Goal: Answer question/provide support: Share knowledge or assist other users

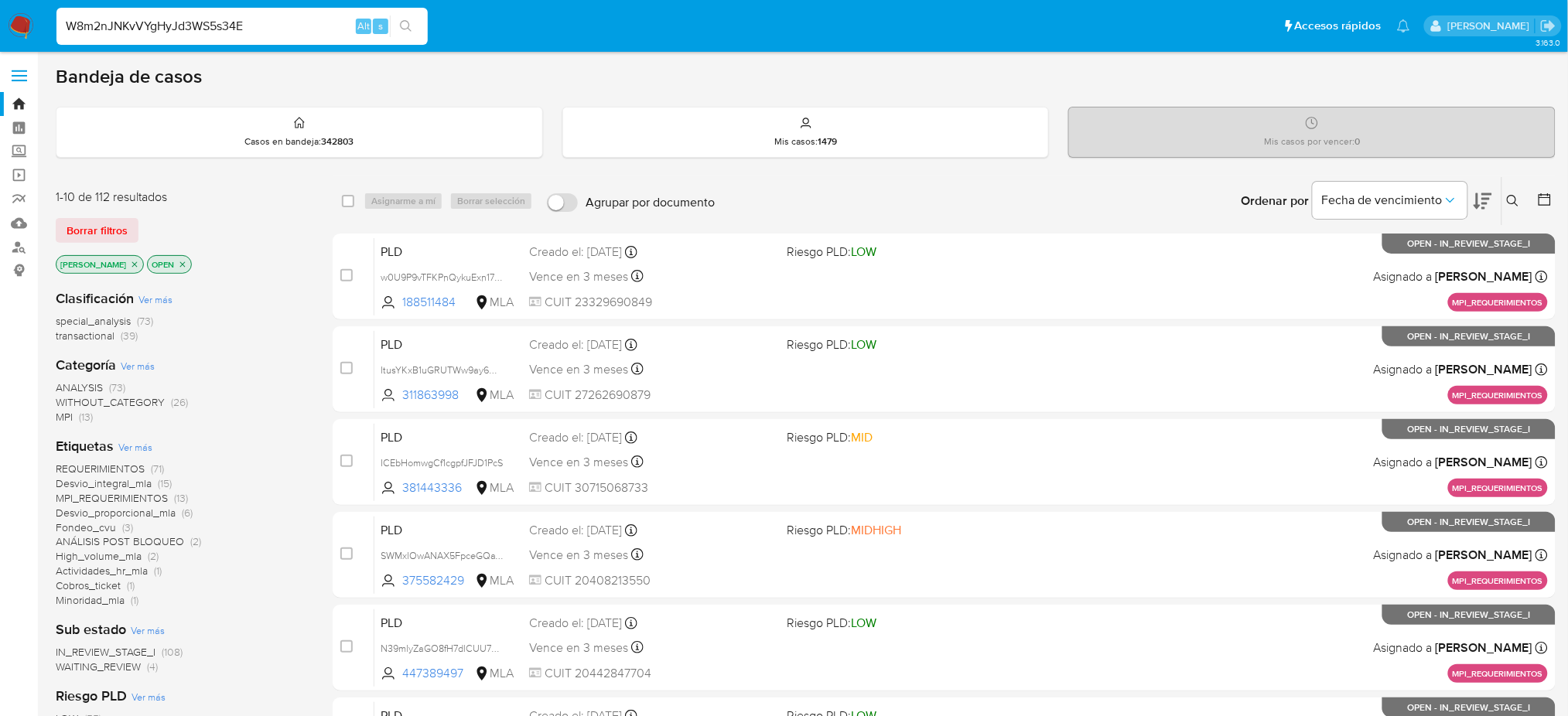
click at [317, 28] on input "W8m2nJNKvVYgHyJd3WS5s34E" at bounding box center [242, 26] width 371 height 20
type input "W8m2nJNKvVYgHyJd3WS5s34E"
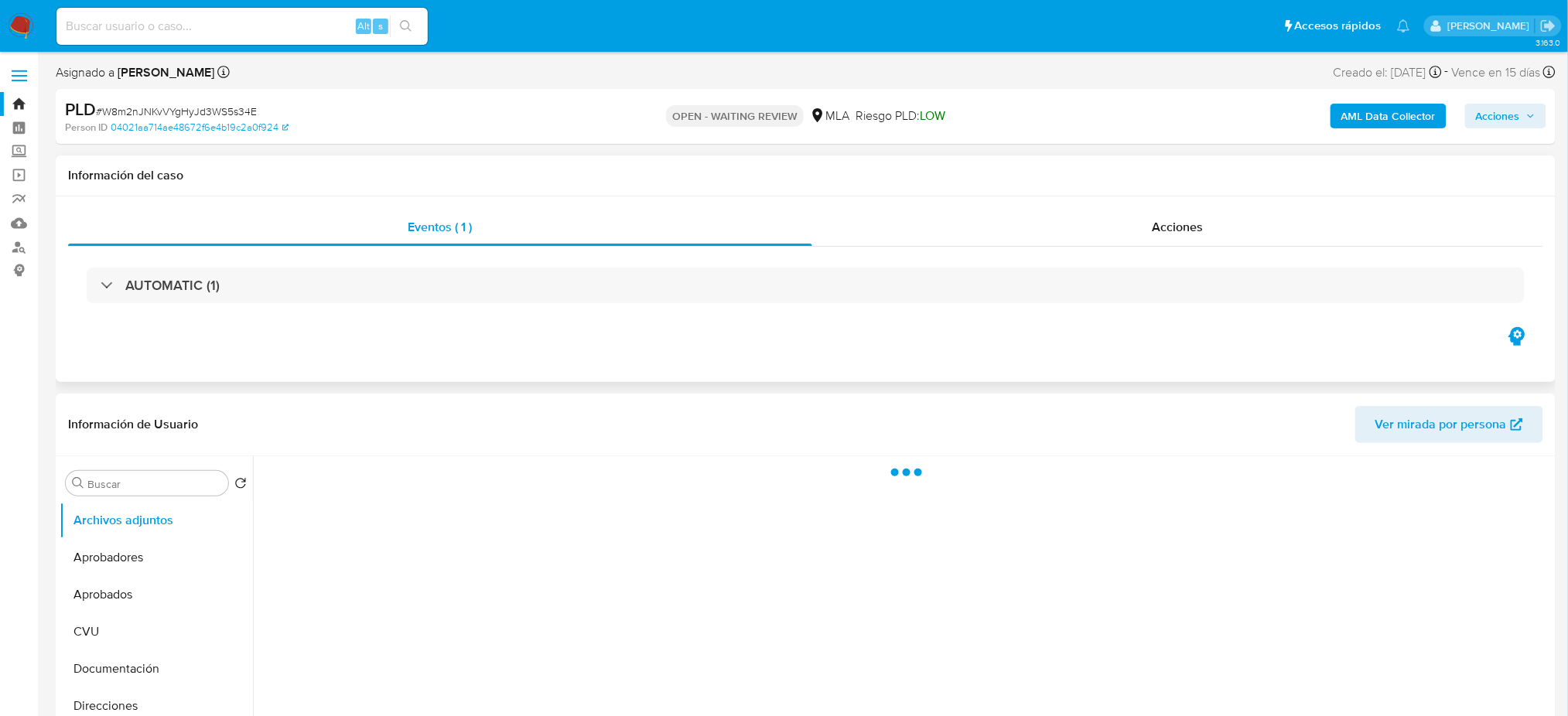
select select "10"
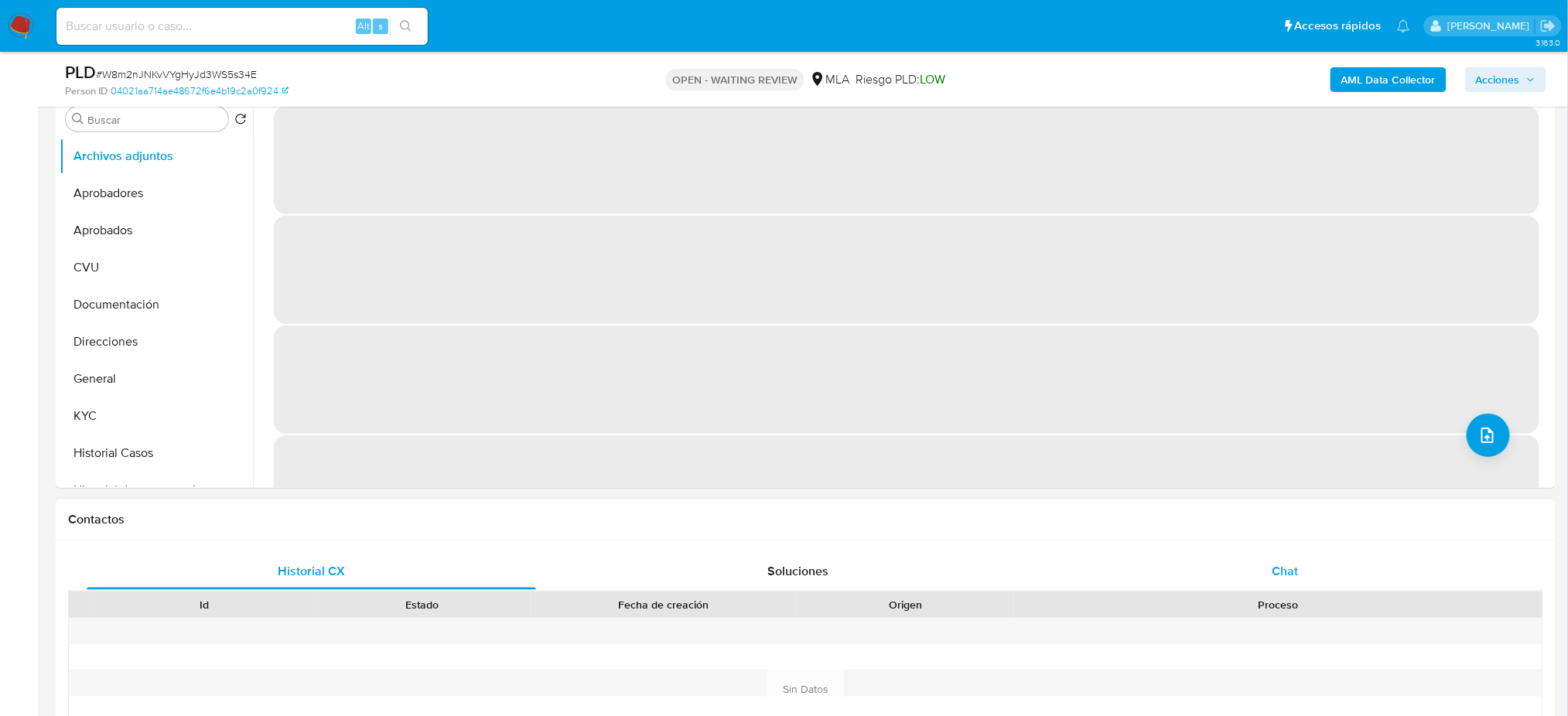
click at [1235, 581] on div "Chat" at bounding box center [1285, 571] width 450 height 37
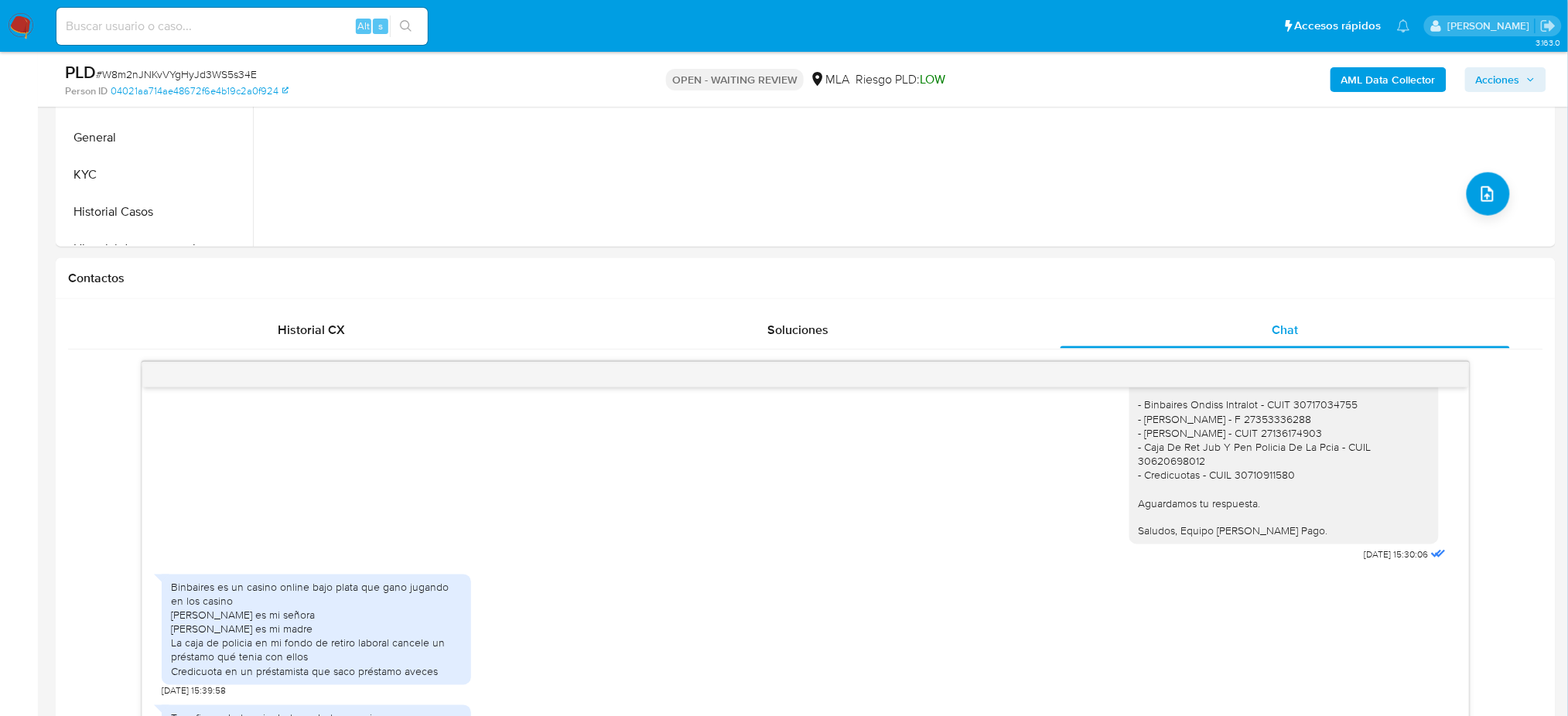
scroll to position [309, 0]
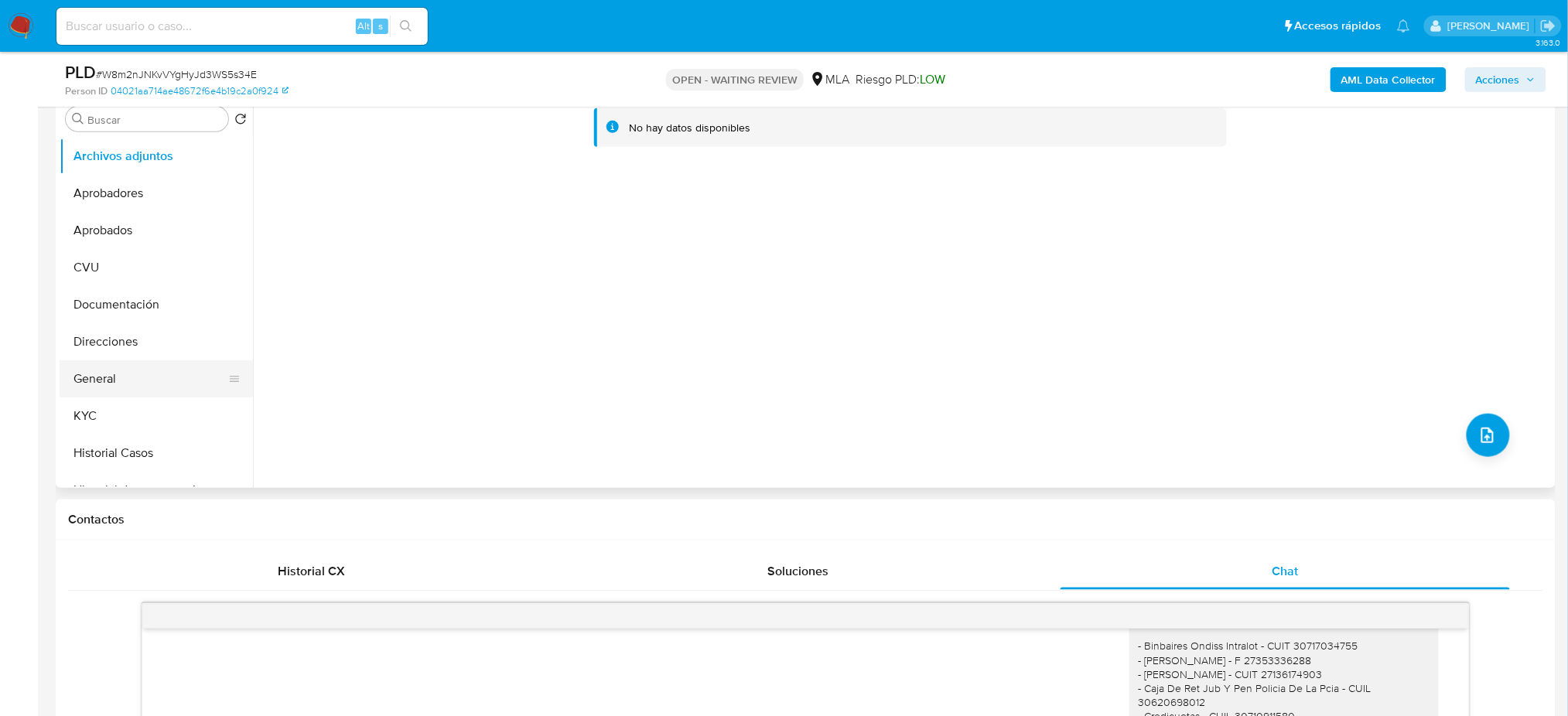
drag, startPoint x: 149, startPoint y: 369, endPoint x: 115, endPoint y: 371, distance: 34.1
click at [149, 368] on button "General" at bounding box center [149, 379] width 181 height 37
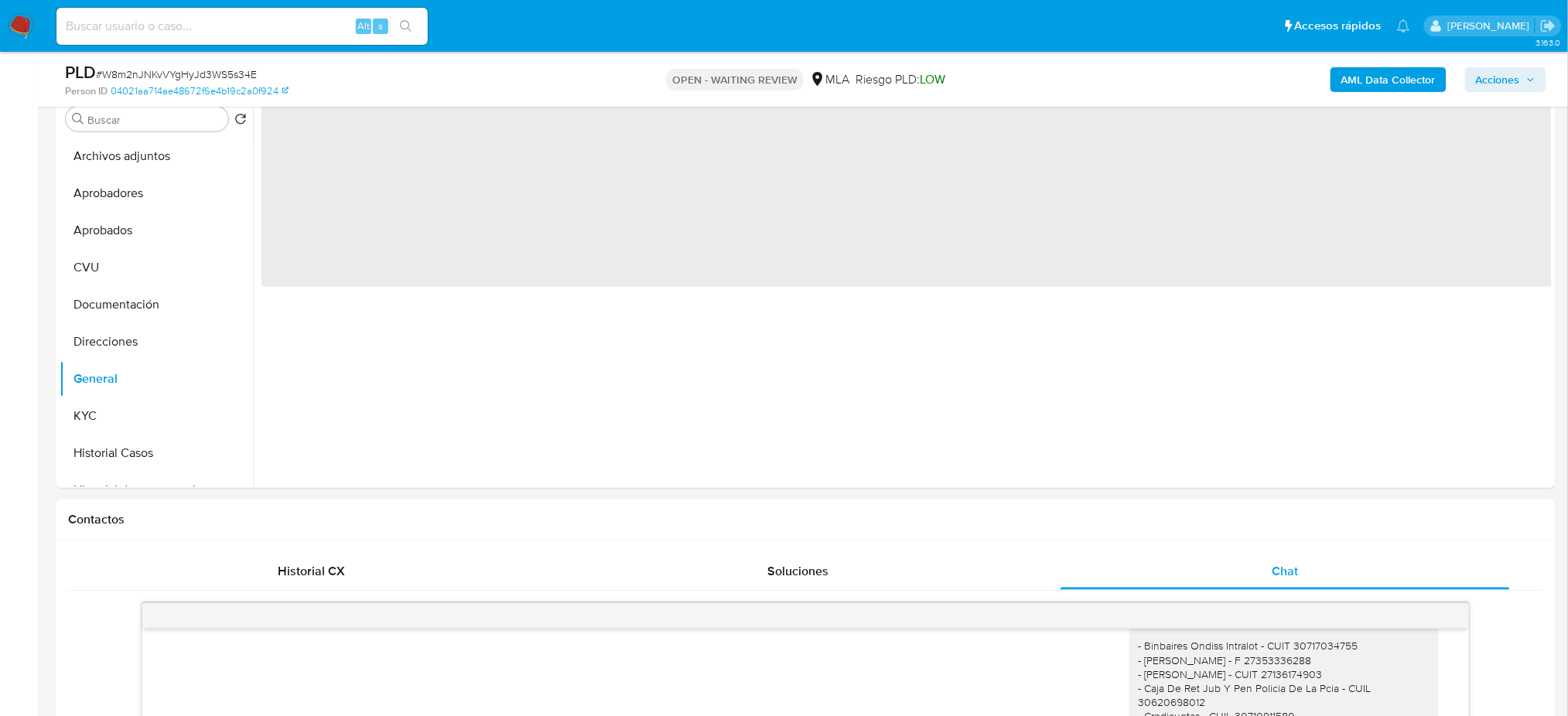
scroll to position [205, 0]
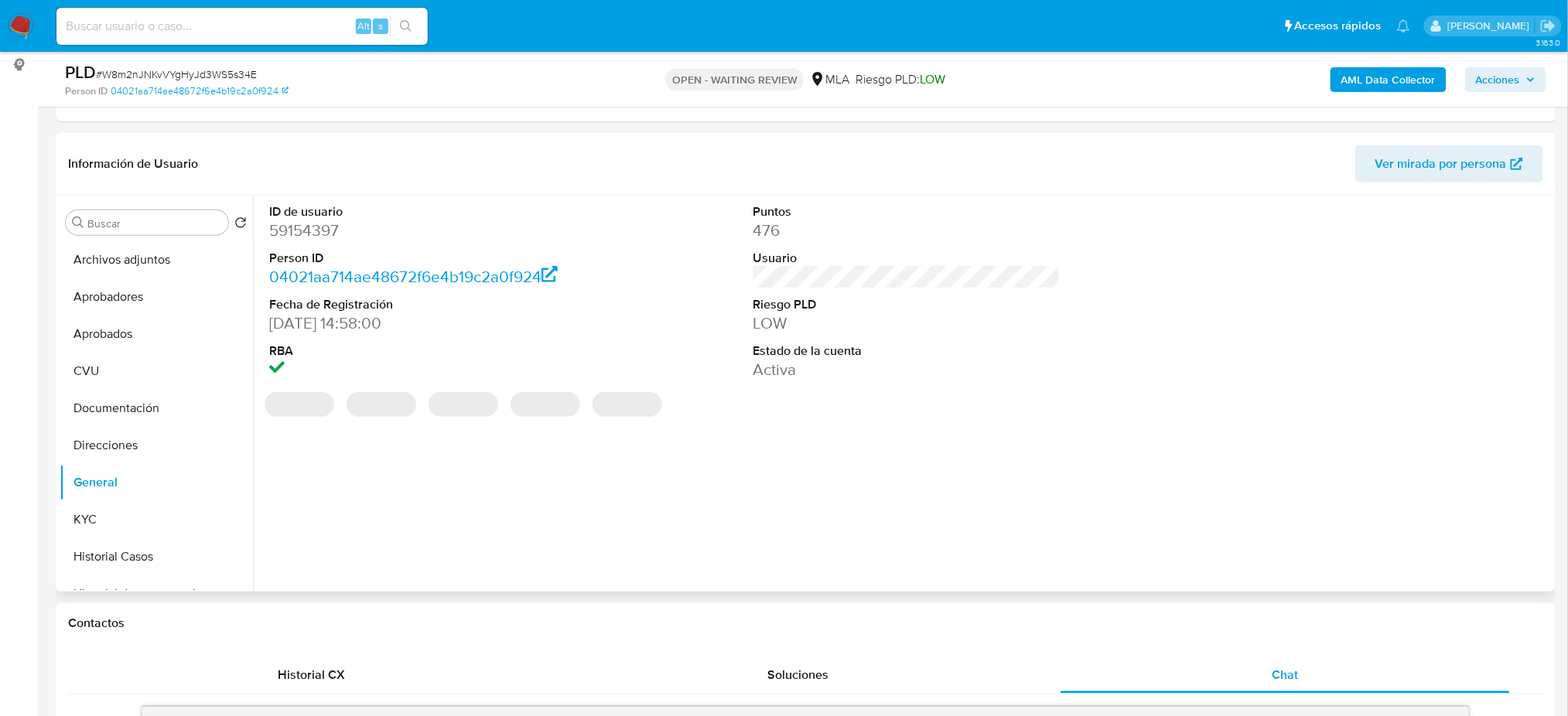
click at [316, 219] on dd "59154397" at bounding box center [423, 230] width 307 height 21
drag, startPoint x: 316, startPoint y: 219, endPoint x: 290, endPoint y: 221, distance: 26.1
click at [290, 221] on dd "59154397" at bounding box center [423, 230] width 307 height 21
click at [290, 220] on dd "59154397" at bounding box center [423, 230] width 307 height 21
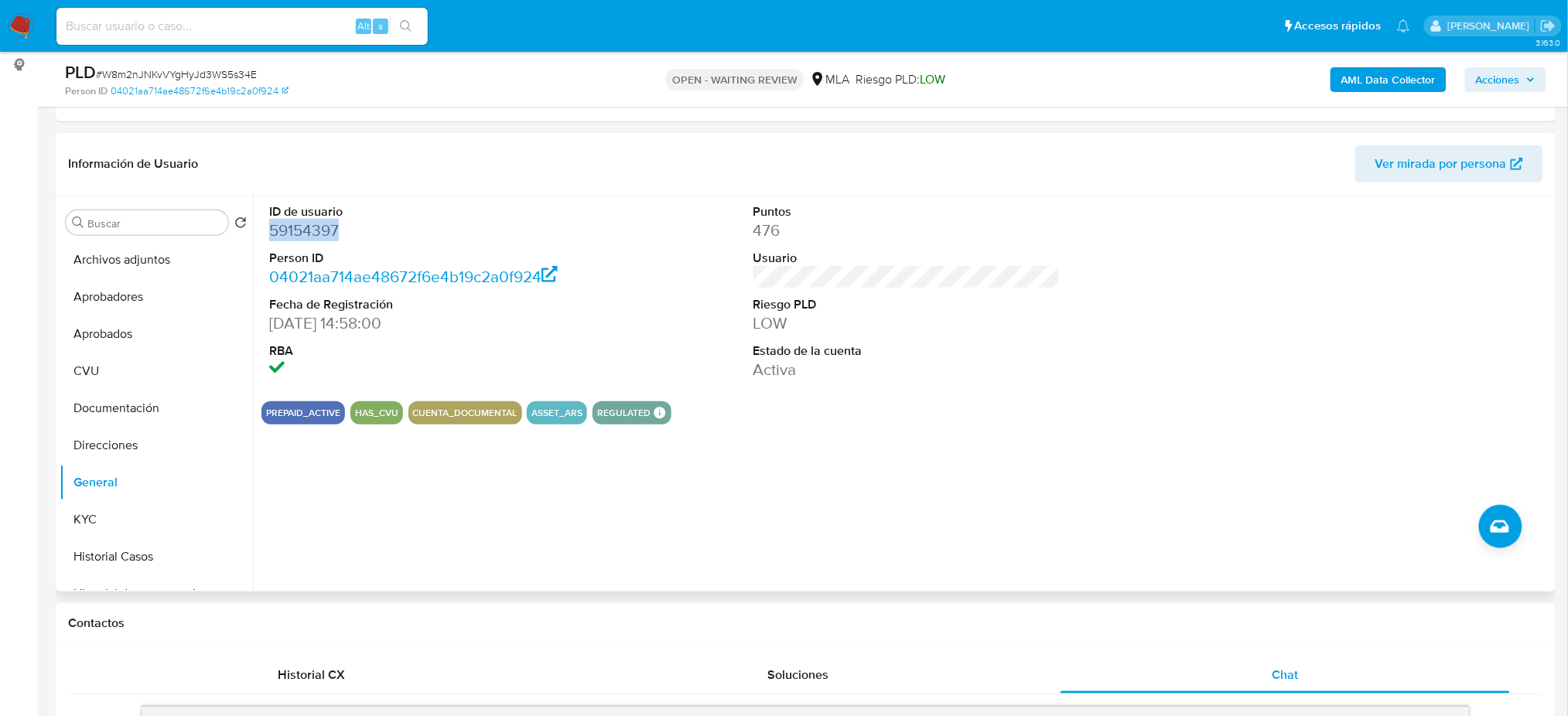
copy dd "59154397"
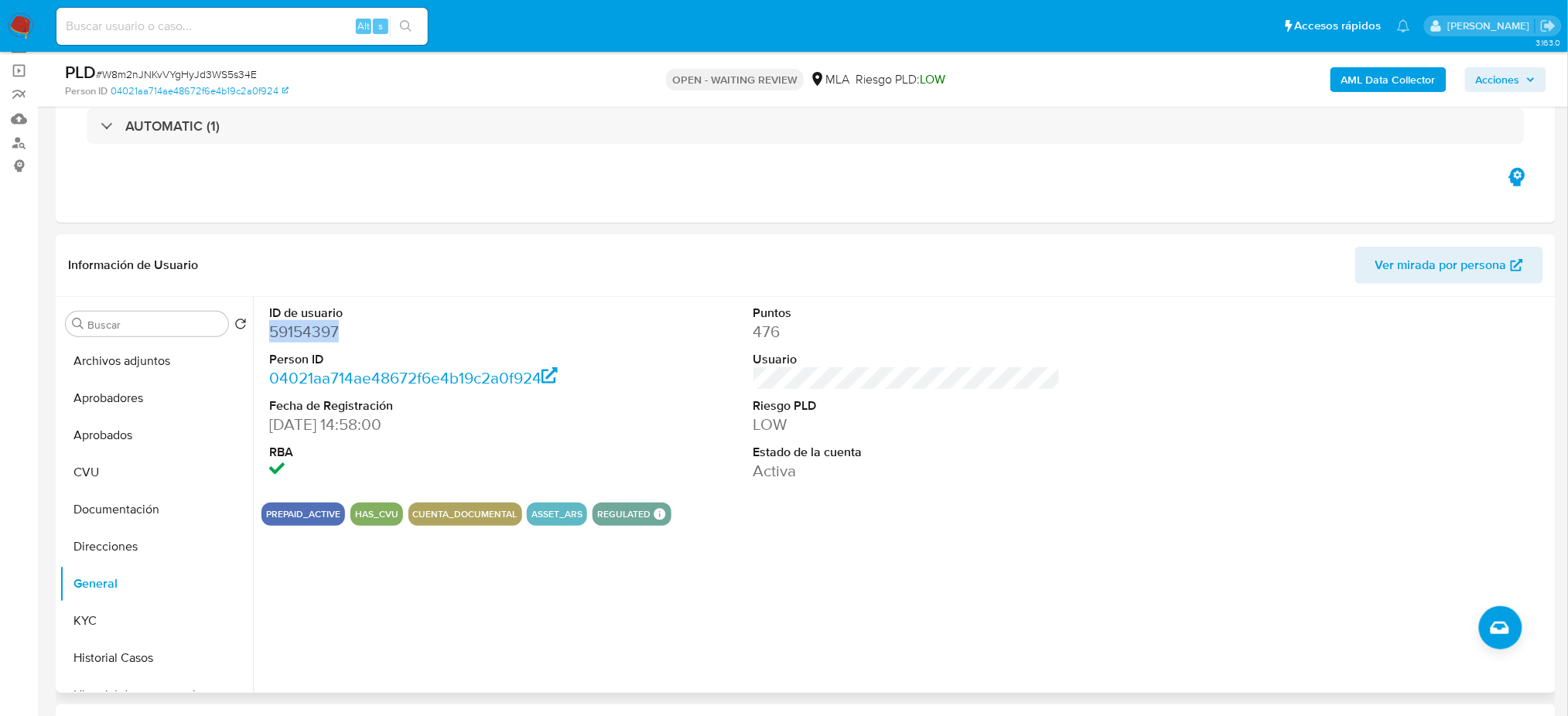
scroll to position [103, 0]
click at [115, 652] on button "Historial Casos" at bounding box center [149, 659] width 181 height 37
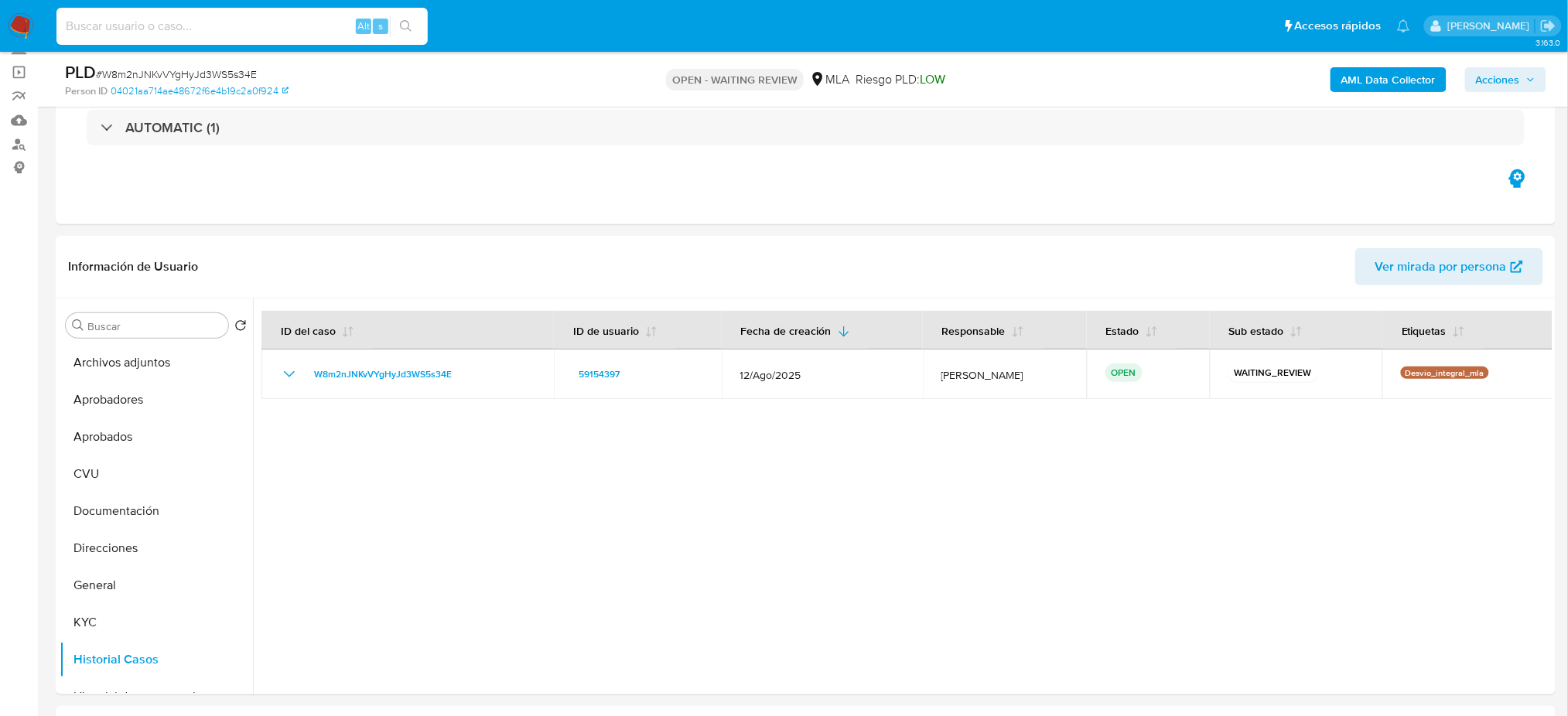
click at [223, 17] on input at bounding box center [242, 26] width 371 height 20
paste input "PCXM1RHtNh0Cr1ct2xuIgs7q"
type input "PCXM1RHtNh0Cr1ct2xuIgs7q"
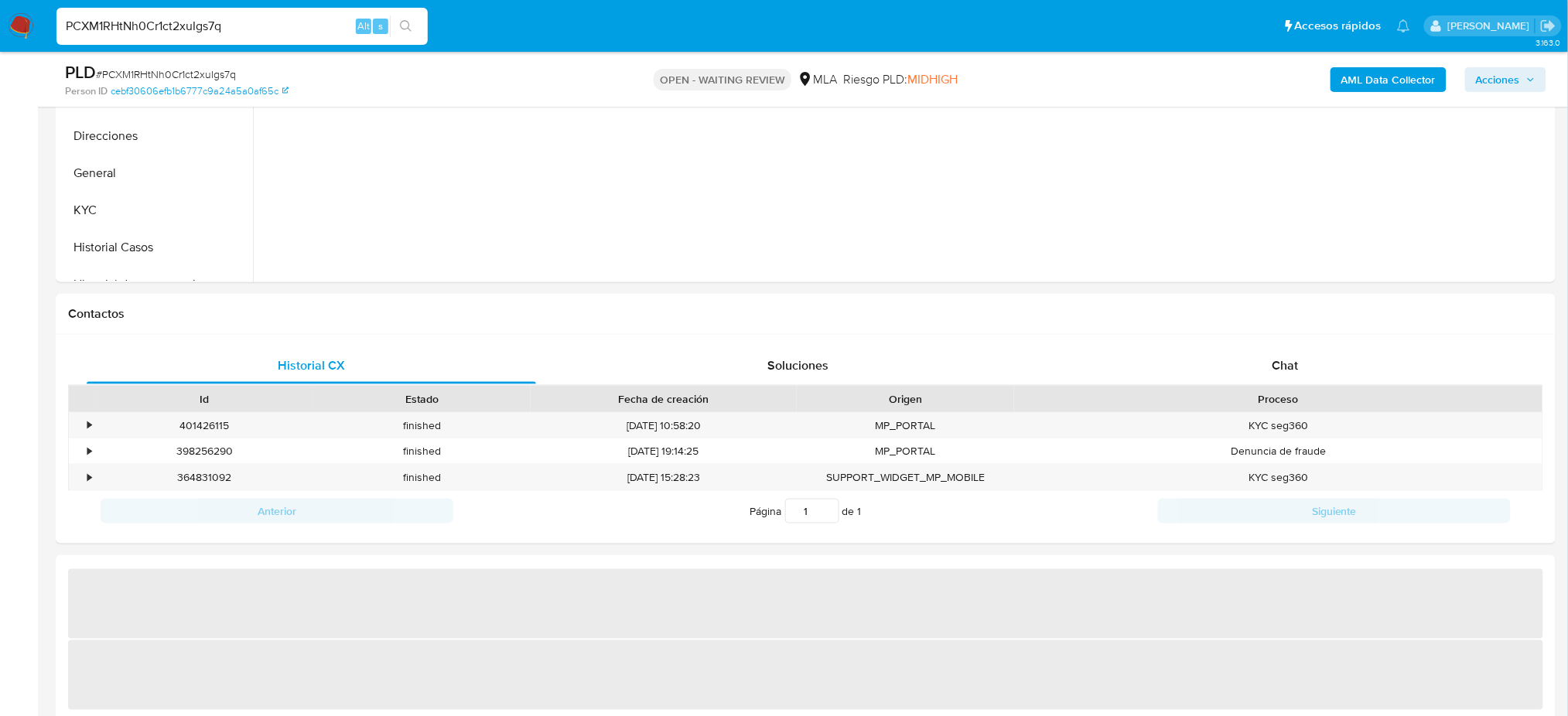
select select "10"
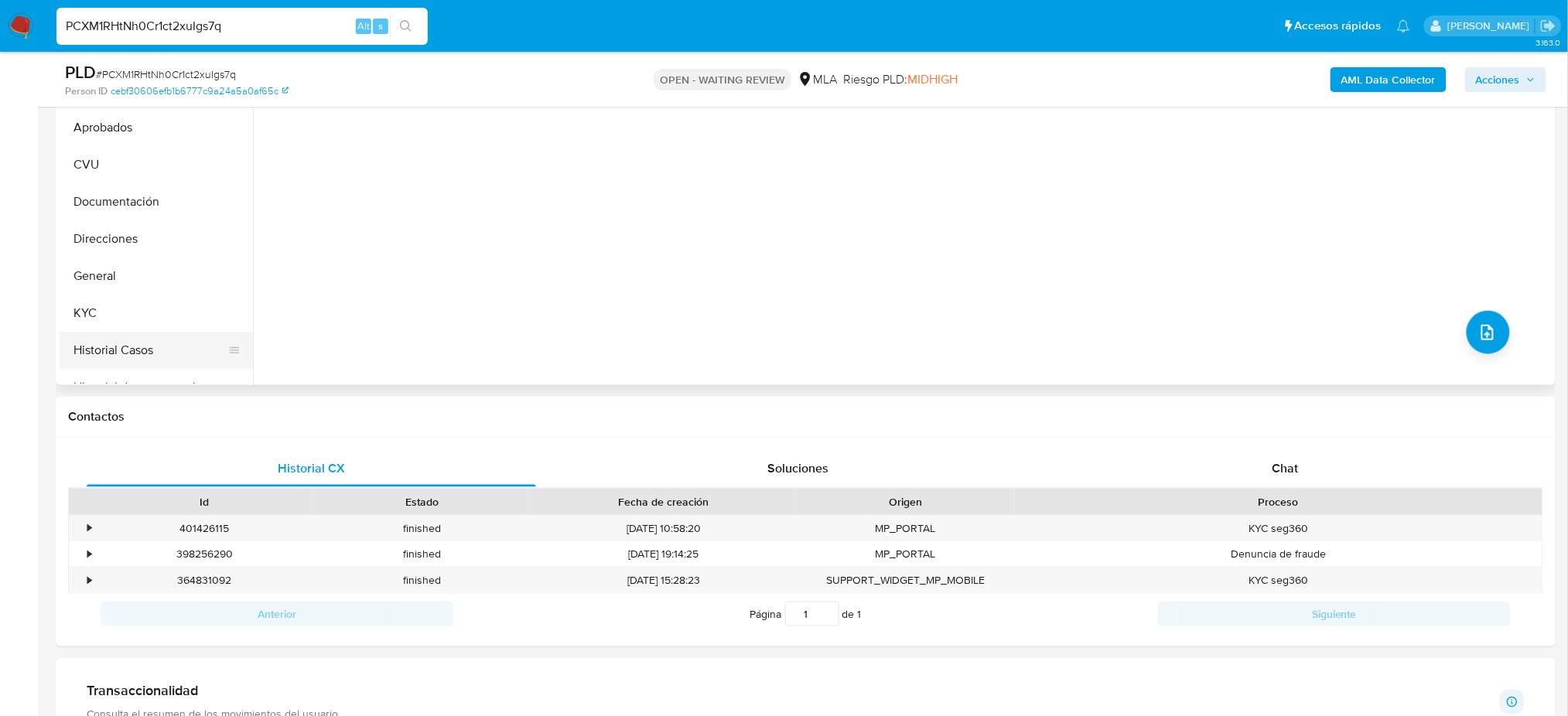
click at [106, 342] on button "Historial Casos" at bounding box center [149, 350] width 181 height 37
click at [1388, 462] on div "Chat" at bounding box center [1285, 468] width 450 height 37
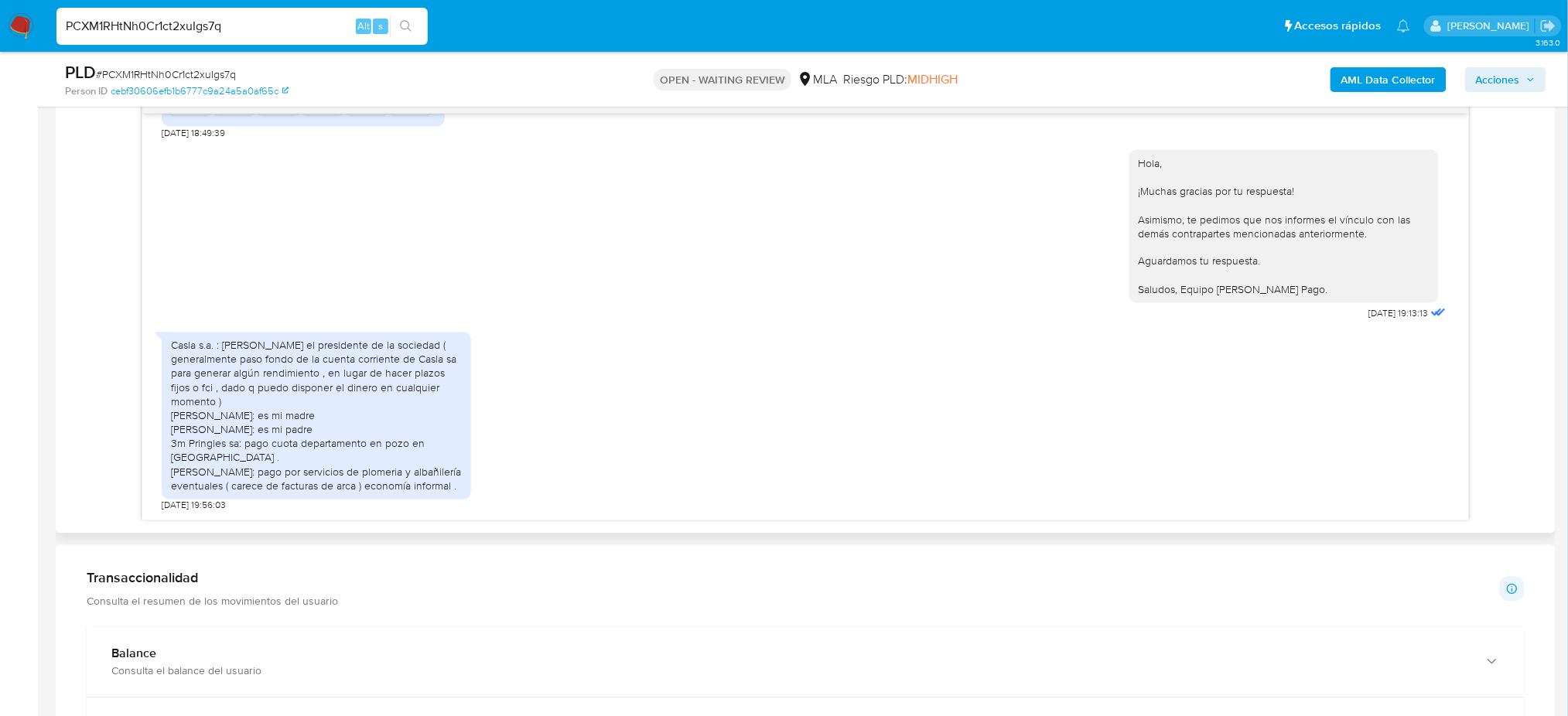
scroll to position [309, 0]
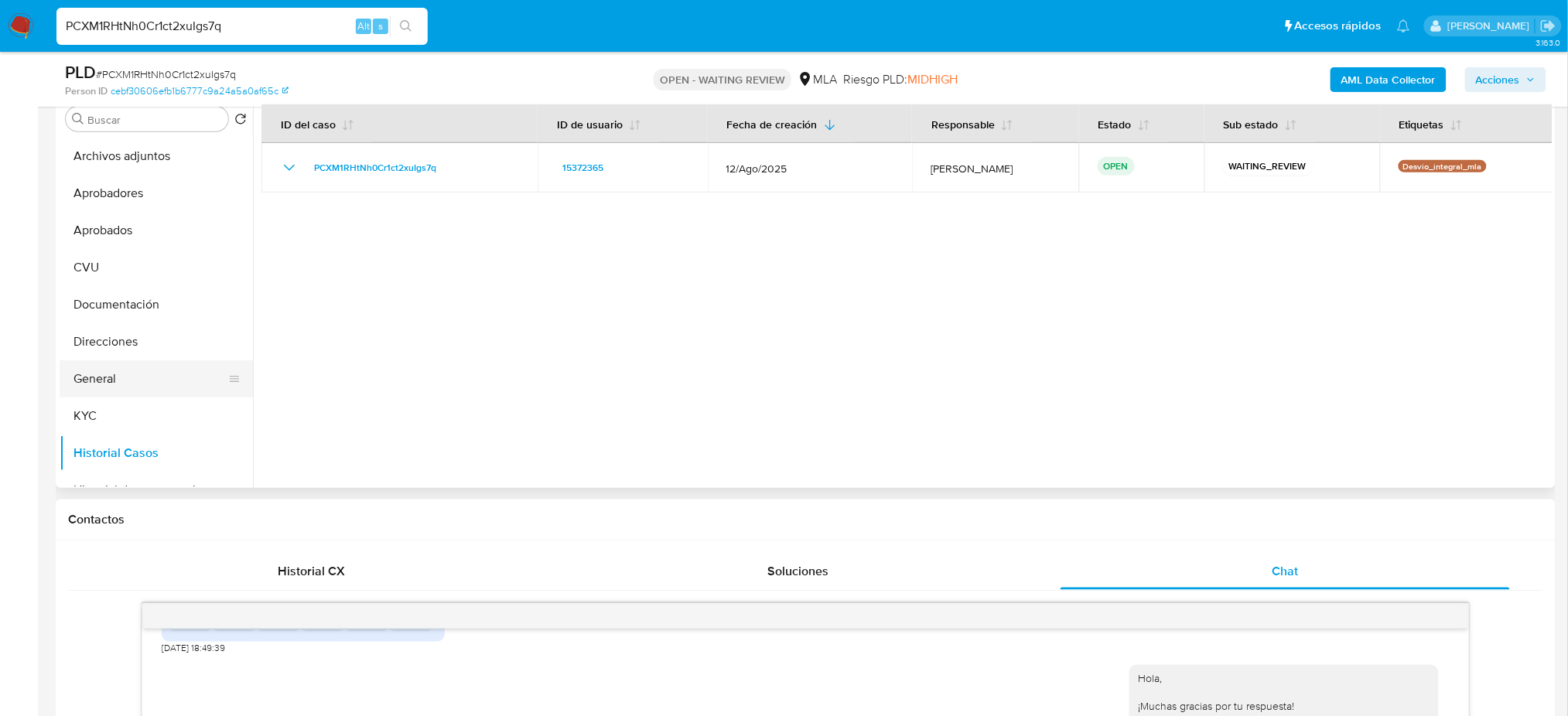
click at [144, 370] on button "General" at bounding box center [149, 379] width 181 height 37
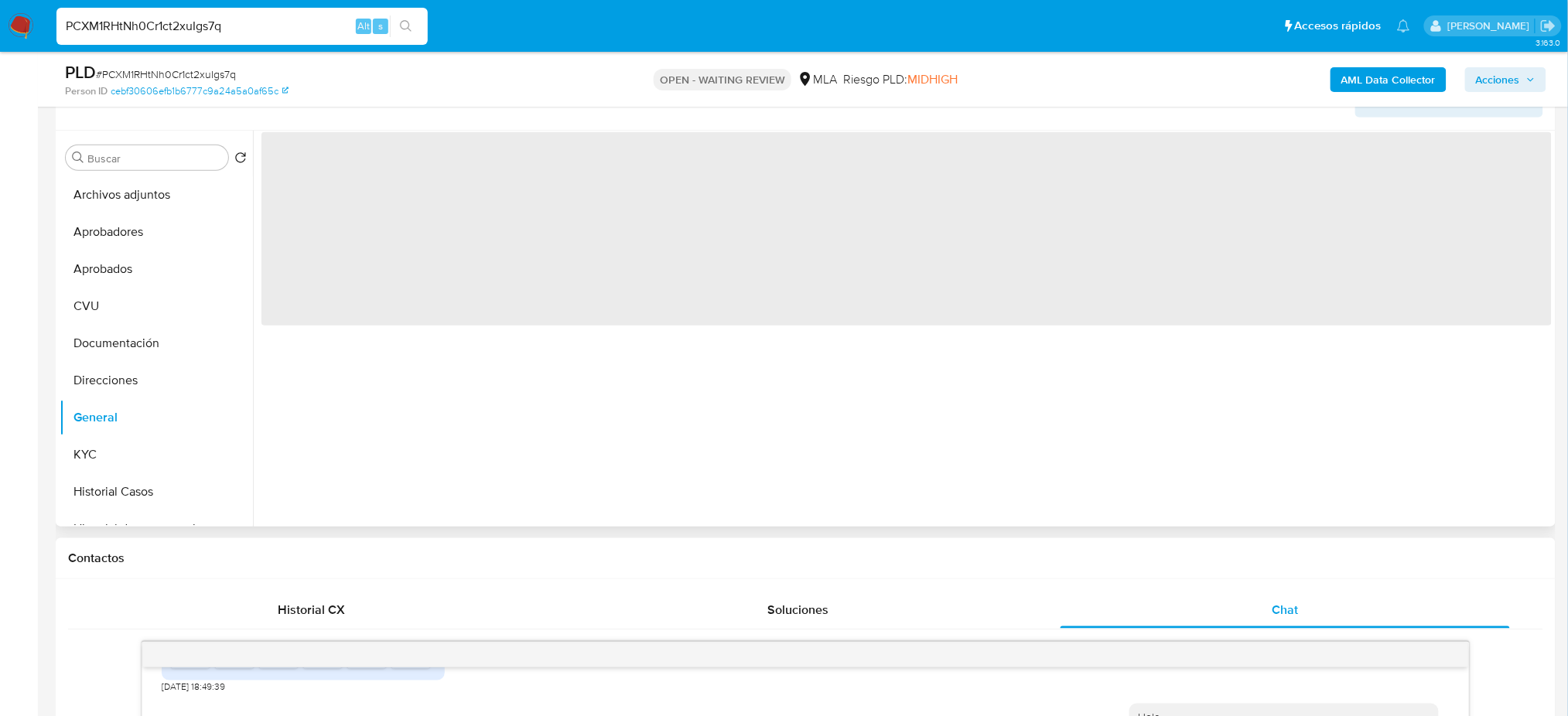
scroll to position [205, 0]
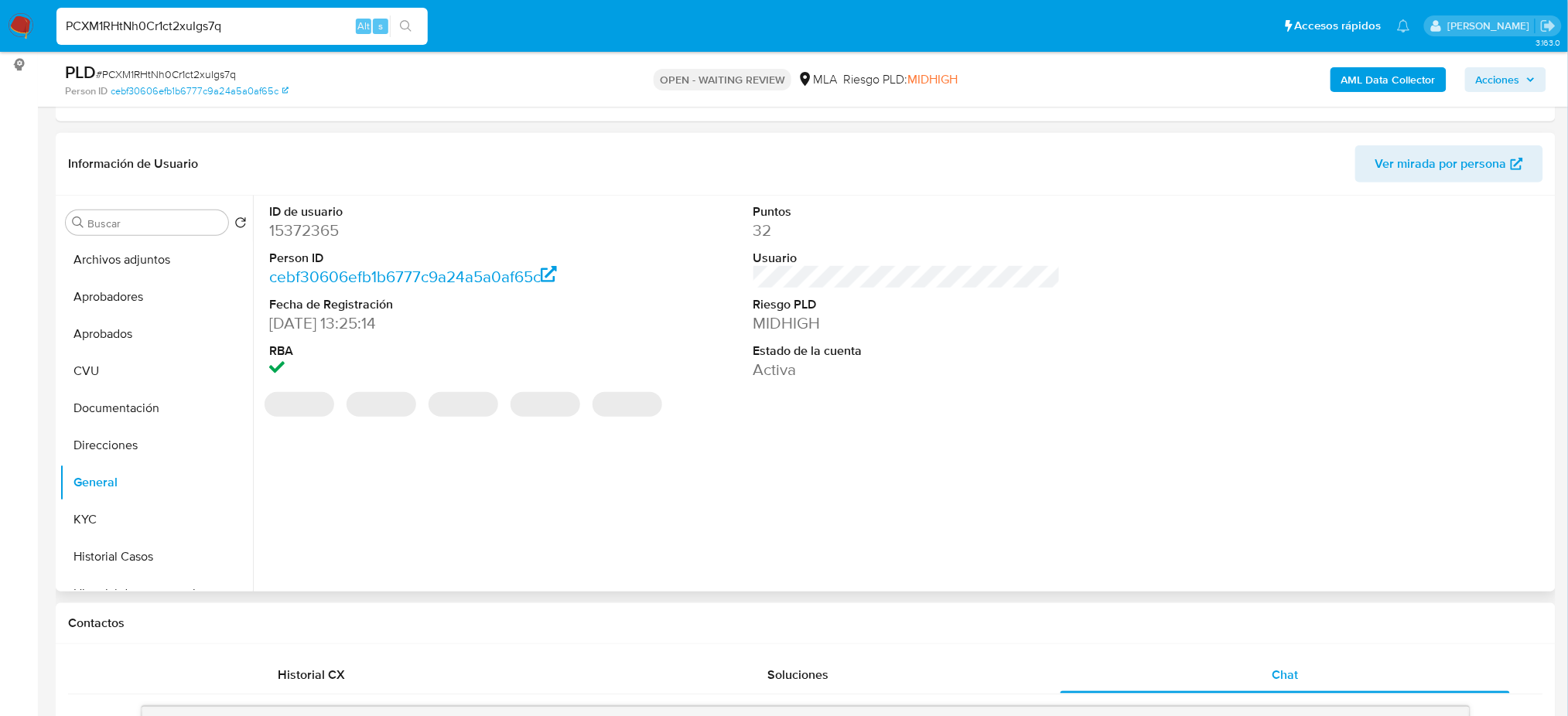
click at [301, 228] on dd "15372365" at bounding box center [423, 230] width 307 height 21
copy dd "15372365"
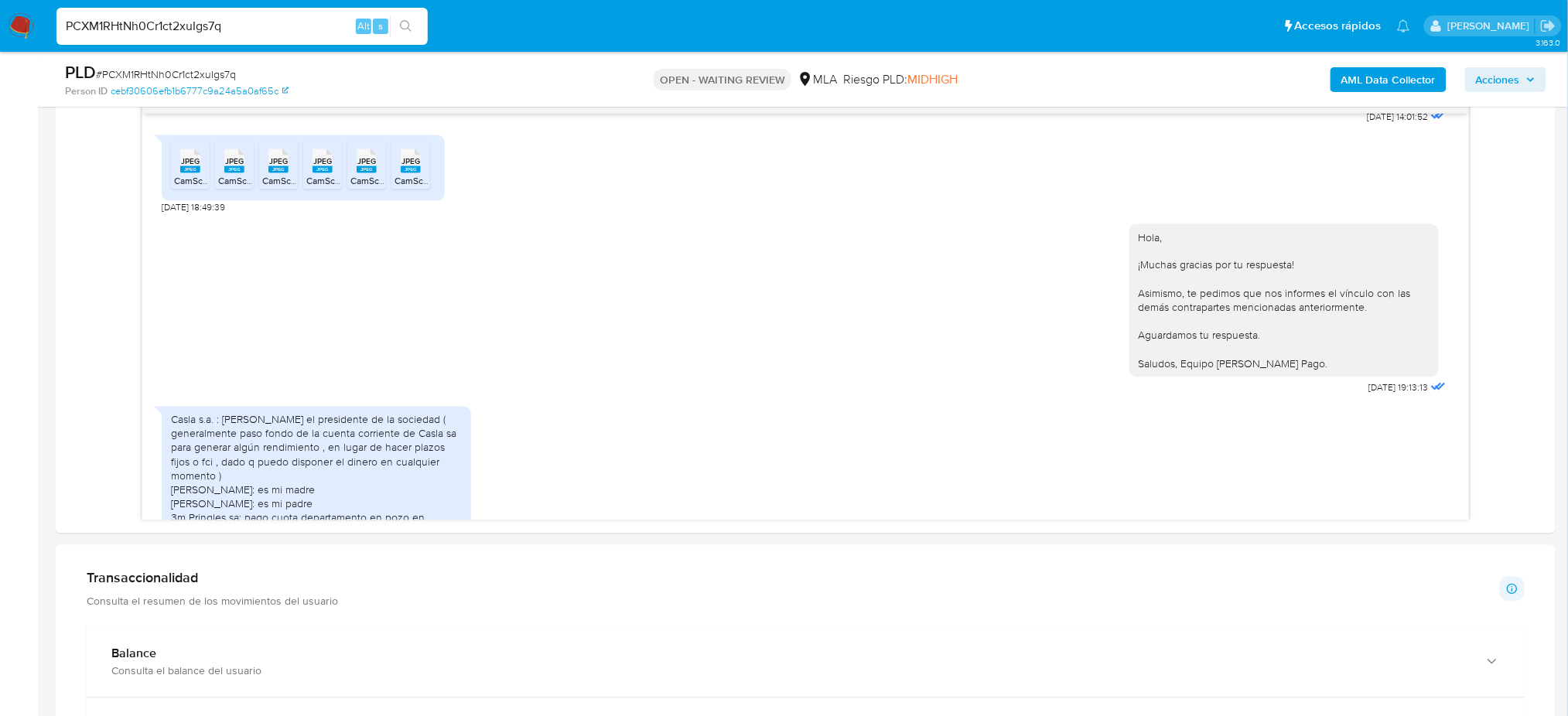
scroll to position [1307, 0]
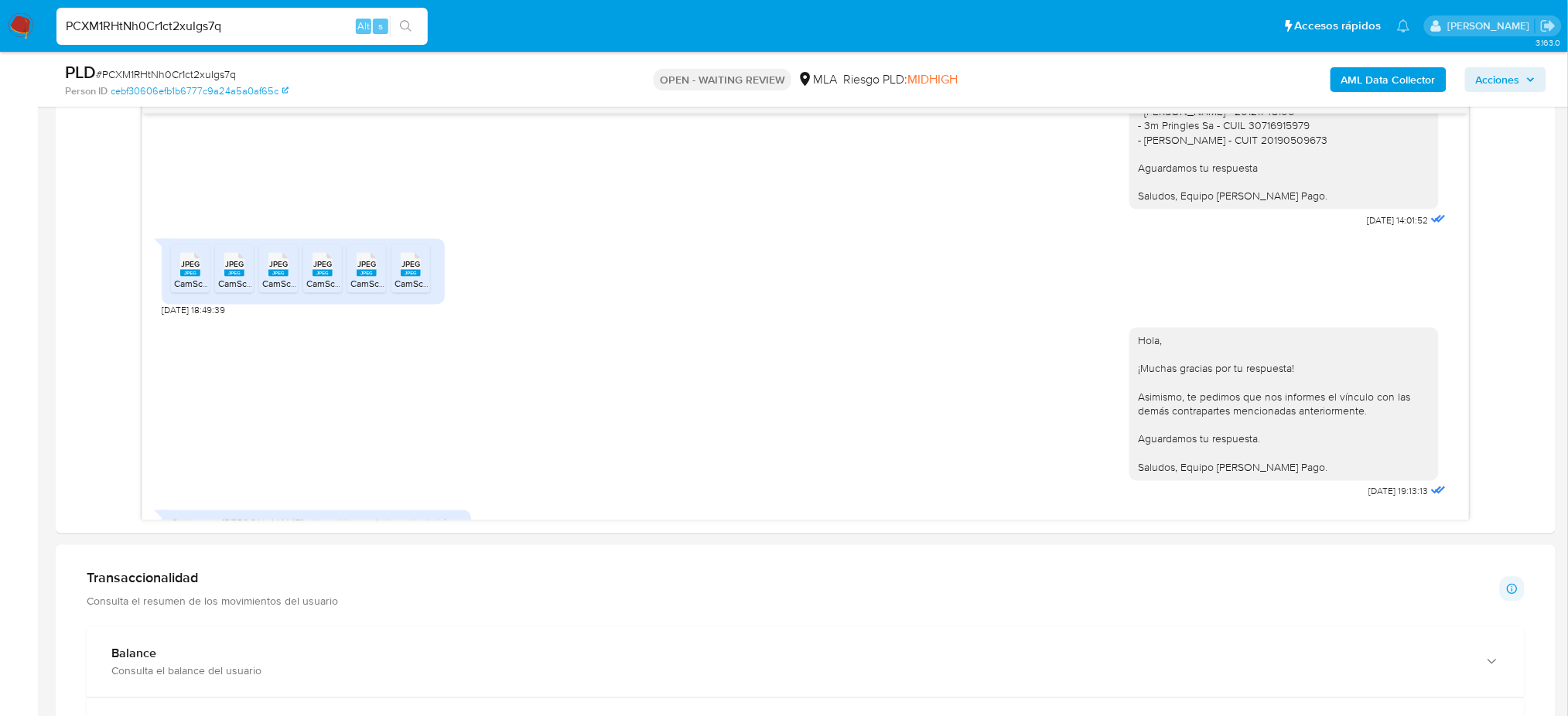
click at [4, 401] on aside "Bandeja Tablero Screening Búsqueda en Listas Watchlist Herramientas Operaciones…" at bounding box center [19, 444] width 38 height 2536
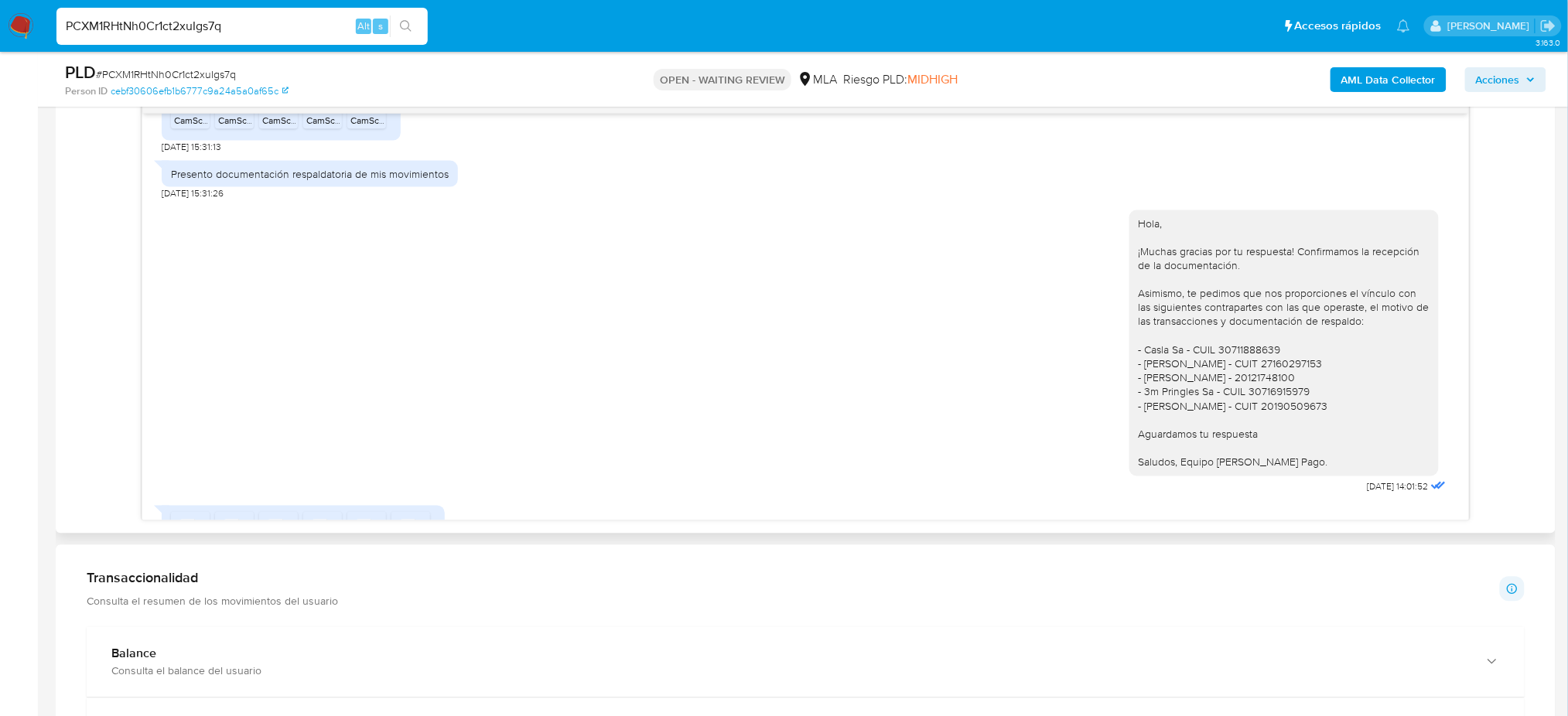
scroll to position [793, 0]
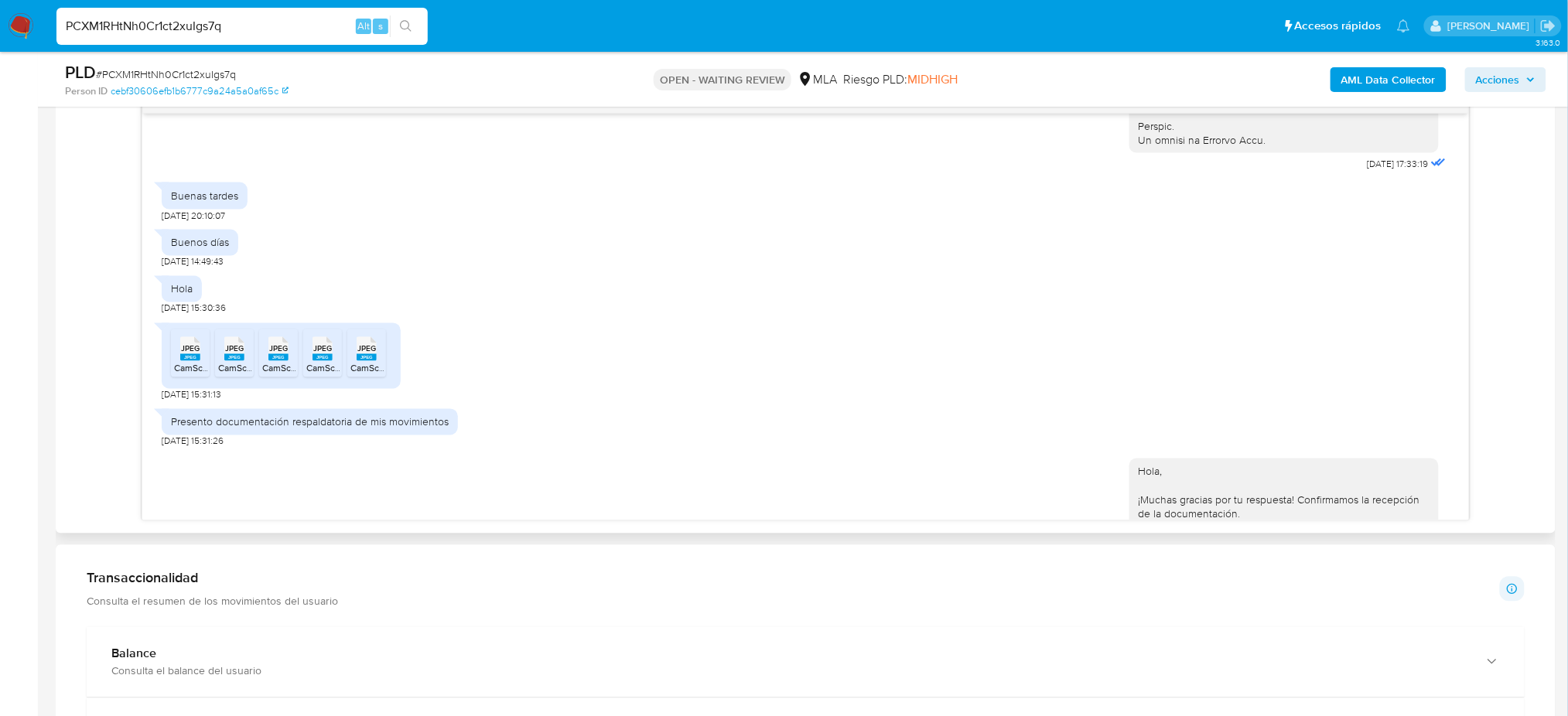
click at [183, 361] on rect at bounding box center [190, 357] width 20 height 7
click at [233, 361] on rect at bounding box center [234, 357] width 20 height 7
click at [275, 354] on span "JPEG" at bounding box center [278, 349] width 18 height 10
click at [305, 377] on li "JPEG JPEG CamScanner 21-8-25 12.27_2.jpeg" at bounding box center [322, 353] width 39 height 48
click at [352, 363] on div "JPEG JPEG" at bounding box center [366, 347] width 32 height 31
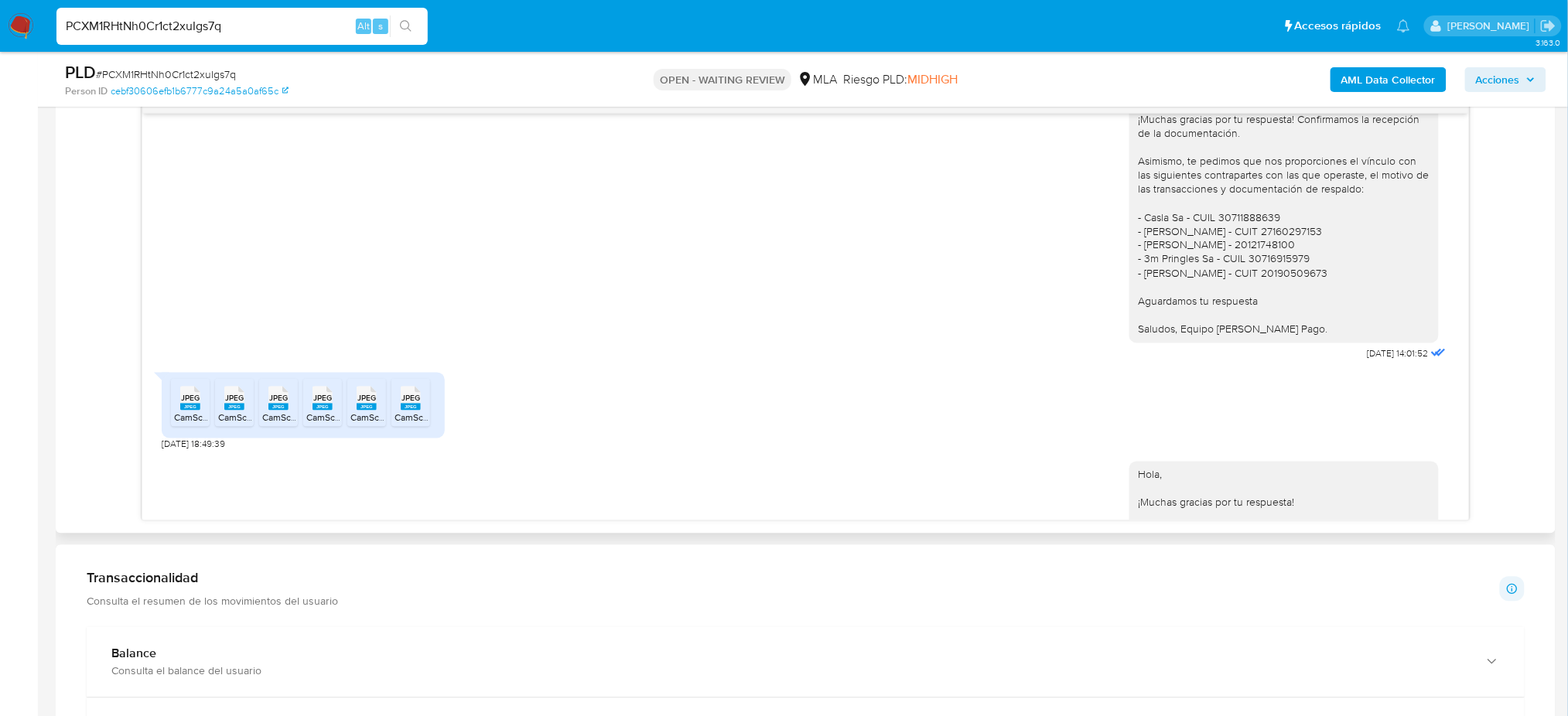
scroll to position [1514, 0]
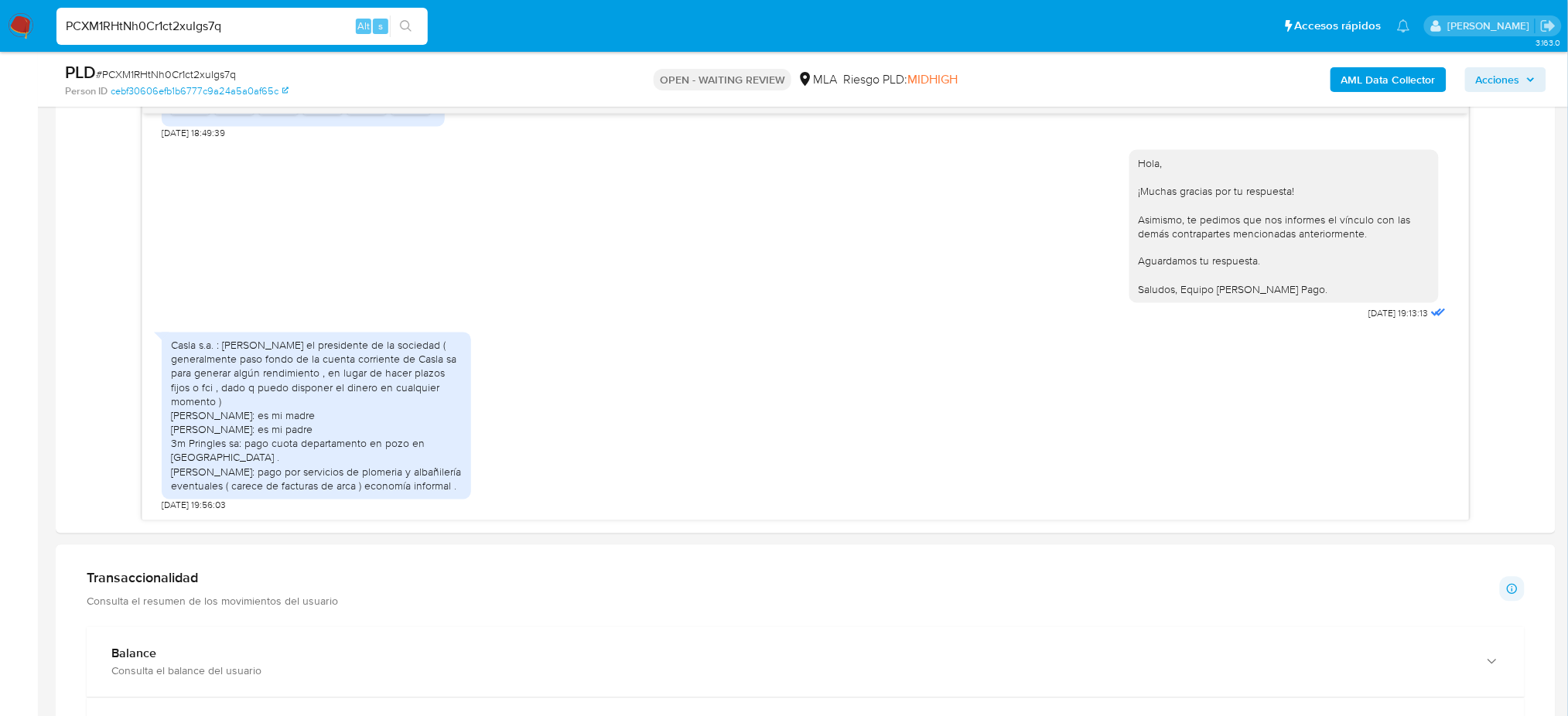
drag, startPoint x: 233, startPoint y: 18, endPoint x: 0, endPoint y: 36, distance: 233.7
click at [0, 36] on nav "Pausado Ver notificaciones PCXM1RHtNh0Cr1ct2xuIgs7q Alt s Accesos rápidos Presi…" at bounding box center [784, 26] width 1568 height 52
paste input "8BKuNfhGqselxA0ct5prLnK5"
type input "8BKuNfhGqselxA0ct5prLnK5"
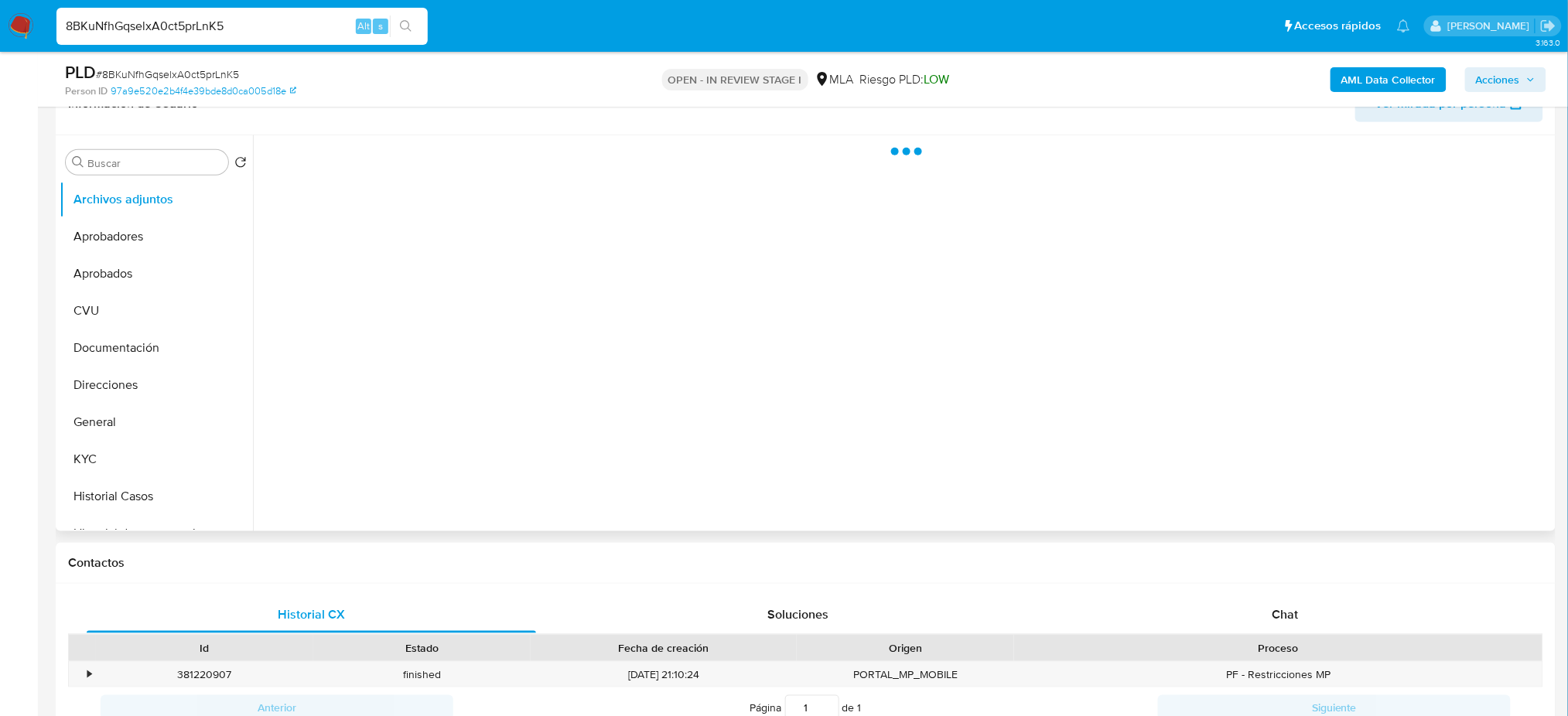
scroll to position [412, 0]
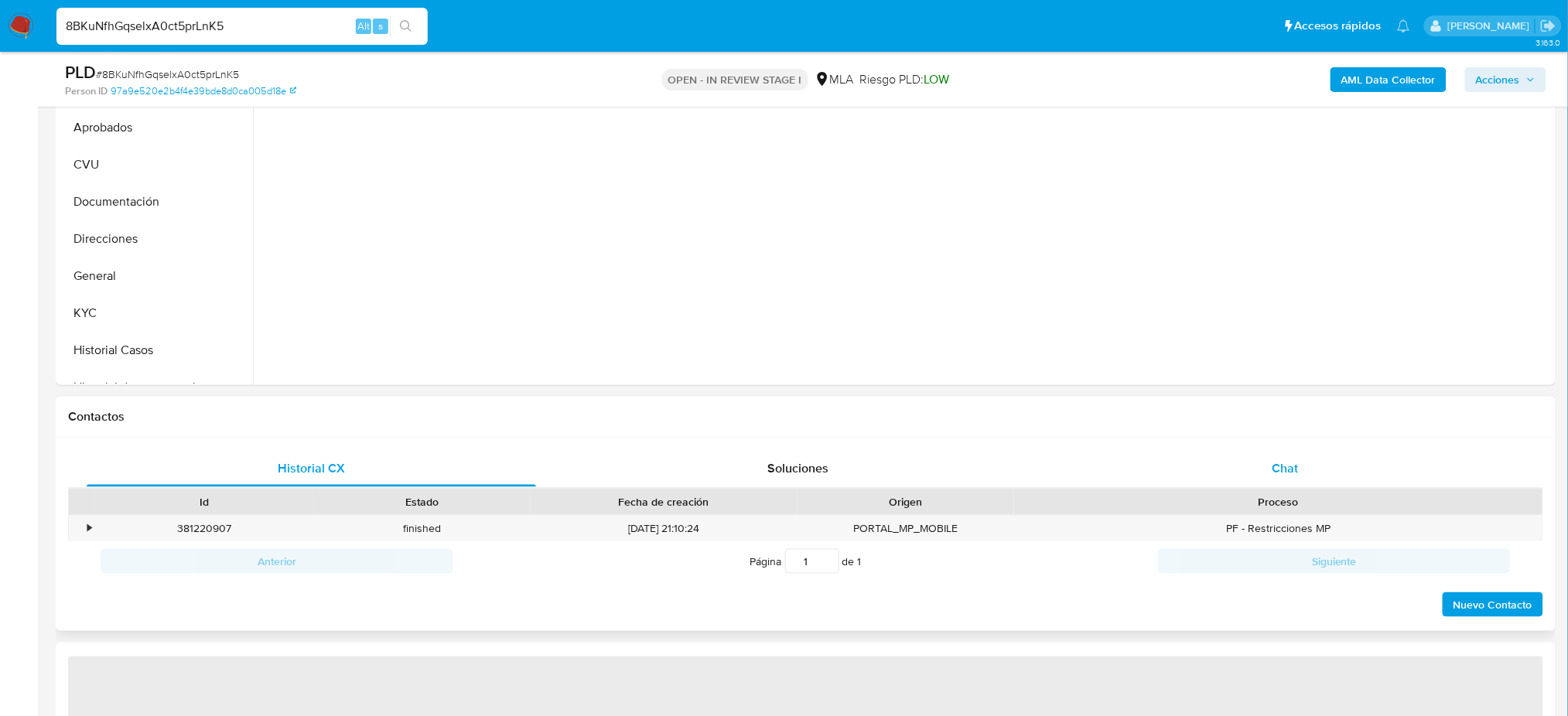
click at [1306, 461] on div "Chat" at bounding box center [1285, 468] width 450 height 37
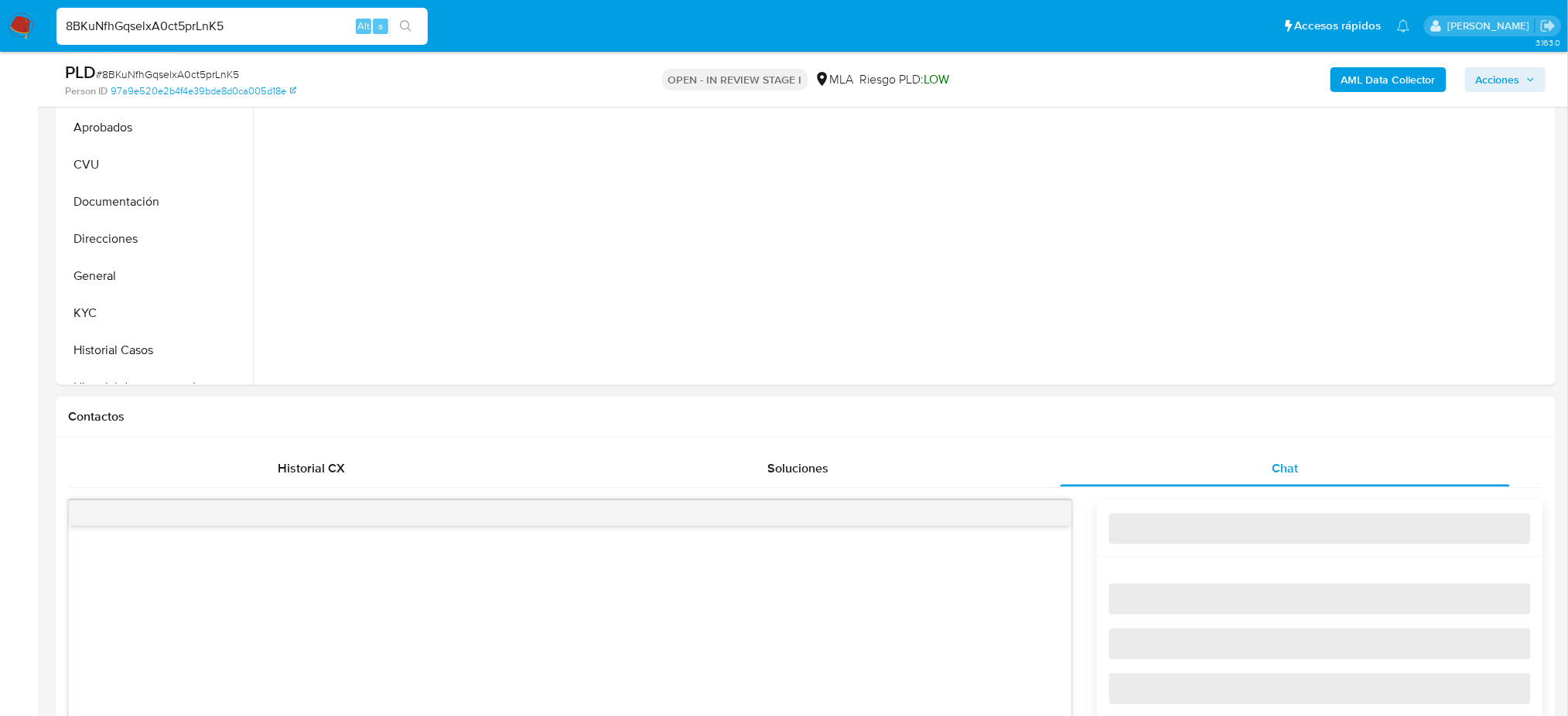
select select "10"
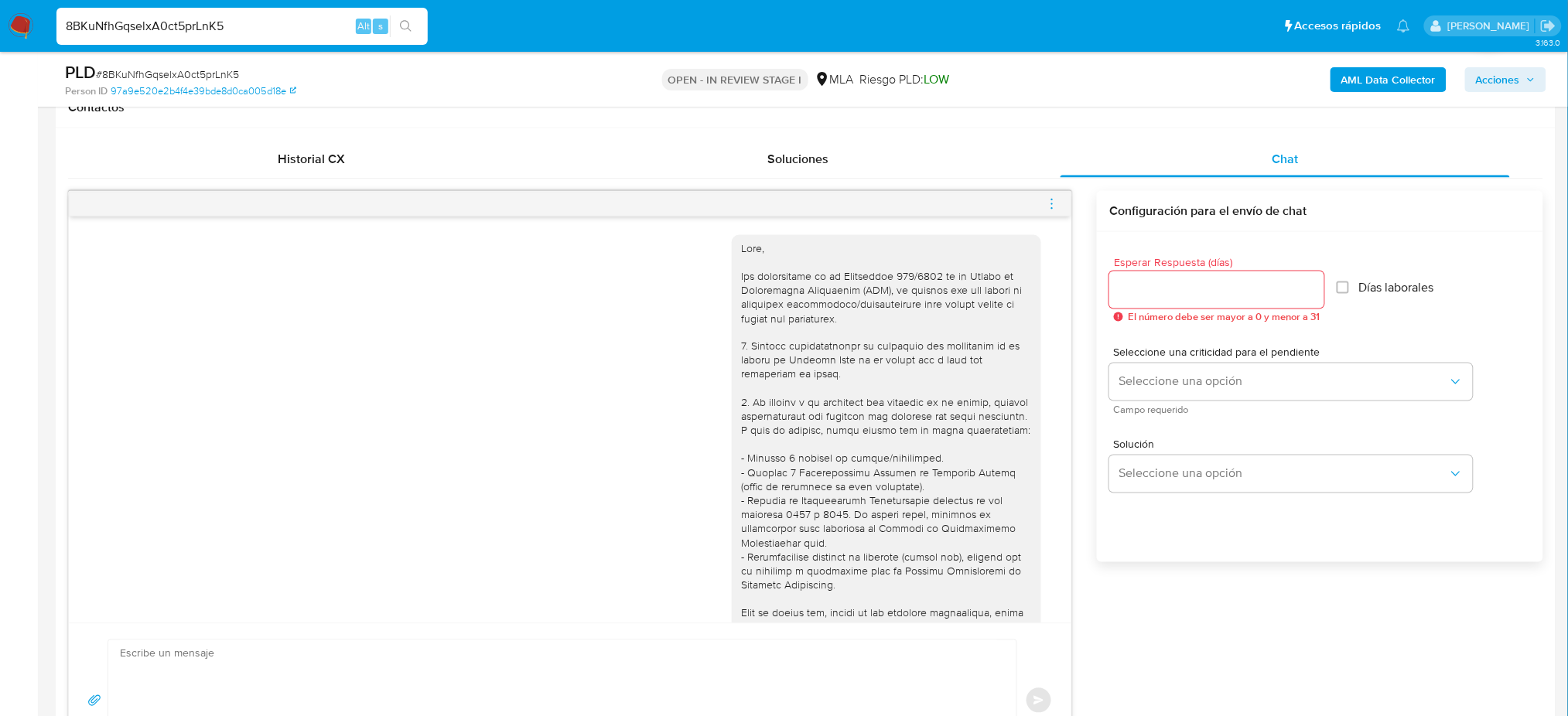
scroll to position [2475, 0]
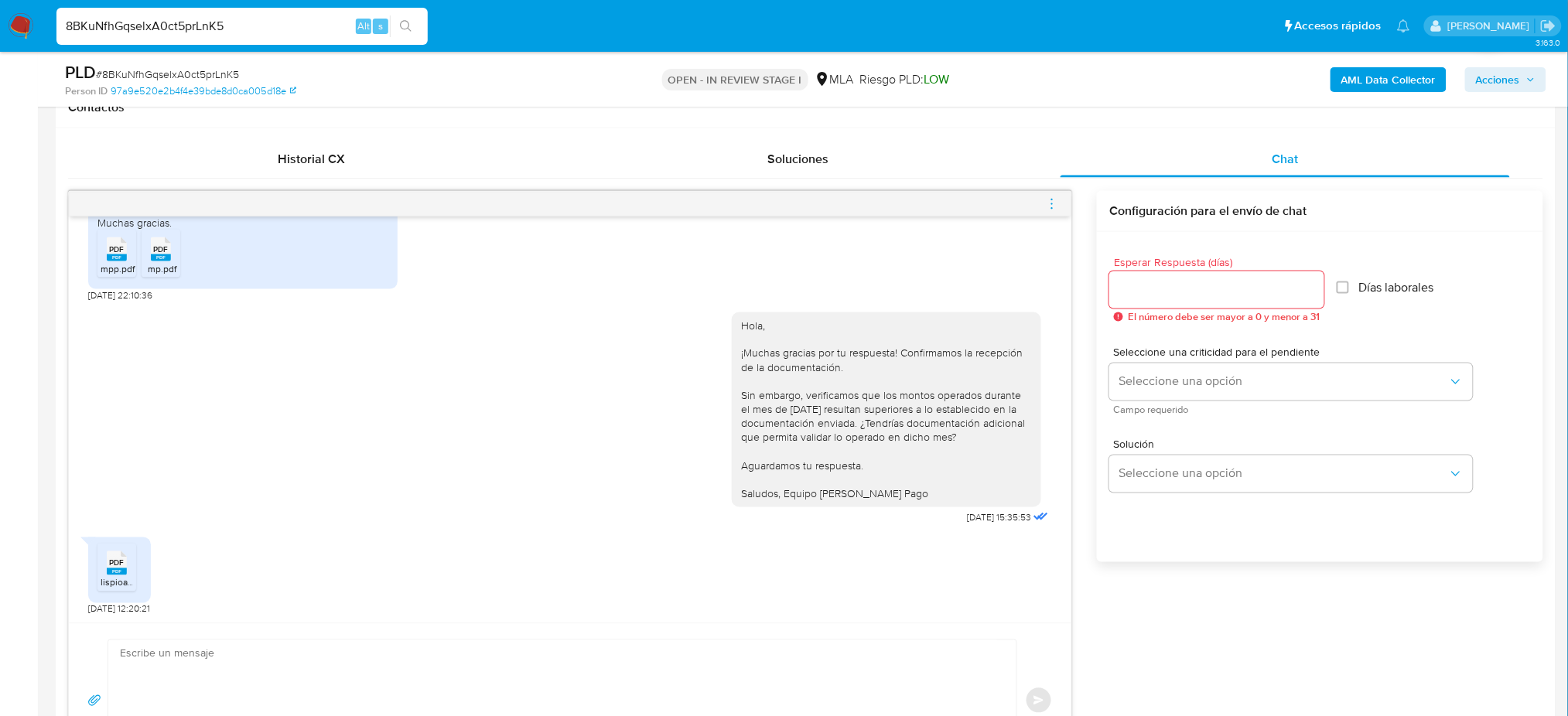
click at [121, 569] on div "PDF PDF" at bounding box center [116, 562] width 32 height 31
drag, startPoint x: 272, startPoint y: 21, endPoint x: 0, endPoint y: 8, distance: 272.3
click at [0, 8] on nav "Pausado Ver notificaciones 8BKuNfhGqselxA0ct5prLnK5 Alt s Accesos rápidos Presi…" at bounding box center [784, 26] width 1568 height 52
paste input "whzfTHqVkCBAsA664ETtt4xV"
type input "whzfTHqVkCBAsA664ETtt4xV"
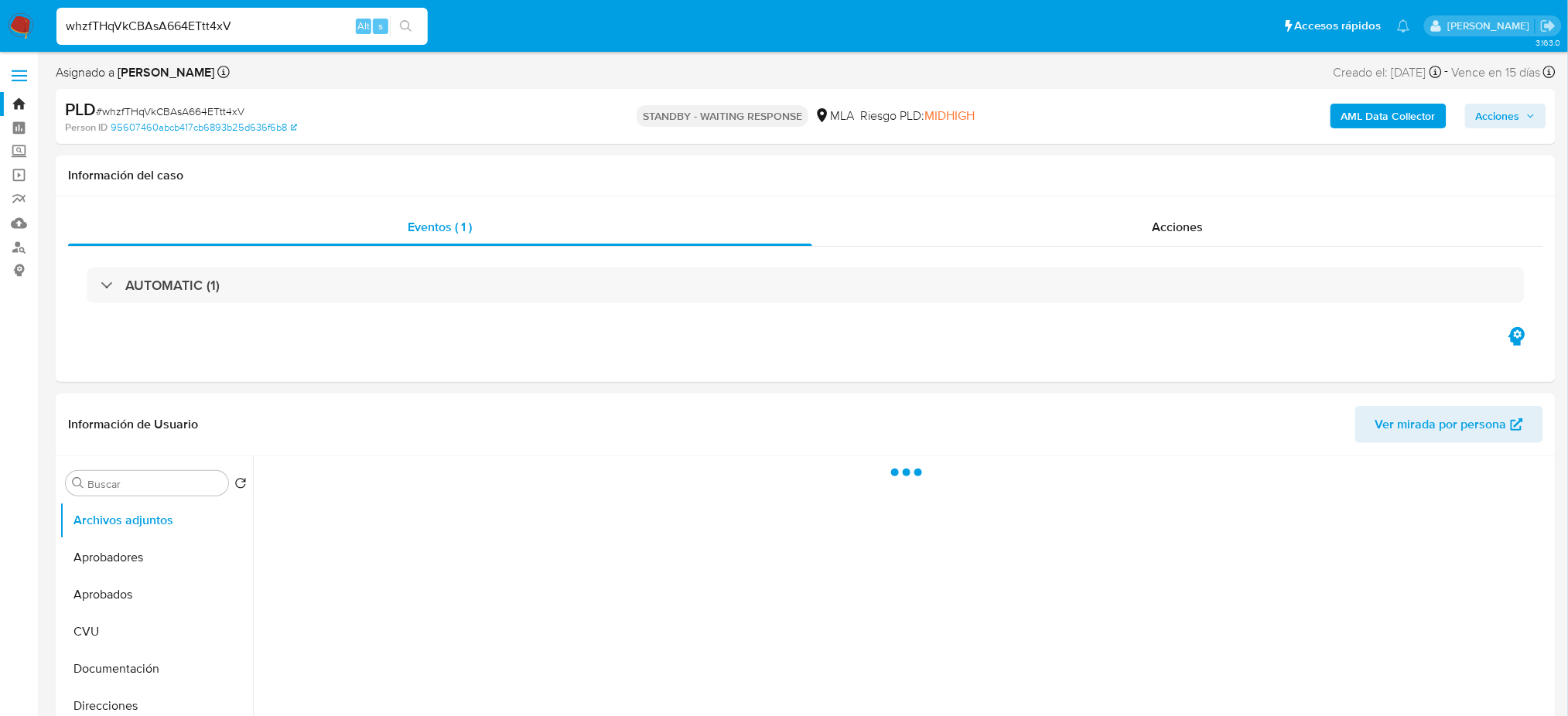
click at [21, 21] on img at bounding box center [21, 26] width 26 height 26
select select "10"
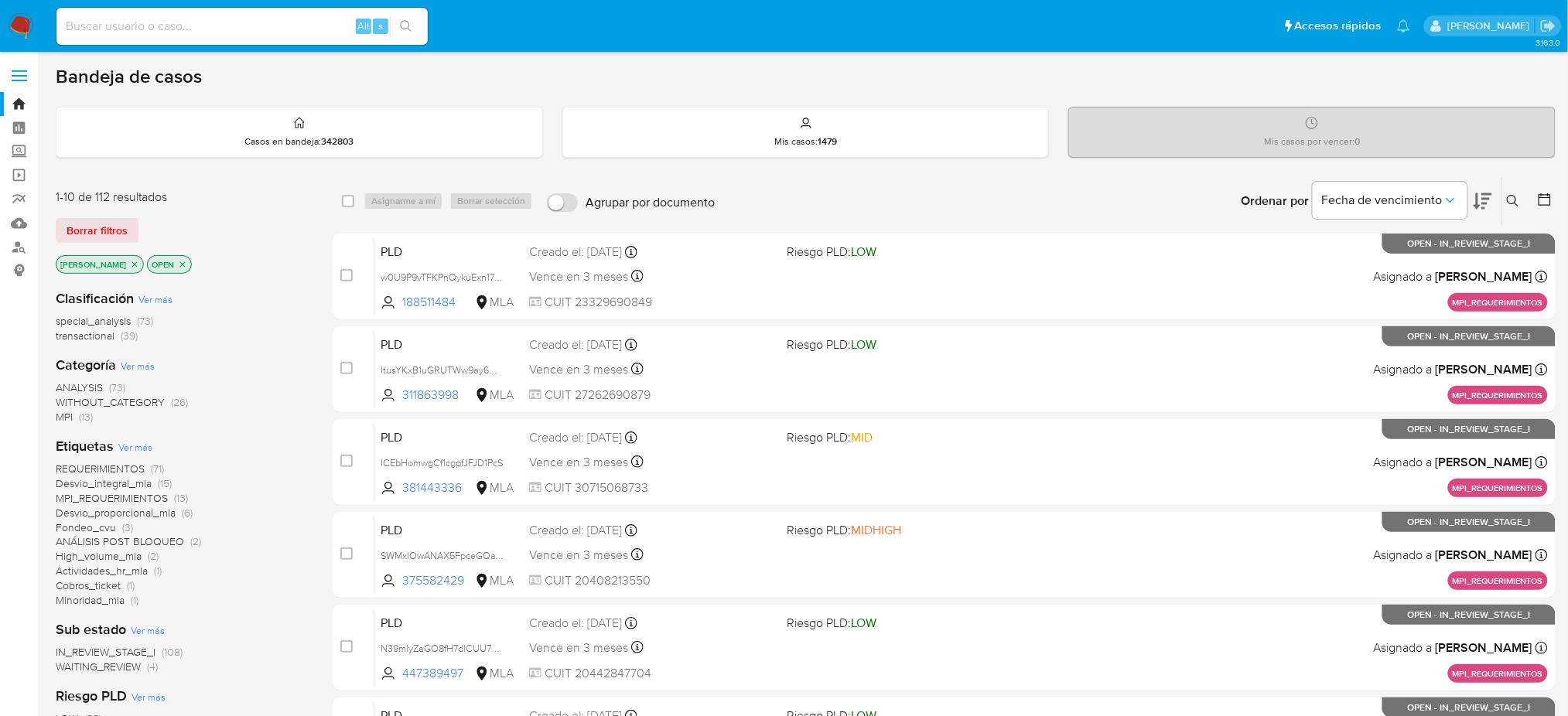
click at [254, 30] on input at bounding box center [242, 26] width 371 height 20
paste input "Oz6wQkqXKugTti7GFZj3n3cR"
type input "Oz6wQkqXKugTti7GFZj3n3cR"
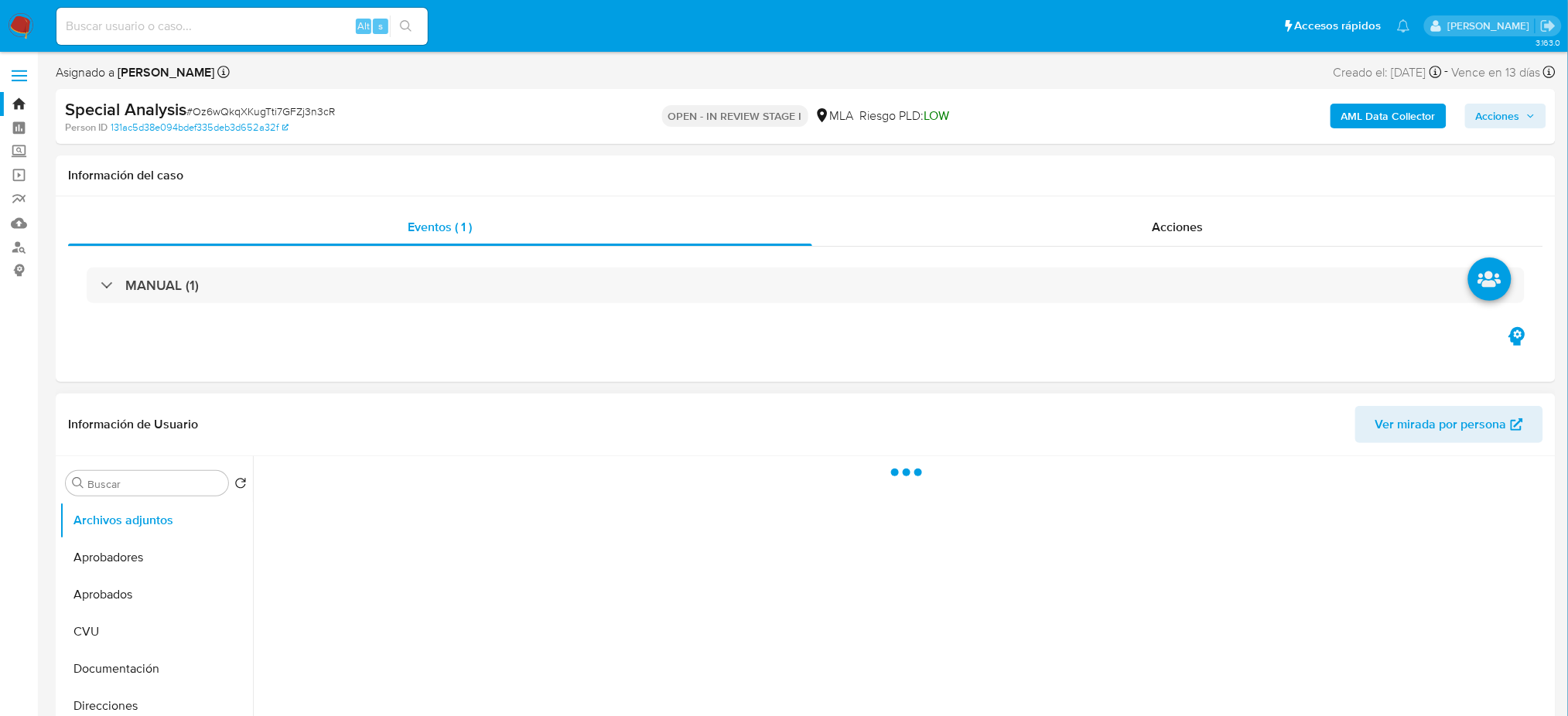
select select "10"
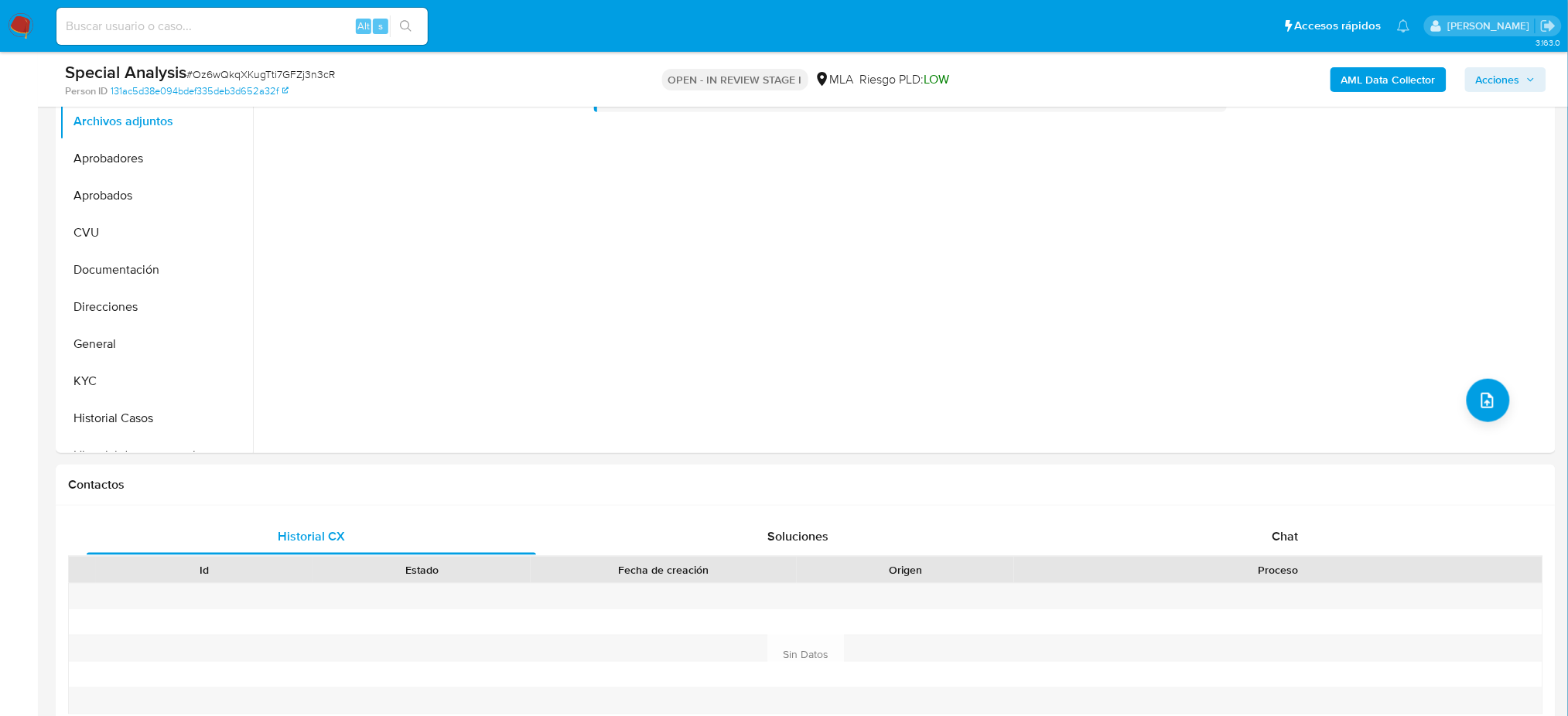
scroll to position [309, 0]
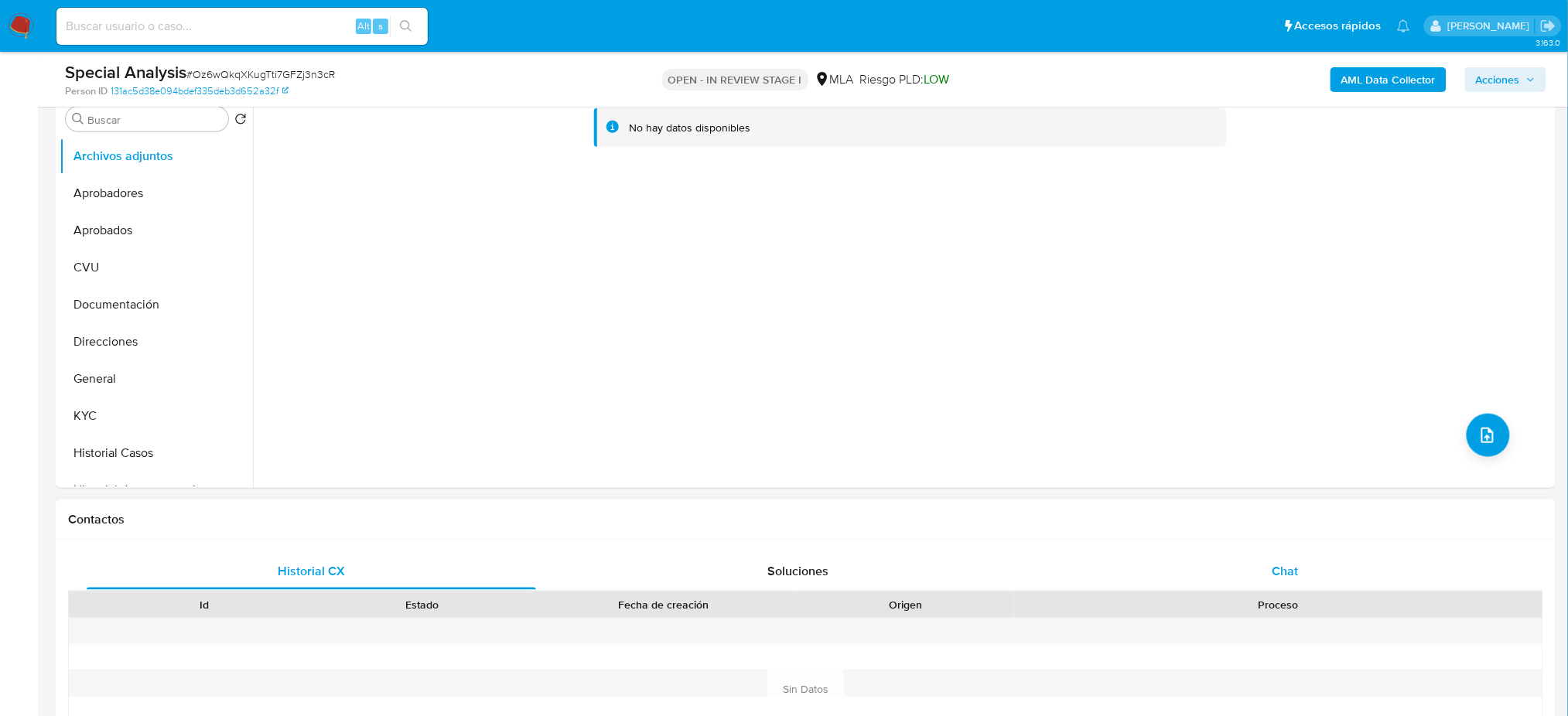
click at [1254, 571] on div "Chat" at bounding box center [1285, 571] width 450 height 37
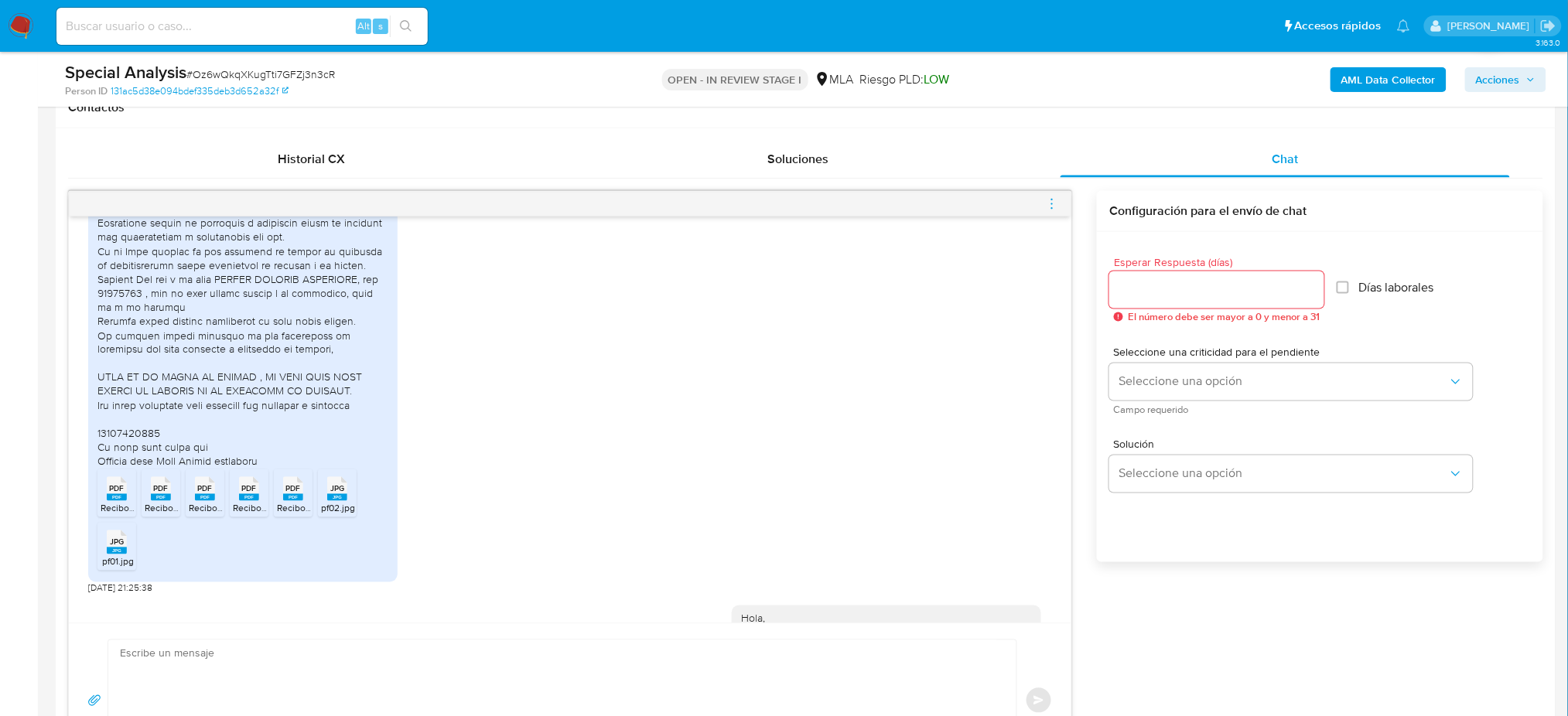
scroll to position [1030, 0]
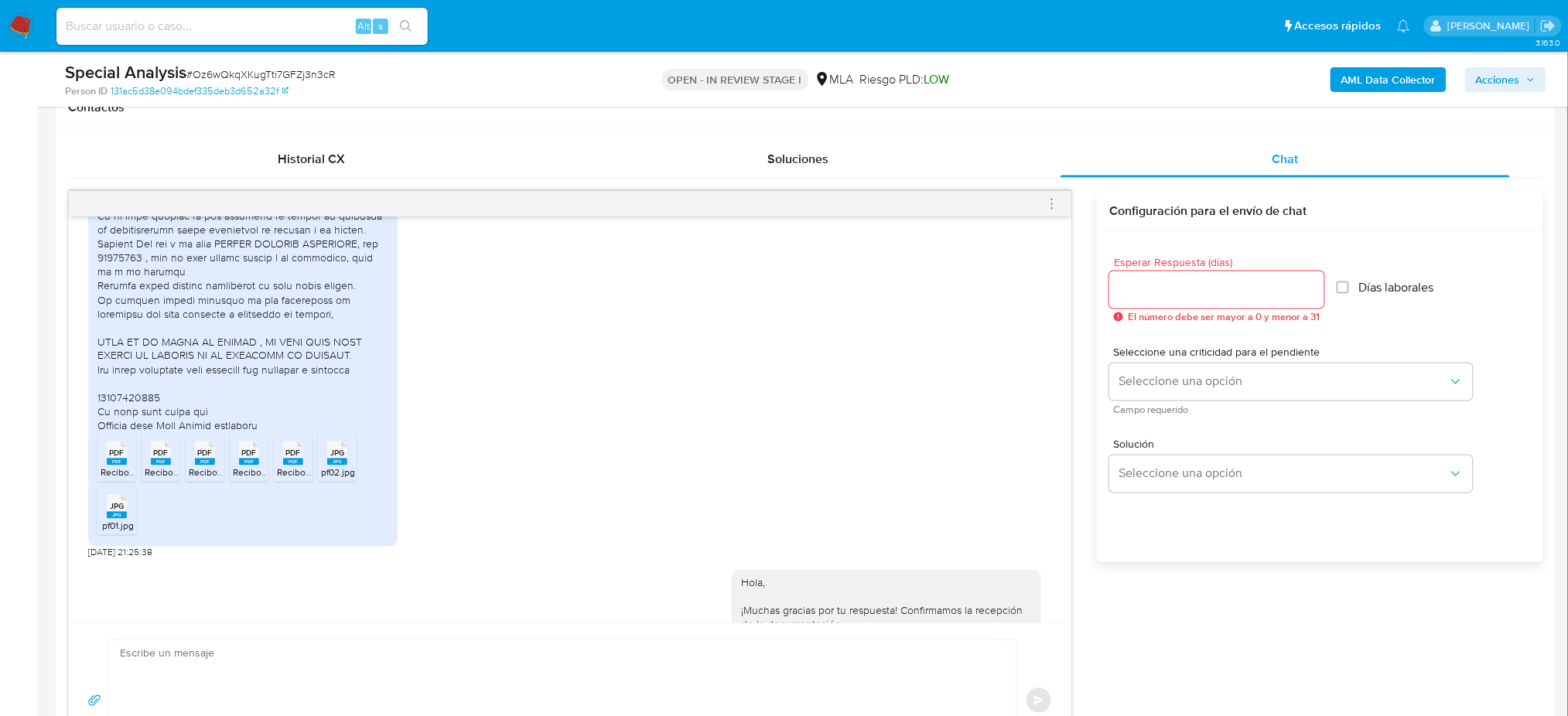
click at [108, 479] on span "Recibo-Normal-Junio-2025.pdf" at bounding box center [165, 473] width 129 height 13
click at [178, 482] on li "PDF PDF Recibo-S.a.c.-Junio-2025.pdf" at bounding box center [161, 458] width 39 height 48
click at [207, 479] on span "Recibo-Normal-Abril-2025.pdf" at bounding box center [251, 473] width 125 height 13
drag, startPoint x: 239, startPoint y: 512, endPoint x: 276, endPoint y: 505, distance: 37.7
click at [239, 479] on span "Recibo-Normal-Marzo-2025.pdf" at bounding box center [298, 473] width 130 height 13
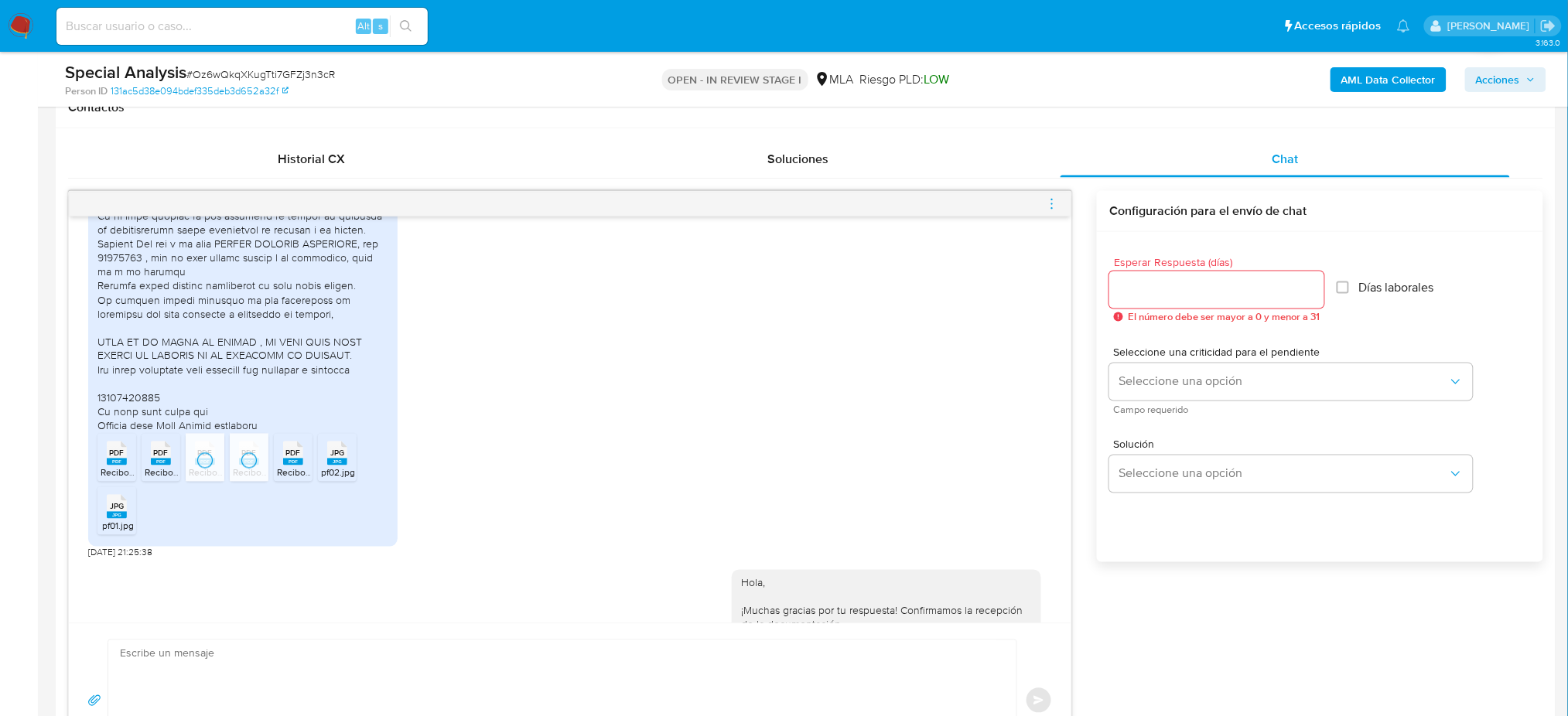
click at [279, 467] on div "PDF PDF" at bounding box center [293, 452] width 32 height 31
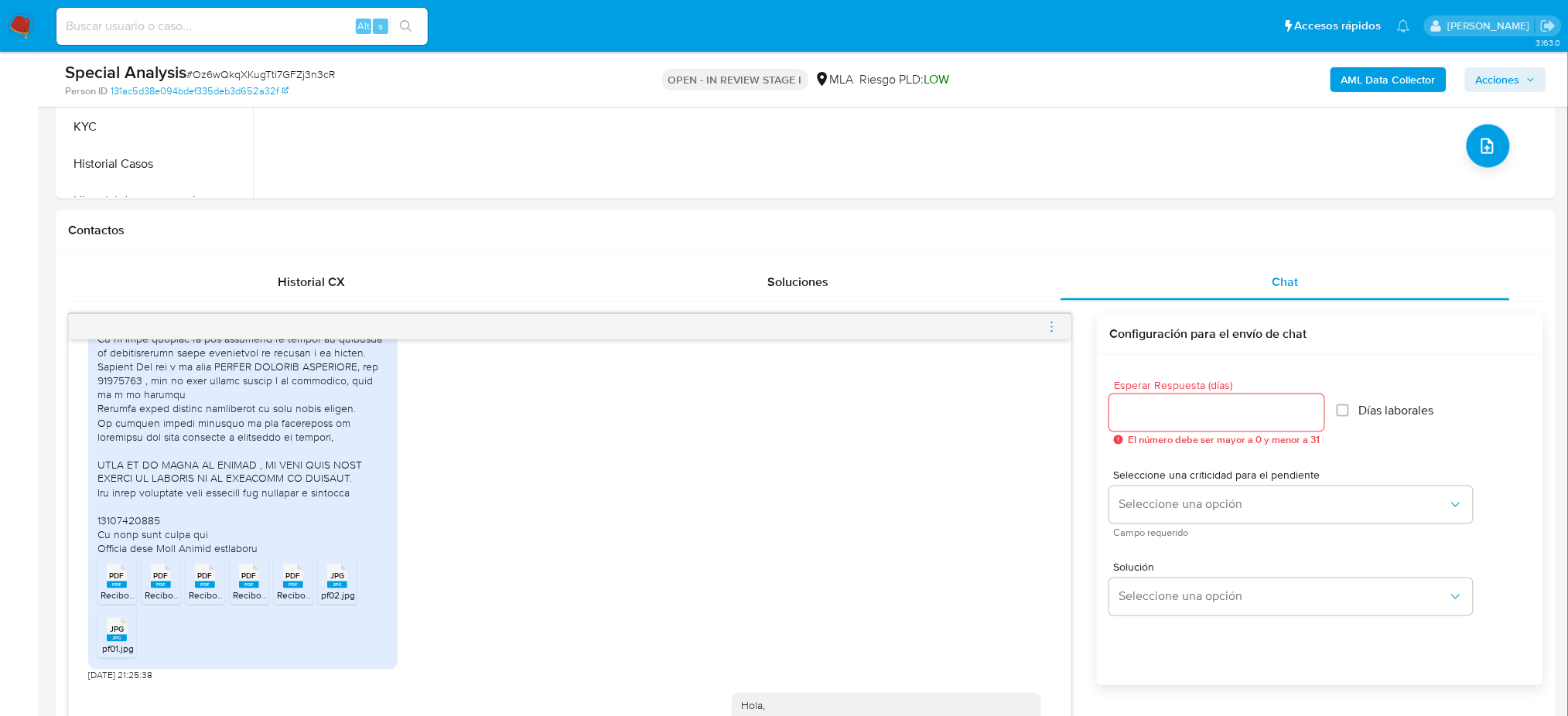
scroll to position [412, 0]
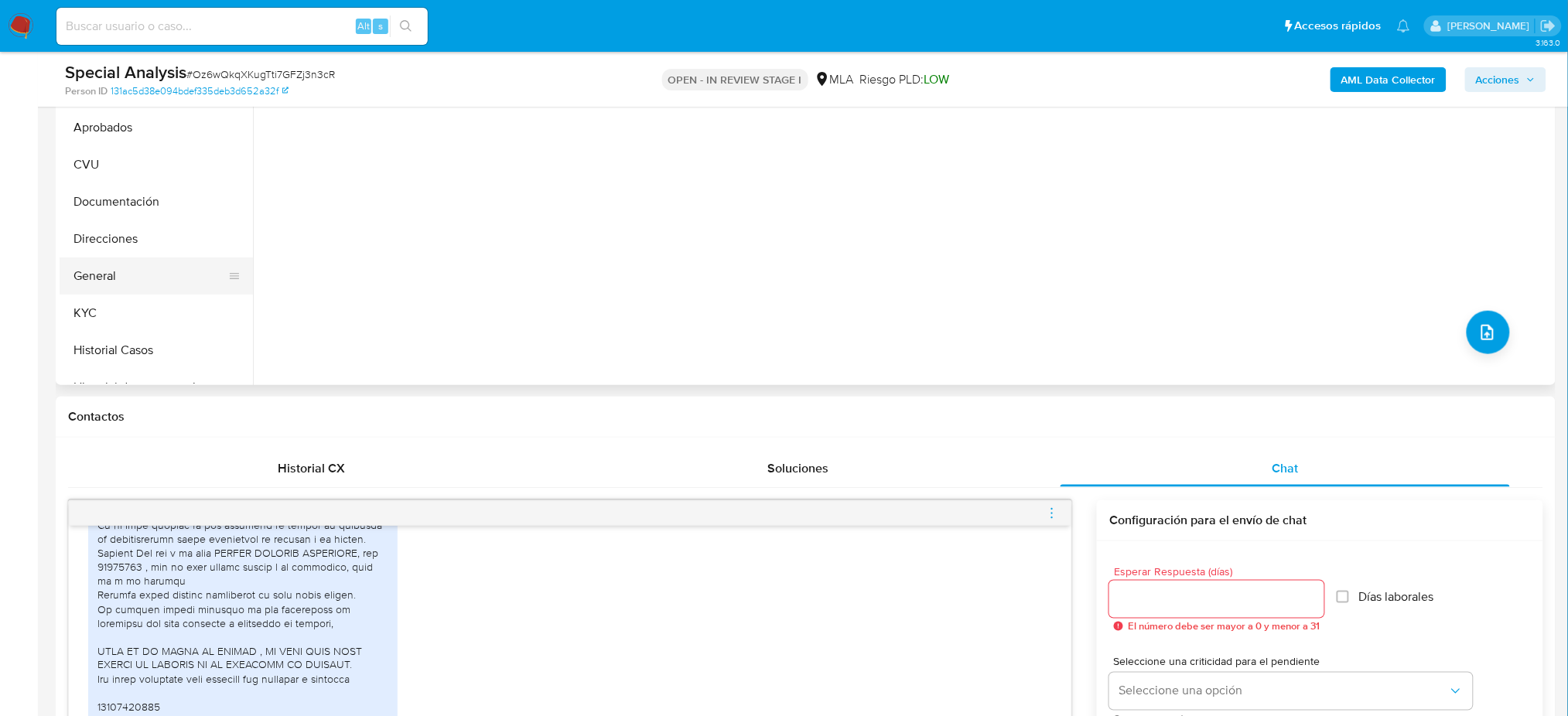
click at [105, 286] on button "General" at bounding box center [149, 276] width 181 height 37
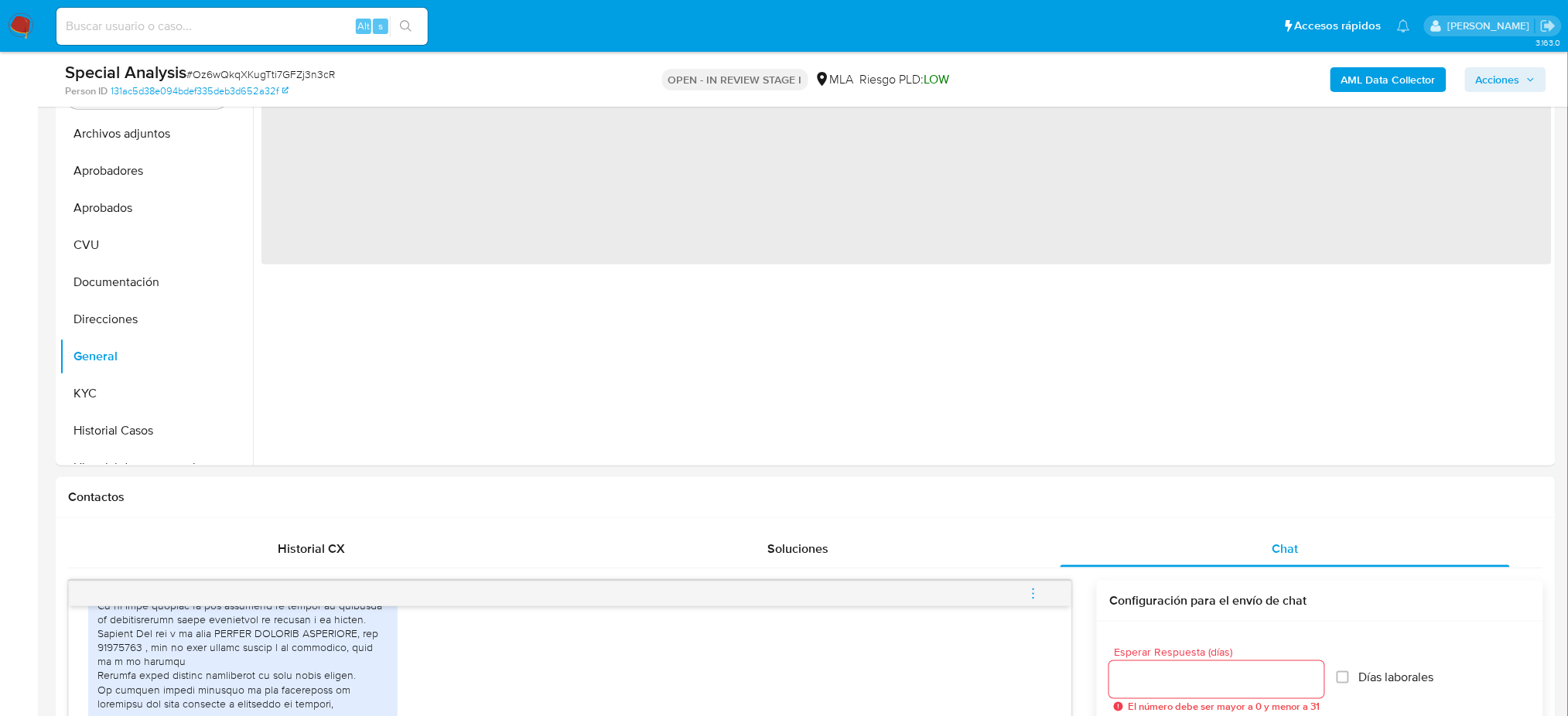
scroll to position [205, 0]
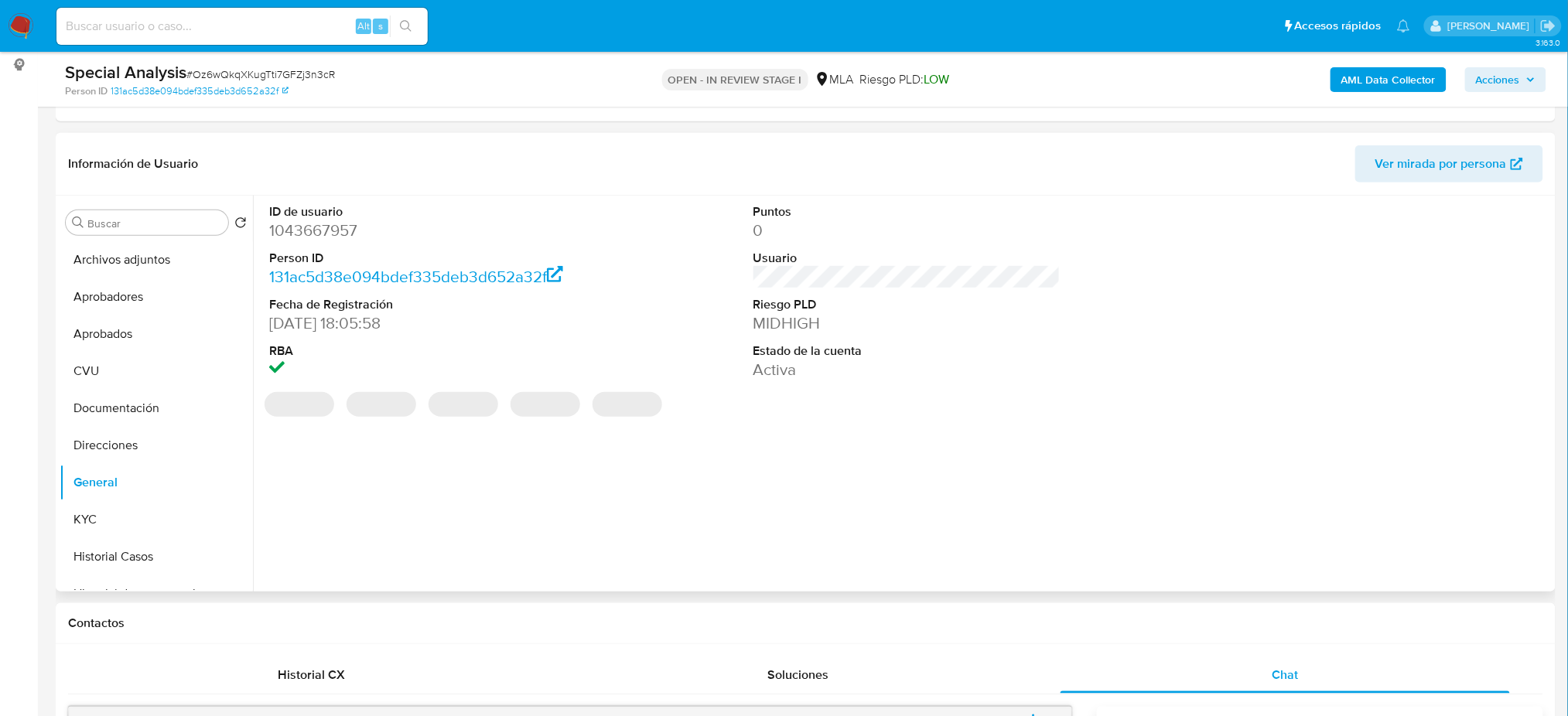
click at [335, 227] on dd "1043667957" at bounding box center [423, 230] width 307 height 21
click at [335, 224] on dd "1043667957" at bounding box center [423, 230] width 307 height 21
copy dd "1043667957"
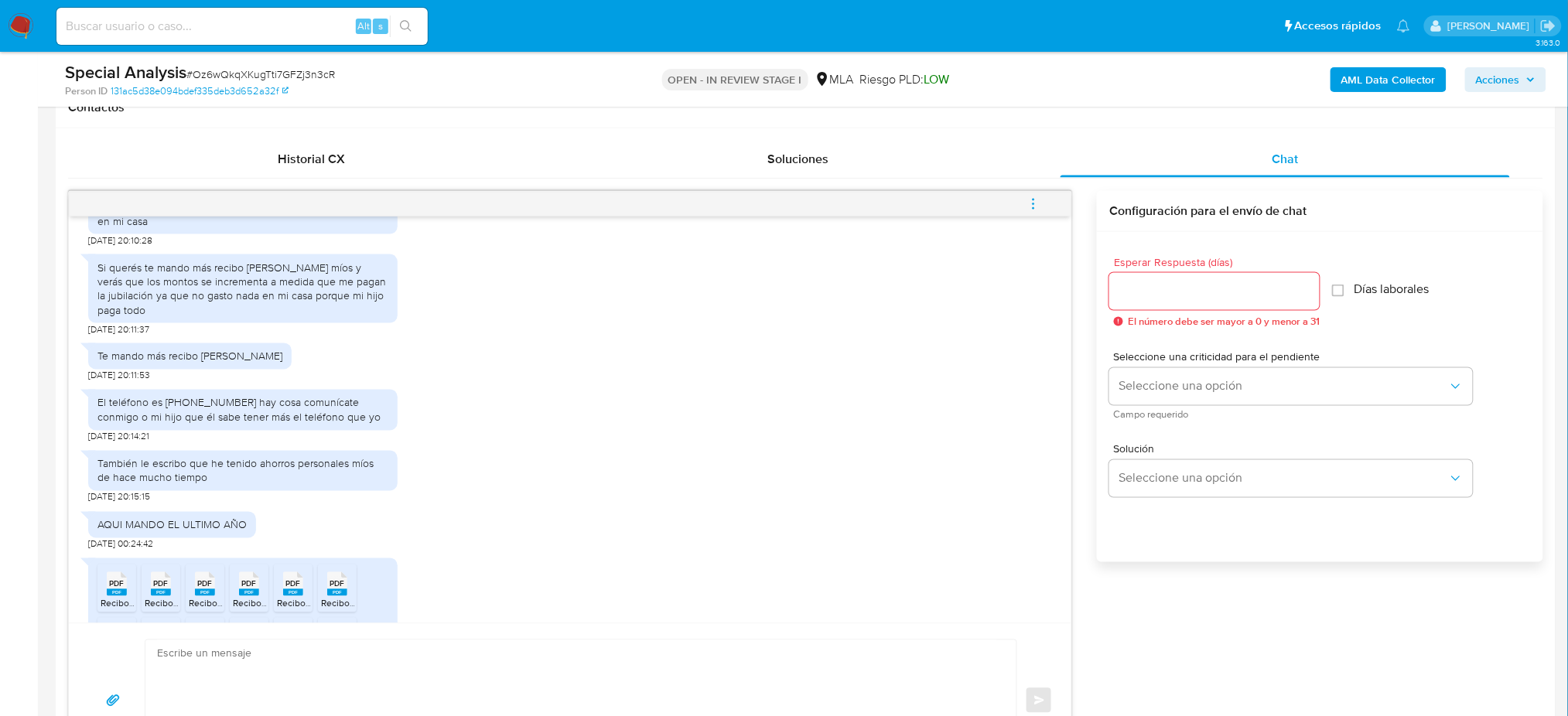
scroll to position [1649, 0]
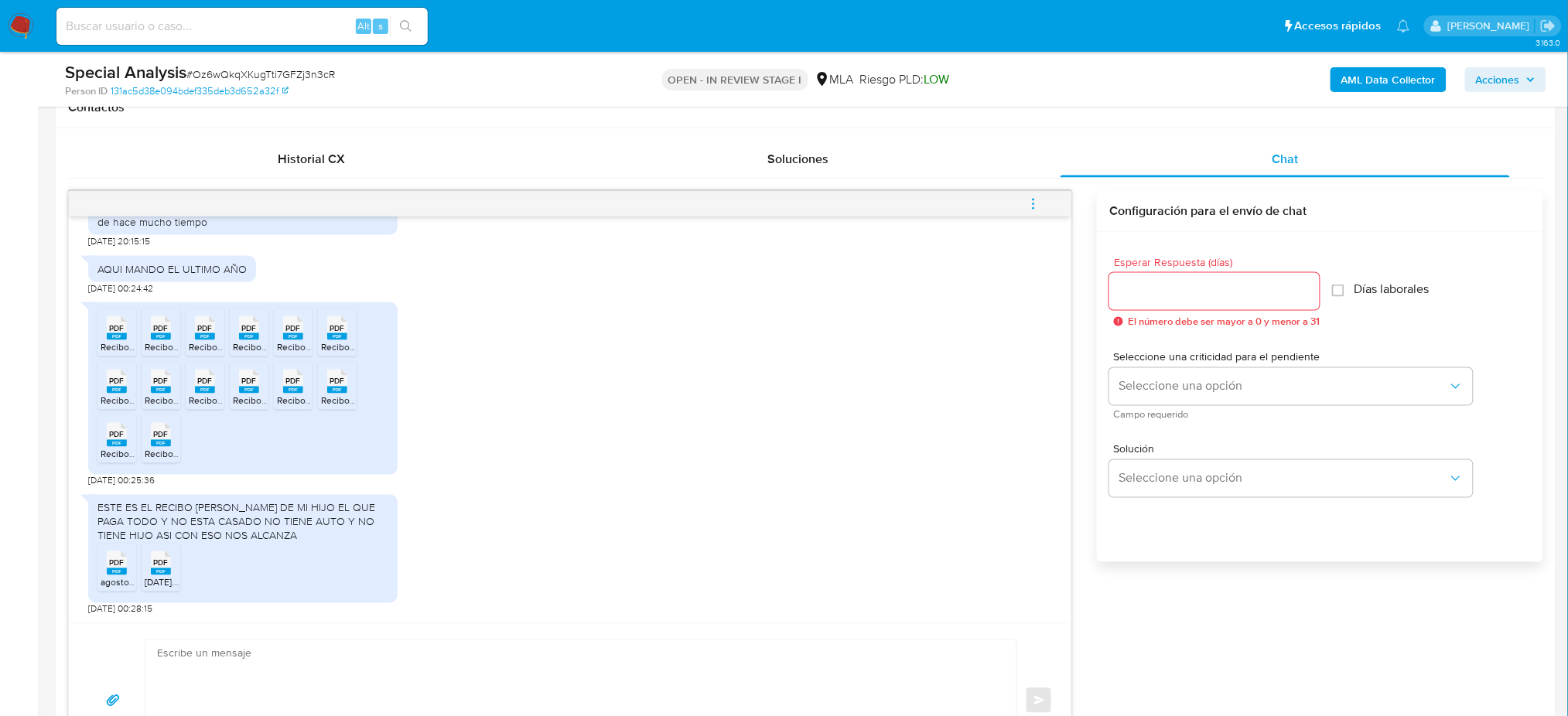
scroll to position [2000, 0]
click at [126, 574] on rect at bounding box center [116, 572] width 20 height 7
click at [173, 566] on div "PDF PDF" at bounding box center [160, 562] width 32 height 31
click at [215, 21] on input at bounding box center [242, 26] width 371 height 20
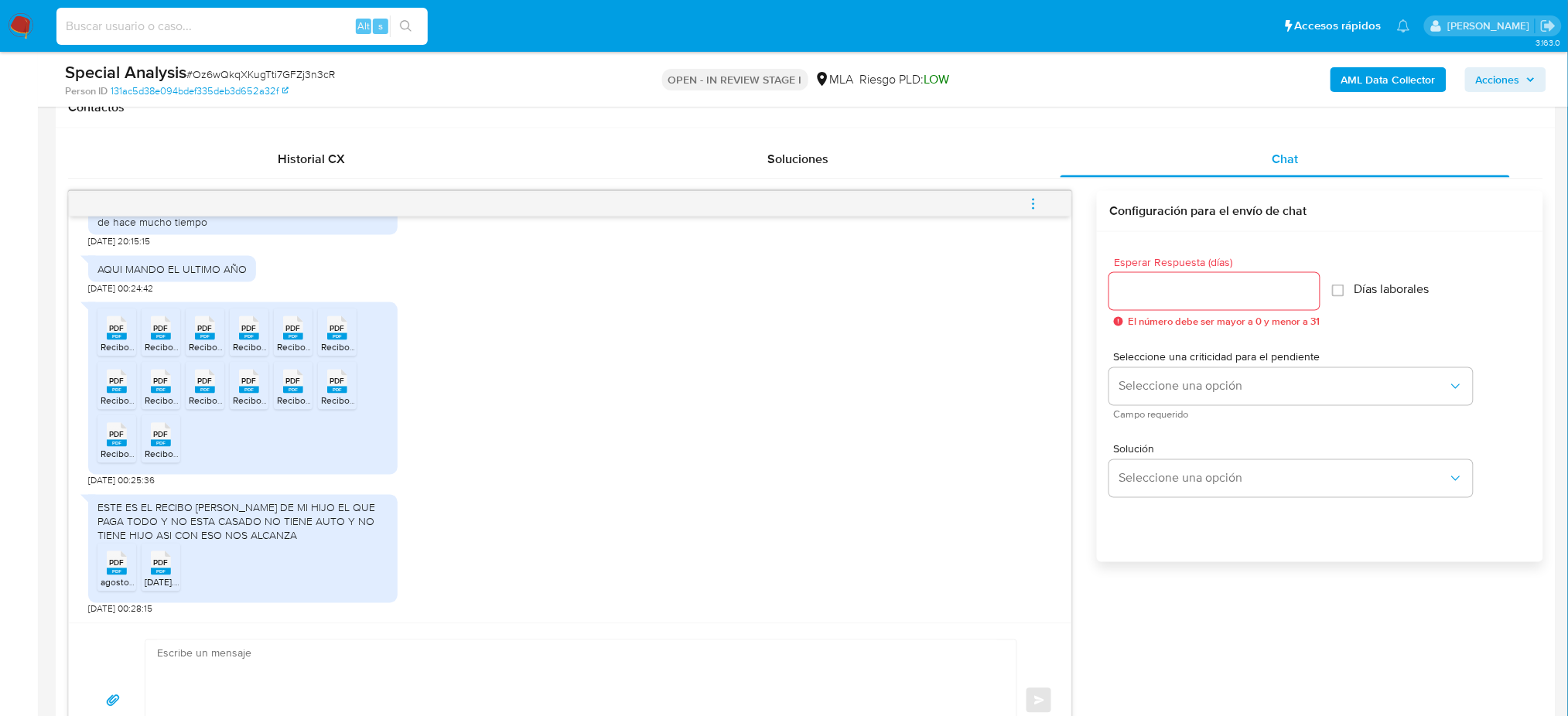
paste input "Oz6wQkqXKugTti7GFZj3n3cR"
click at [304, 31] on input "Oz6wQkqXKugTti7GFZj3n3cR" at bounding box center [242, 26] width 371 height 20
click at [404, 28] on icon "search-icon" at bounding box center [406, 26] width 12 height 12
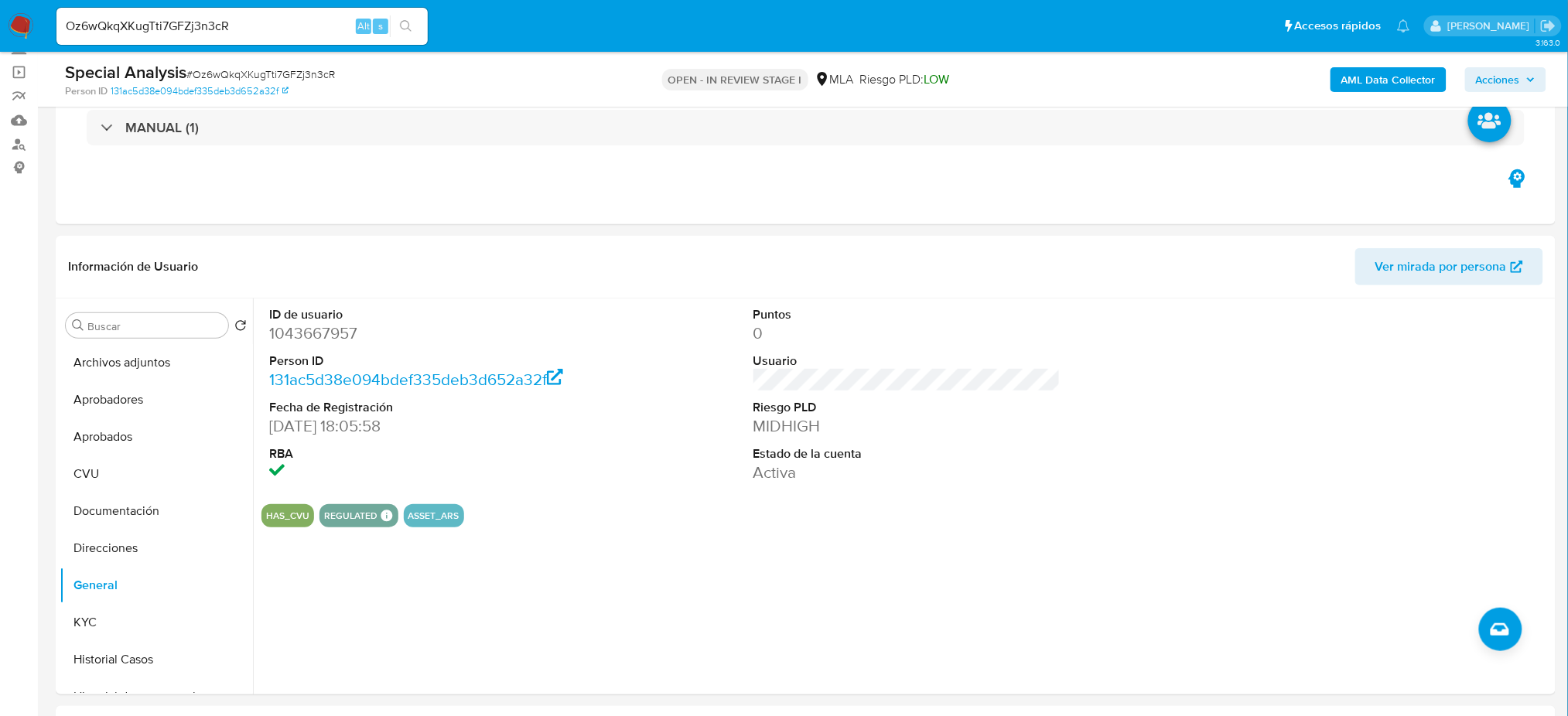
scroll to position [205, 0]
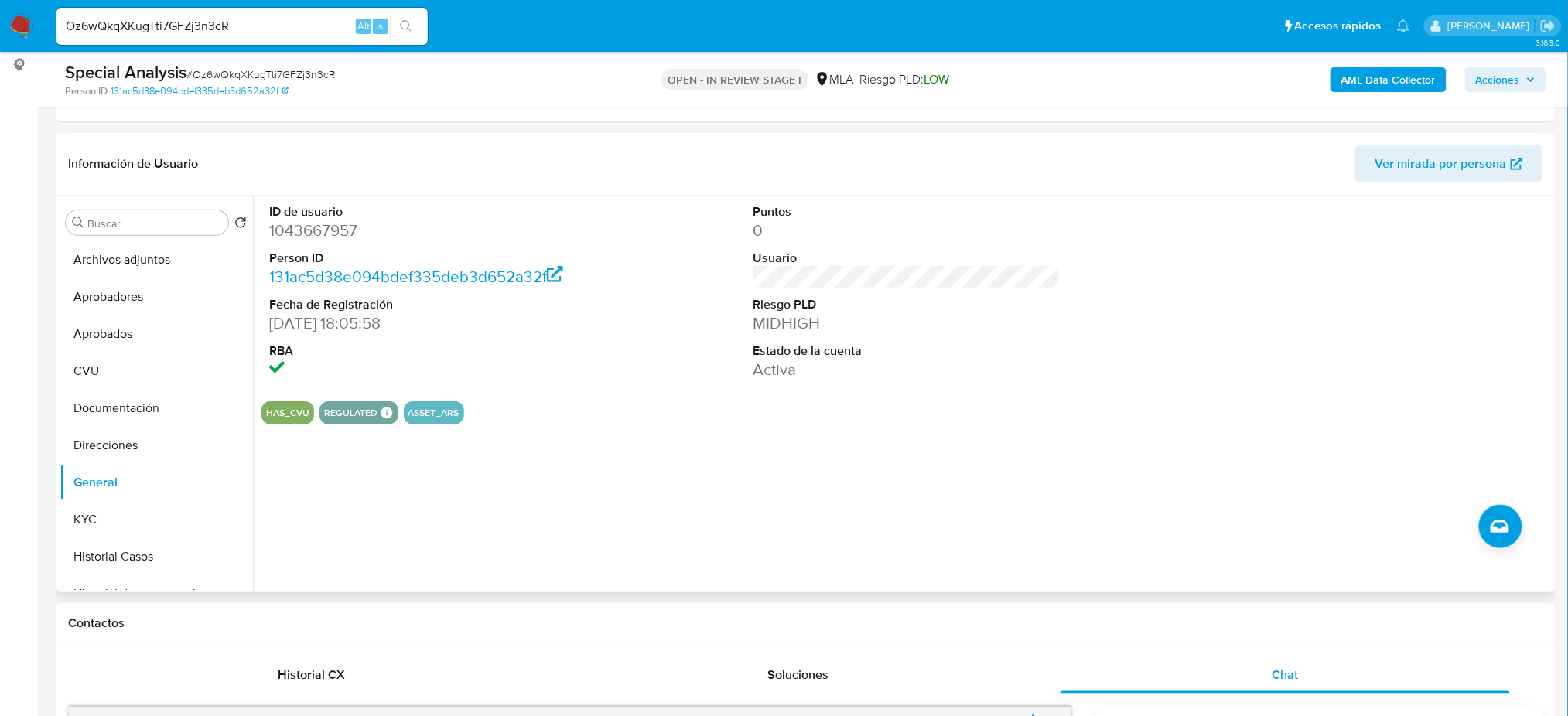
click at [283, 236] on dd "1043667957" at bounding box center [423, 230] width 307 height 21
click at [283, 234] on dd "1043667957" at bounding box center [423, 230] width 307 height 21
copy dd "1043667957"
click at [240, 72] on span "# Oz6wQkqXKugTti7GFZj3n3cR" at bounding box center [261, 74] width 149 height 16
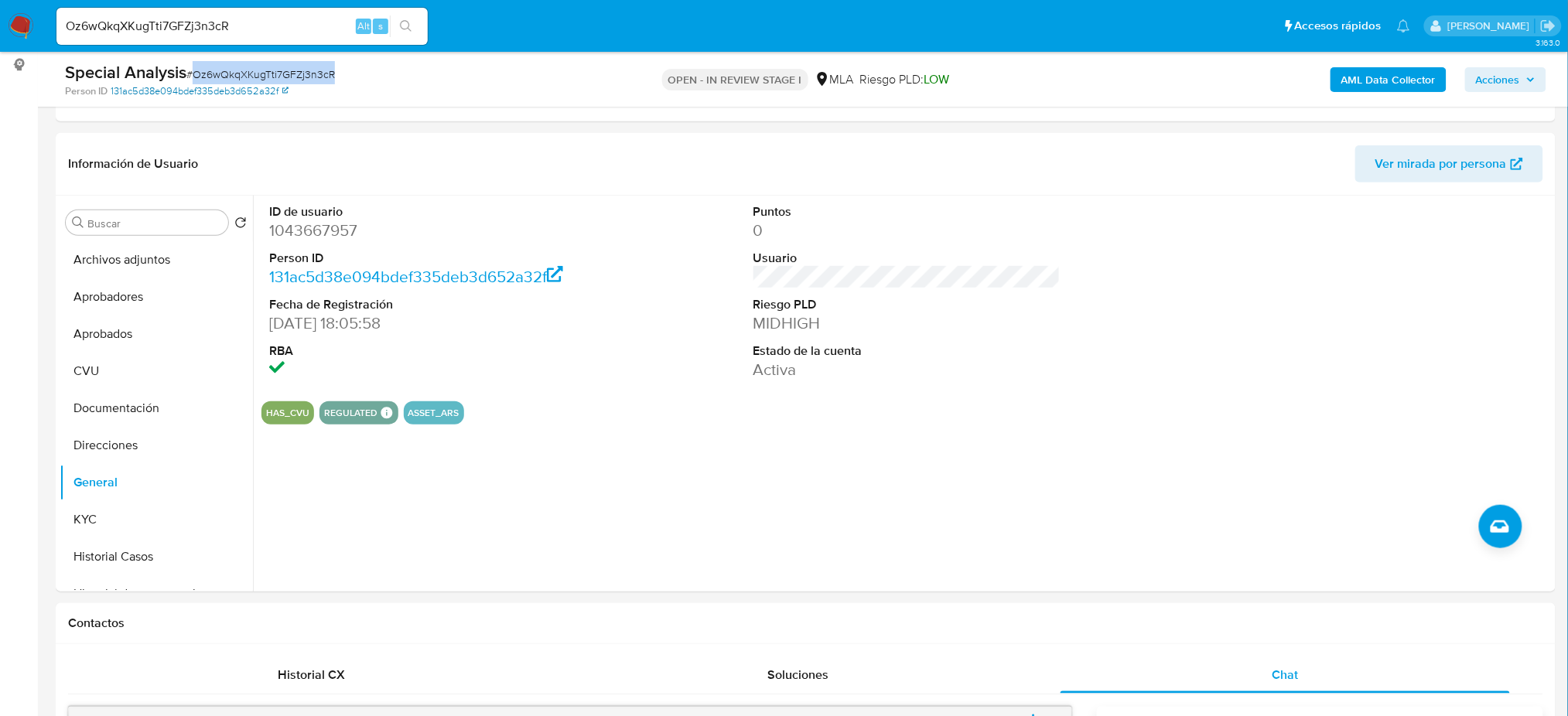
copy span "Oz6wQkqXKugTti7GFZj3n3cR"
drag, startPoint x: 144, startPoint y: 562, endPoint x: 0, endPoint y: 557, distance: 144.1
click at [144, 561] on button "Historial Casos" at bounding box center [156, 556] width 193 height 37
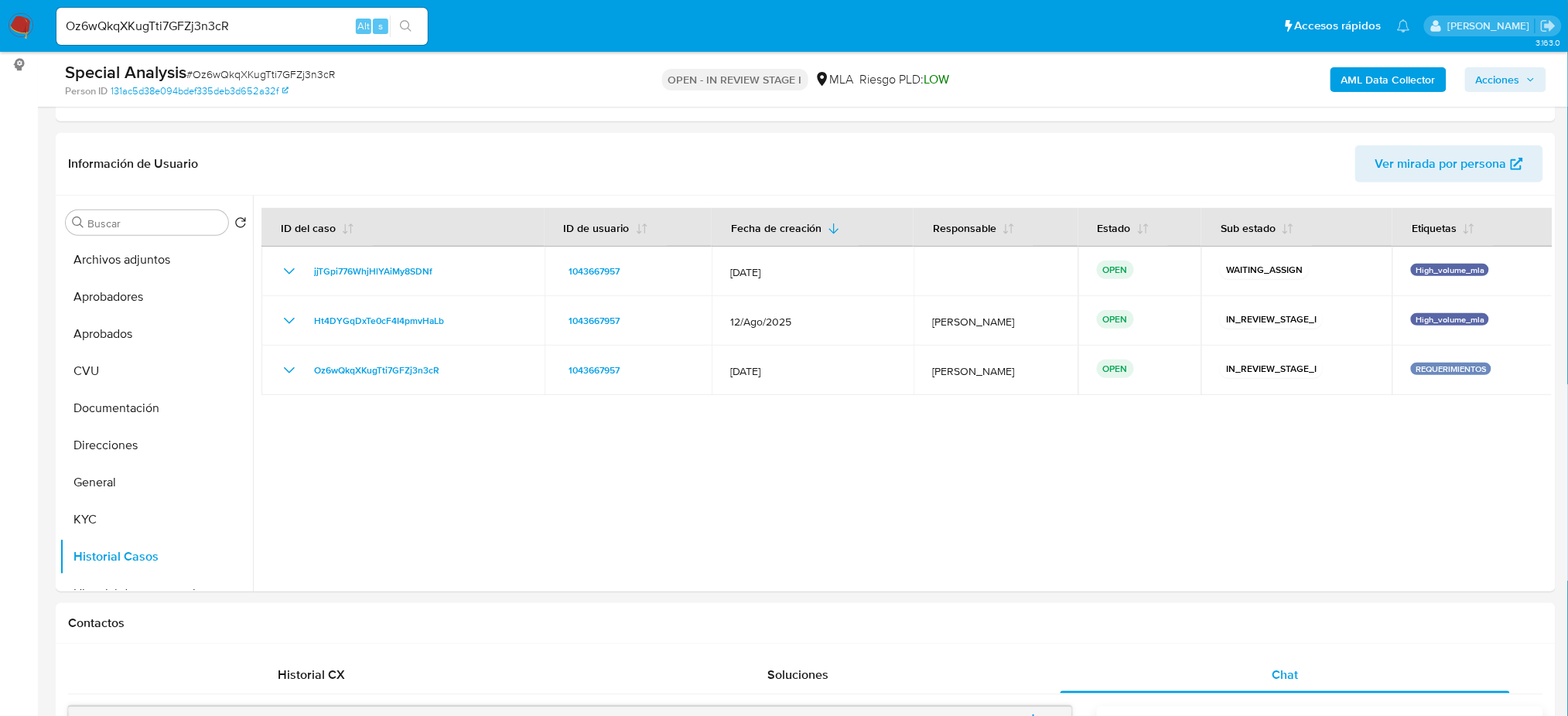
click at [90, 530] on button "KYC" at bounding box center [149, 519] width 181 height 37
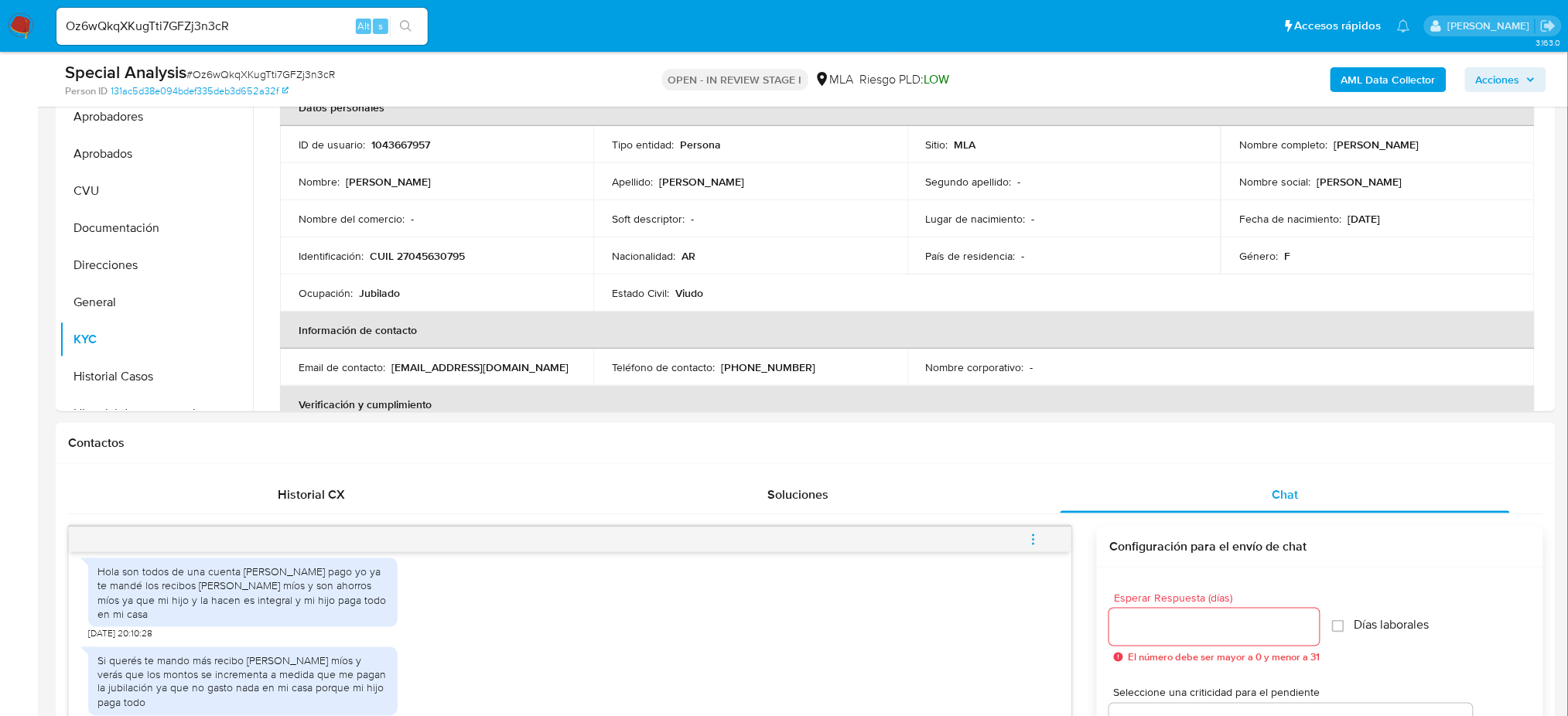
scroll to position [309, 0]
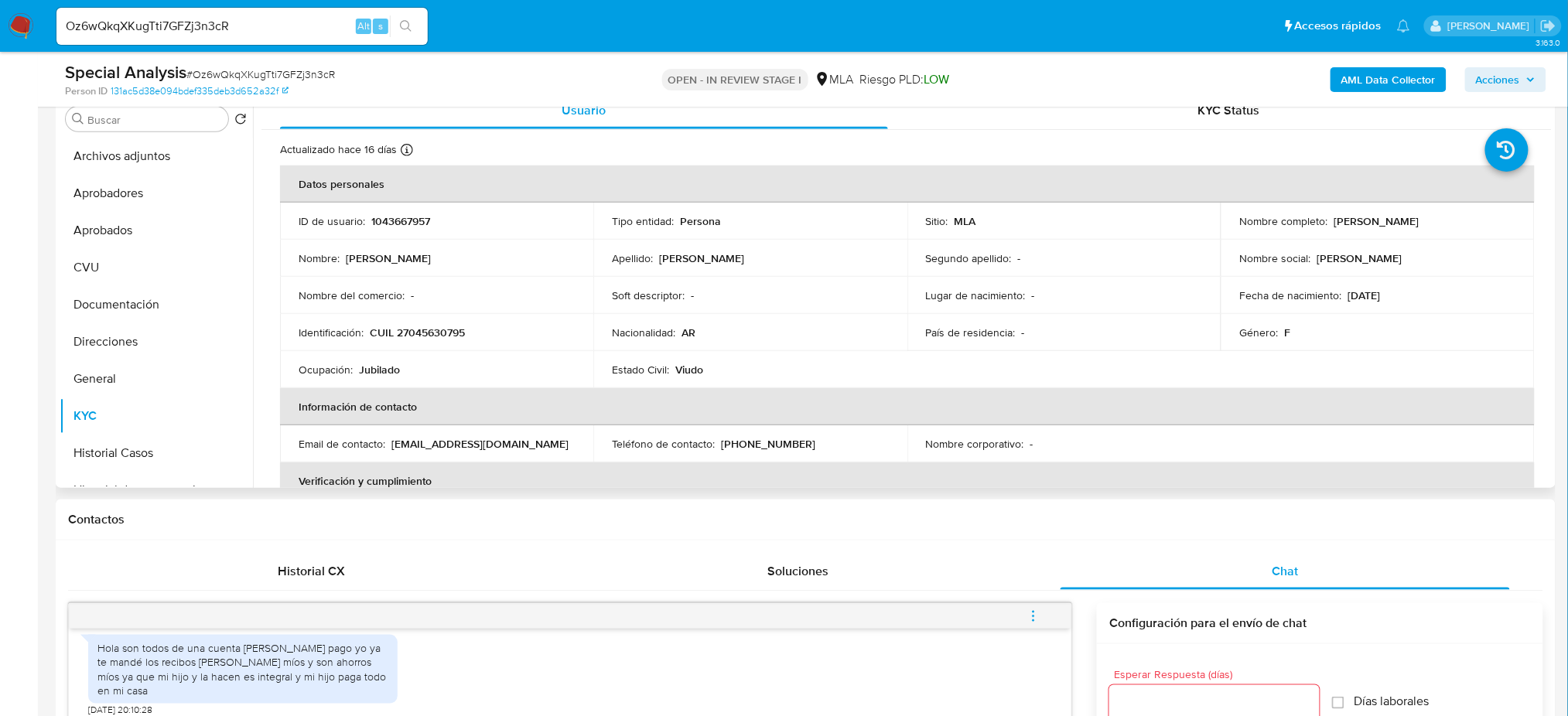
click at [407, 333] on p "CUIL 27045630795" at bounding box center [417, 332] width 95 height 14
click at [407, 332] on p "CUIL 27045630795" at bounding box center [417, 332] width 95 height 14
copy p "27045630795"
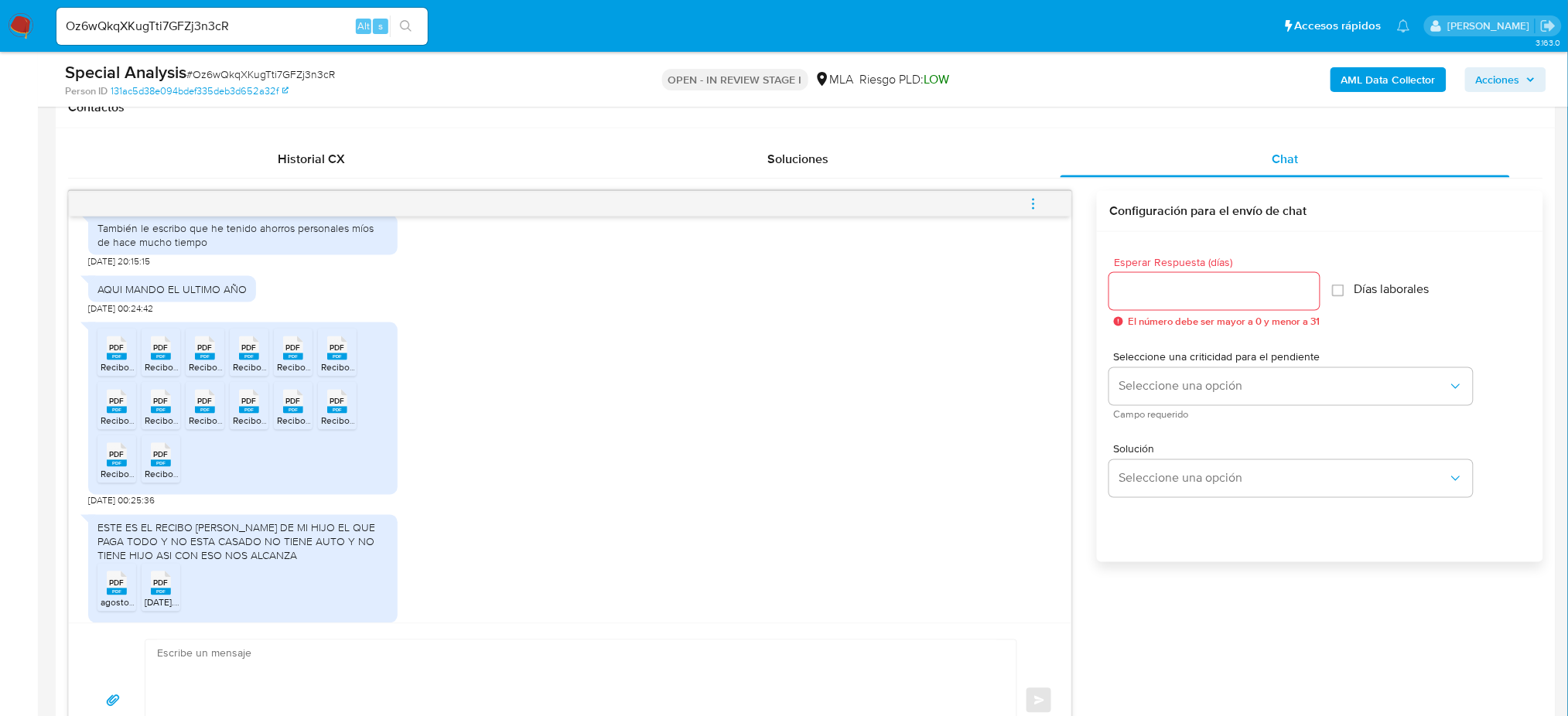
scroll to position [2000, 0]
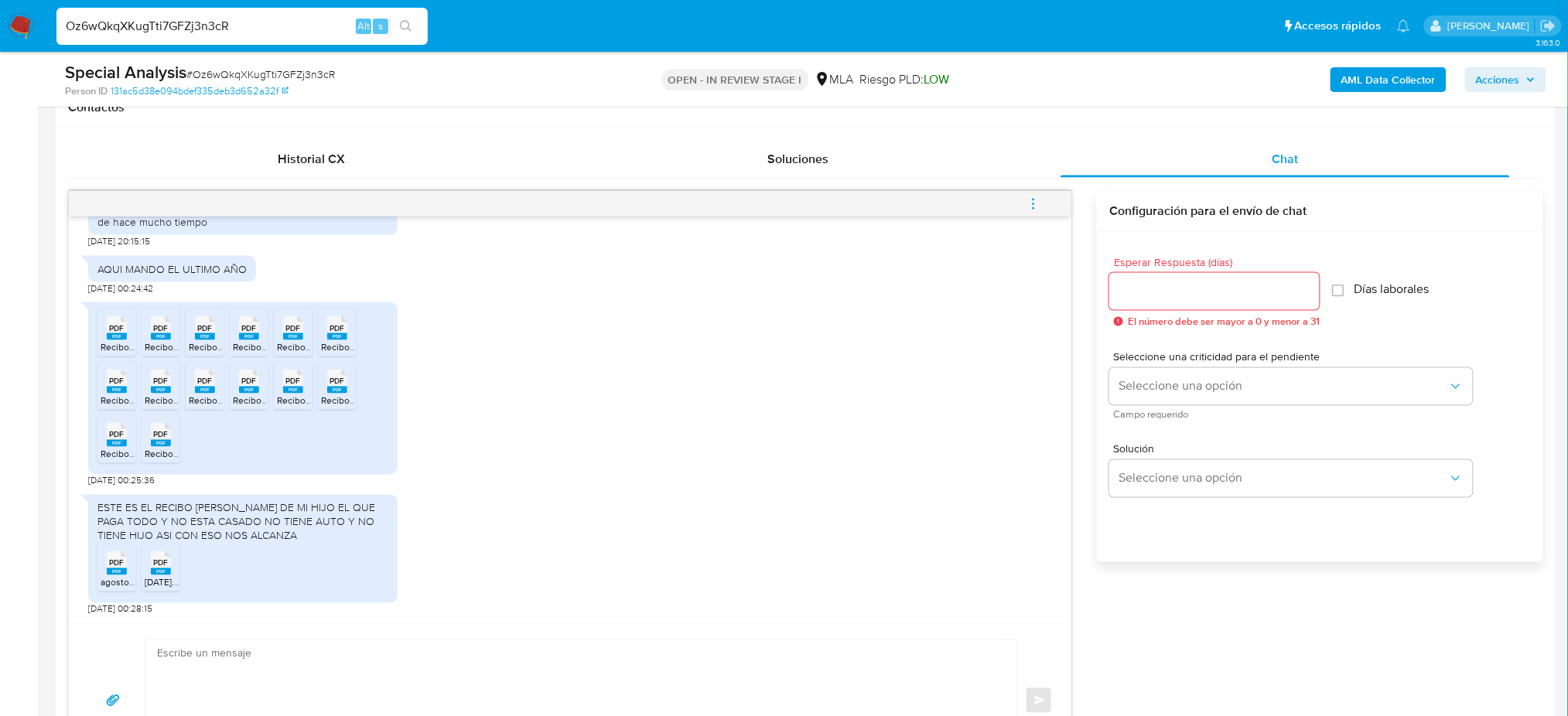
drag, startPoint x: 281, startPoint y: 29, endPoint x: 7, endPoint y: 31, distance: 274.0
click at [7, 31] on nav "Pausado Ver notificaciones Oz6wQkqXKugTti7GFZj3n3cR Alt s Accesos rápidos Presi…" at bounding box center [784, 26] width 1568 height 52
click at [276, 26] on input "Oz6wQkqXKugTti7GFZj3n3cR" at bounding box center [242, 26] width 371 height 20
click at [233, 23] on input "Oz6wQkqXKugTti7GFZj3n3cR" at bounding box center [242, 26] width 371 height 20
click at [249, 22] on input "Oz6wQkqXKugTti7GFZj3n3cR" at bounding box center [242, 26] width 371 height 20
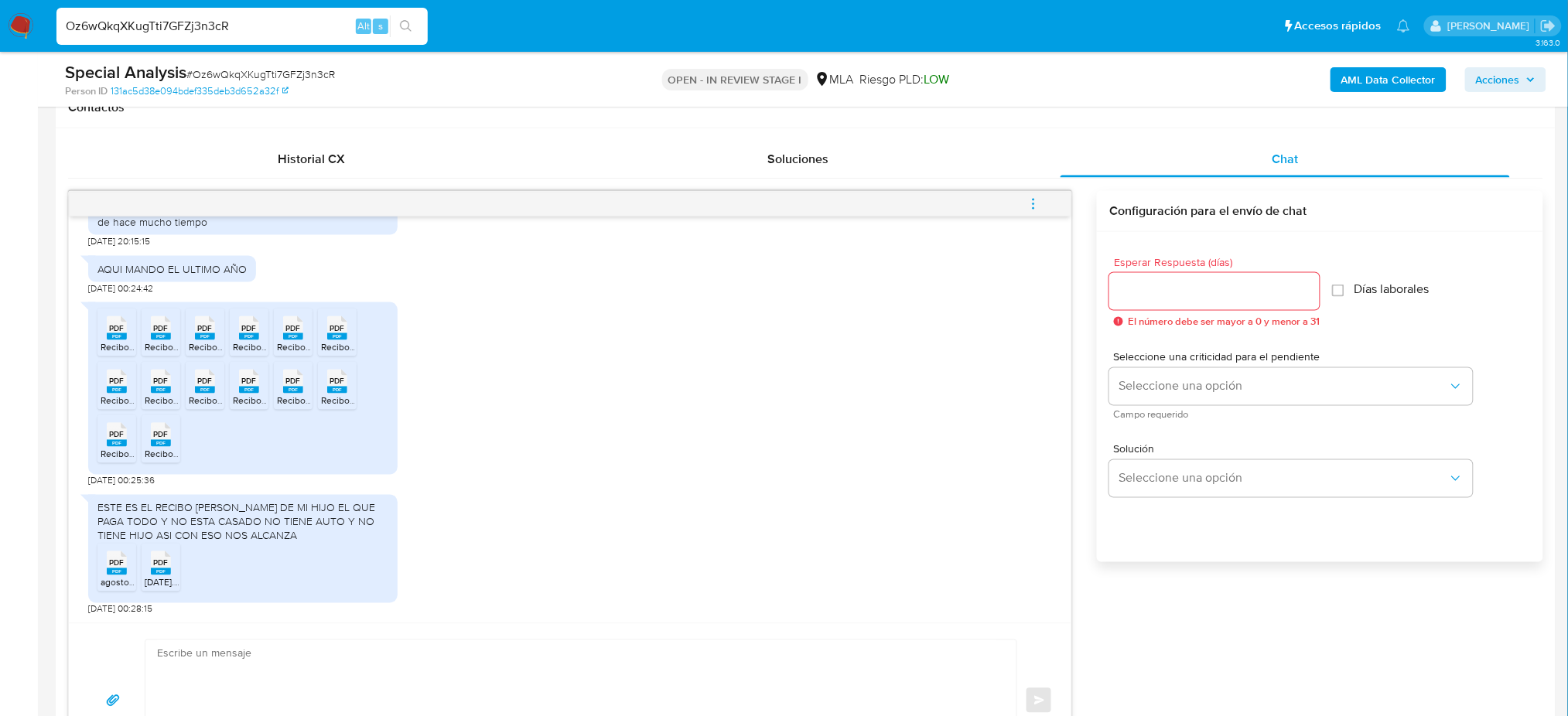
click at [226, 63] on div "Special Analysis # Oz6wQkqXKugTti7GFZj3n3cR" at bounding box center [309, 73] width 488 height 23
drag, startPoint x: 249, startPoint y: 21, endPoint x: 0, endPoint y: 18, distance: 249.0
click at [0, 18] on nav "Pausado Ver notificaciones Oz6wQkqXKugTti7GFZj3n3cR Alt s Accesos rápidos Presi…" at bounding box center [784, 26] width 1568 height 52
paste input "E2Vx0INJaAMjOC6Lejvj2oX1"
type input "E2Vx0INJaAMjOC6Lejvj2oX1"
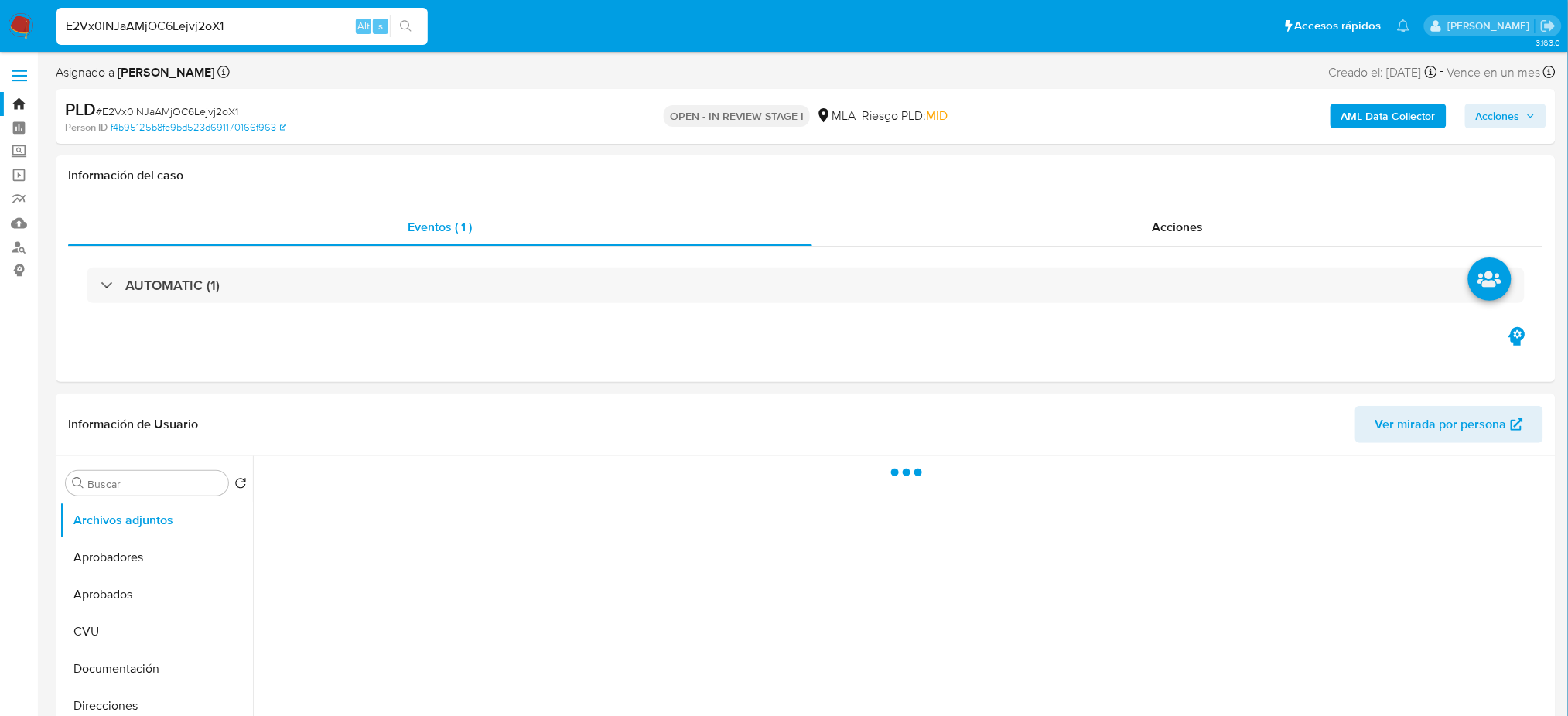
select select "10"
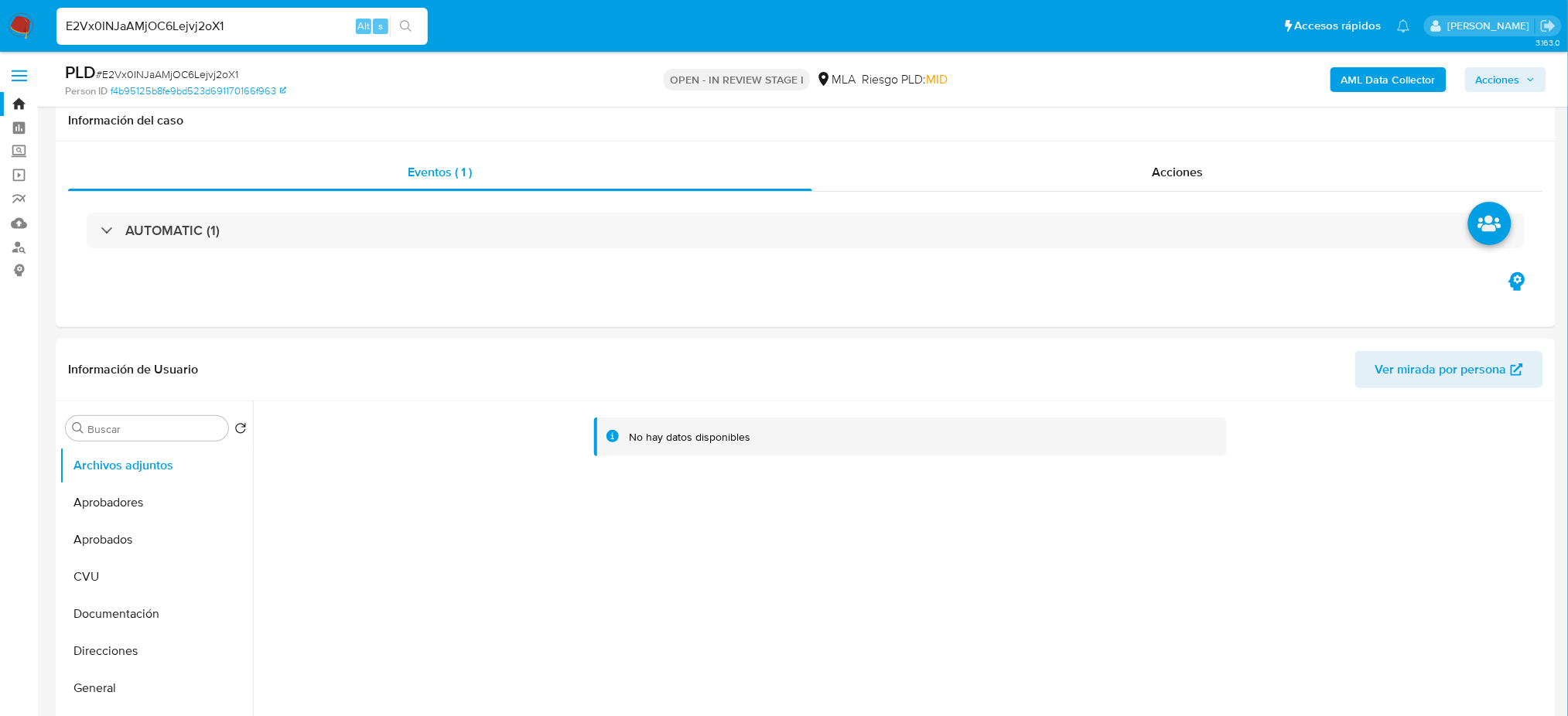
scroll to position [309, 0]
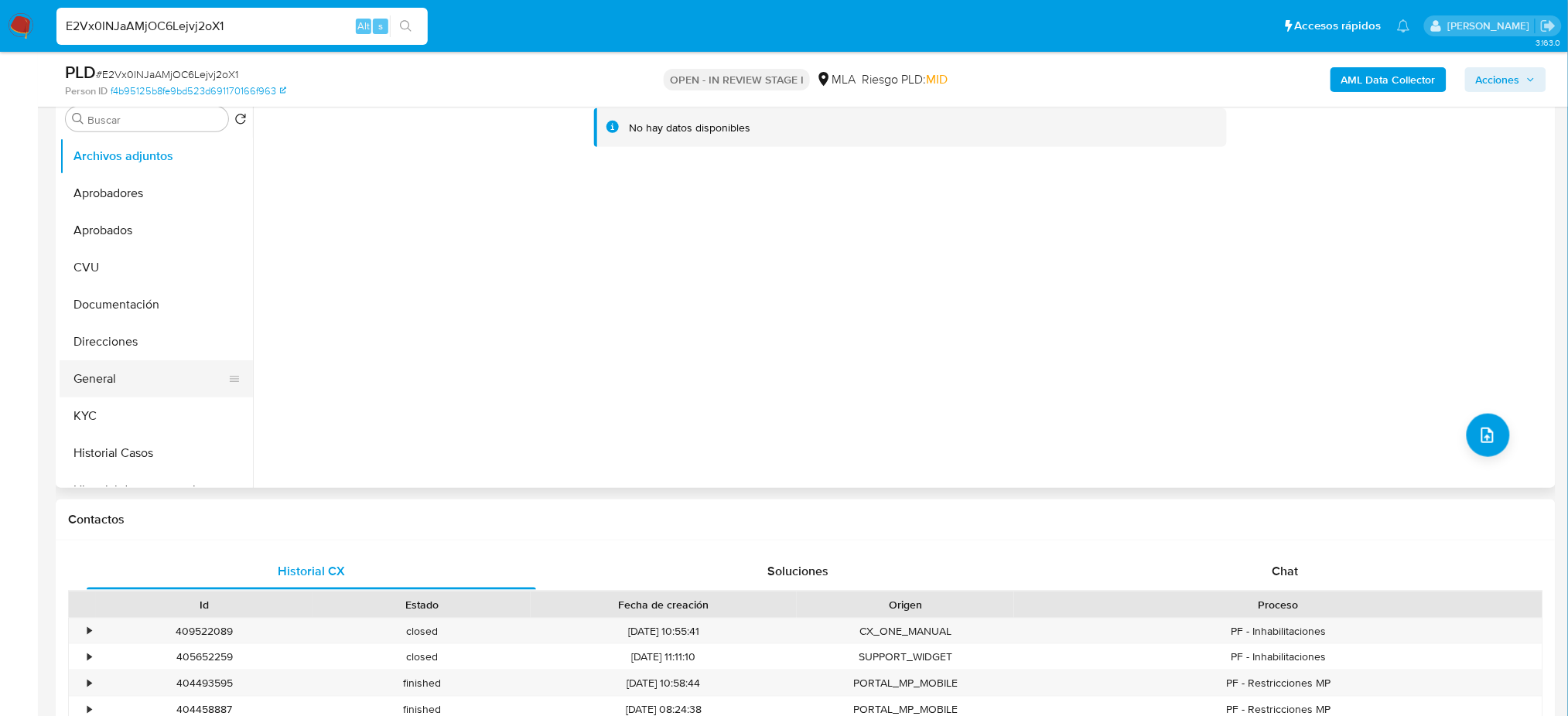
click at [107, 376] on button "General" at bounding box center [149, 379] width 181 height 37
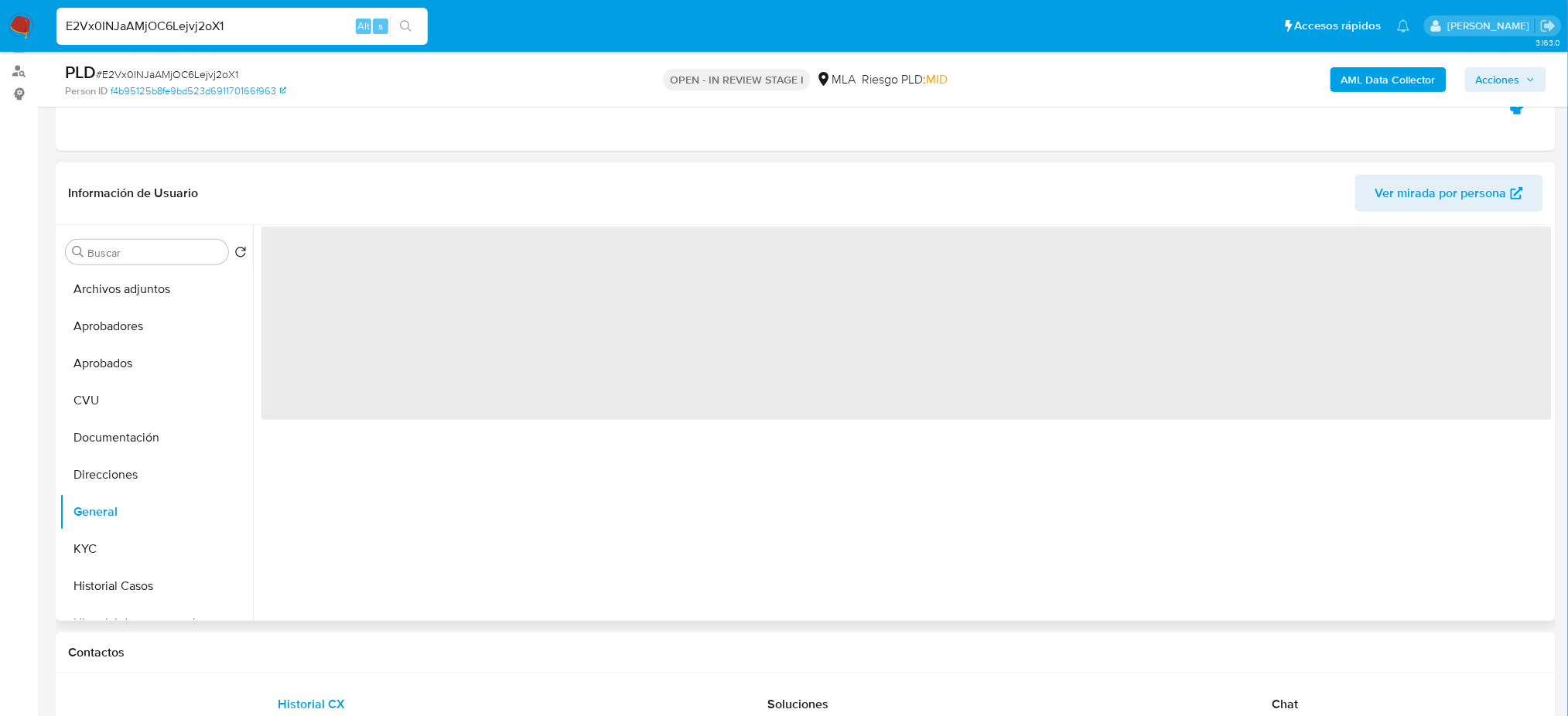
scroll to position [103, 0]
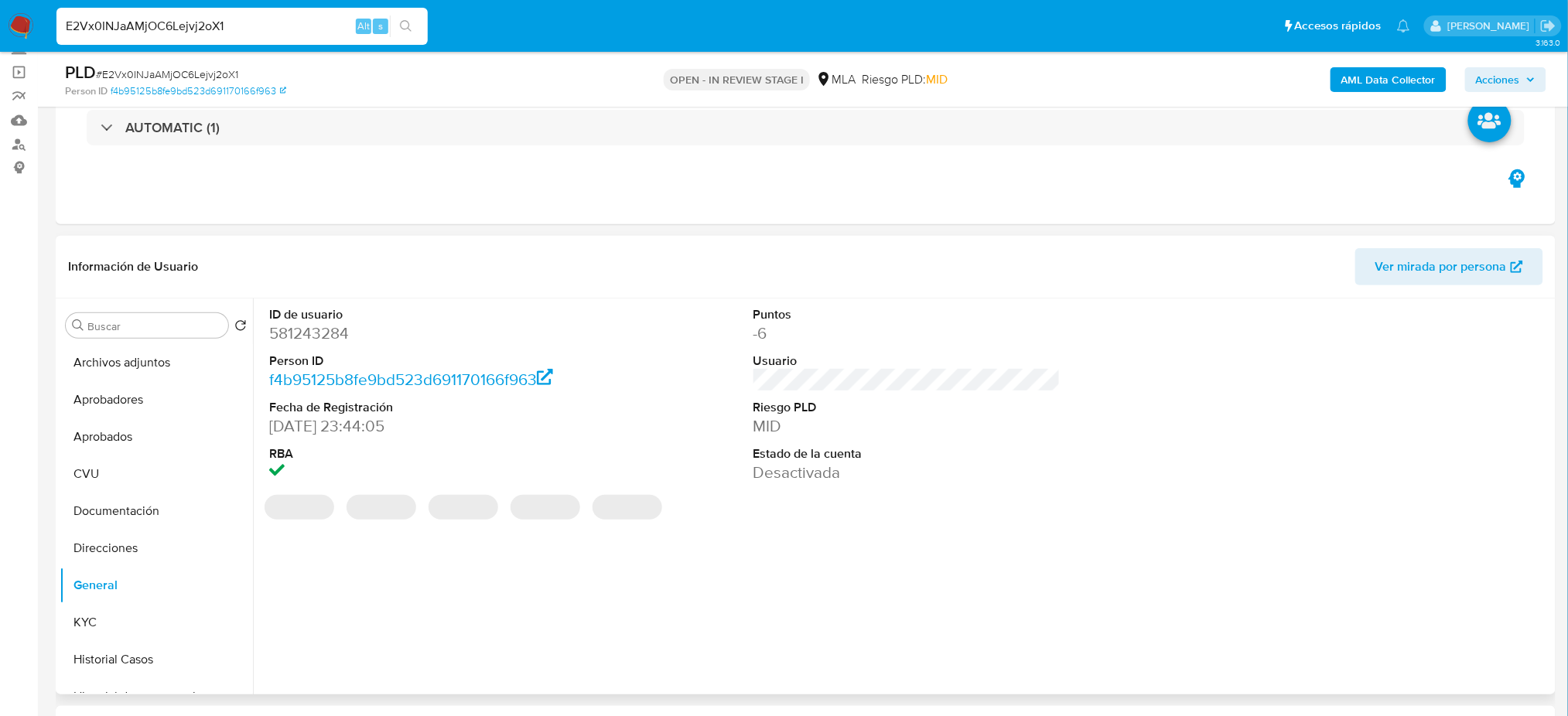
click at [287, 330] on dd "581243284" at bounding box center [423, 333] width 307 height 21
drag, startPoint x: 287, startPoint y: 330, endPoint x: 332, endPoint y: 342, distance: 46.6
click at [287, 329] on dd "581243284" at bounding box center [423, 333] width 307 height 21
copy dd "581243284"
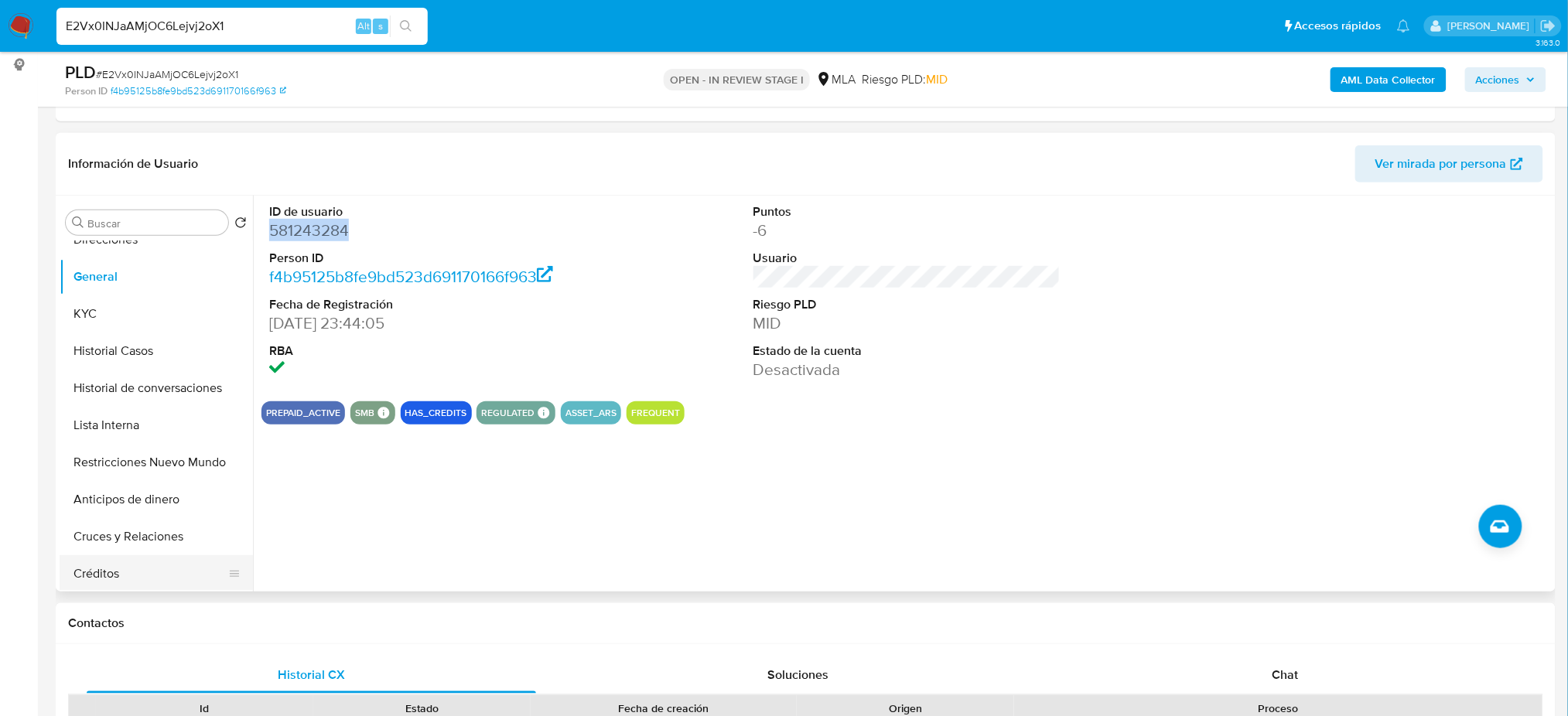
scroll to position [309, 0]
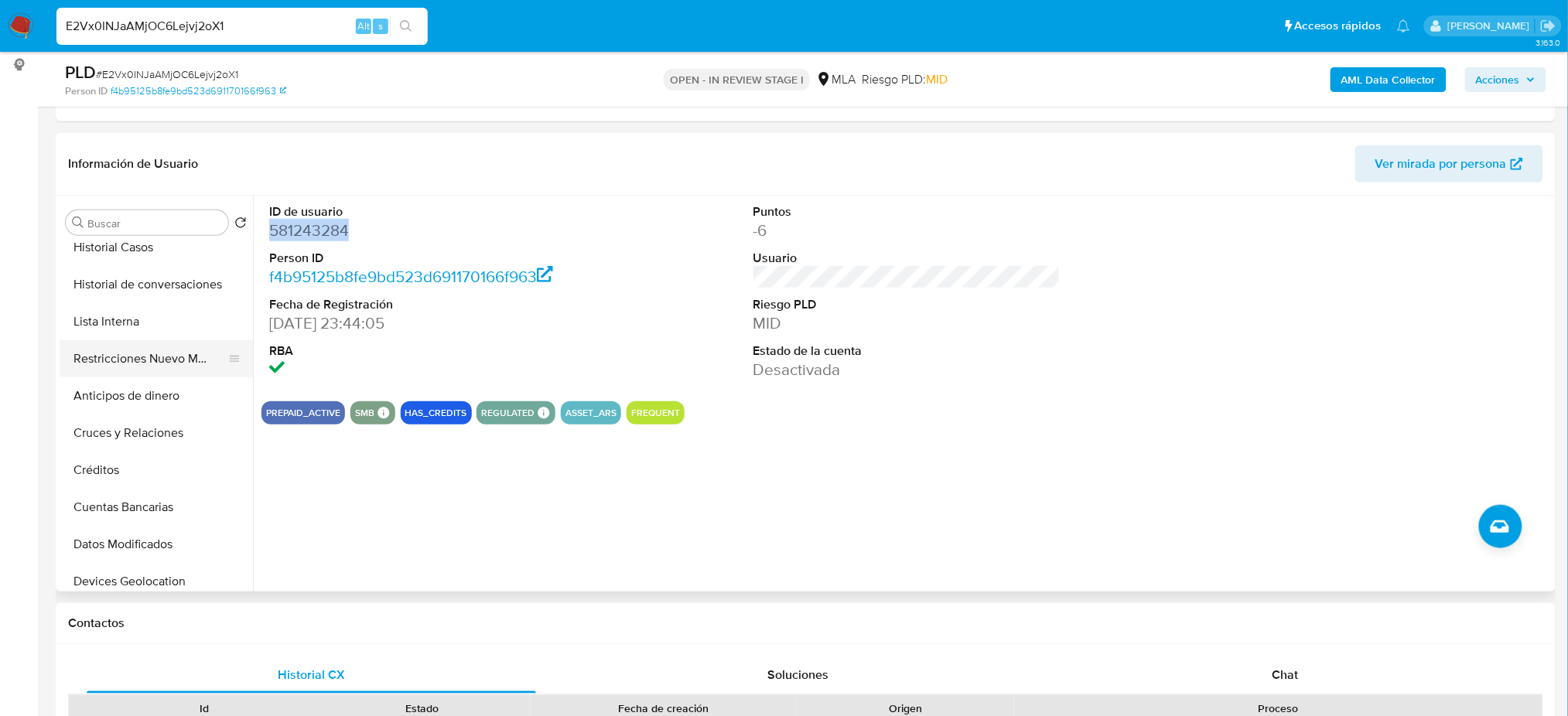
click at [133, 353] on button "Restricciones Nuevo Mundo" at bounding box center [149, 358] width 181 height 37
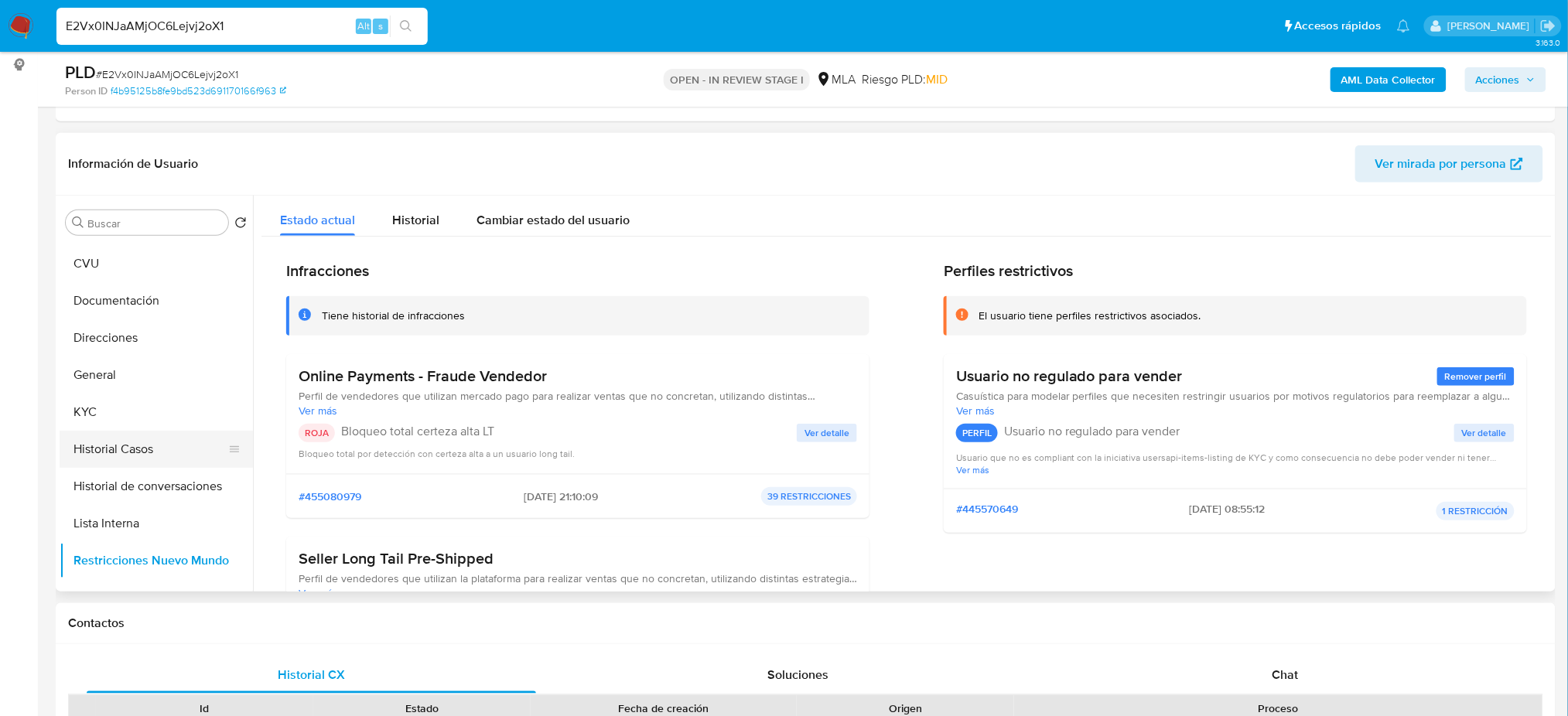
scroll to position [103, 0]
click at [125, 382] on button "General" at bounding box center [149, 379] width 181 height 37
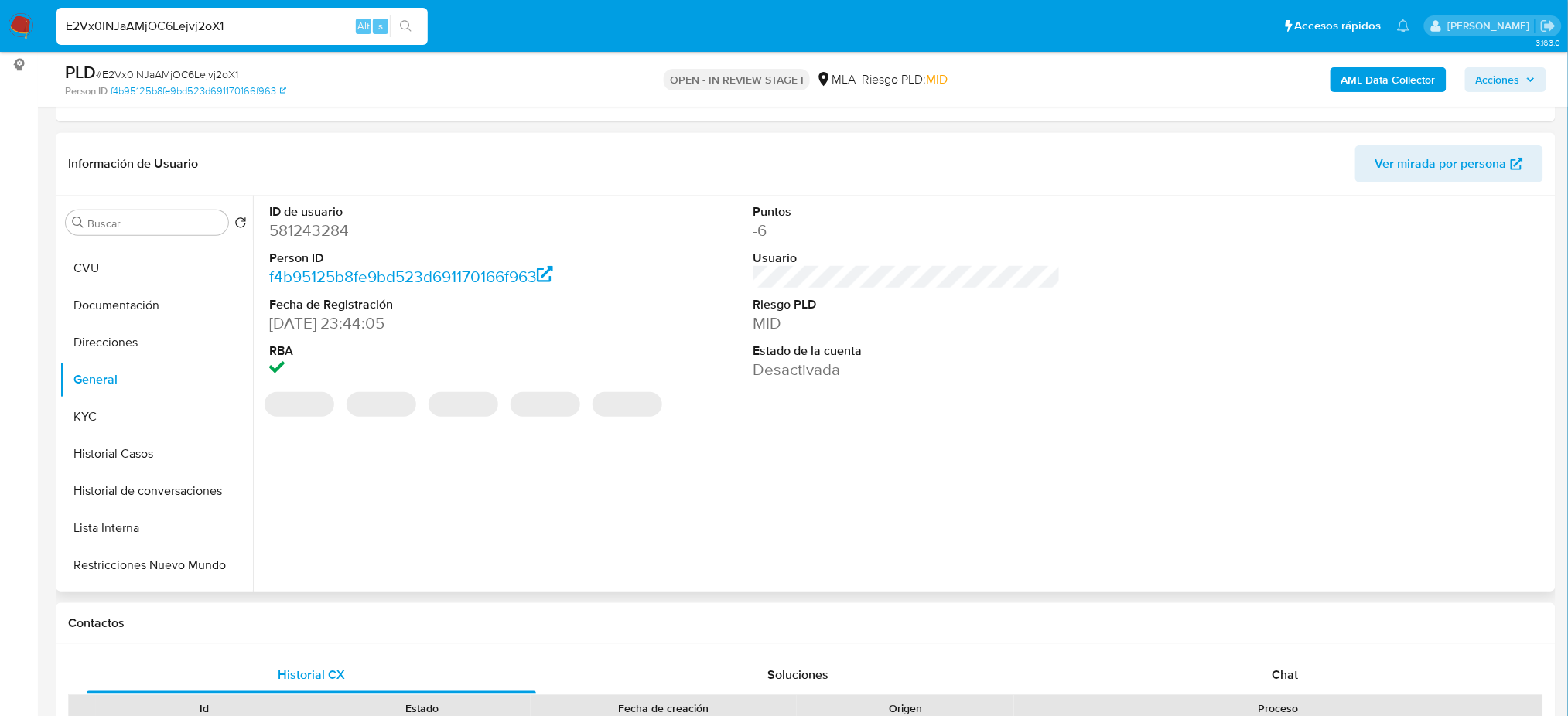
click at [325, 230] on dd "581243284" at bounding box center [423, 230] width 307 height 21
copy dd "581243284"
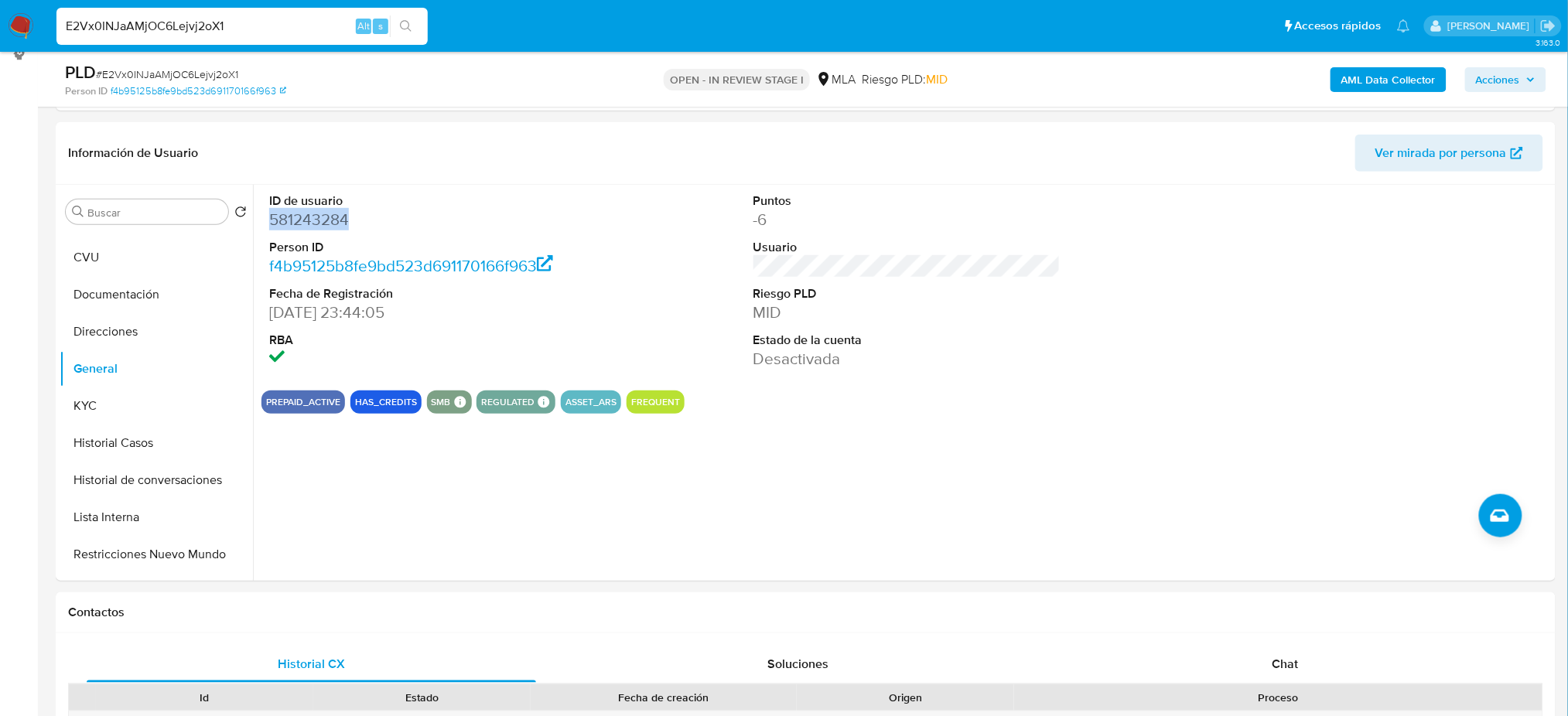
scroll to position [205, 0]
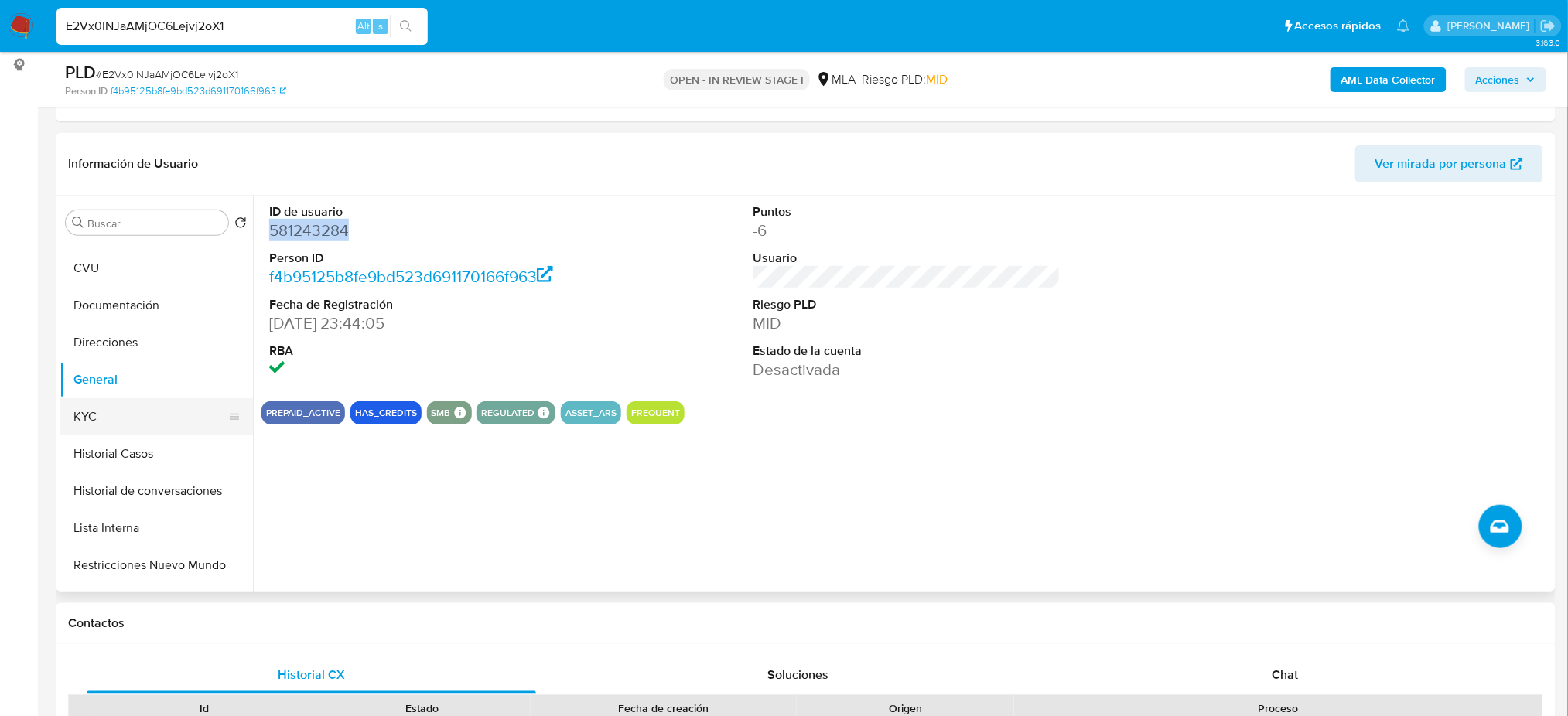
click at [108, 412] on button "KYC" at bounding box center [149, 417] width 181 height 37
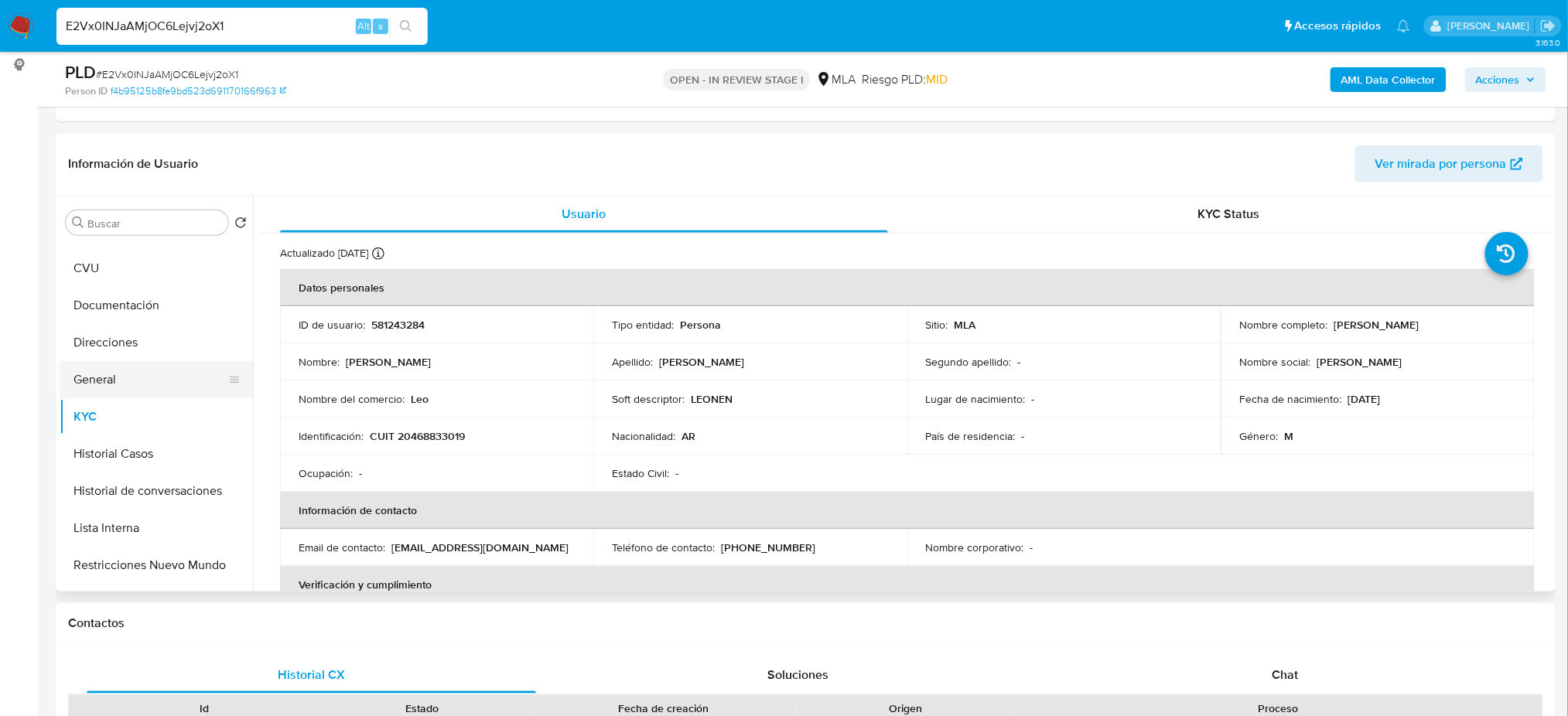
scroll to position [0, 0]
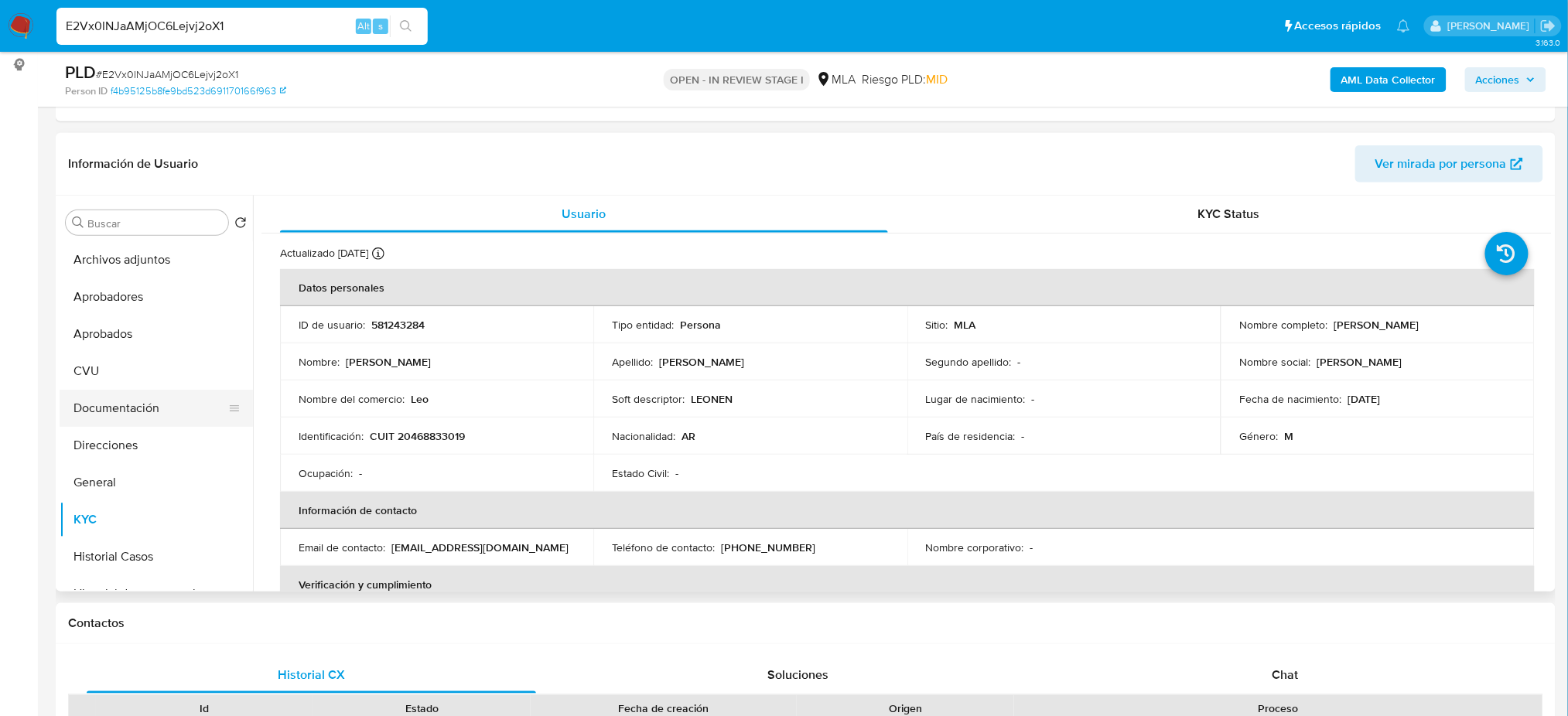
click at [137, 402] on button "Documentación" at bounding box center [149, 407] width 181 height 37
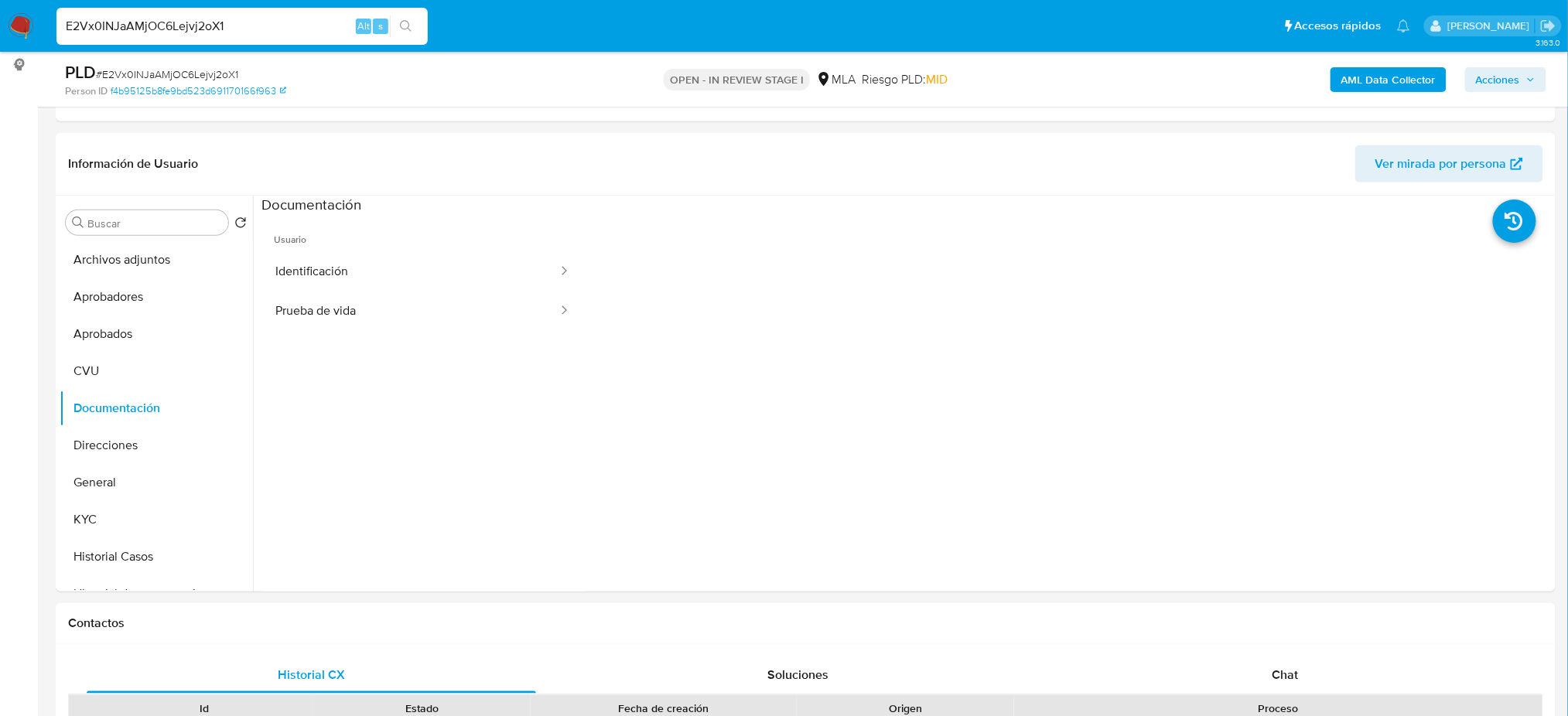
click at [212, 69] on span "# E2Vx0INJaAMjOC6Lejvj2oX1" at bounding box center [167, 74] width 142 height 16
click at [212, 68] on span "# E2Vx0INJaAMjOC6Lejvj2oX1" at bounding box center [167, 74] width 142 height 16
copy span "E2Vx0INJaAMjOC6Lejvj2oX1"
click at [167, 528] on button "KYC" at bounding box center [149, 519] width 181 height 37
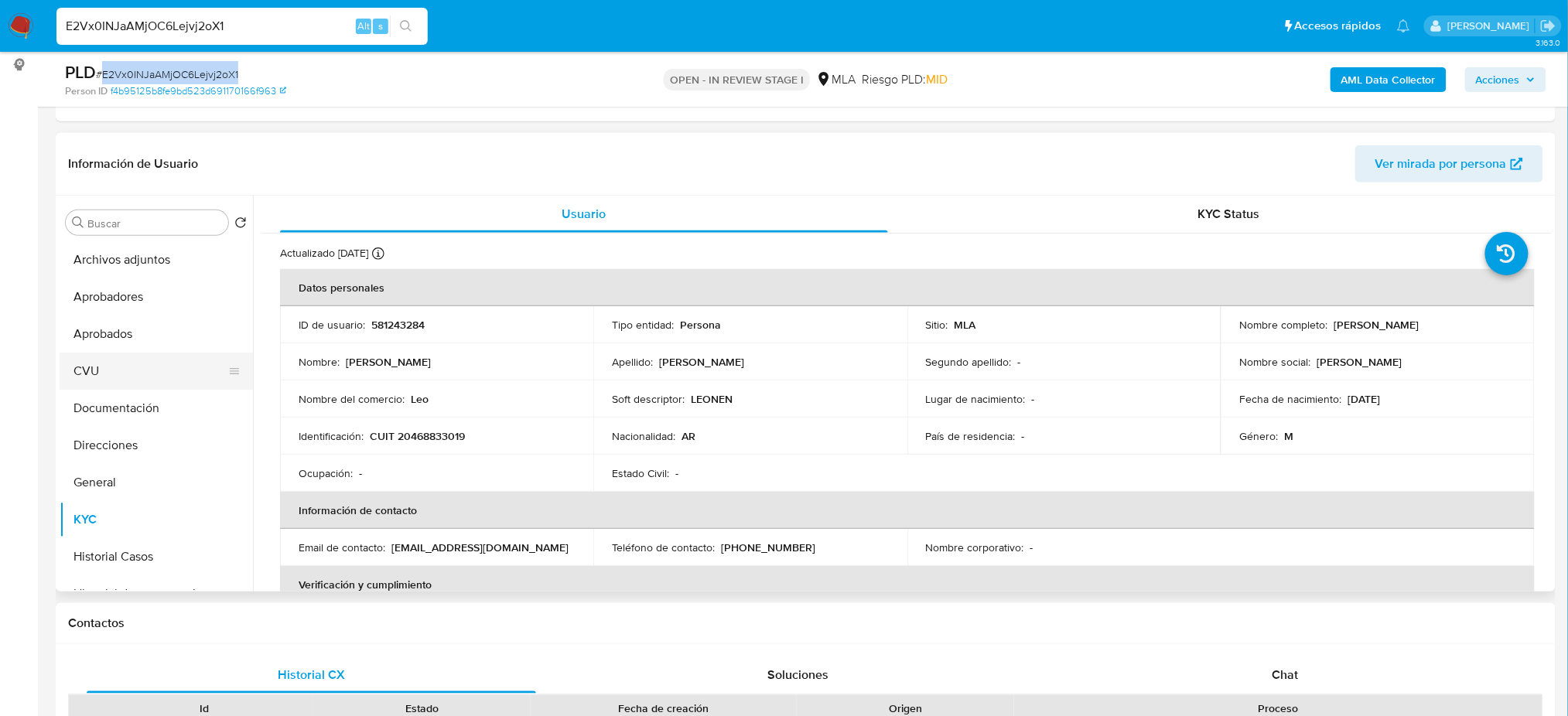
click at [110, 369] on button "CVU" at bounding box center [149, 370] width 181 height 37
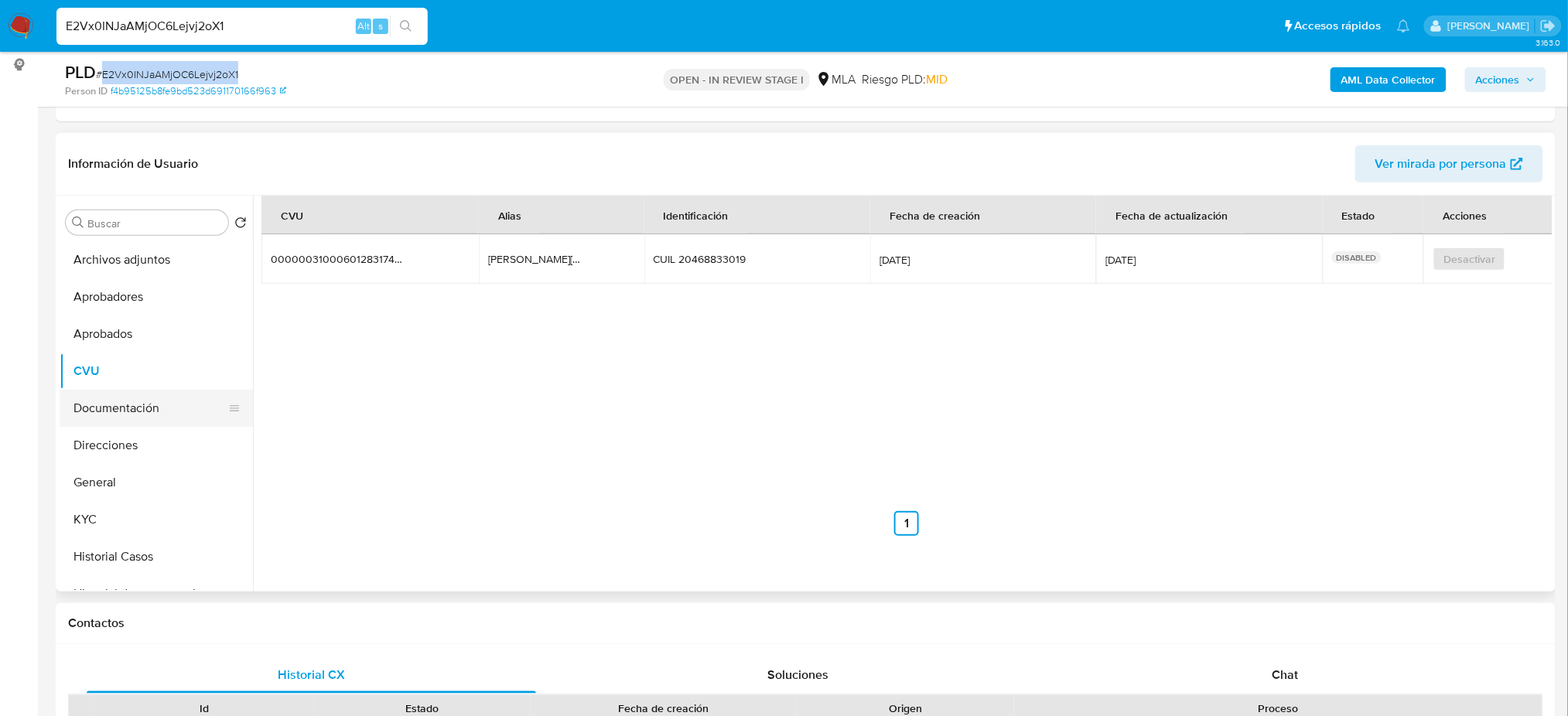
click at [124, 412] on button "Documentación" at bounding box center [149, 407] width 181 height 37
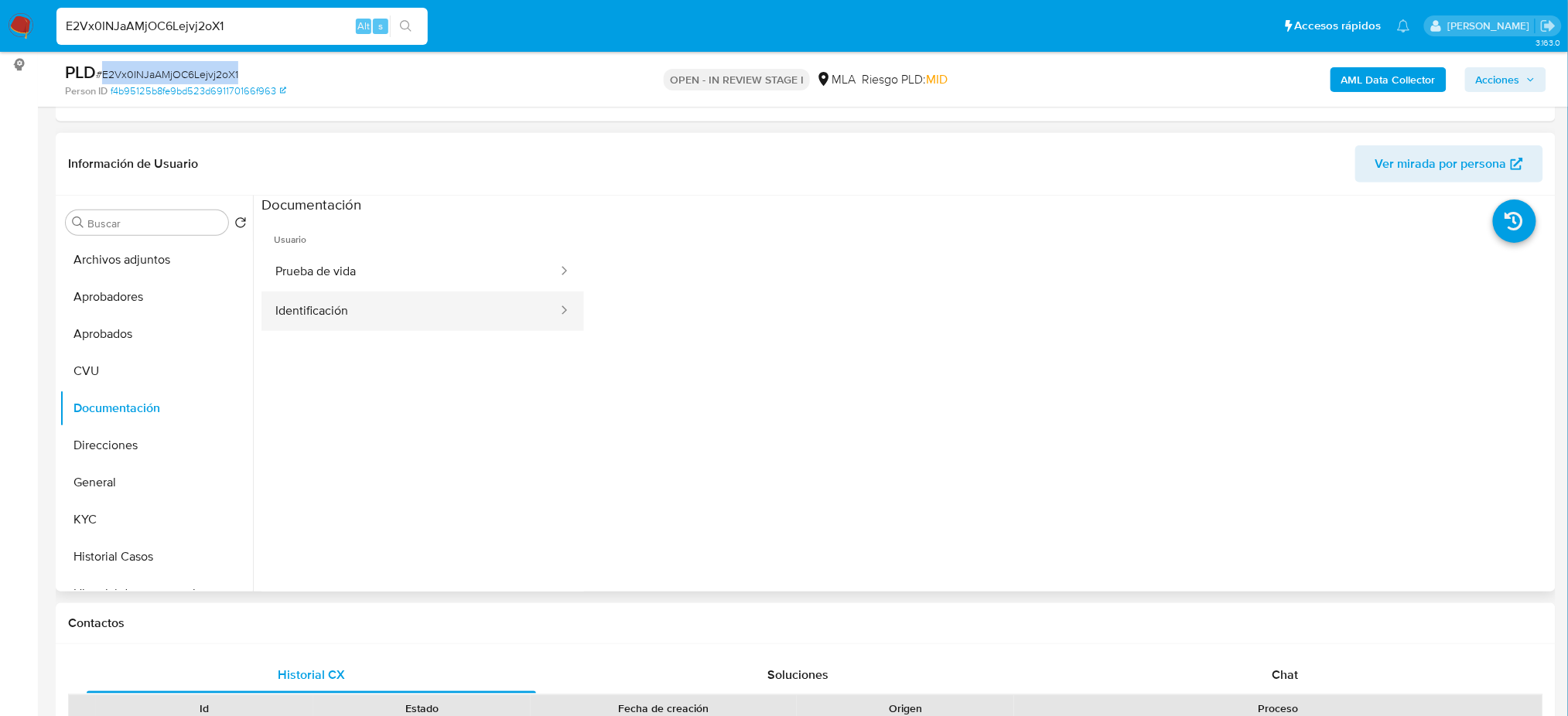
click at [380, 295] on button "Identificación" at bounding box center [410, 311] width 298 height 40
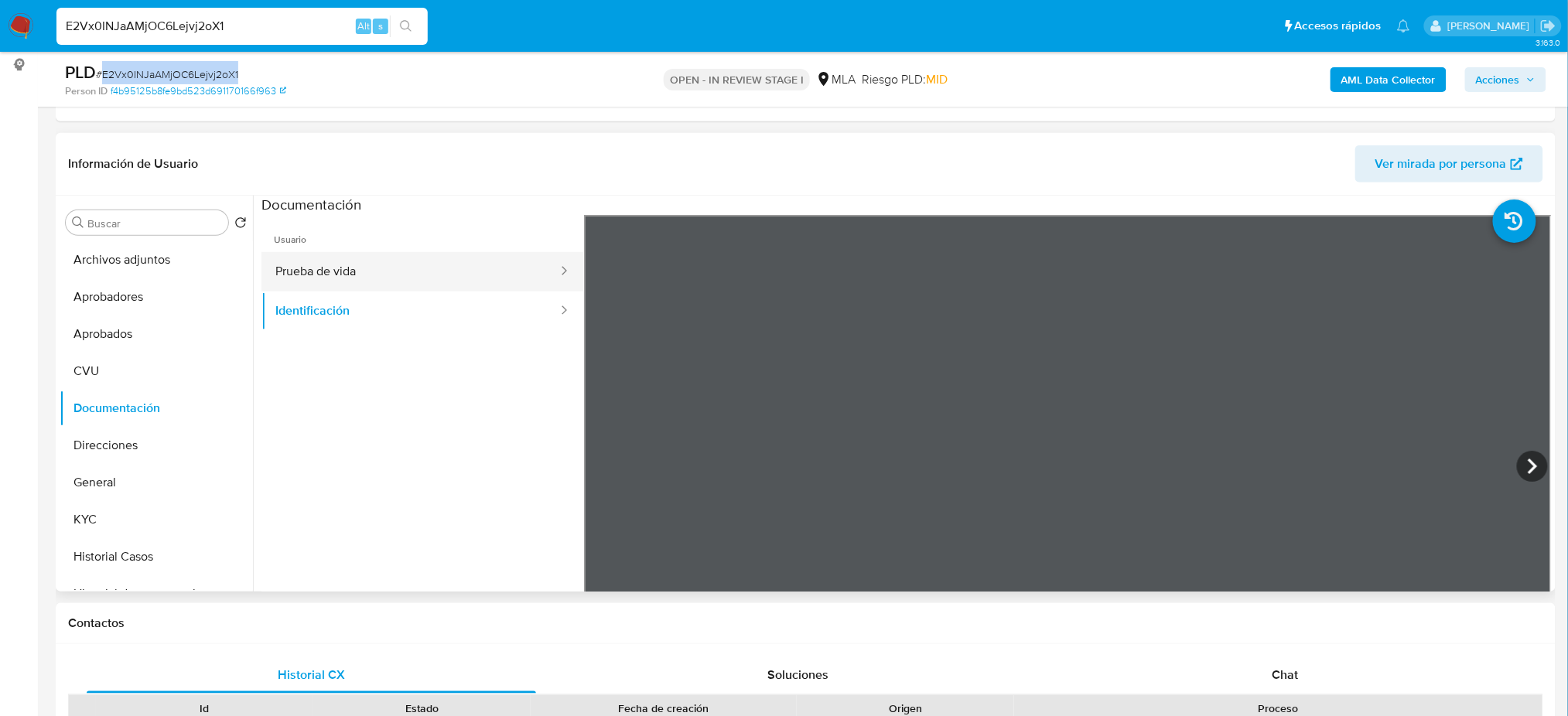
click at [496, 271] on button "Prueba de vida" at bounding box center [410, 272] width 298 height 40
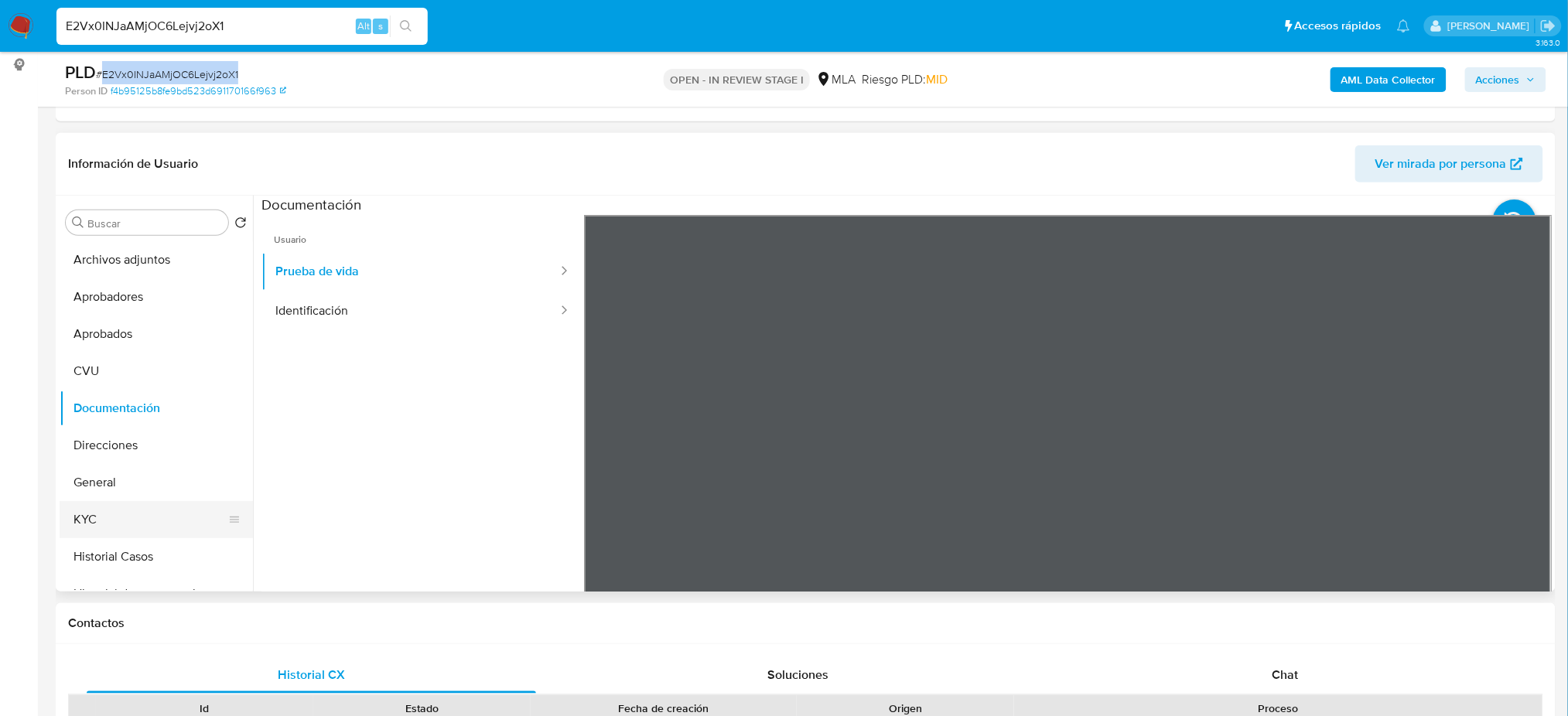
click at [171, 512] on button "KYC" at bounding box center [149, 519] width 181 height 37
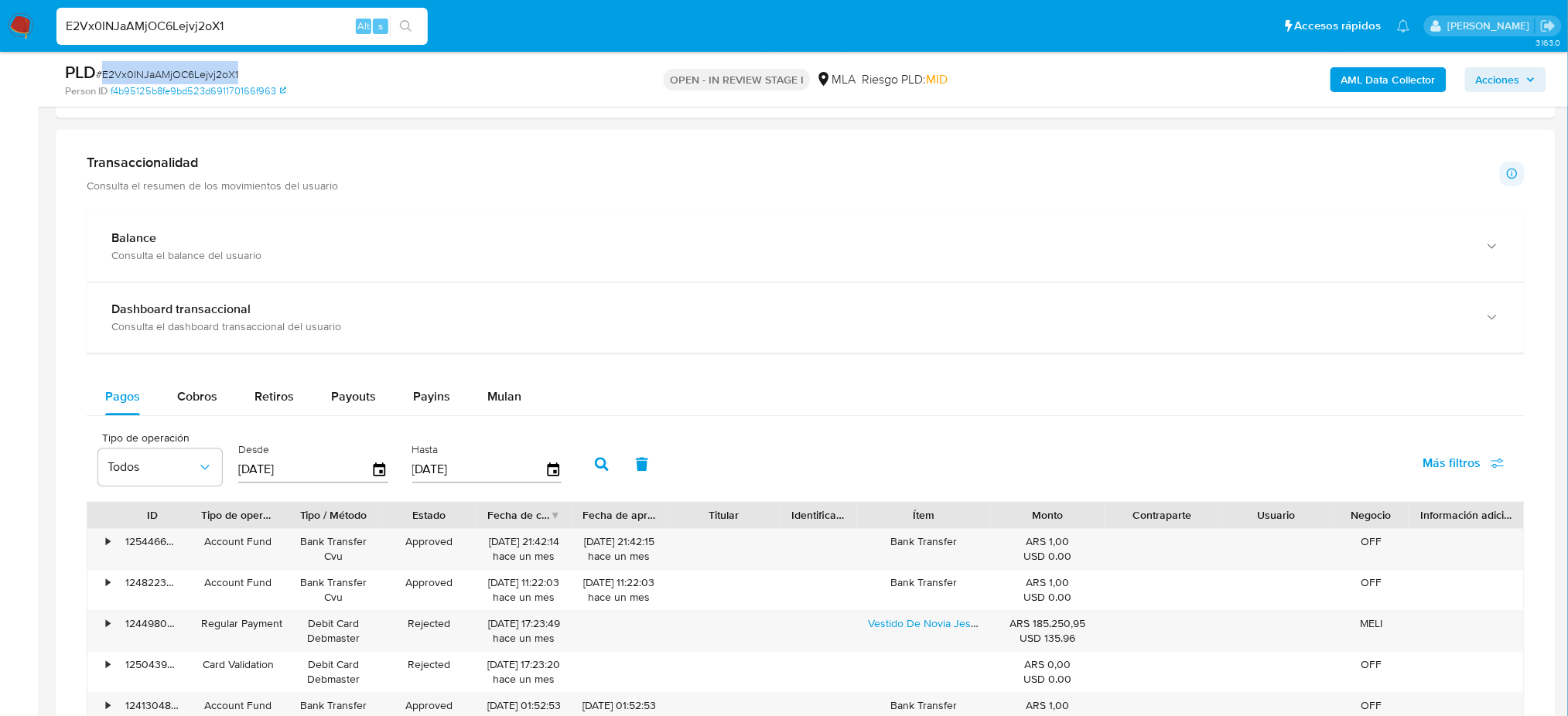
scroll to position [1030, 0]
click at [216, 402] on button "Cobros" at bounding box center [197, 396] width 78 height 37
select select "10"
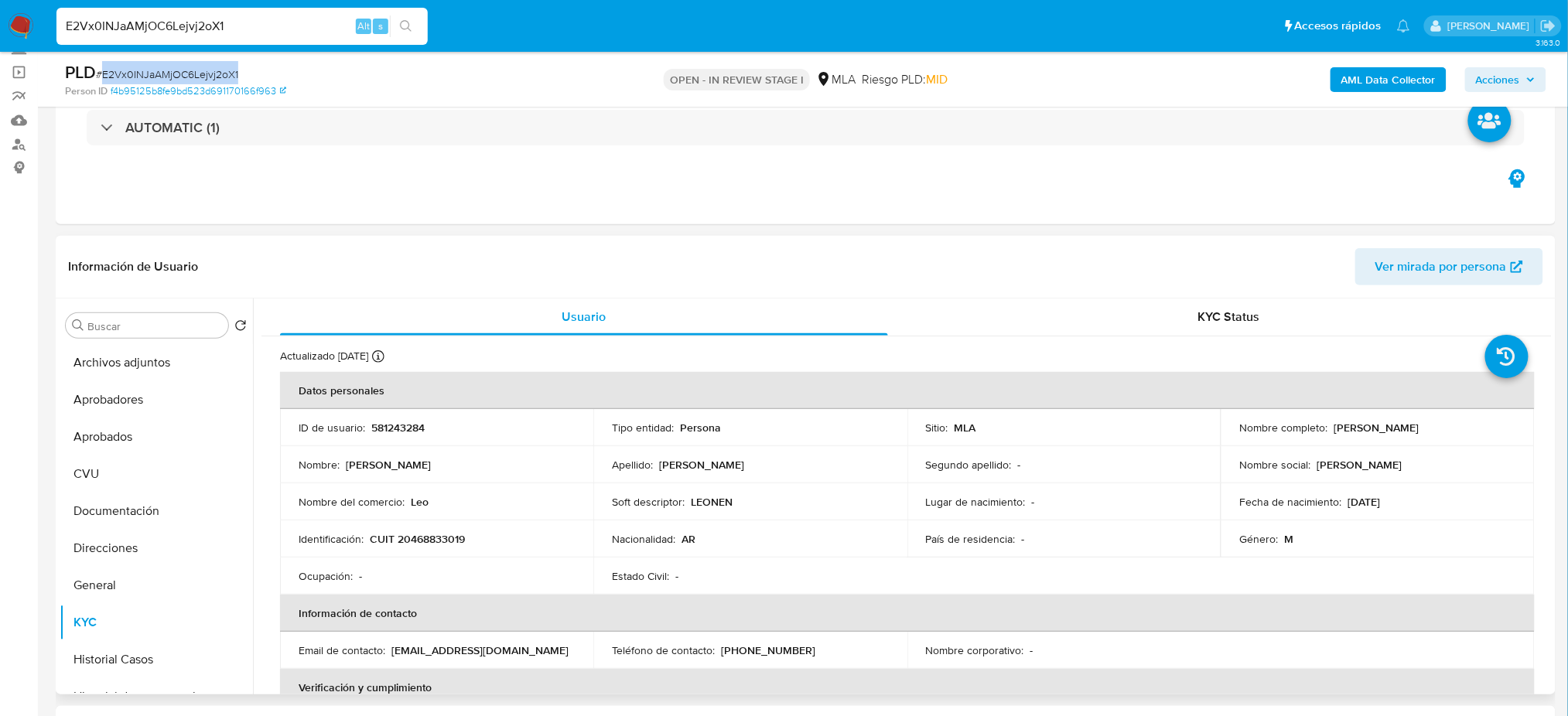
scroll to position [785, 0]
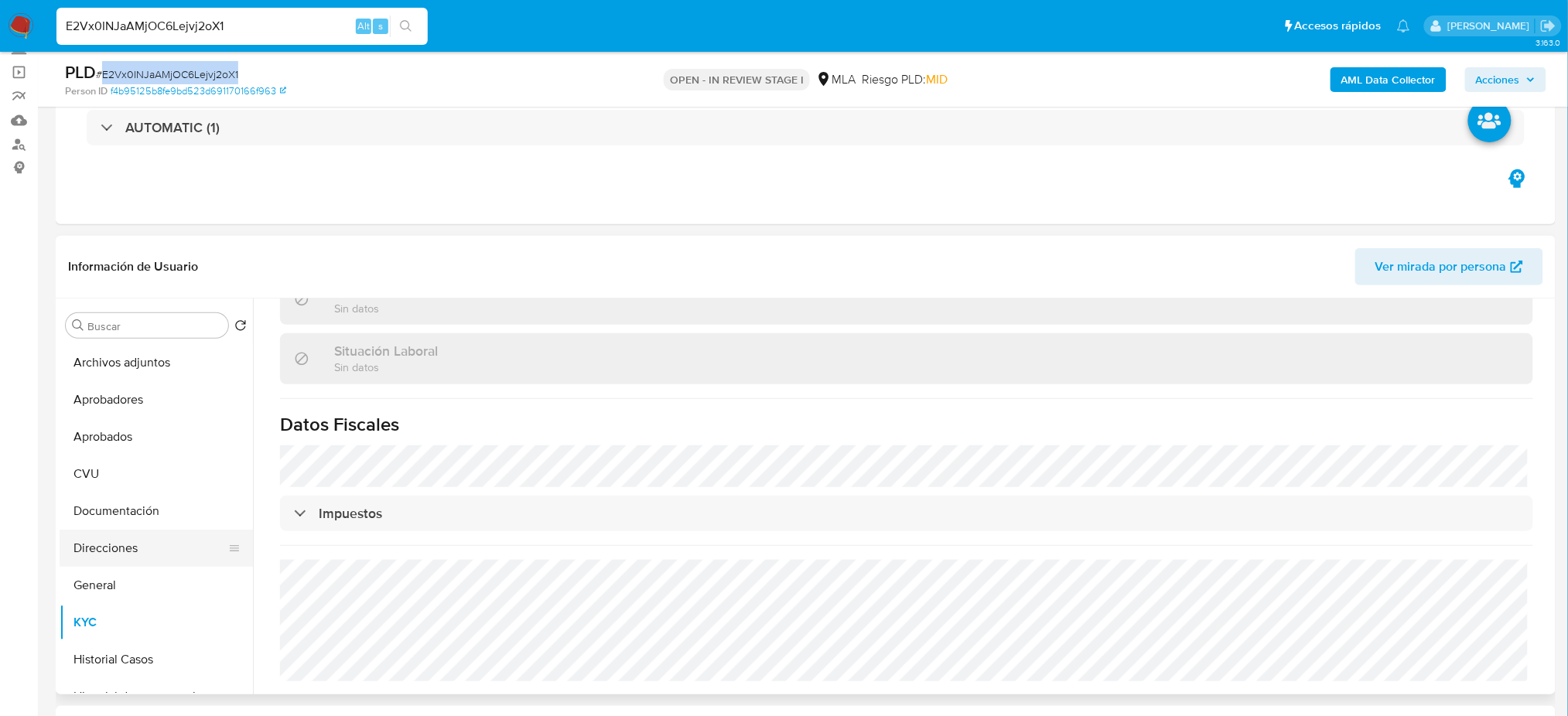
click at [121, 530] on button "Direcciones" at bounding box center [149, 548] width 181 height 37
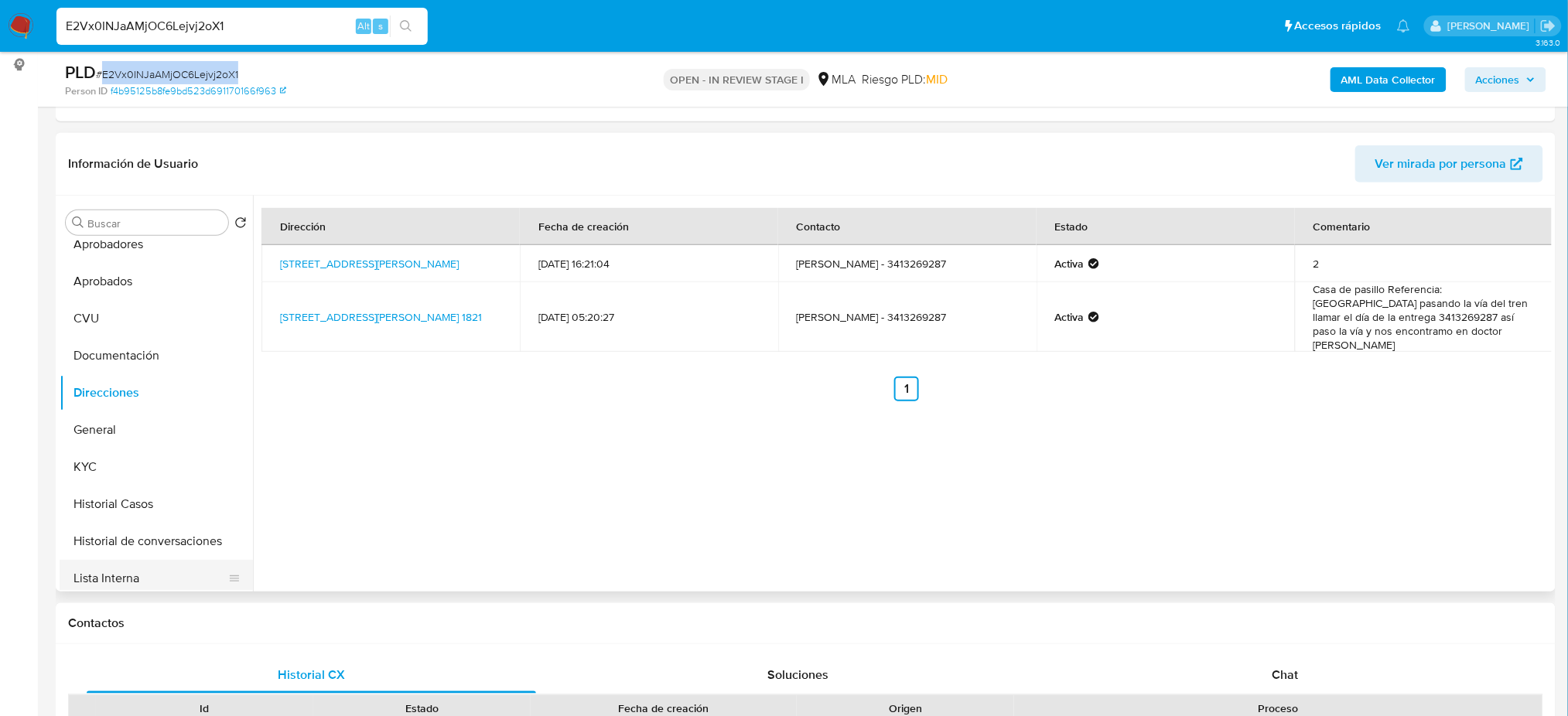
scroll to position [103, 0]
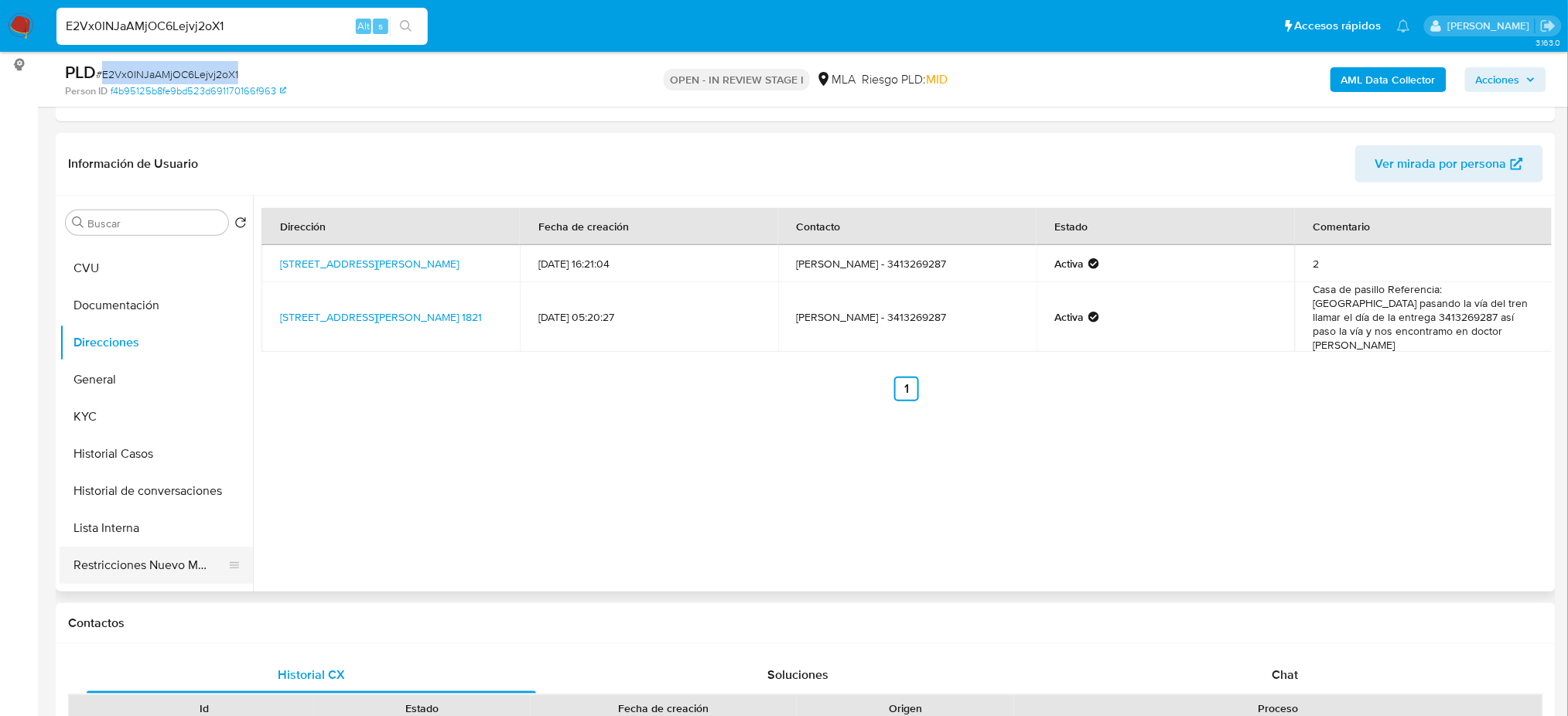
click at [153, 561] on button "Restricciones Nuevo Mundo" at bounding box center [149, 565] width 181 height 37
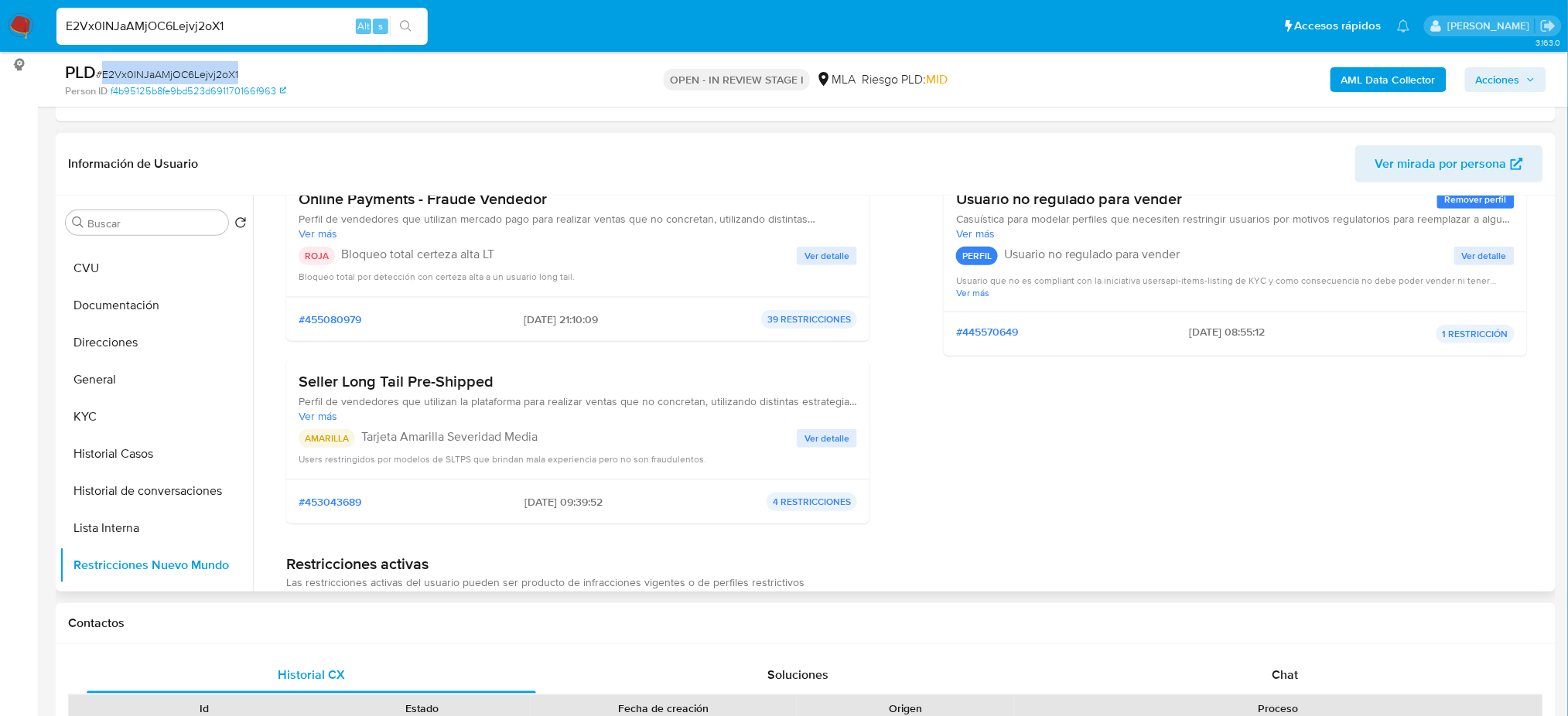
scroll to position [0, 0]
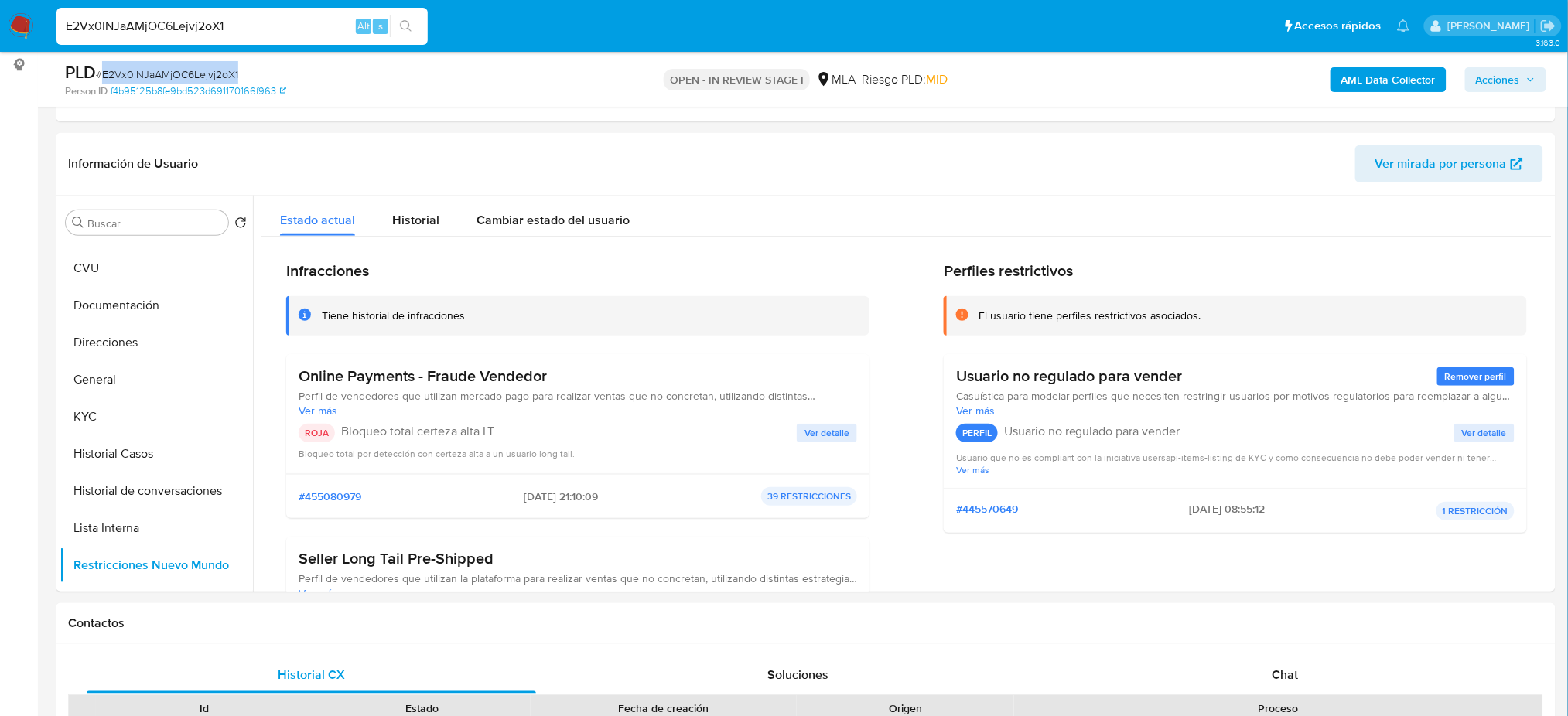
click at [289, 26] on input "E2Vx0INJaAMjOC6Lejvj2oX1" at bounding box center [242, 26] width 371 height 20
drag, startPoint x: 78, startPoint y: 29, endPoint x: 0, endPoint y: 29, distance: 78.0
click at [0, 29] on nav "Pausado Ver notificaciones E2Vx0INJaAMjOC6Lejvj2oX1 Alt s Accesos rápidos Presi…" at bounding box center [784, 26] width 1568 height 52
paste input "W8m2nJNKvVYgHyJd3WS5s34E"
type input "W8m2nJNKvVYgHyJd3WS5s34E"
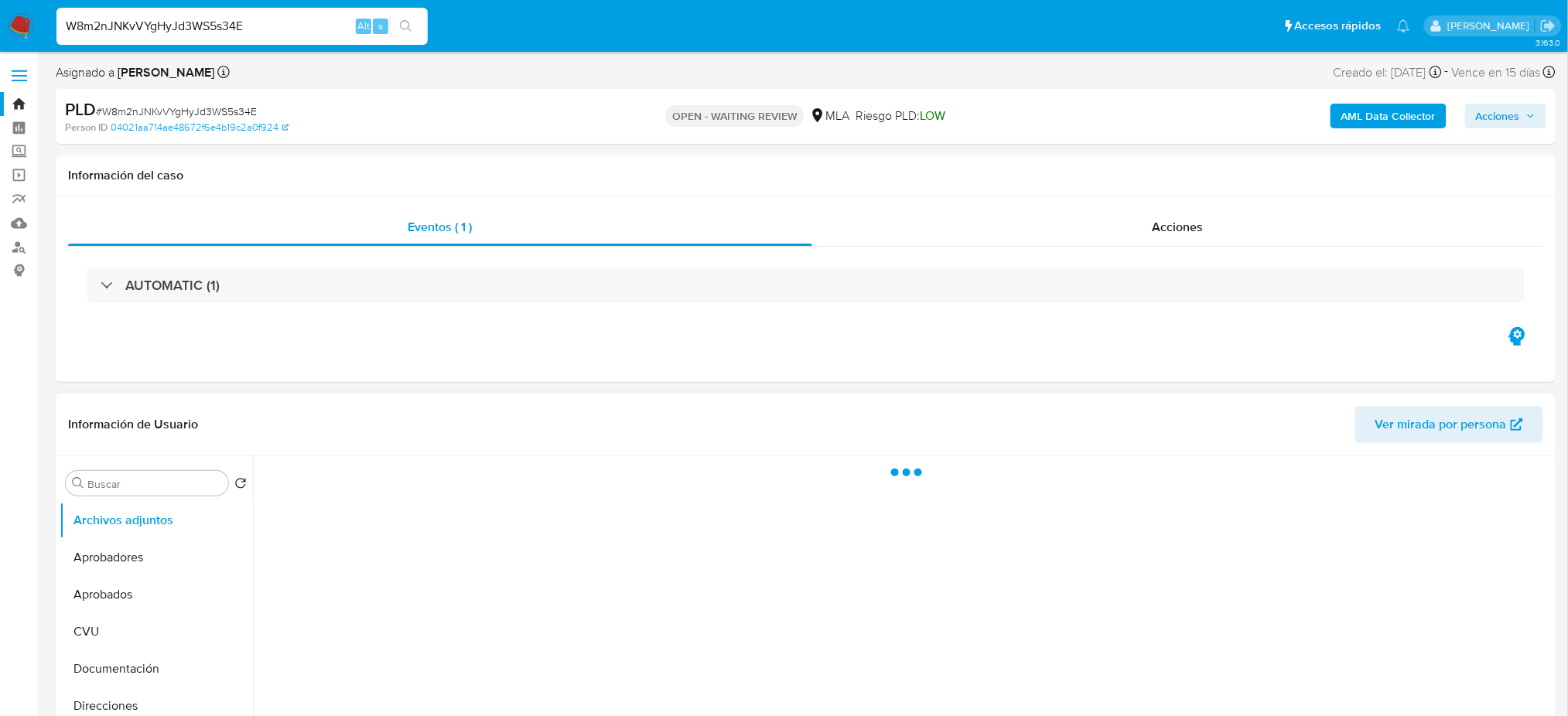
select select "10"
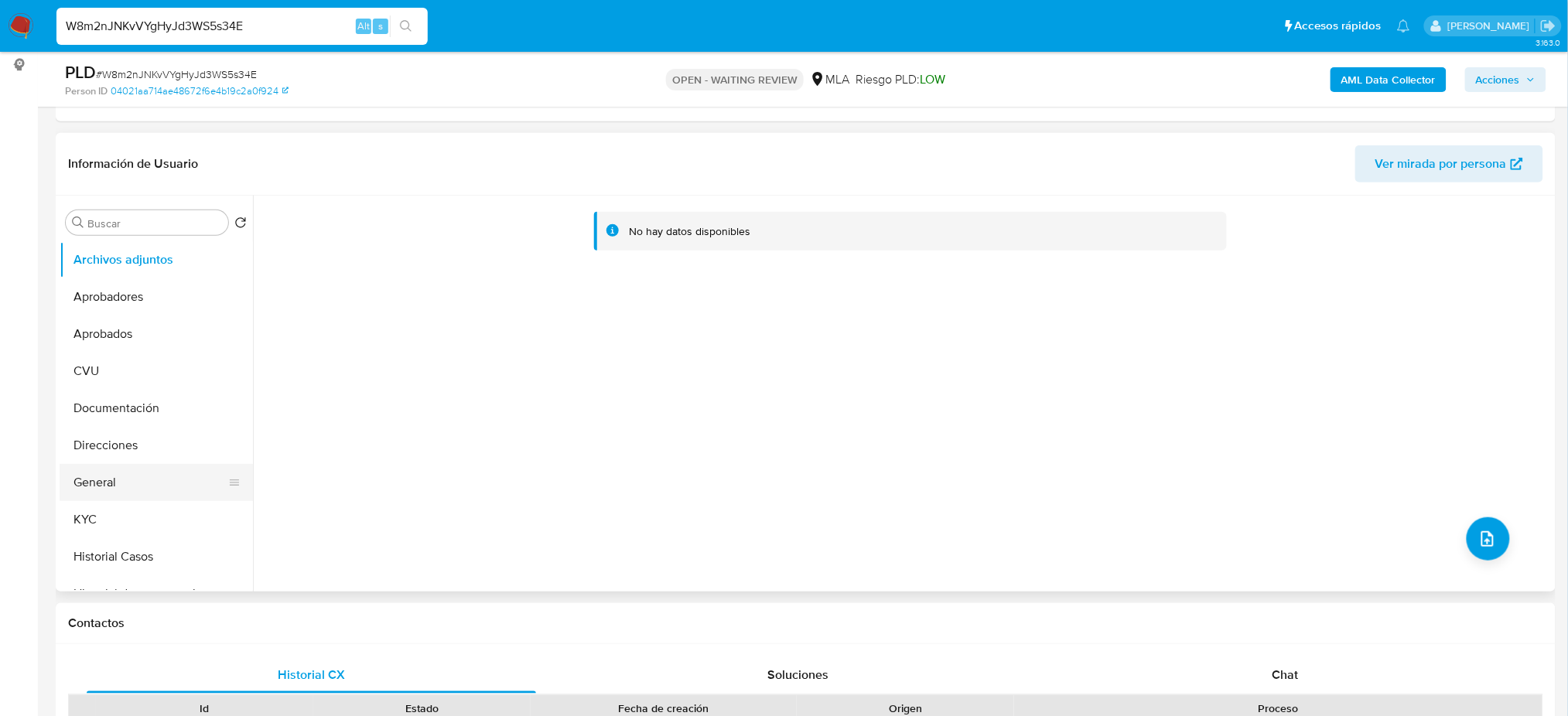
click at [117, 480] on button "General" at bounding box center [149, 482] width 181 height 37
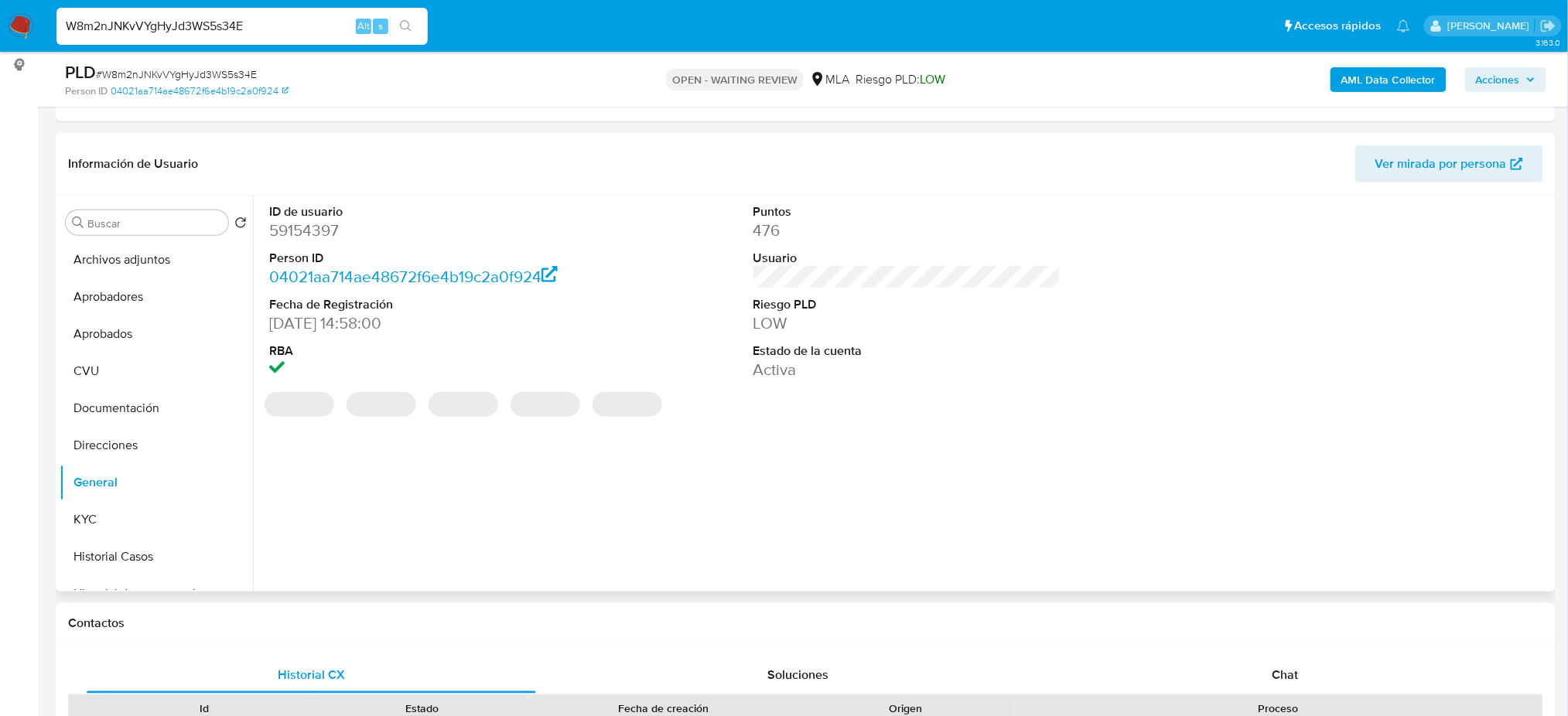
click at [294, 229] on dd "59154397" at bounding box center [423, 230] width 307 height 21
copy dd "59154397"
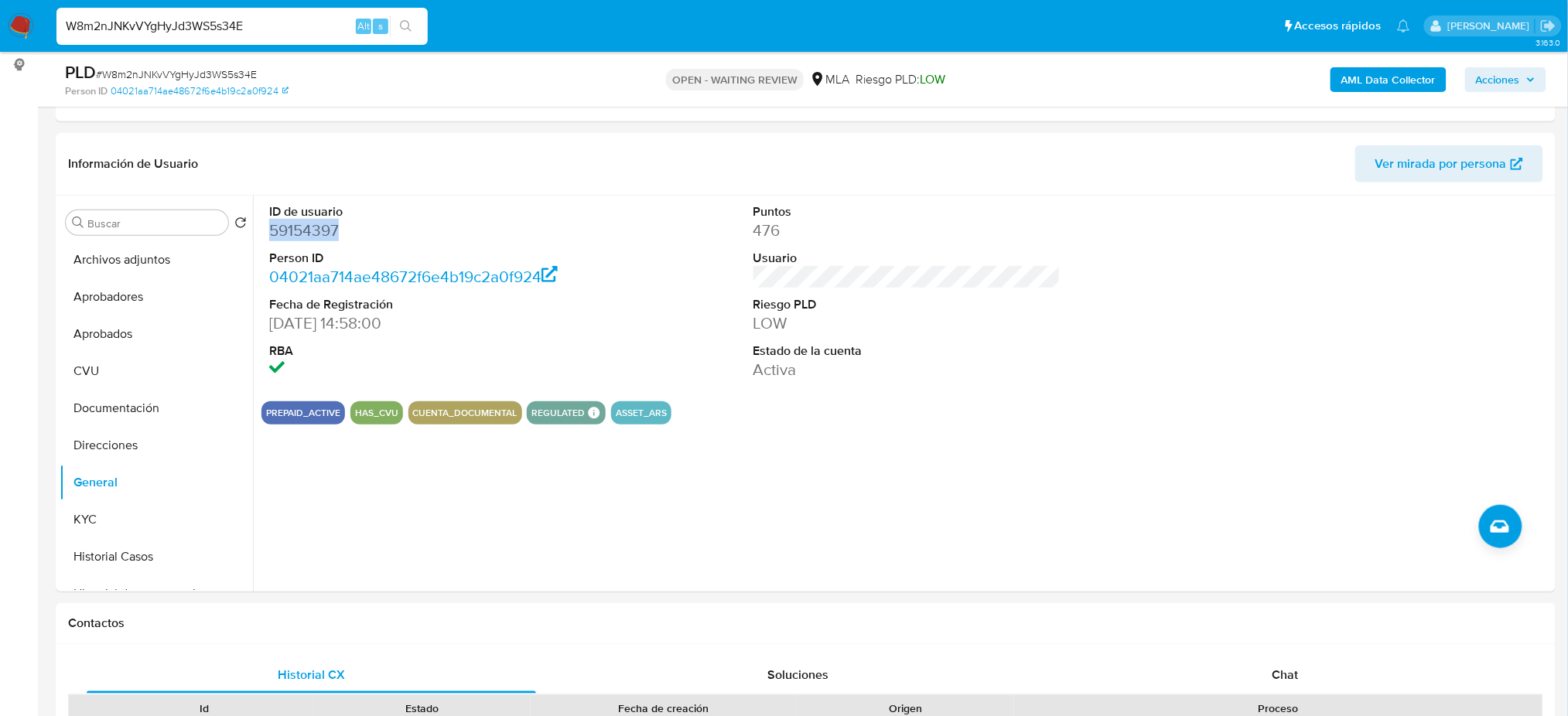
click at [228, 68] on span "# W8m2nJNKvVYgHyJd3WS5s34E" at bounding box center [176, 74] width 161 height 16
copy span "W8m2nJNKvVYgHyJd3WS5s34E"
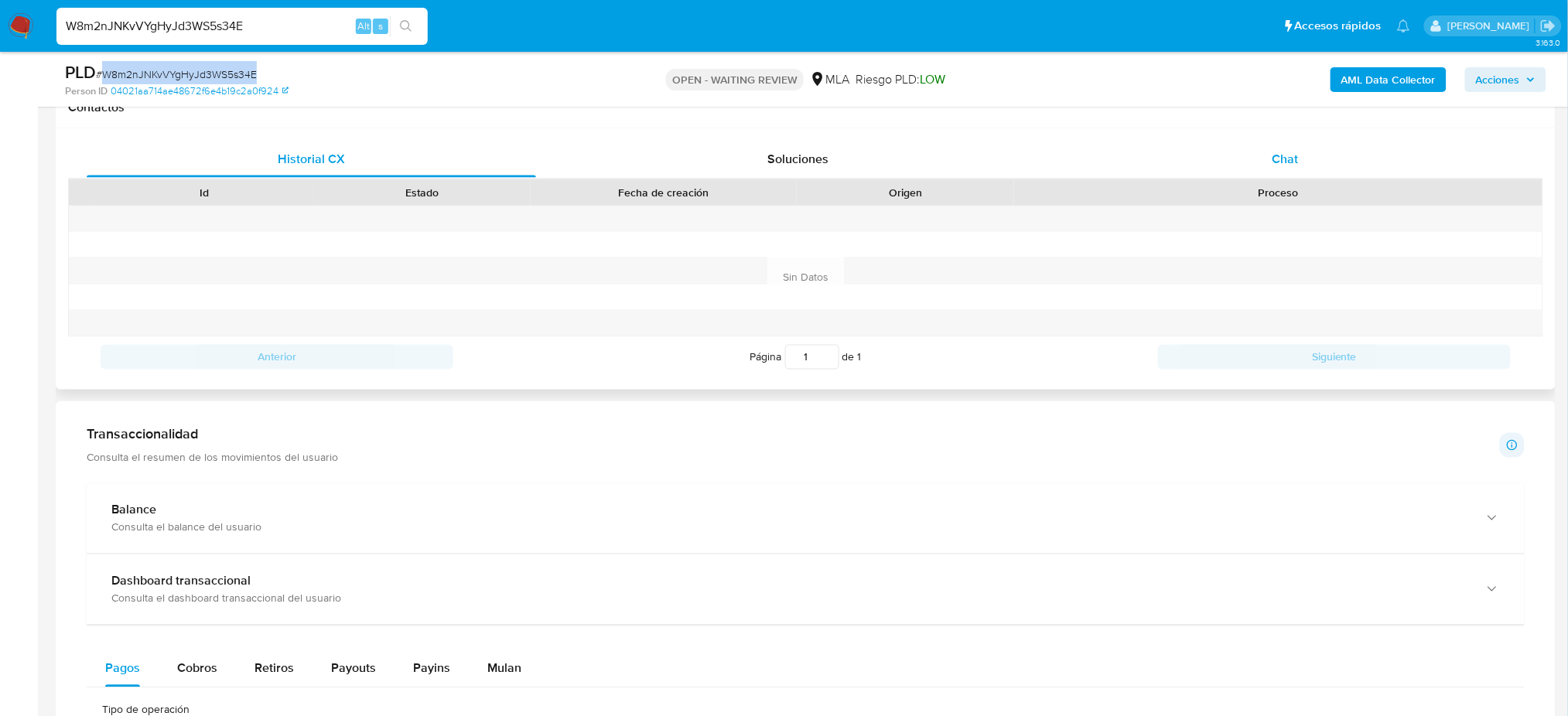
click at [1211, 153] on div "Chat" at bounding box center [1285, 159] width 450 height 37
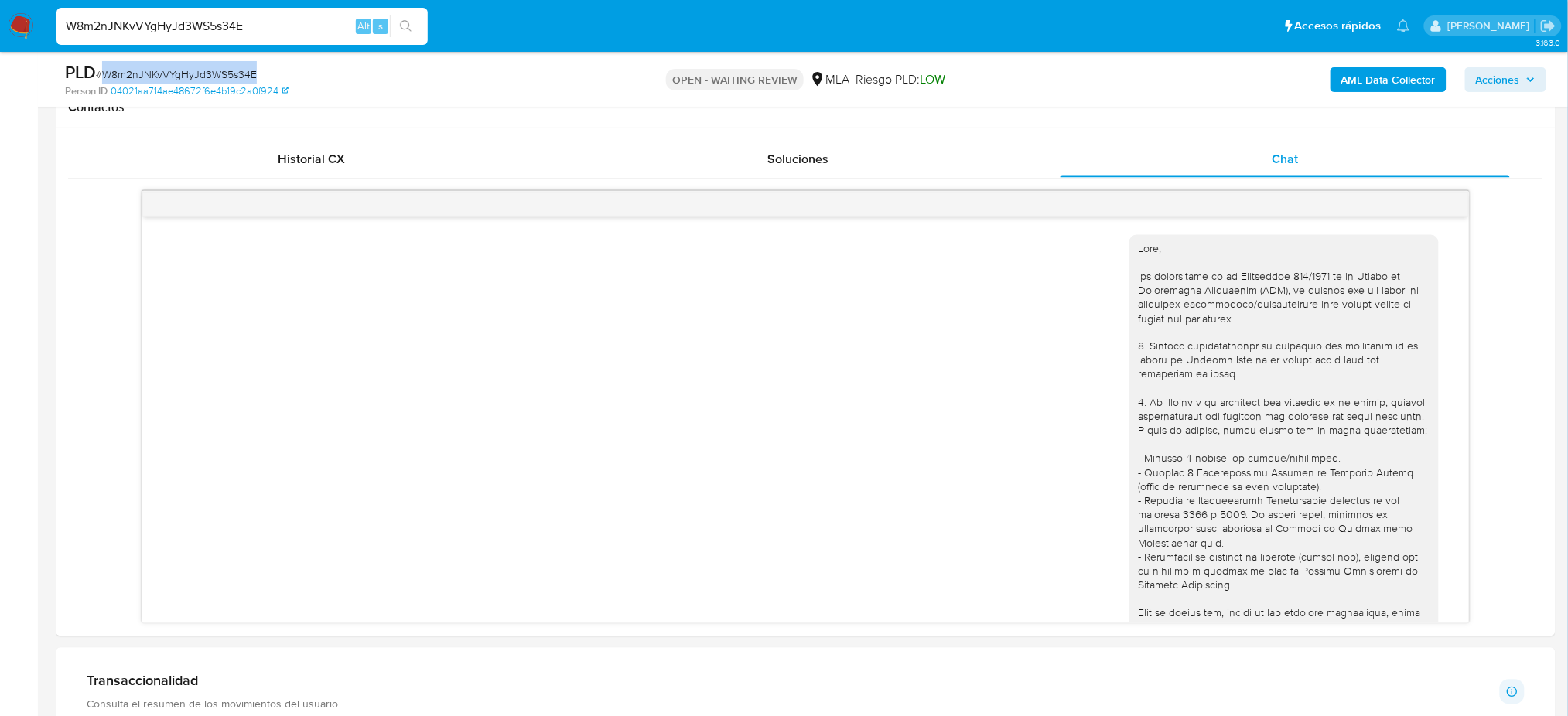
scroll to position [1269, 0]
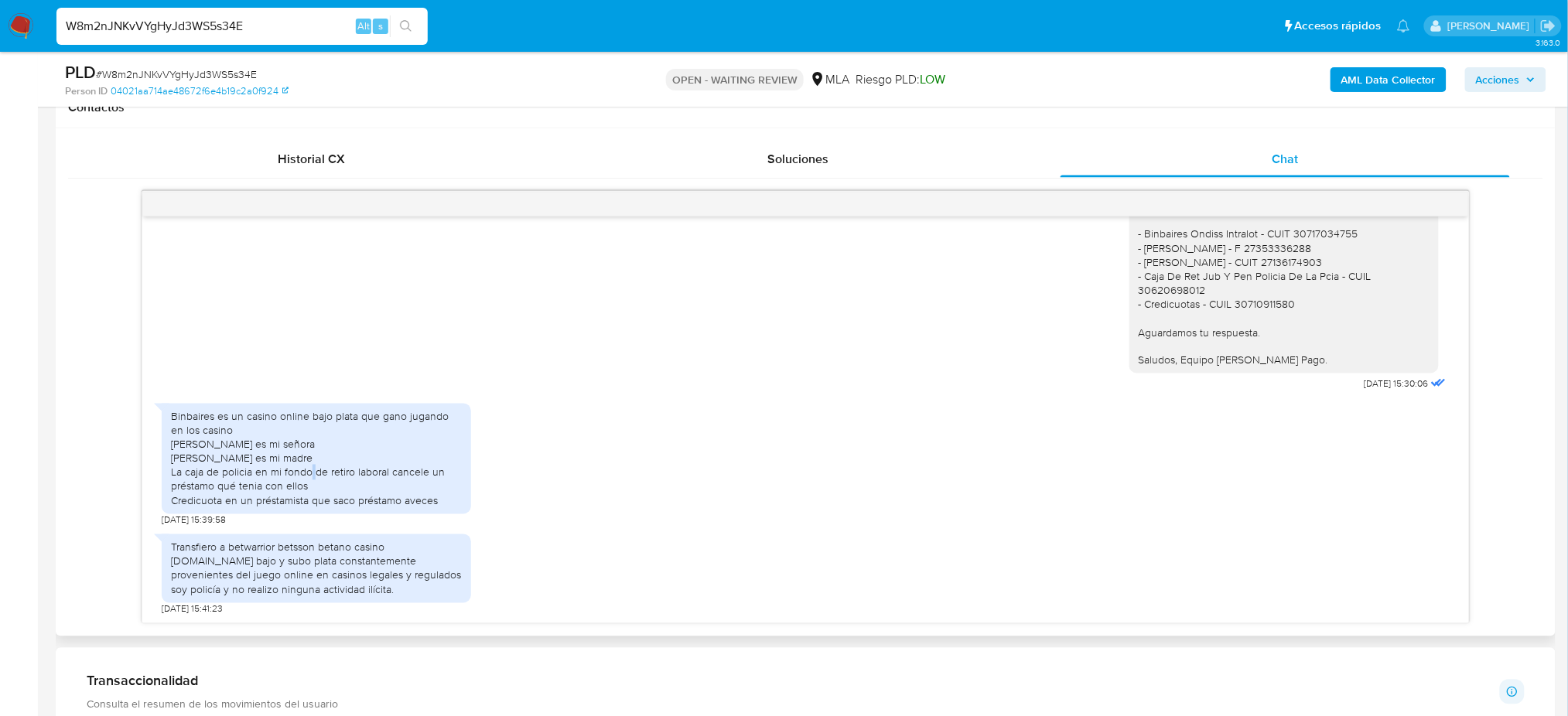
click at [253, 473] on div "Binbaires es un casino online bajo plata que gano jugando en los casino Maria f…" at bounding box center [316, 459] width 290 height 98
click at [0, 289] on aside "Bandeja Tablero Screening Búsqueda en Listas Watchlist Herramientas Operaciones…" at bounding box center [19, 572] width 38 height 2585
drag, startPoint x: 248, startPoint y: 25, endPoint x: 0, endPoint y: 40, distance: 248.5
click at [0, 40] on nav "Pausado Ver notificaciones W8m2nJNKvVYgHyJd3WS5s34E Alt s Accesos rápidos Presi…" at bounding box center [784, 26] width 1568 height 52
paste input "Oz6wQkqXKugTti7GFZj3n3cR"
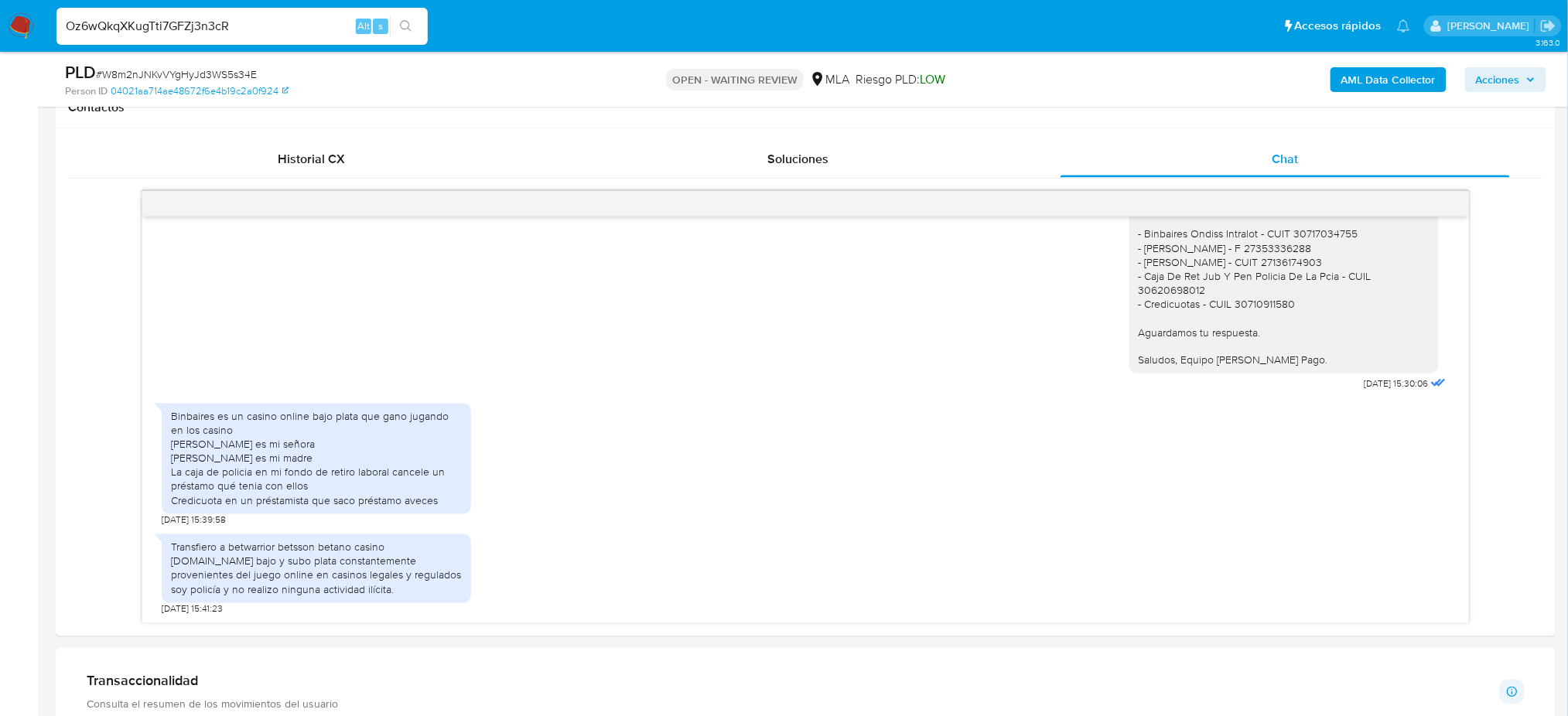
type input "Oz6wQkqXKugTti7GFZj3n3cR"
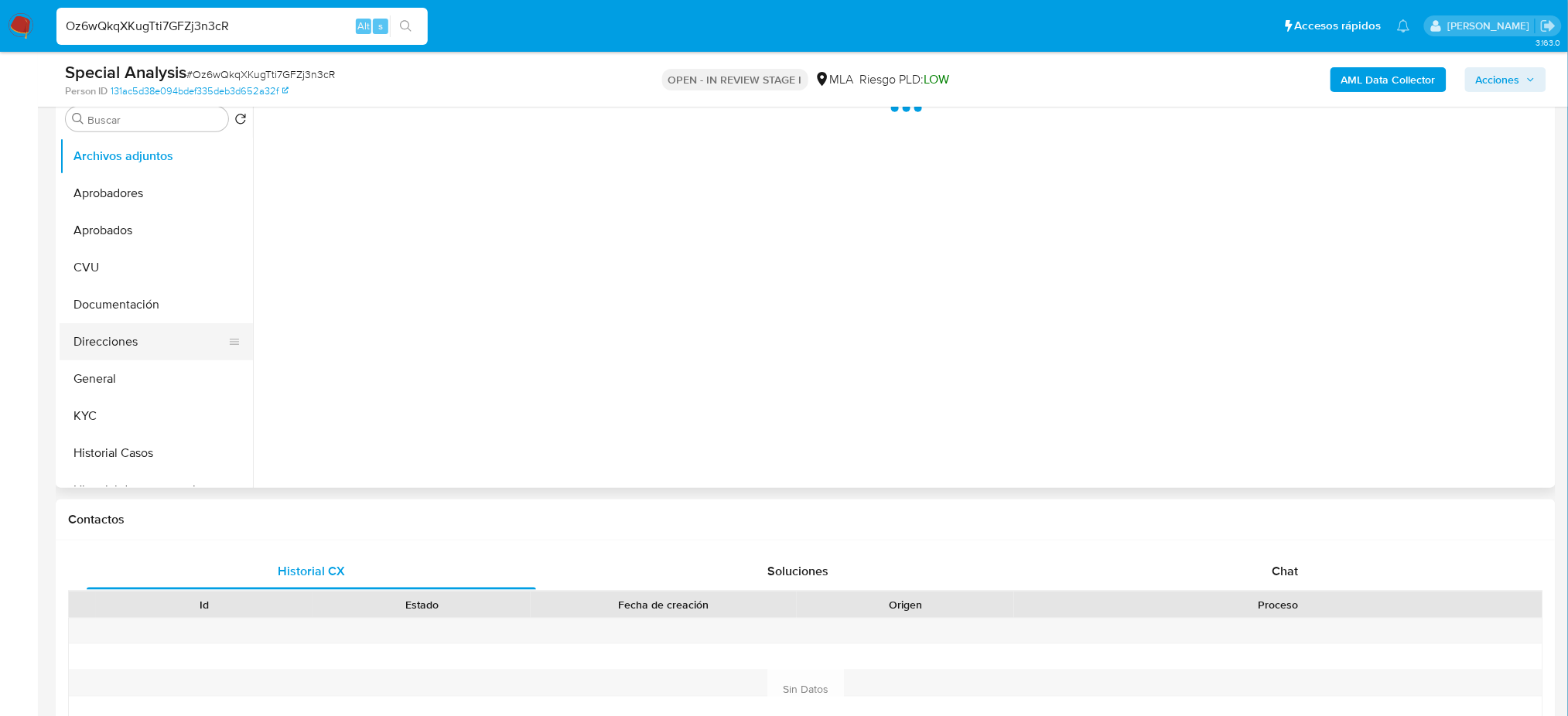
select select "10"
drag, startPoint x: 162, startPoint y: 387, endPoint x: 0, endPoint y: 429, distance: 167.4
click at [162, 385] on button "General" at bounding box center [156, 379] width 193 height 37
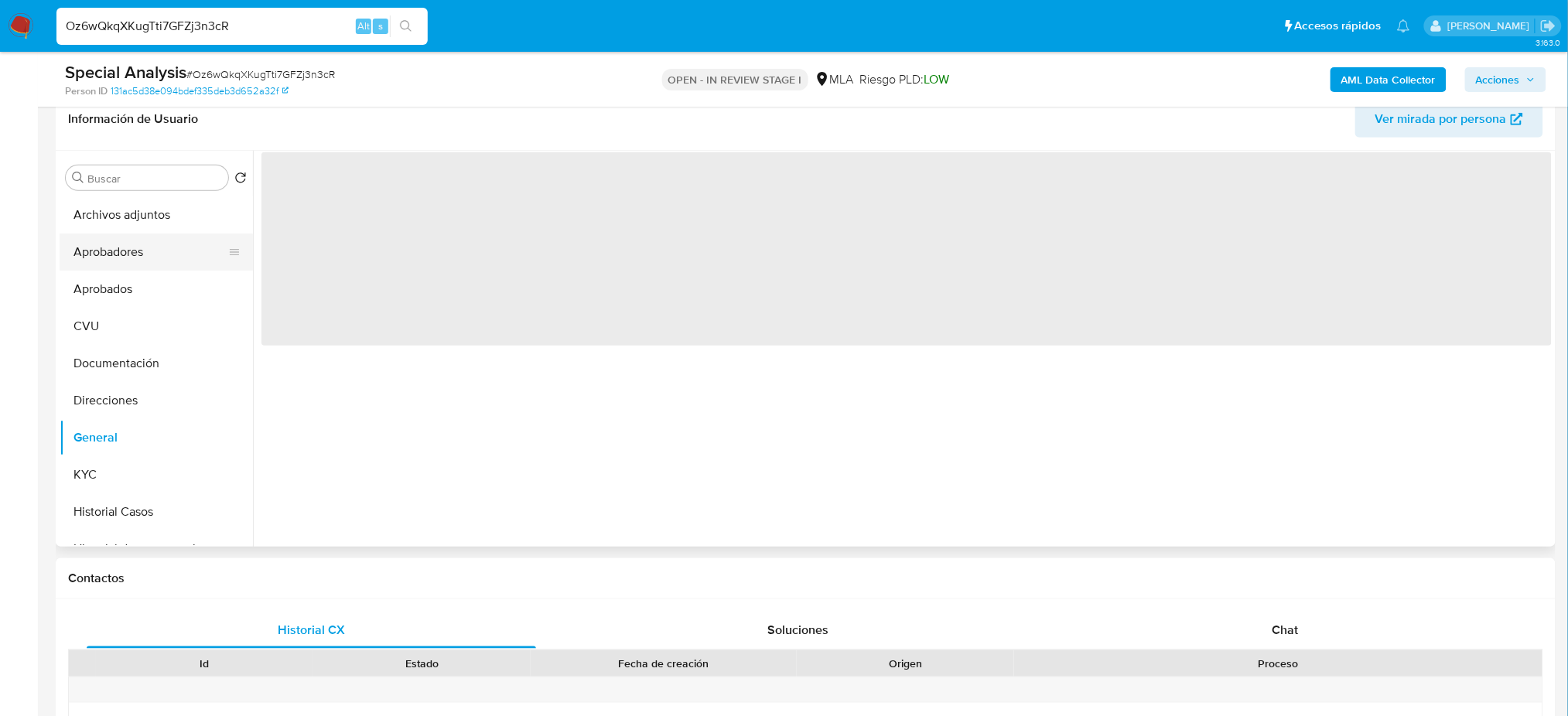
scroll to position [205, 0]
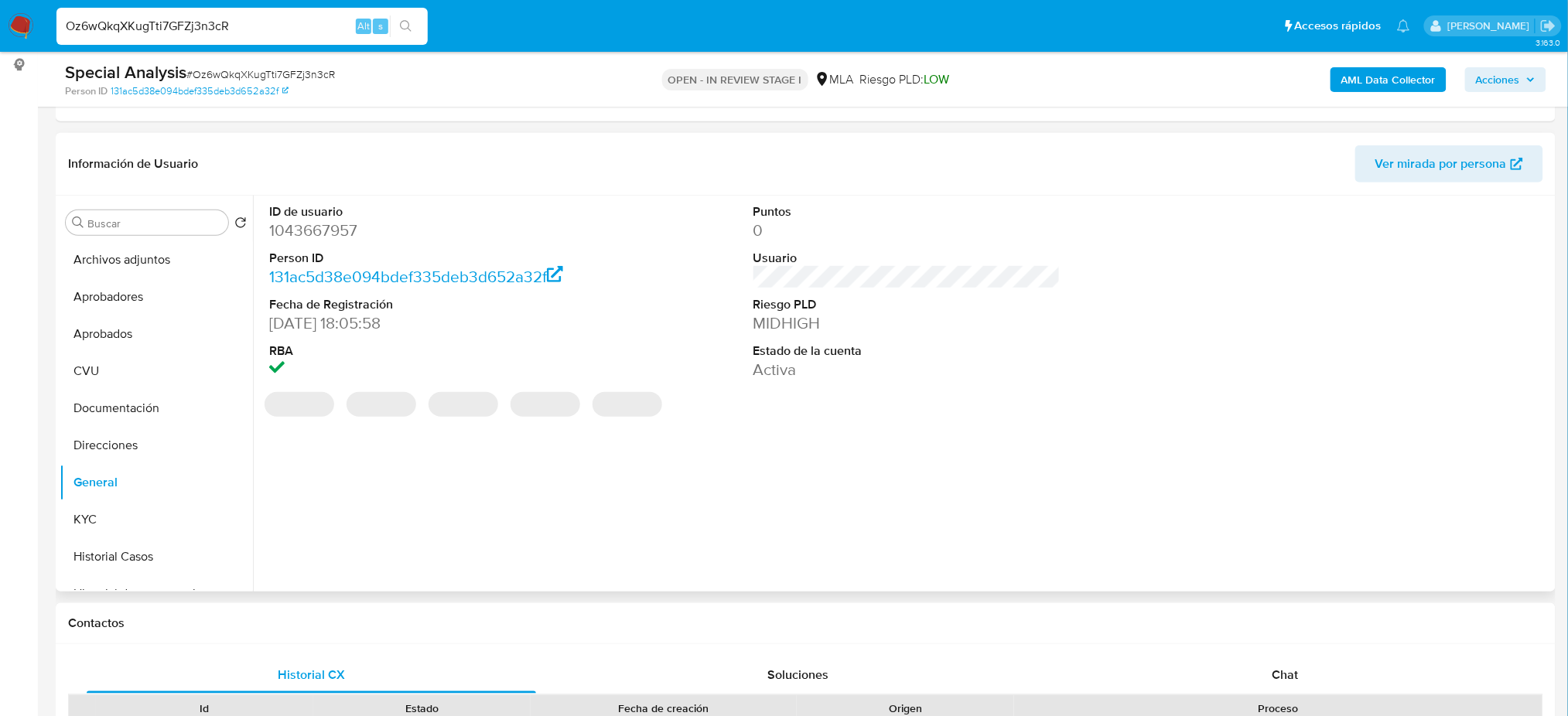
click at [301, 233] on dd "1043667957" at bounding box center [423, 230] width 307 height 21
click at [301, 233] on dd "1043667957" at bounding box center [423, 230] width 307 height 21
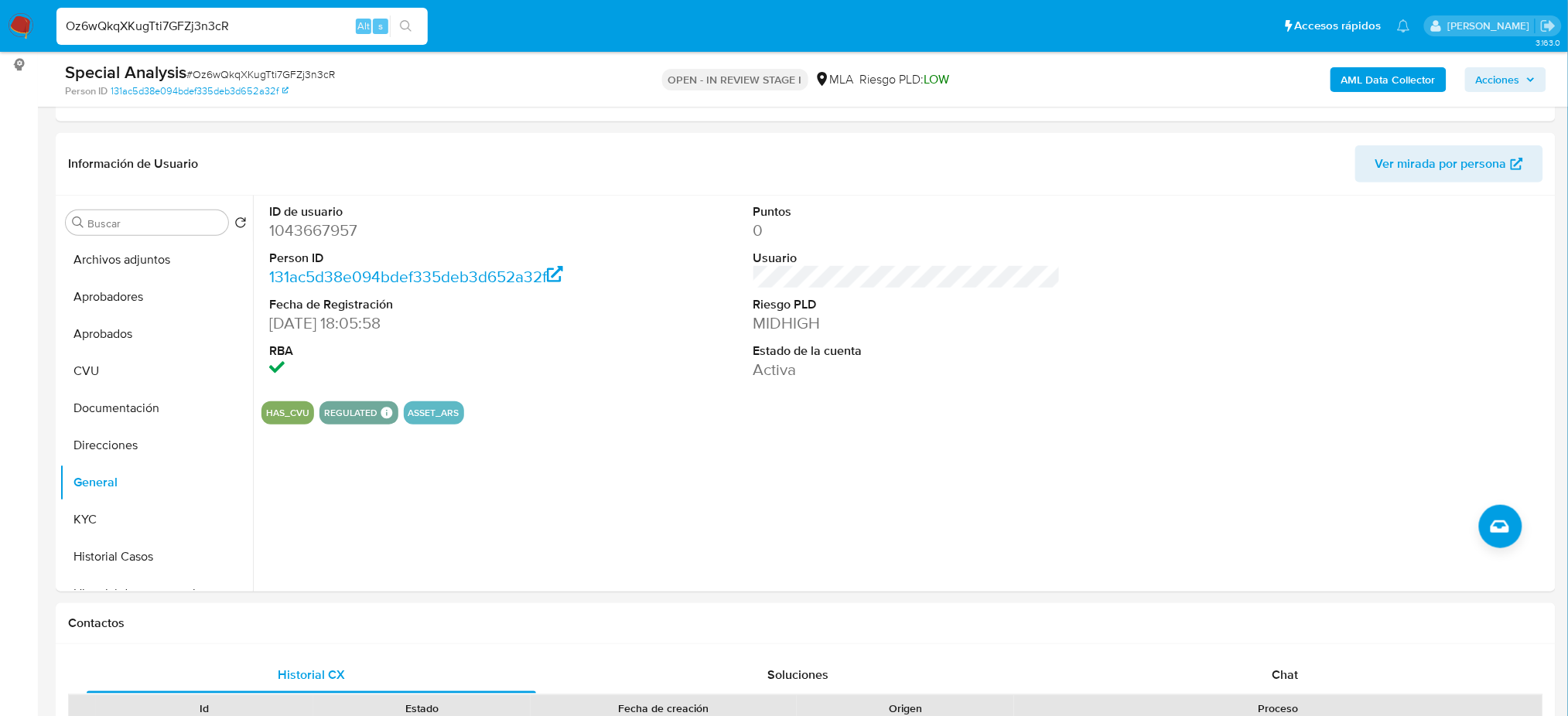
drag, startPoint x: 297, startPoint y: 31, endPoint x: 0, endPoint y: 120, distance: 310.0
paste input "T4EdjrOtKRcLQqmDZ7SNL46h"
type input "T4EdjrOtKRcLQqmDZ7SNL46h"
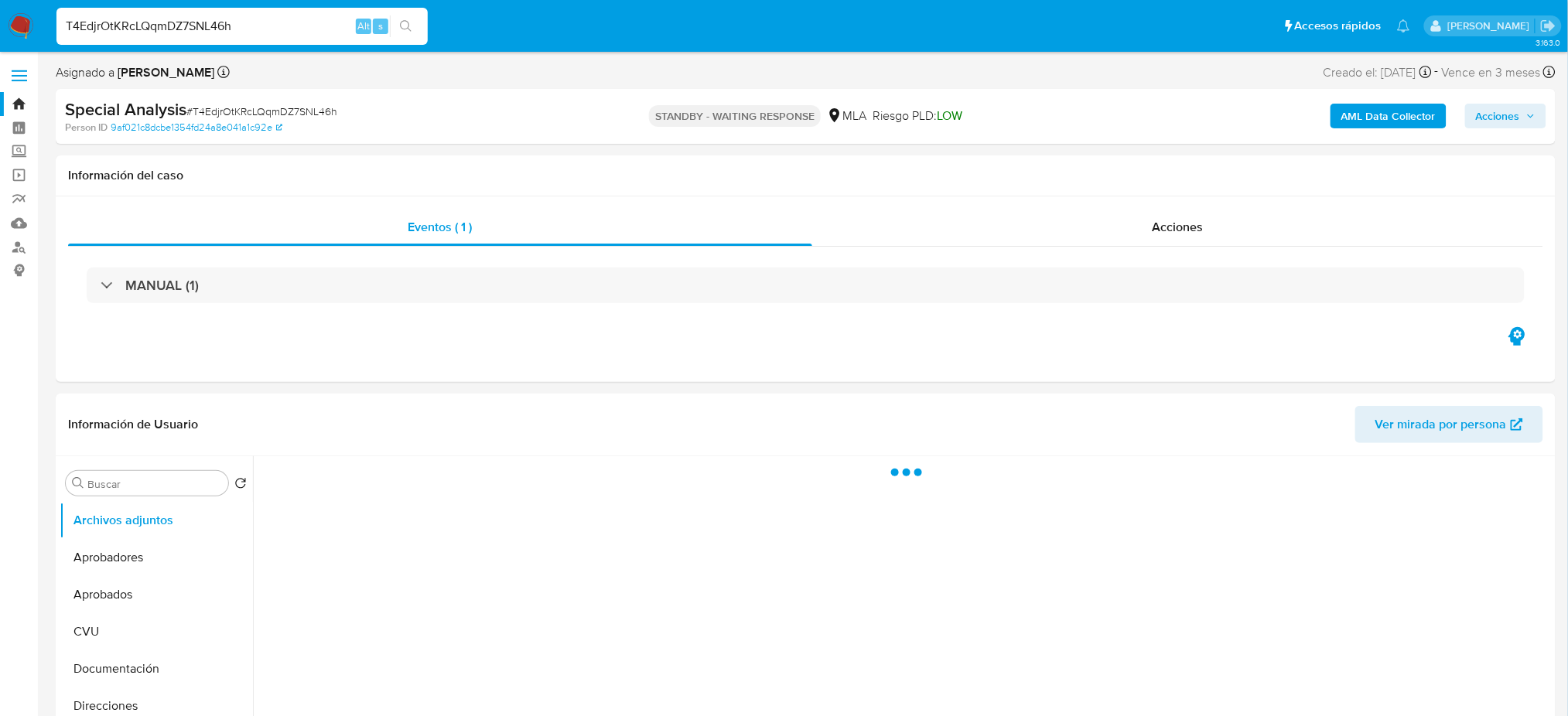
select select "10"
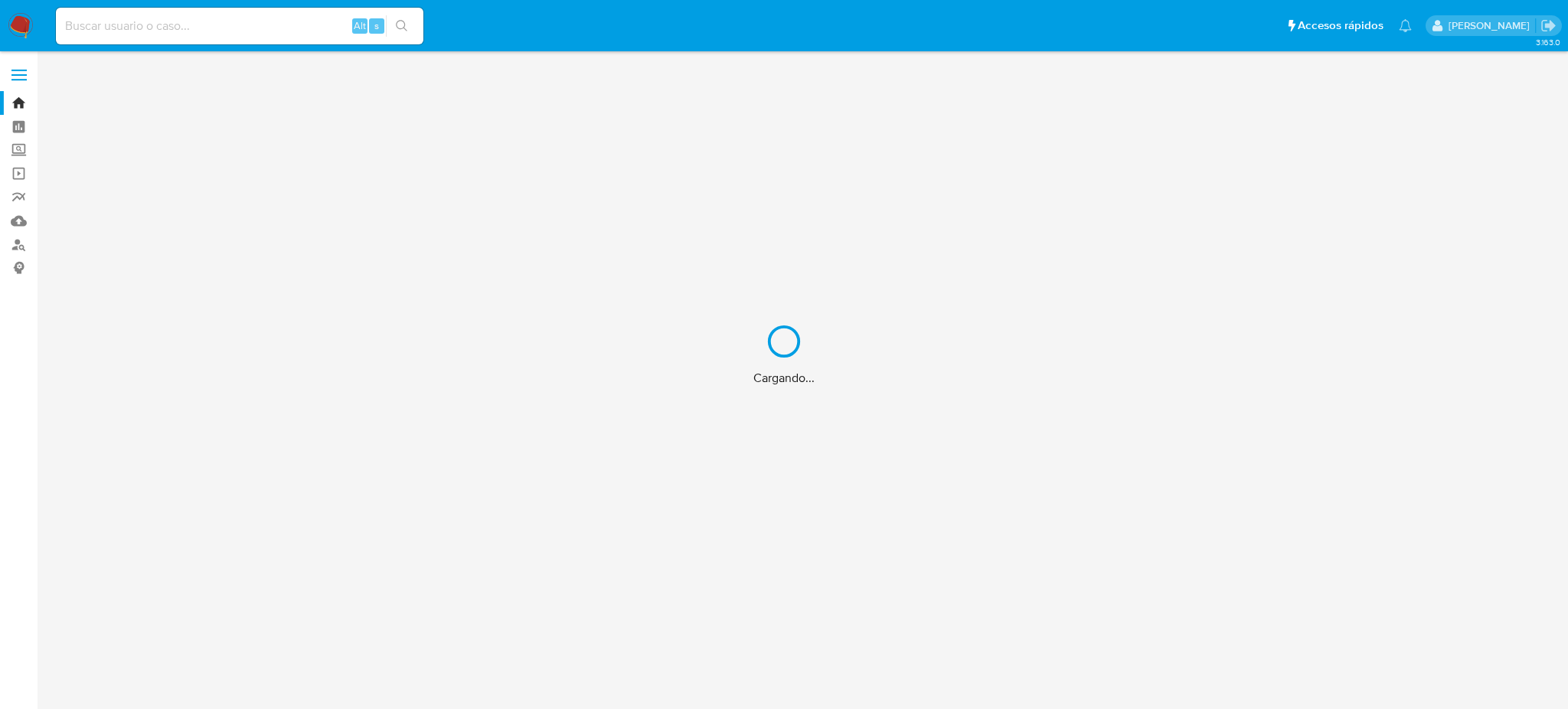
click at [216, 25] on div "Cargando..." at bounding box center [784, 354] width 1568 height 709
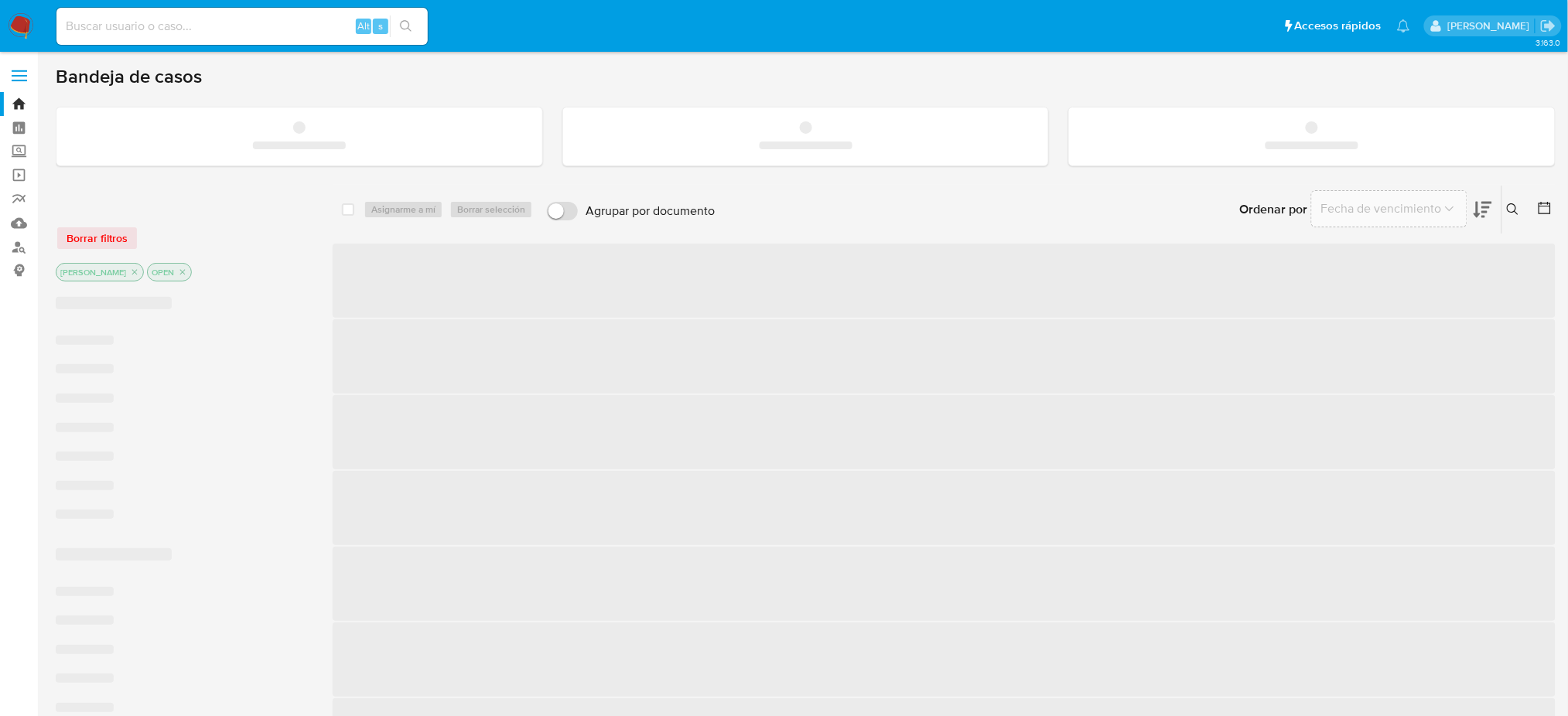
click at [218, 24] on input at bounding box center [242, 26] width 371 height 20
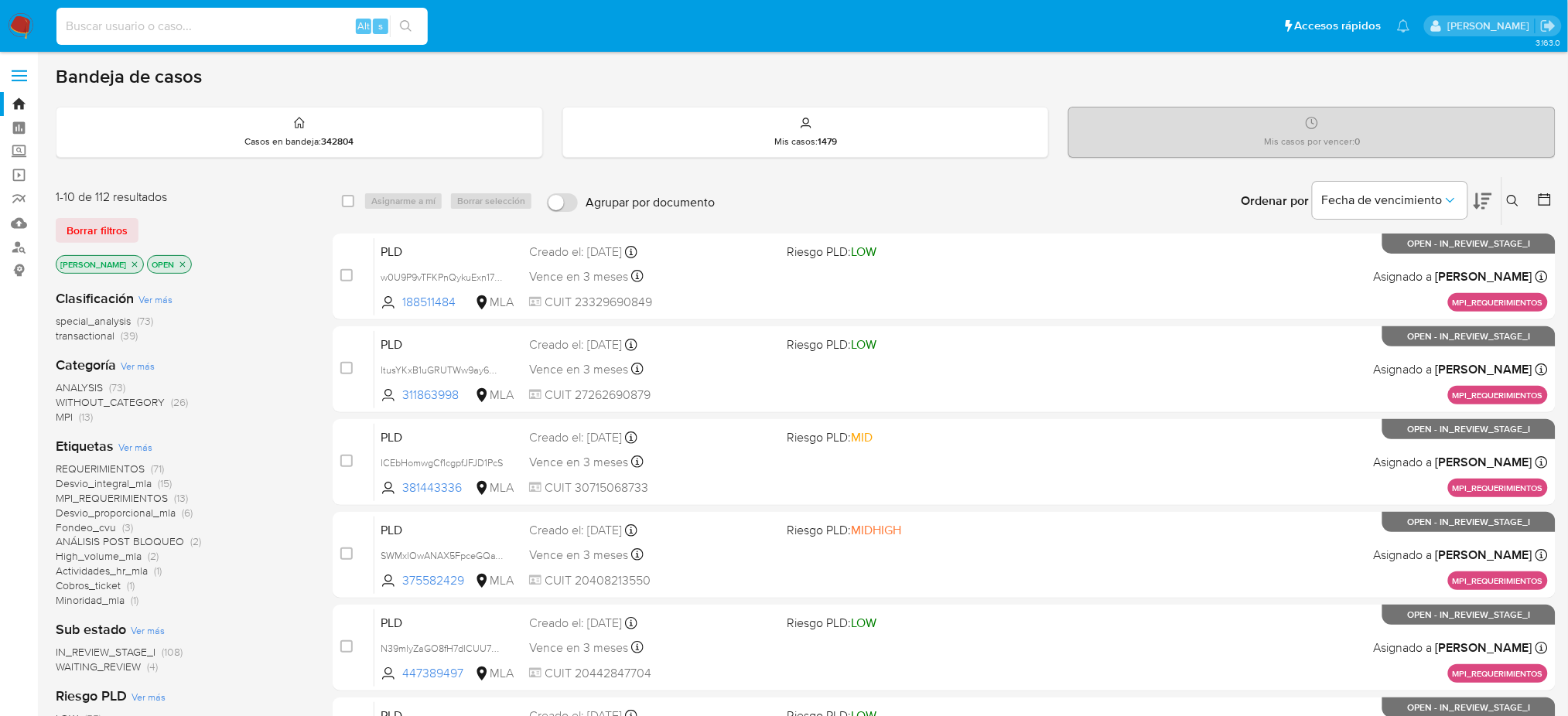
paste input "Axay1TeU2PpbQmGFjZrKKGXW"
type input "Axay1TeU2PpbQmGFjZrKKGXW"
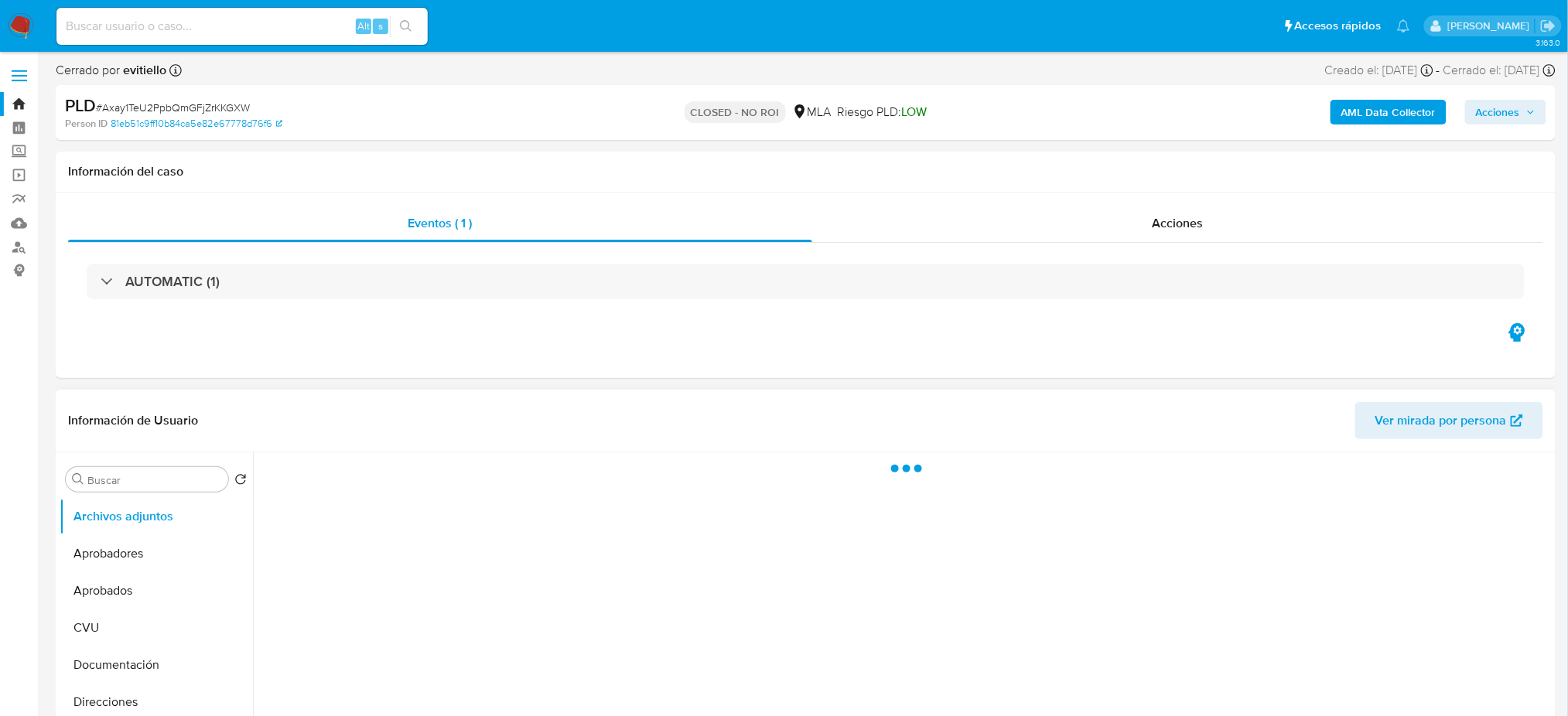
select select "10"
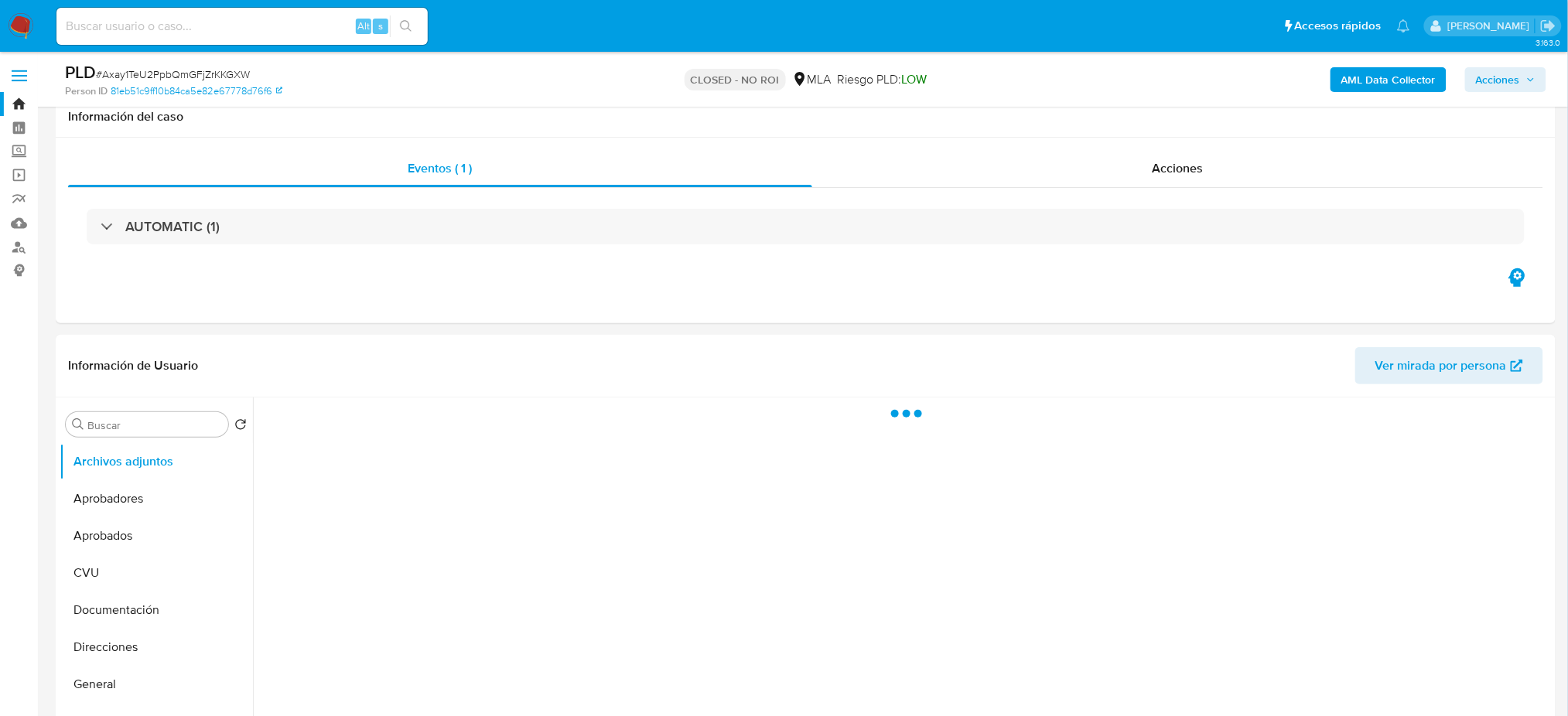
scroll to position [412, 0]
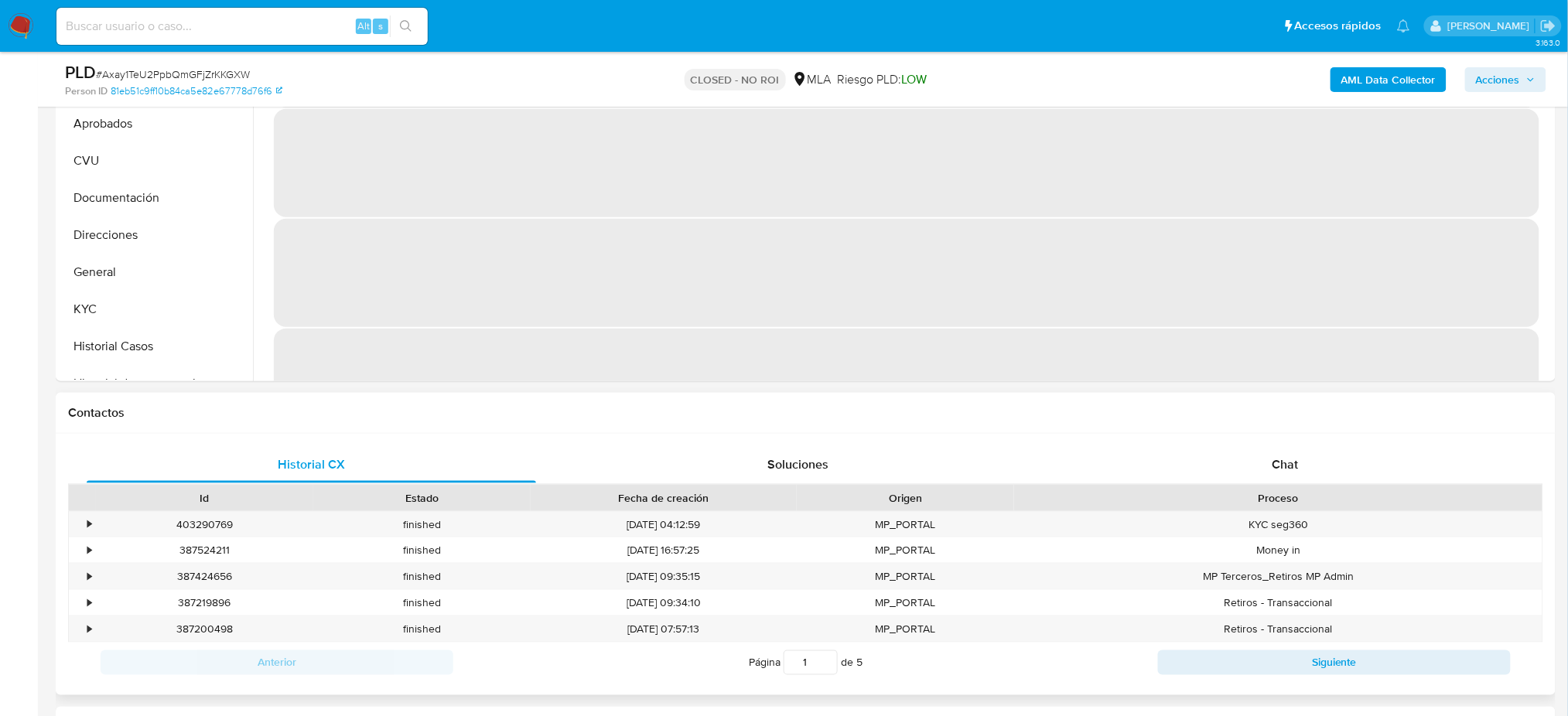
click at [1197, 493] on div "Proceso" at bounding box center [1278, 497] width 507 height 16
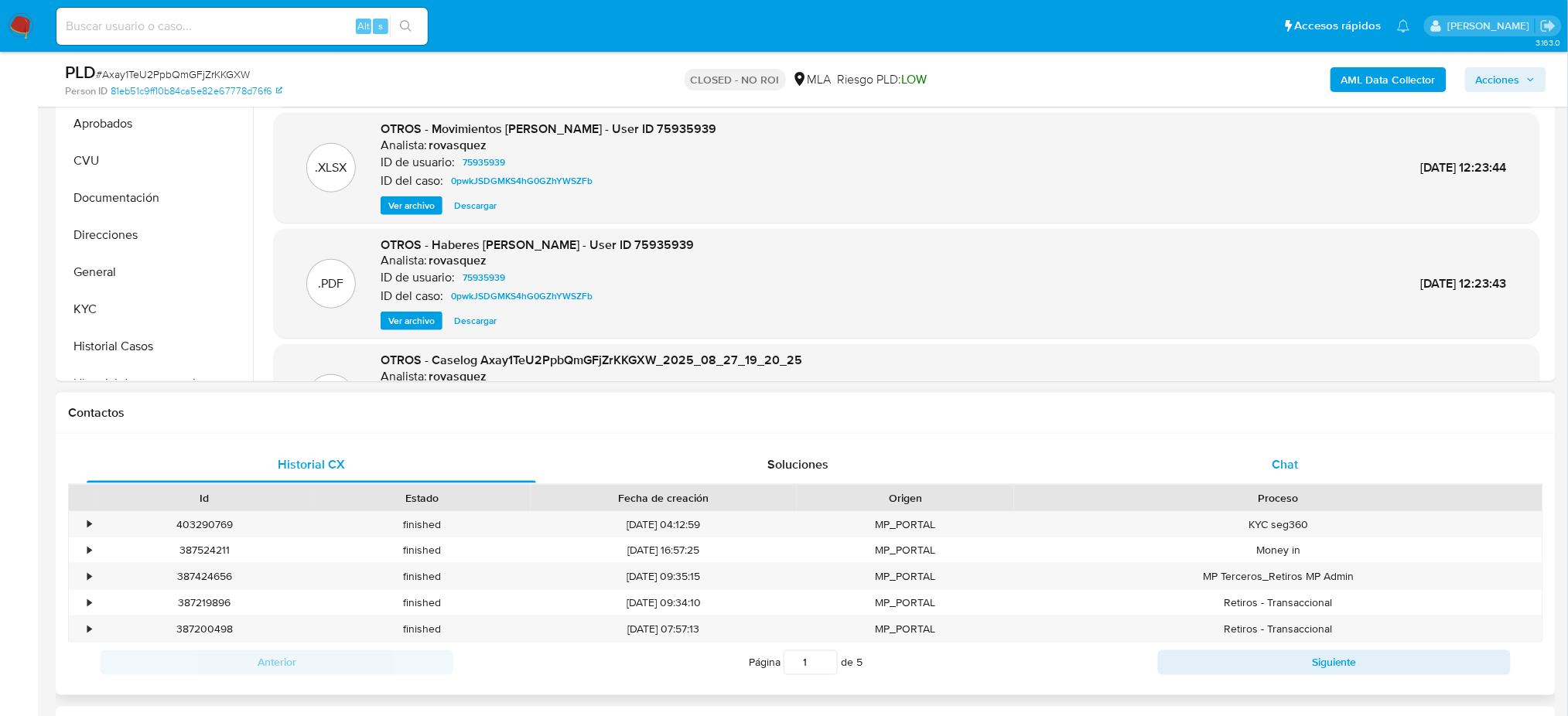
click at [1209, 456] on div "Chat" at bounding box center [1285, 464] width 450 height 37
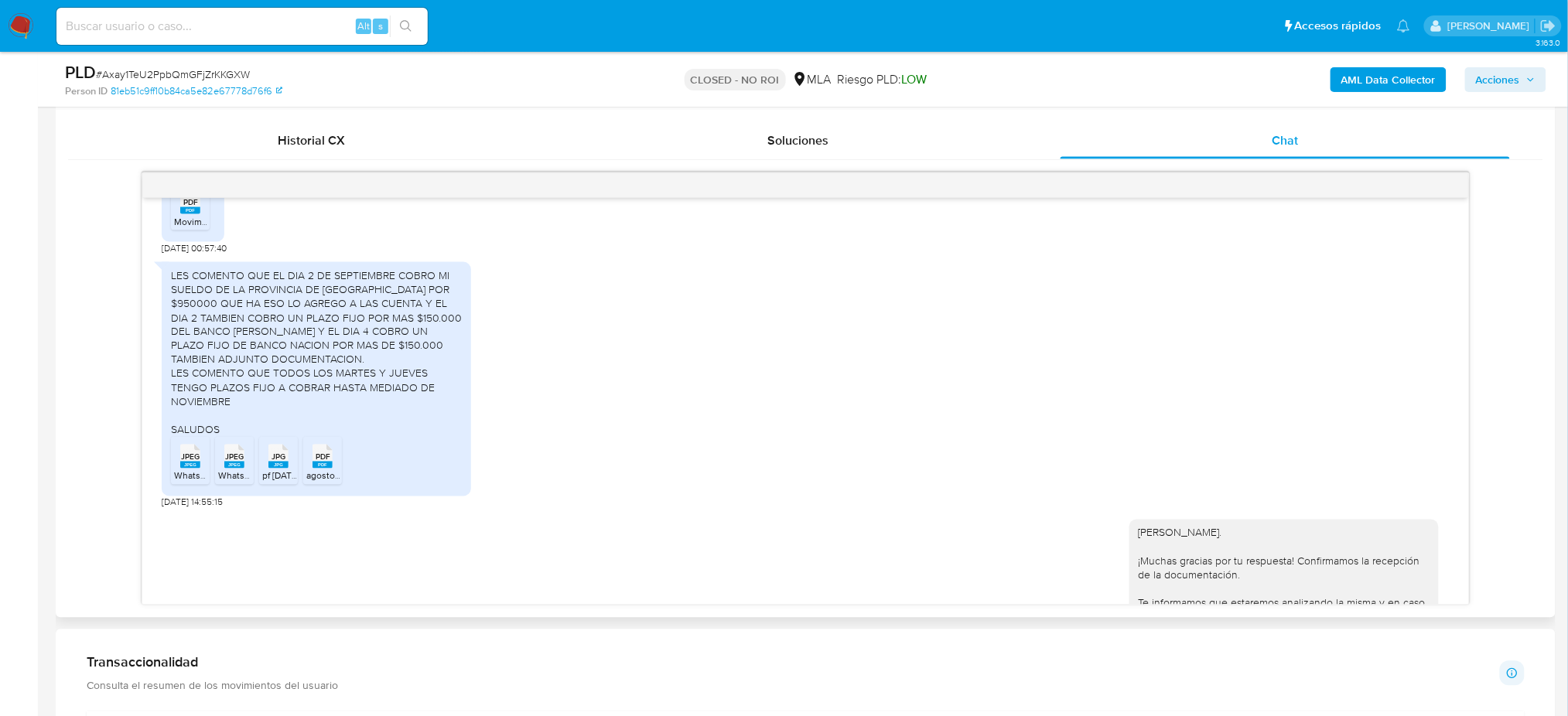
scroll to position [2571, 0]
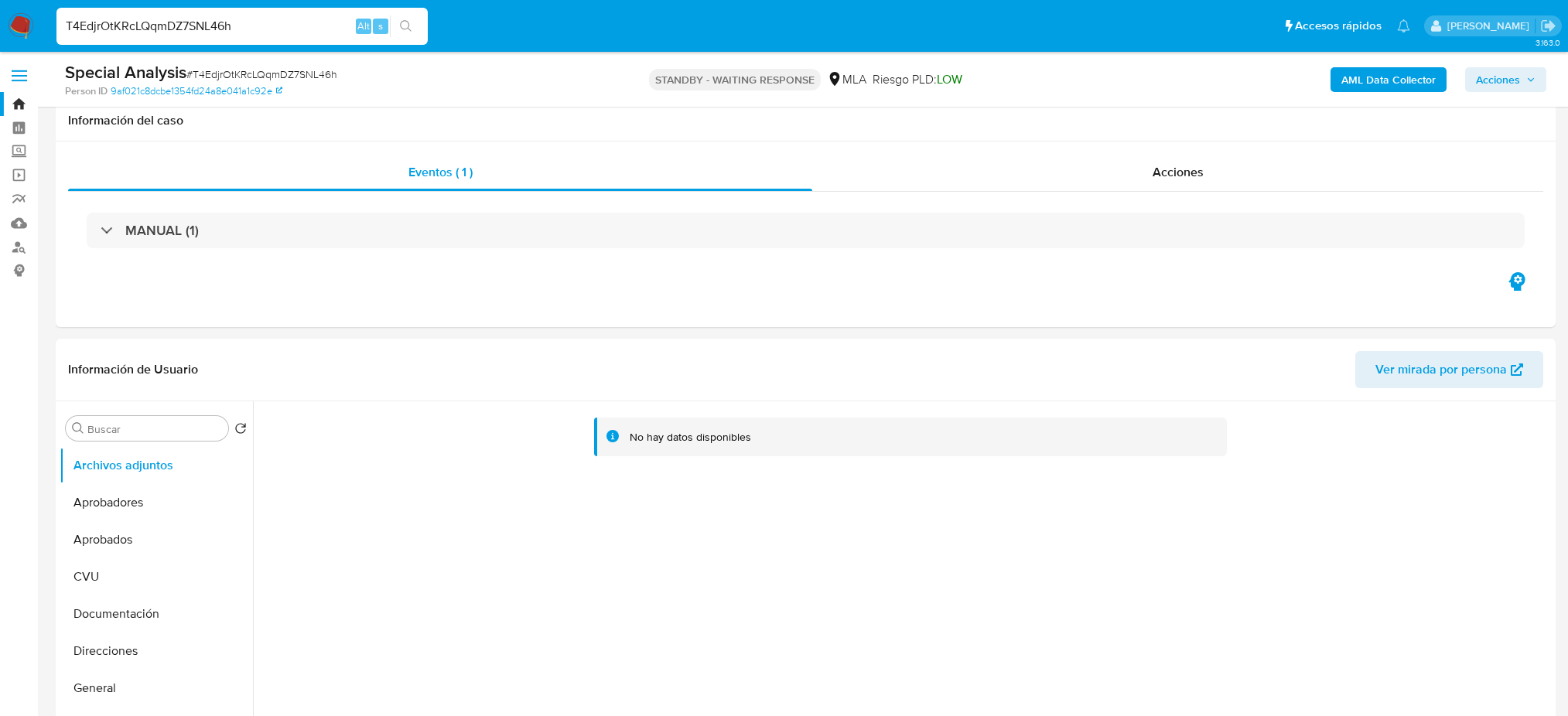
select select "10"
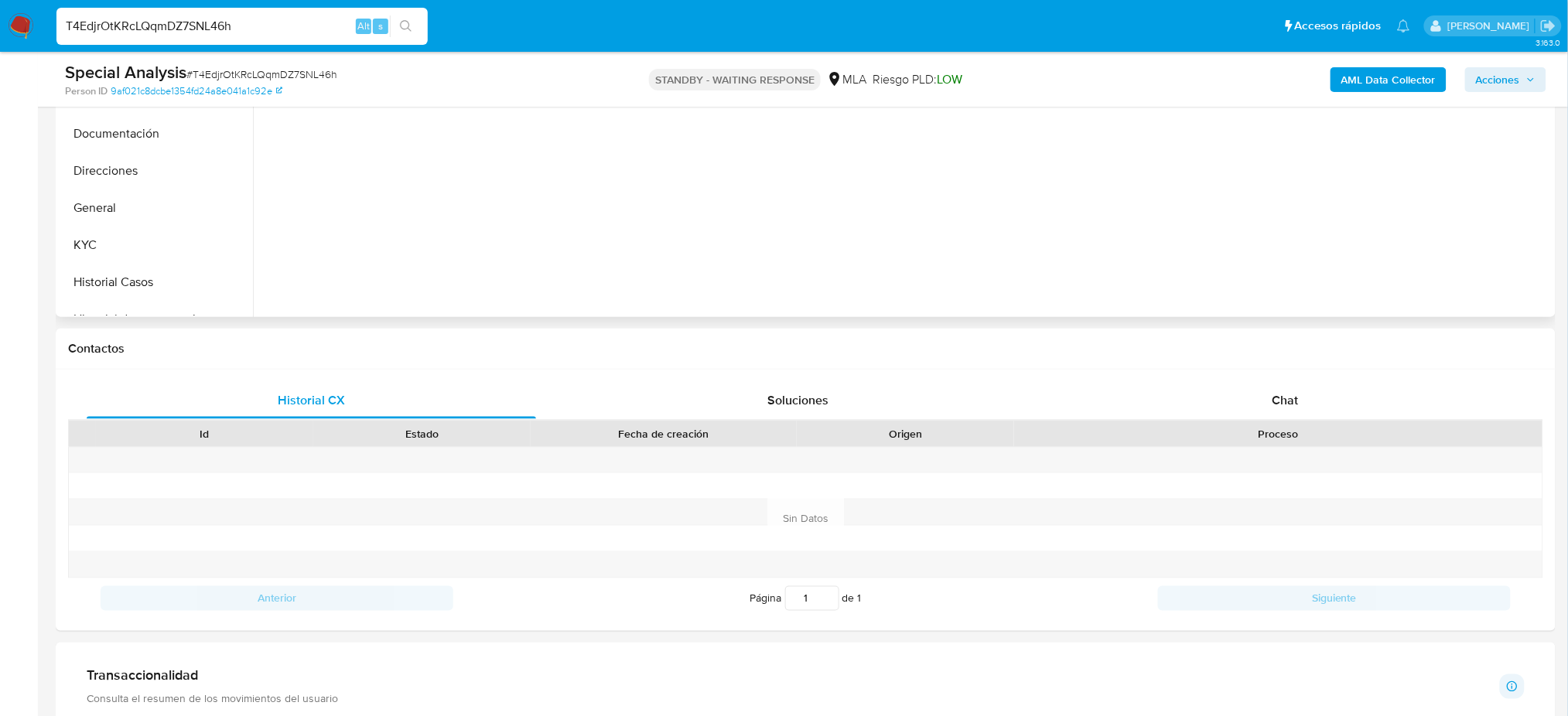
scroll to position [515, 0]
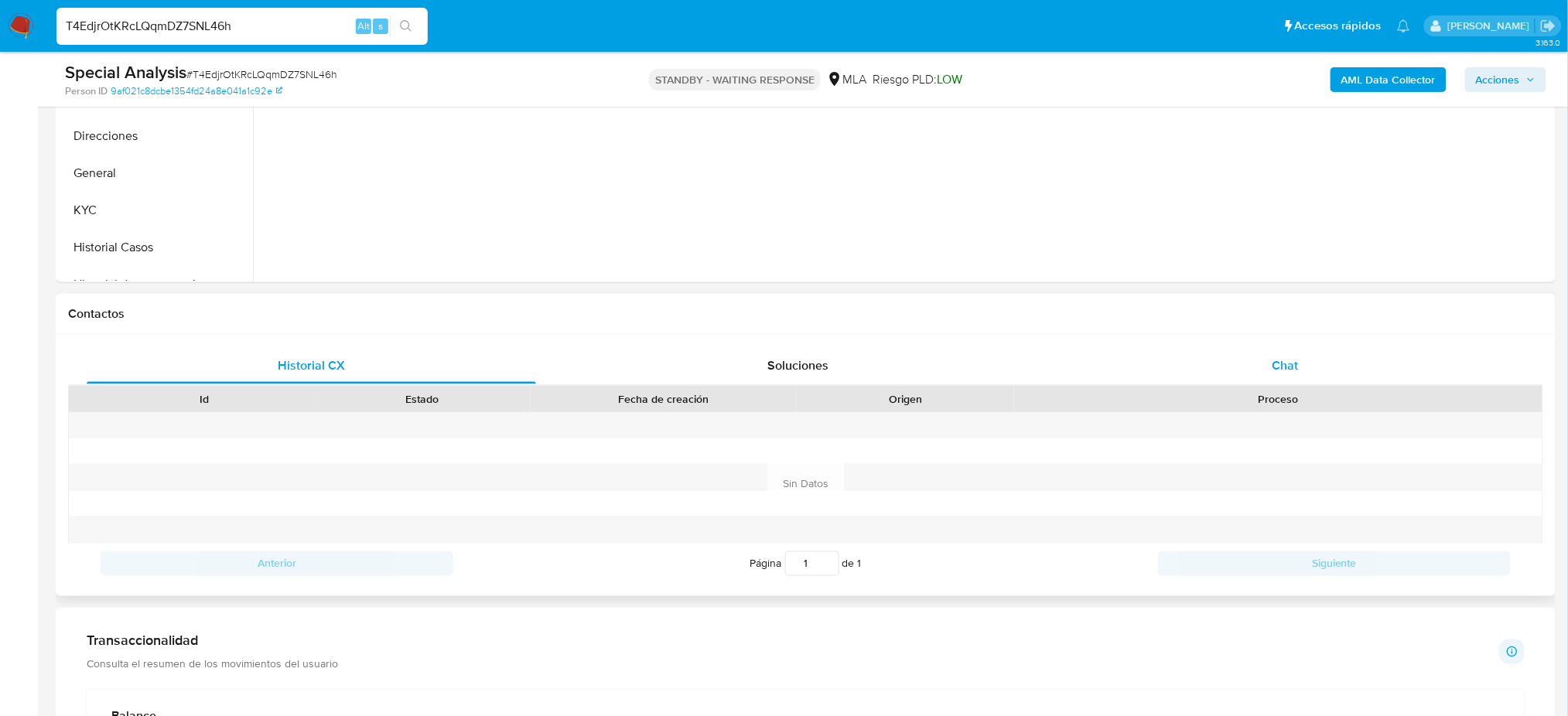
drag, startPoint x: 1265, startPoint y: 355, endPoint x: 1228, endPoint y: 355, distance: 37.0
click at [1265, 353] on div "Chat" at bounding box center [1285, 365] width 450 height 37
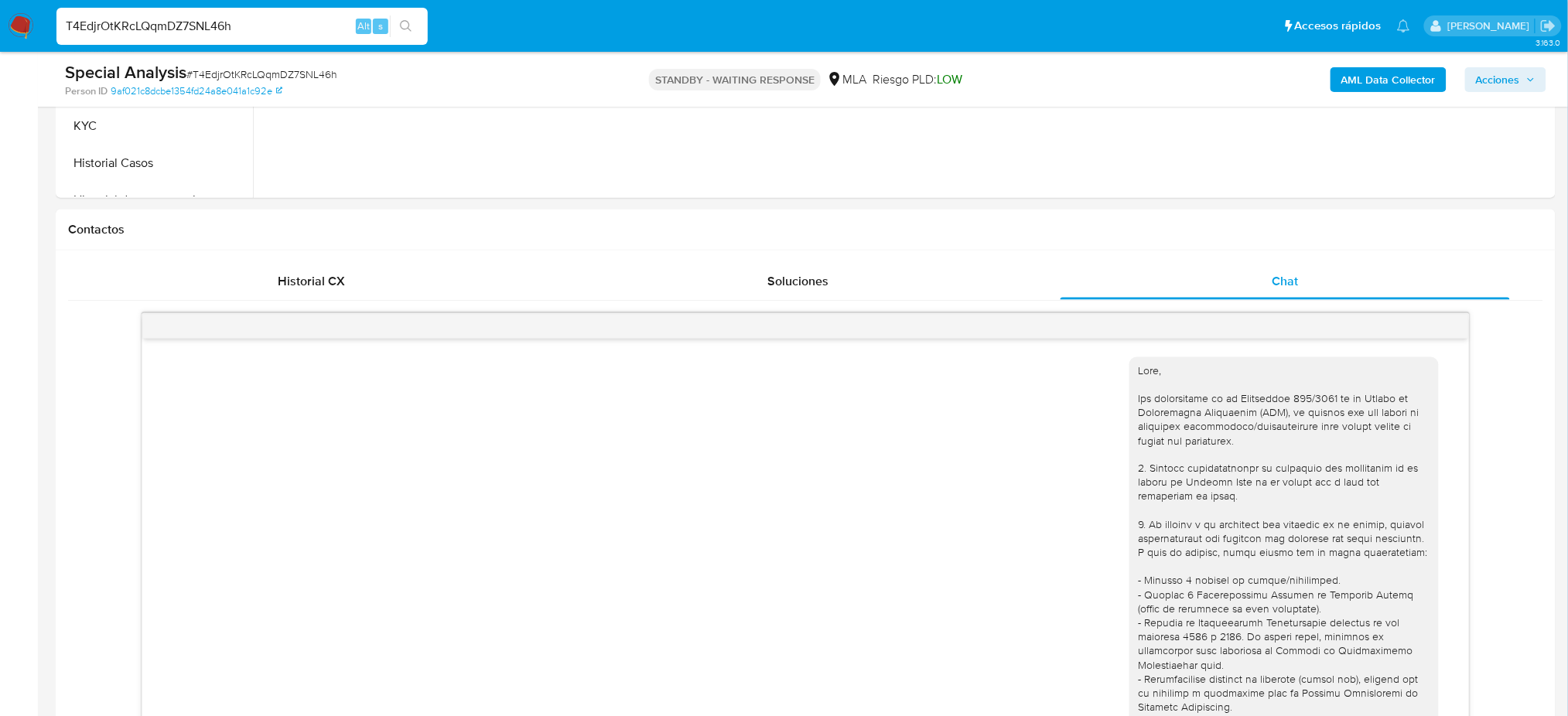
scroll to position [309, 0]
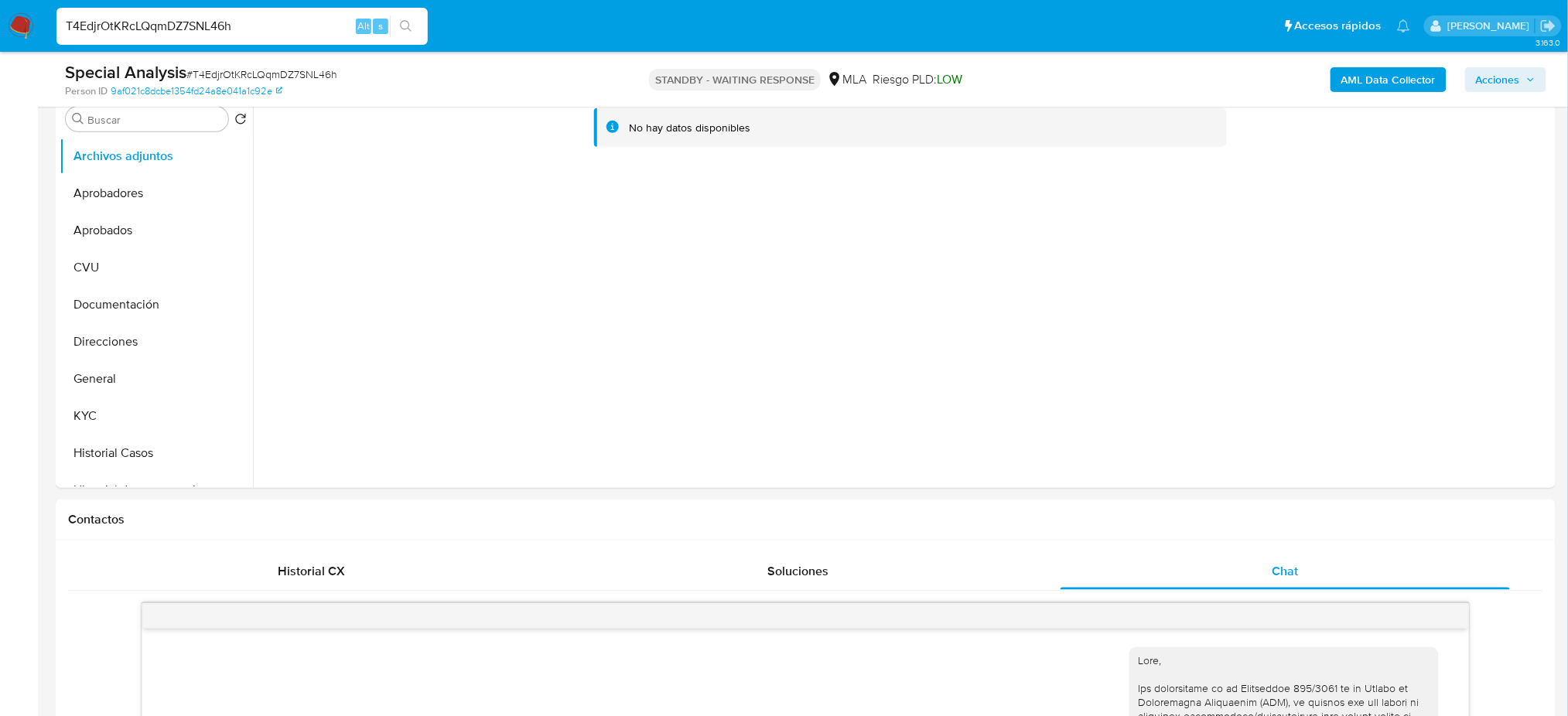
click at [106, 371] on button "General" at bounding box center [156, 379] width 193 height 37
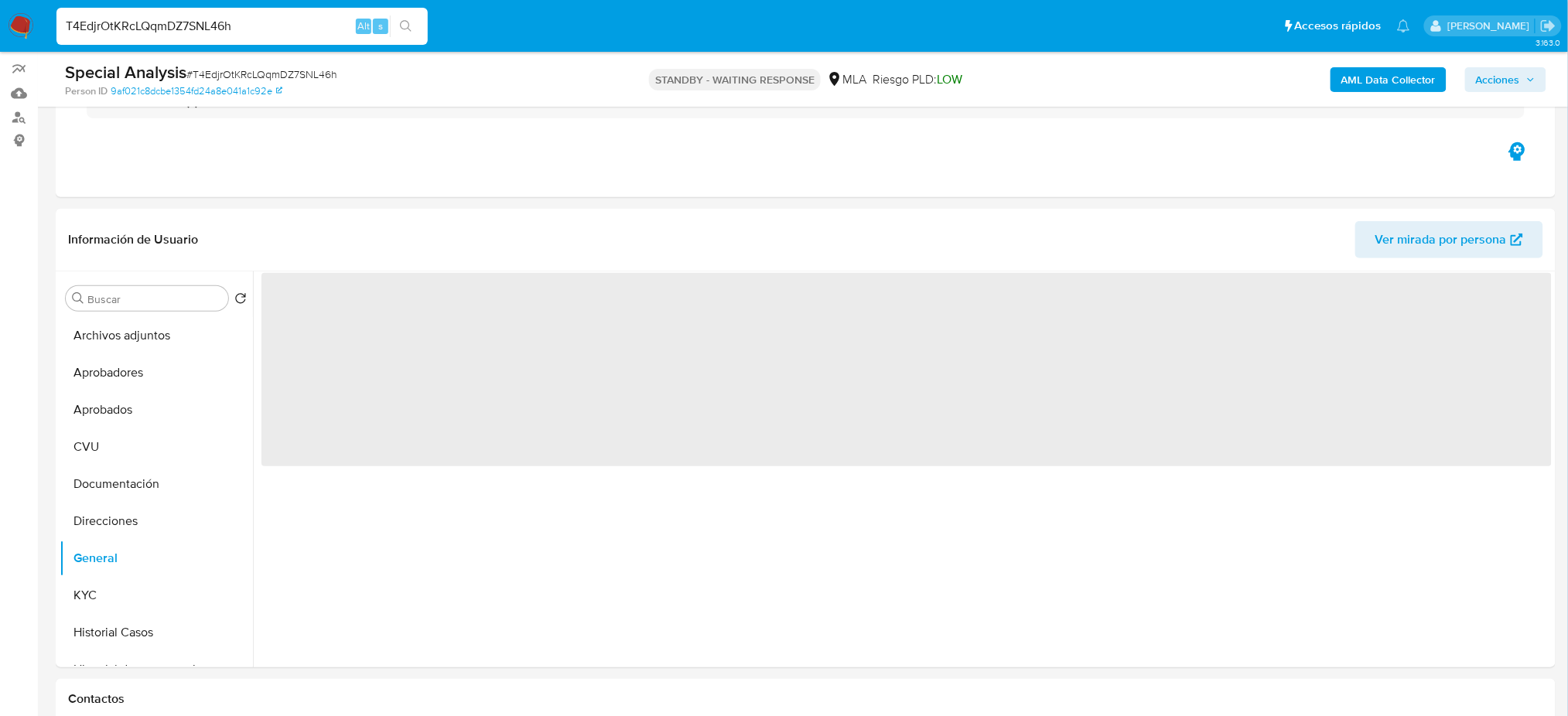
scroll to position [103, 0]
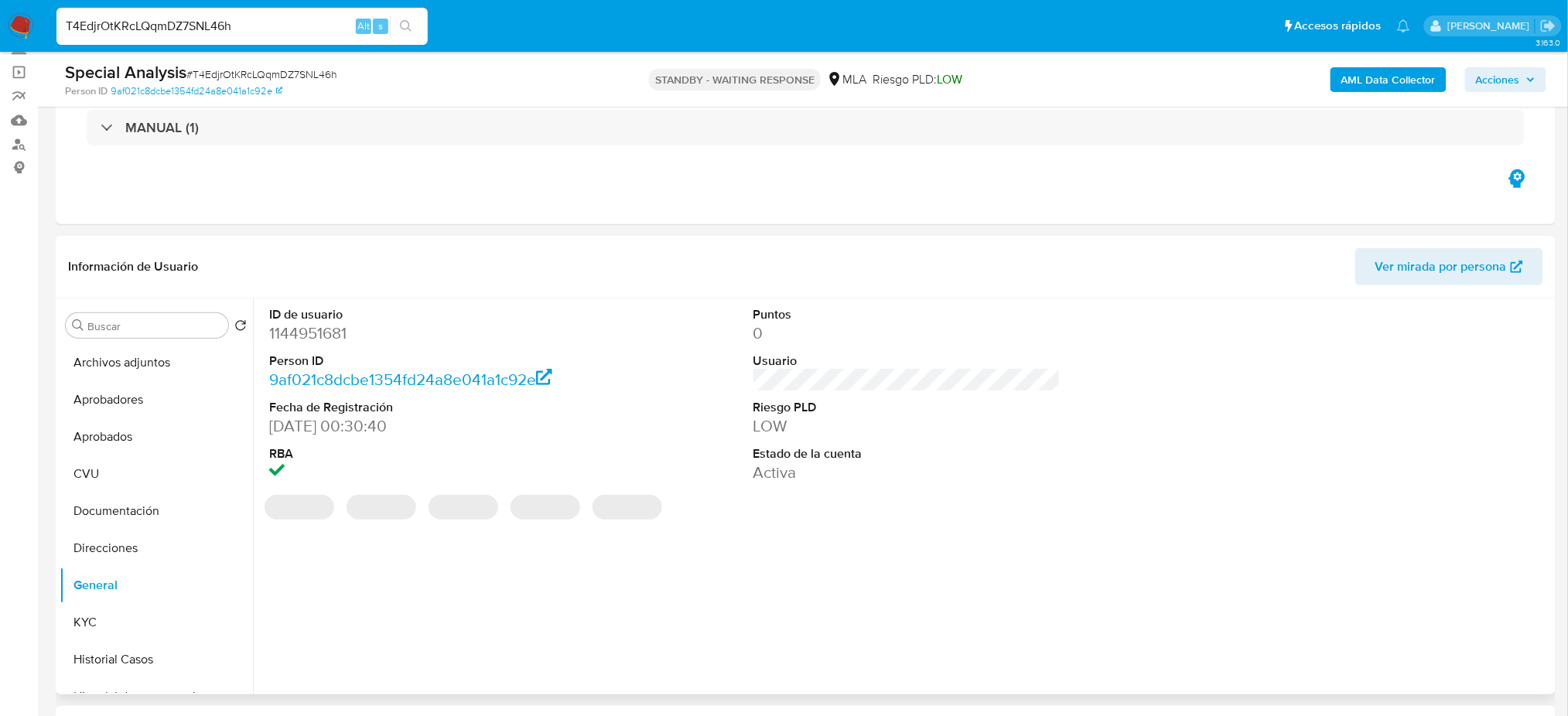
click at [316, 332] on dd "1144951681" at bounding box center [423, 333] width 307 height 21
copy dd "1144951681"
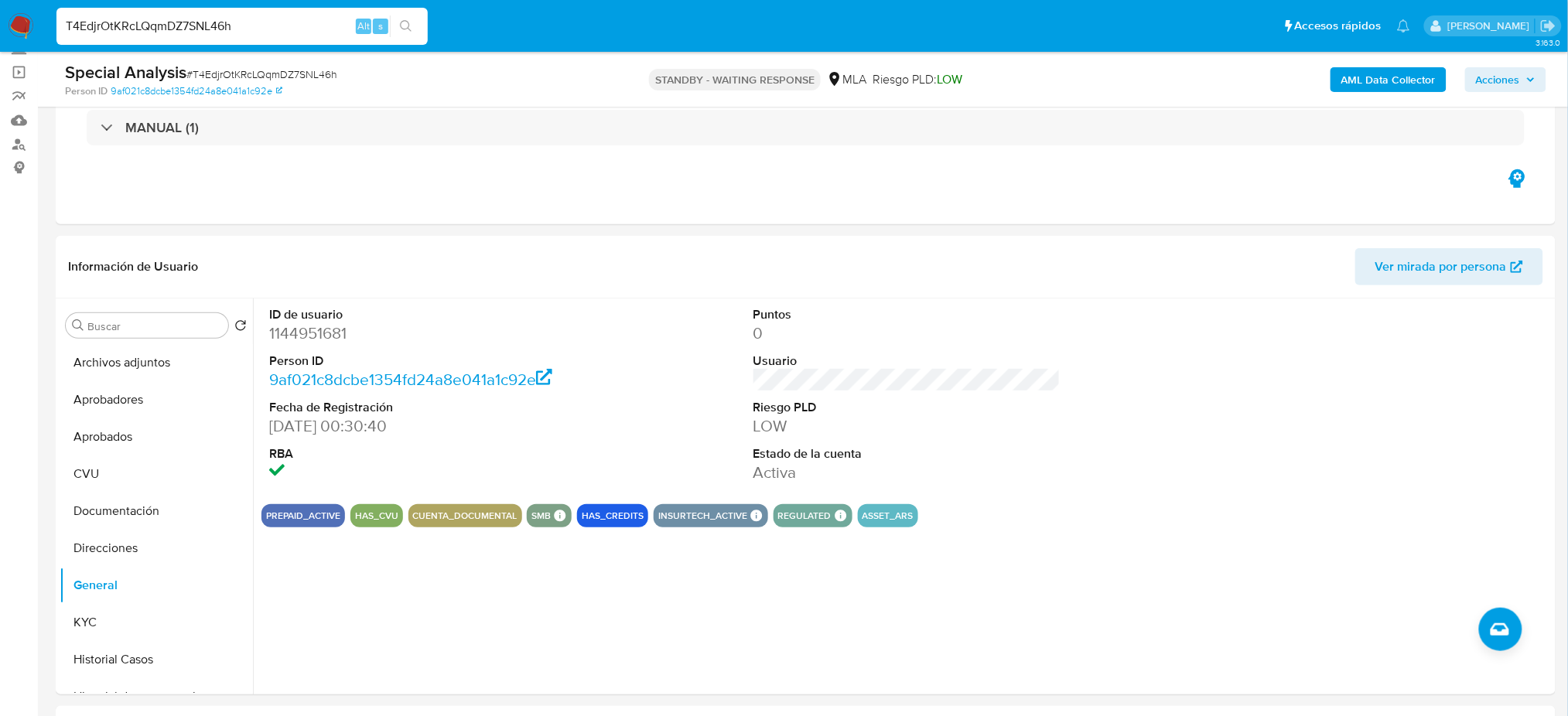
click at [265, 68] on span "# T4EdjrOtKRcLQqmDZ7SNL46h" at bounding box center [262, 74] width 151 height 16
copy span "T4EdjrOtKRcLQqmDZ7SNL46h"
click at [315, 332] on dd "1144951681" at bounding box center [423, 333] width 307 height 21
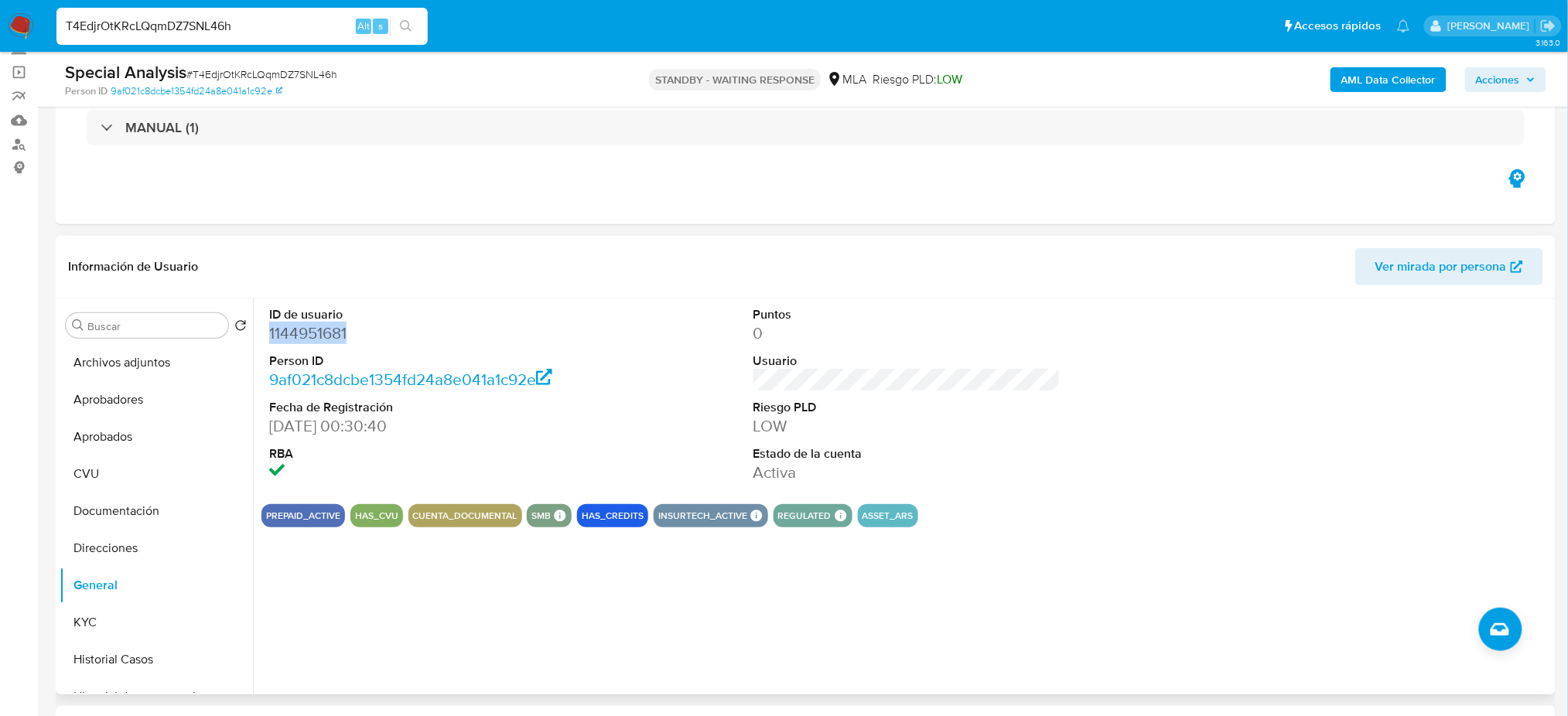
copy dd "1144951681"
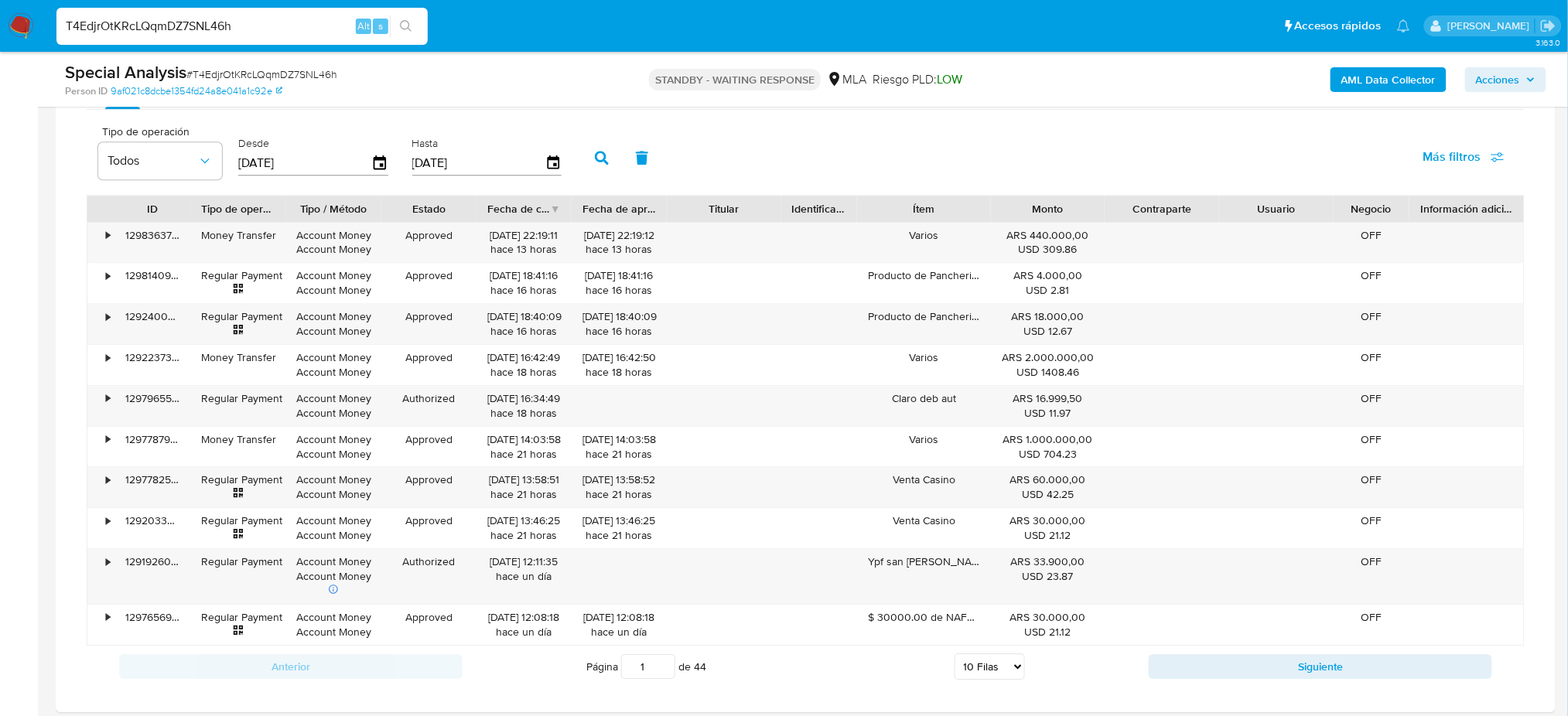
scroll to position [1443, 0]
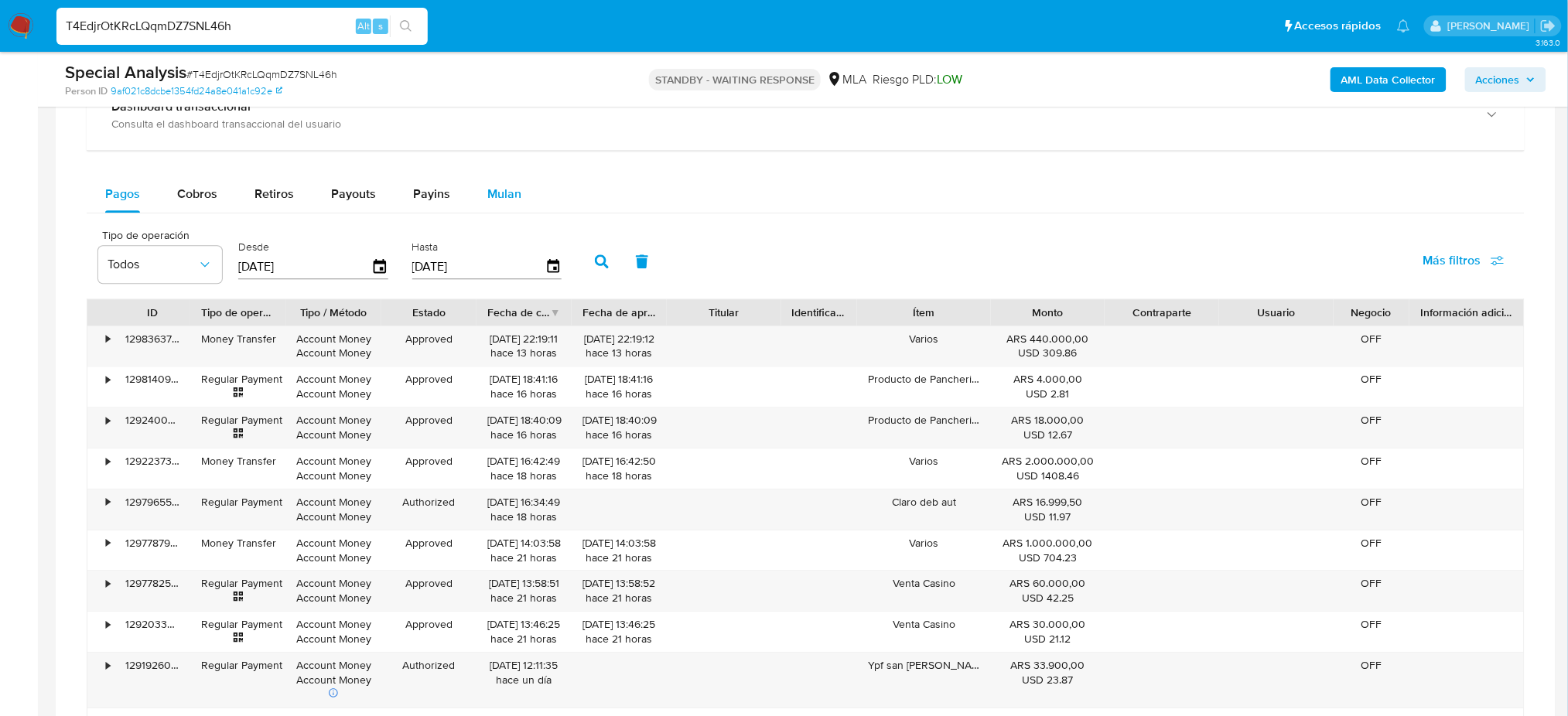
click at [522, 192] on button "Mulan" at bounding box center [504, 194] width 71 height 37
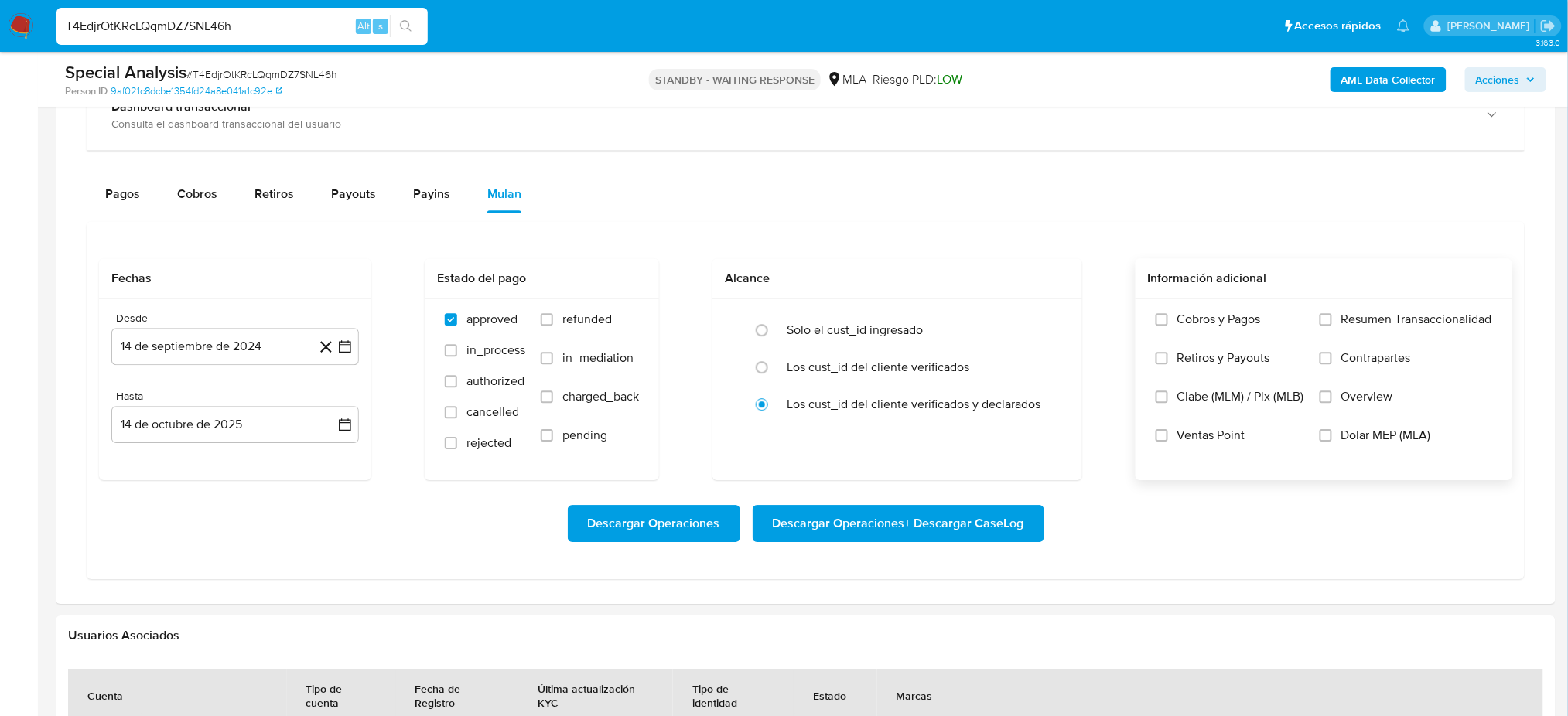
click at [1338, 435] on label "Dolar MEP (MLA)" at bounding box center [1405, 446] width 172 height 39
click at [1332, 435] on input "Dolar MEP (MLA)" at bounding box center [1325, 435] width 12 height 12
click at [241, 352] on button "14 de septiembre de 2024" at bounding box center [235, 346] width 248 height 37
click at [331, 413] on div "septiembre 2024 septiembre 2024 lun lunes mar martes mié miércoles jue jueves v…" at bounding box center [234, 509] width 210 height 233
click at [331, 401] on icon "Mes siguiente" at bounding box center [331, 402] width 18 height 18
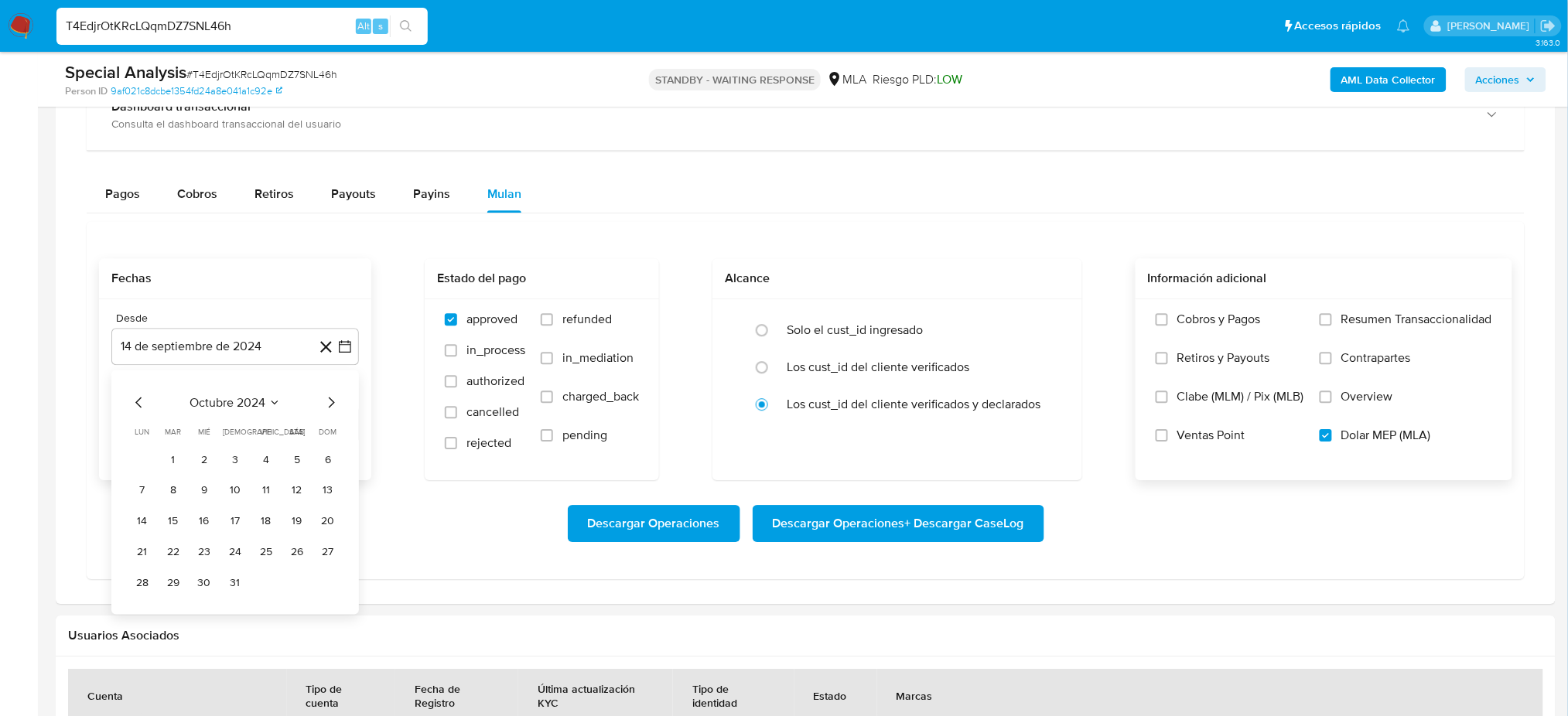
click at [331, 401] on icon "Mes siguiente" at bounding box center [331, 402] width 18 height 18
click at [331, 400] on icon "Mes siguiente" at bounding box center [331, 402] width 6 height 11
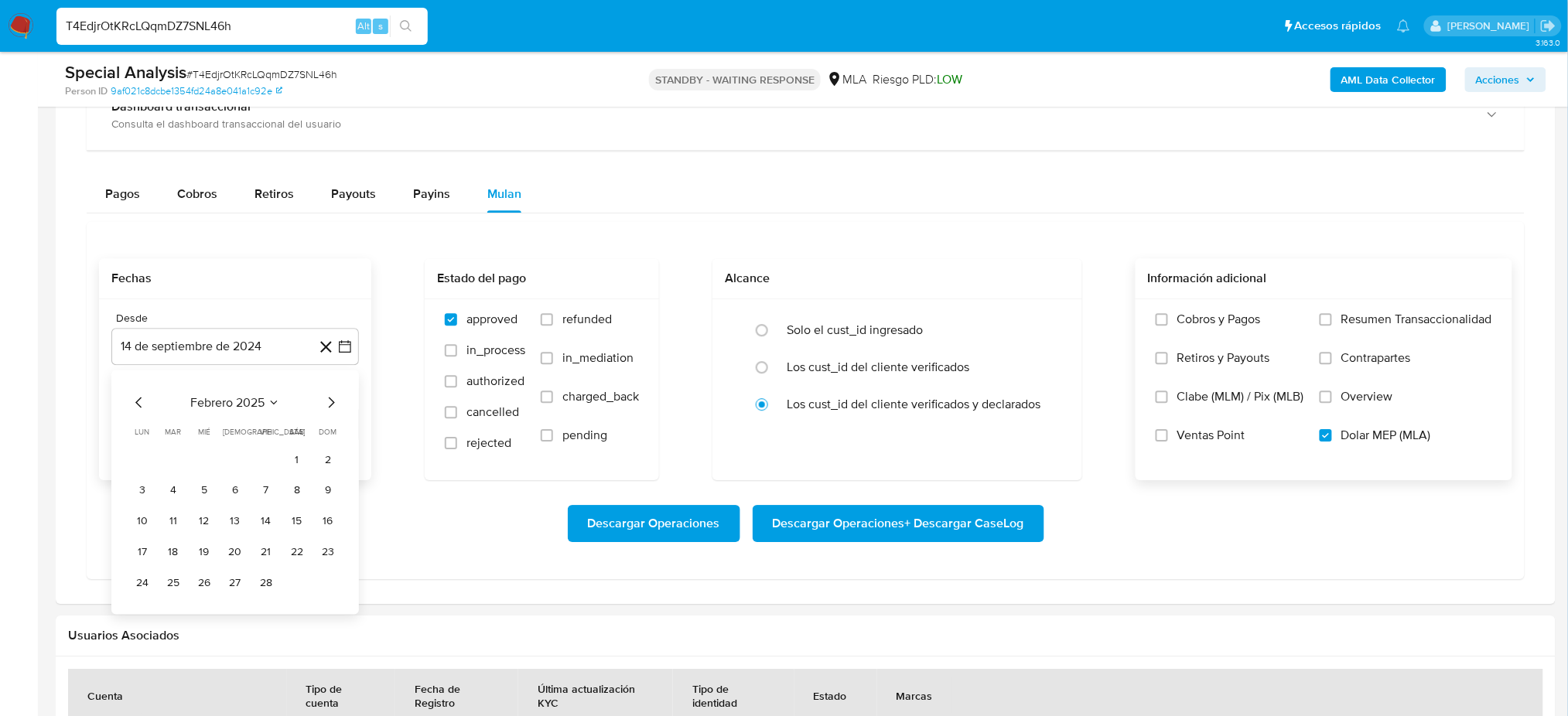
click at [331, 400] on icon "Mes siguiente" at bounding box center [331, 402] width 6 height 11
drag, startPoint x: 140, startPoint y: 402, endPoint x: 153, endPoint y: 413, distance: 17.0
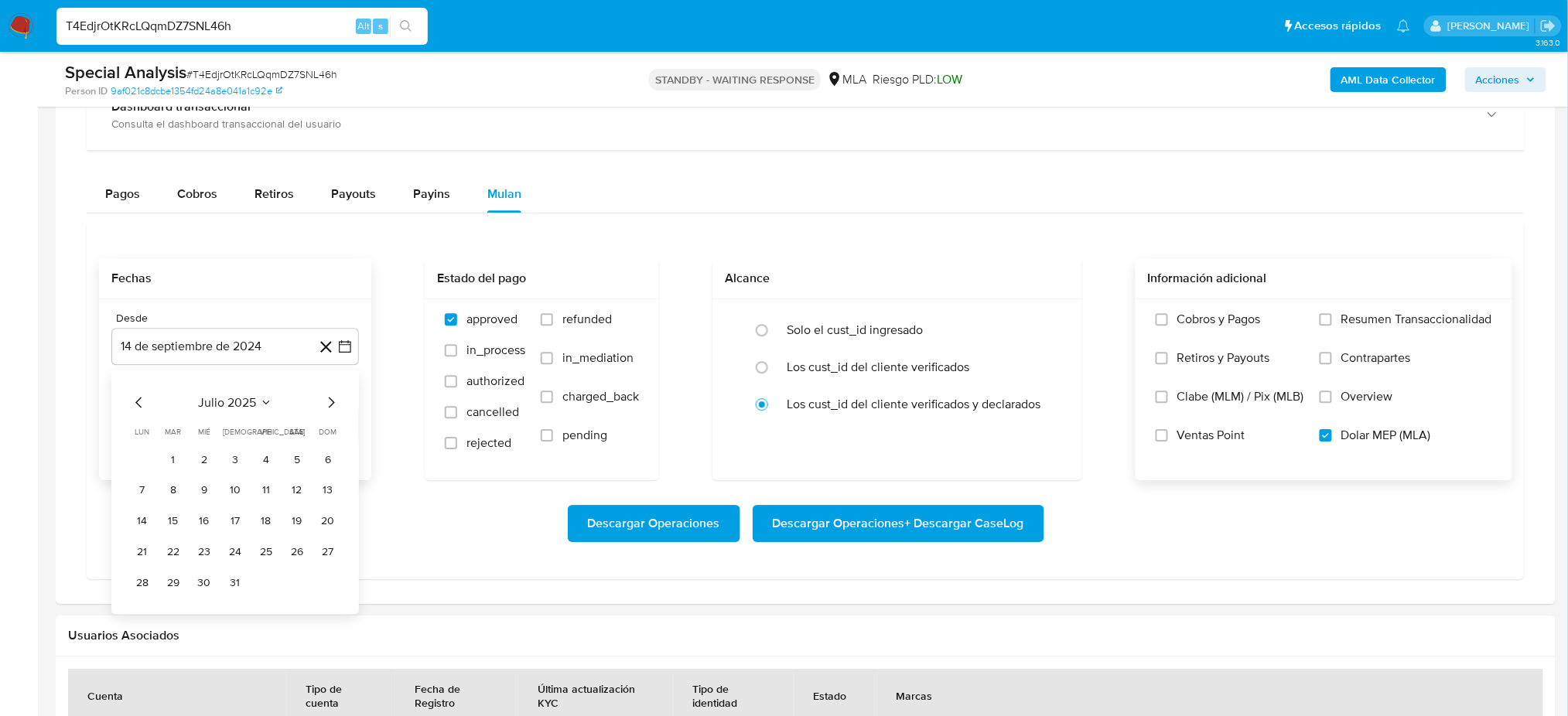
click at [141, 401] on icon "Mes anterior" at bounding box center [139, 402] width 18 height 18
click at [320, 459] on button "1" at bounding box center [328, 459] width 25 height 25
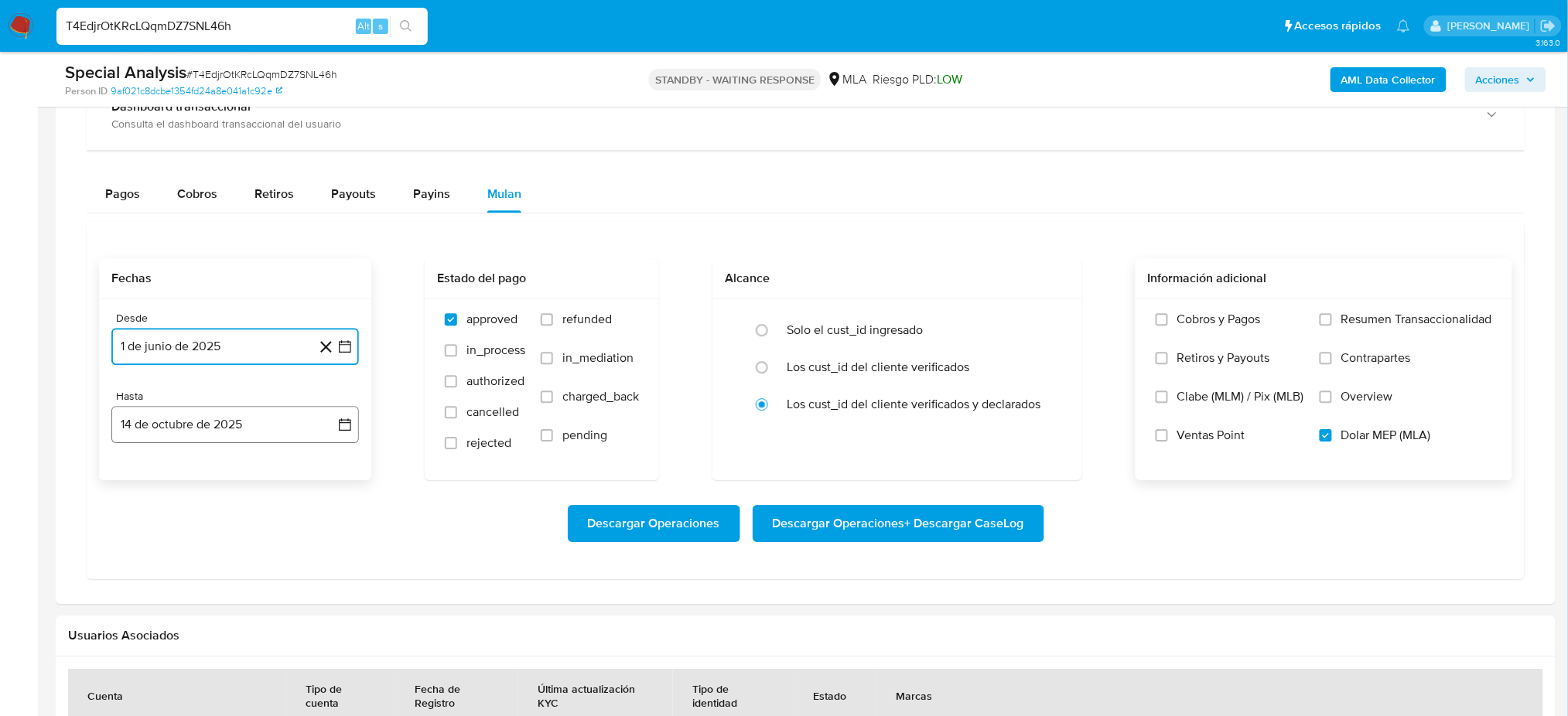
click at [231, 432] on button "14 de octubre de 2025" at bounding box center [235, 424] width 248 height 37
click at [136, 483] on icon "Mes anterior" at bounding box center [139, 480] width 18 height 18
click at [170, 659] on button "30" at bounding box center [173, 661] width 25 height 25
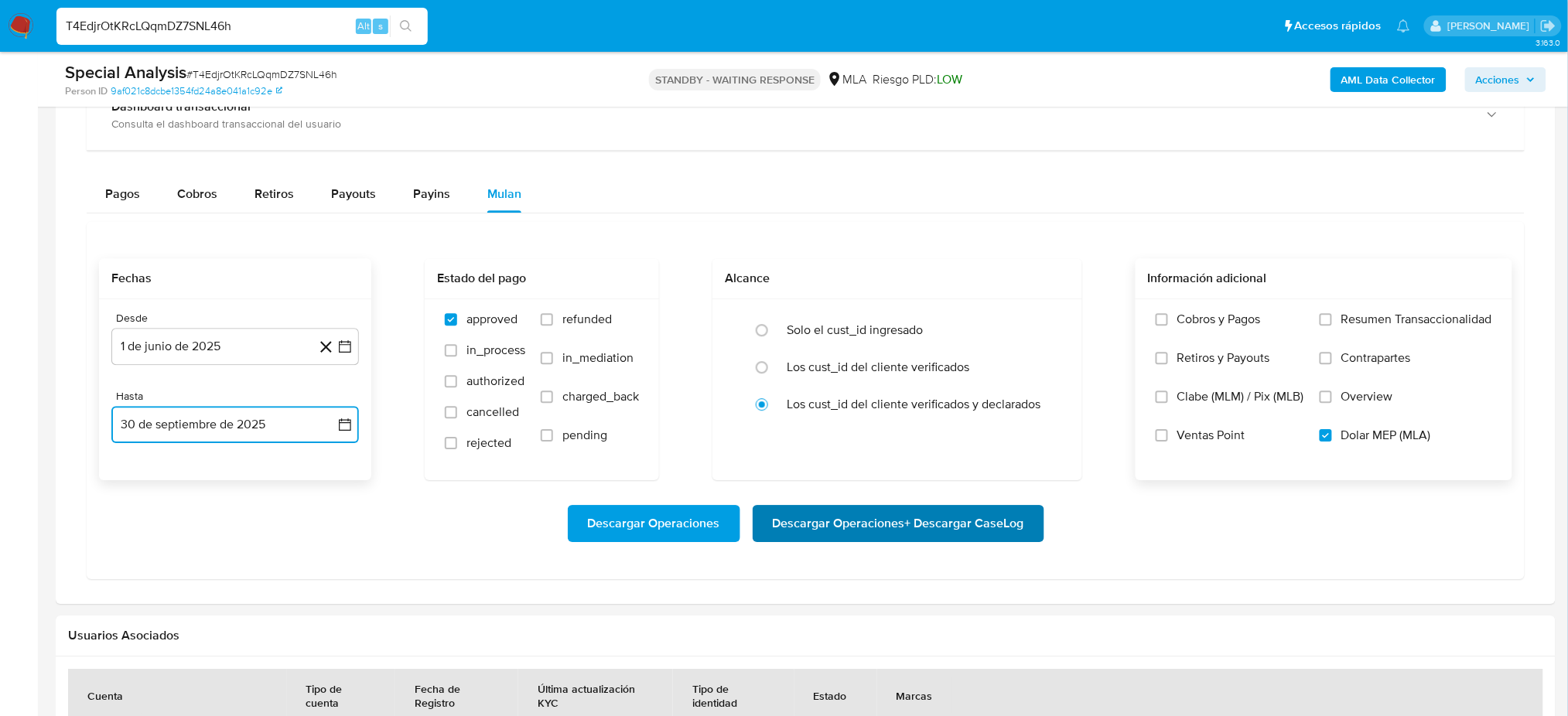
click at [852, 525] on span "Descargar Operaciones + Descargar CaseLog" at bounding box center [898, 523] width 252 height 34
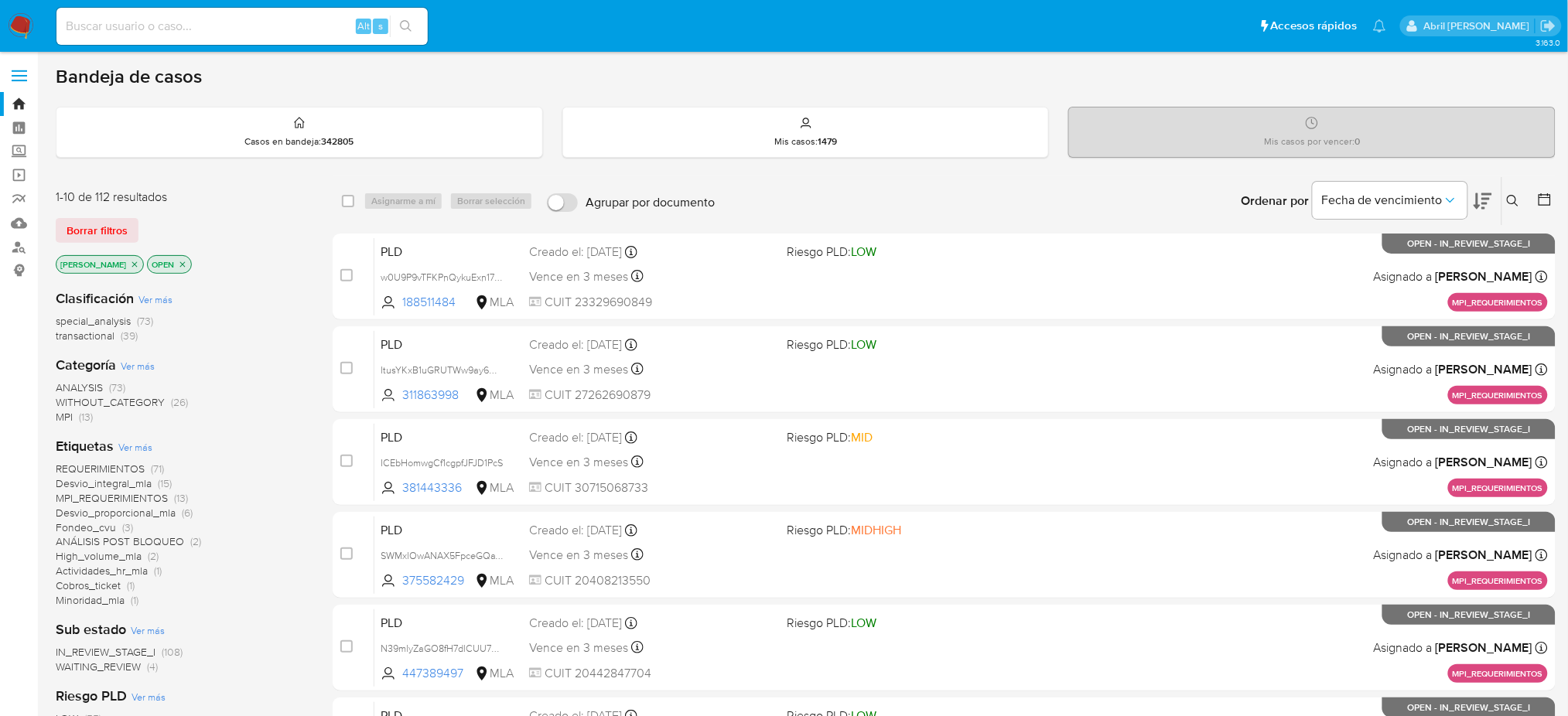
click at [282, 22] on input at bounding box center [242, 26] width 371 height 20
paste input "sj17Z9KMZdA53EFq53tr0Y59"
type input "sj17Z9KMZdA53EFq53tr0Y59"
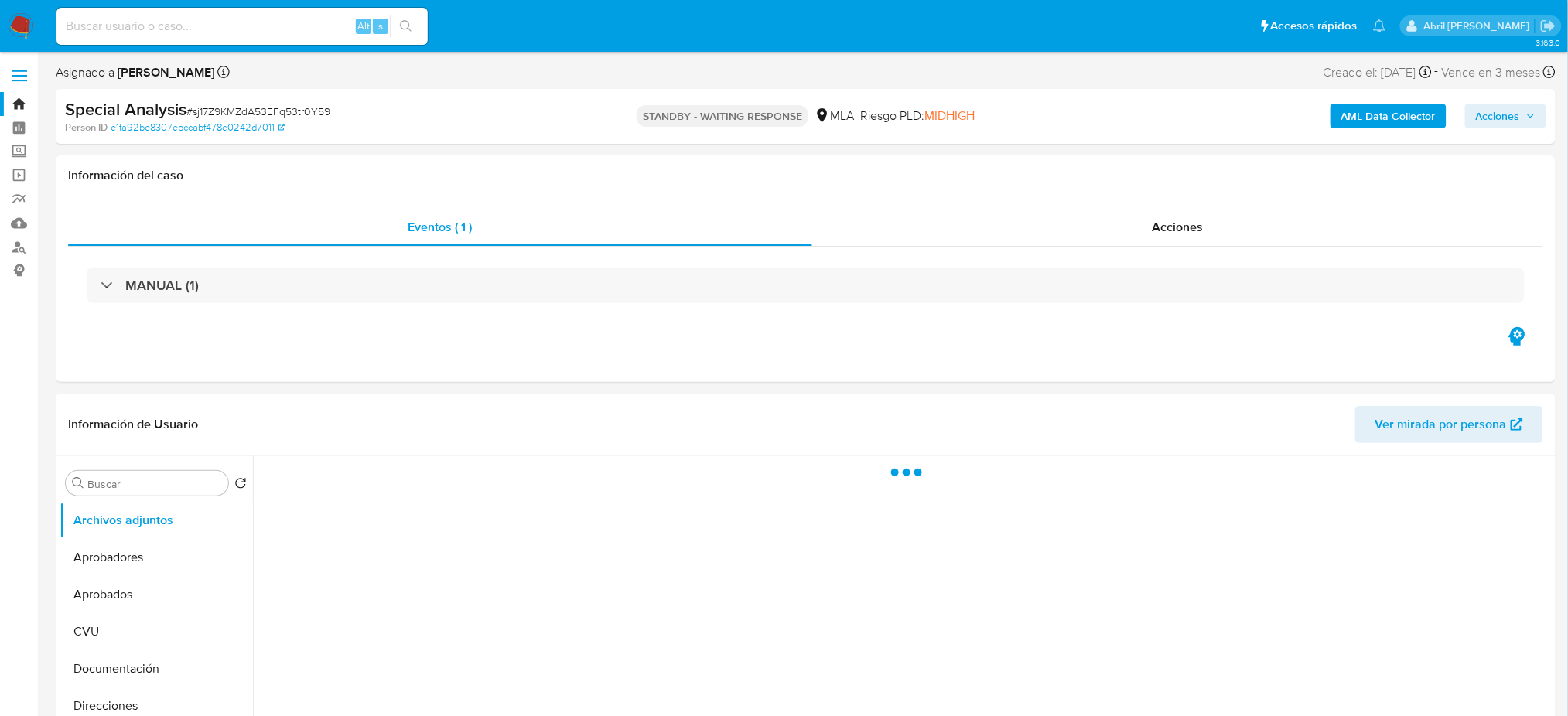
select select "10"
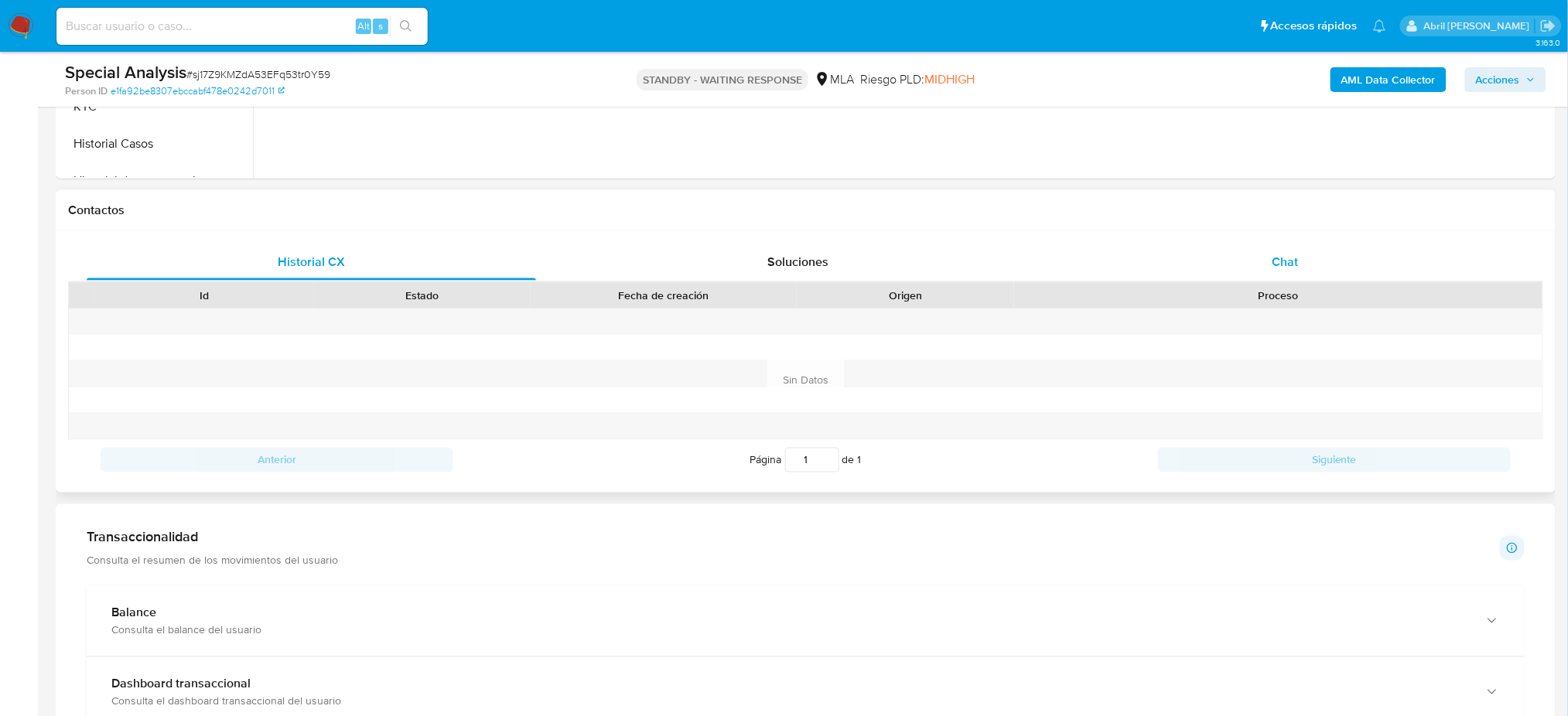
click at [1278, 247] on div "Chat" at bounding box center [1285, 261] width 450 height 37
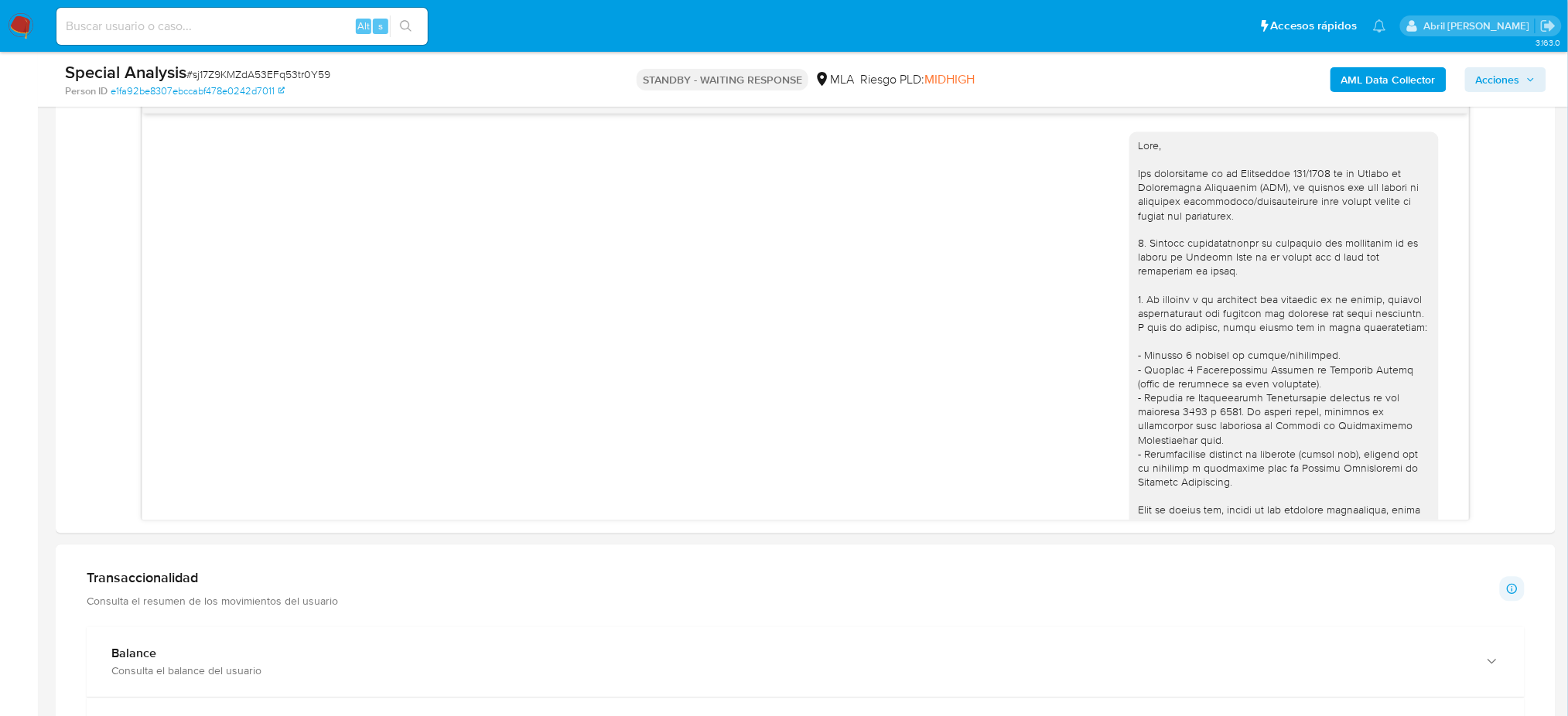
scroll to position [483, 0]
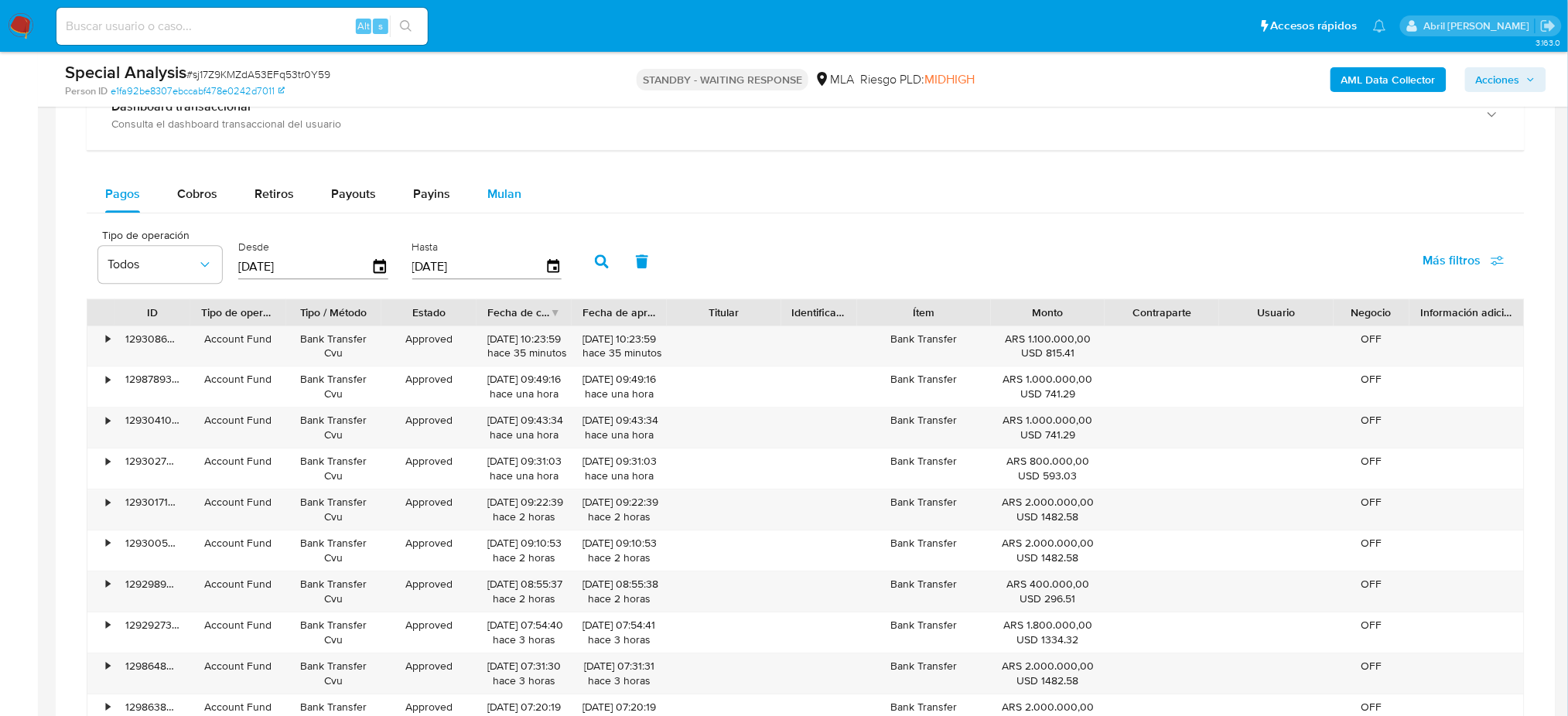
click at [491, 194] on span "Mulan" at bounding box center [503, 194] width 34 height 18
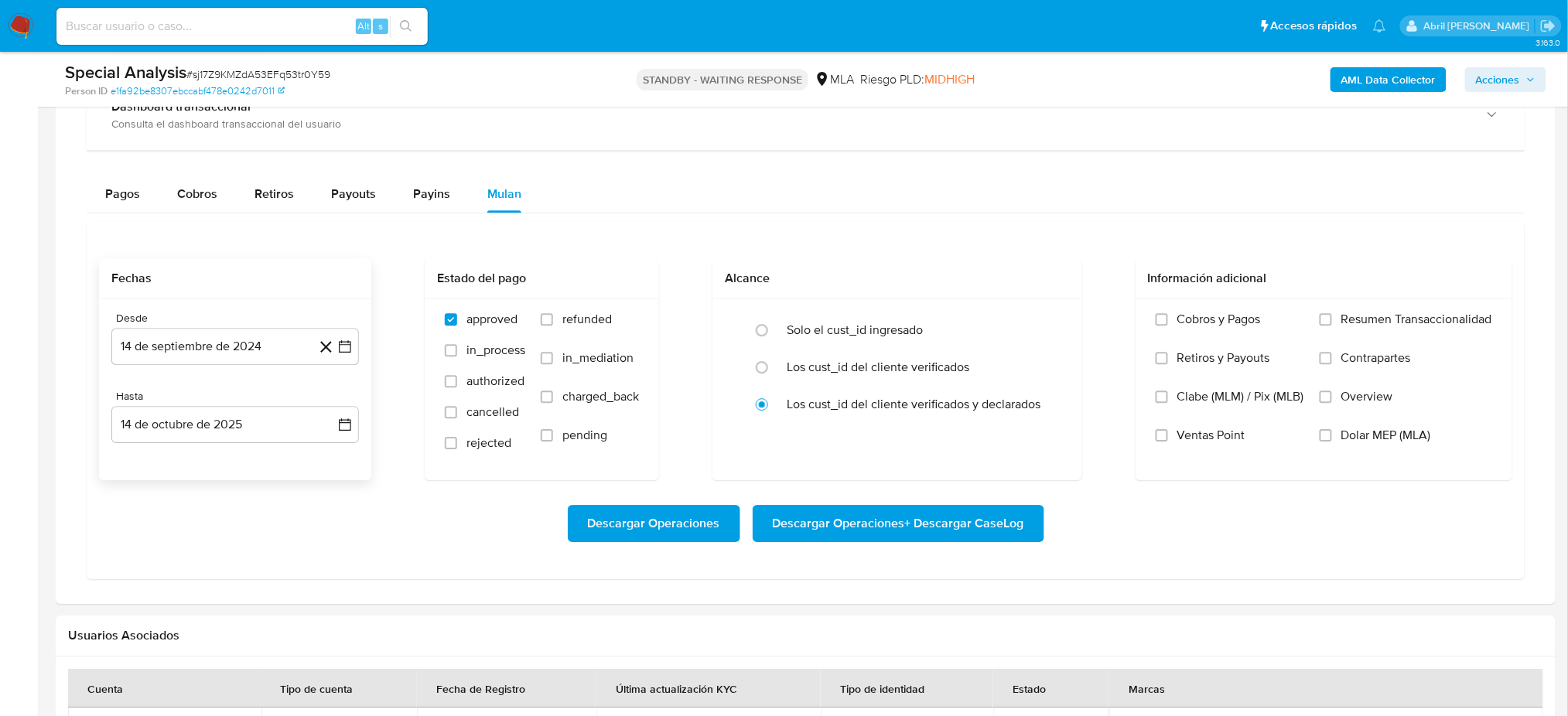
scroll to position [1547, 0]
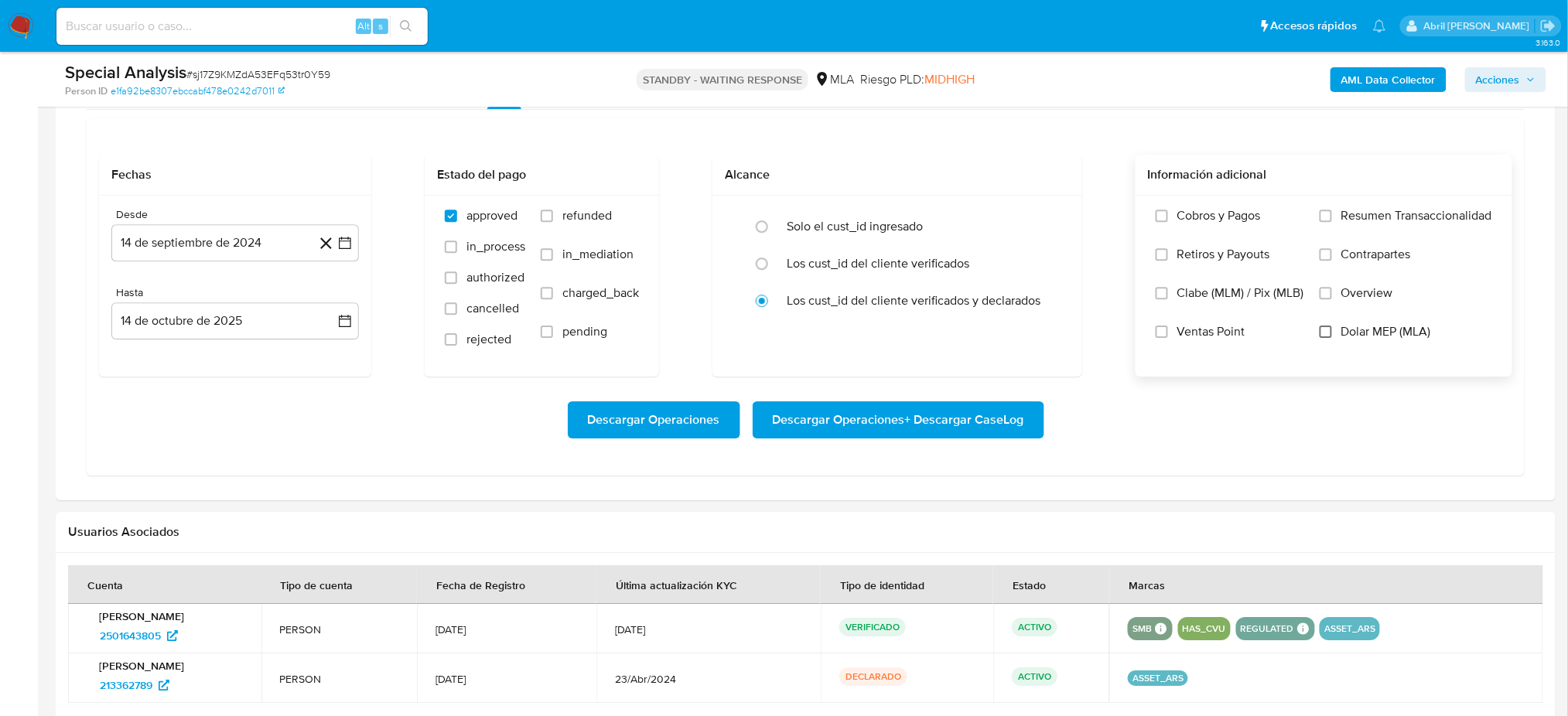
click at [1325, 332] on input "Dolar MEP (MLA)" at bounding box center [1325, 332] width 12 height 12
click at [221, 242] on button "14 de septiembre de 2024" at bounding box center [235, 243] width 248 height 37
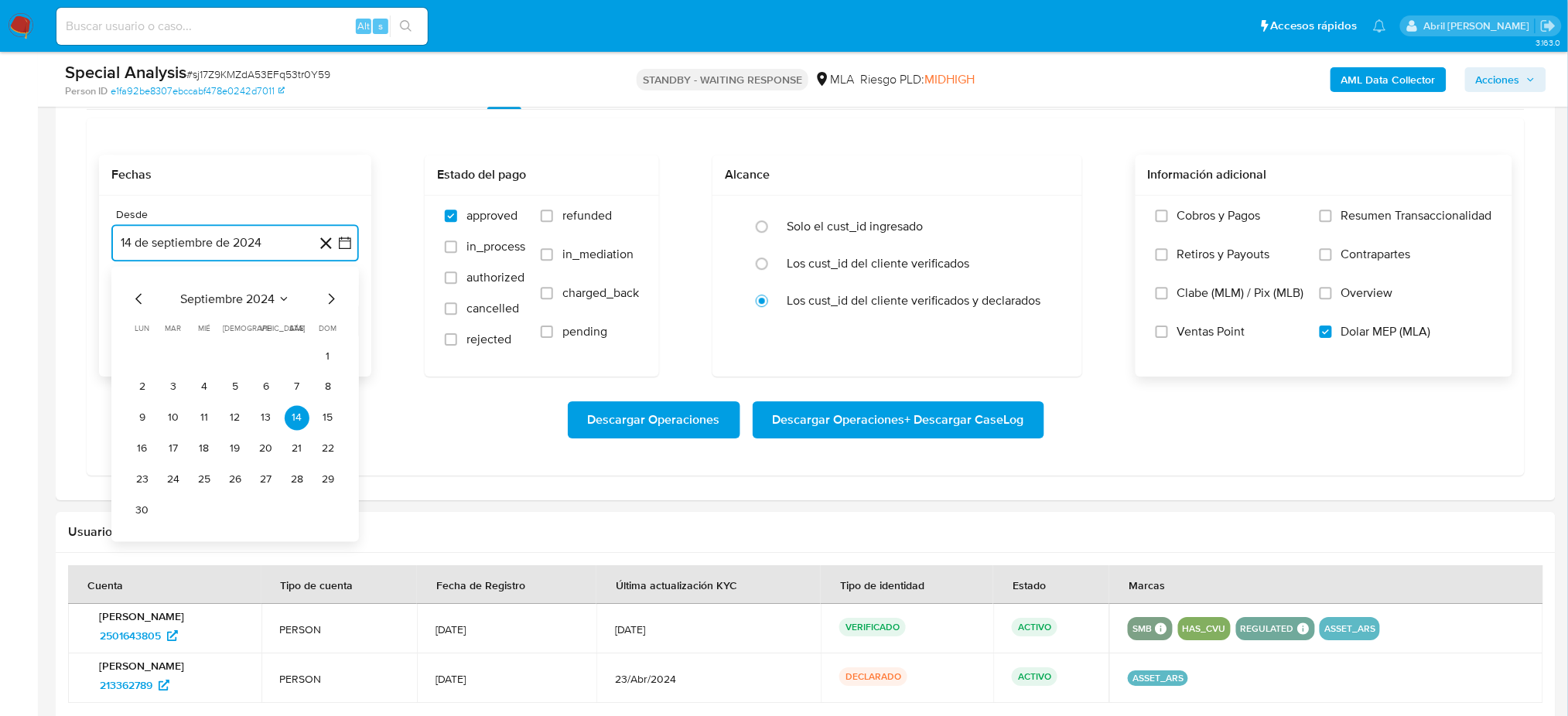
click at [327, 299] on icon "Mes siguiente" at bounding box center [331, 299] width 18 height 18
click at [327, 298] on icon "Mes siguiente" at bounding box center [331, 299] width 18 height 18
click at [327, 297] on icon "Mes siguiente" at bounding box center [331, 299] width 18 height 18
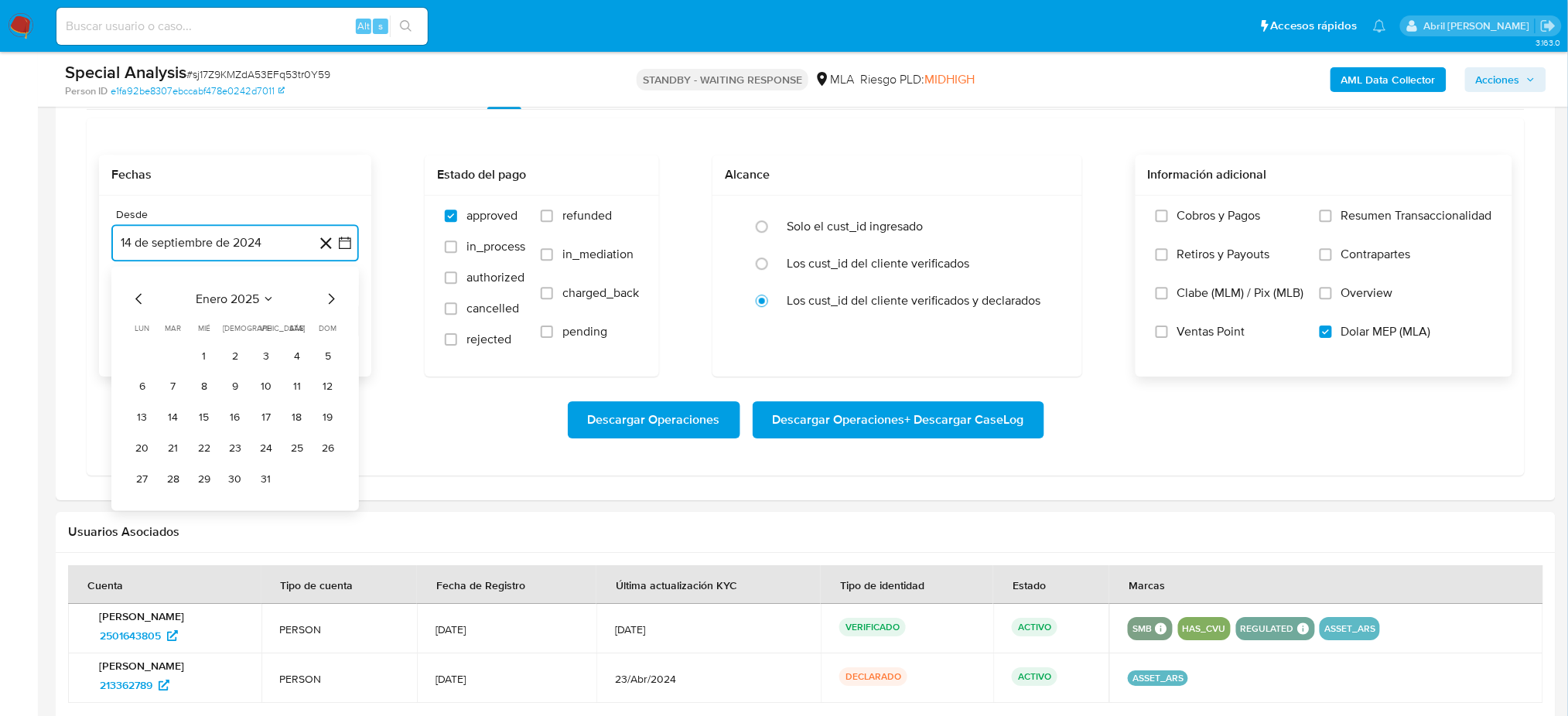
click at [327, 297] on icon "Mes siguiente" at bounding box center [331, 299] width 18 height 18
click at [327, 296] on icon "Mes siguiente" at bounding box center [331, 299] width 18 height 18
click at [329, 348] on button "1" at bounding box center [328, 356] width 25 height 25
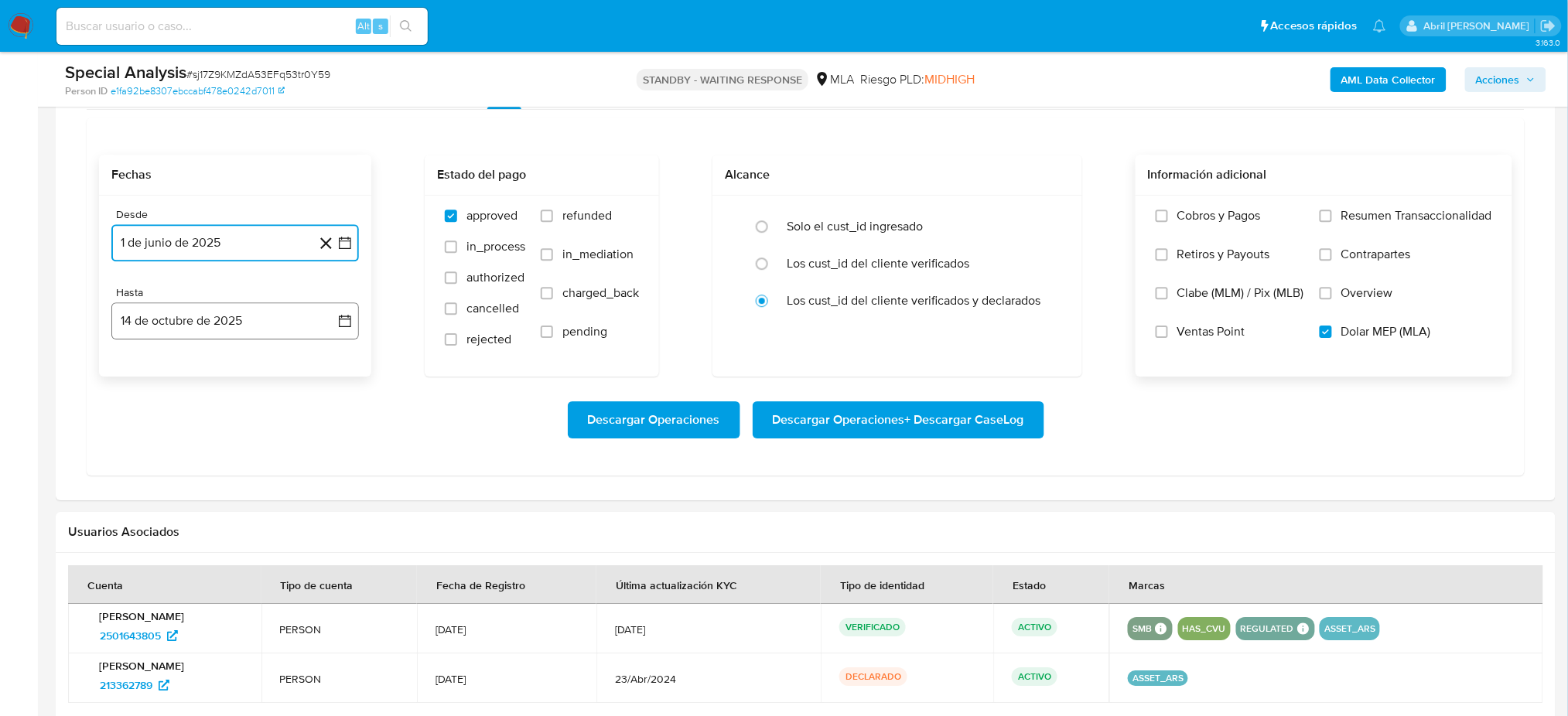
click at [228, 327] on button "14 de octubre de 2025" at bounding box center [235, 320] width 248 height 37
click at [137, 375] on icon "Mes anterior" at bounding box center [139, 376] width 18 height 18
drag, startPoint x: 174, startPoint y: 569, endPoint x: 456, endPoint y: 533, distance: 284.3
click at [174, 568] on button "30" at bounding box center [173, 558] width 25 height 25
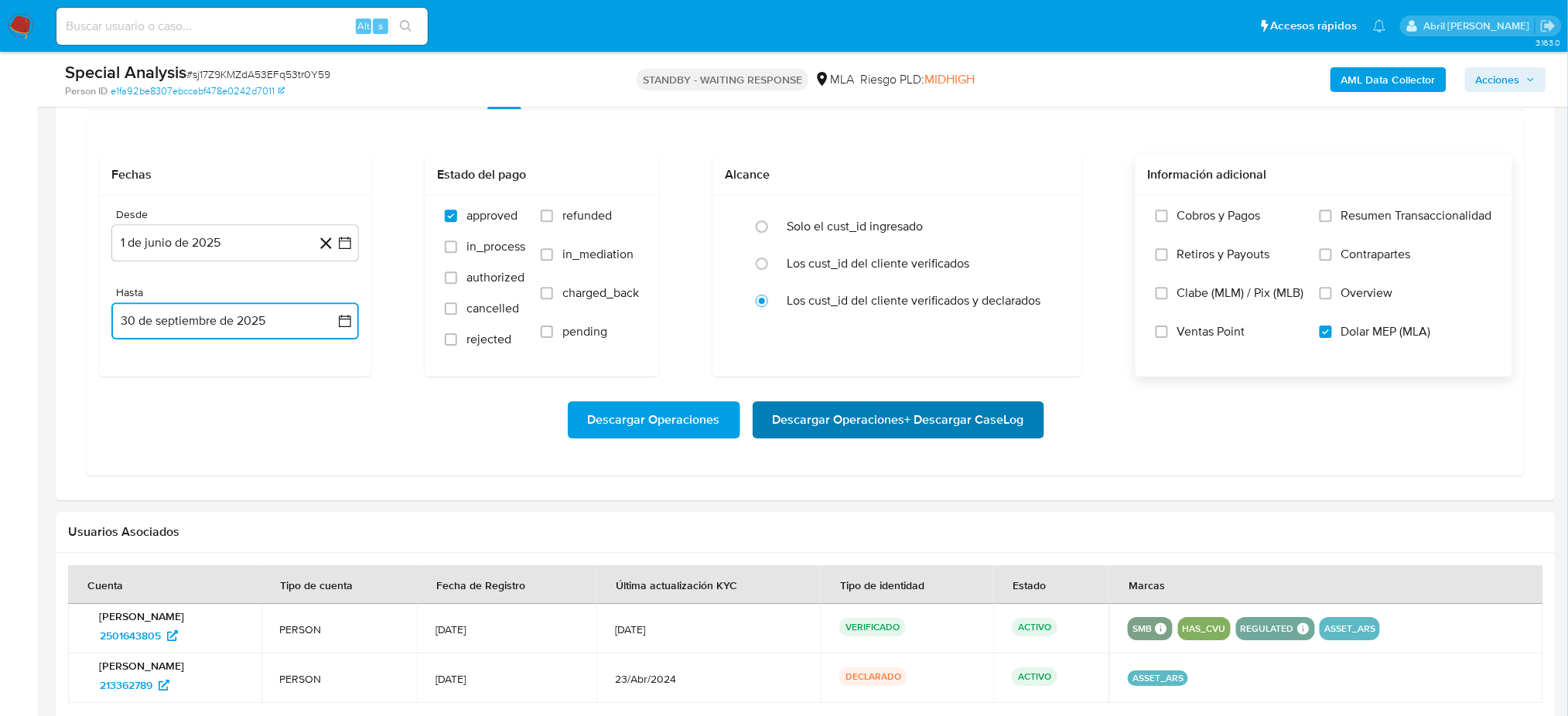
click at [890, 417] on span "Descargar Operaciones + Descargar CaseLog" at bounding box center [898, 419] width 252 height 34
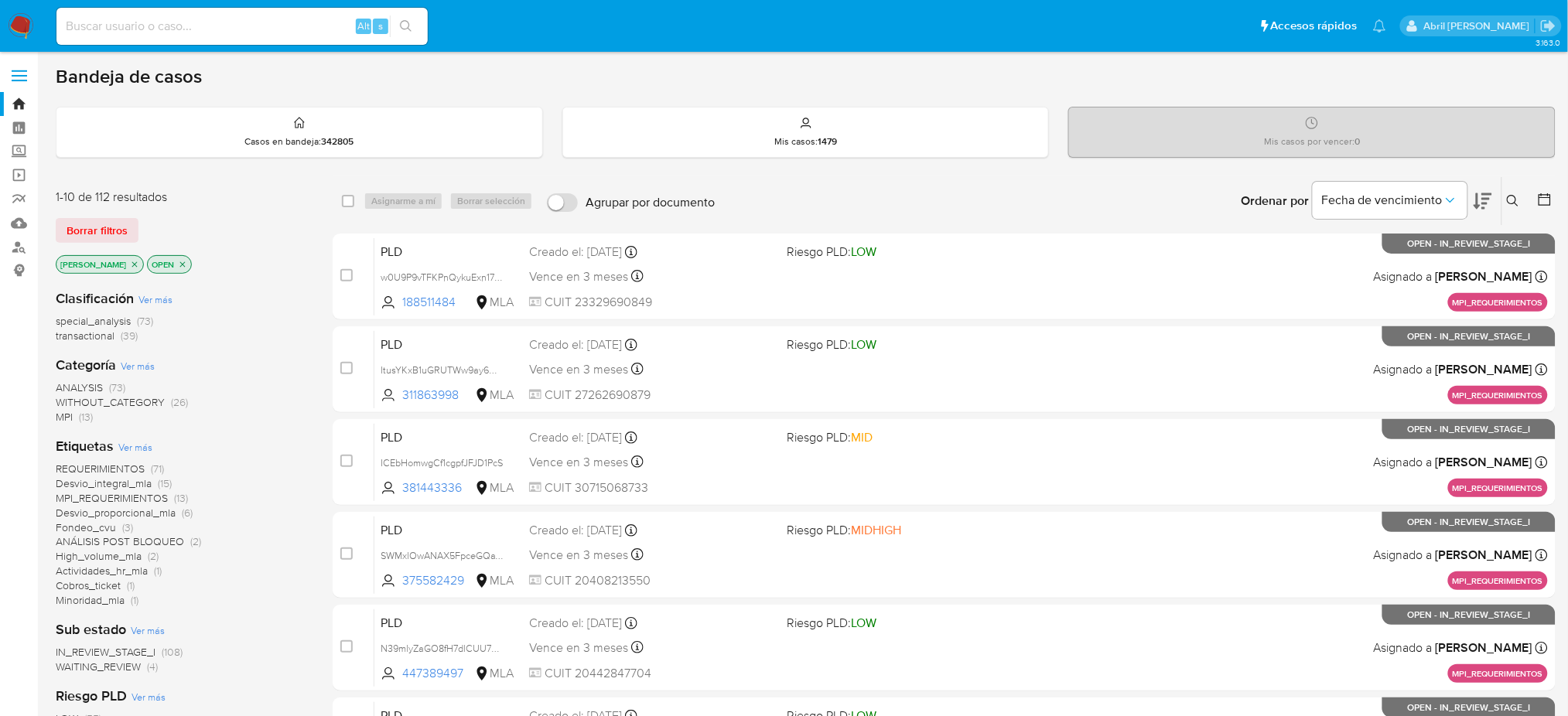
click at [261, 26] on input at bounding box center [242, 26] width 371 height 20
paste input "Bg27z6N8u7y7z5klcwKhQsQp"
type input "Bg27z6N8u7y7z5klcwKhQsQp"
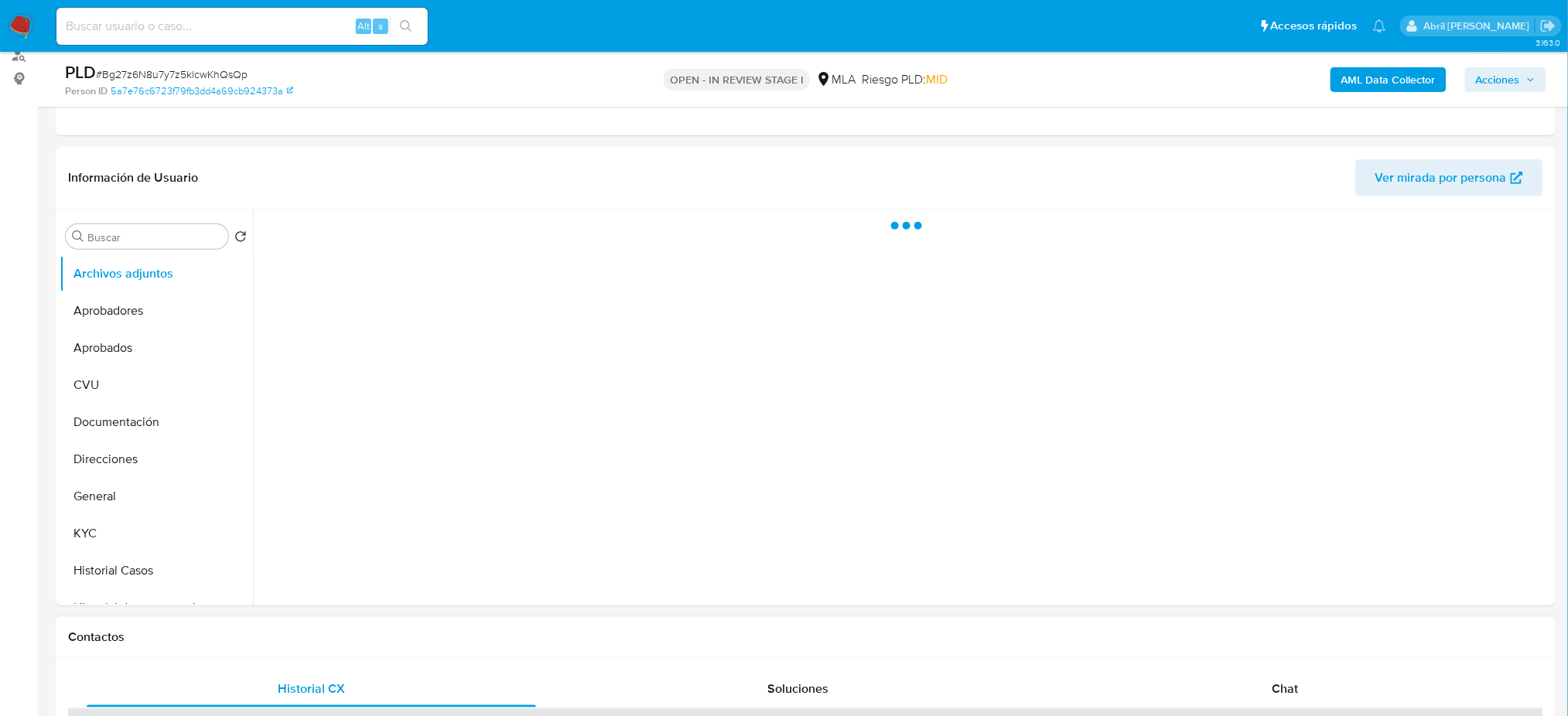
scroll to position [515, 0]
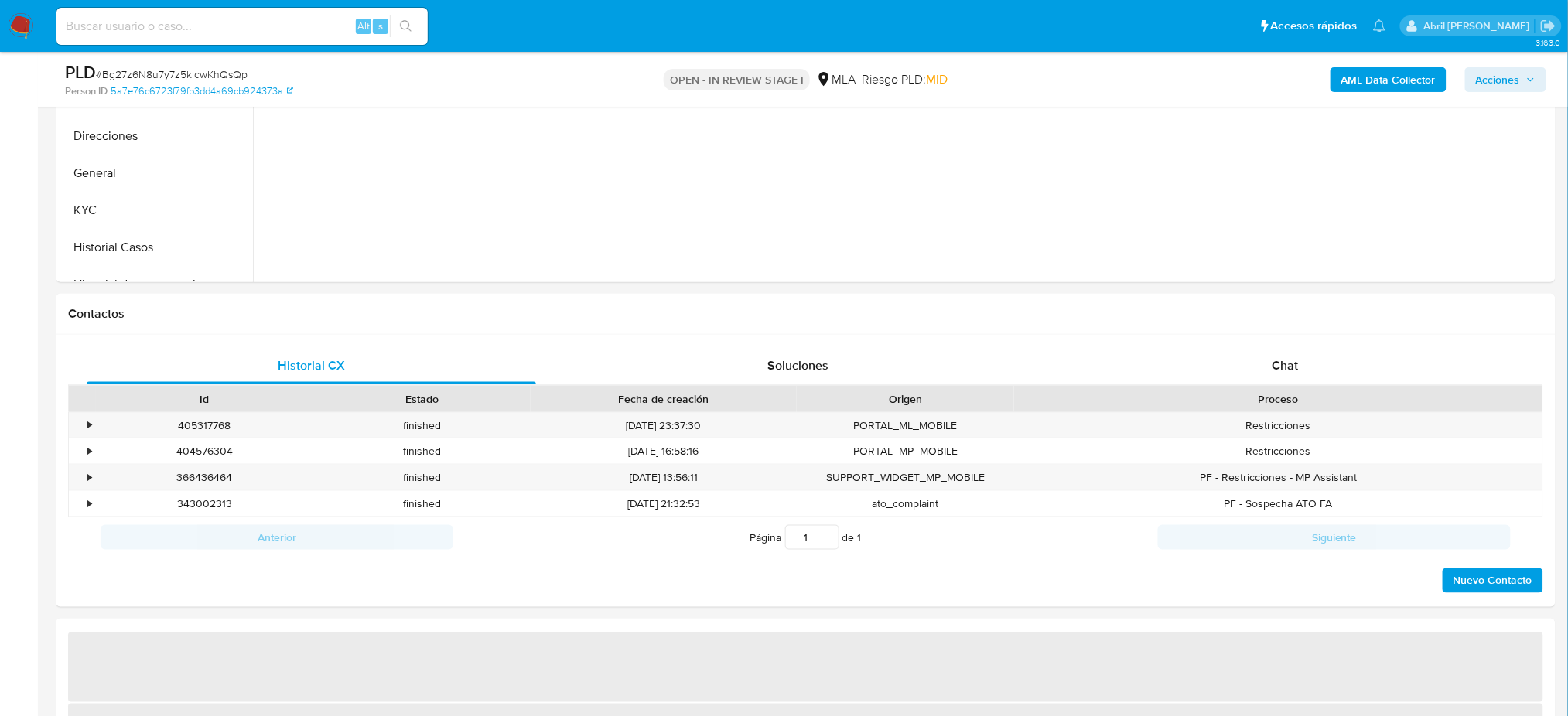
select select "10"
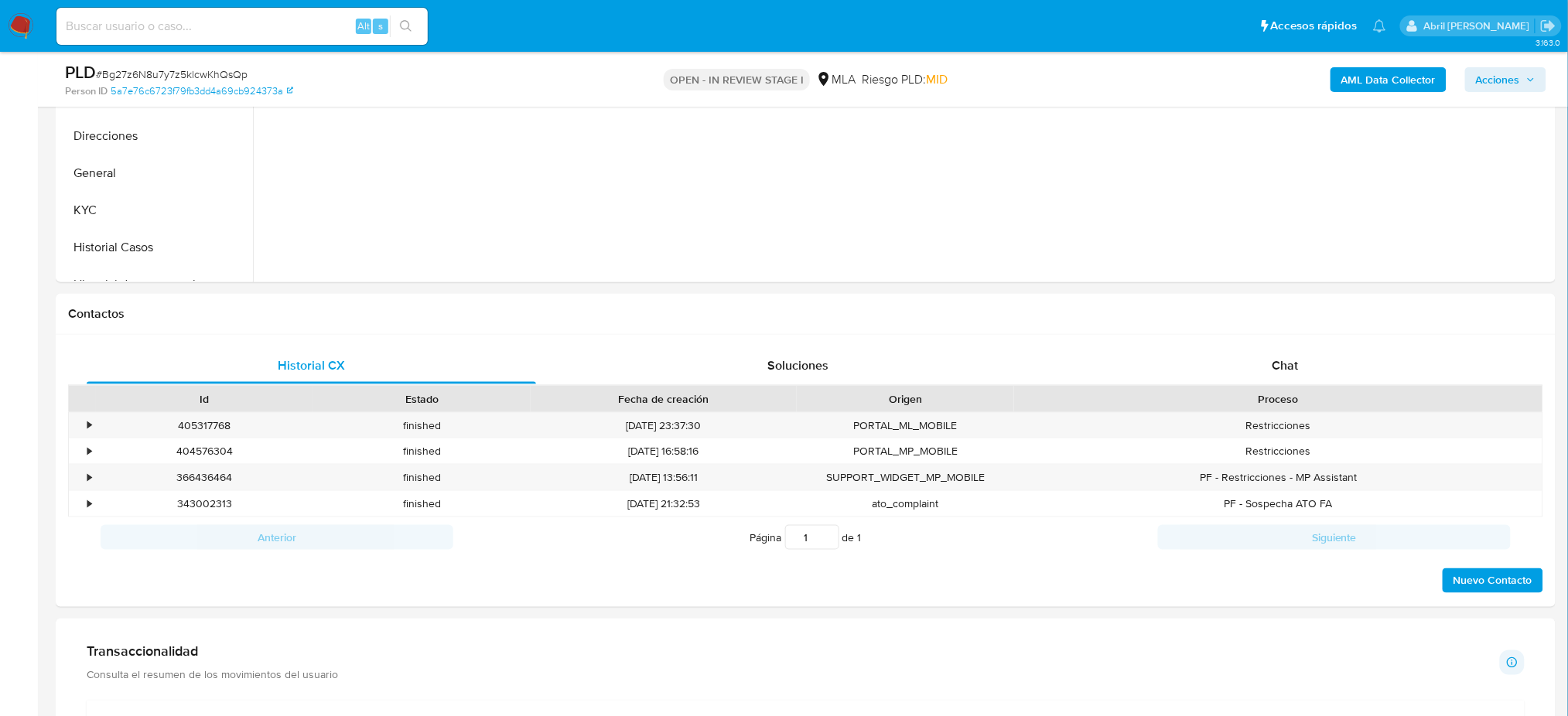
drag, startPoint x: 106, startPoint y: 442, endPoint x: 33, endPoint y: 441, distance: 73.0
click at [107, 266] on button "Historial Casos" at bounding box center [156, 247] width 193 height 37
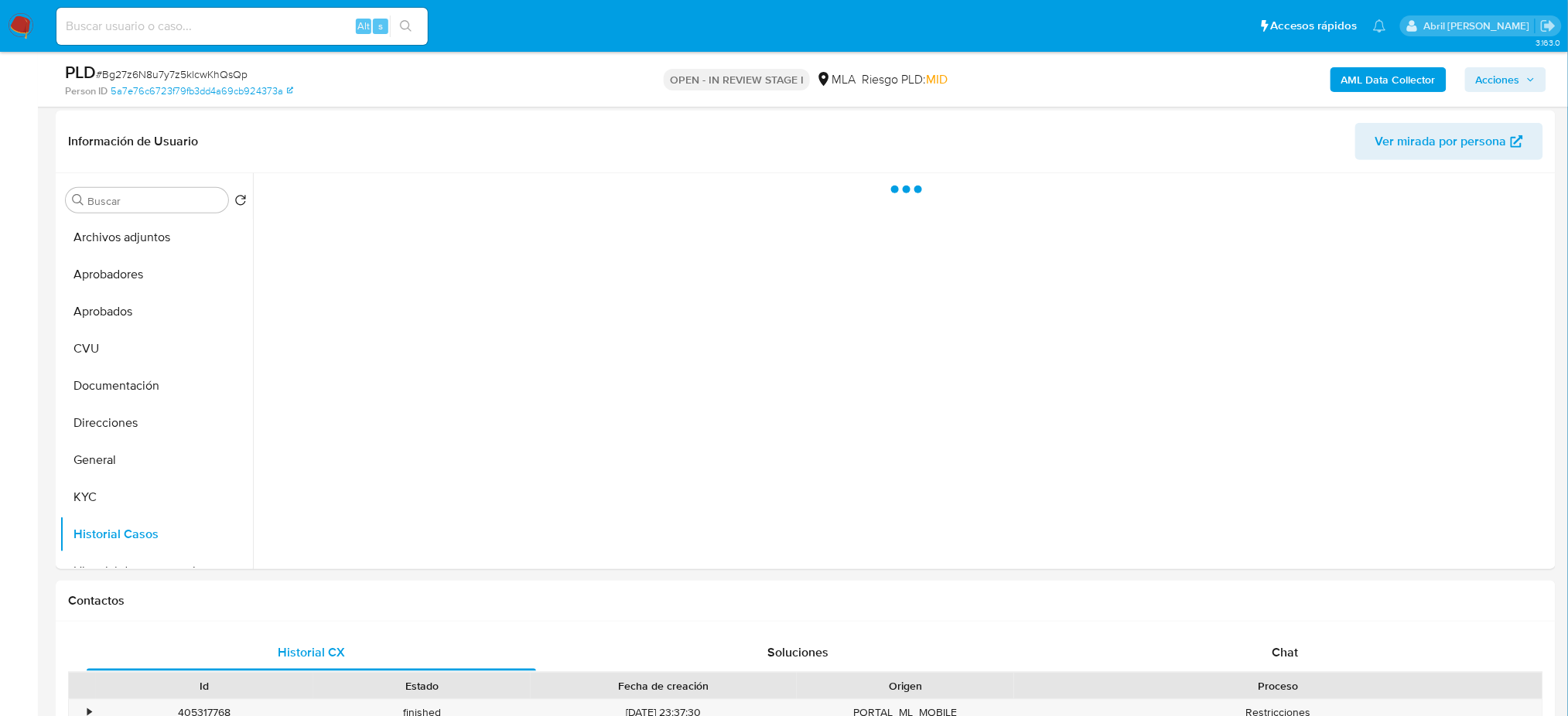
scroll to position [205, 0]
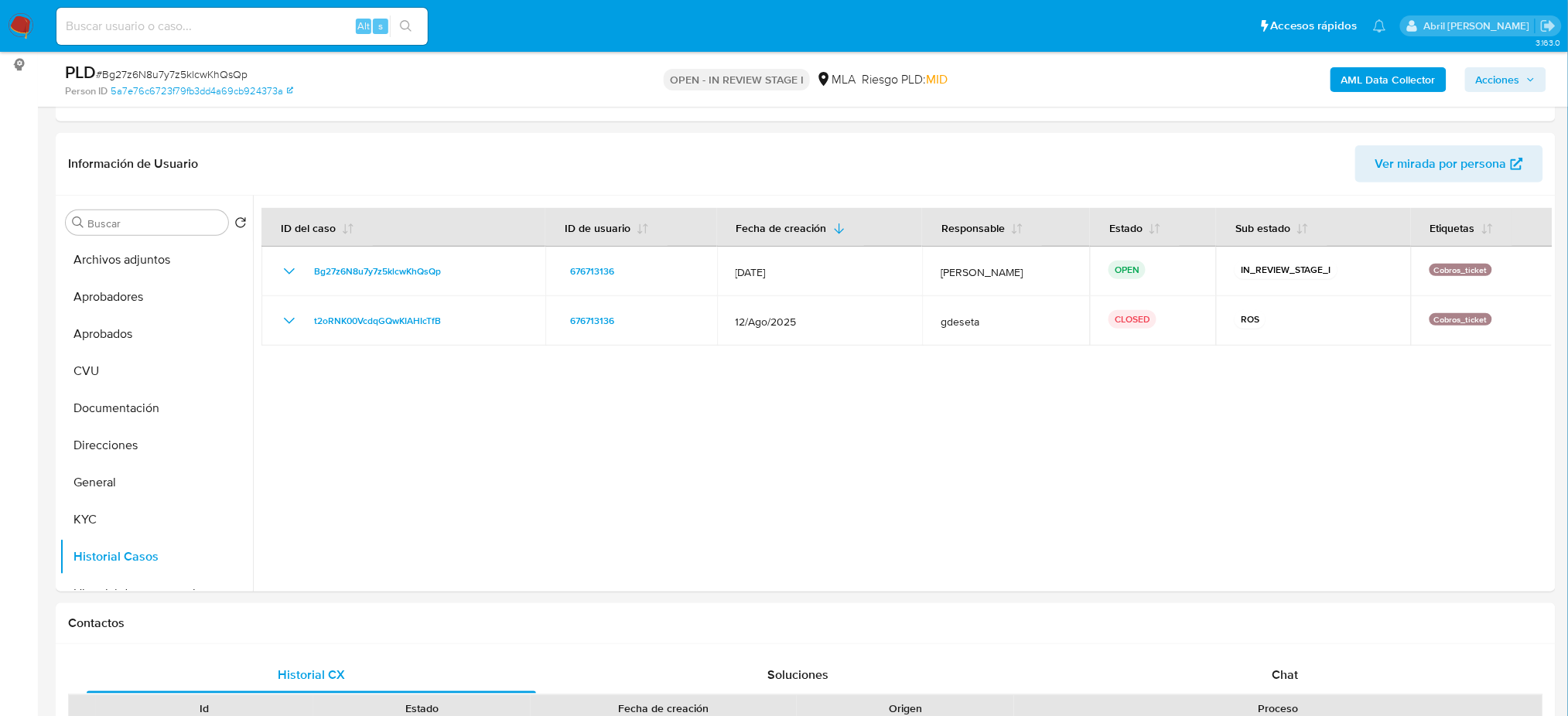
click at [311, 26] on input at bounding box center [242, 26] width 371 height 20
paste input "l1BS5Koja4aG6QbErKdkJonA"
type input "l1BS5Koja4aG6QbErKdkJonA"
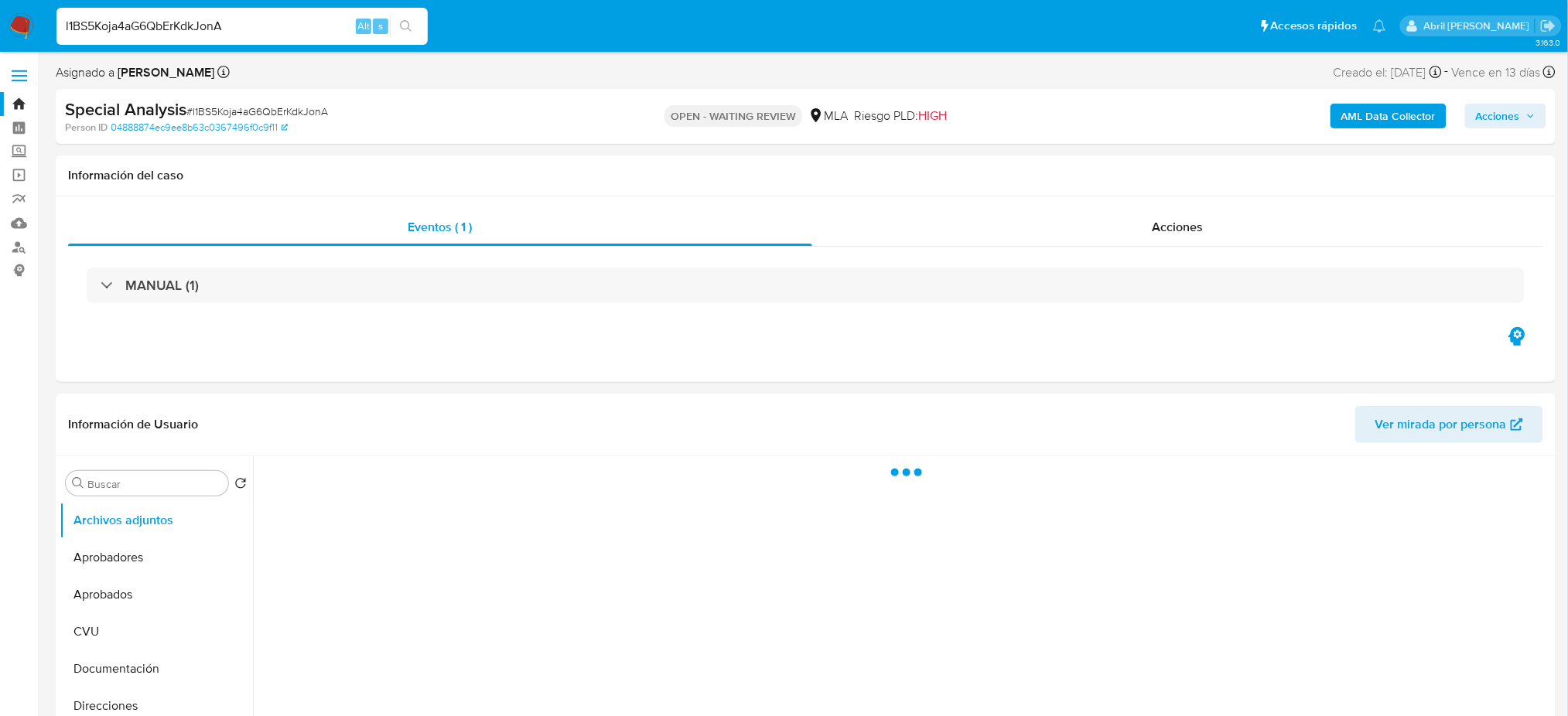
select select "10"
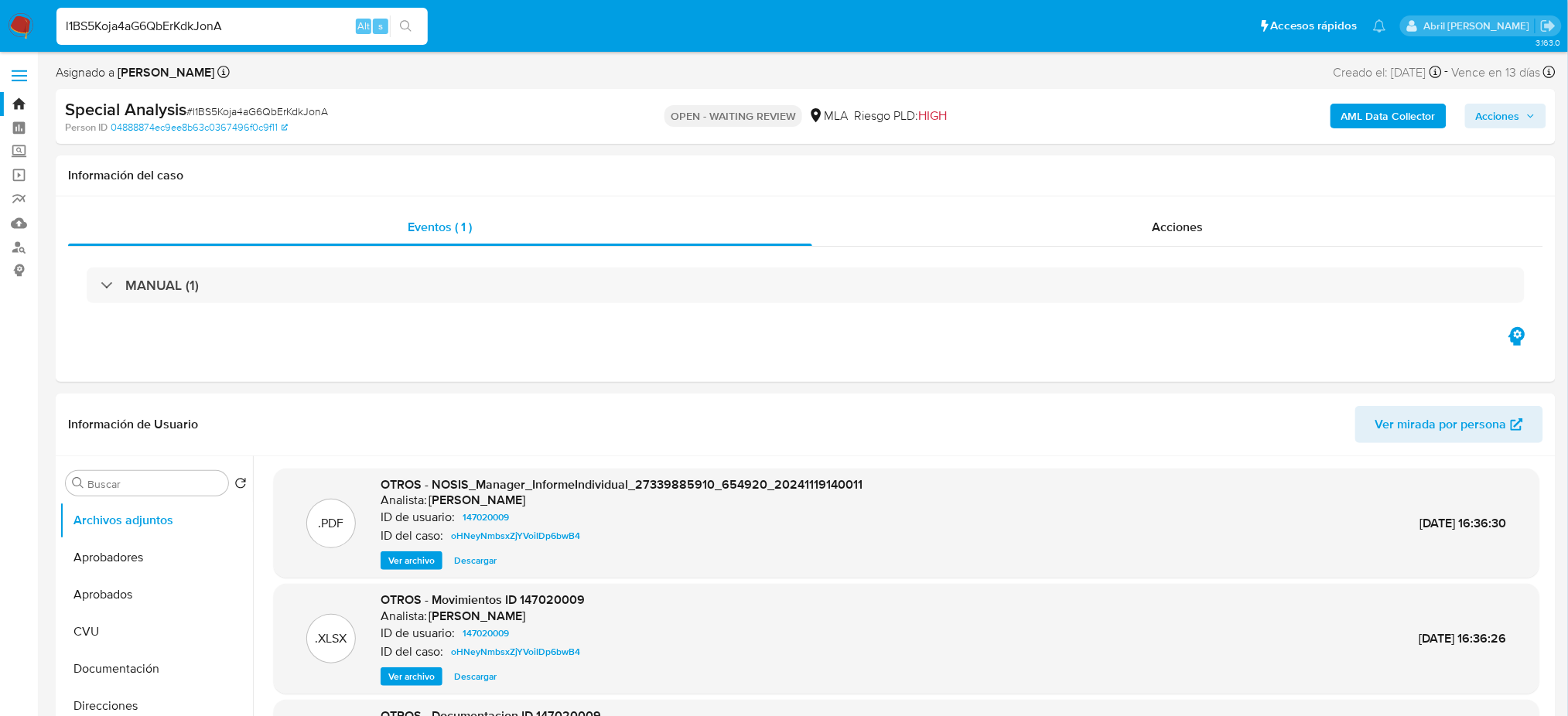
click at [248, 108] on span "# l1BS5Koja4aG6QbErKdkJonA" at bounding box center [257, 111] width 142 height 16
click at [248, 107] on span "# l1BS5Koja4aG6QbErKdkJonA" at bounding box center [257, 111] width 142 height 16
copy span "l1BS5Koja4aG6QbErKdkJonA"
click at [26, 28] on img at bounding box center [21, 26] width 26 height 26
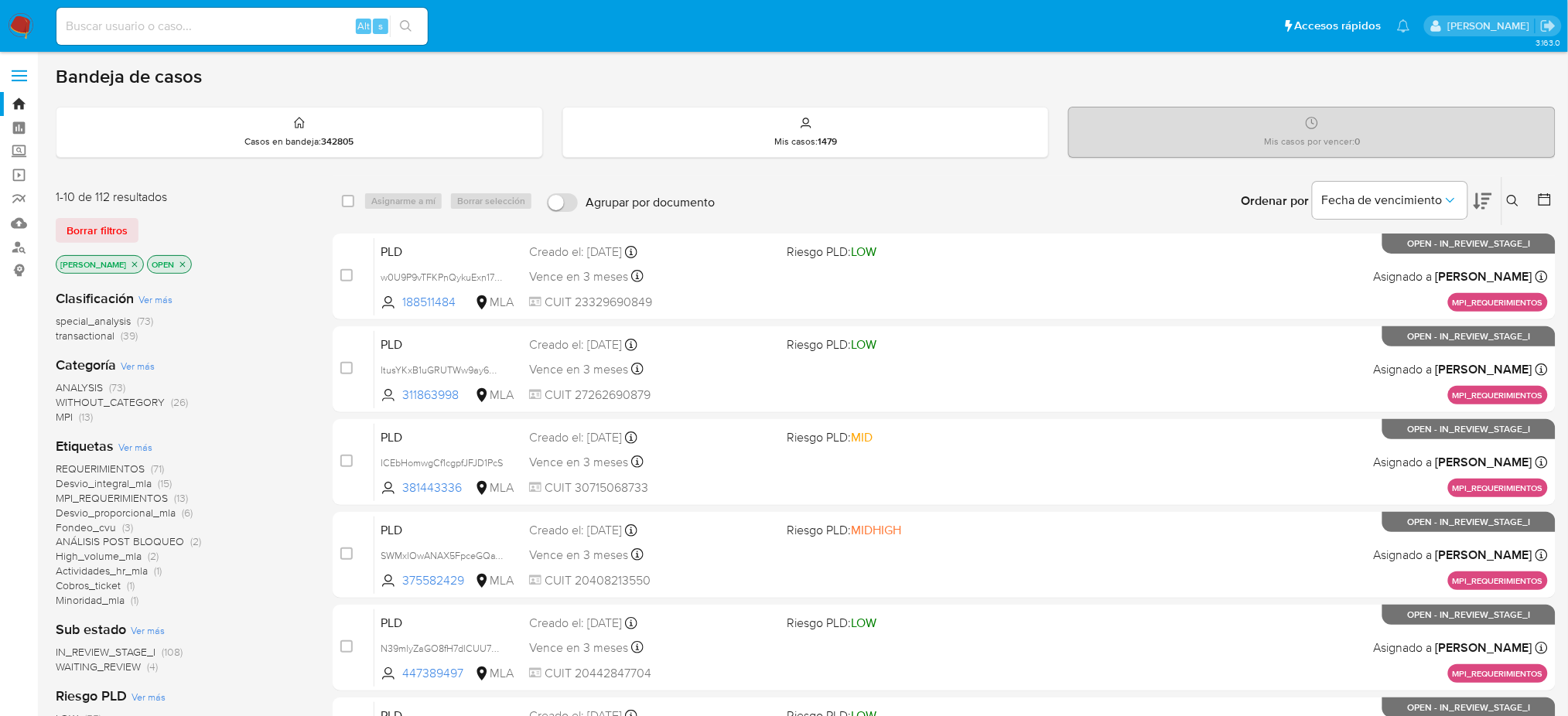
drag, startPoint x: 1505, startPoint y: 196, endPoint x: 1454, endPoint y: 224, distance: 58.2
click at [1505, 195] on button at bounding box center [1514, 200] width 26 height 18
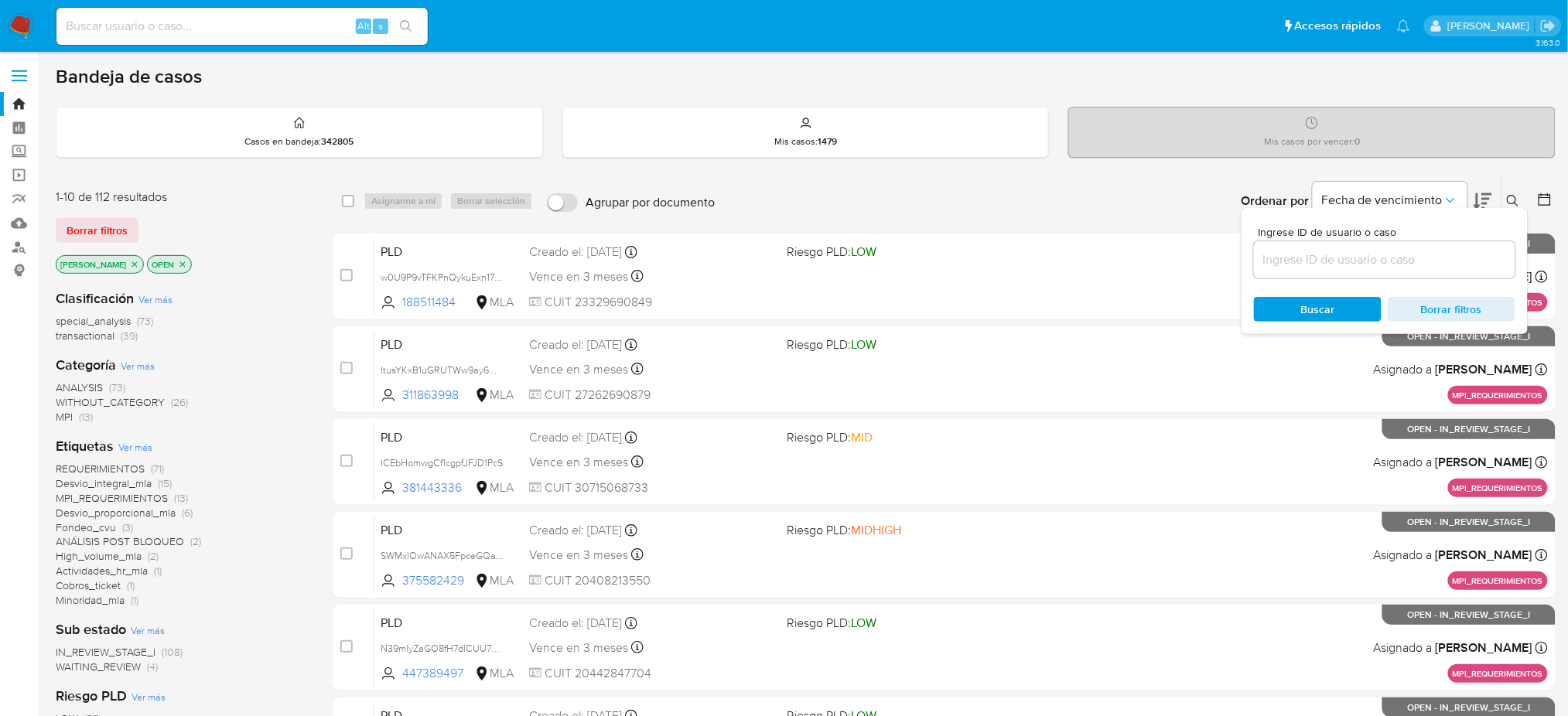
click at [1353, 254] on input at bounding box center [1384, 260] width 262 height 20
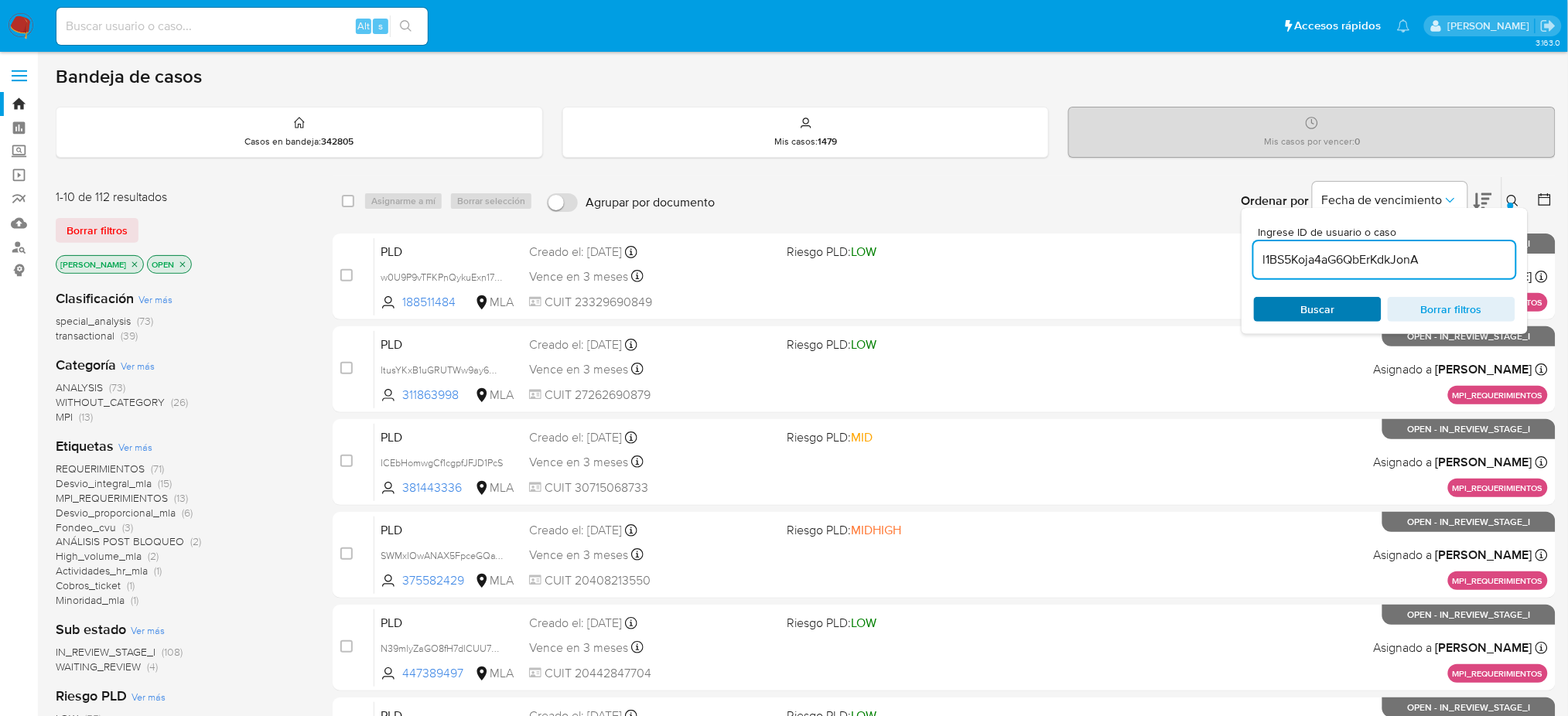
type input "l1BS5Koja4aG6QbErKdkJonA"
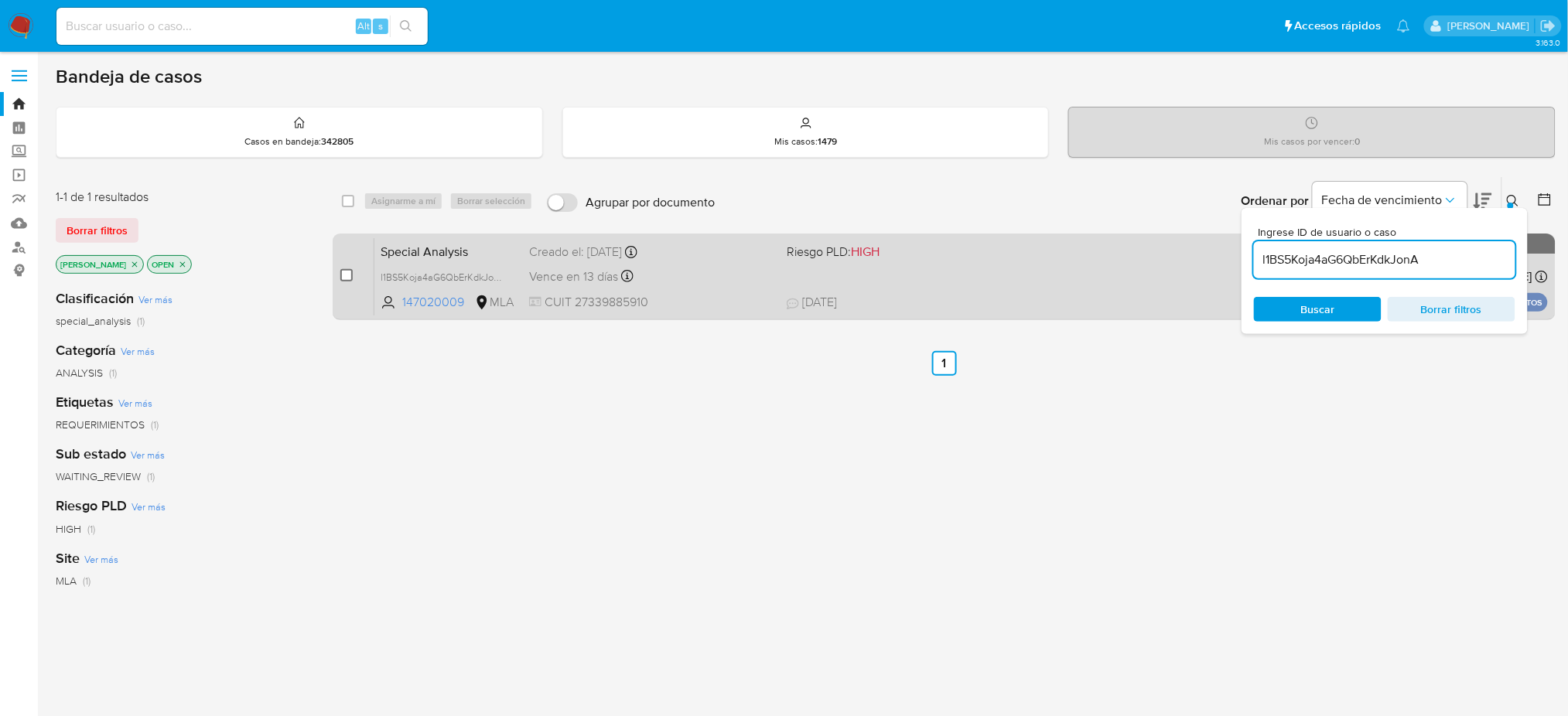
click at [347, 271] on input "checkbox" at bounding box center [346, 275] width 12 height 12
checkbox input "true"
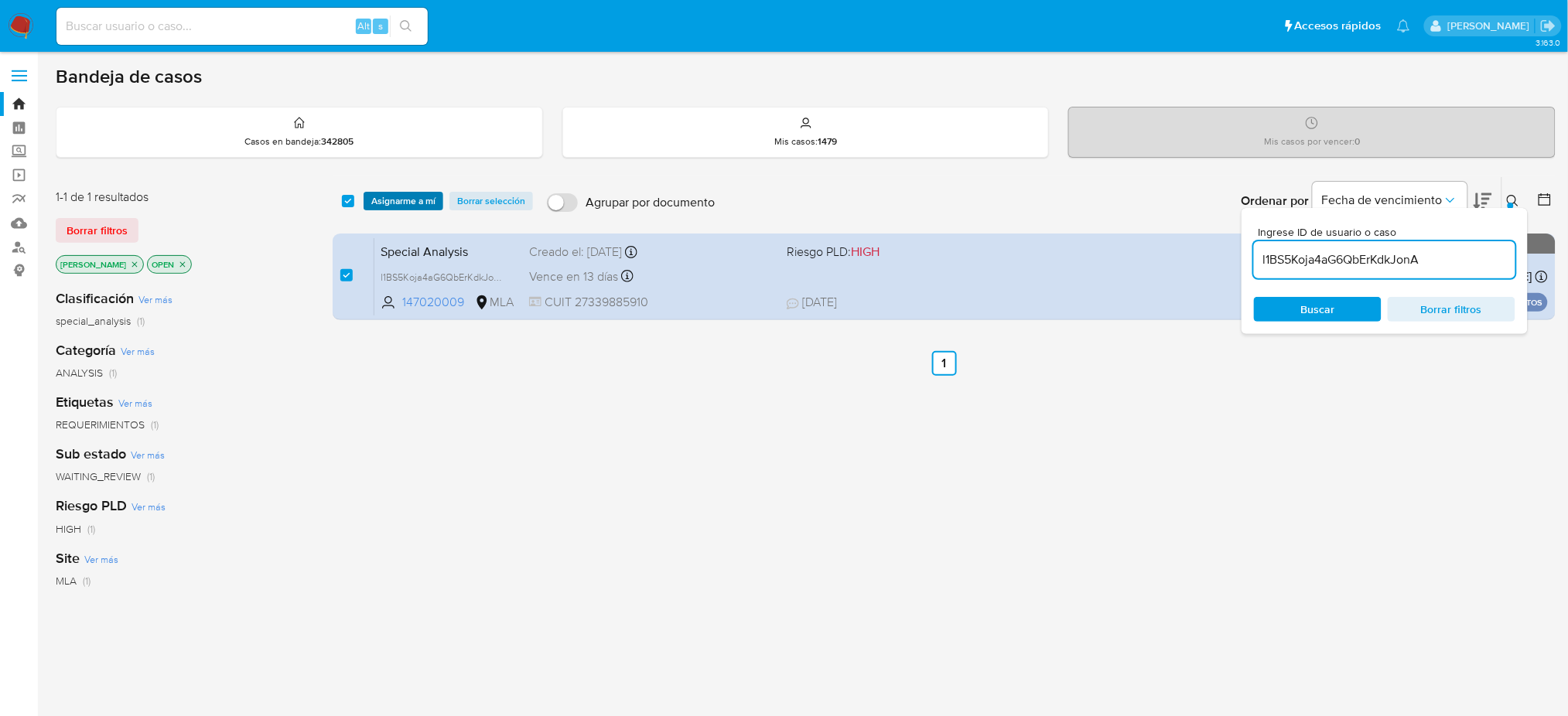
click at [413, 202] on span "Asignarme a mí" at bounding box center [404, 200] width 64 height 16
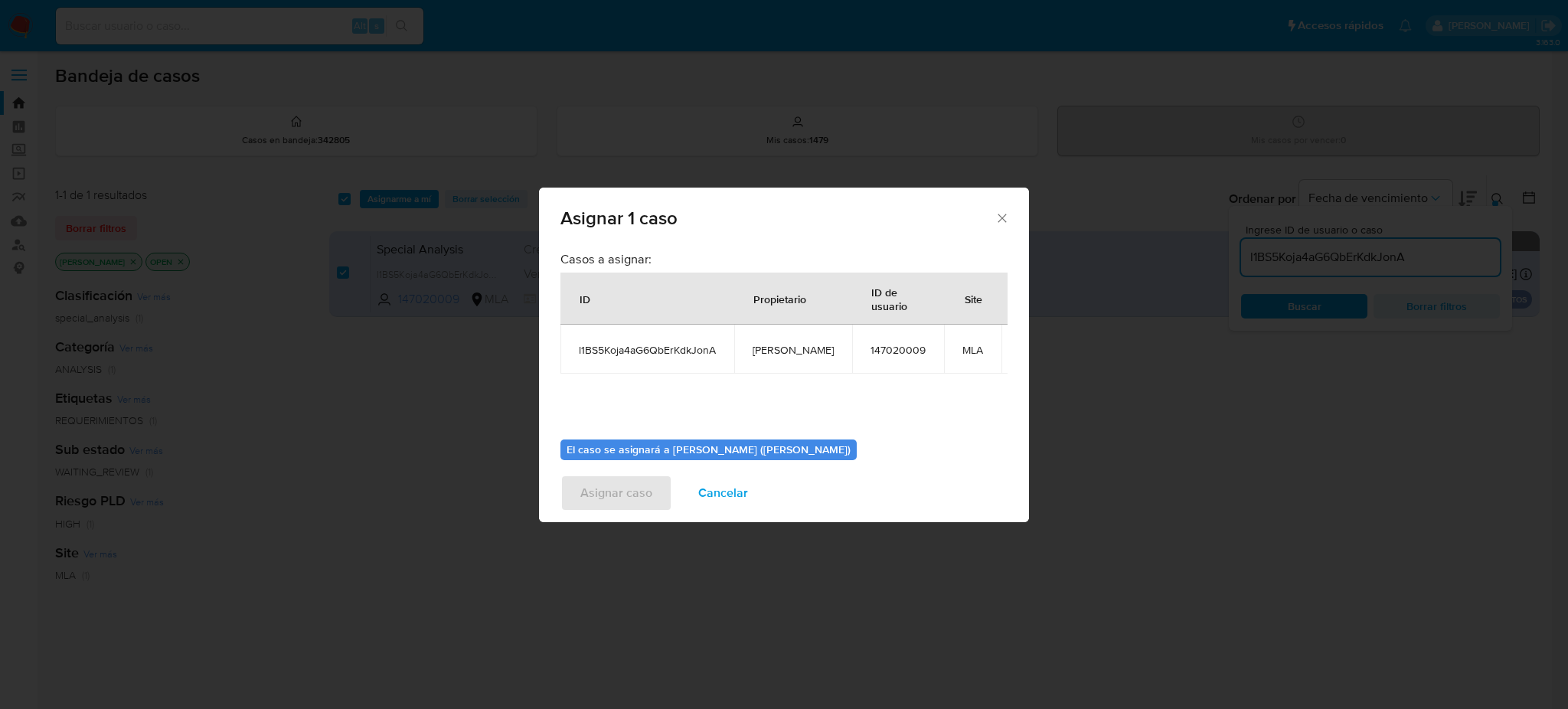
click at [774, 354] on span "[PERSON_NAME]" at bounding box center [792, 350] width 81 height 14
copy span "[PERSON_NAME]"
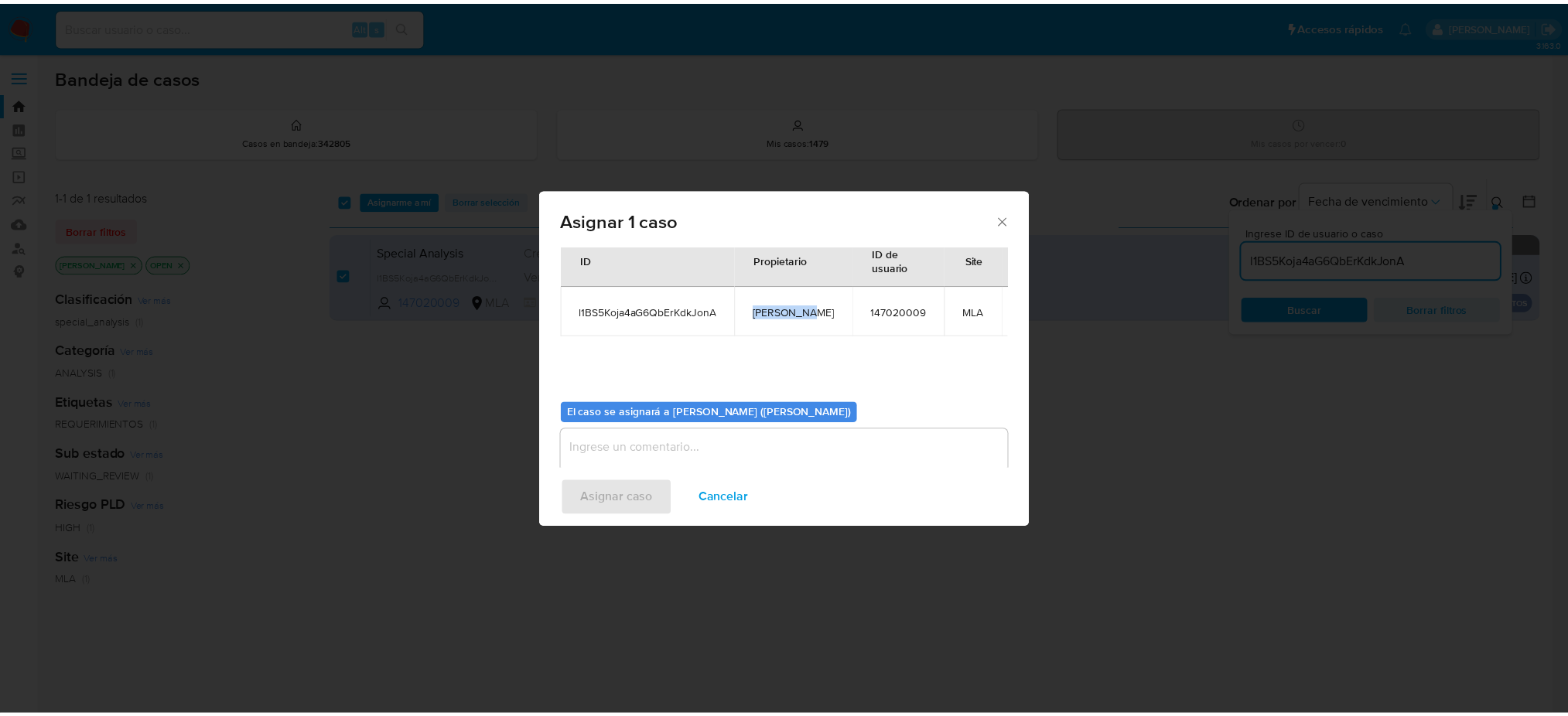
scroll to position [79, 0]
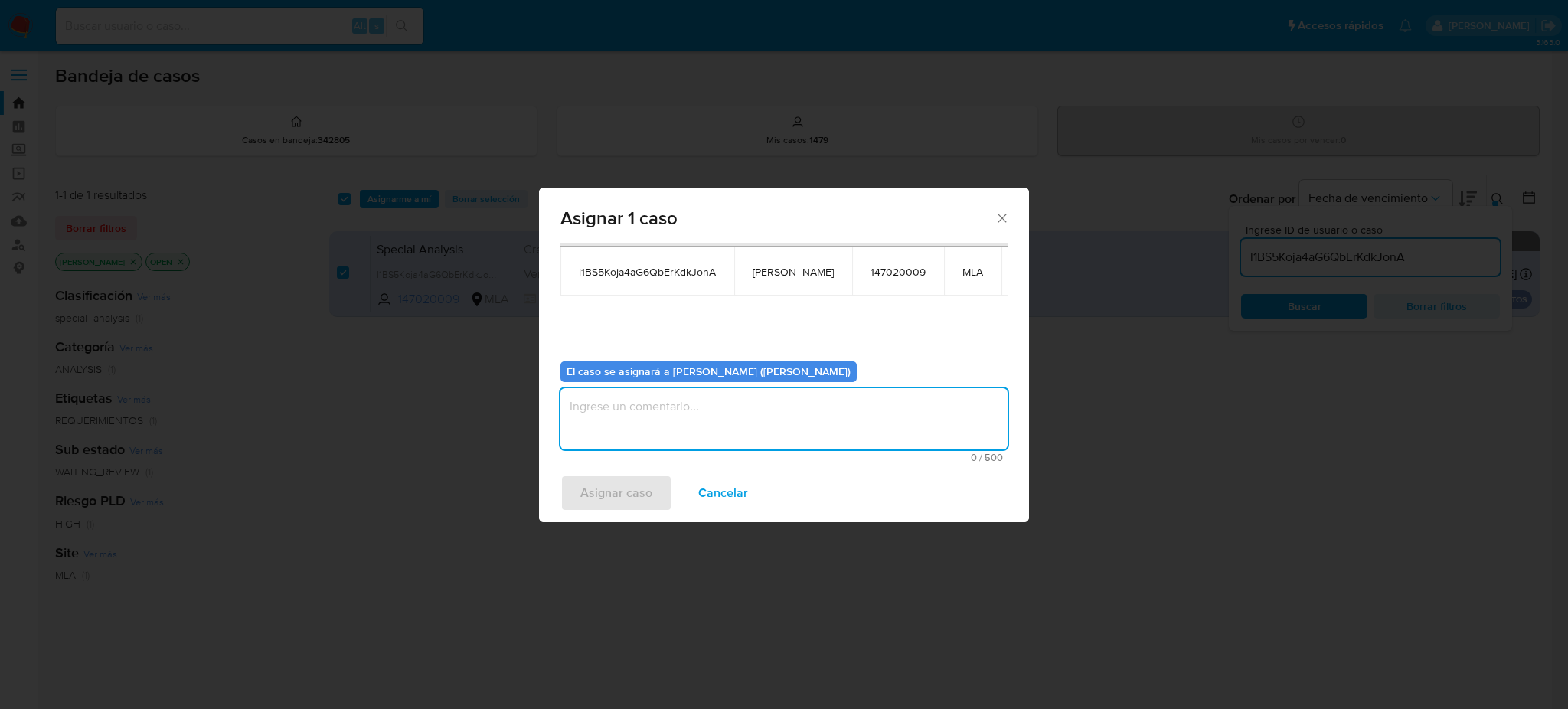
drag, startPoint x: 695, startPoint y: 410, endPoint x: 668, endPoint y: 432, distance: 34.8
click at [695, 409] on textarea "assign-modal" at bounding box center [783, 418] width 447 height 61
paste textarea "[PERSON_NAME]"
type textarea "[PERSON_NAME]"
click at [639, 473] on div "Asignar caso Cancelar" at bounding box center [784, 493] width 490 height 58
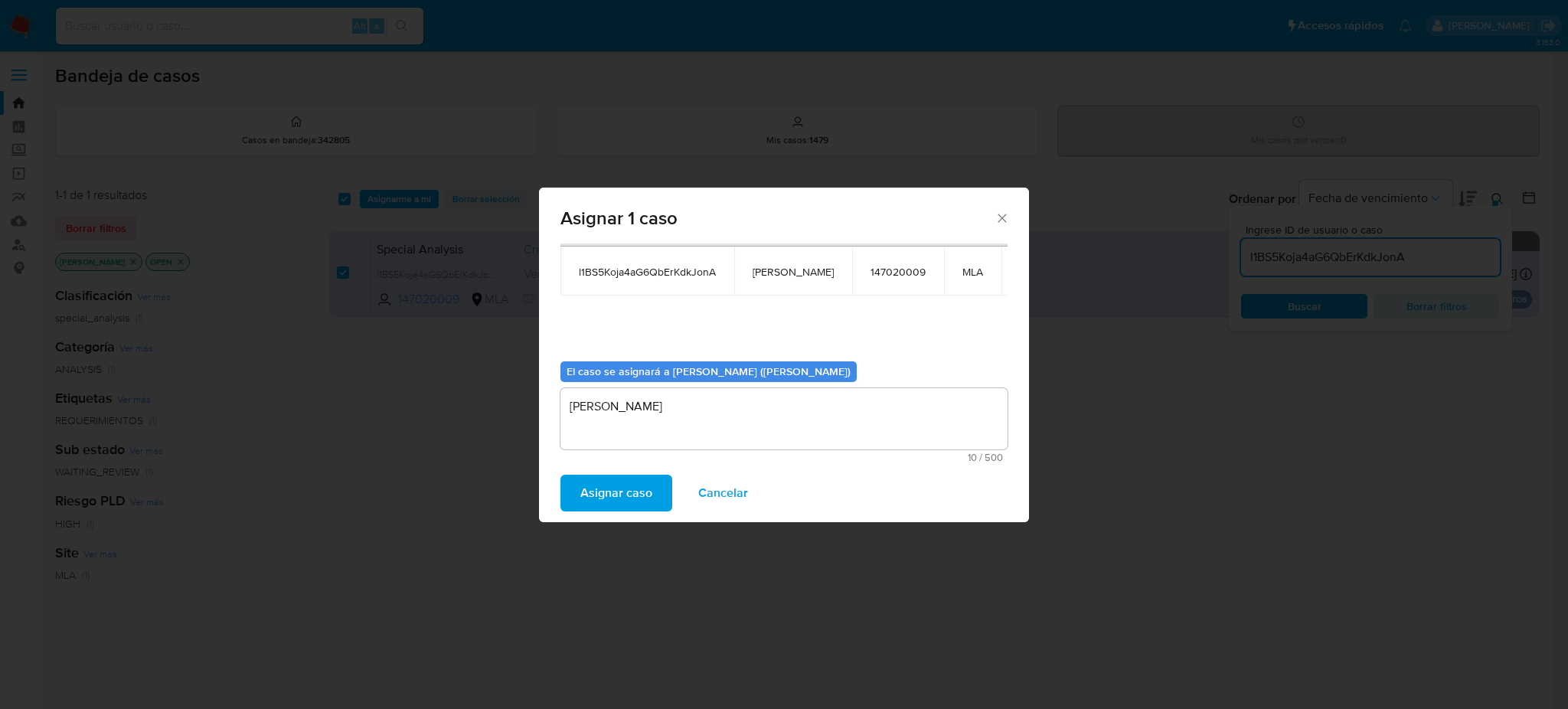
click at [639, 476] on span "Asignar caso" at bounding box center [616, 493] width 72 height 33
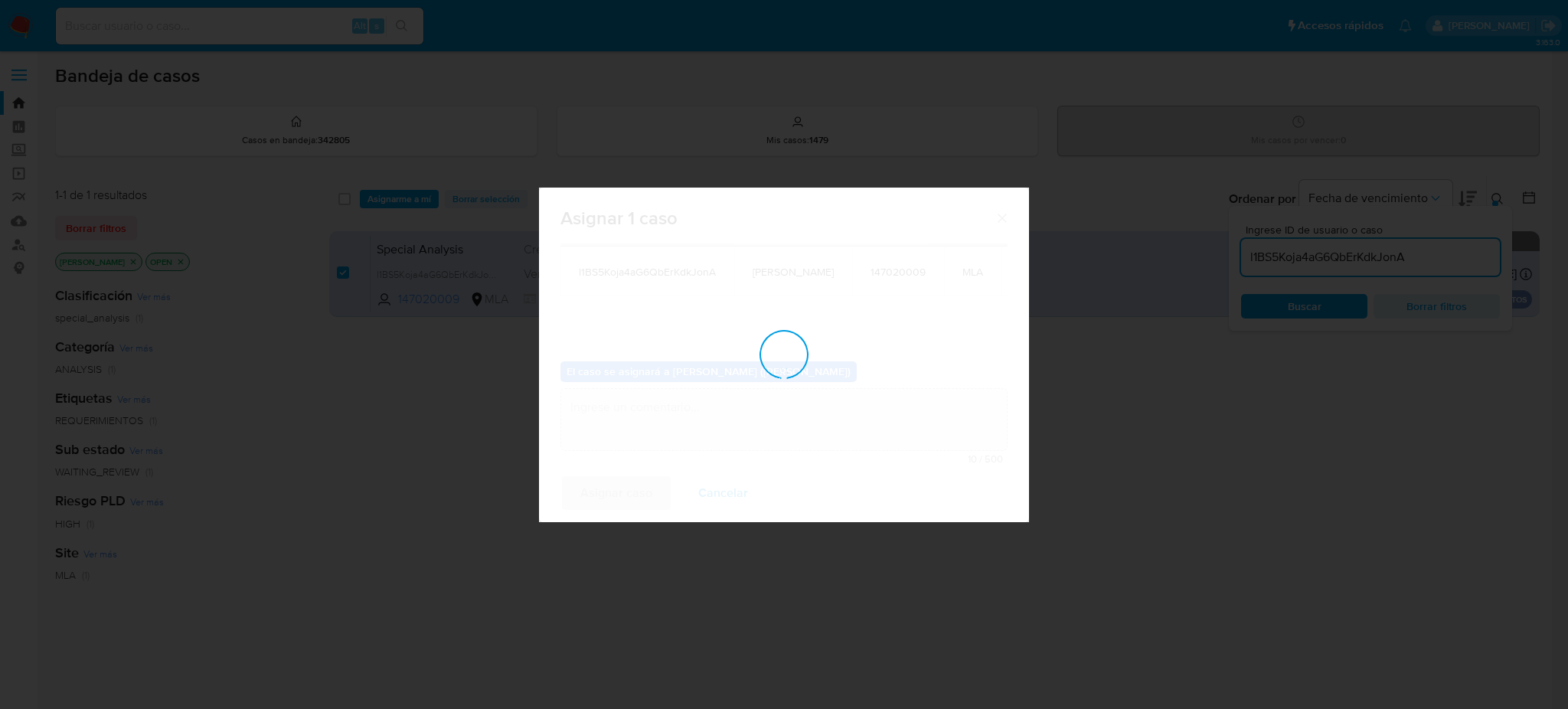
checkbox input "false"
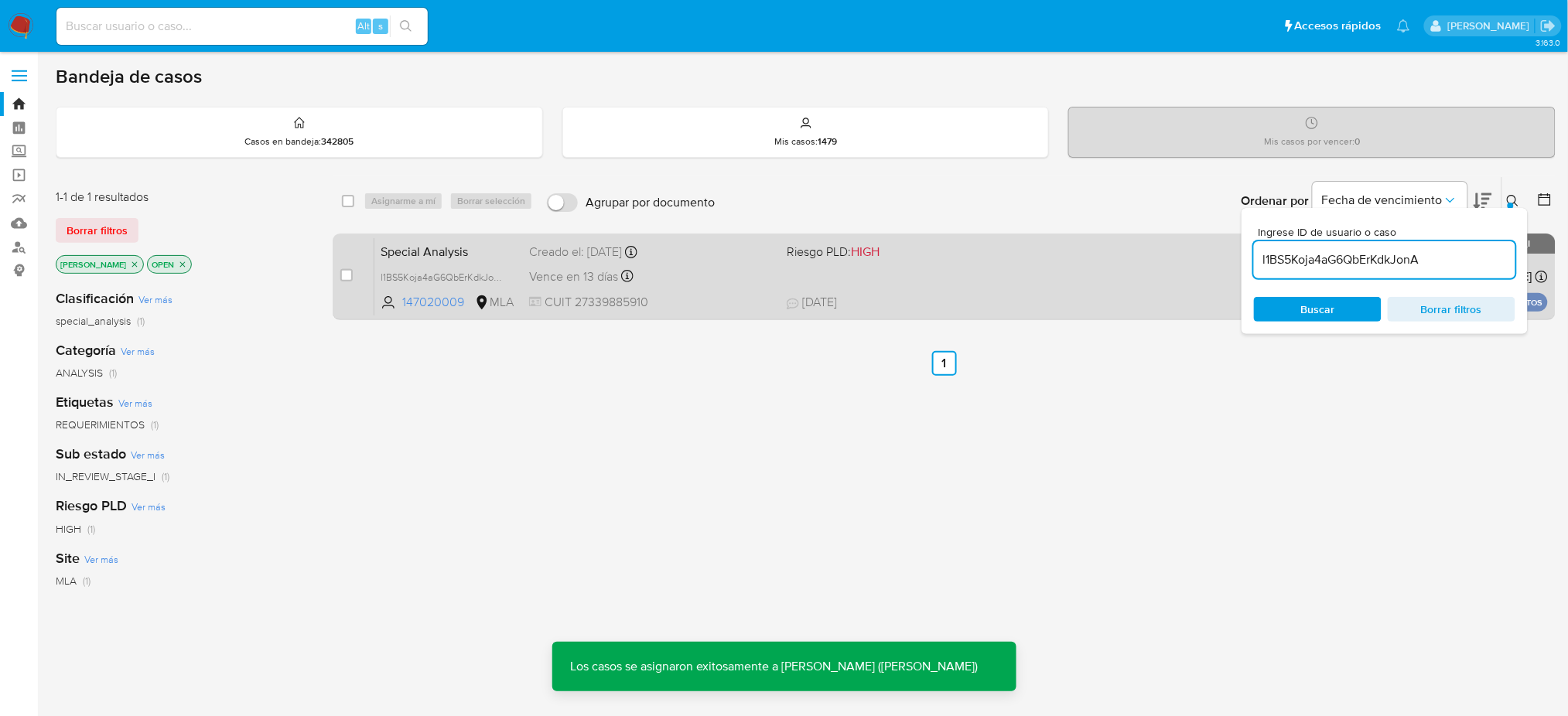
click at [446, 247] on span "Special Analysis" at bounding box center [448, 250] width 136 height 20
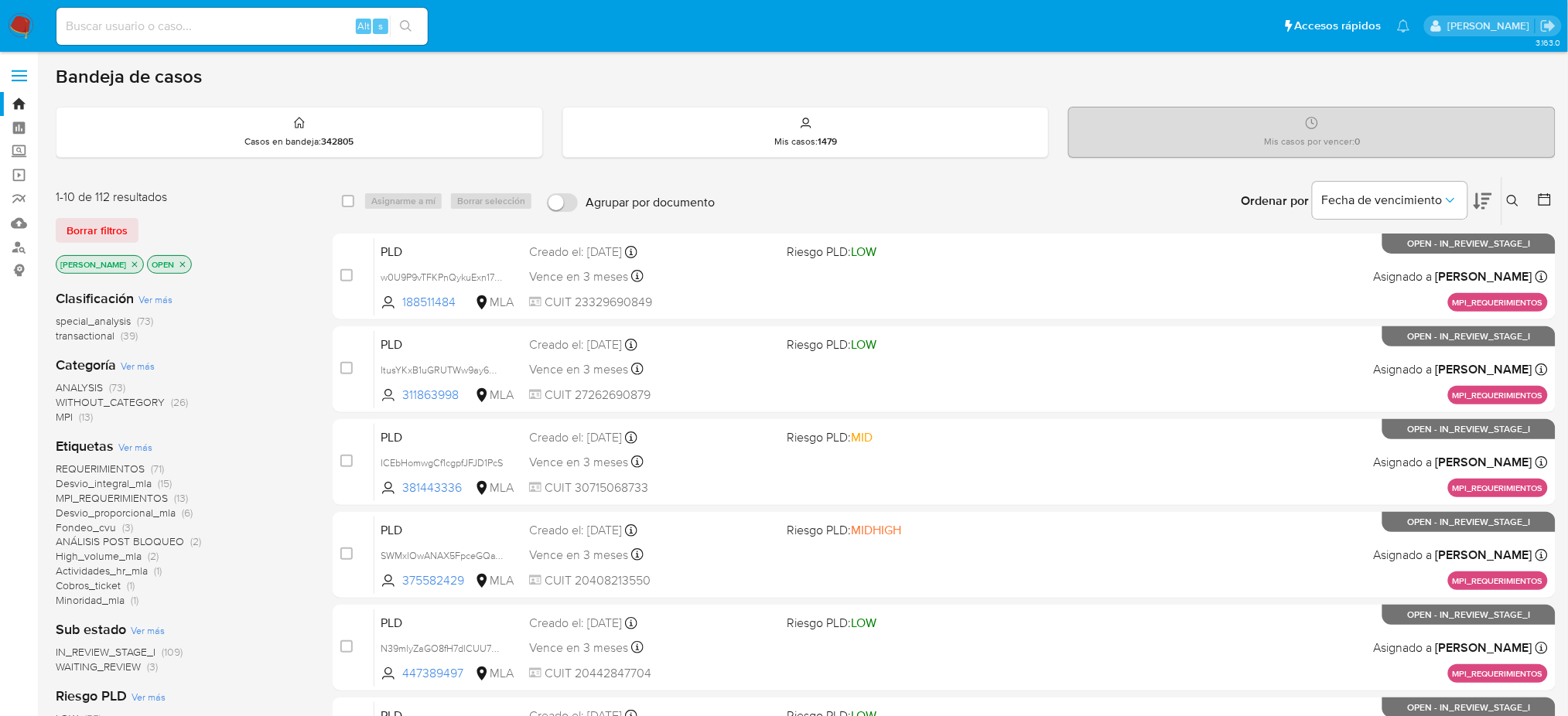
click at [1188, 195] on icon at bounding box center [1513, 200] width 12 height 12
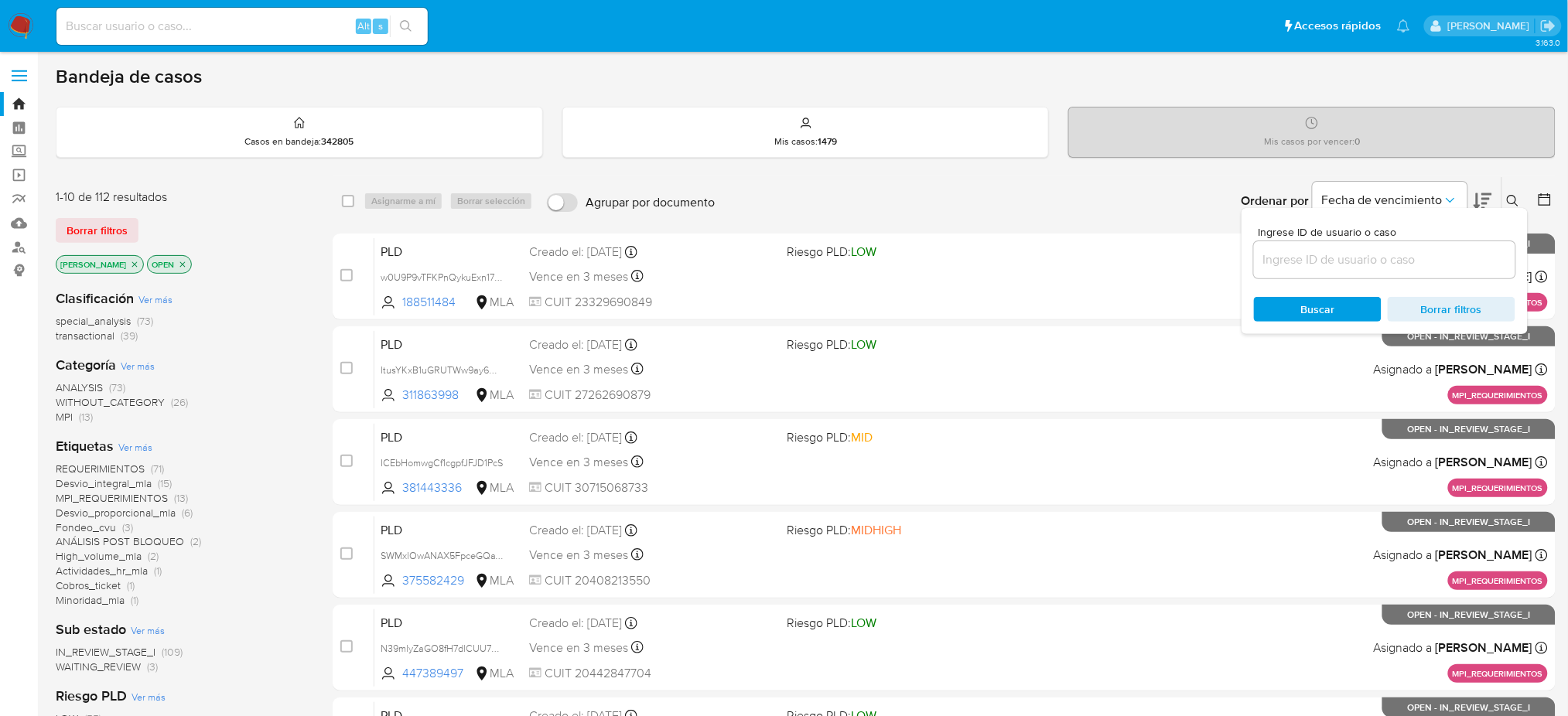
click at [1188, 257] on input at bounding box center [1384, 260] width 262 height 20
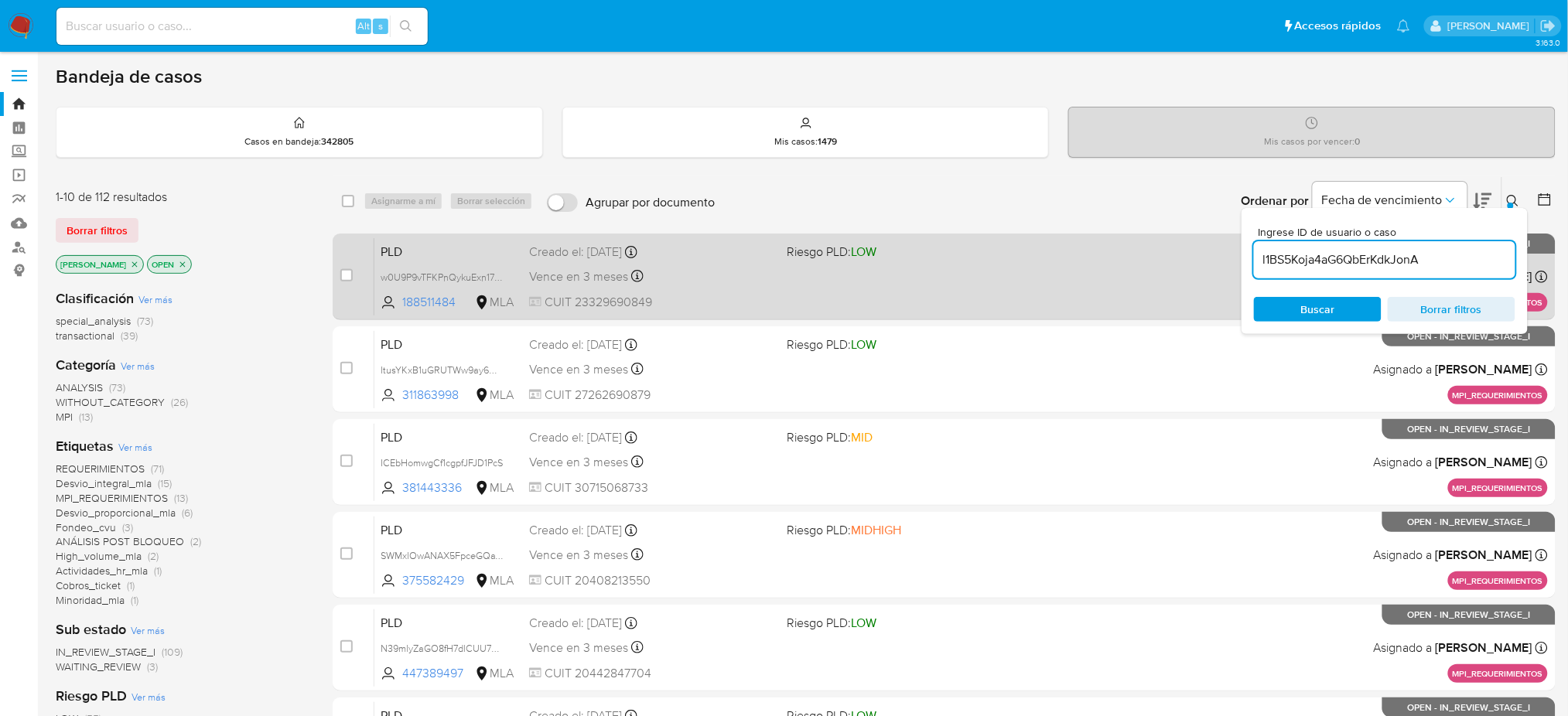
type input "l1BS5Koja4aG6QbErKdkJonA"
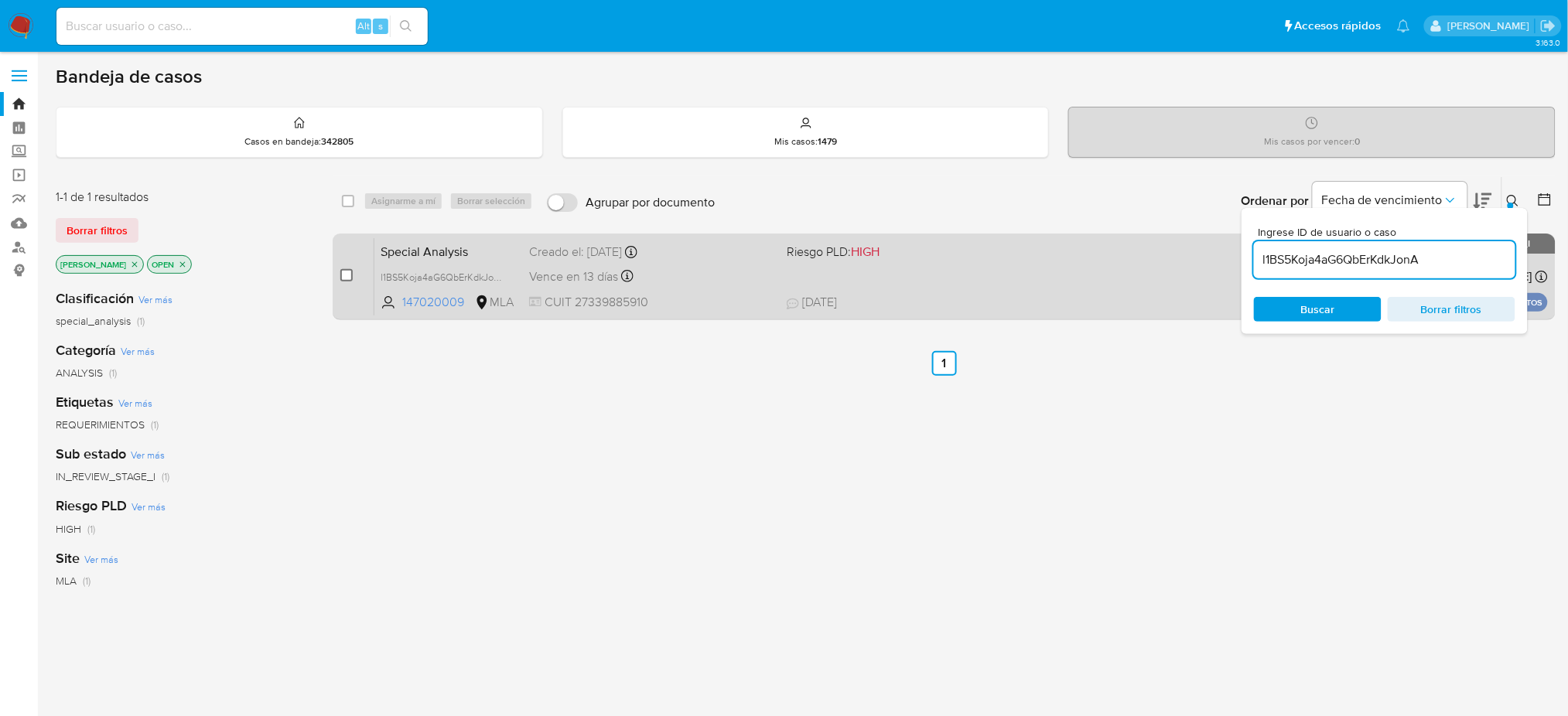
click at [340, 278] on input "checkbox" at bounding box center [346, 275] width 12 height 12
checkbox input "true"
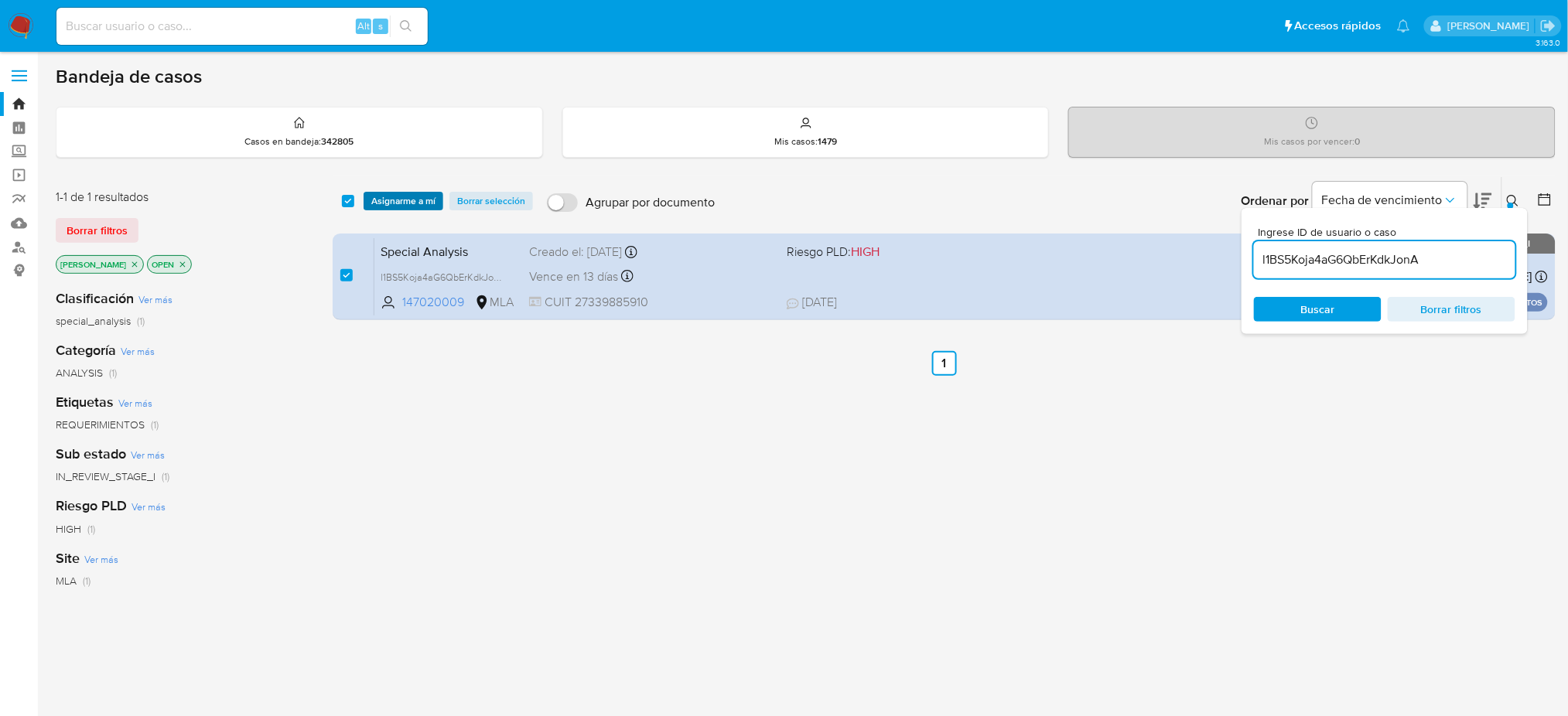
click at [392, 197] on span "Asignarme a mí" at bounding box center [404, 200] width 64 height 16
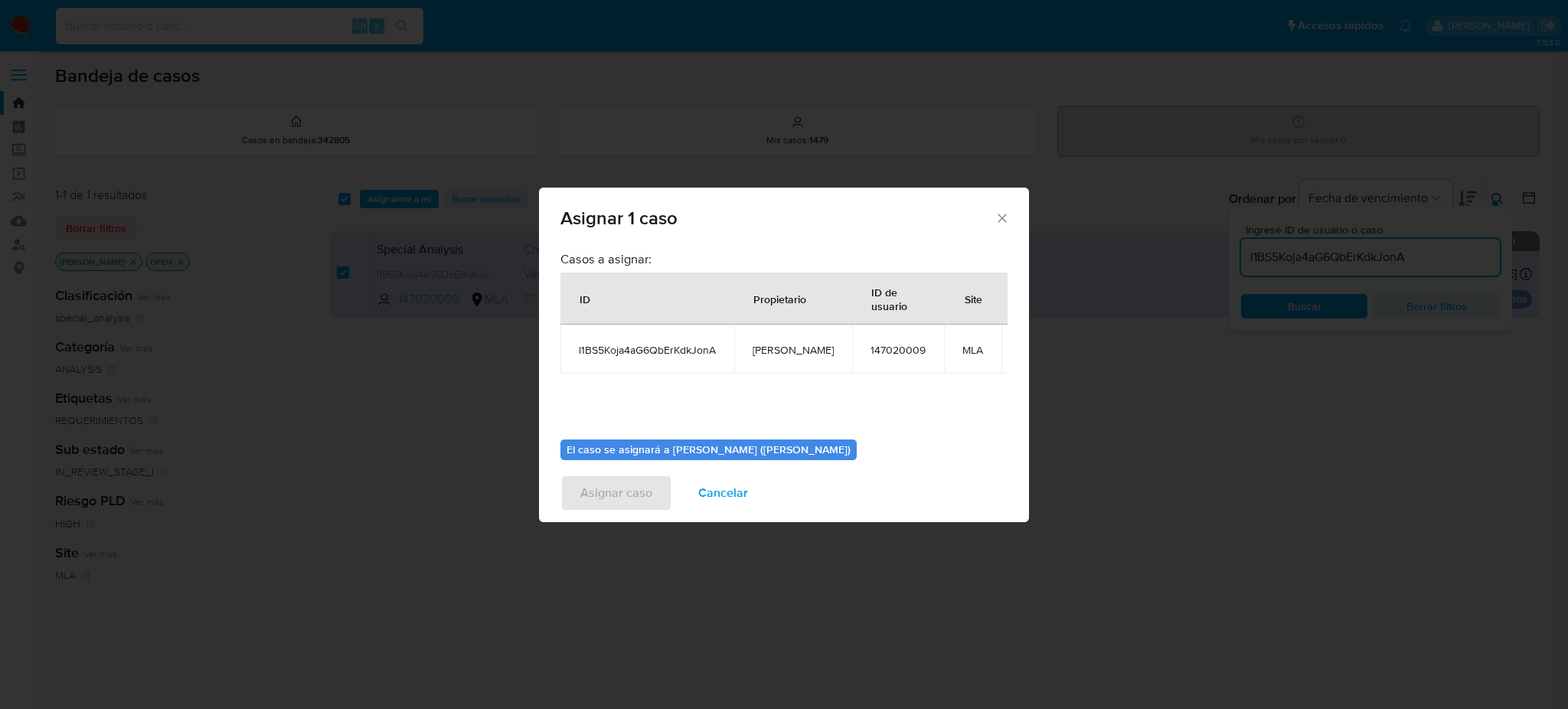
click at [768, 341] on td "[PERSON_NAME]" at bounding box center [793, 349] width 118 height 49
click at [768, 340] on td "[PERSON_NAME]" at bounding box center [793, 349] width 118 height 49
copy span "[PERSON_NAME]"
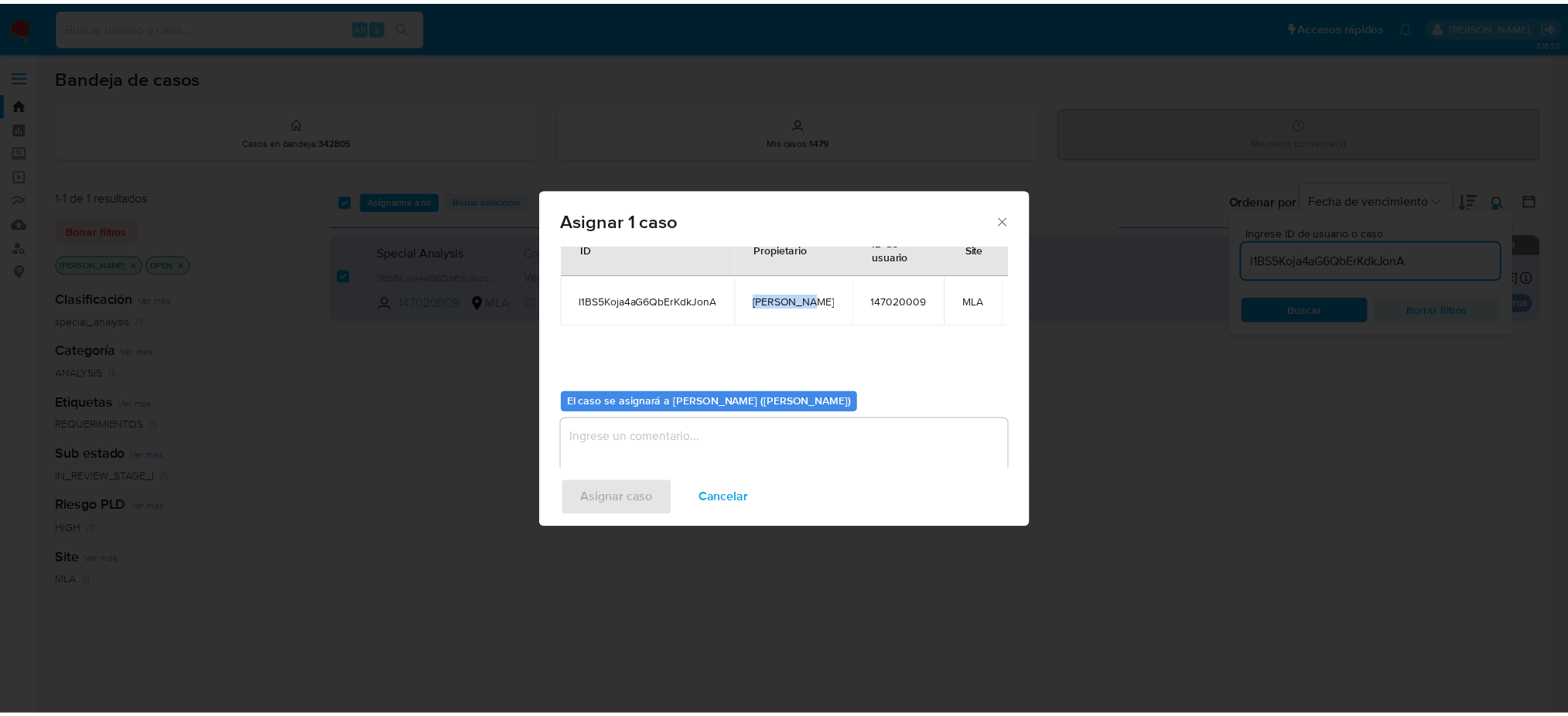
scroll to position [79, 0]
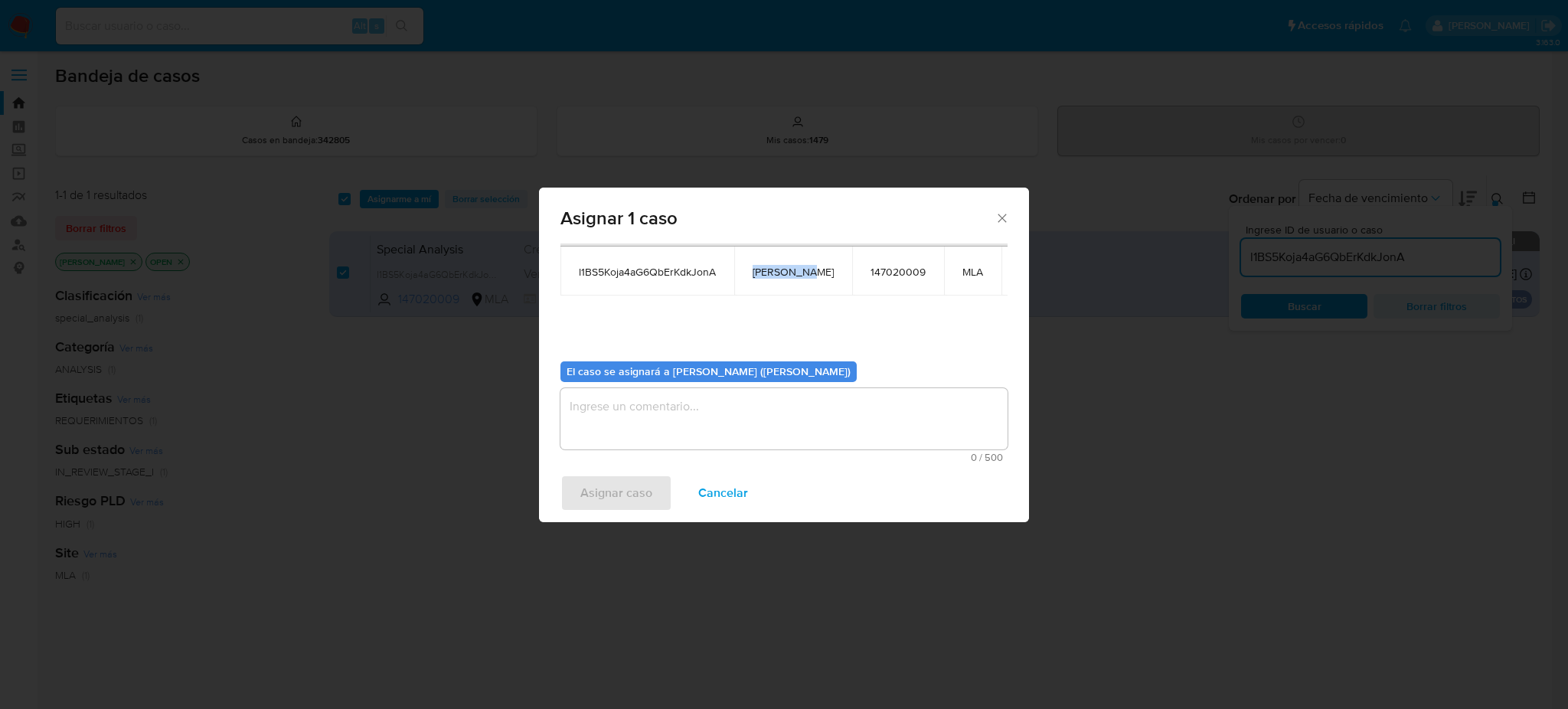
click at [732, 412] on textarea "assign-modal" at bounding box center [783, 418] width 447 height 61
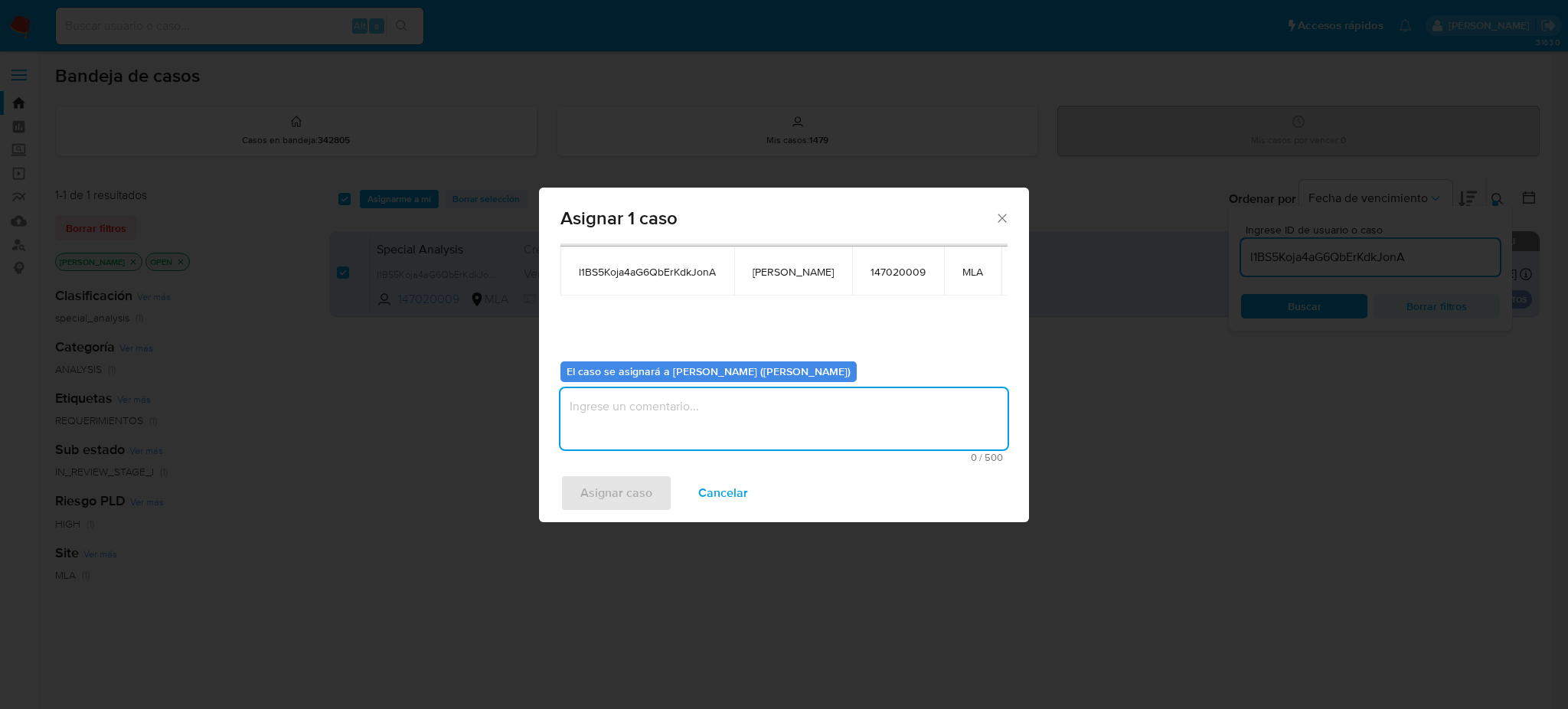
paste textarea "[PERSON_NAME]"
type textarea "[PERSON_NAME]"
click at [618, 484] on span "Asignar caso" at bounding box center [616, 493] width 72 height 33
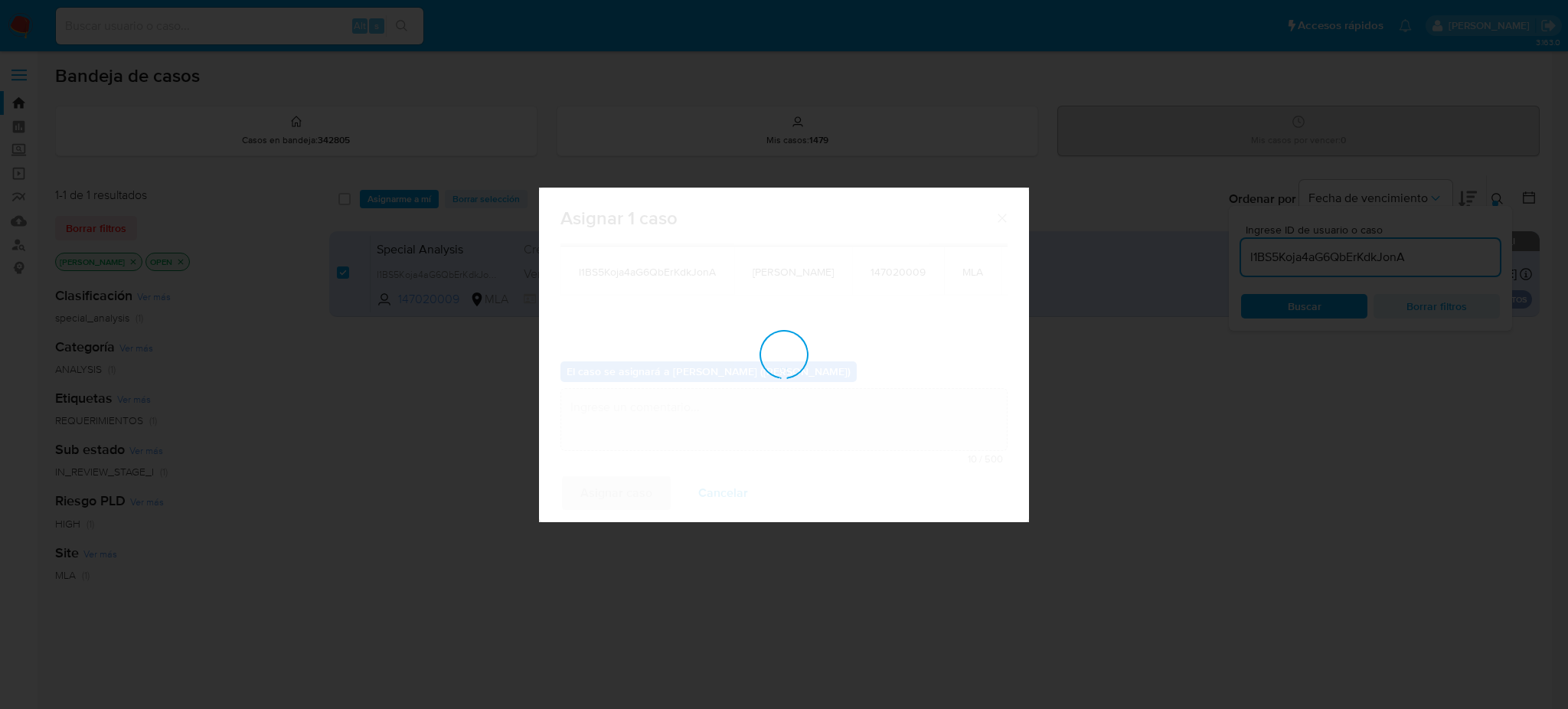
checkbox input "false"
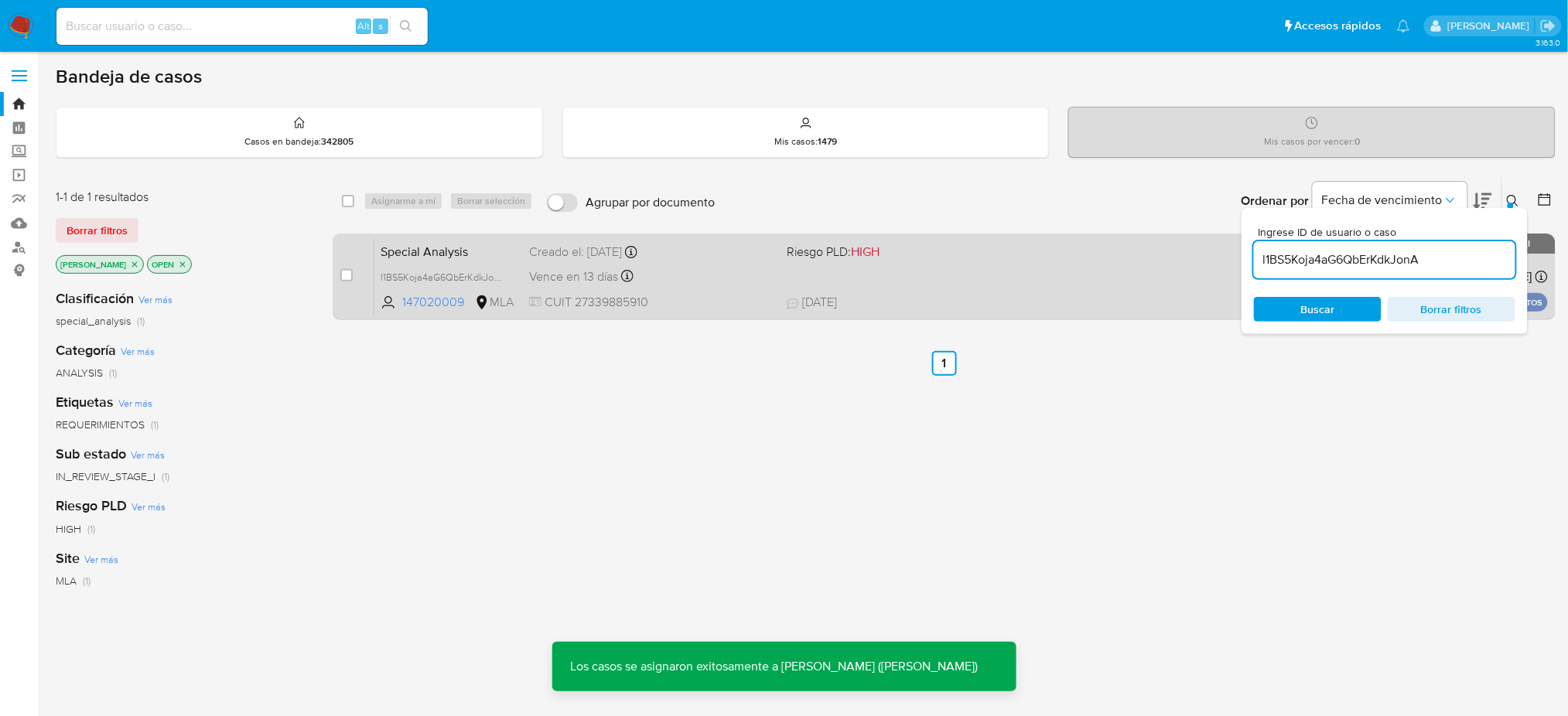
click at [489, 240] on span "Special Analysis" at bounding box center [448, 250] width 136 height 20
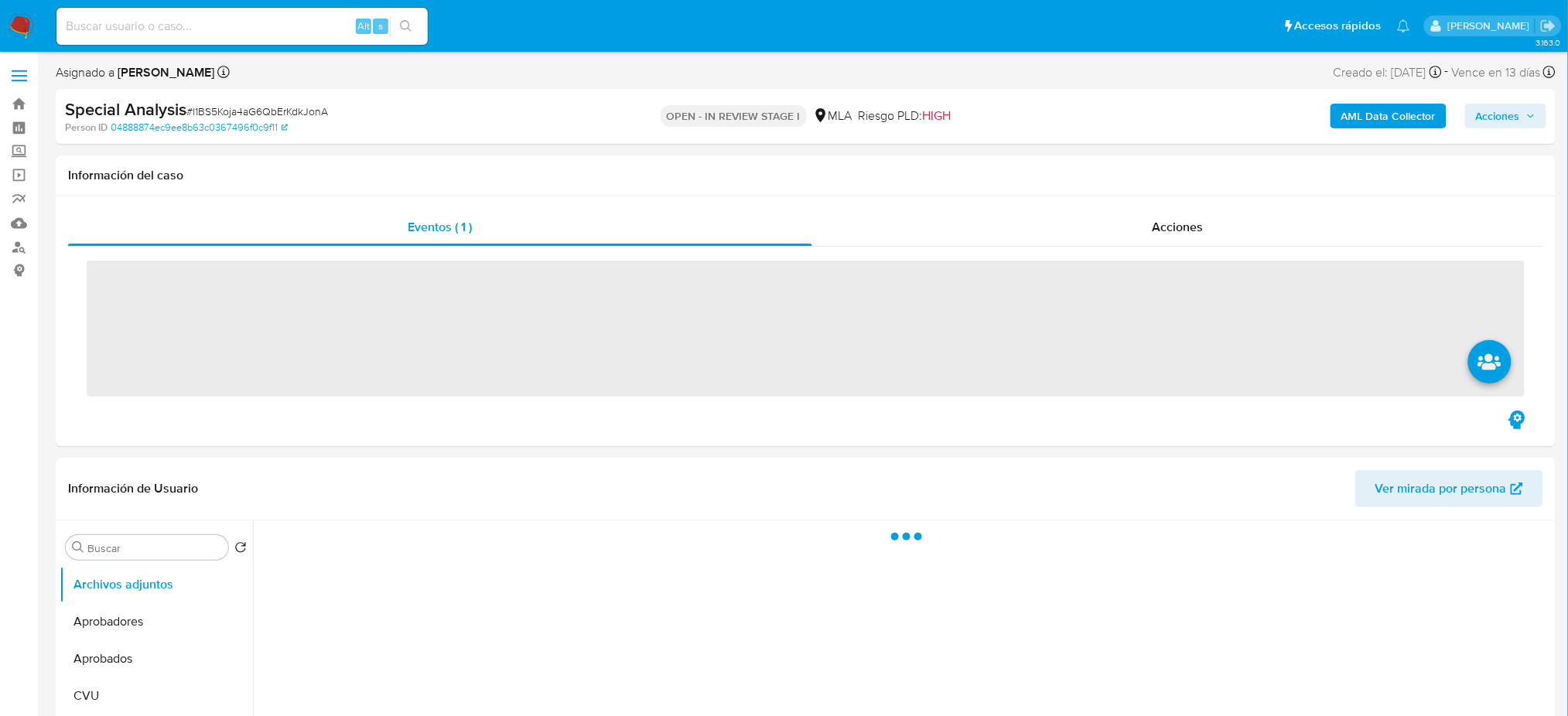
click at [290, 108] on span "# l1BS5Koja4aG6QbErKdkJonA" at bounding box center [257, 111] width 142 height 16
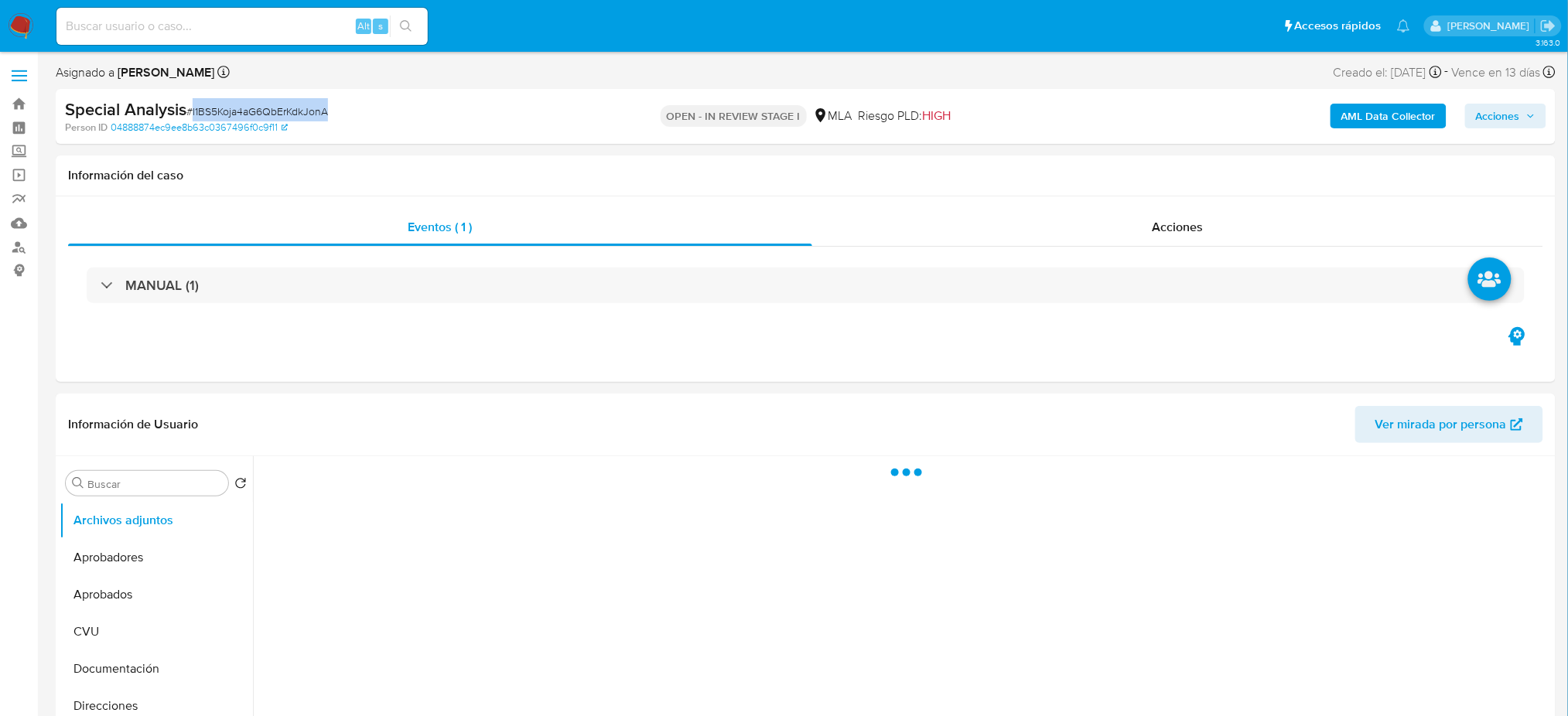
click at [290, 108] on span "# l1BS5Koja4aG6QbErKdkJonA" at bounding box center [257, 111] width 142 height 16
copy span "l1BS5Koja4aG6QbErKdkJonA"
select select "10"
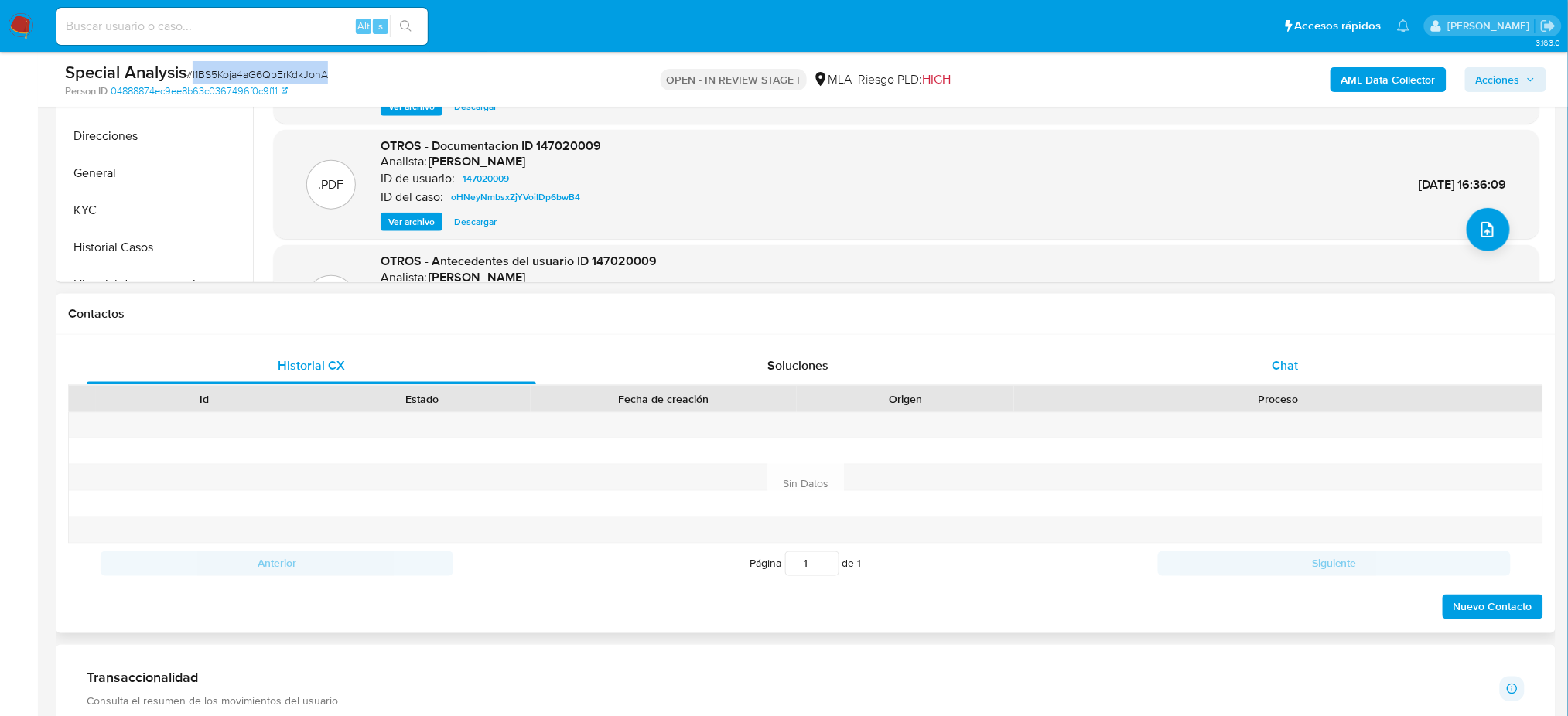
click at [1269, 365] on div "Chat" at bounding box center [1285, 365] width 450 height 37
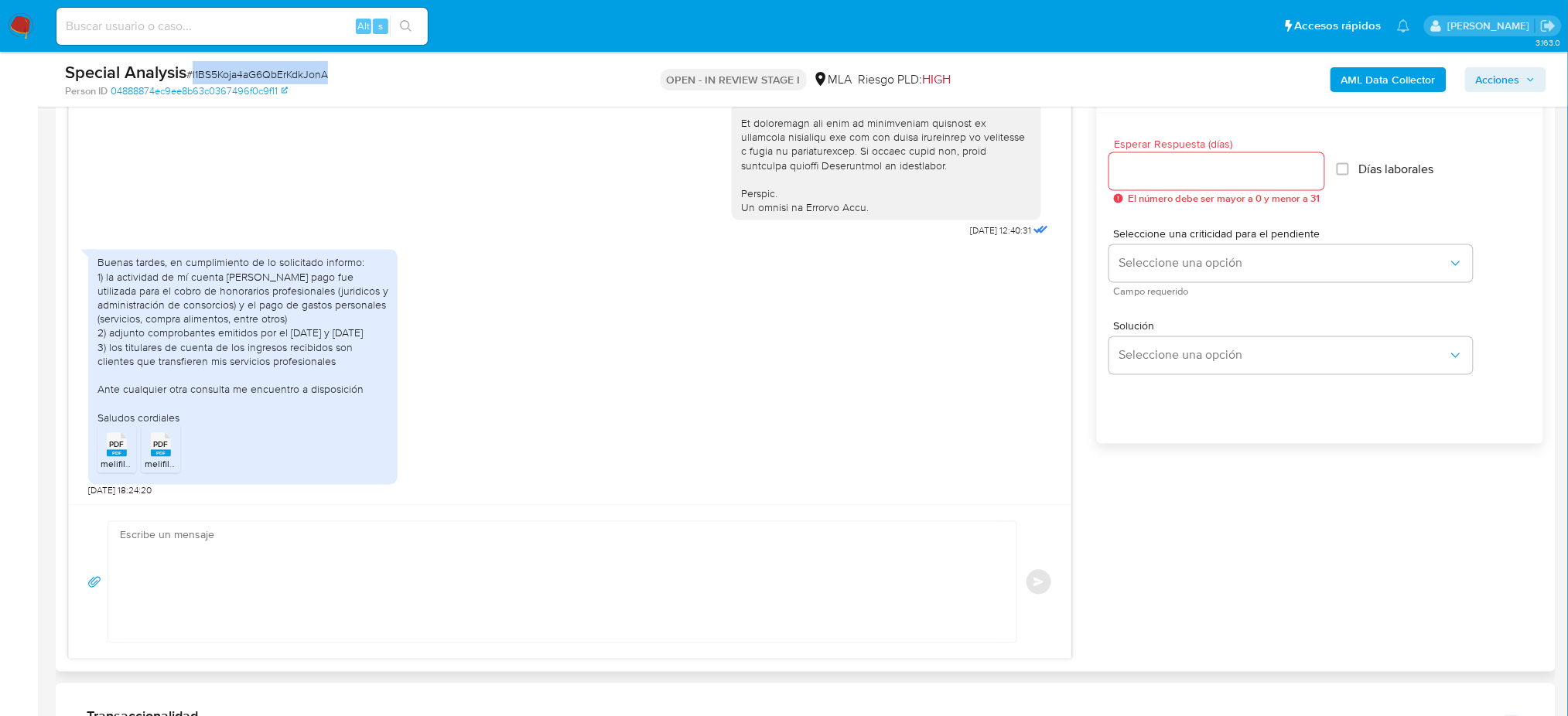
scroll to position [928, 0]
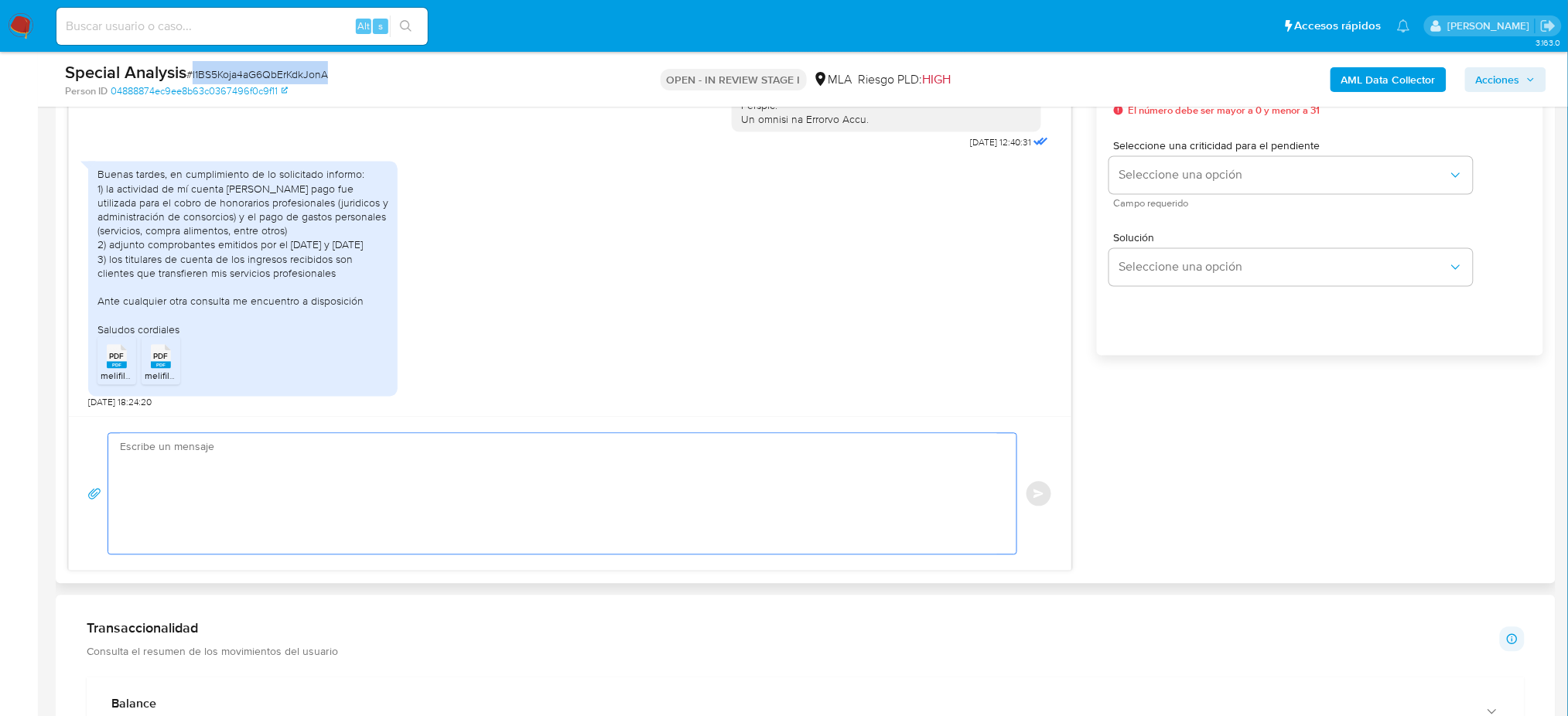
click at [215, 470] on textarea at bounding box center [558, 494] width 877 height 120
paste textarea "Hola, Muchas gracias por la respuesta. Analizamos tu caso y notamos que la info…"
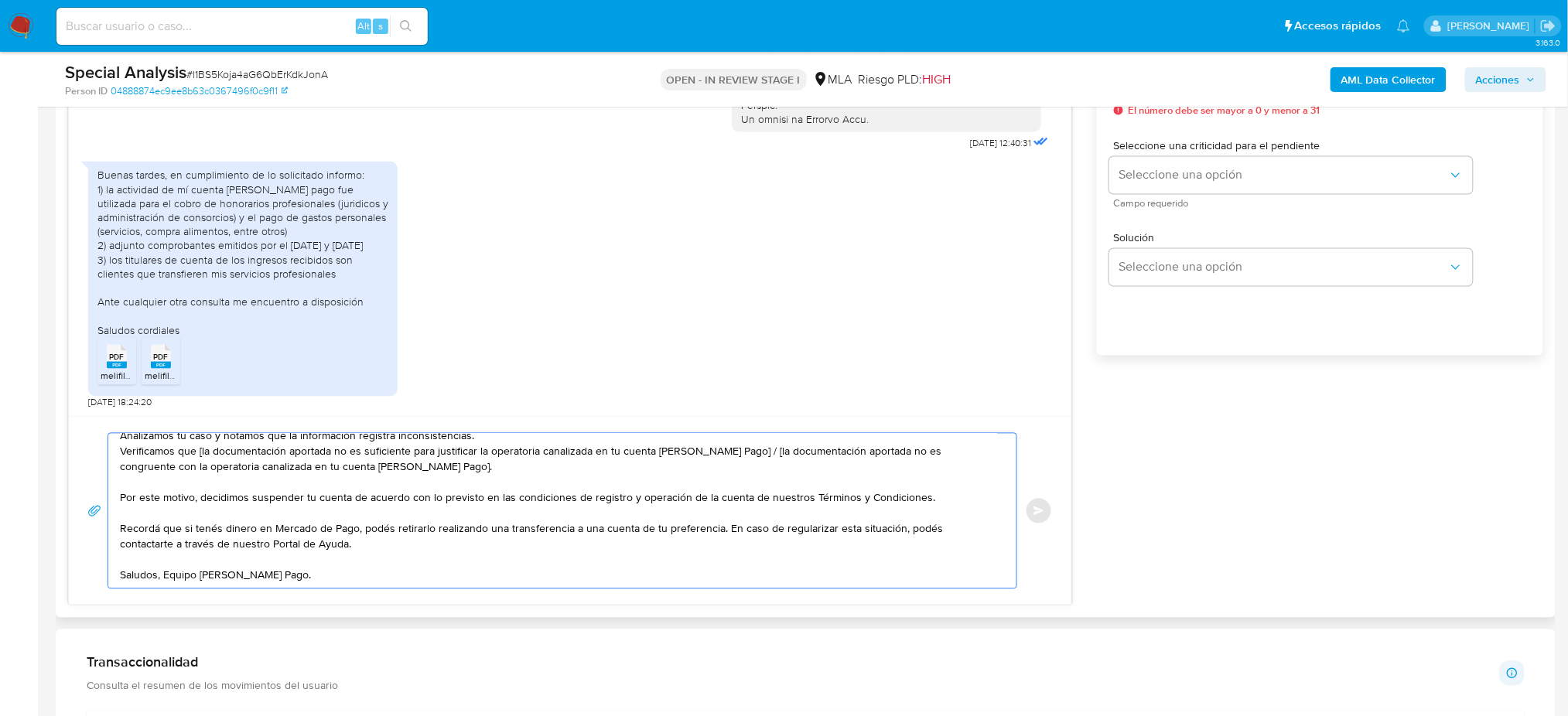
scroll to position [0, 0]
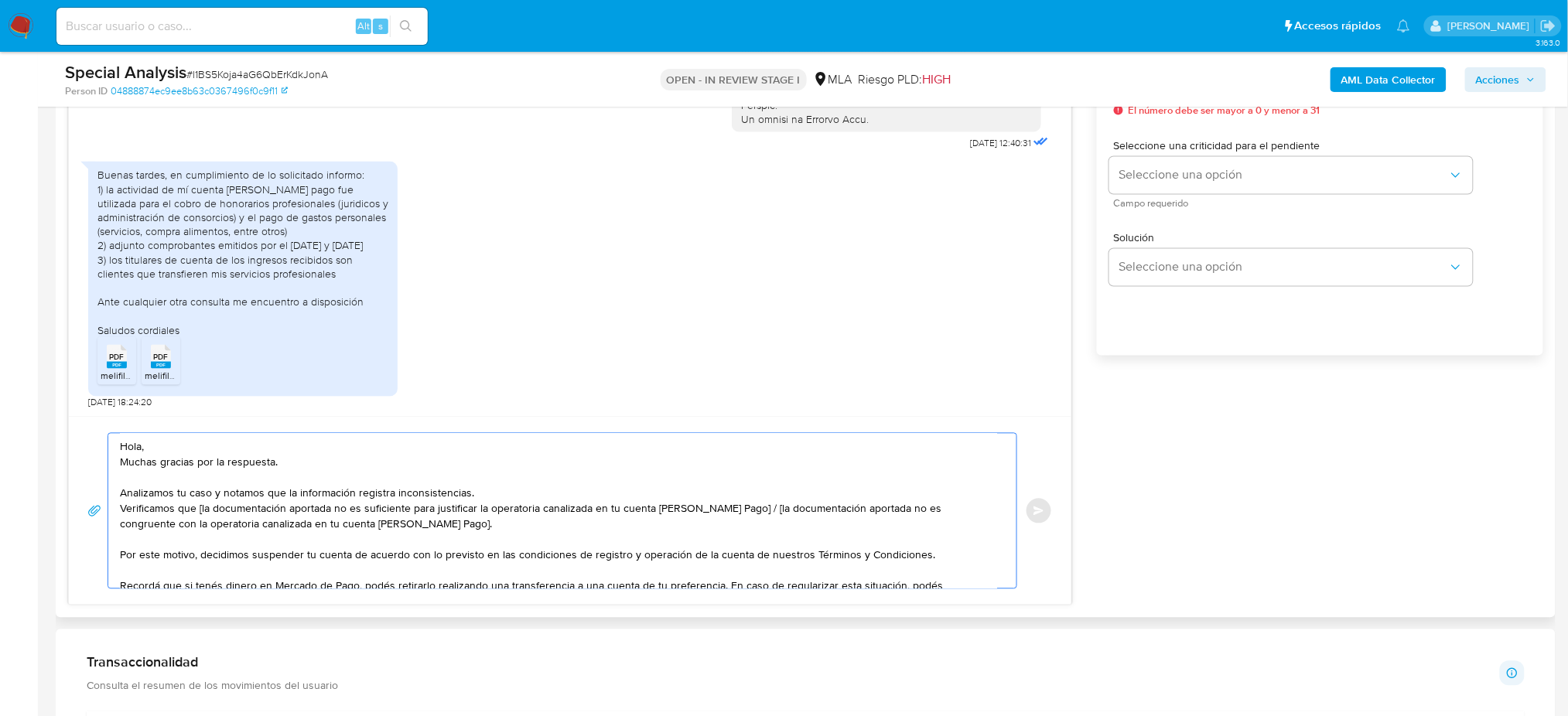
drag, startPoint x: 419, startPoint y: 529, endPoint x: 736, endPoint y: 508, distance: 317.7
click at [736, 508] on textarea "Hola, Muchas gracias por la respuesta. Analizamos tu caso y notamos que la info…" at bounding box center [558, 511] width 877 height 154
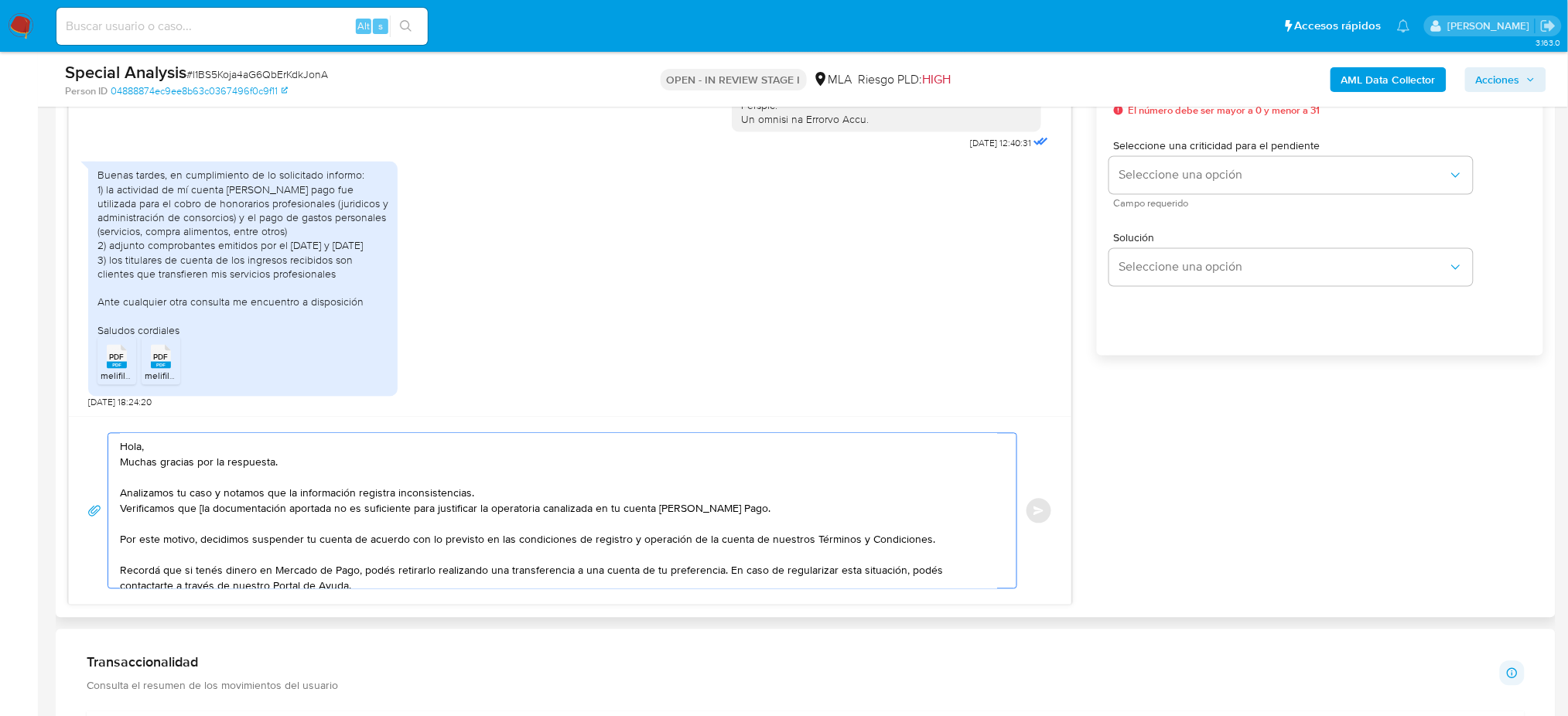
click at [201, 513] on textarea "Hola, Muchas gracias por la respuesta. Analizamos tu caso y notamos que la info…" at bounding box center [558, 511] width 877 height 154
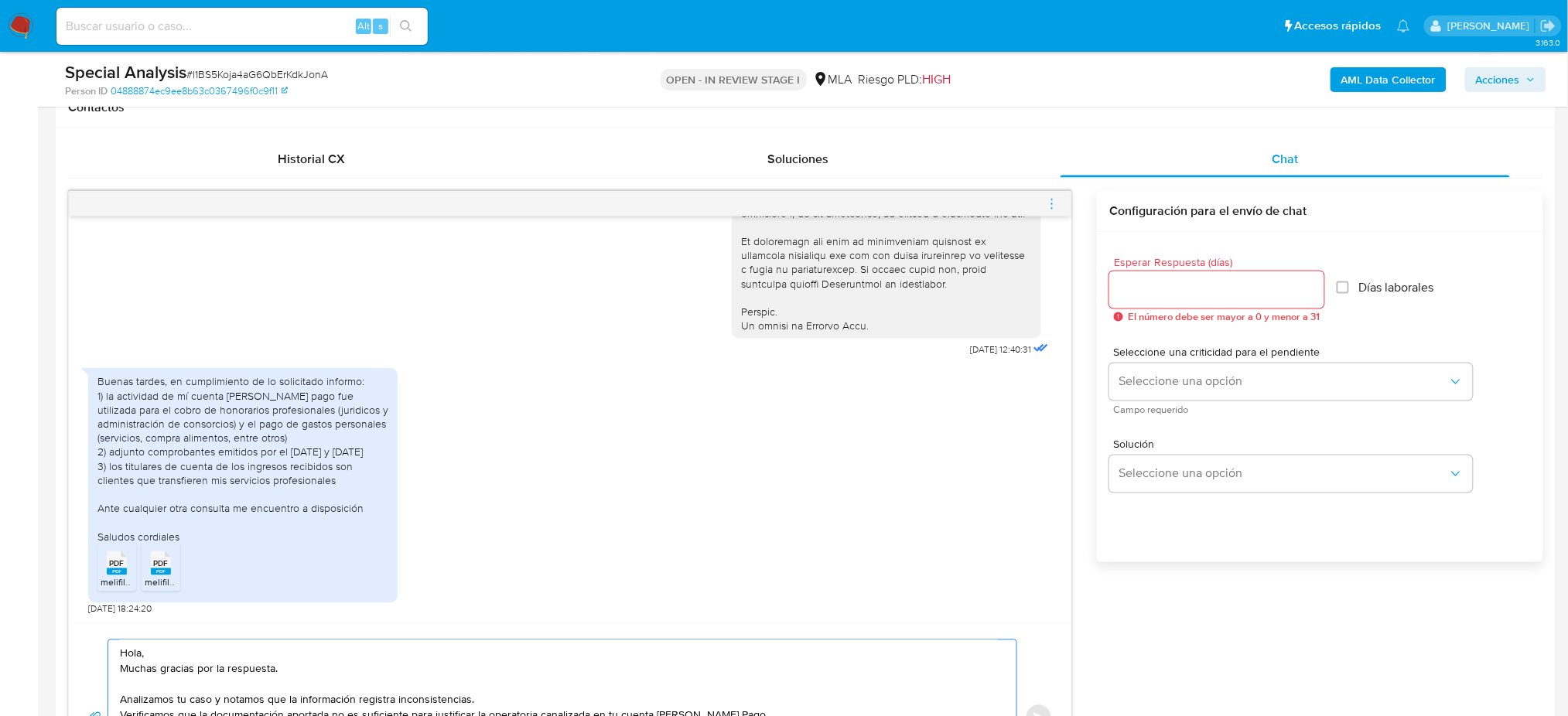
type textarea "Hola, Muchas gracias por la respuesta. Analizamos tu caso y notamos que la info…"
click at [1167, 294] on input "Esperar Respuesta (días)" at bounding box center [1216, 290] width 215 height 20
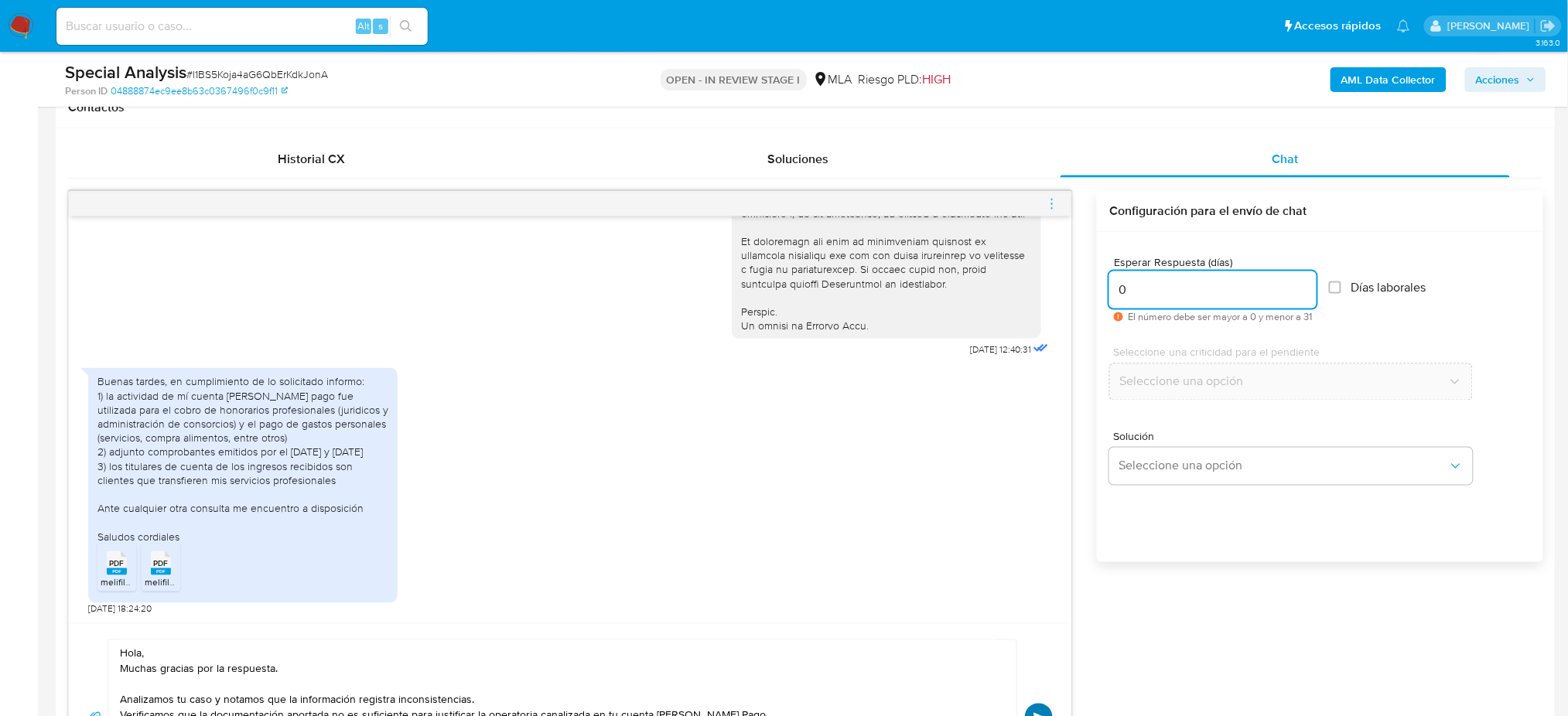
type input "0"
click at [1042, 709] on button "Enviar" at bounding box center [1039, 718] width 28 height 28
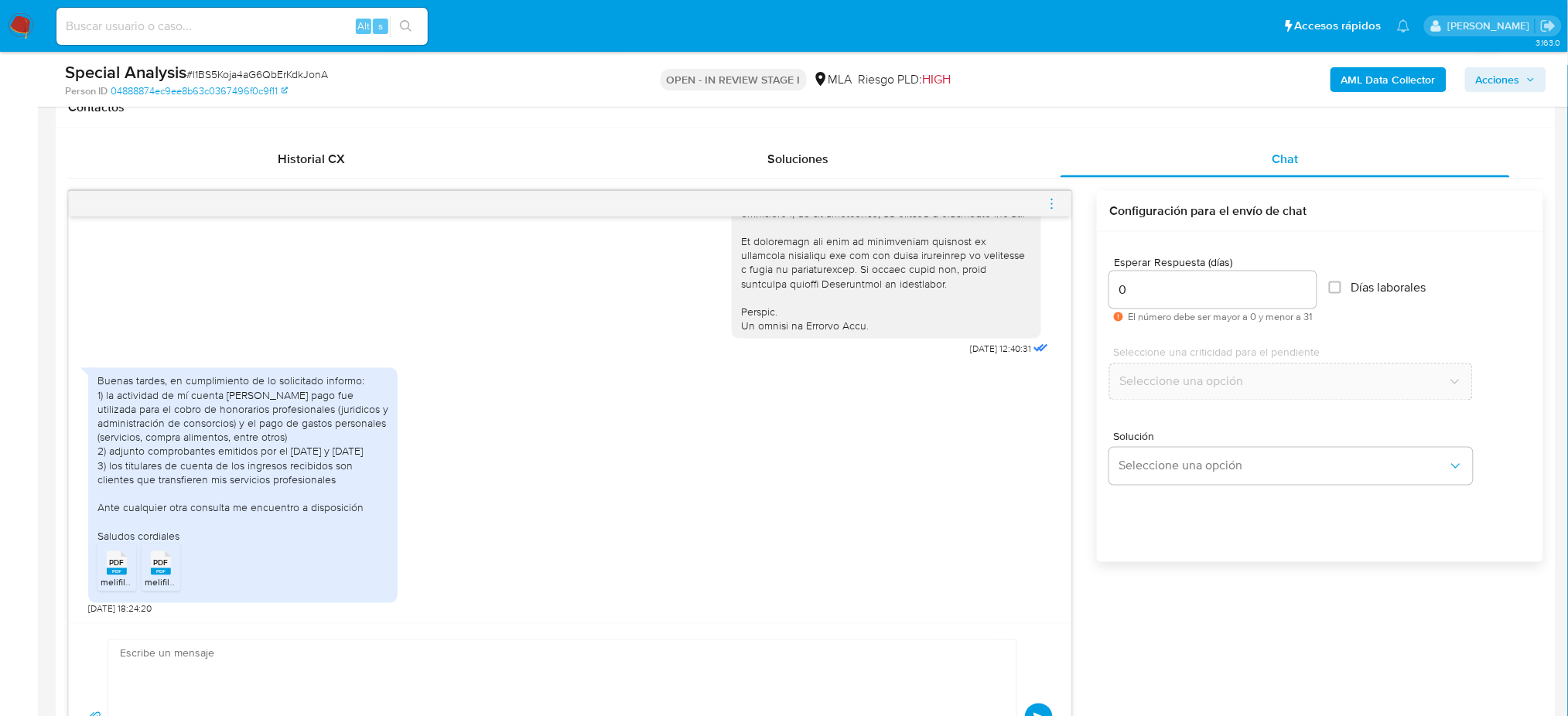
scroll to position [1050, 0]
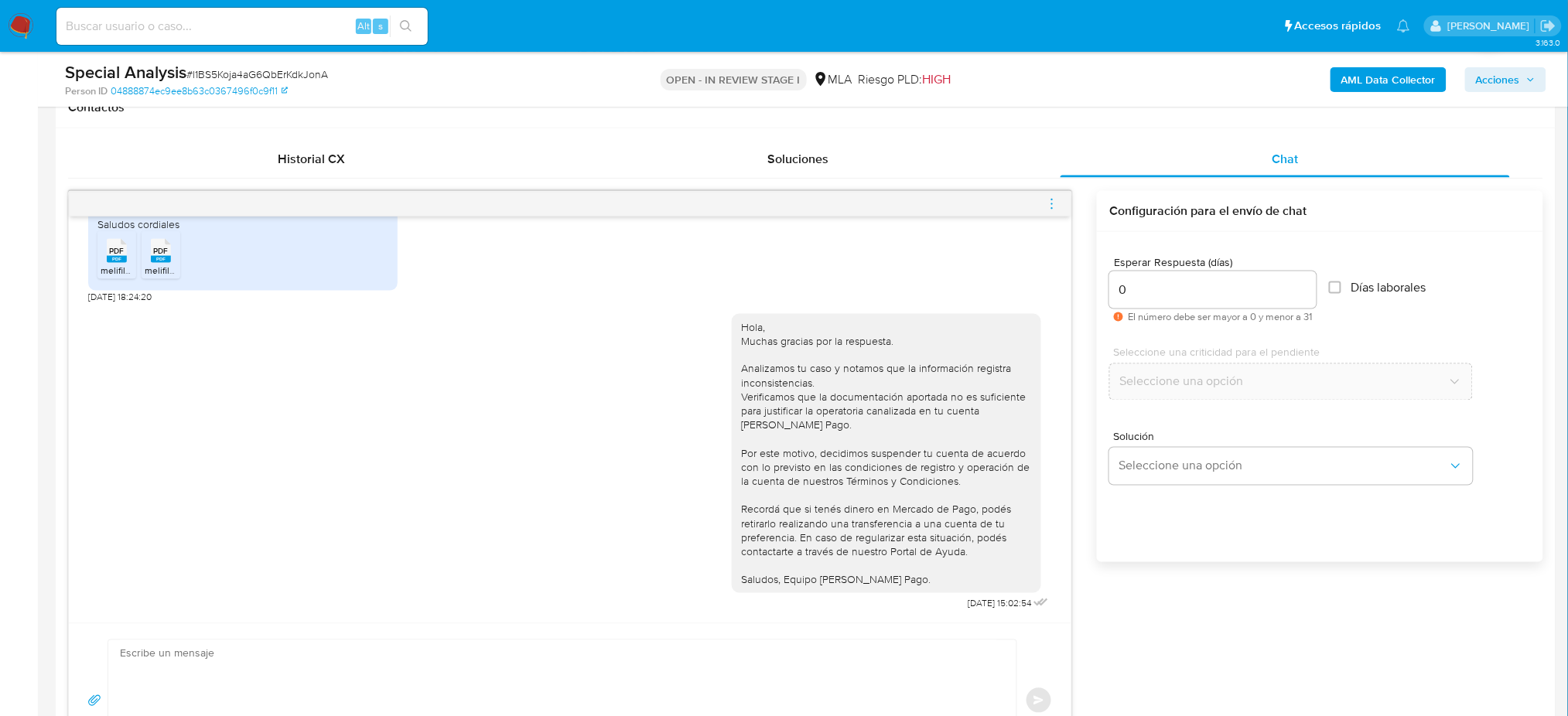
click at [1055, 201] on icon "menu-action" at bounding box center [1051, 204] width 14 height 14
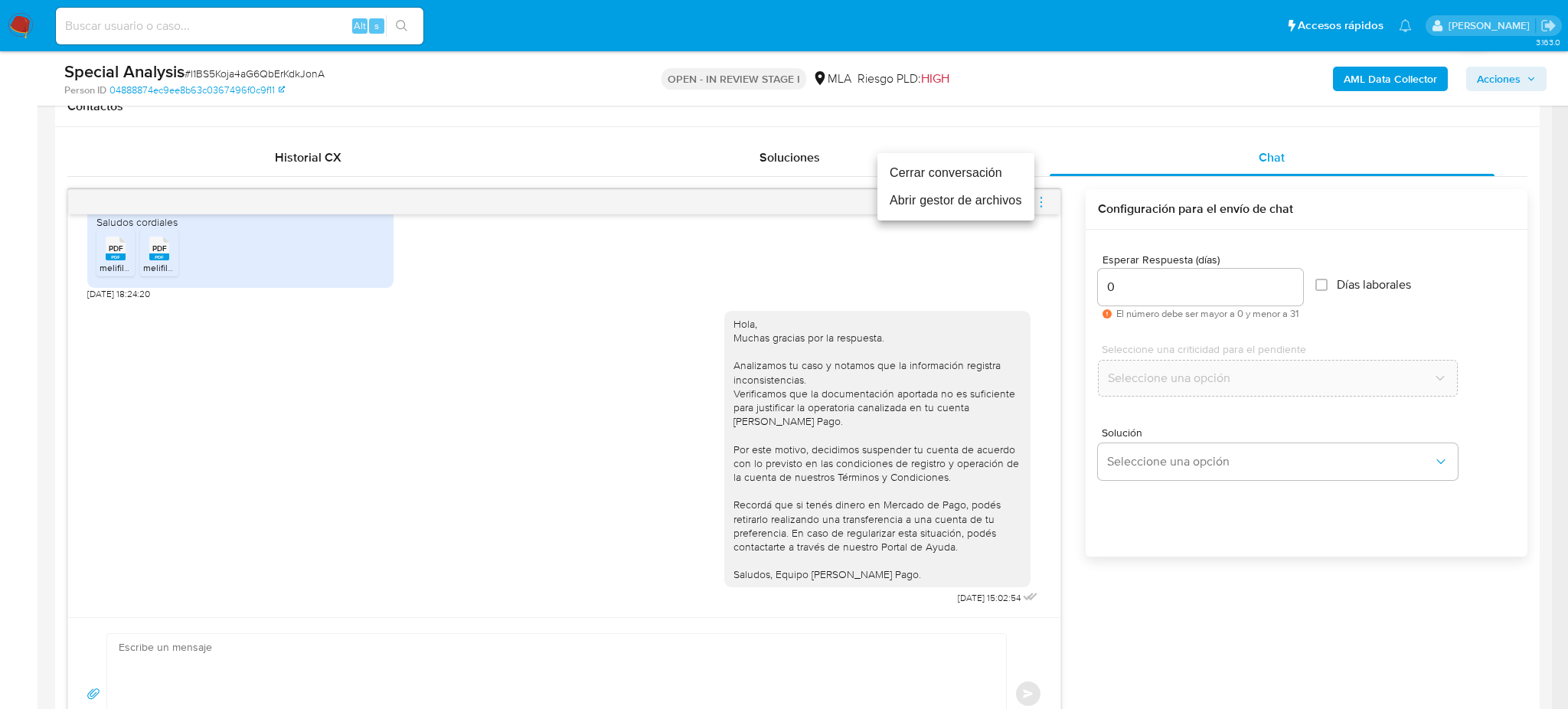
click at [914, 167] on li "Cerrar conversación" at bounding box center [956, 173] width 157 height 28
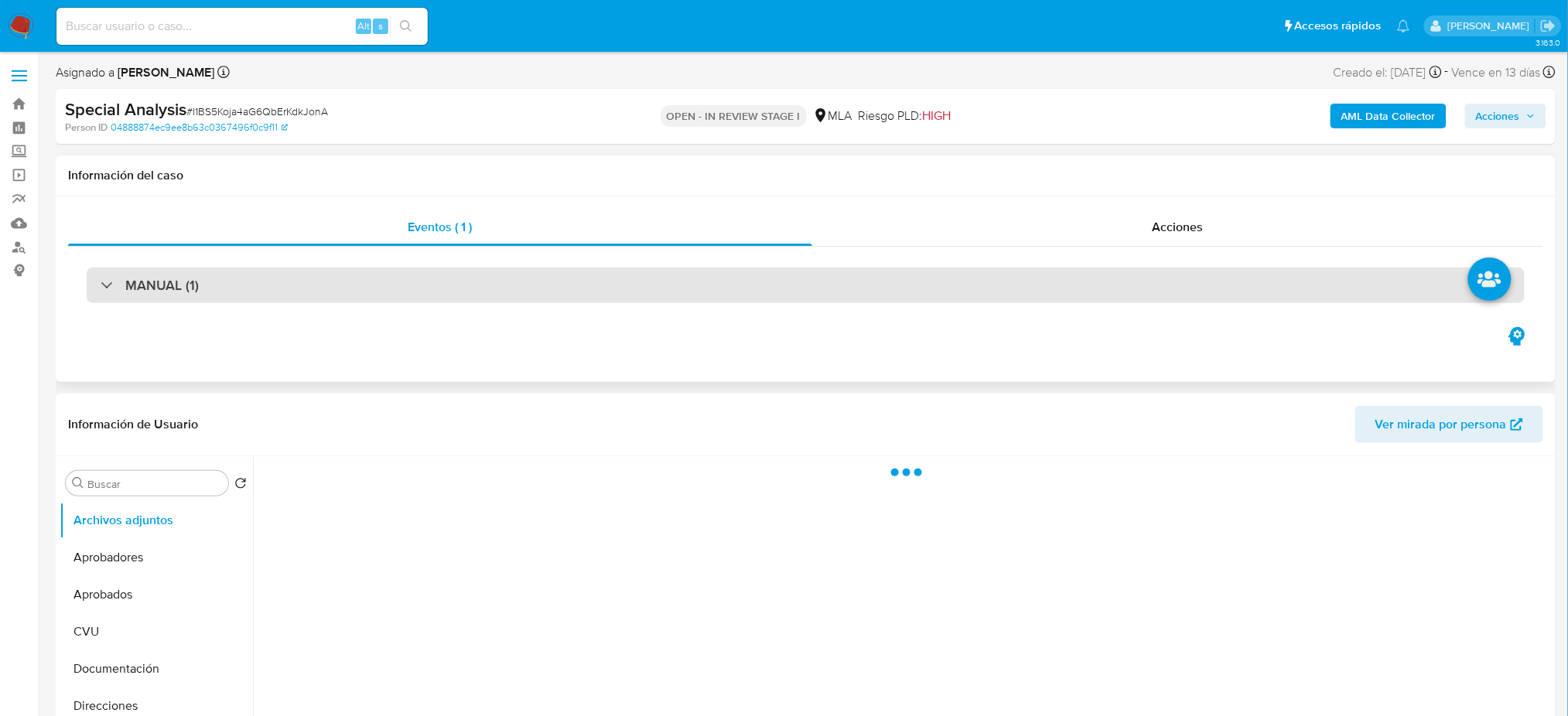
select select "10"
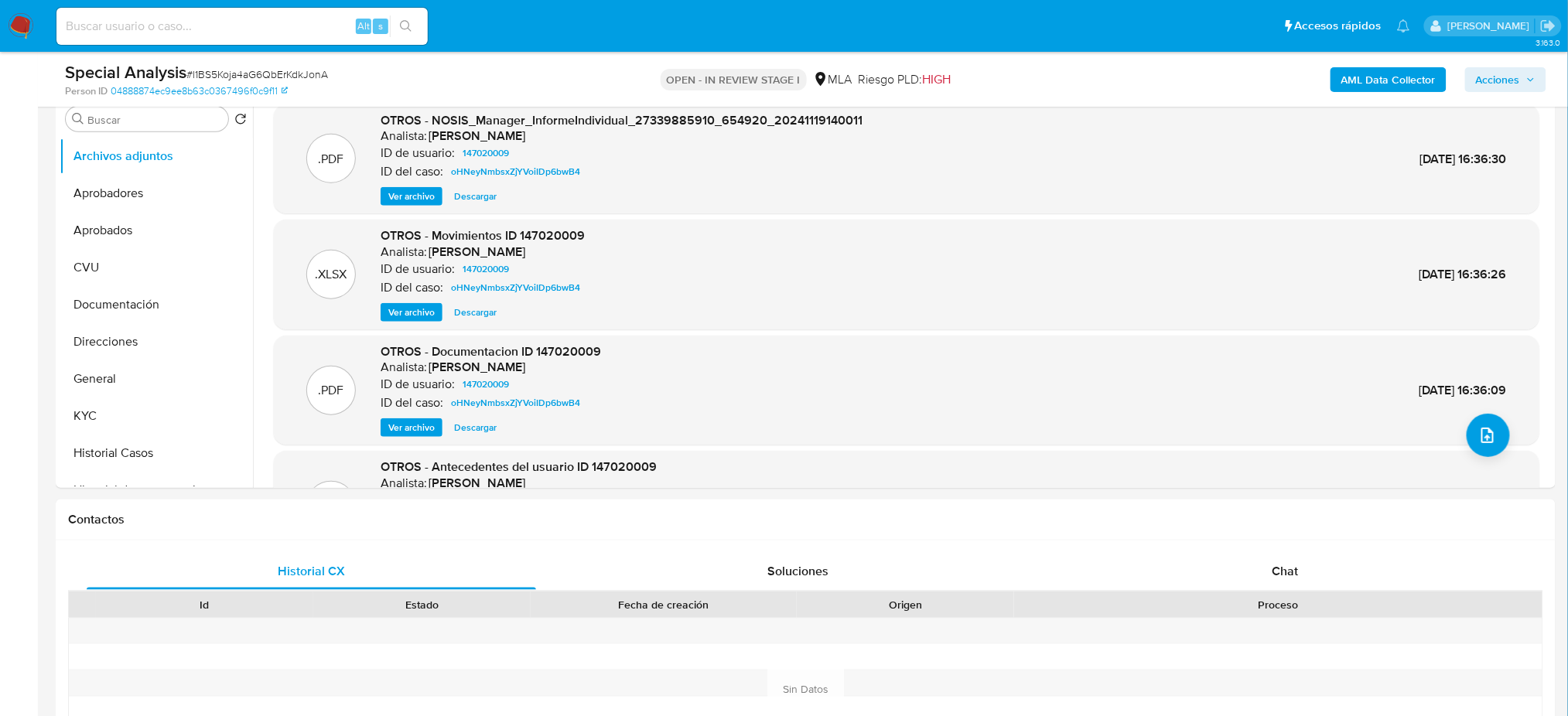
scroll to position [205, 0]
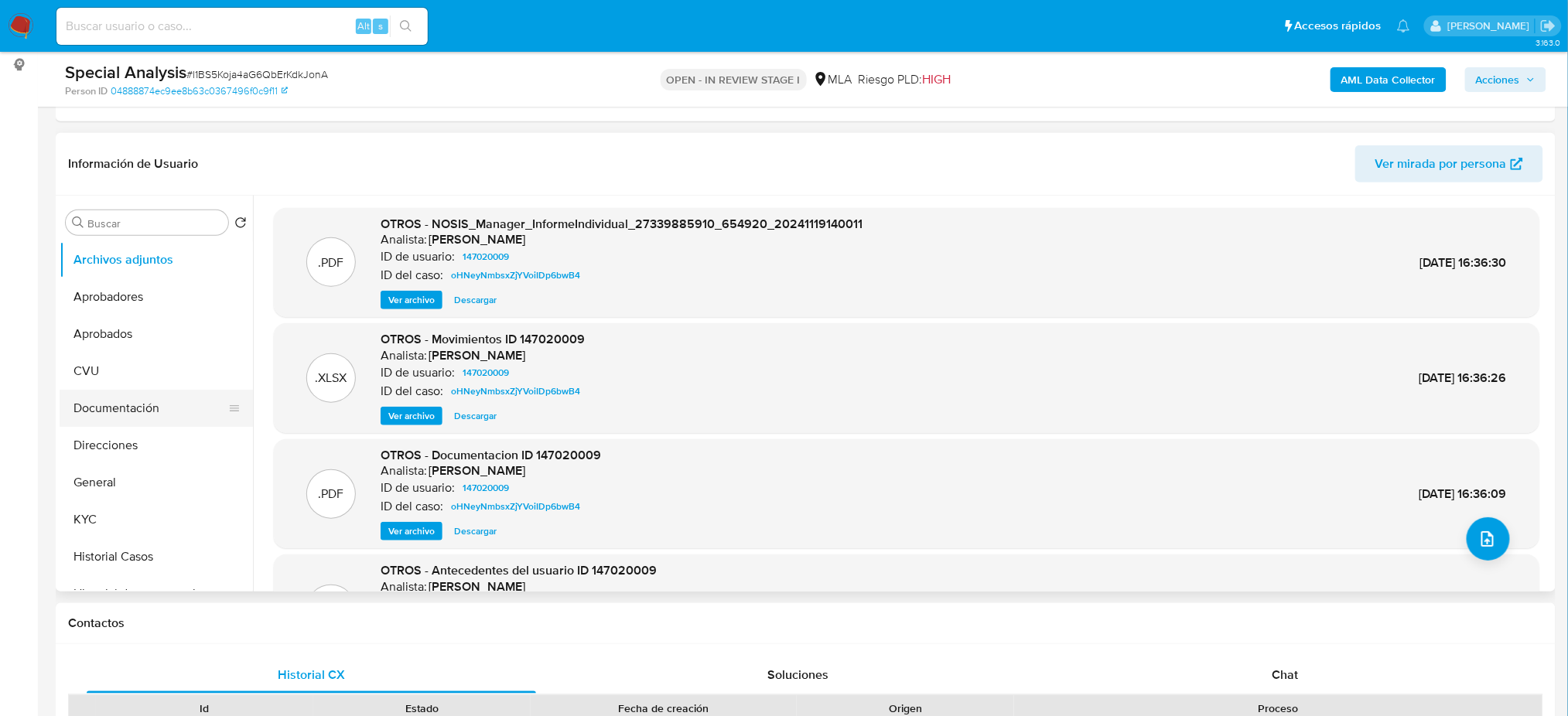
drag, startPoint x: 136, startPoint y: 469, endPoint x: 211, endPoint y: 407, distance: 97.3
click at [136, 469] on button "General" at bounding box center [156, 482] width 193 height 37
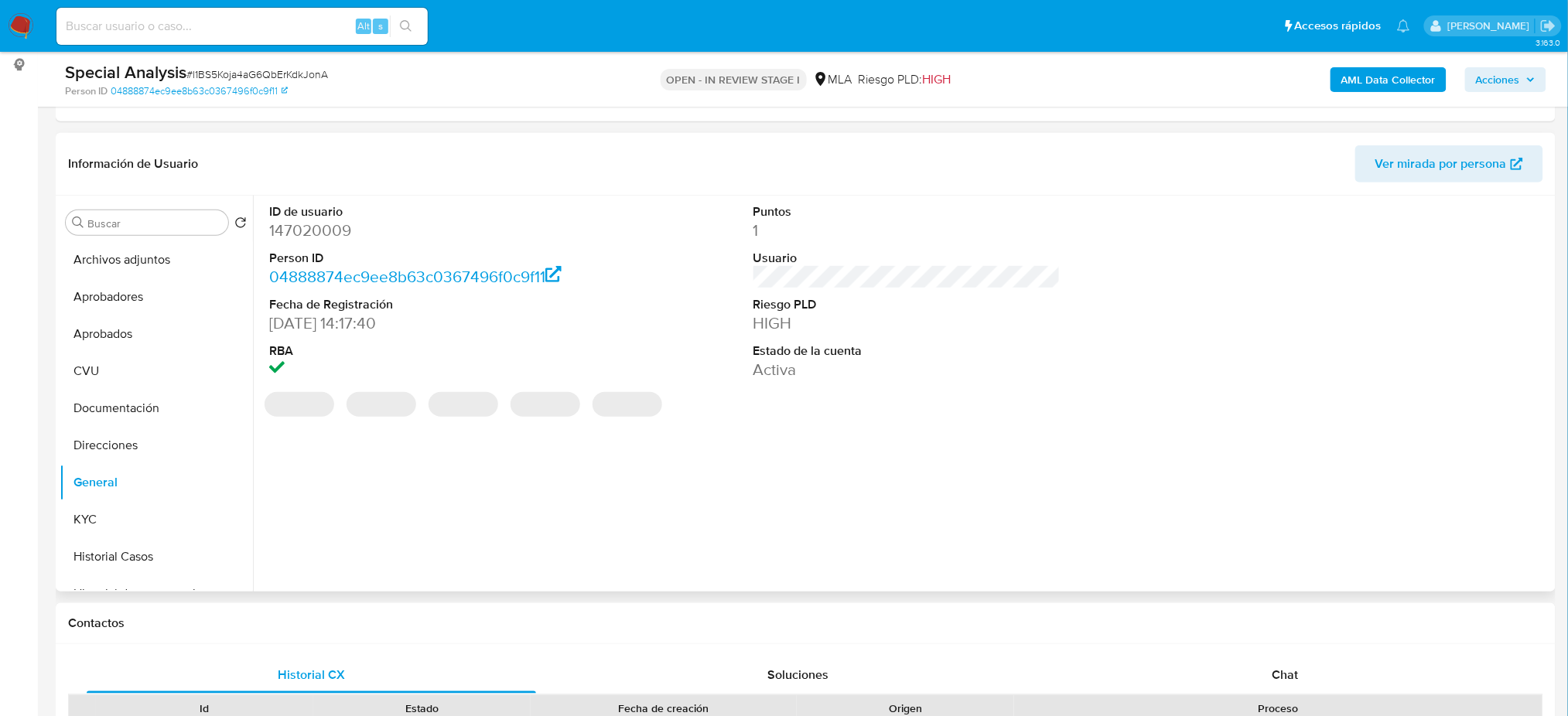
click at [286, 220] on dd "147020009" at bounding box center [423, 230] width 307 height 21
copy dd "147020009"
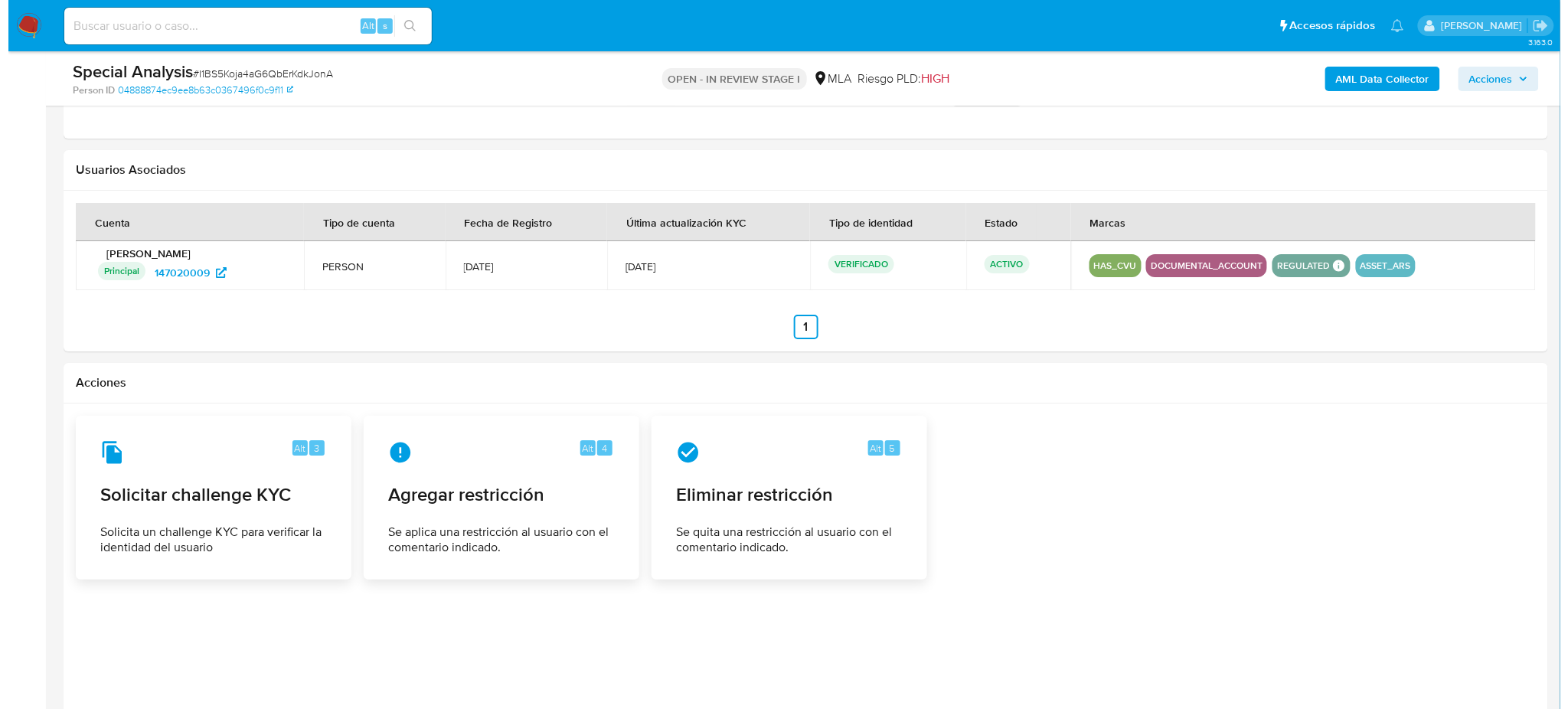
scroll to position [1985, 0]
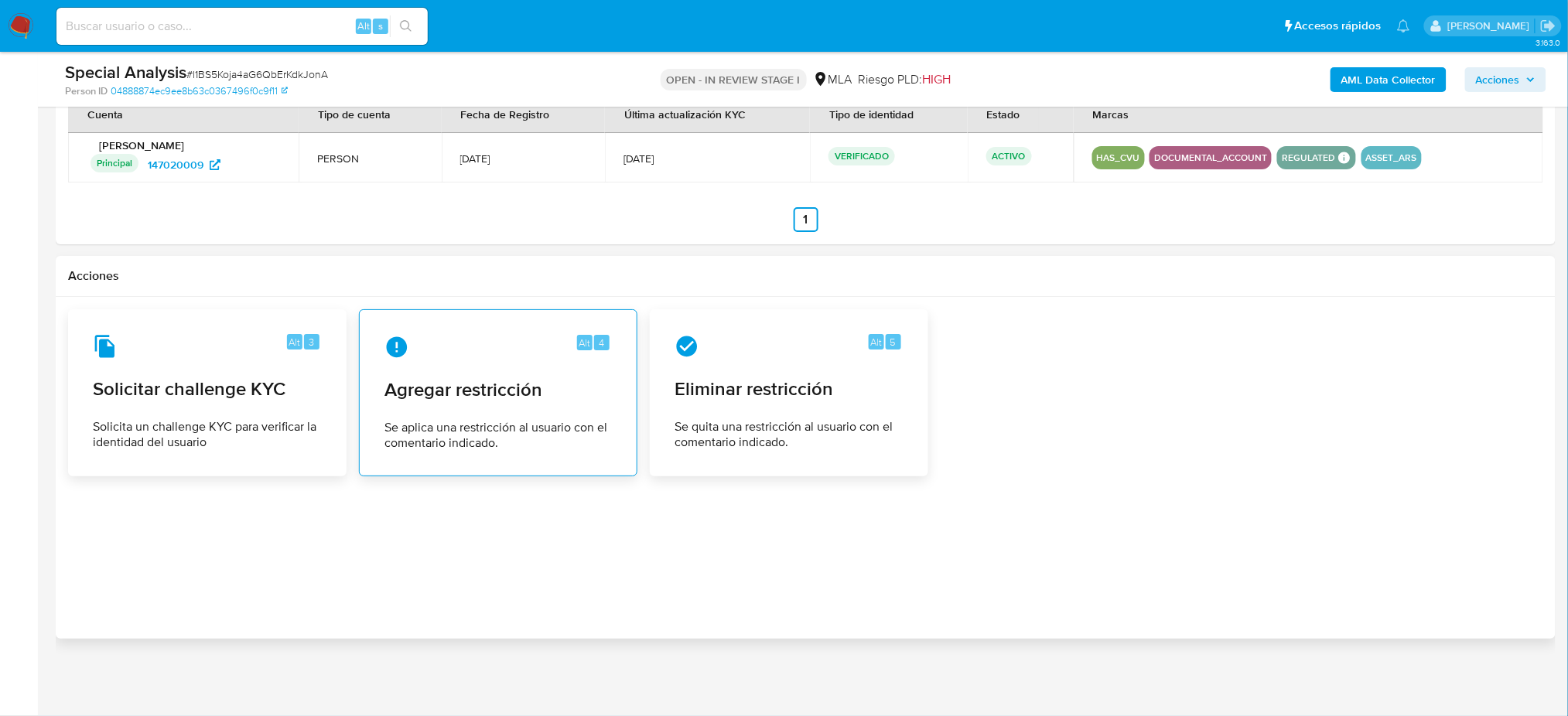
click at [520, 421] on span "Se aplica una restricción al usuario con el comentario indicado." at bounding box center [498, 435] width 228 height 31
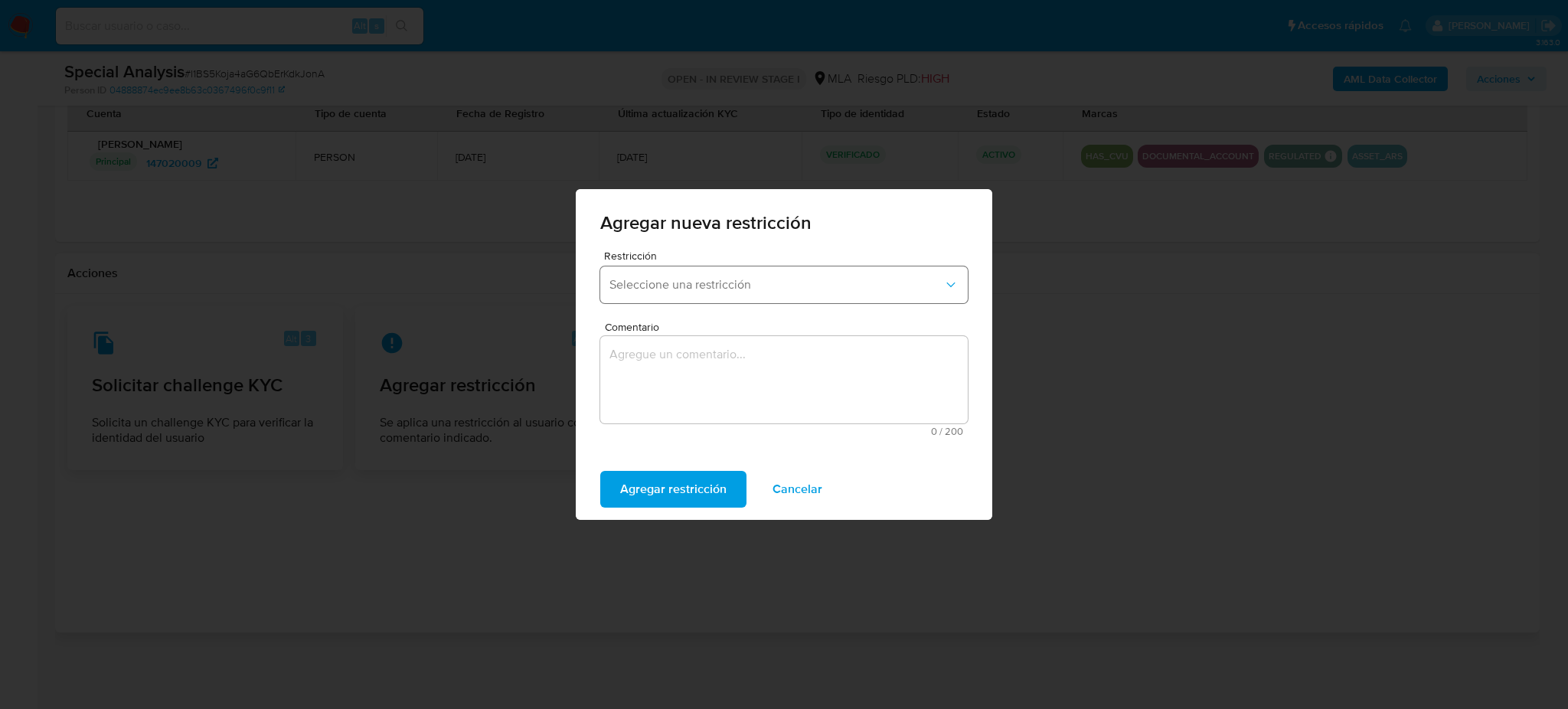
click at [675, 279] on span "Seleccione una restricción" at bounding box center [776, 284] width 334 height 16
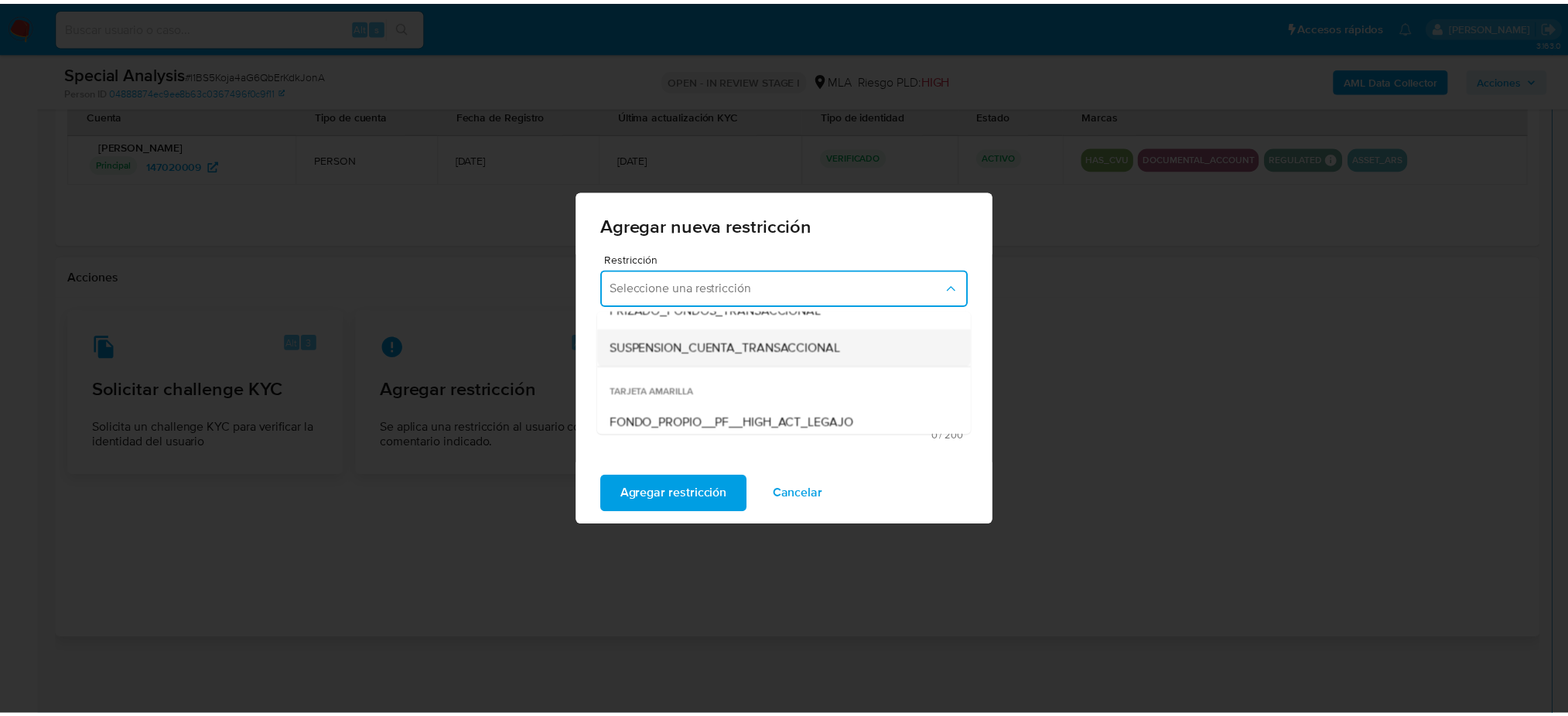
scroll to position [205, 0]
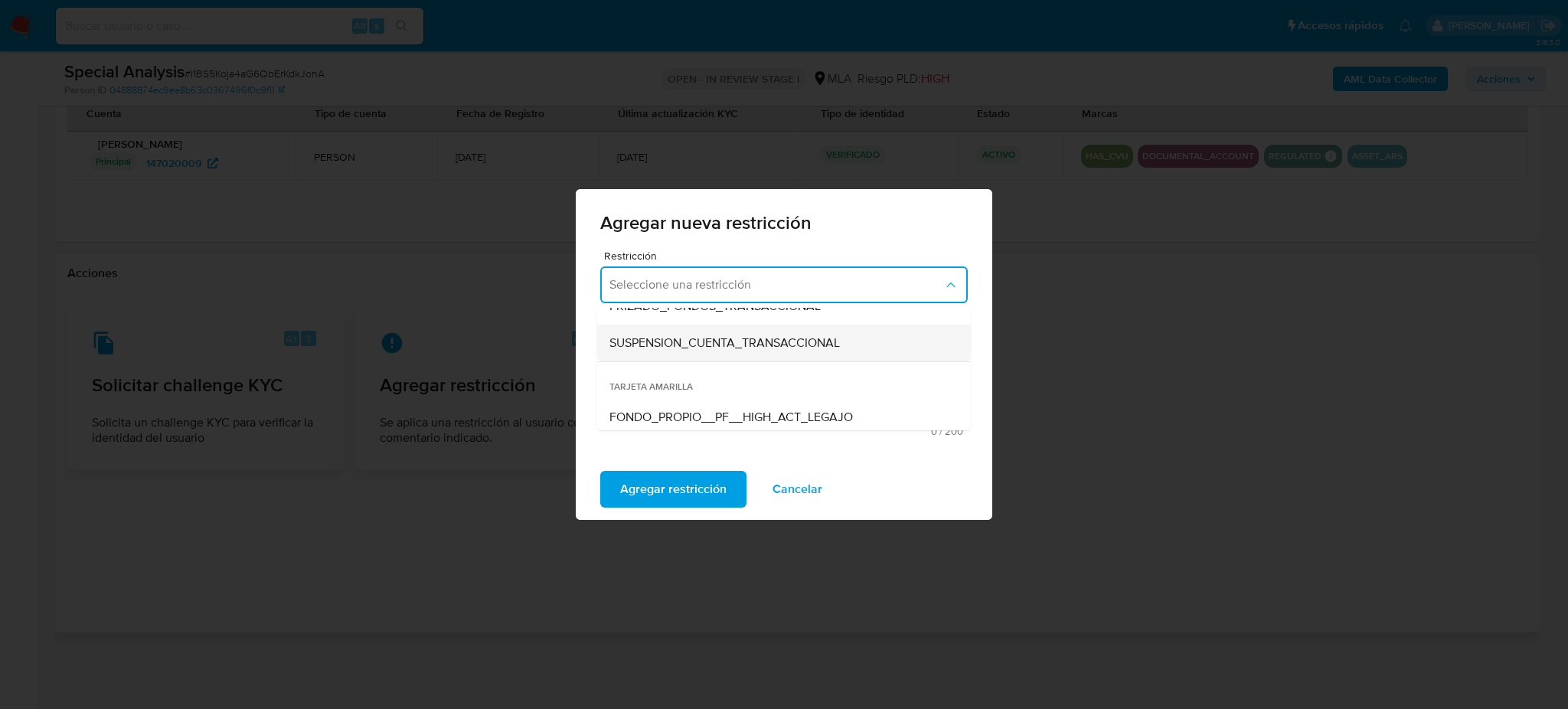
click at [698, 343] on span "SUSPENSION_CUENTA_TRANSACCIONAL" at bounding box center [724, 343] width 230 height 16
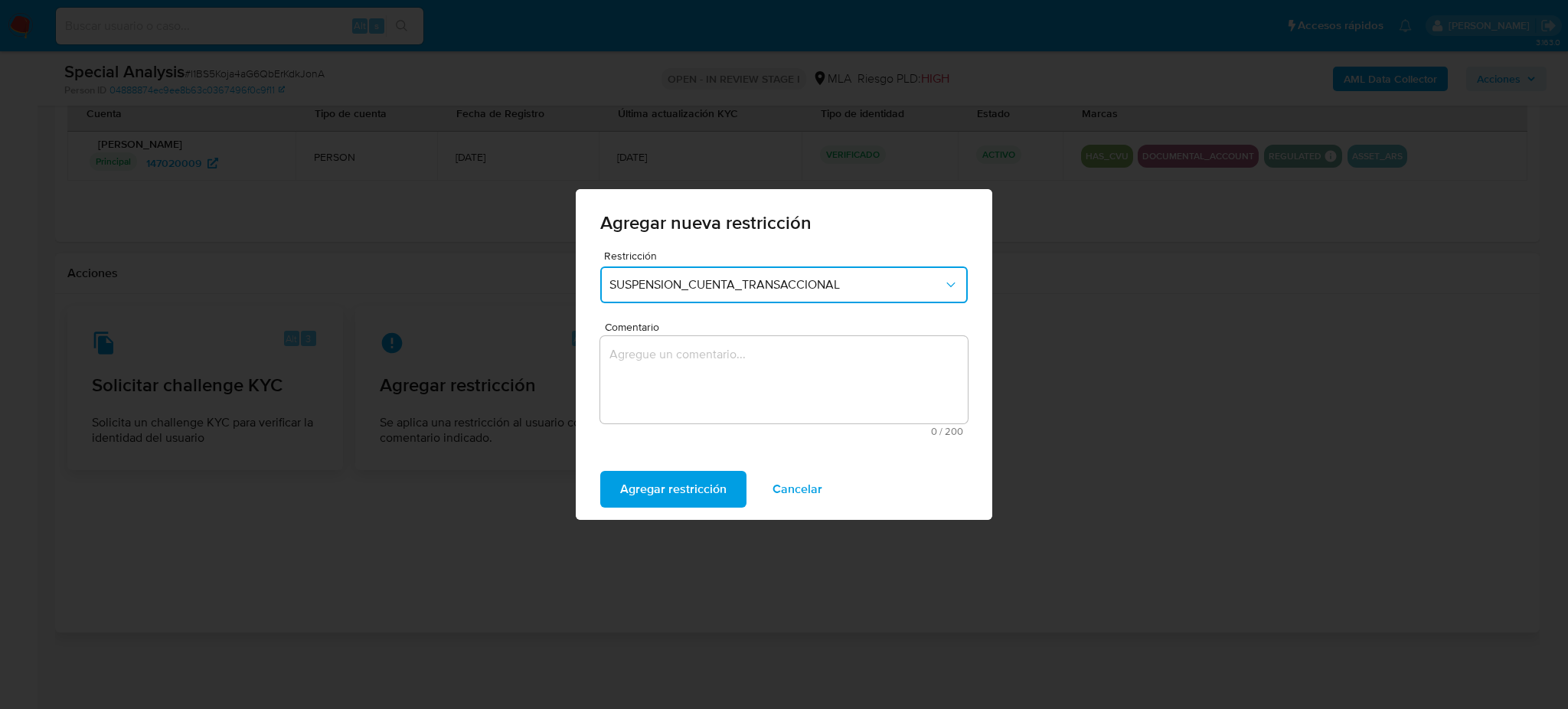
click at [698, 344] on textarea "Comentario" at bounding box center [784, 379] width 368 height 87
type textarea "AML"
click at [697, 469] on div "Agregar restricción Cancelar" at bounding box center [784, 488] width 416 height 61
click at [659, 489] on span "Agregar restricción" at bounding box center [673, 488] width 106 height 33
click at [659, 489] on span "Confirmar" at bounding box center [647, 488] width 55 height 33
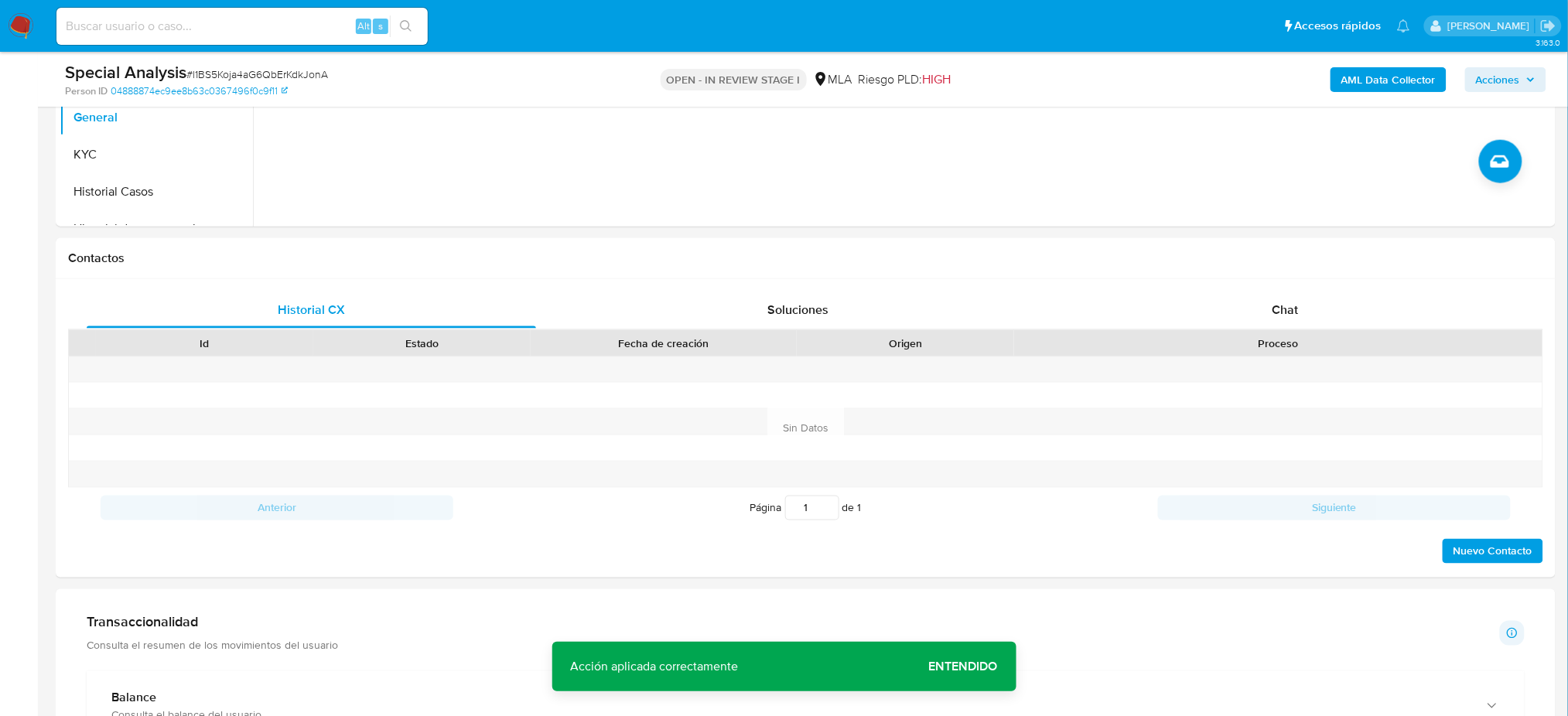
scroll to position [252, 0]
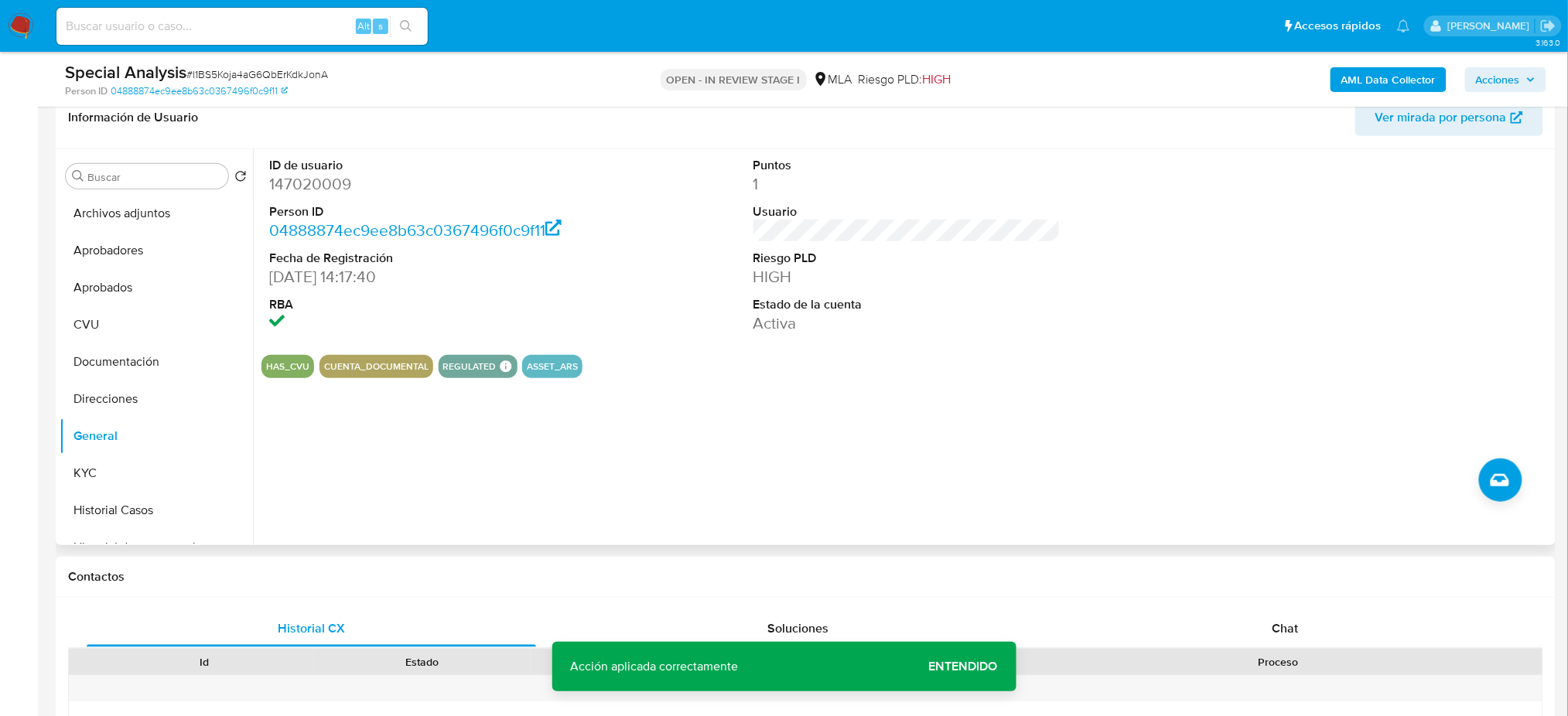
click at [319, 179] on dd "147020009" at bounding box center [423, 184] width 307 height 21
copy dd "147020009"
click at [146, 209] on button "Archivos adjuntos" at bounding box center [156, 213] width 193 height 37
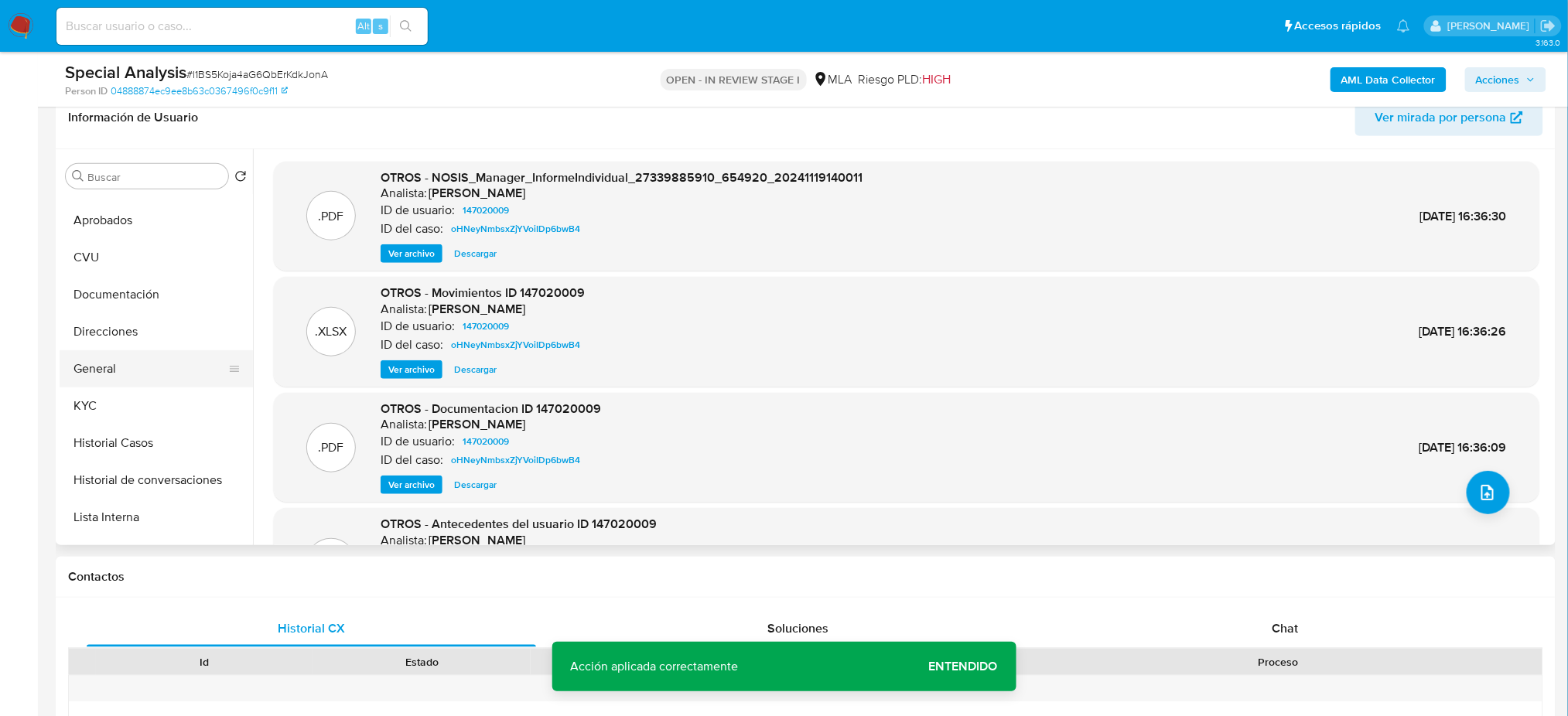
scroll to position [103, 0]
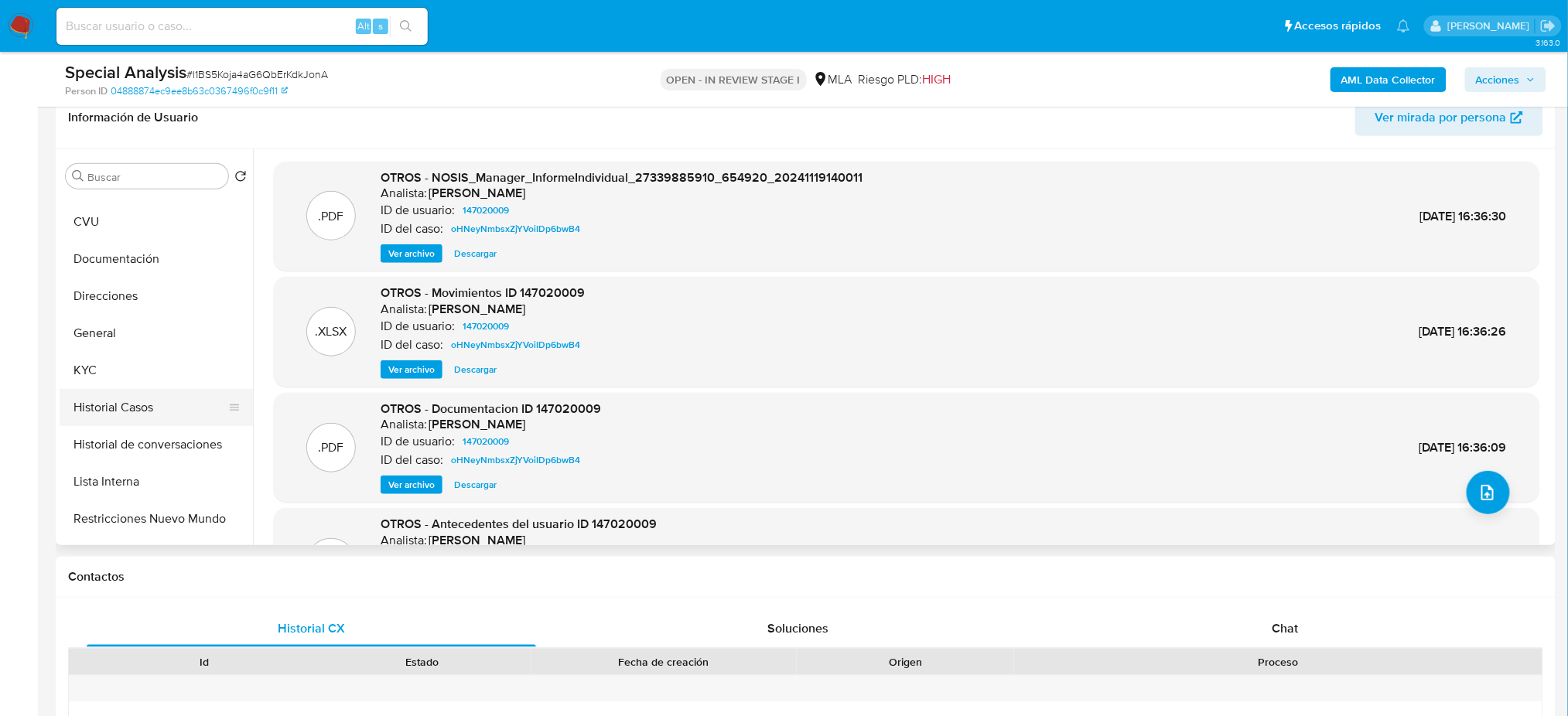
drag, startPoint x: 131, startPoint y: 414, endPoint x: 121, endPoint y: 424, distance: 14.1
click at [131, 413] on button "Historial Casos" at bounding box center [149, 407] width 181 height 37
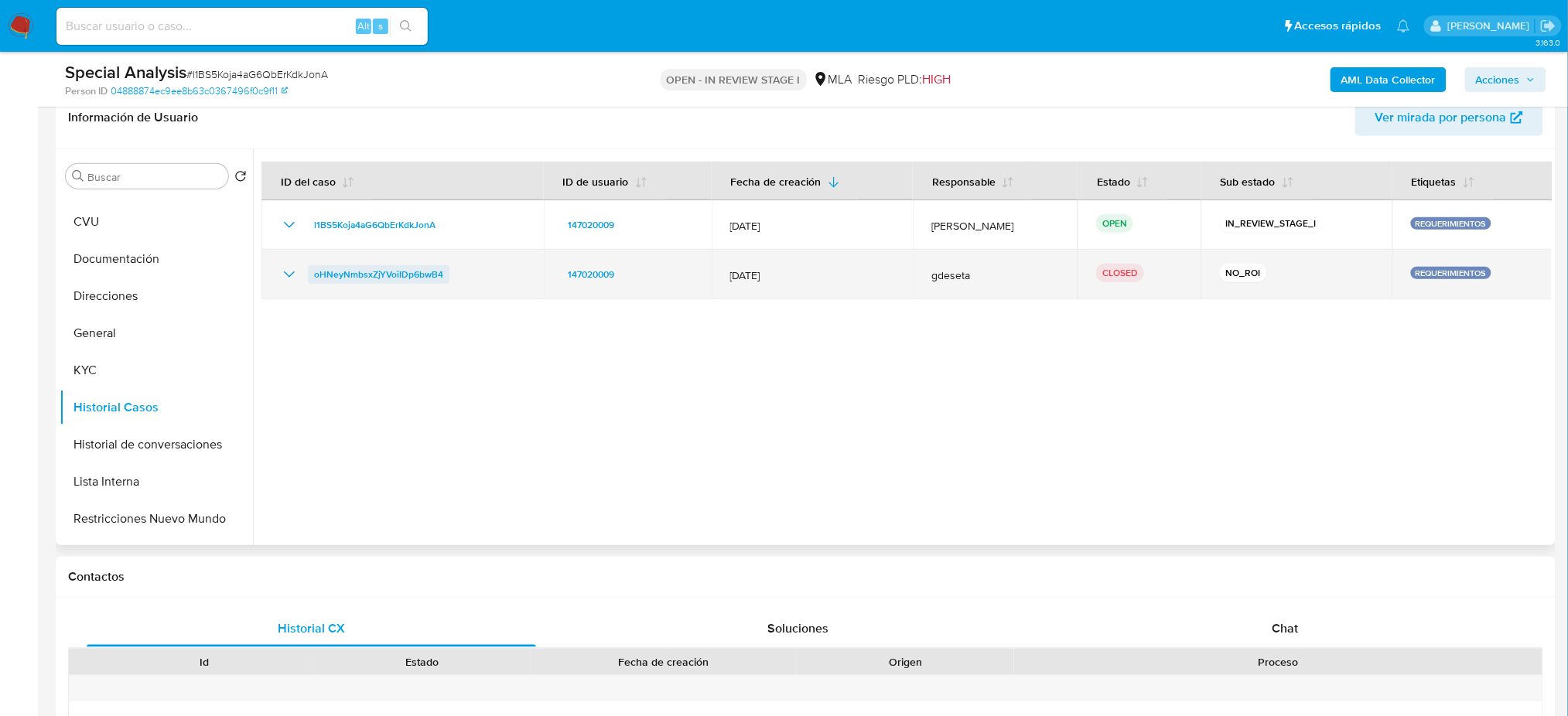
click at [377, 277] on span "oHNeyNmbsxZjYVoiIDp6bwB4" at bounding box center [379, 274] width 130 height 18
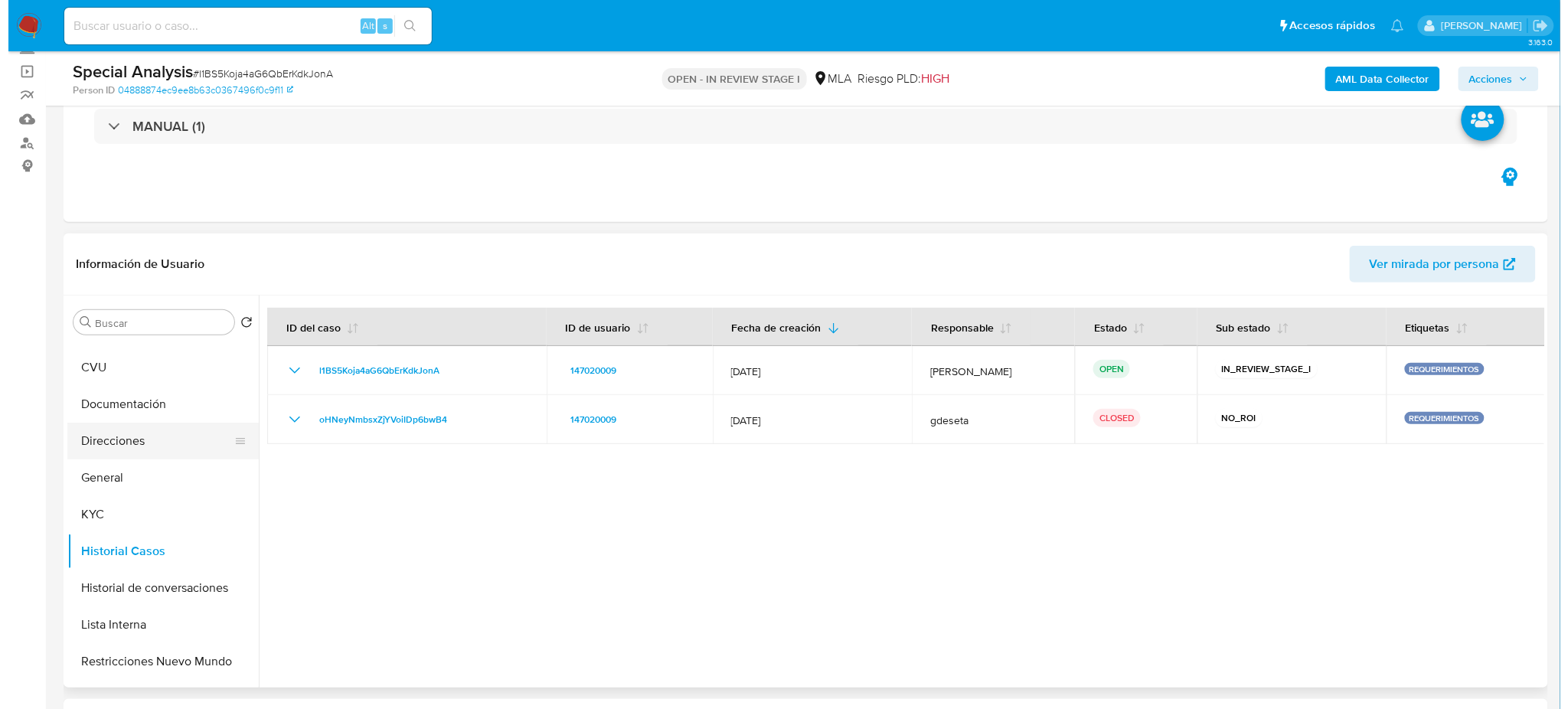
scroll to position [0, 0]
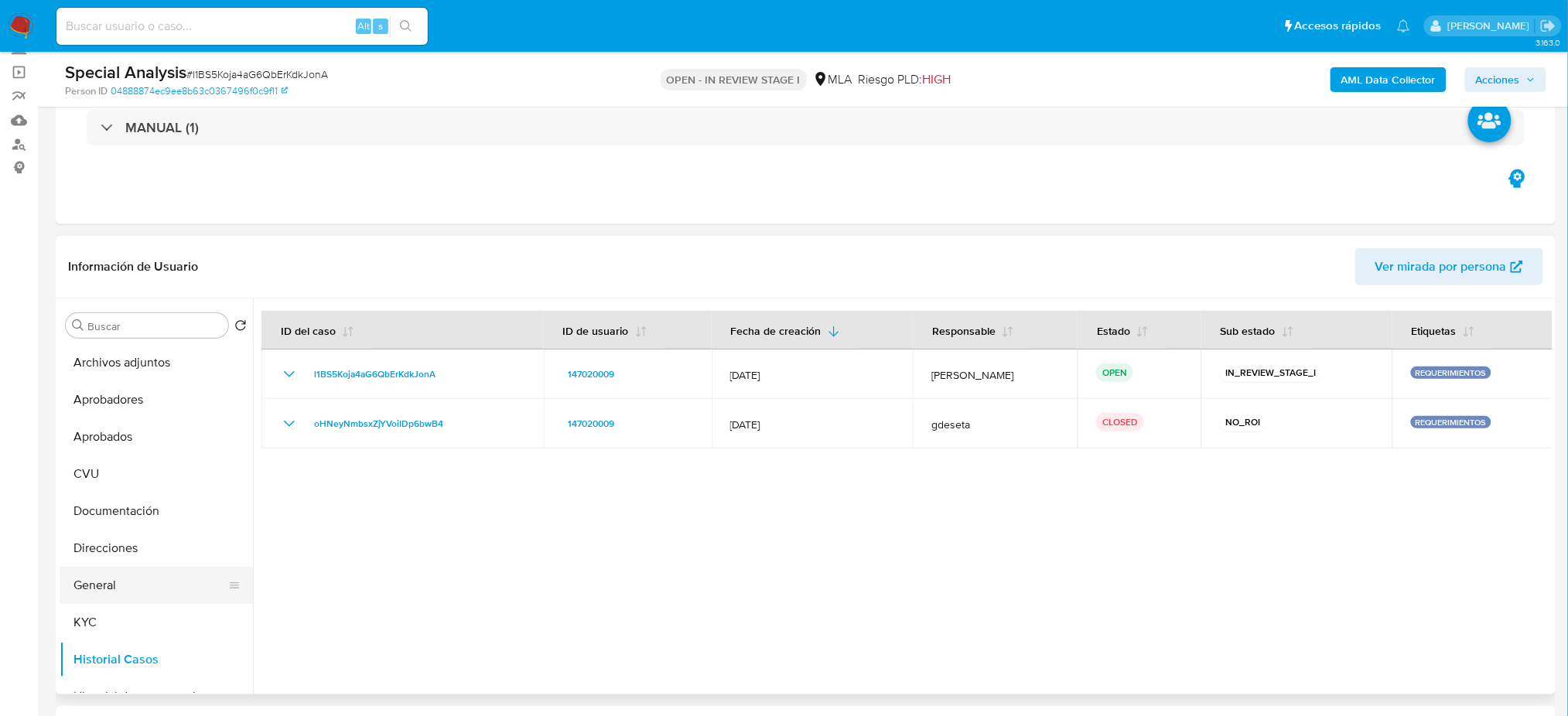
click at [142, 582] on button "General" at bounding box center [149, 585] width 181 height 37
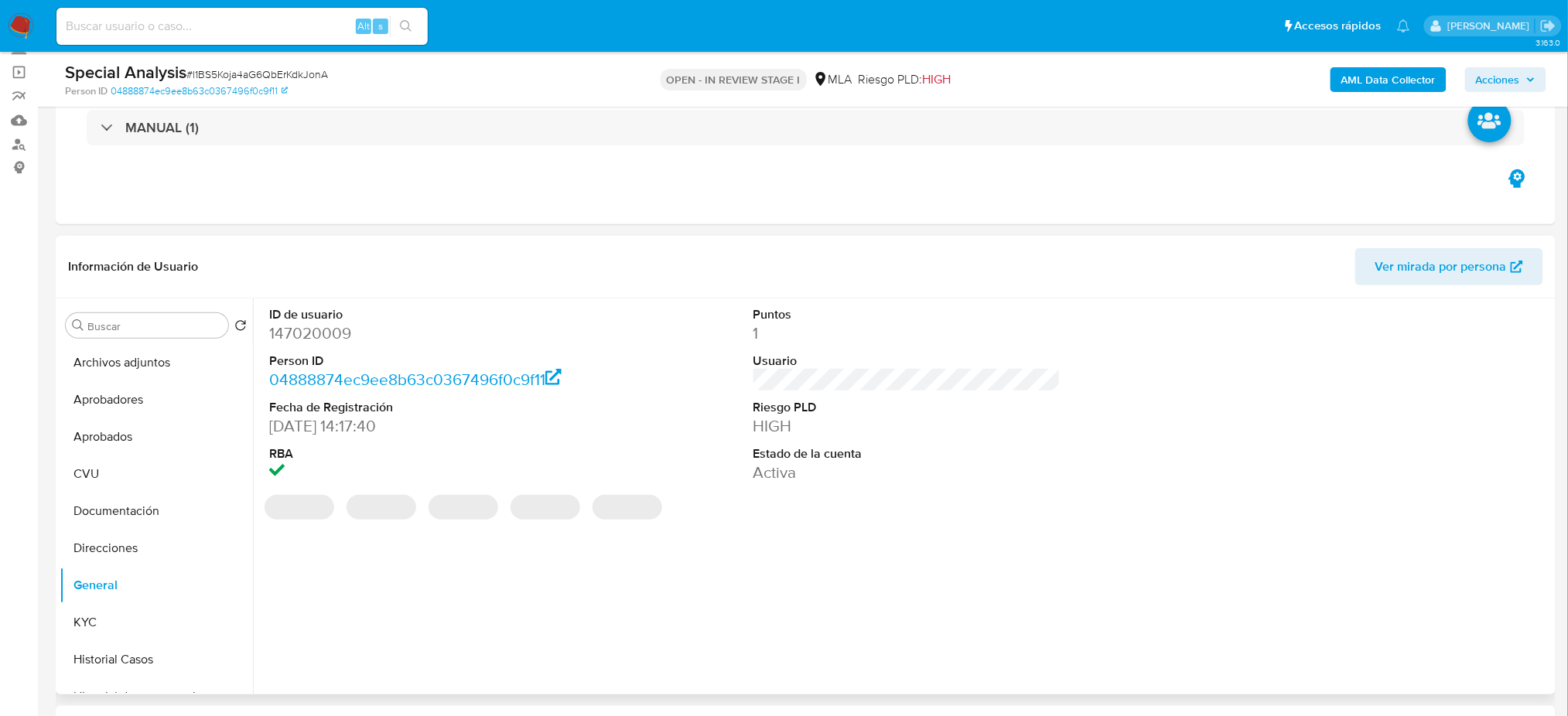
click at [314, 331] on dd "147020009" at bounding box center [423, 333] width 307 height 21
click at [314, 330] on dd "147020009" at bounding box center [423, 333] width 307 height 21
copy dd "147020009"
drag, startPoint x: 139, startPoint y: 352, endPoint x: 379, endPoint y: 374, distance: 241.0
click at [139, 351] on button "Archivos adjuntos" at bounding box center [156, 362] width 193 height 37
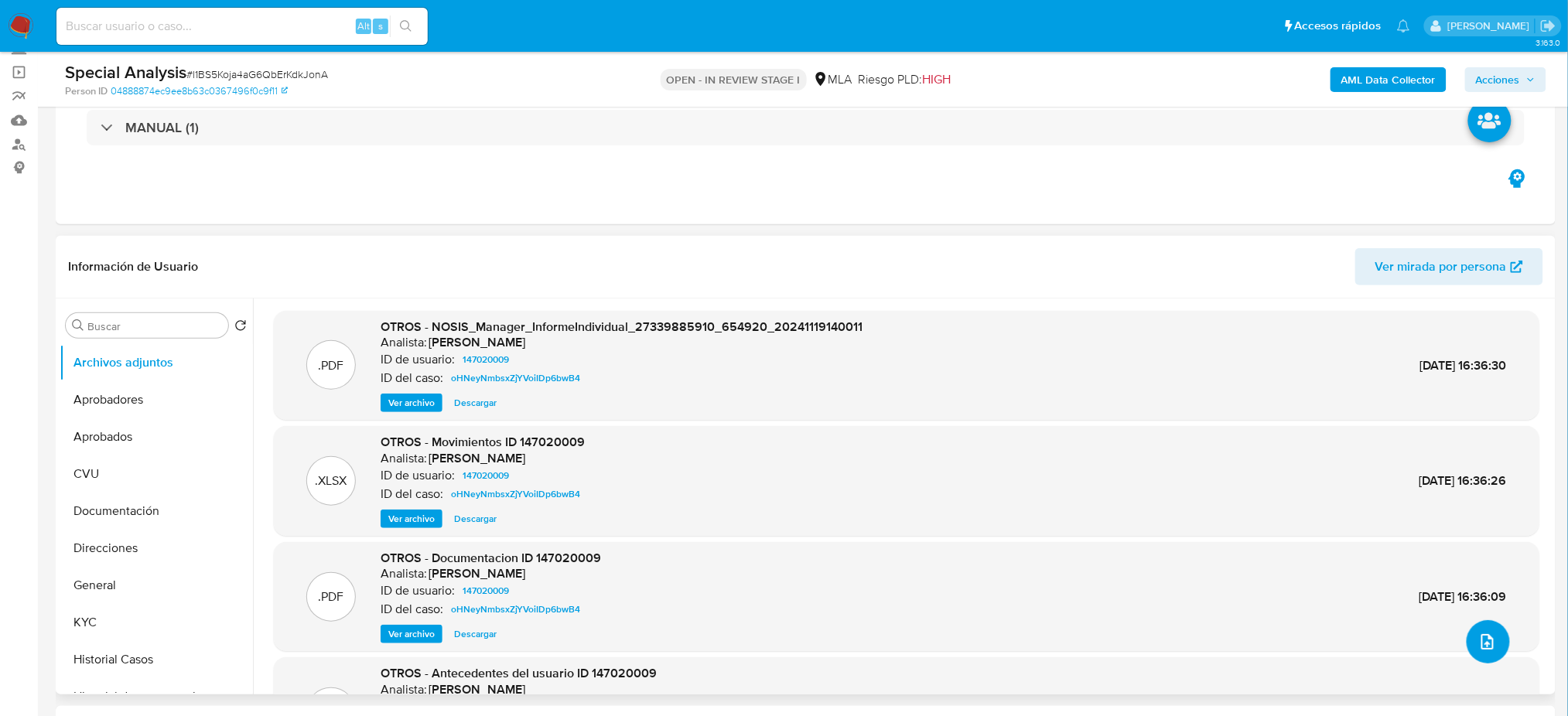
click at [1485, 636] on icon "upload-file" at bounding box center [1487, 642] width 18 height 18
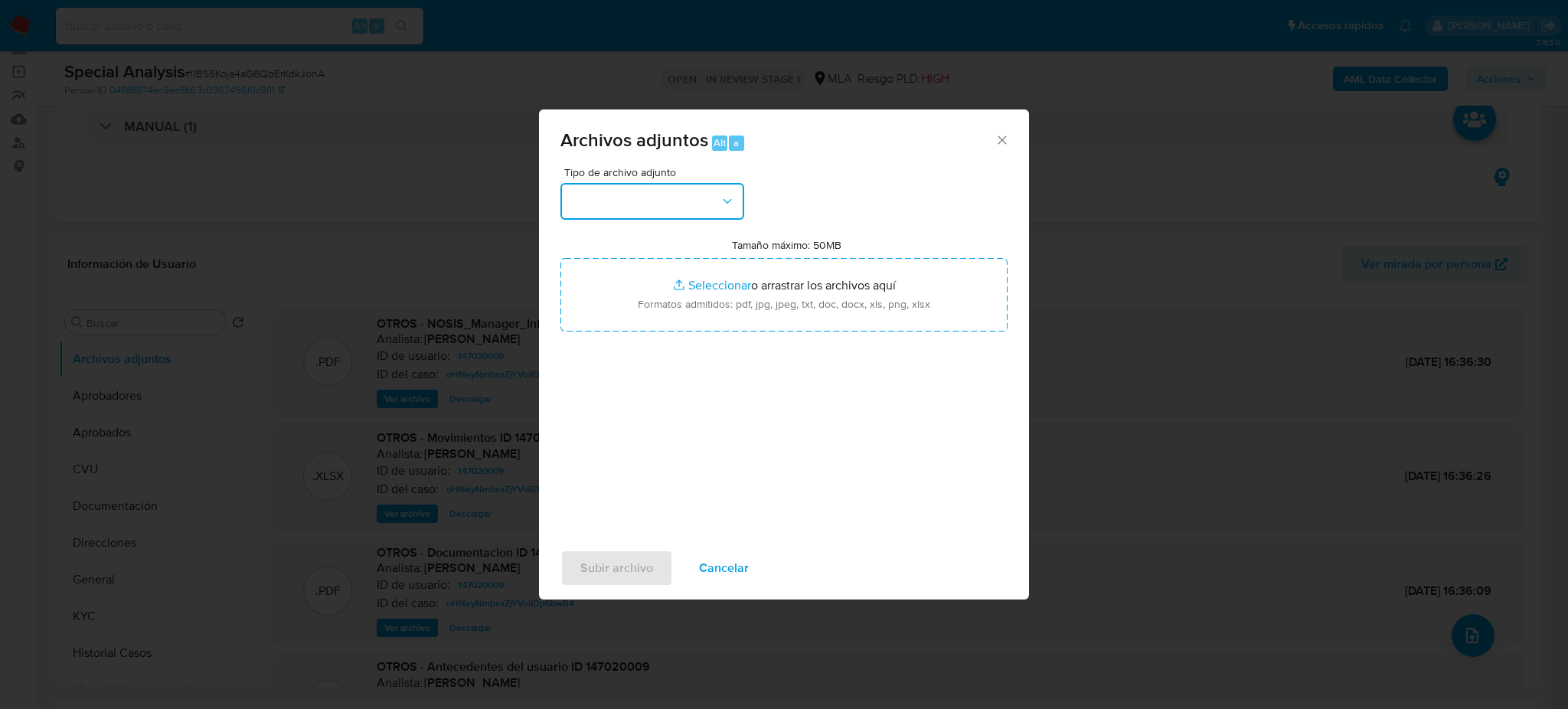
click at [682, 203] on button "button" at bounding box center [652, 201] width 184 height 37
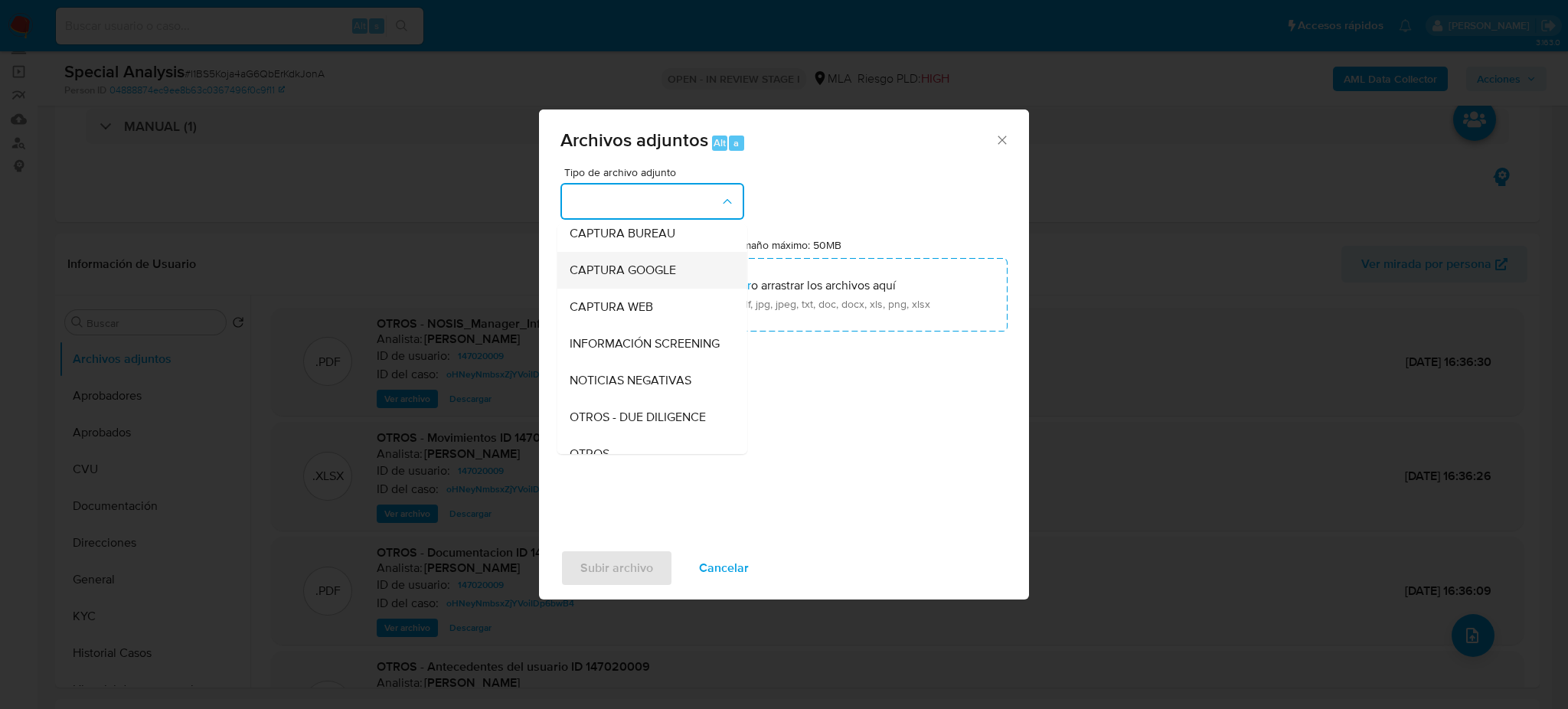
scroll to position [203, 0]
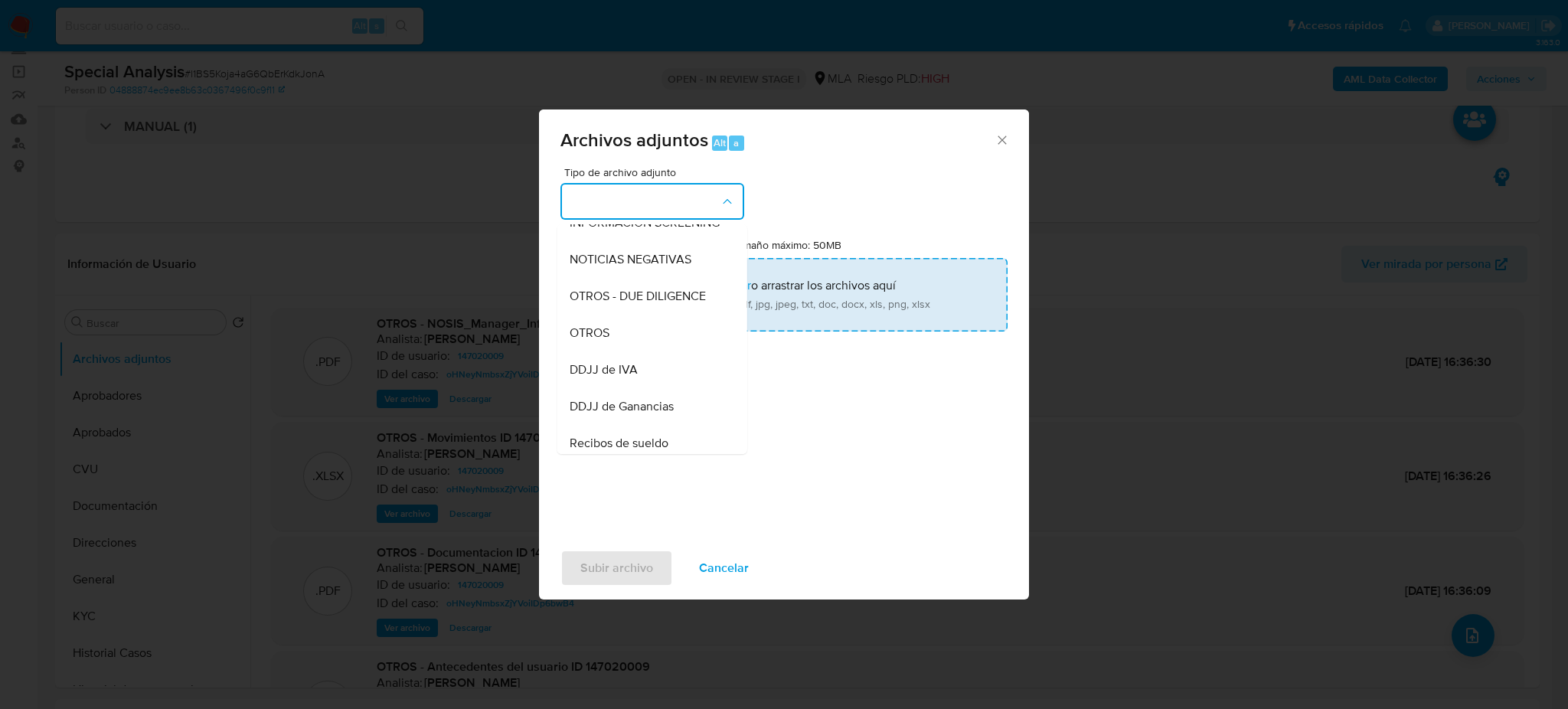
click at [652, 332] on div "OTROS" at bounding box center [647, 332] width 156 height 37
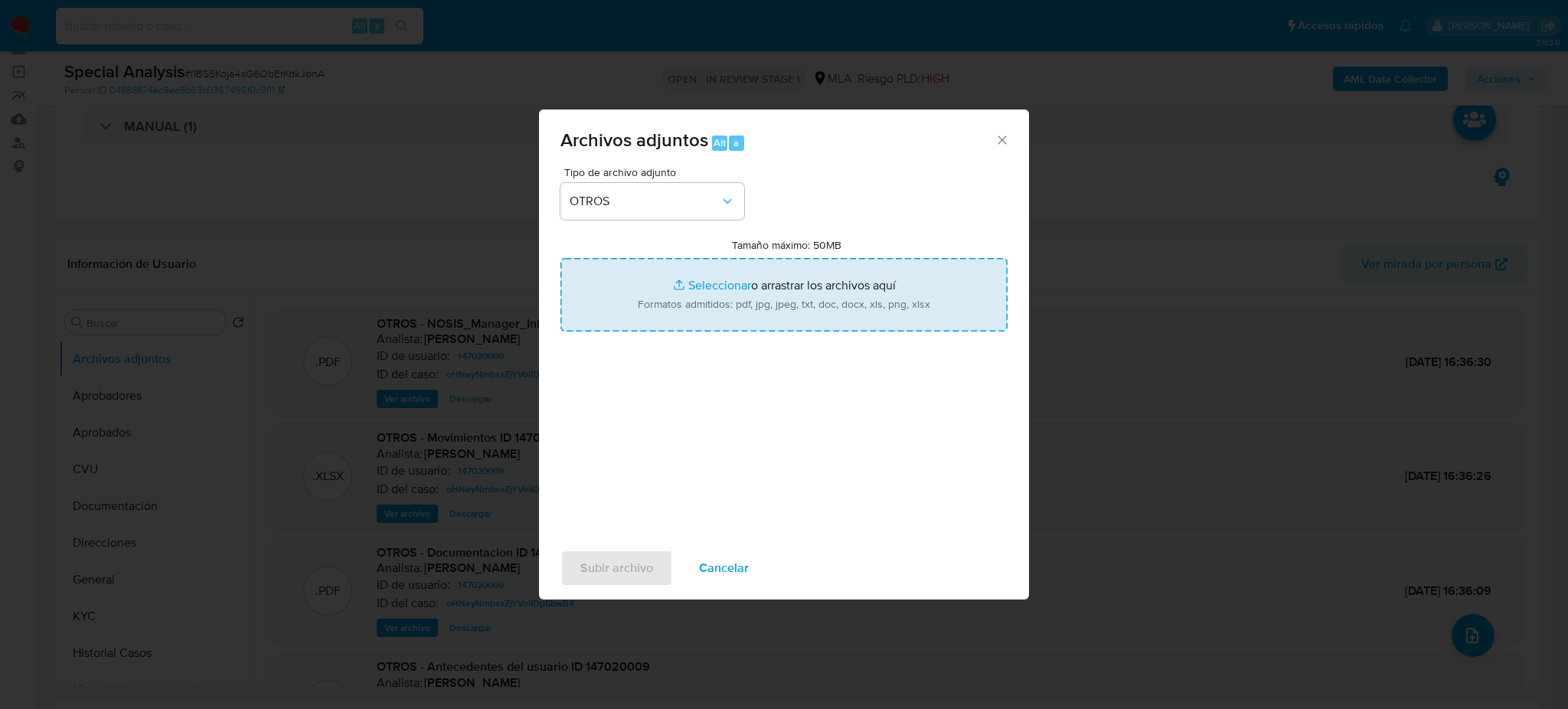
click at [684, 292] on input "Tamaño máximo: 50MB Seleccionar archivos" at bounding box center [783, 295] width 447 height 74
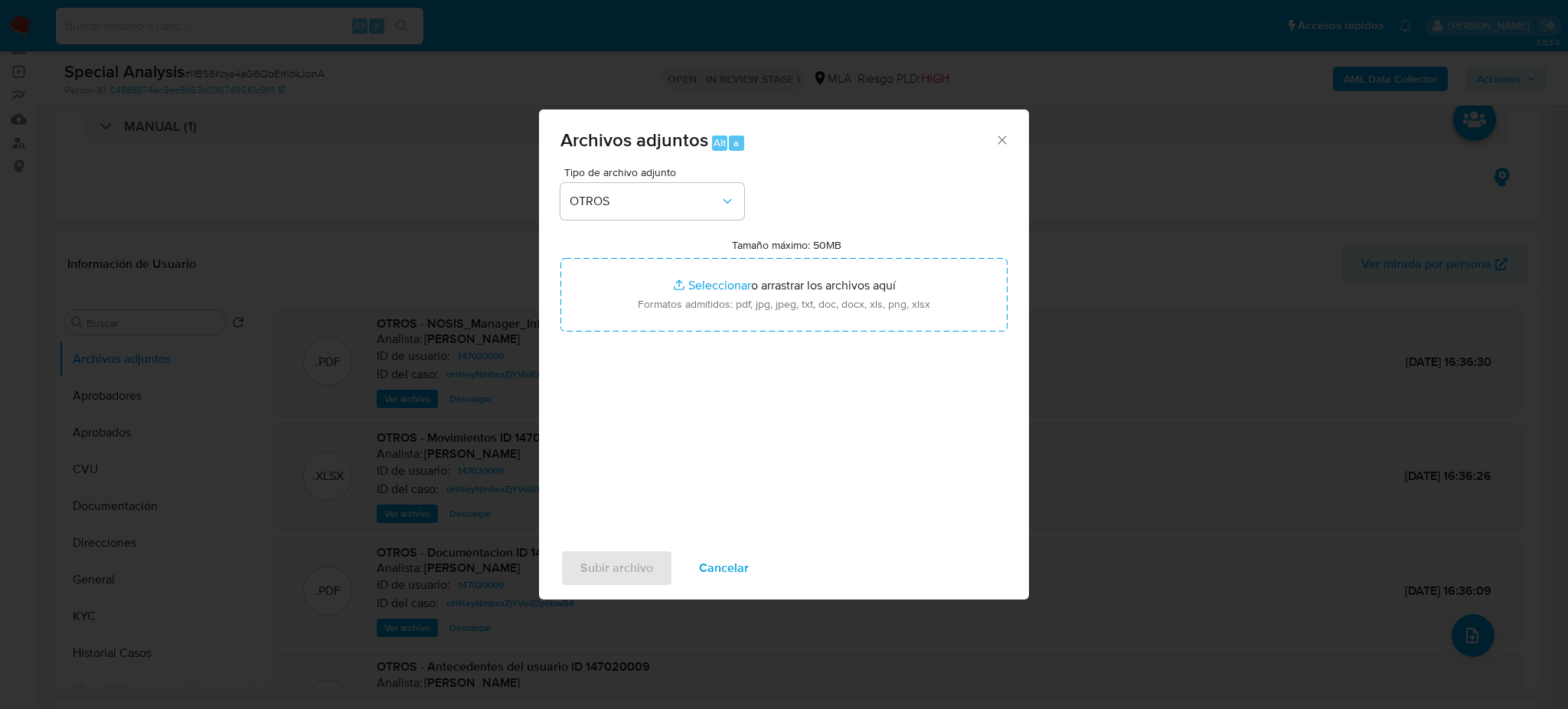
click at [737, 561] on span "Cancelar" at bounding box center [724, 568] width 50 height 33
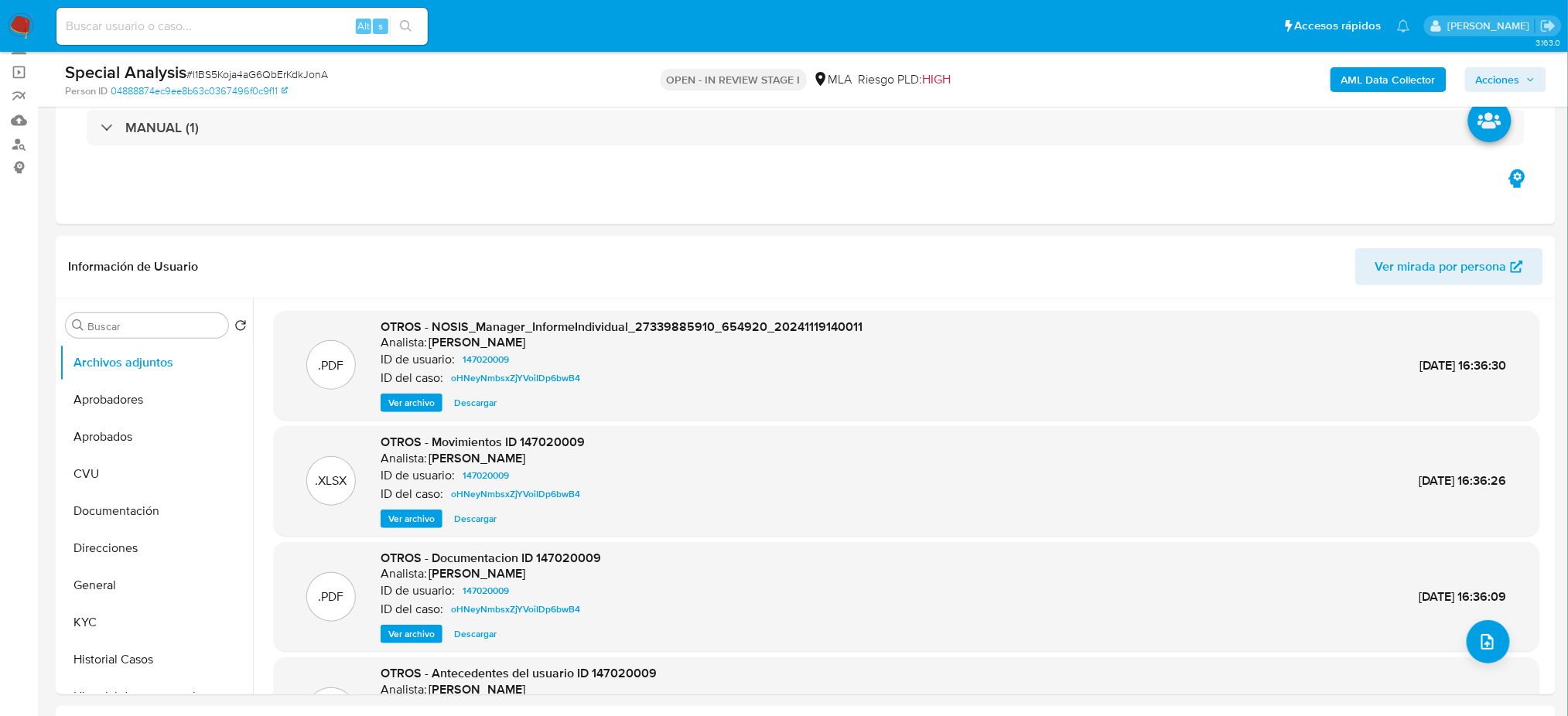
click at [1351, 85] on b "AML Data Collector" at bounding box center [1388, 80] width 94 height 25
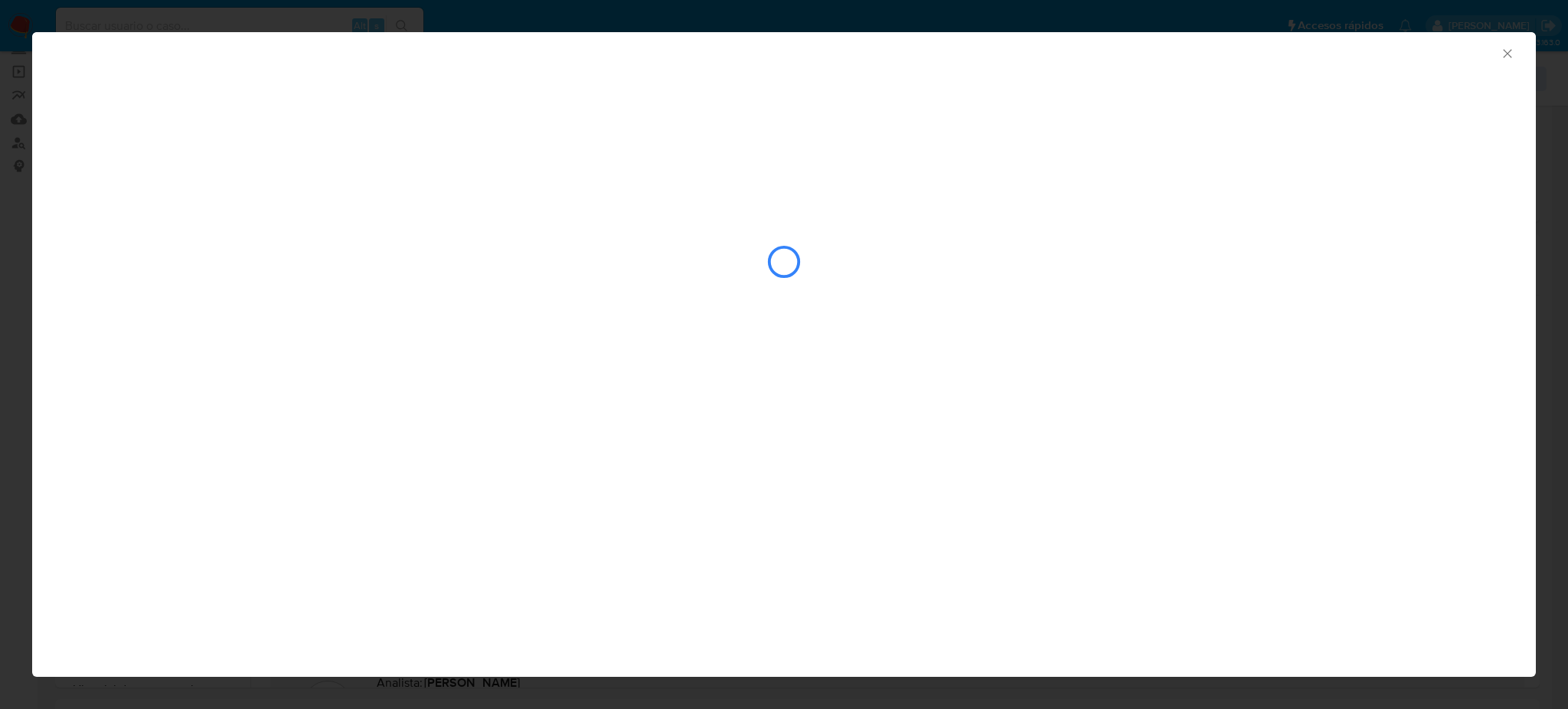
click at [1512, 49] on icon "Cerrar ventana" at bounding box center [1507, 53] width 16 height 16
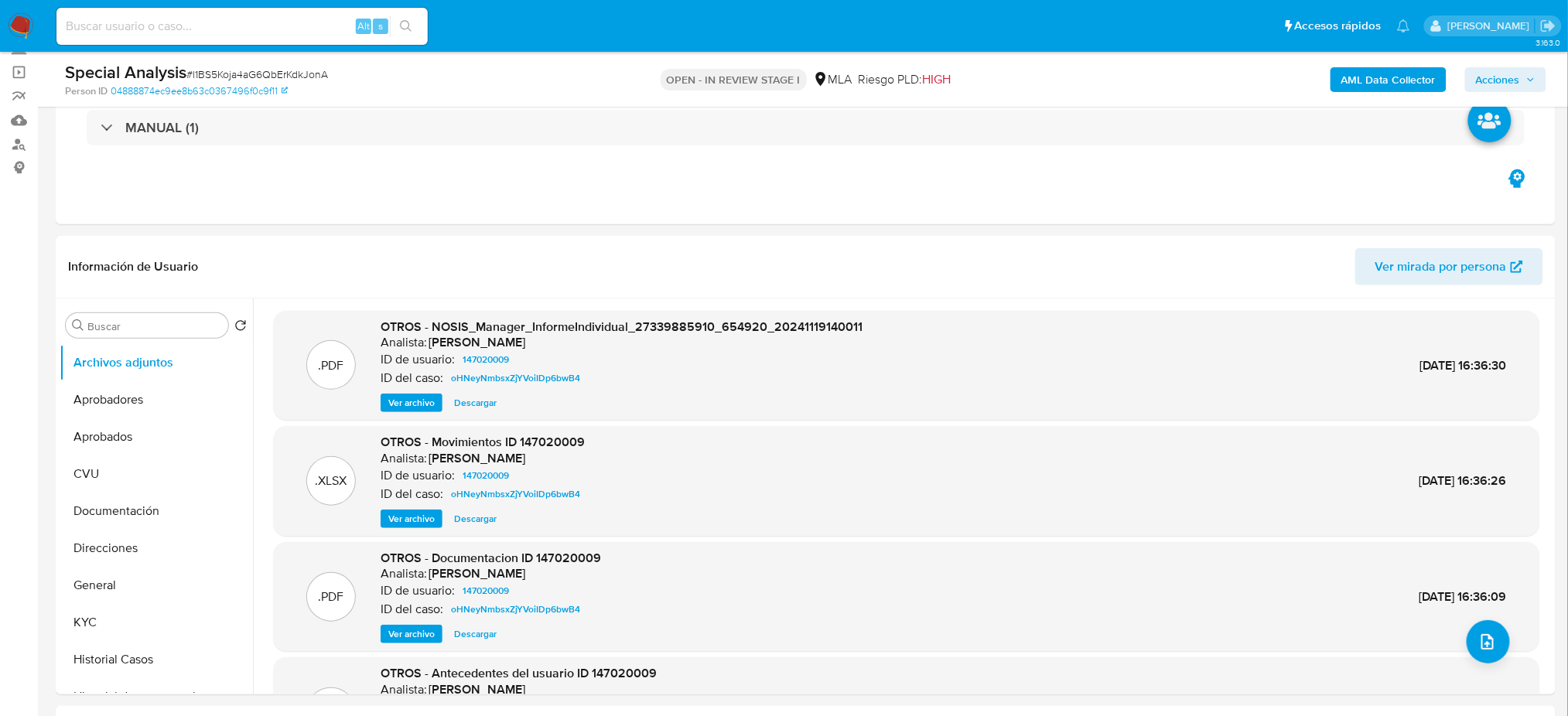
click at [1371, 80] on b "AML Data Collector" at bounding box center [1388, 80] width 94 height 25
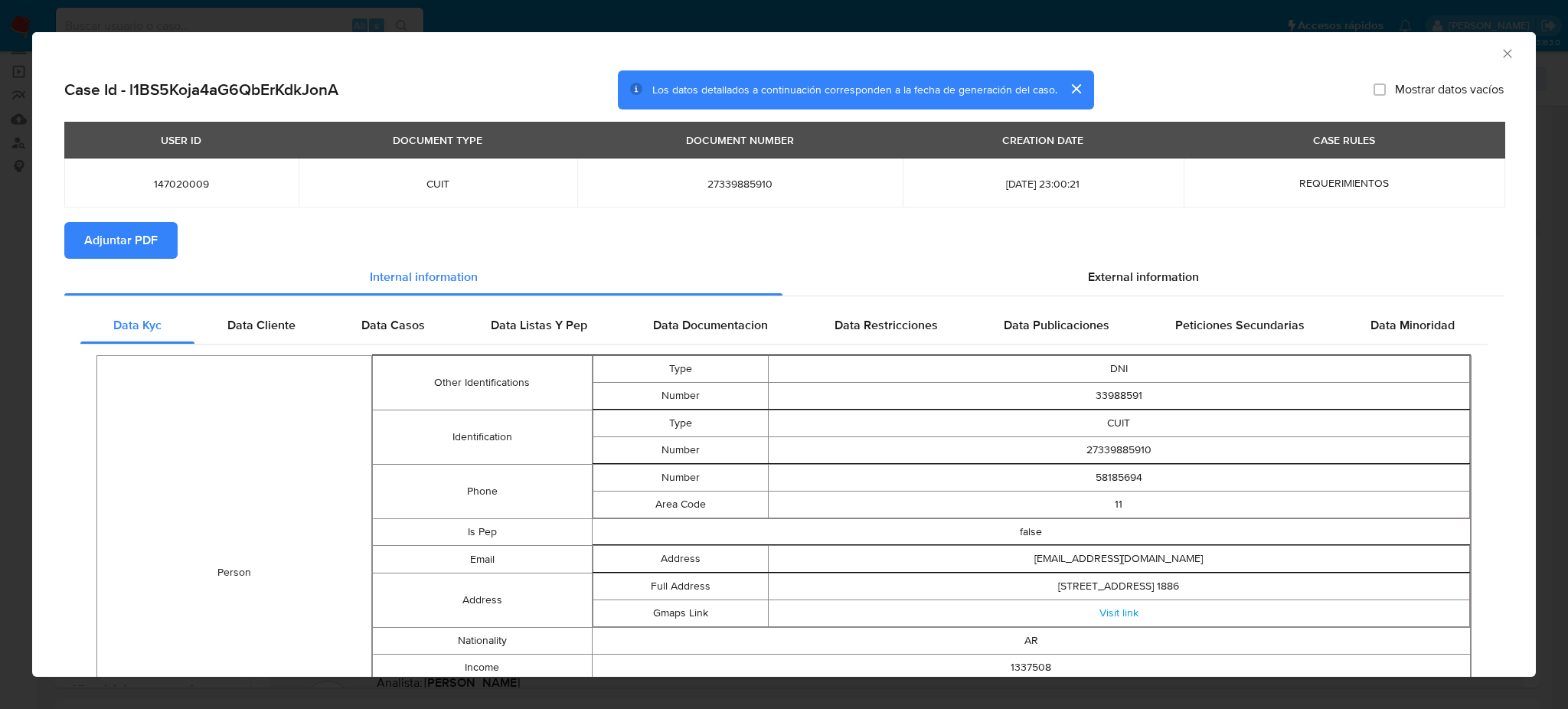
click at [110, 238] on span "Adjuntar PDF" at bounding box center [121, 240] width 74 height 33
click at [1499, 55] on icon "Cerrar ventana" at bounding box center [1507, 53] width 16 height 16
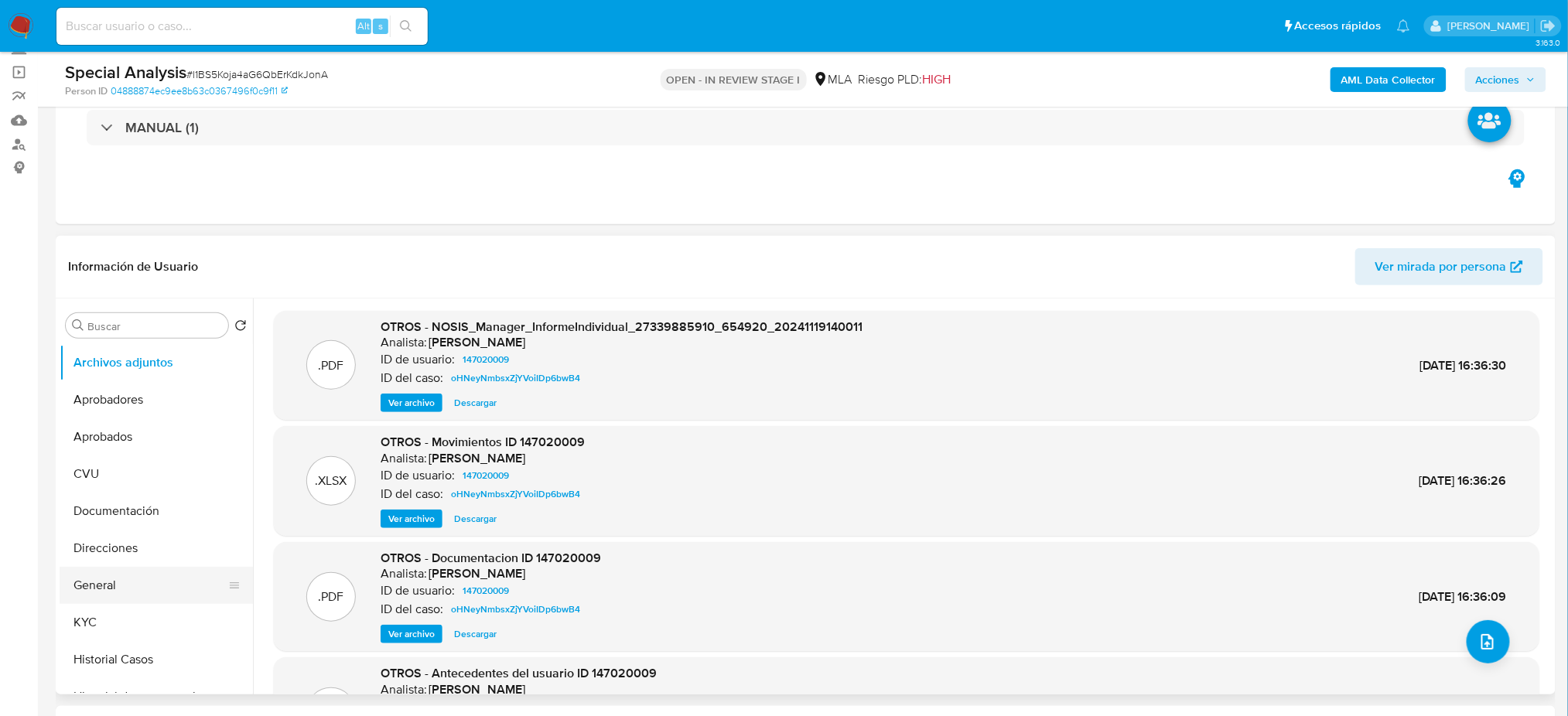
click at [110, 591] on button "General" at bounding box center [149, 585] width 181 height 37
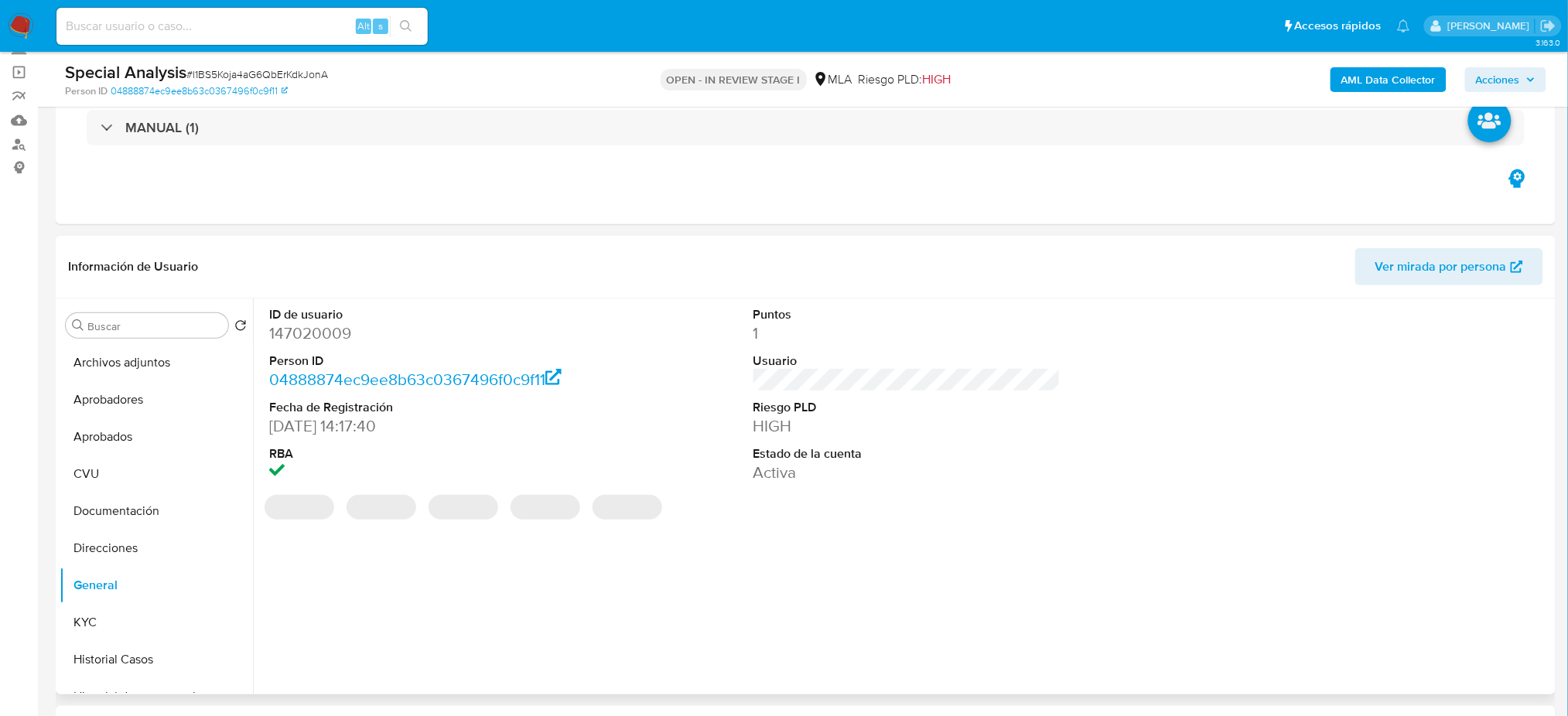
click at [292, 332] on dd "147020009" at bounding box center [423, 333] width 307 height 21
click at [292, 331] on dd "147020009" at bounding box center [423, 333] width 307 height 21
copy dd "147020009"
click at [150, 356] on button "Archivos adjuntos" at bounding box center [149, 362] width 181 height 37
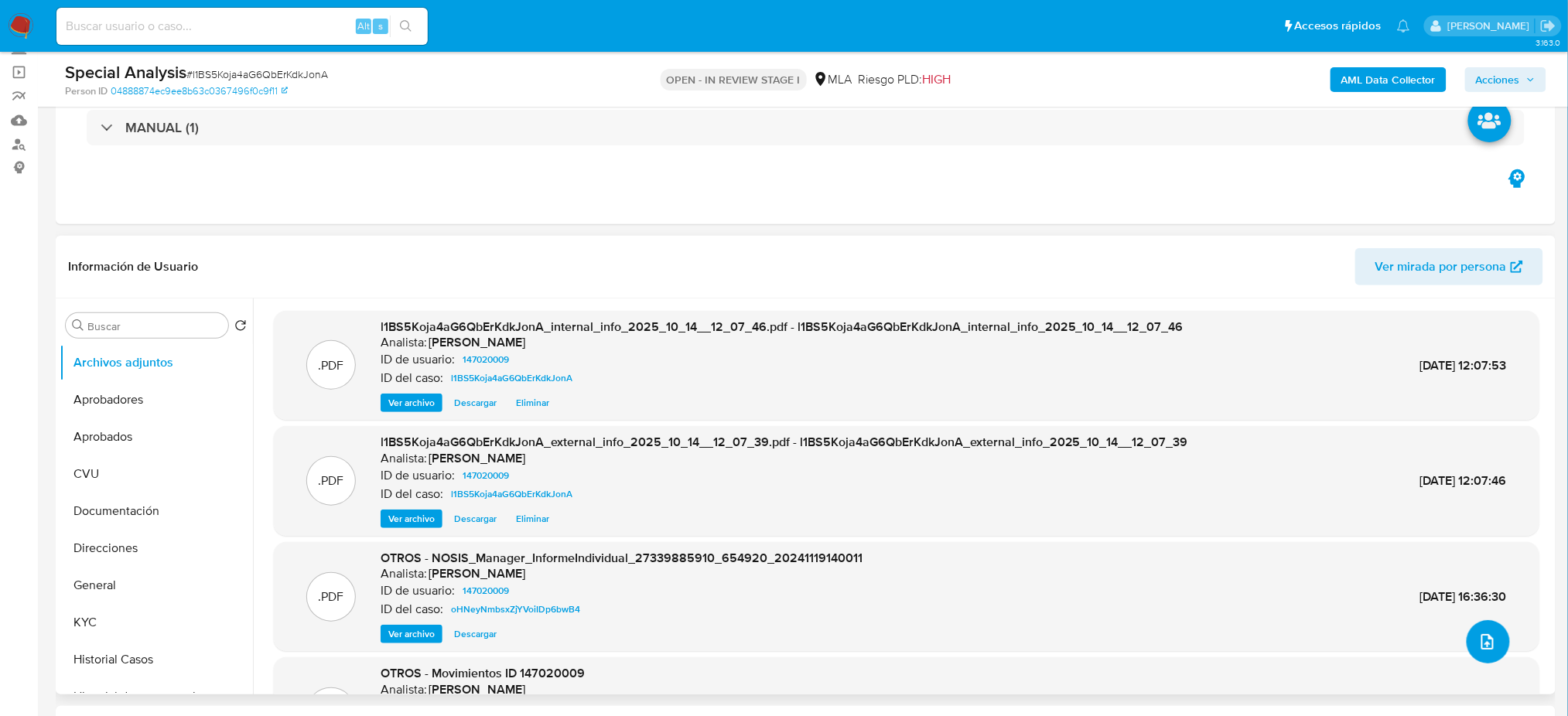
click at [1469, 637] on button "upload-file" at bounding box center [1488, 642] width 43 height 43
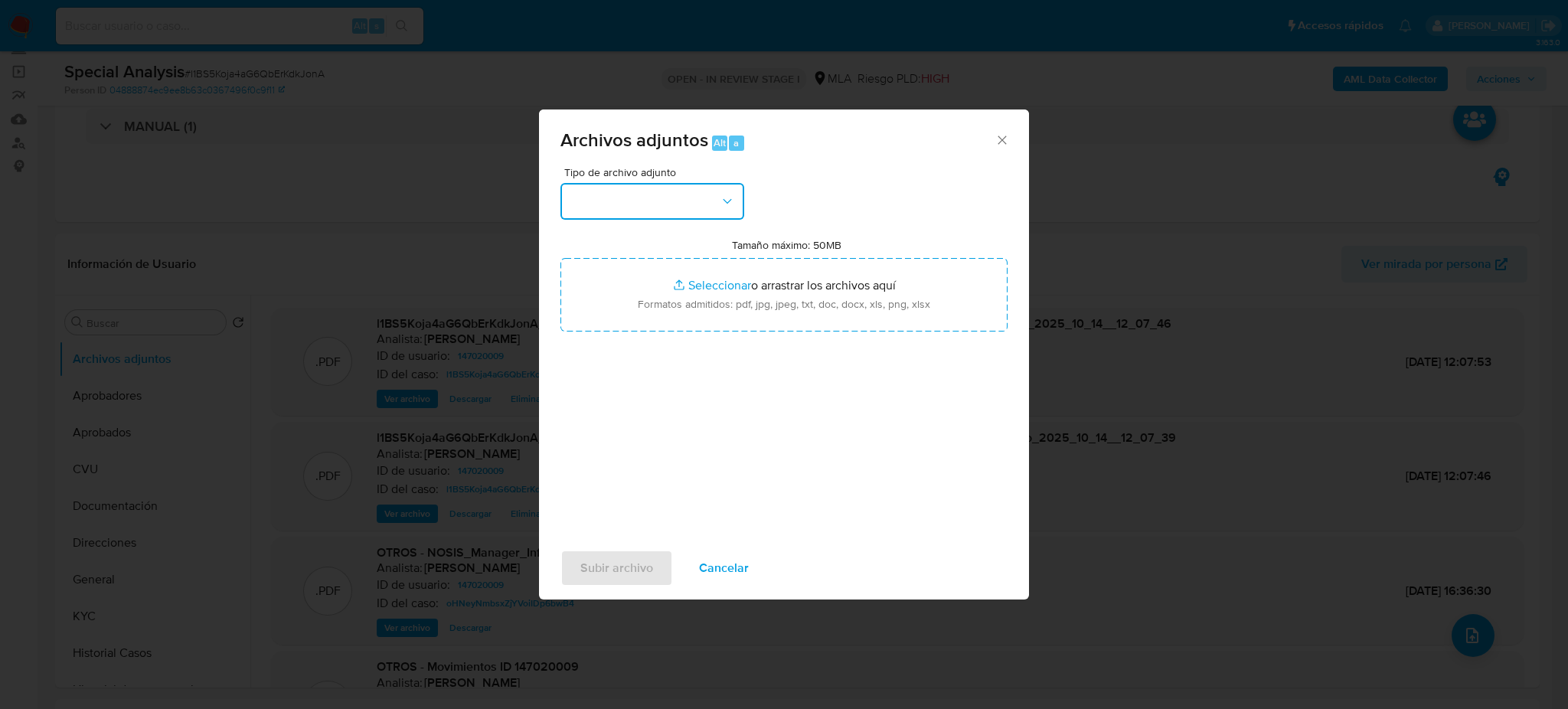
click at [658, 202] on button "button" at bounding box center [652, 201] width 184 height 37
drag, startPoint x: 641, startPoint y: 346, endPoint x: 647, endPoint y: 338, distance: 10.0
click at [641, 346] on div "OTROS" at bounding box center [647, 332] width 156 height 37
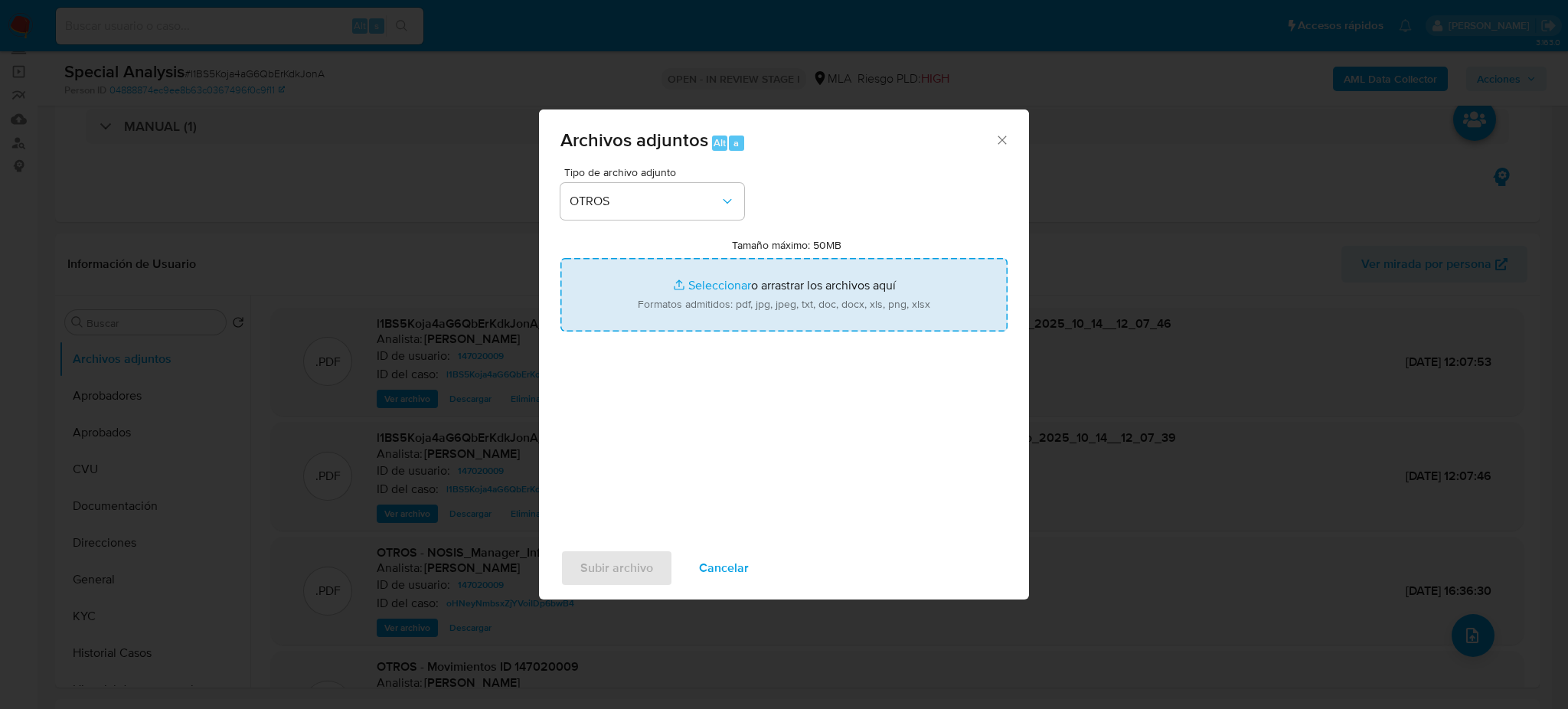
click at [680, 307] on input "Tamaño máximo: 50MB Seleccionar archivos" at bounding box center [783, 295] width 447 height 74
type input "C:\fakepath\Caselog l1BS5Koja4aG6QbErKdkJonA_2025_10_13_12_10_24.docx"
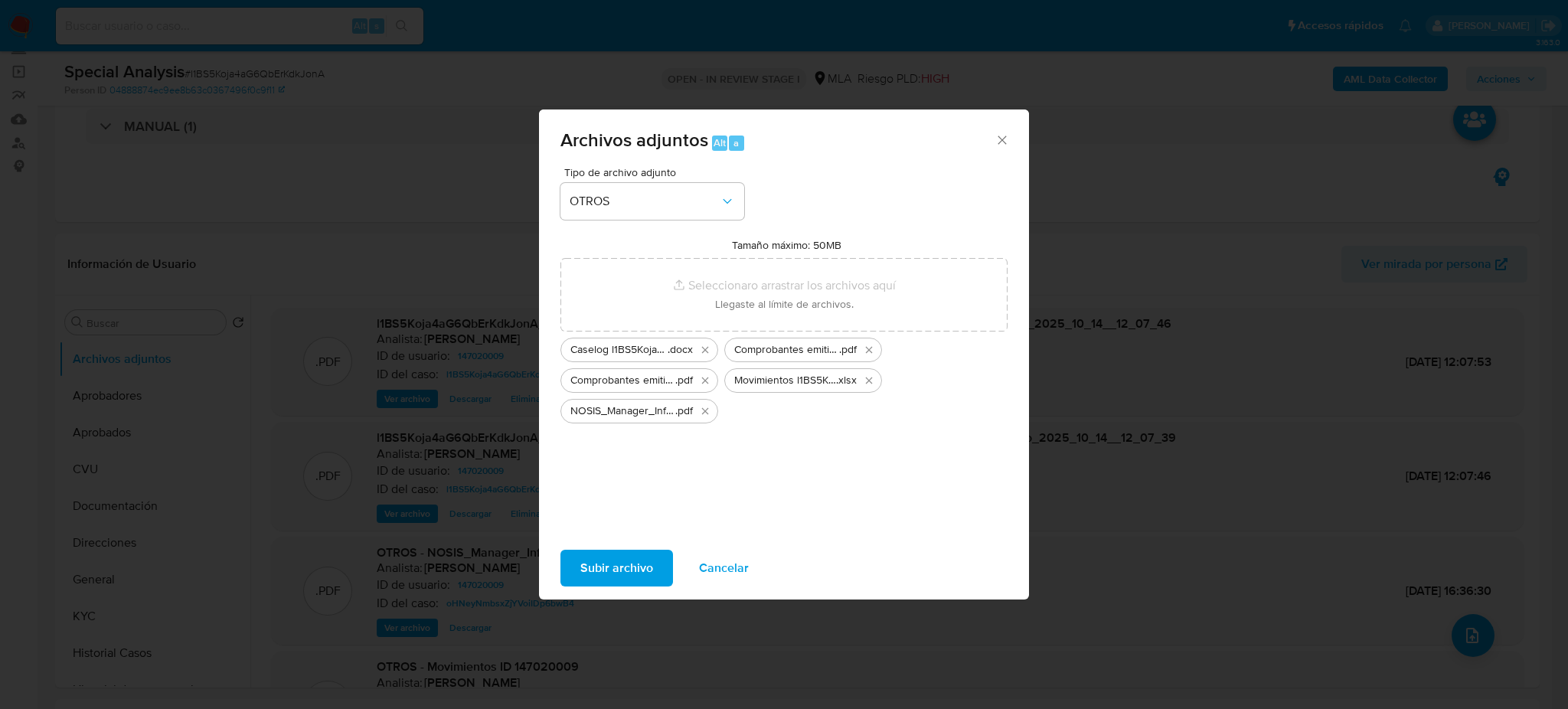
click at [627, 568] on span "Subir archivo" at bounding box center [616, 568] width 73 height 33
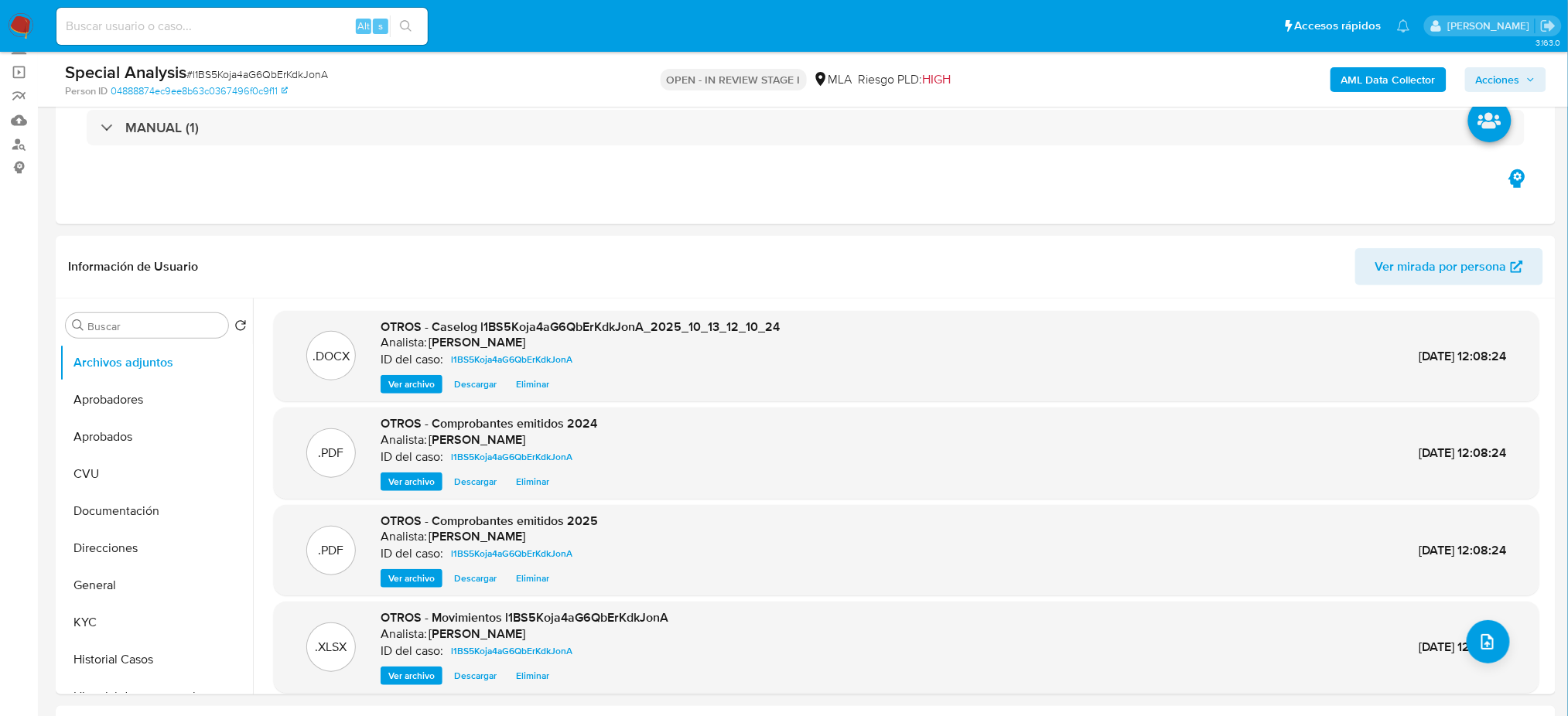
click at [310, 72] on span "# l1BS5Koja4aG6QbErKdkJonA" at bounding box center [257, 74] width 142 height 16
click at [310, 71] on span "# l1BS5Koja4aG6QbErKdkJonA" at bounding box center [257, 74] width 142 height 16
copy span "l1BS5Koja4aG6QbErKdkJonA"
drag, startPoint x: 403, startPoint y: 387, endPoint x: 585, endPoint y: 428, distance: 186.6
click at [403, 385] on span "Ver archivo" at bounding box center [412, 384] width 46 height 16
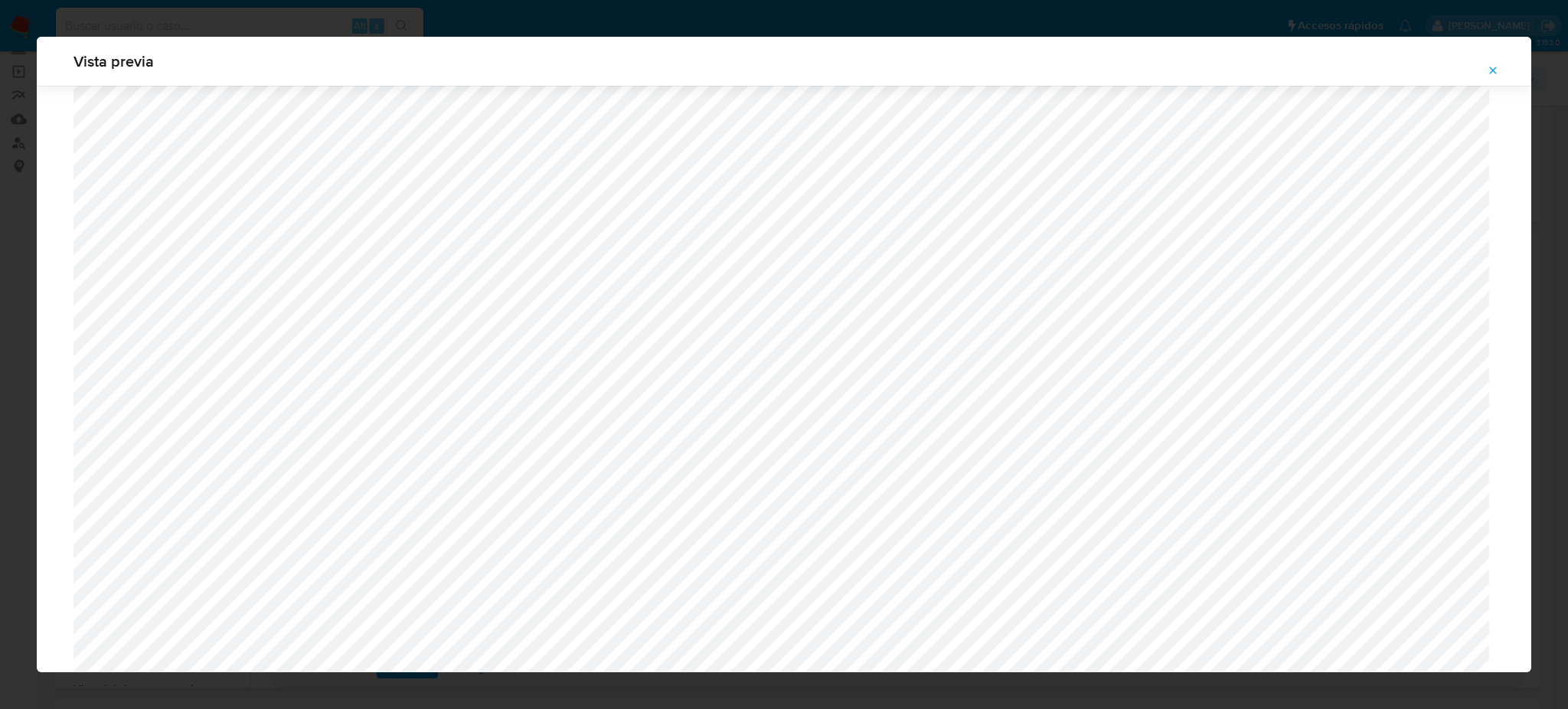
scroll to position [582, 0]
click at [1493, 70] on icon "Attachment preview" at bounding box center [1492, 70] width 12 height 12
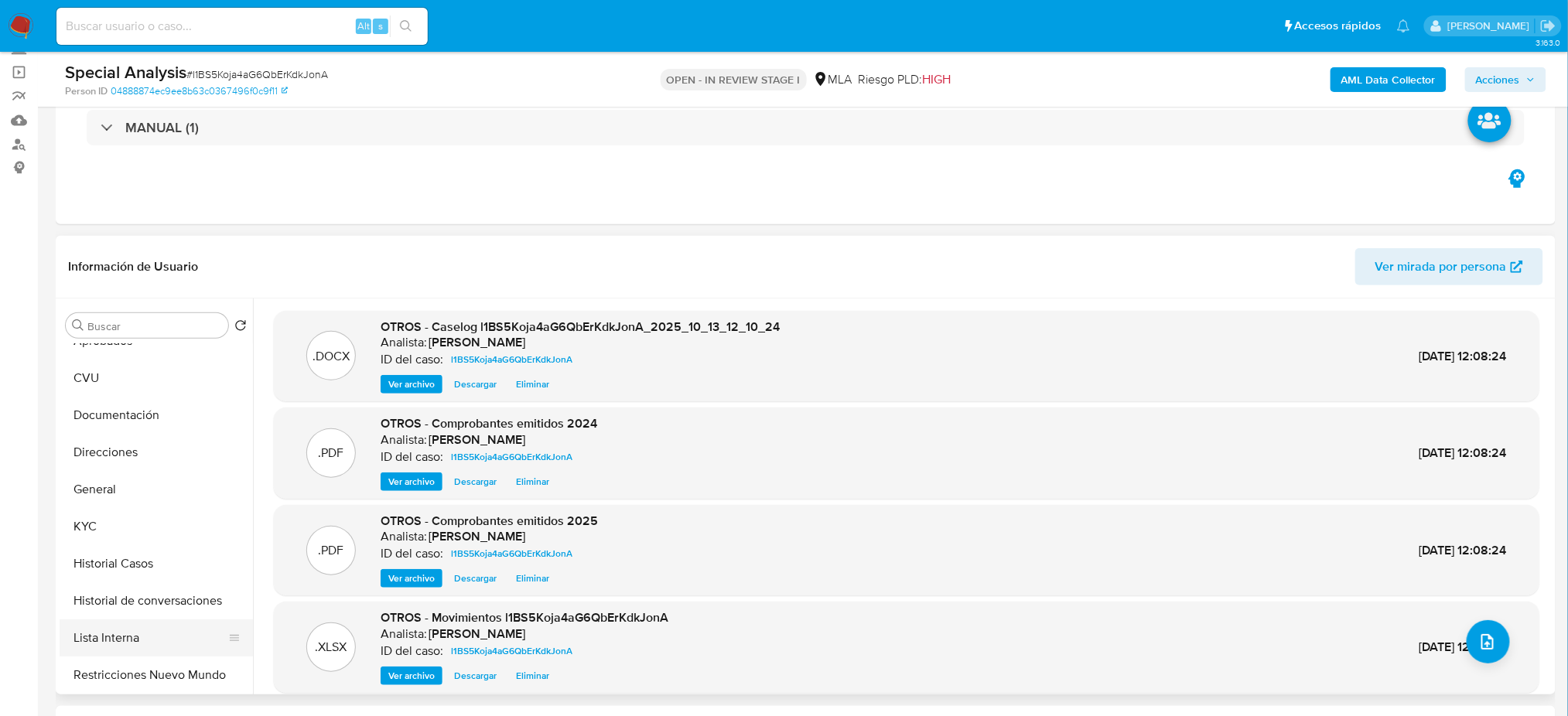
scroll to position [205, 0]
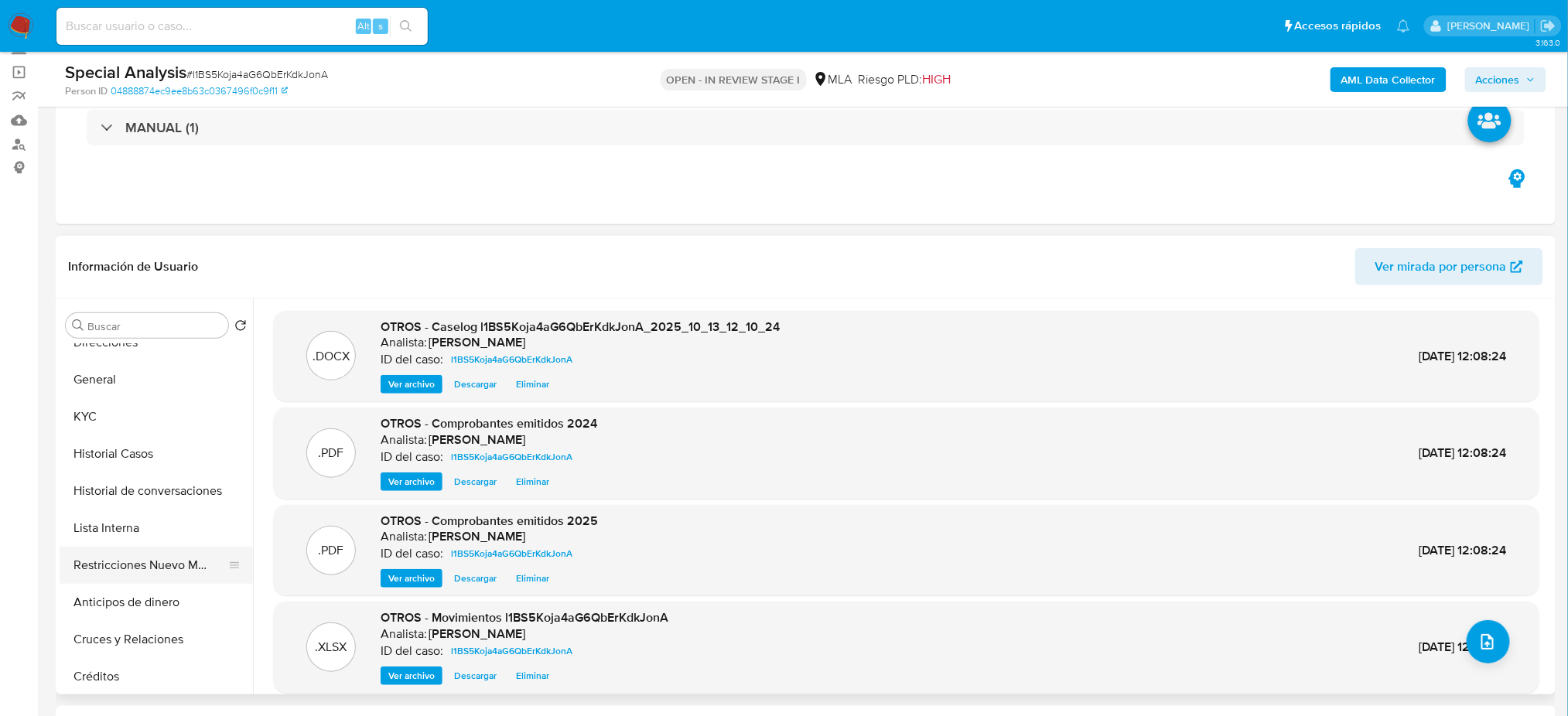
click at [153, 564] on button "Restricciones Nuevo Mundo" at bounding box center [149, 565] width 181 height 37
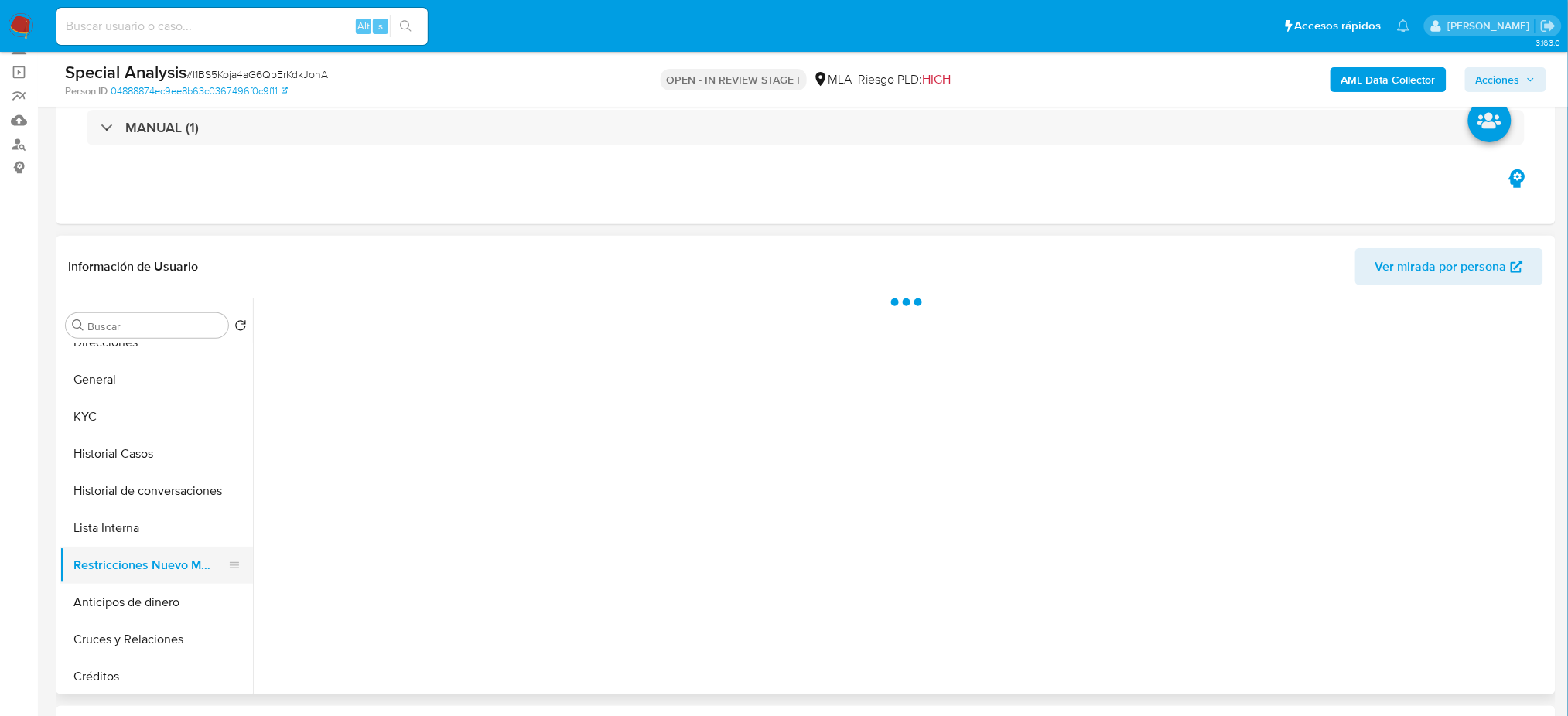
scroll to position [0, 0]
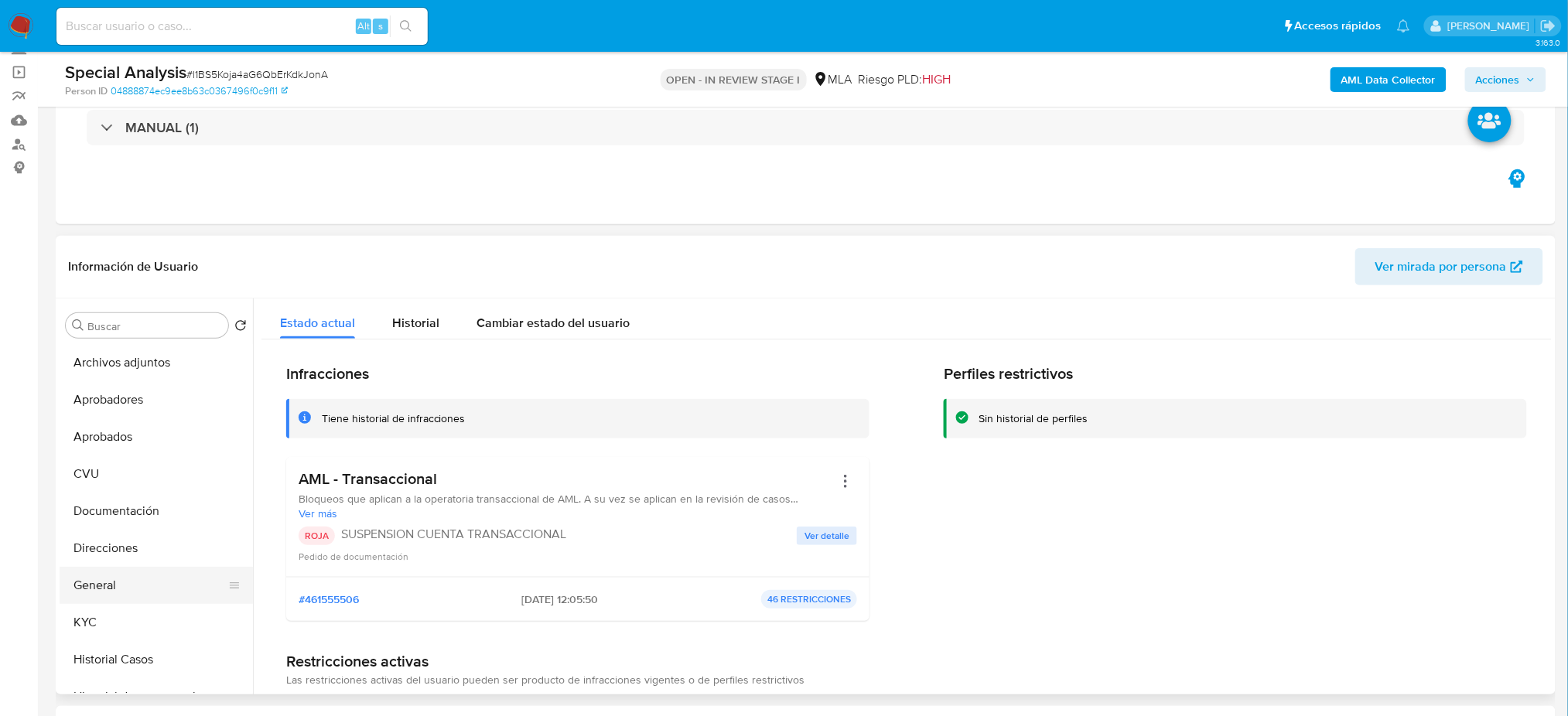
click at [157, 587] on button "General" at bounding box center [149, 585] width 181 height 37
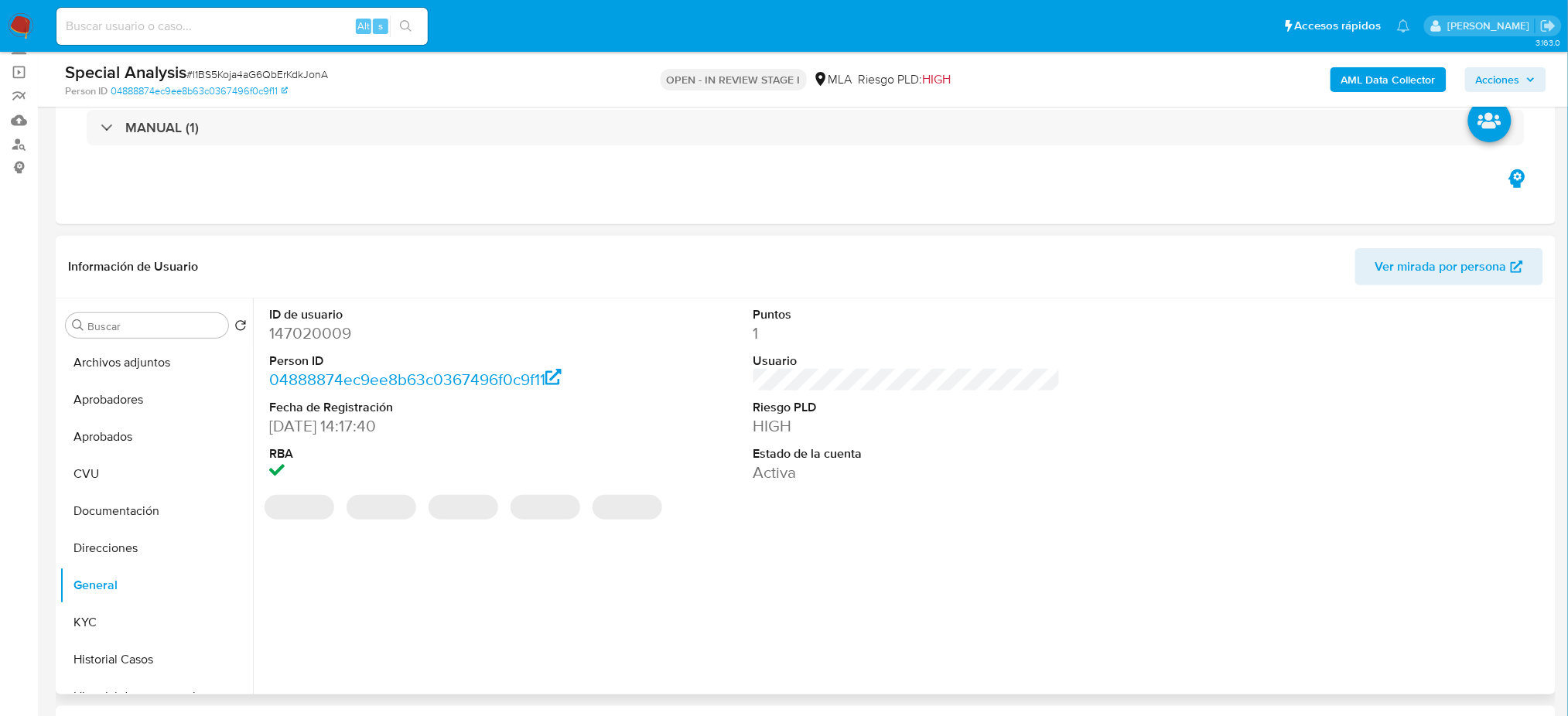
click at [313, 335] on dd "147020009" at bounding box center [423, 333] width 307 height 21
copy dd "147020009"
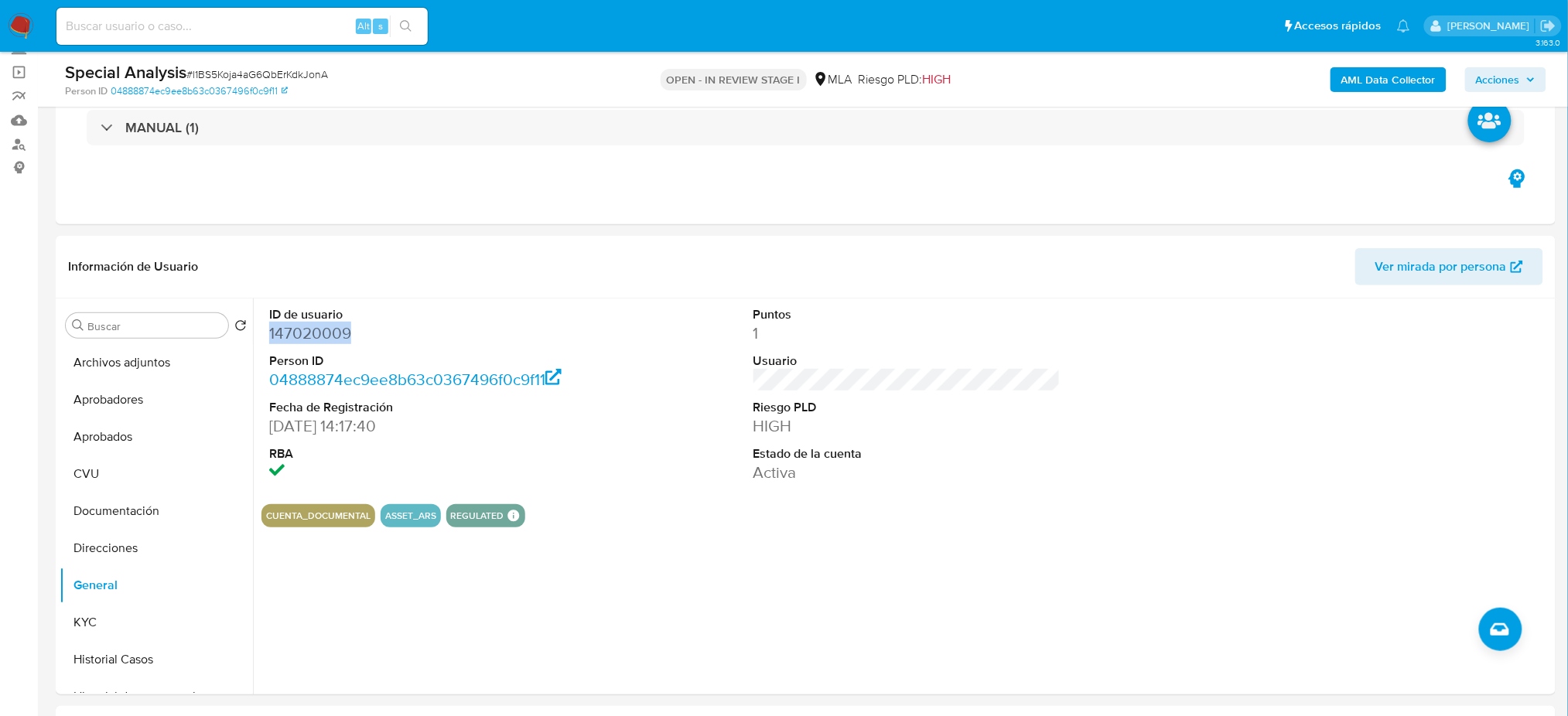
click at [1518, 78] on span "Acciones" at bounding box center [1497, 80] width 44 height 25
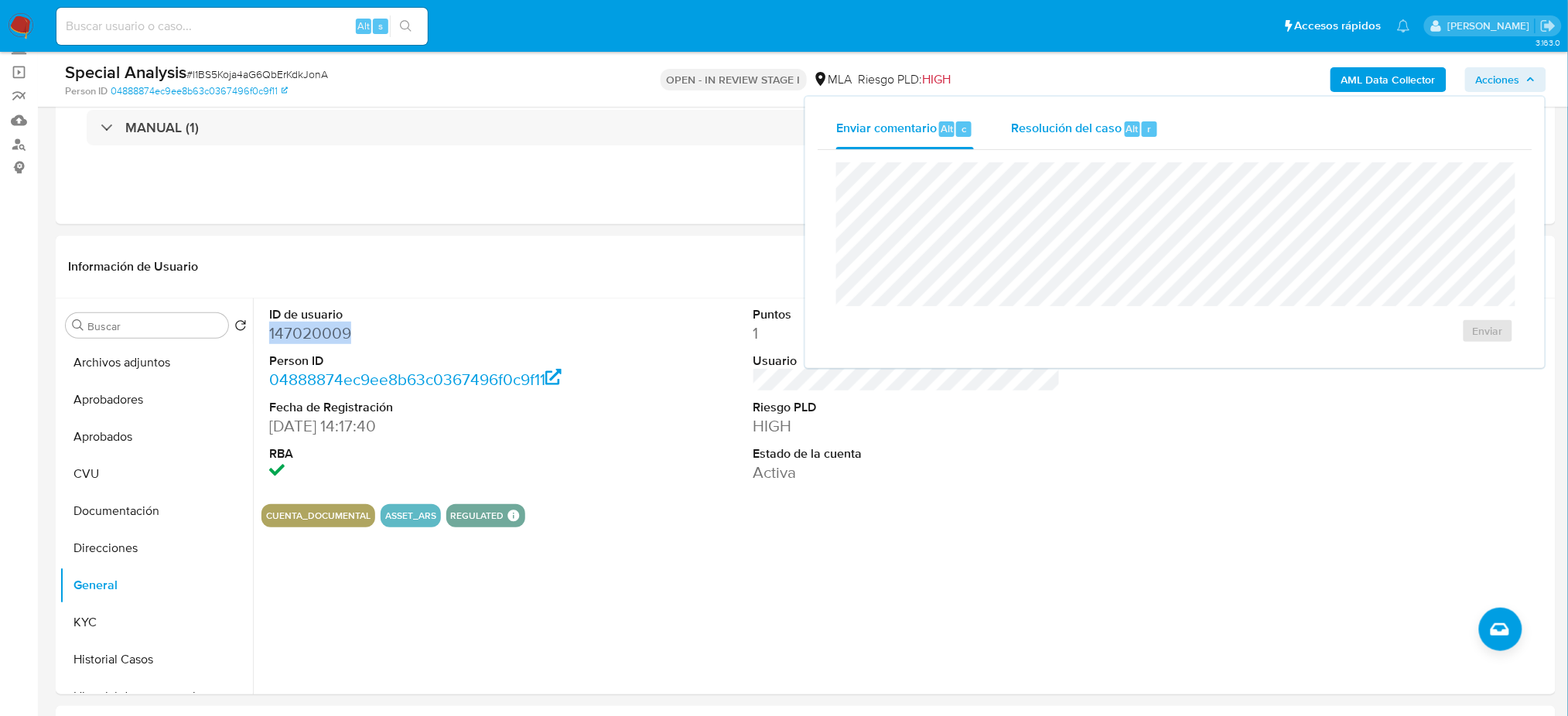
drag, startPoint x: 1121, startPoint y: 128, endPoint x: 1108, endPoint y: 146, distance: 22.2
click at [1121, 125] on div "Resolución del caso Alt r" at bounding box center [1084, 129] width 148 height 40
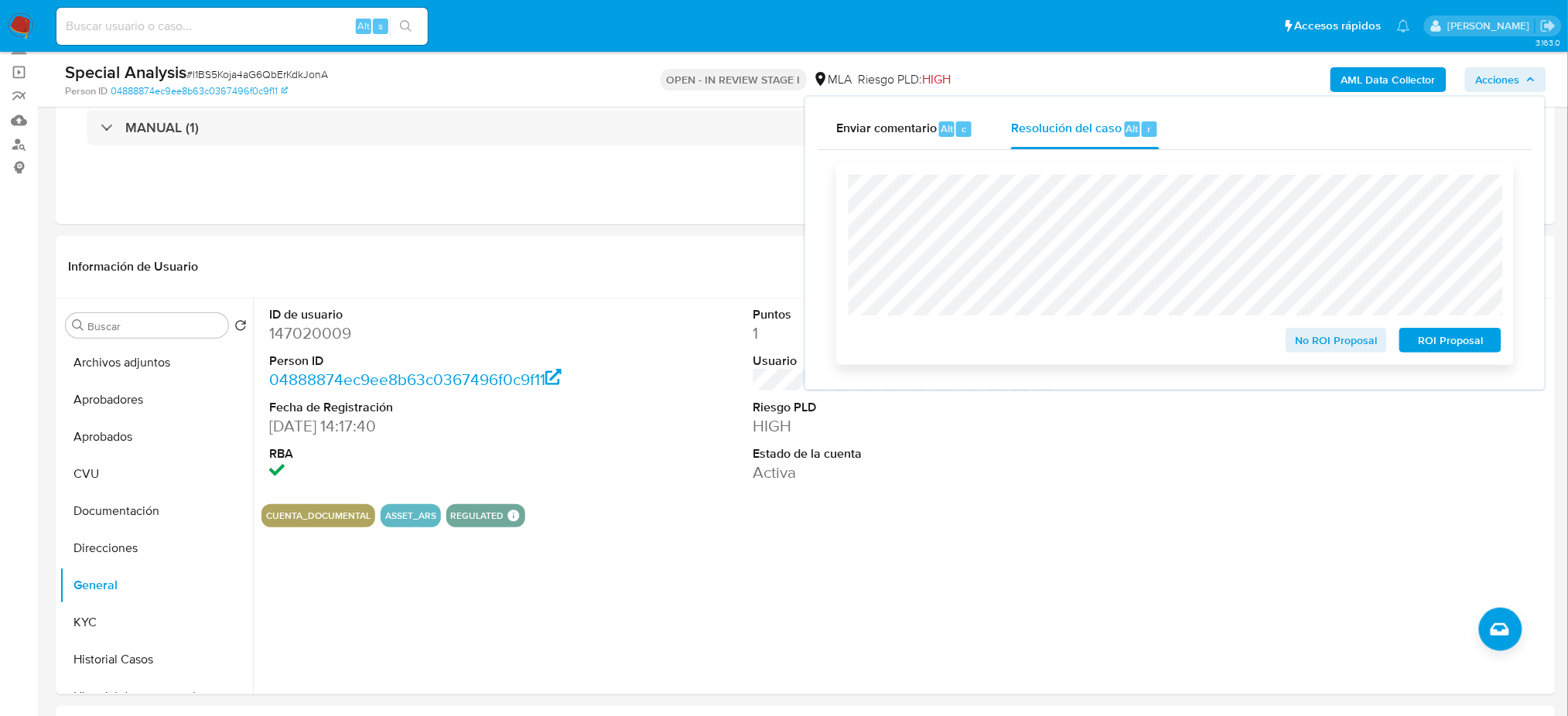
click at [1479, 342] on span "ROI Proposal" at bounding box center [1450, 340] width 80 height 21
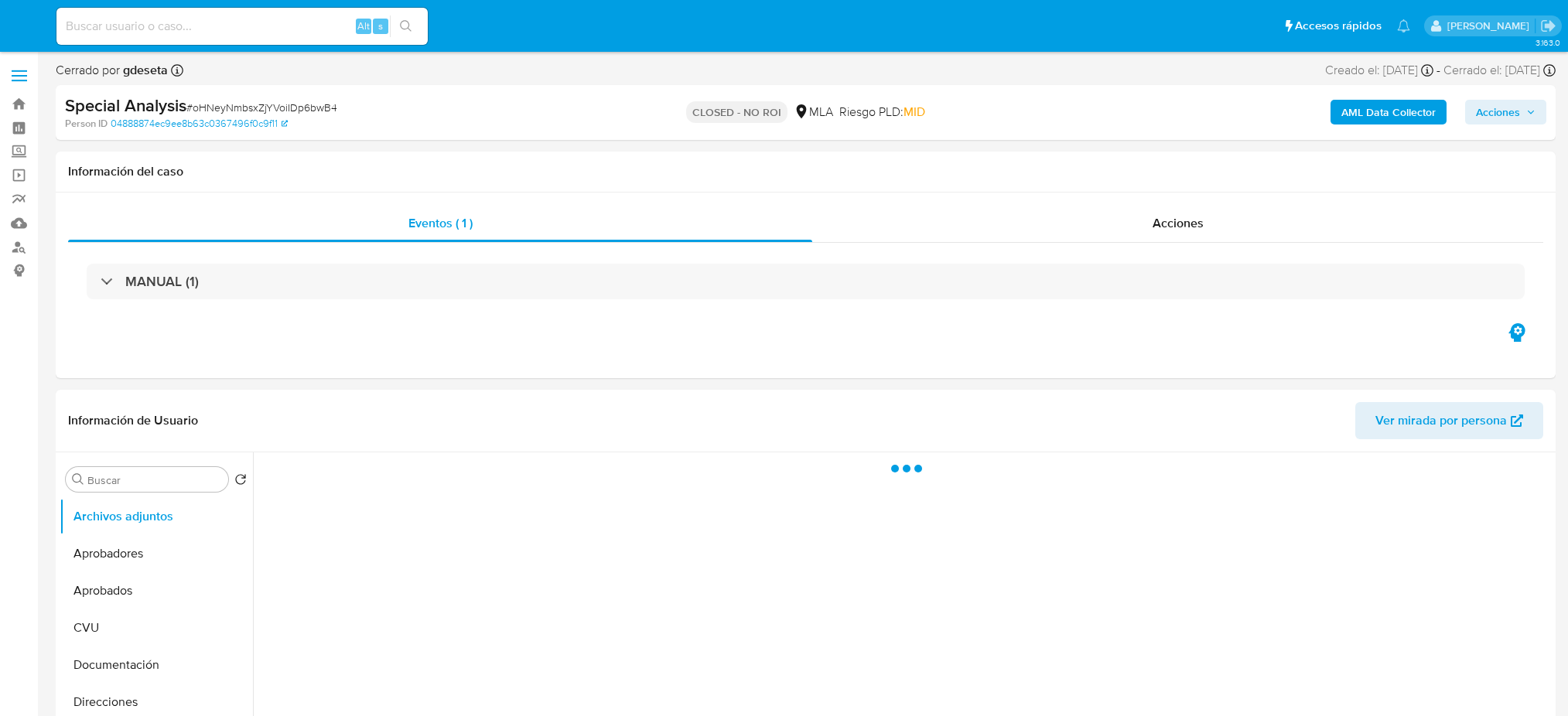
select select "10"
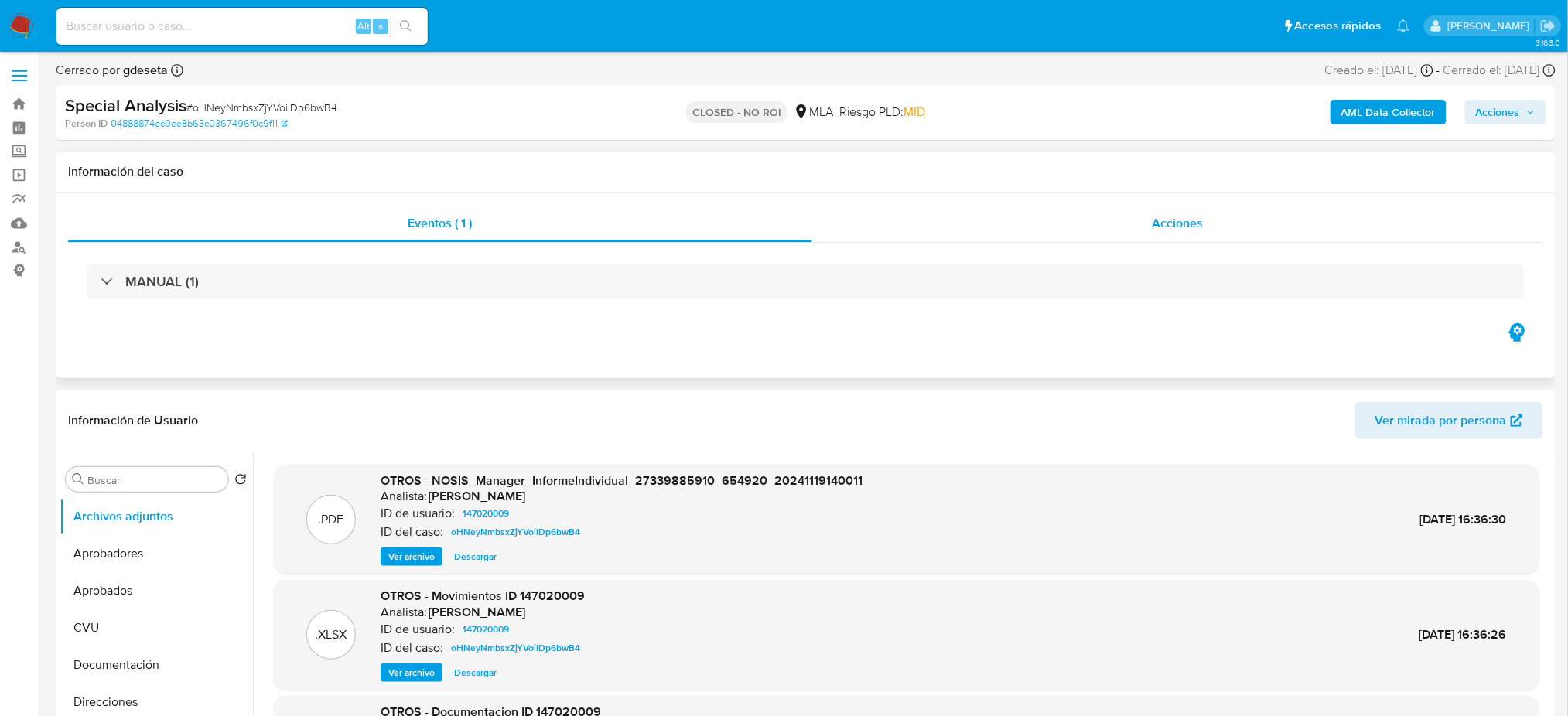
click at [1291, 224] on div "Acciones" at bounding box center [1178, 223] width 731 height 37
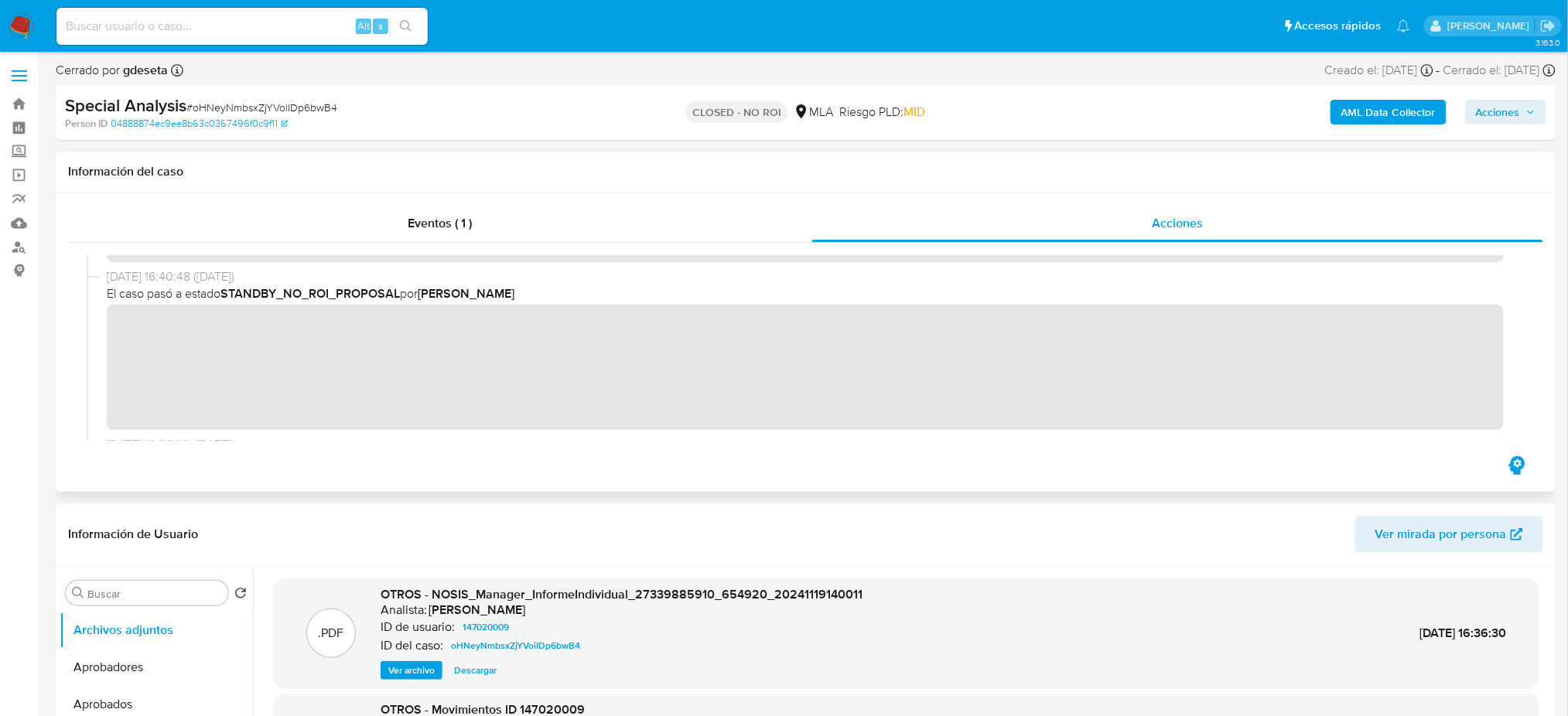
scroll to position [205, 0]
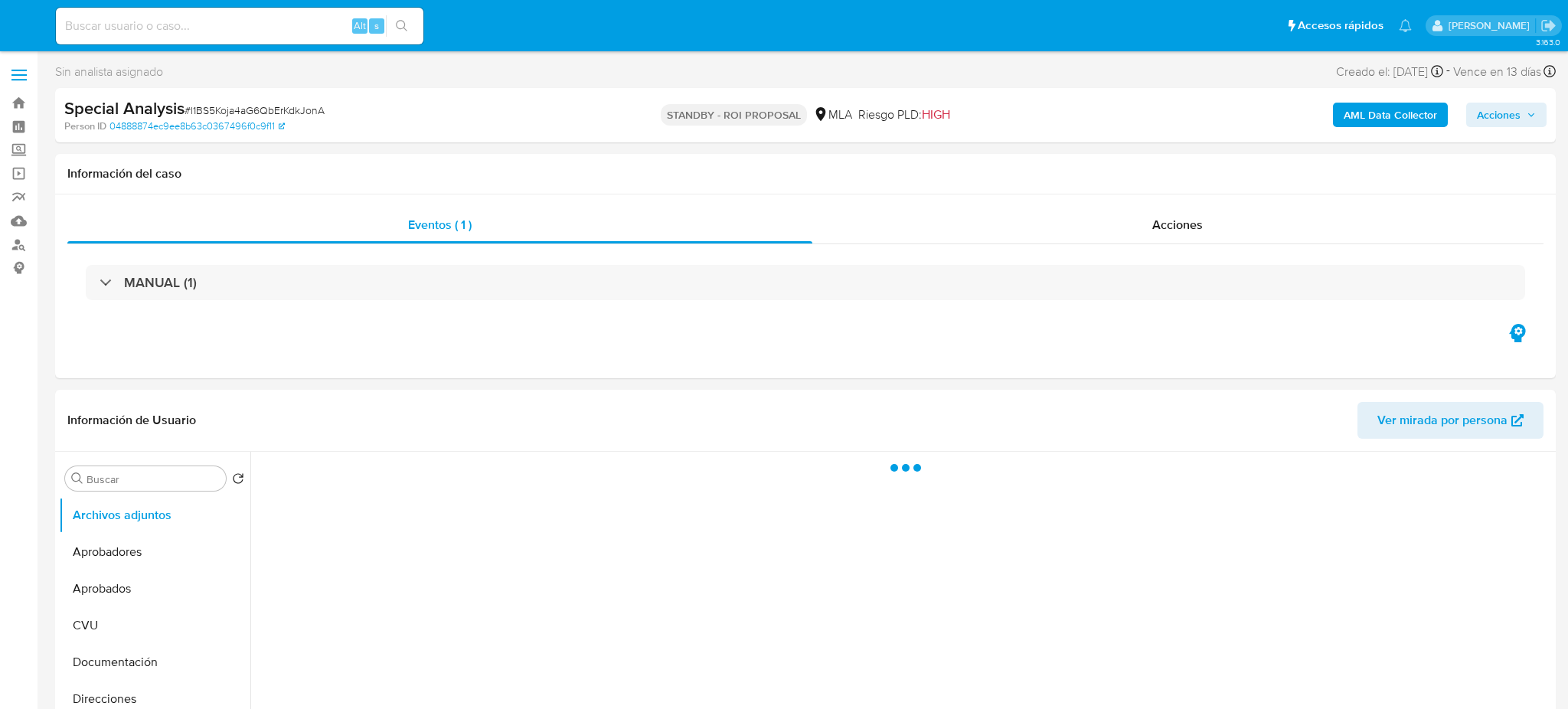
select select "10"
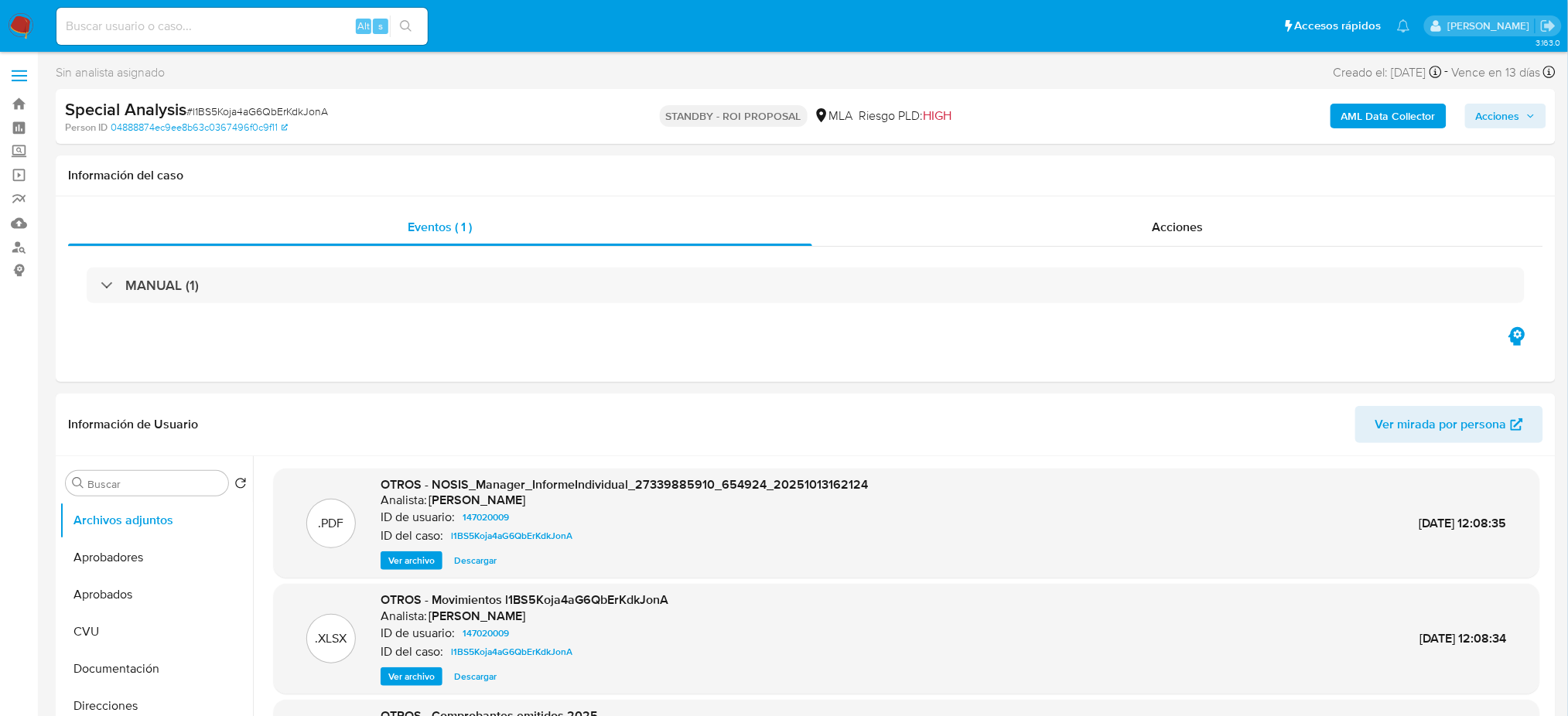
drag, startPoint x: 21, startPoint y: 30, endPoint x: 78, endPoint y: 60, distance: 64.4
click at [21, 29] on img at bounding box center [21, 26] width 26 height 26
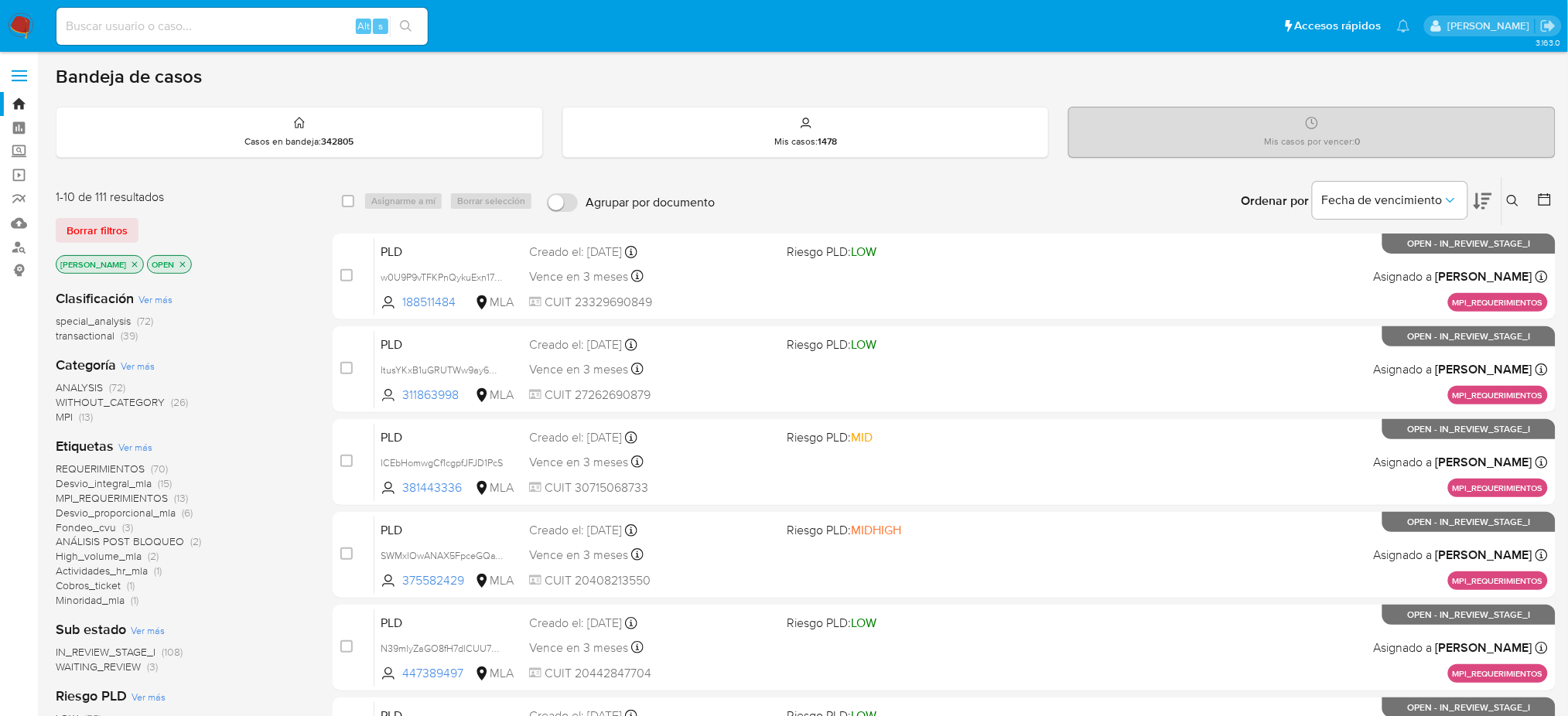
click at [280, 20] on input at bounding box center [242, 26] width 371 height 20
paste input "W8m2nJNKvVYgHyJd3WS5s34E"
type input "W8m2nJNKvVYgHyJd3WS5s34E"
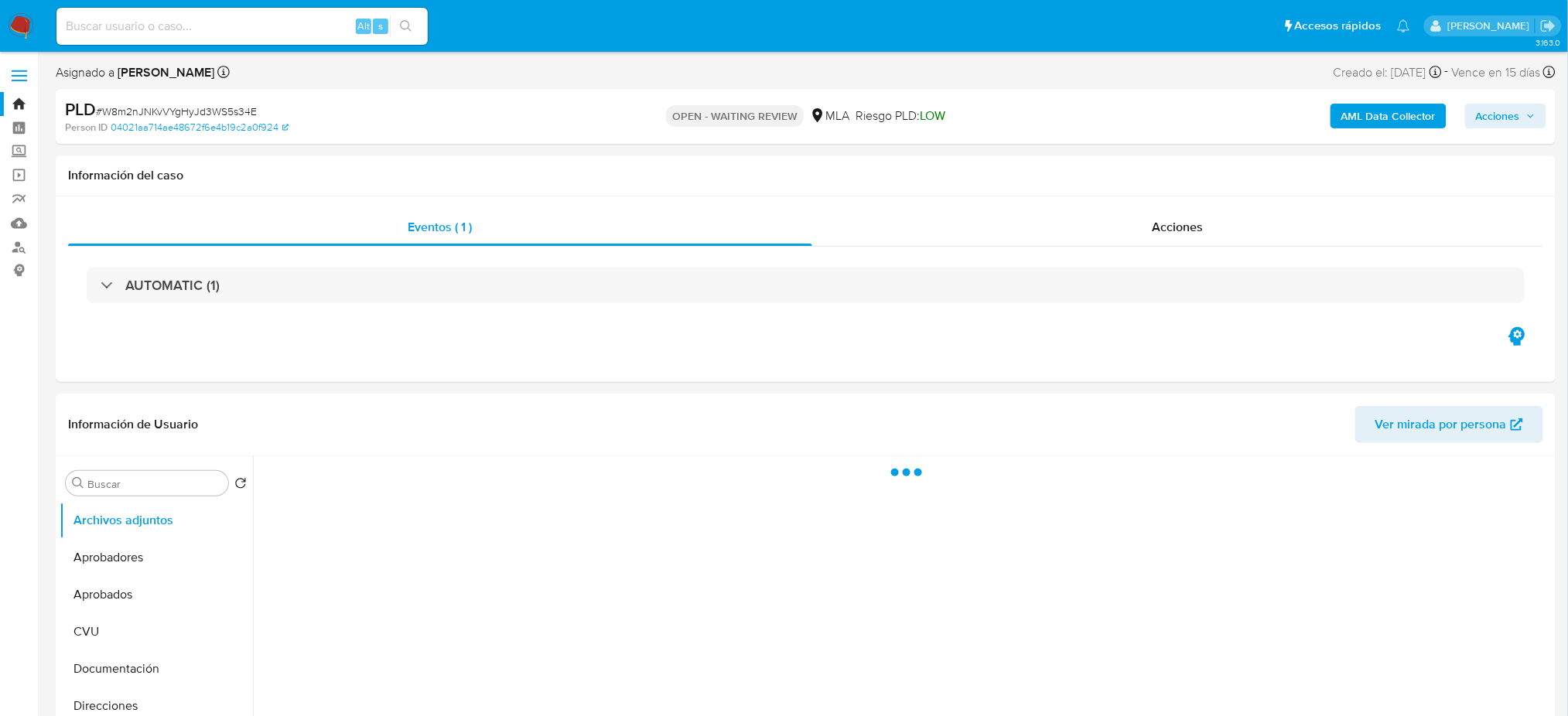
select select "10"
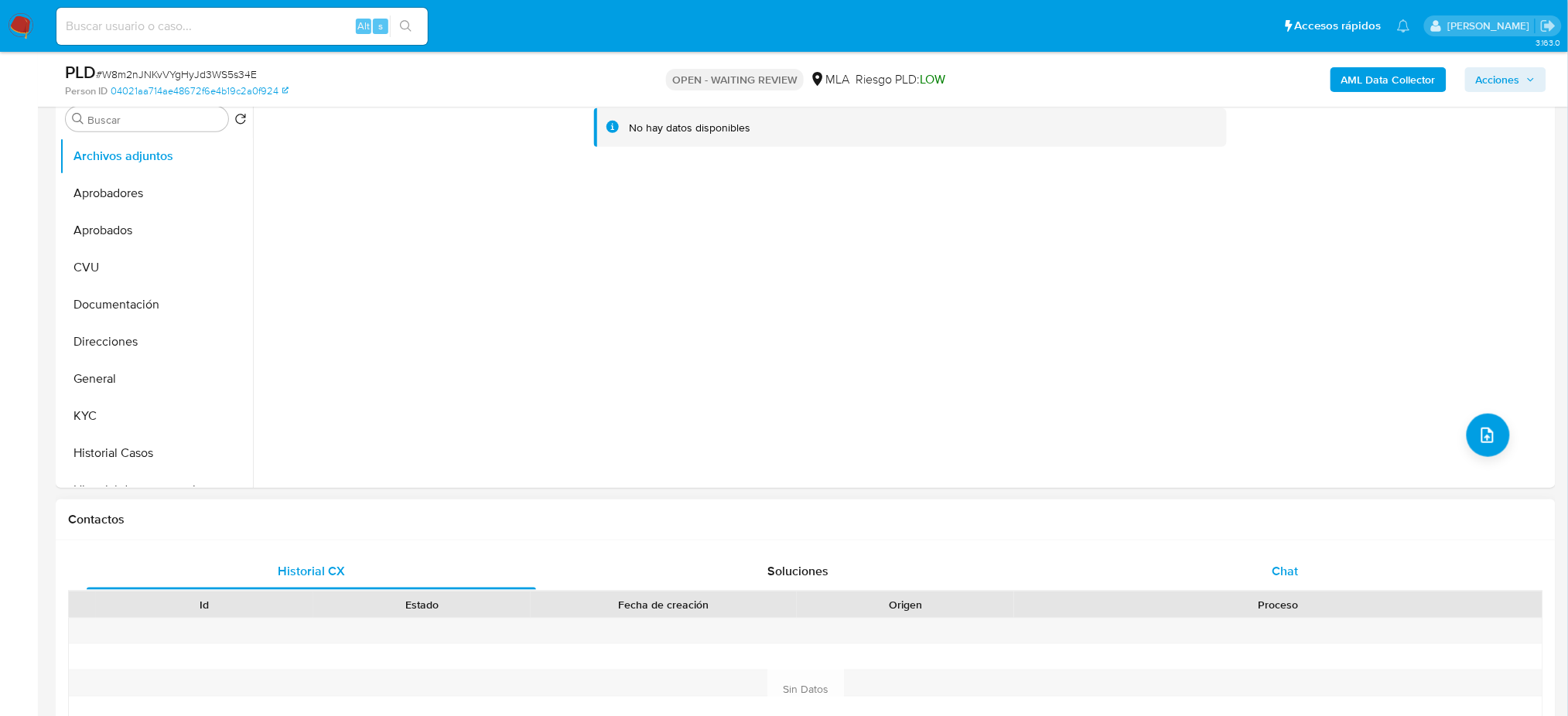
click at [1326, 580] on div "Chat" at bounding box center [1285, 571] width 450 height 37
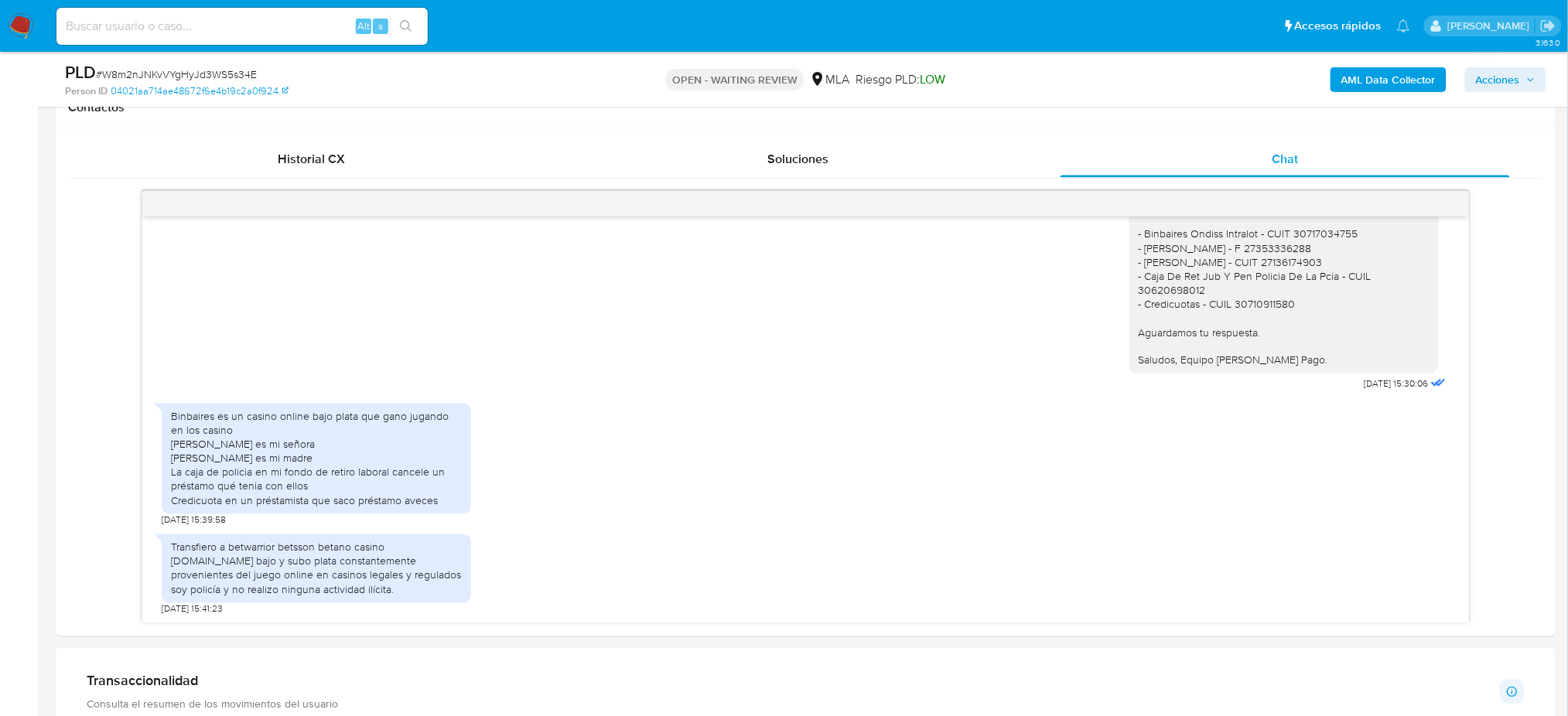
scroll to position [205, 0]
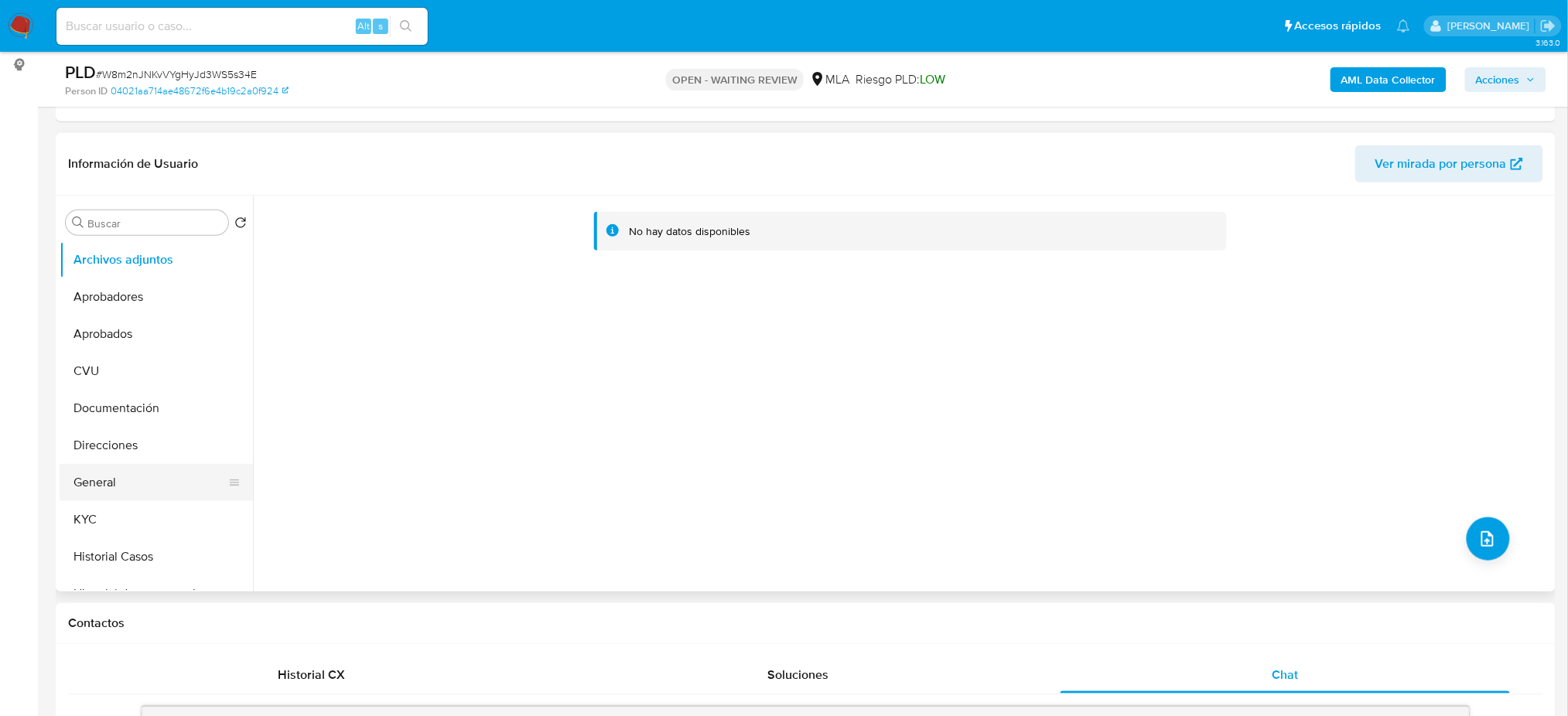
click at [130, 480] on button "General" at bounding box center [149, 482] width 181 height 37
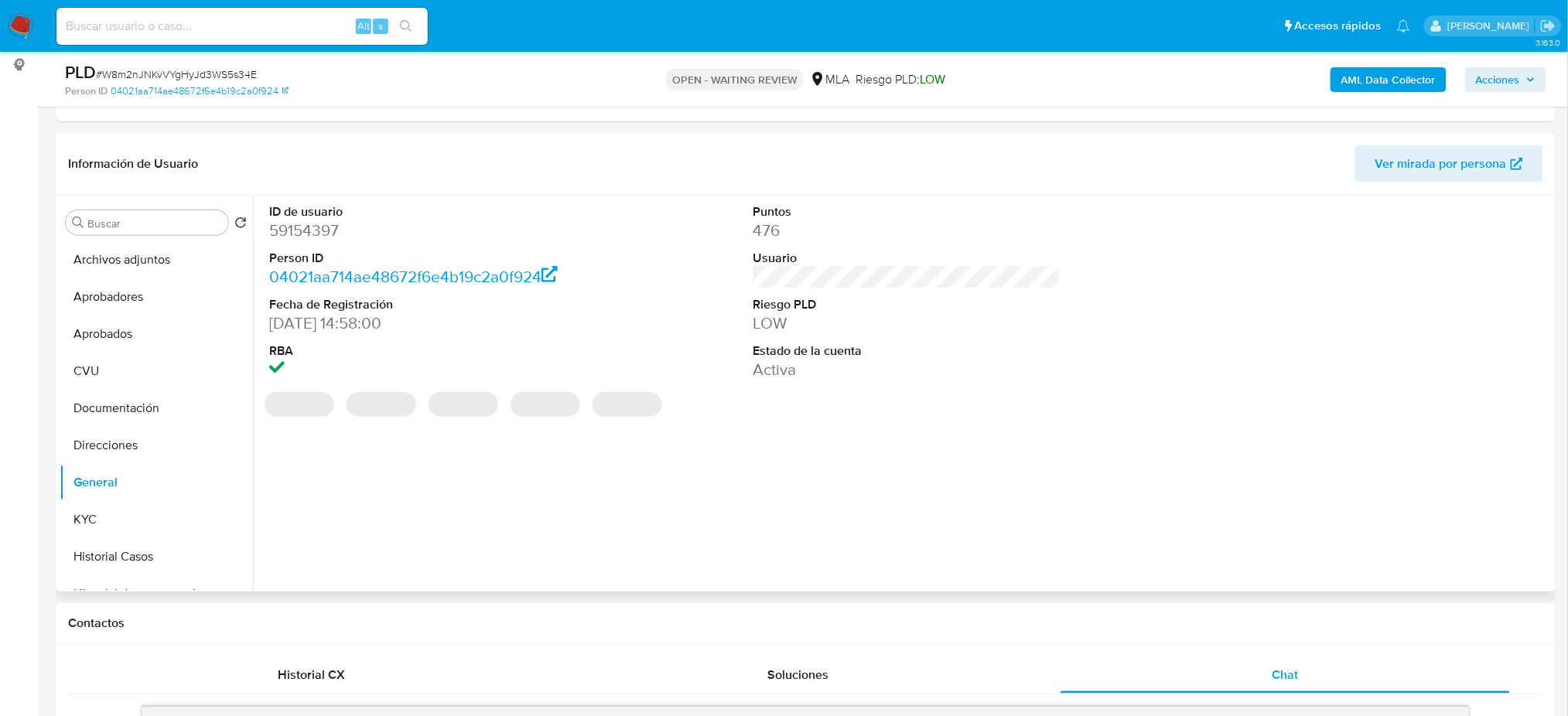
click at [302, 226] on dd "59154397" at bounding box center [423, 230] width 307 height 21
click at [302, 224] on dd "59154397" at bounding box center [423, 230] width 307 height 21
copy dd "59154397"
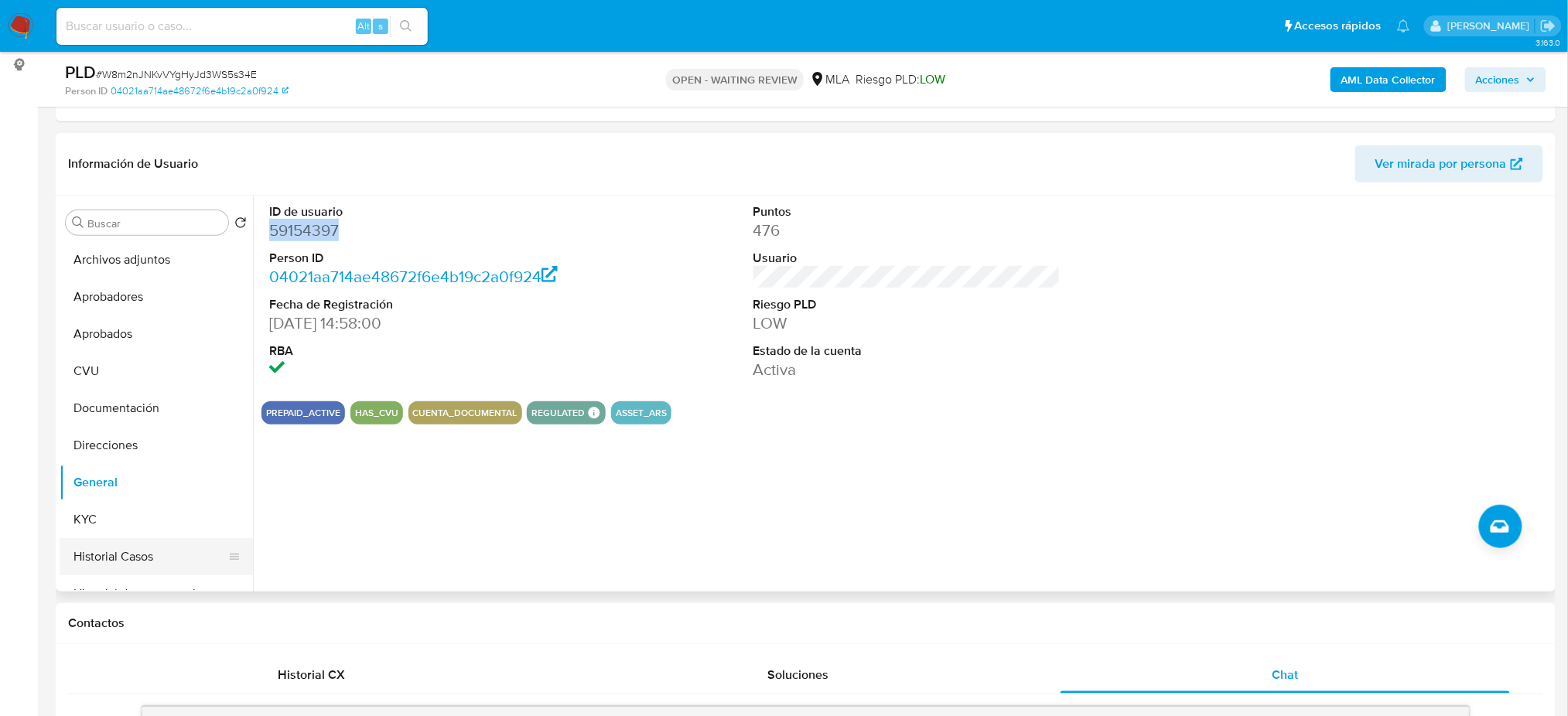
click at [118, 564] on button "Historial Casos" at bounding box center [149, 556] width 181 height 37
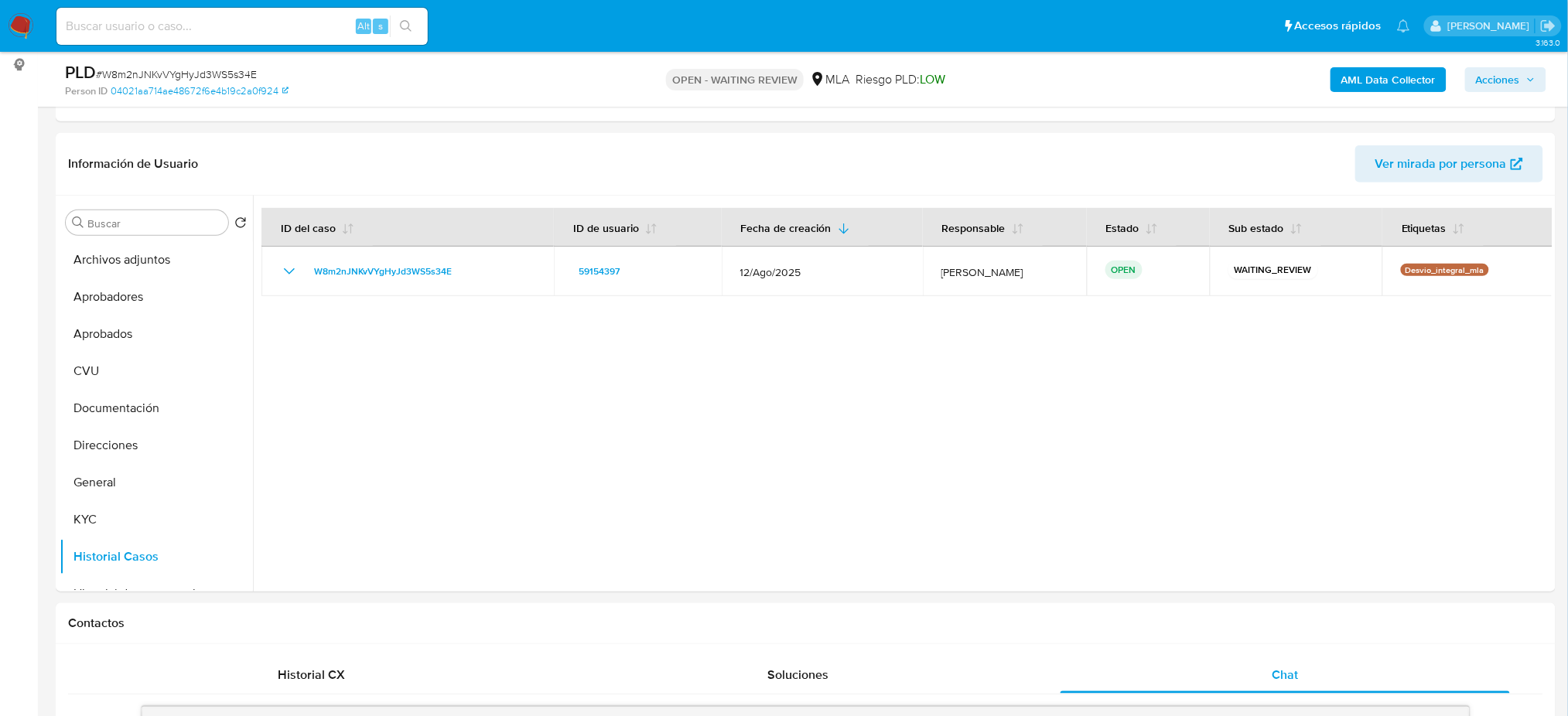
click at [225, 73] on span "# W8m2nJNKvVYgHyJd3WS5s34E" at bounding box center [176, 74] width 161 height 16
click at [225, 72] on span "# W8m2nJNKvVYgHyJd3WS5s34E" at bounding box center [176, 74] width 161 height 16
copy span "W8m2nJNKvVYgHyJd3WS5s34E"
drag, startPoint x: 17, startPoint y: 19, endPoint x: 55, endPoint y: 33, distance: 40.5
click at [17, 20] on img at bounding box center [21, 26] width 26 height 26
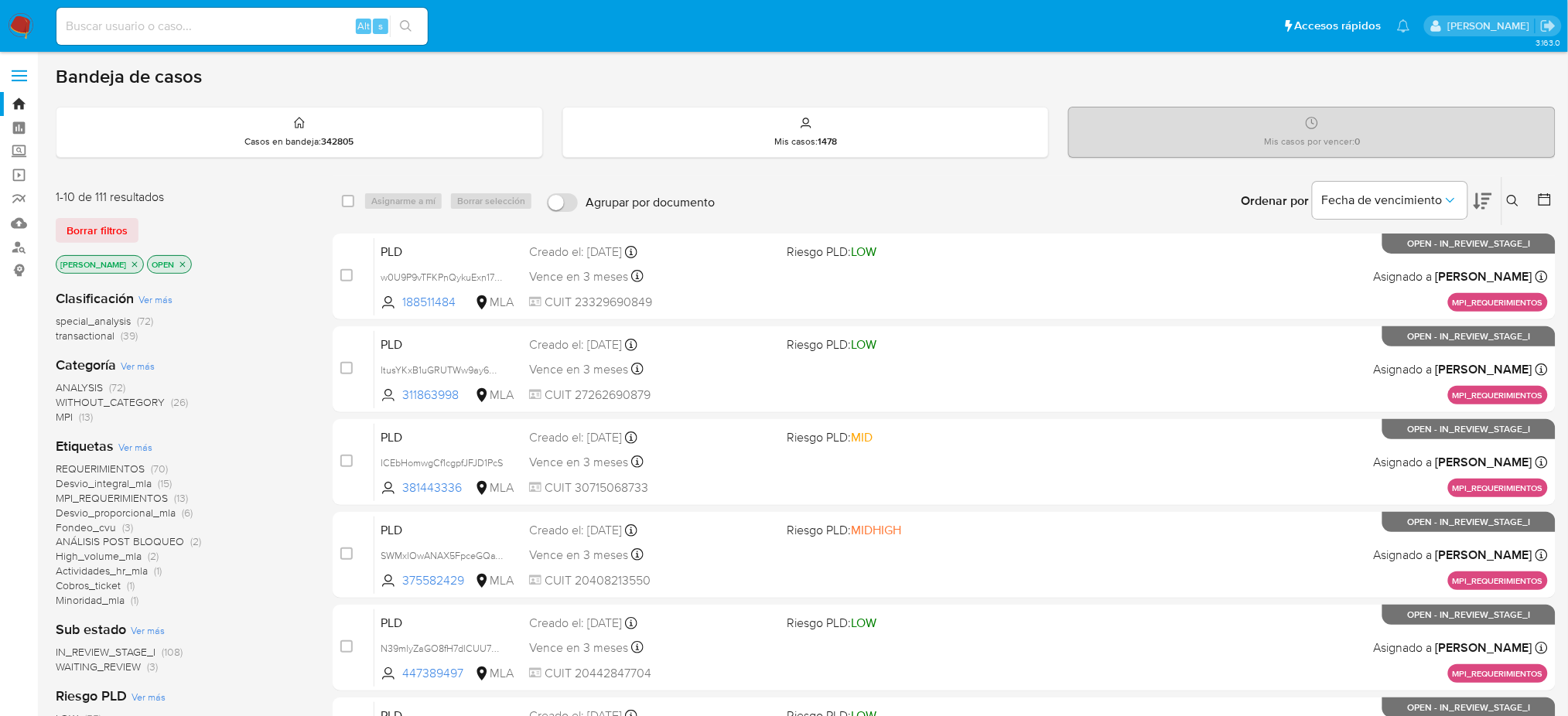
click at [1513, 203] on icon at bounding box center [1513, 200] width 12 height 12
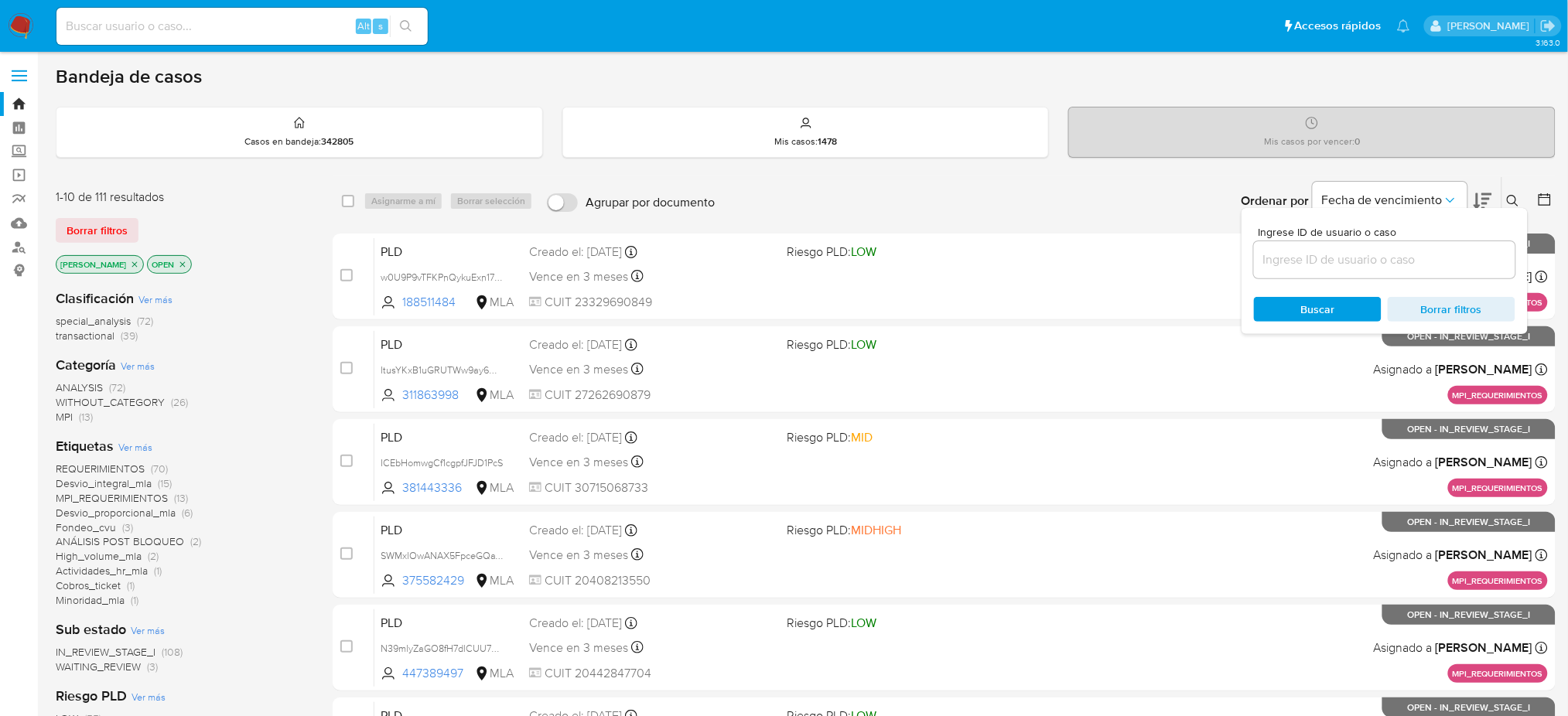
click at [1387, 257] on input at bounding box center [1384, 260] width 262 height 20
type input "W8m2nJNKvVYgHyJd3WS5s34E"
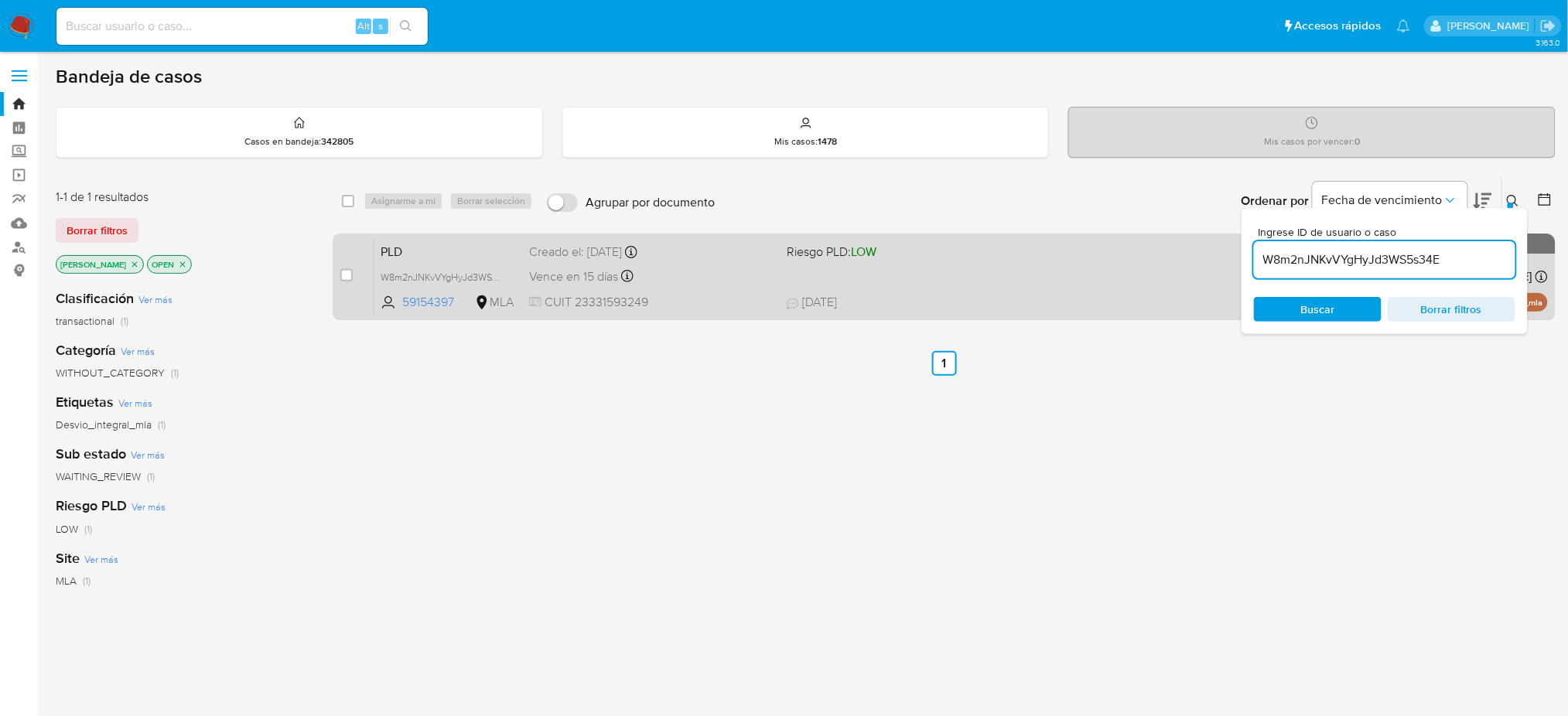
click at [345, 267] on div "case-item-checkbox" at bounding box center [346, 275] width 12 height 16
click at [341, 267] on div "case-item-checkbox" at bounding box center [346, 275] width 12 height 16
click at [348, 280] on div "case-item-checkbox" at bounding box center [346, 275] width 12 height 16
click at [343, 277] on input "checkbox" at bounding box center [346, 275] width 12 height 12
checkbox input "true"
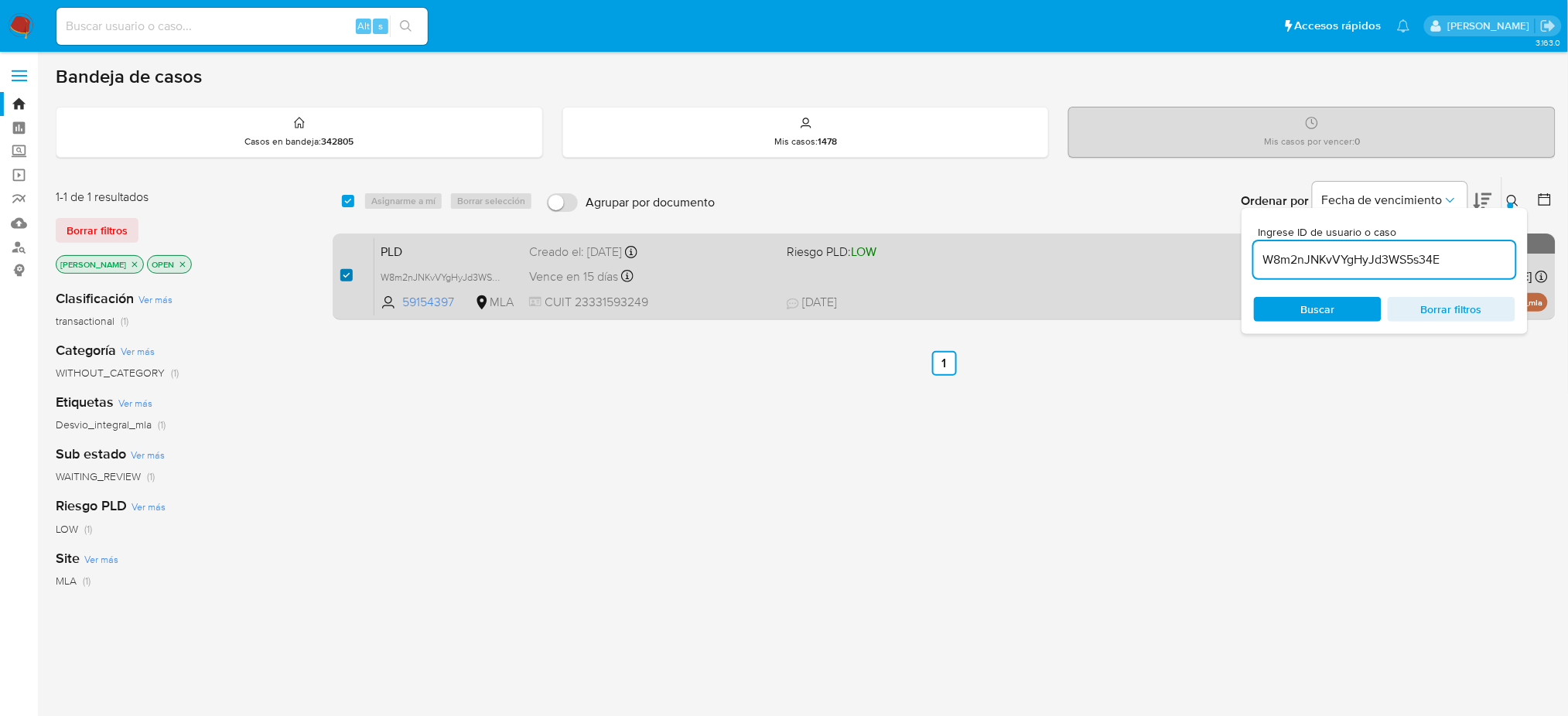
checkbox input "true"
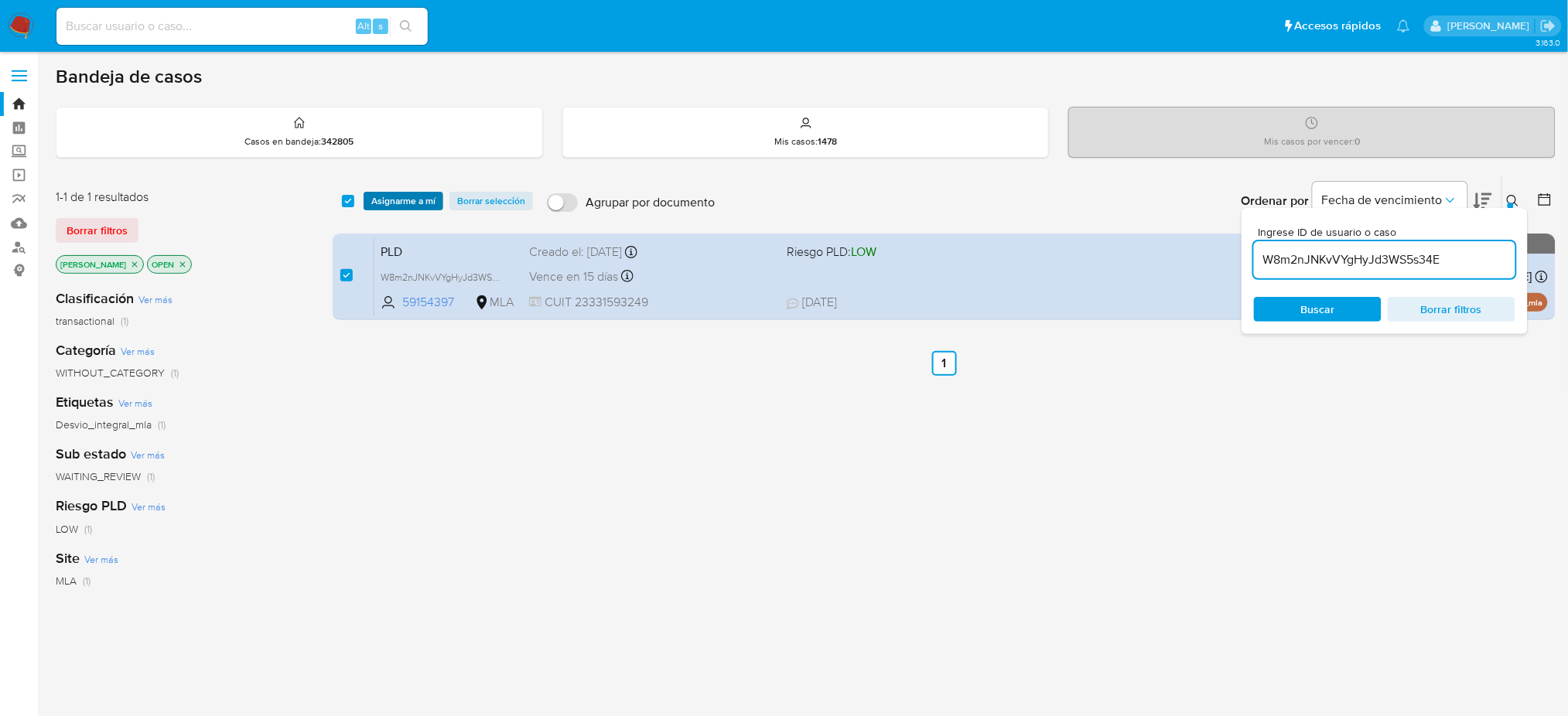
click at [396, 196] on span "Asignarme a mí" at bounding box center [404, 200] width 64 height 16
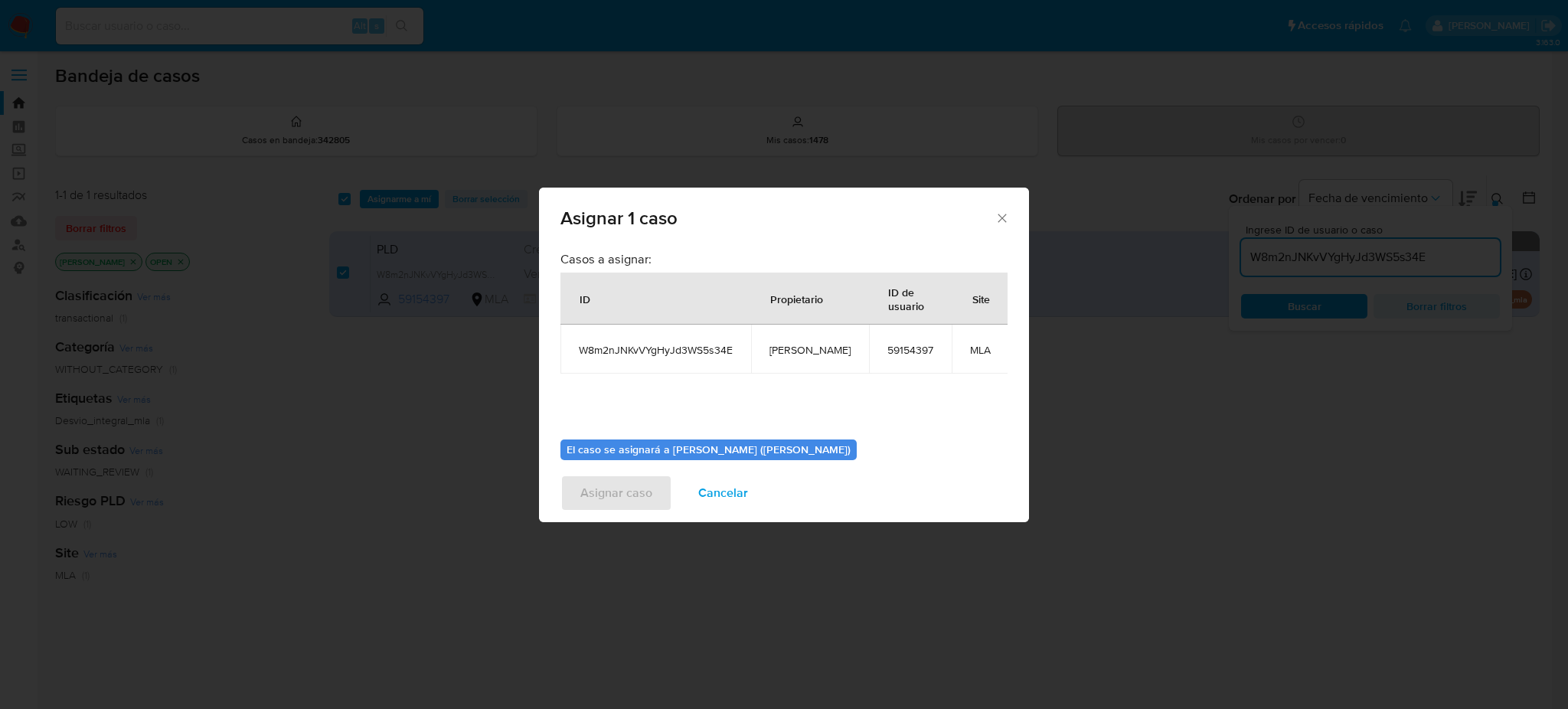
click at [784, 351] on span "[PERSON_NAME]" at bounding box center [809, 350] width 81 height 14
copy span "[PERSON_NAME]"
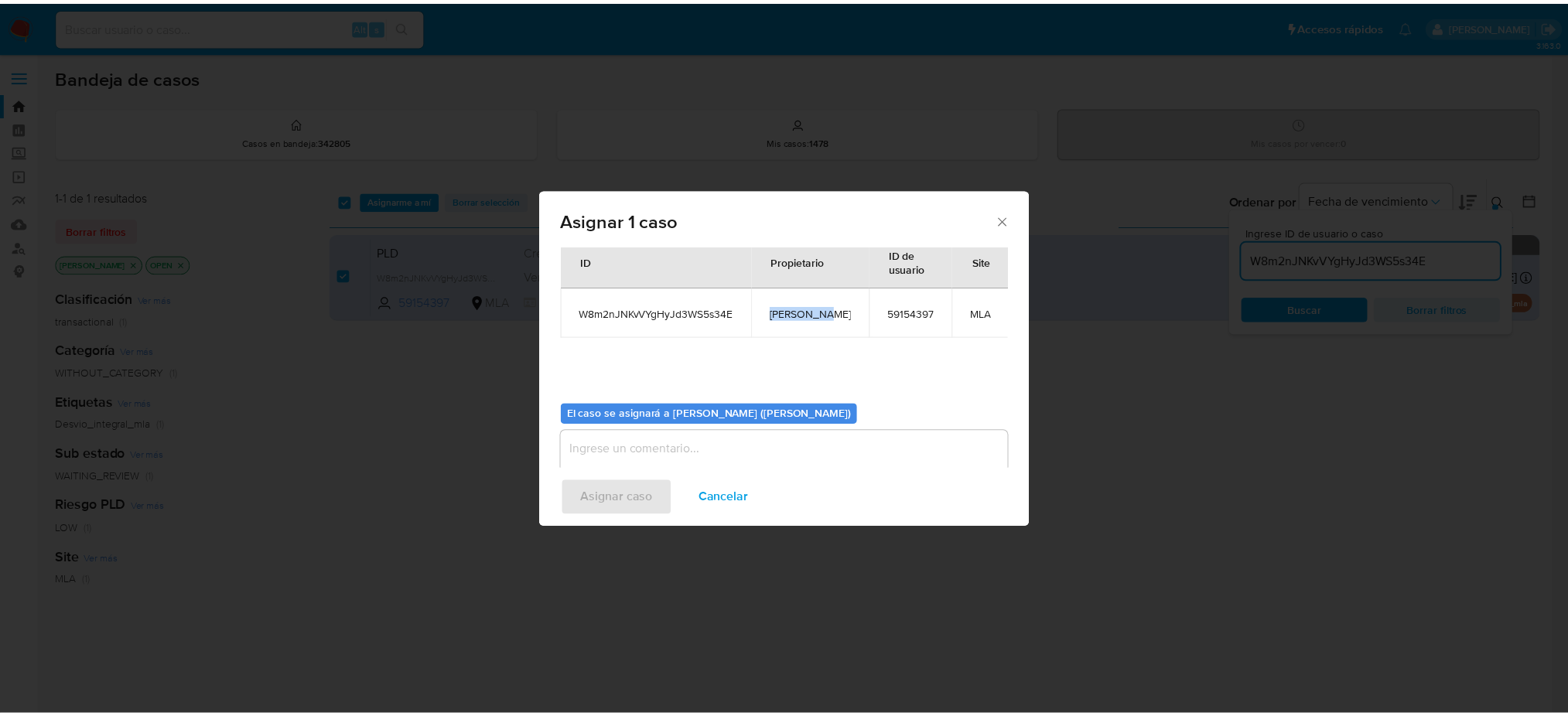
scroll to position [79, 0]
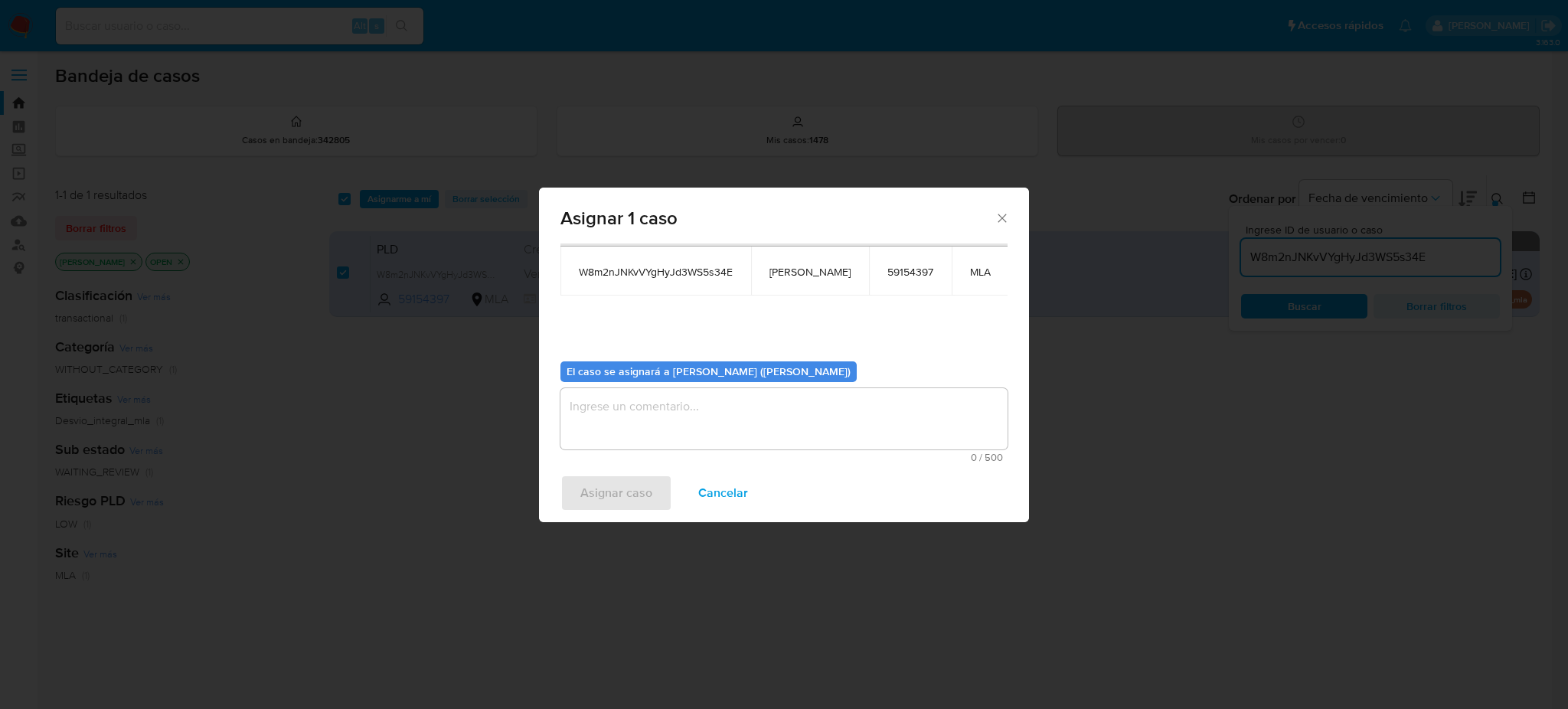
click at [737, 412] on textarea "assign-modal" at bounding box center [783, 418] width 447 height 61
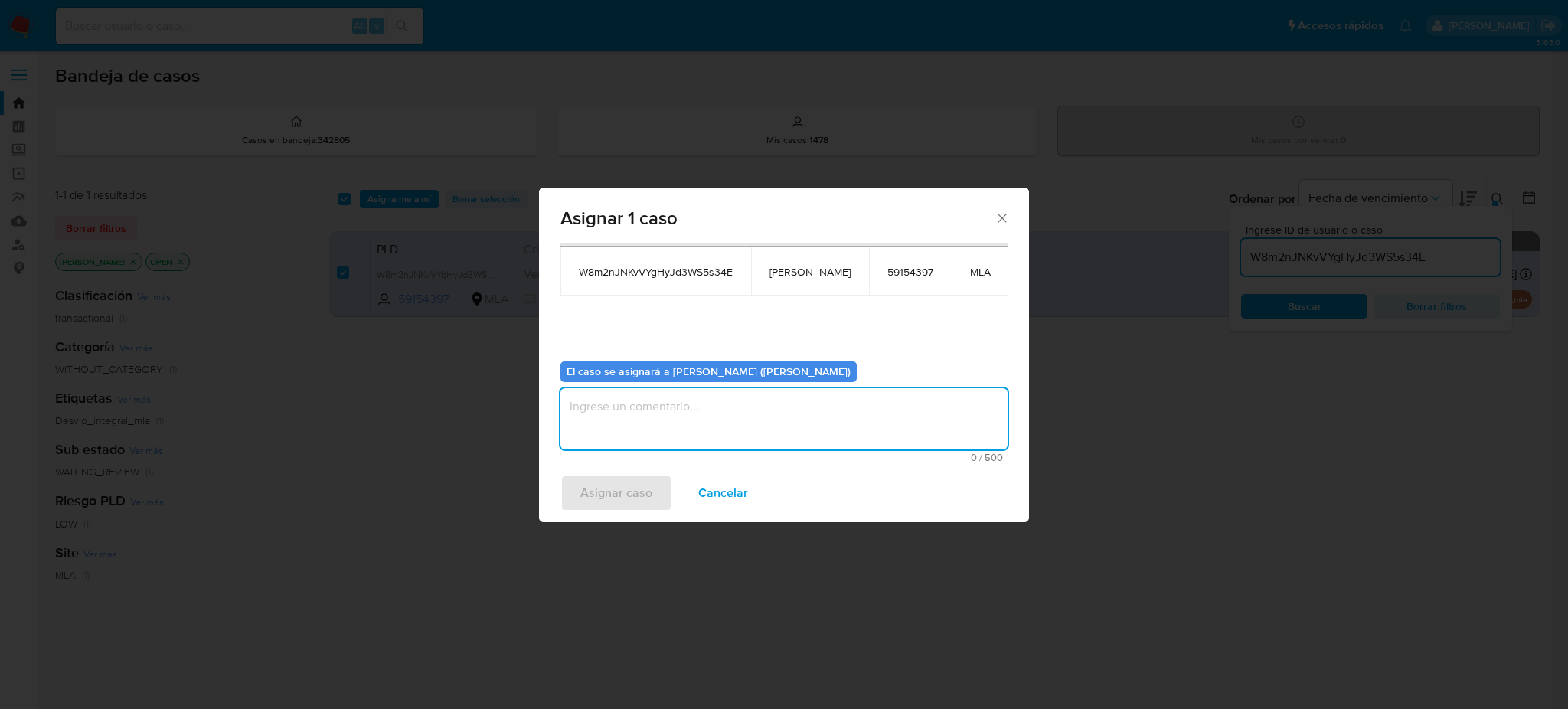
paste textarea "[PERSON_NAME]"
type textarea "[PERSON_NAME]"
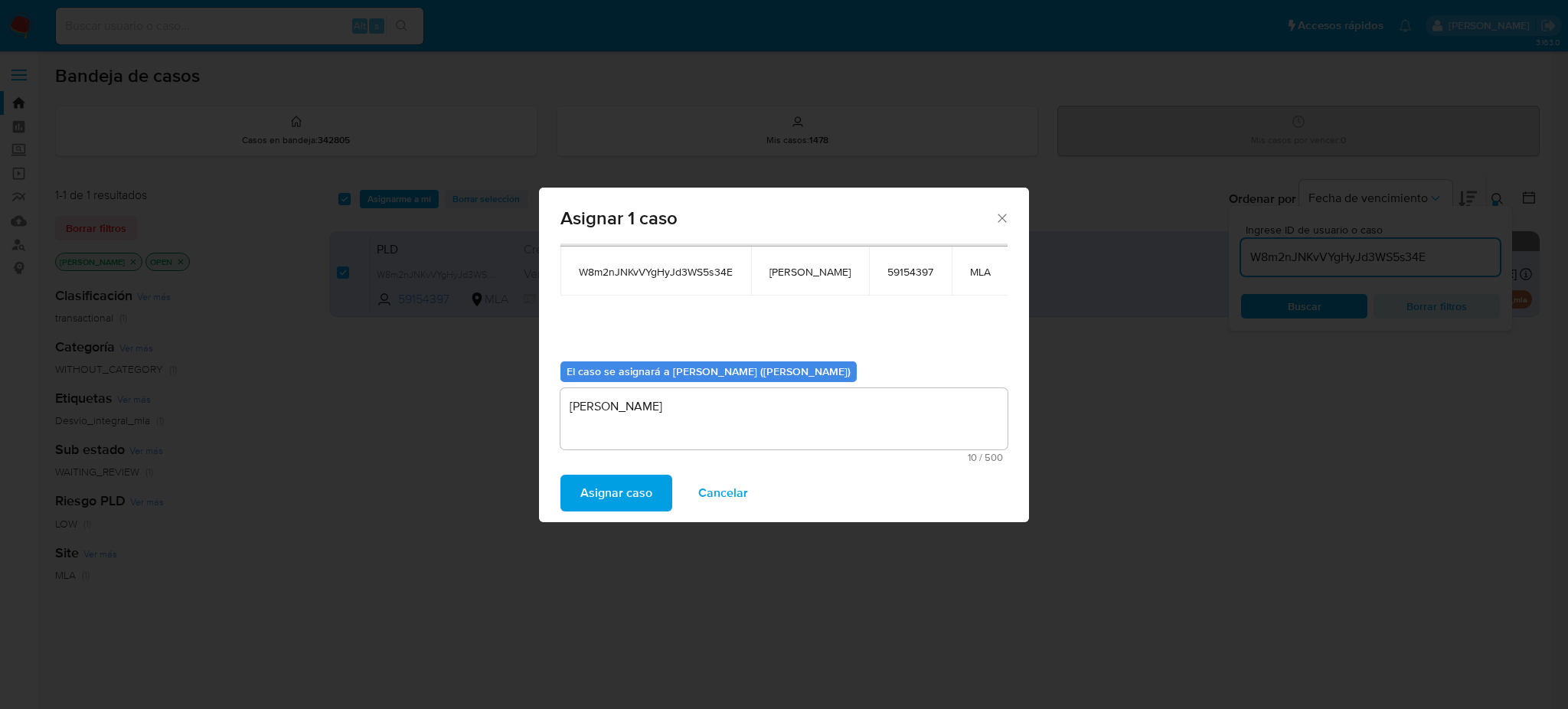
click at [648, 495] on span "Asignar caso" at bounding box center [616, 493] width 72 height 33
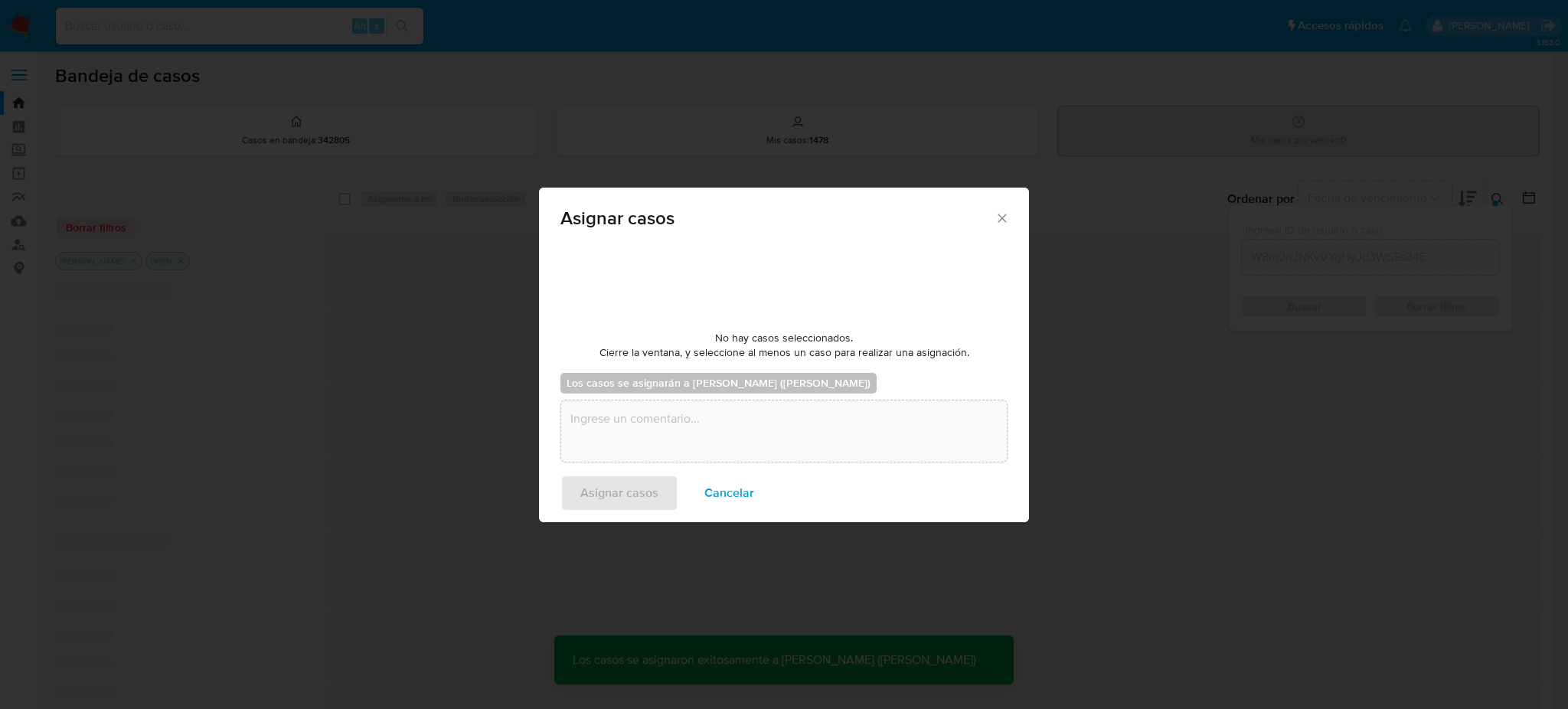
checkbox input "false"
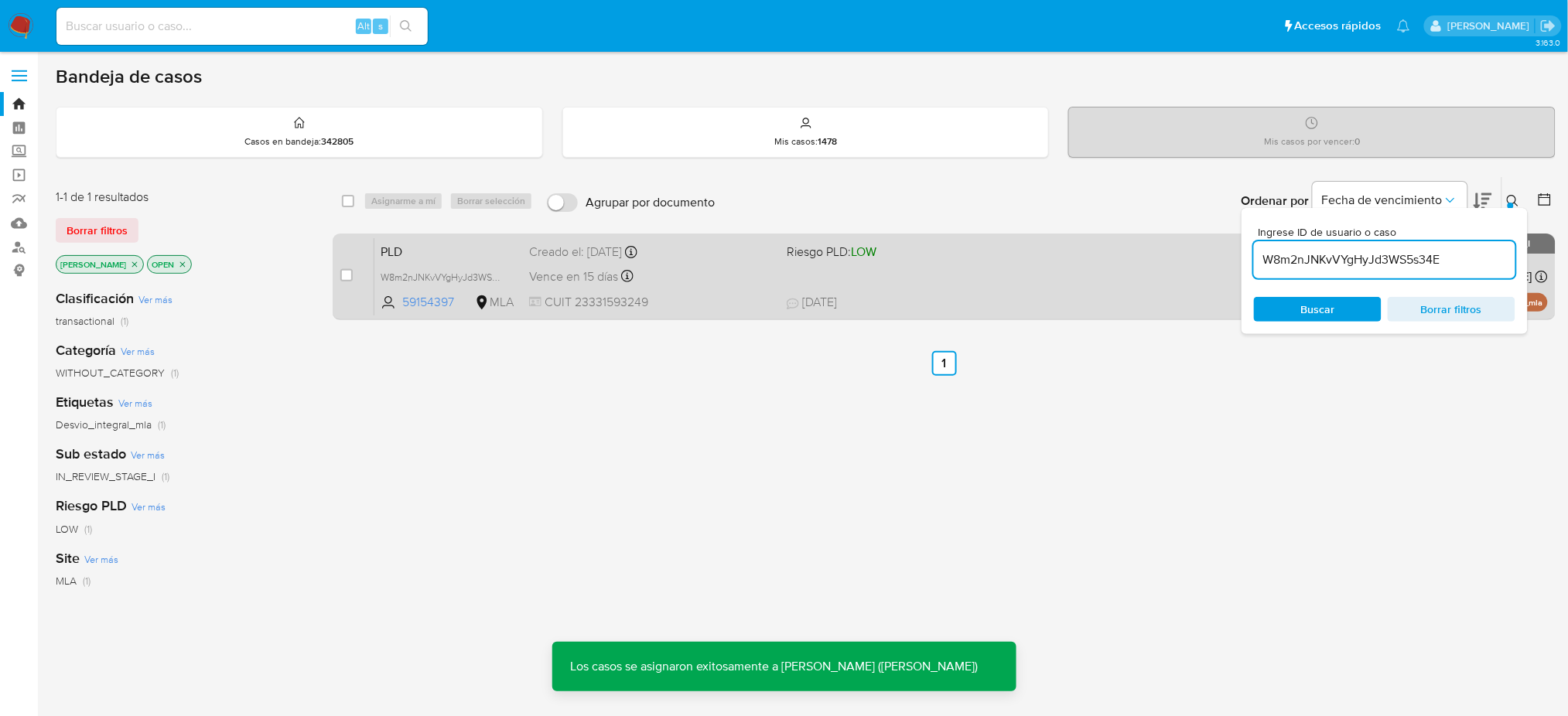
click at [465, 254] on span "PLD" at bounding box center [448, 250] width 136 height 20
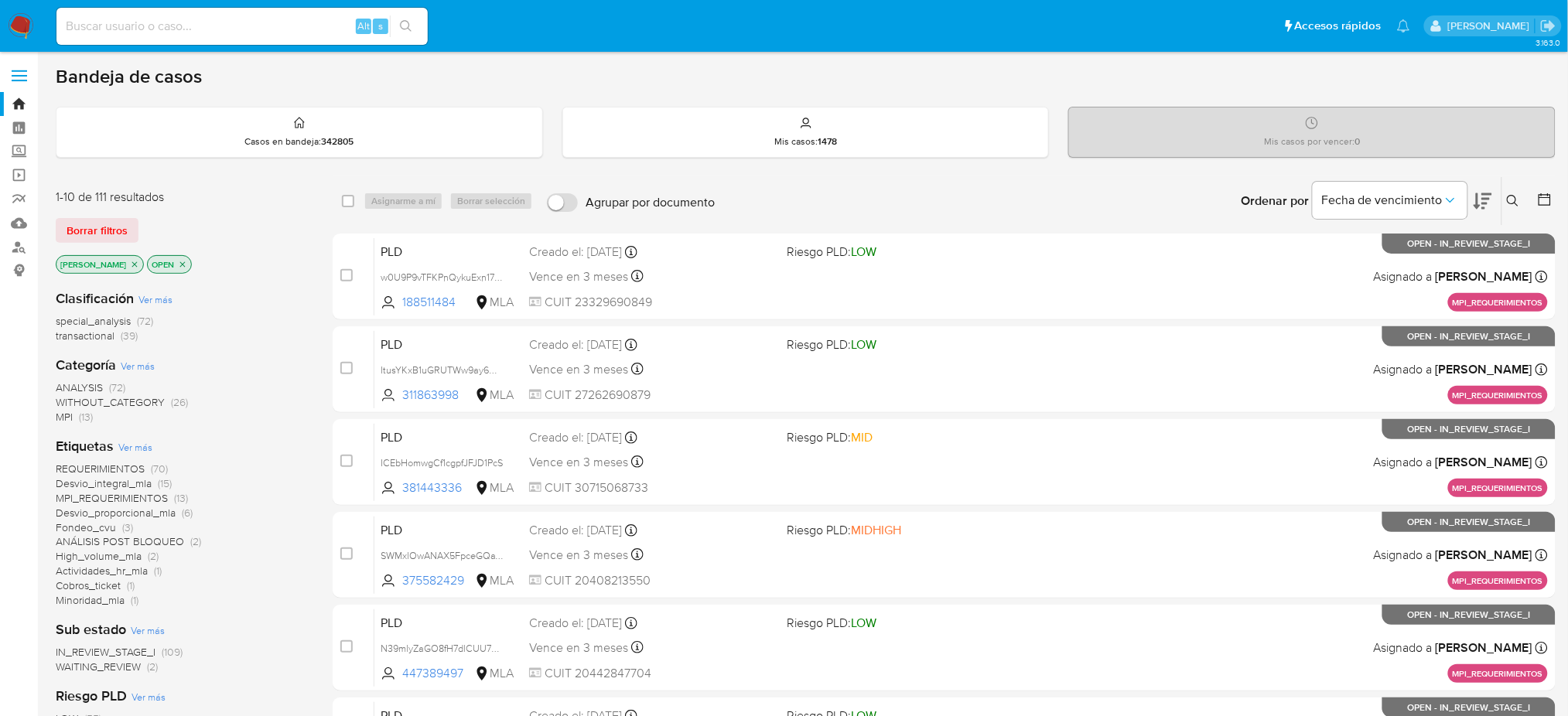
drag, startPoint x: 1516, startPoint y: 202, endPoint x: 1455, endPoint y: 241, distance: 72.4
click at [1188, 200] on icon at bounding box center [1513, 200] width 12 height 12
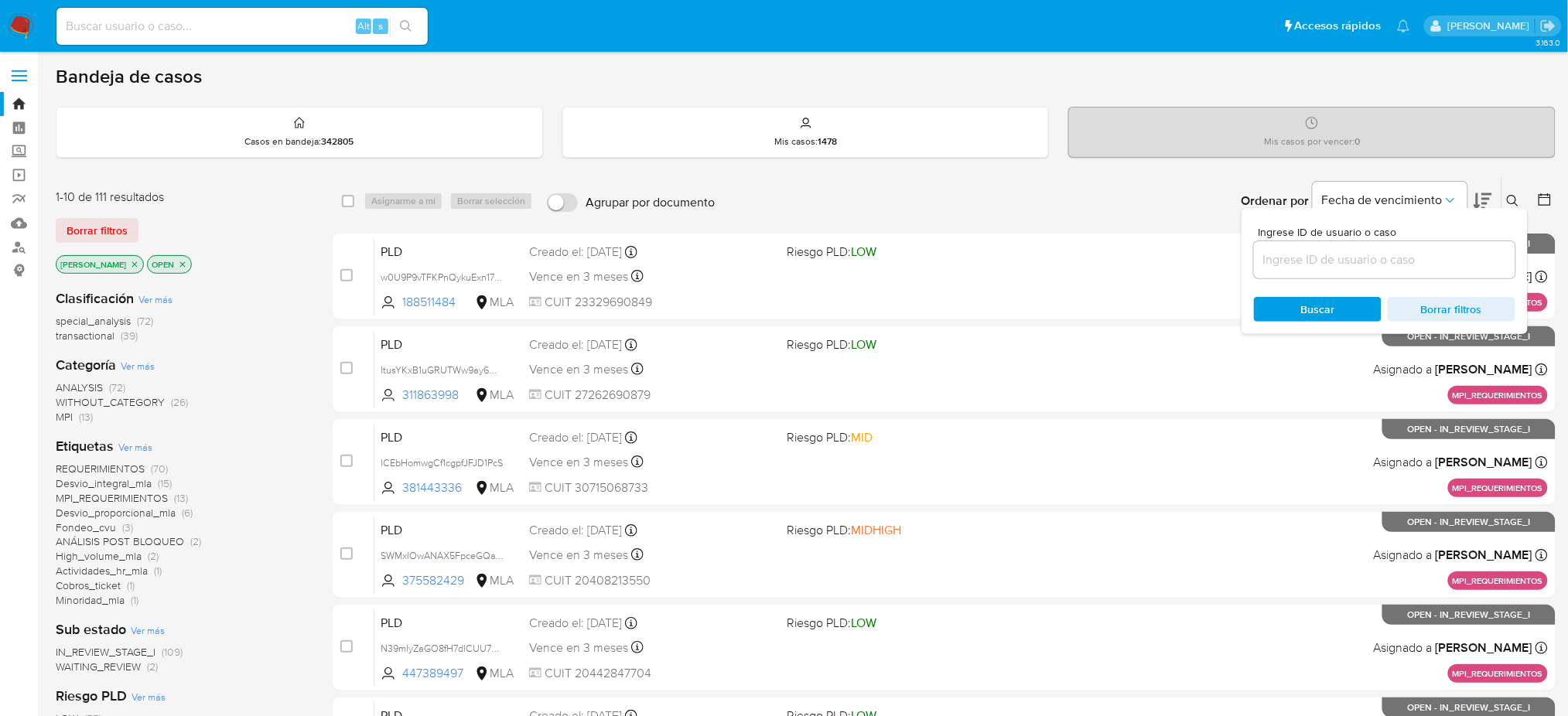
click at [1188, 252] on input at bounding box center [1384, 260] width 262 height 20
type input "W8m2nJNKvVYgHyJd3WS5s34E"
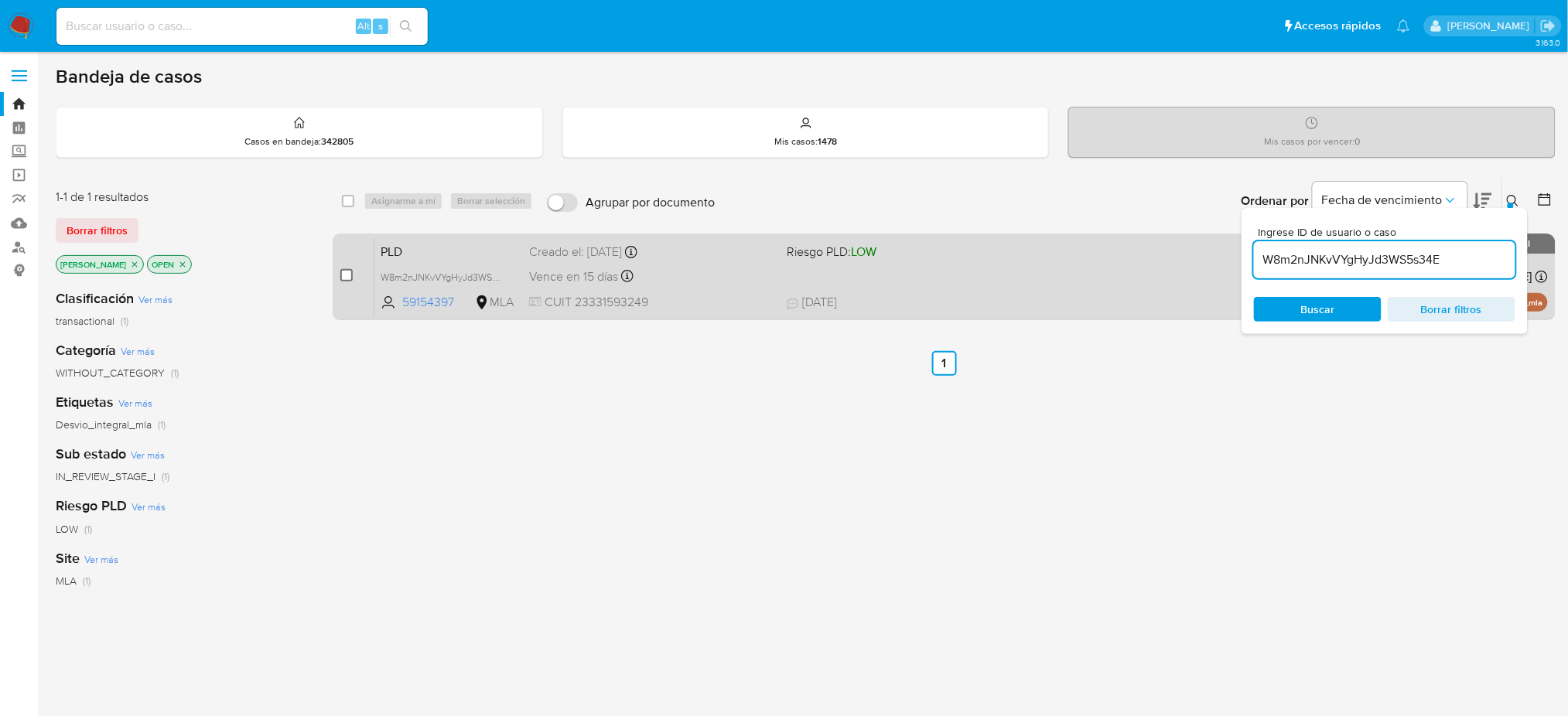
click at [344, 276] on input "checkbox" at bounding box center [346, 275] width 12 height 12
checkbox input "true"
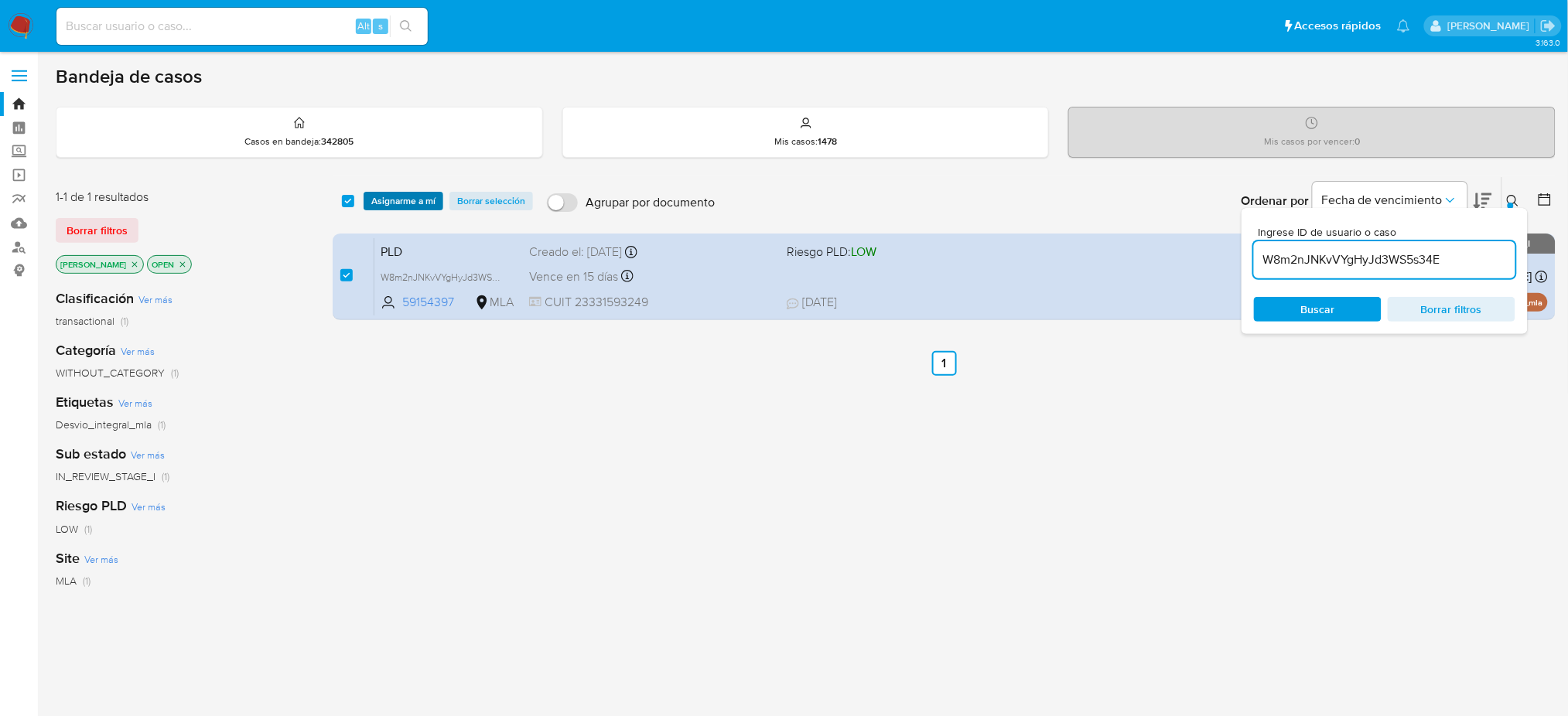
click at [391, 201] on span "Asignarme a mí" at bounding box center [404, 200] width 64 height 16
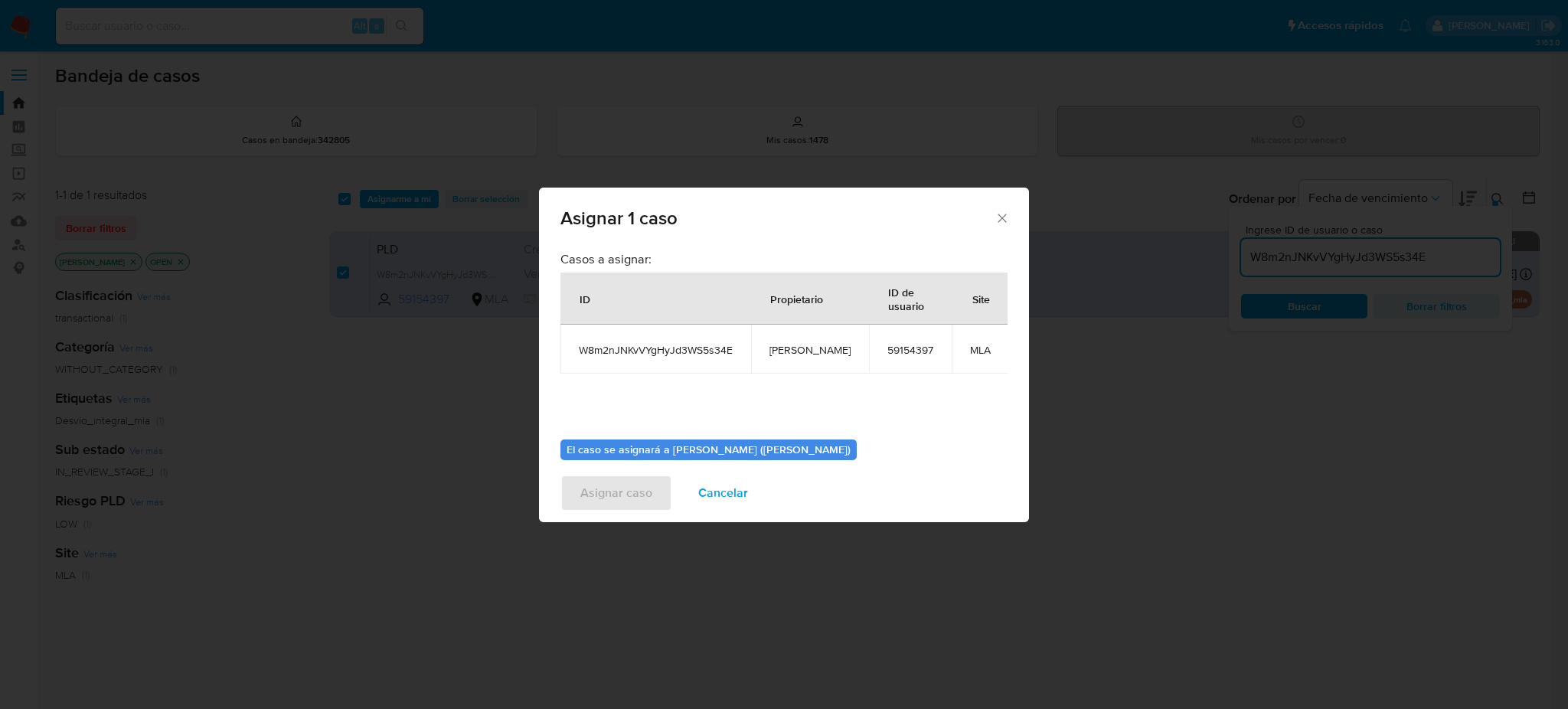
click at [800, 349] on span "[PERSON_NAME]" at bounding box center [809, 350] width 81 height 14
click at [800, 348] on span "[PERSON_NAME]" at bounding box center [809, 350] width 81 height 14
copy span "[PERSON_NAME]"
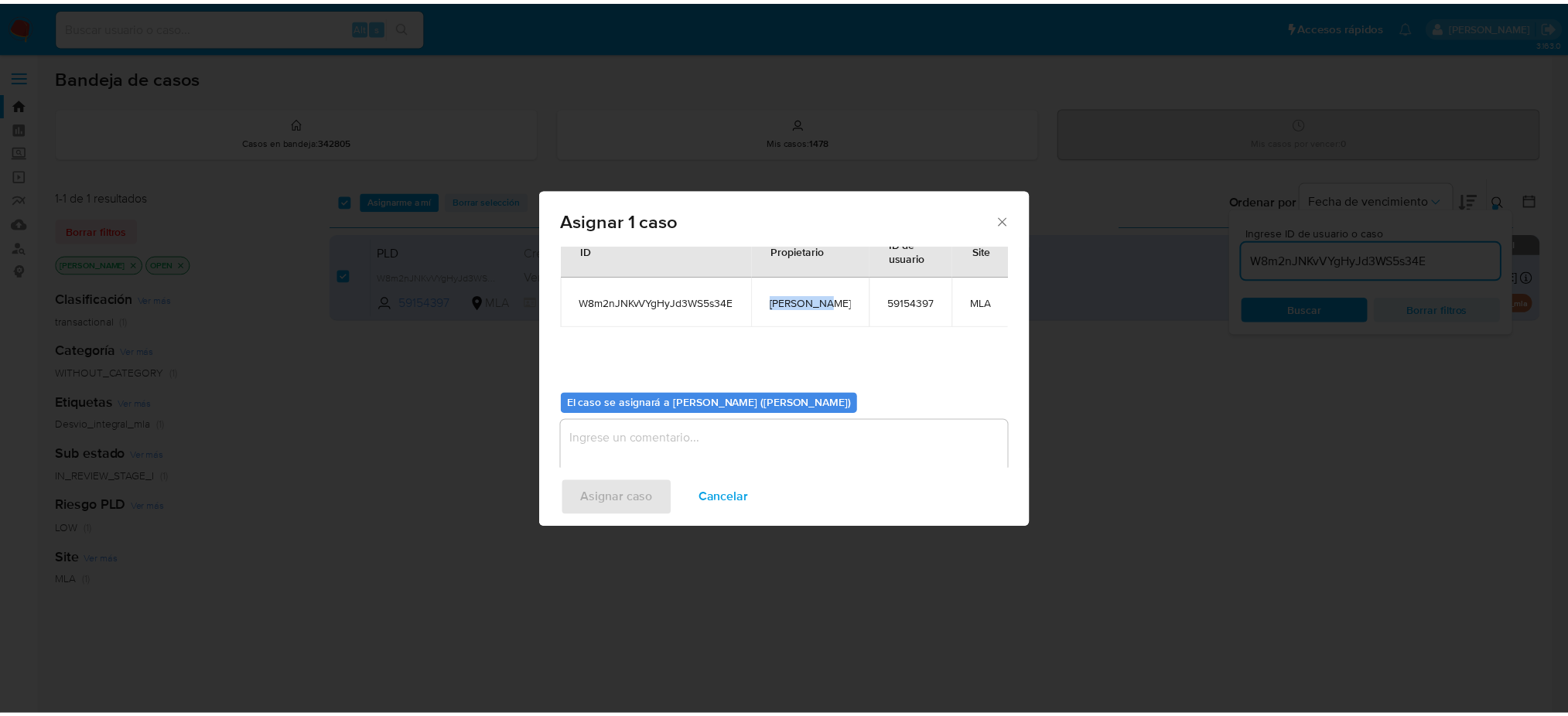
scroll to position [79, 0]
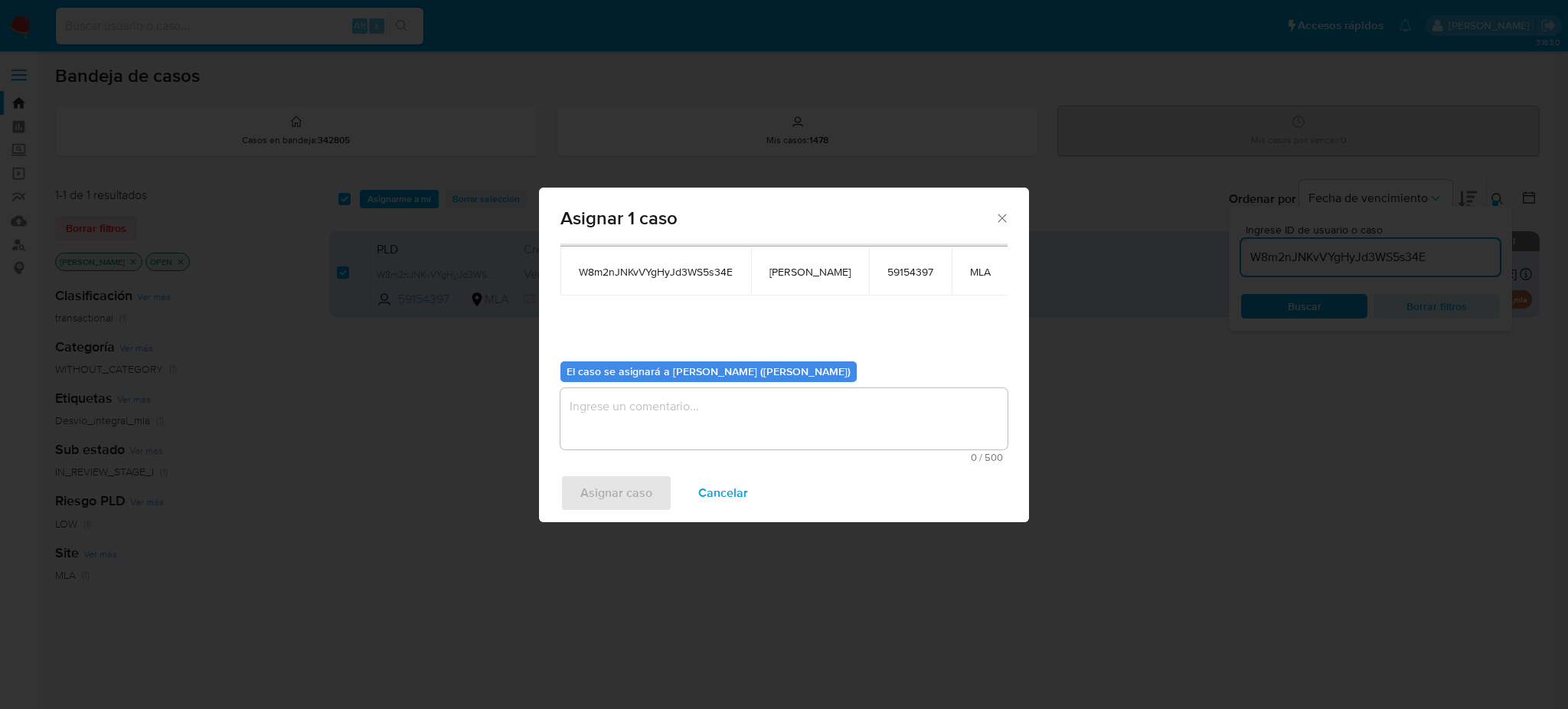
click at [731, 410] on textarea "assign-modal" at bounding box center [783, 418] width 447 height 61
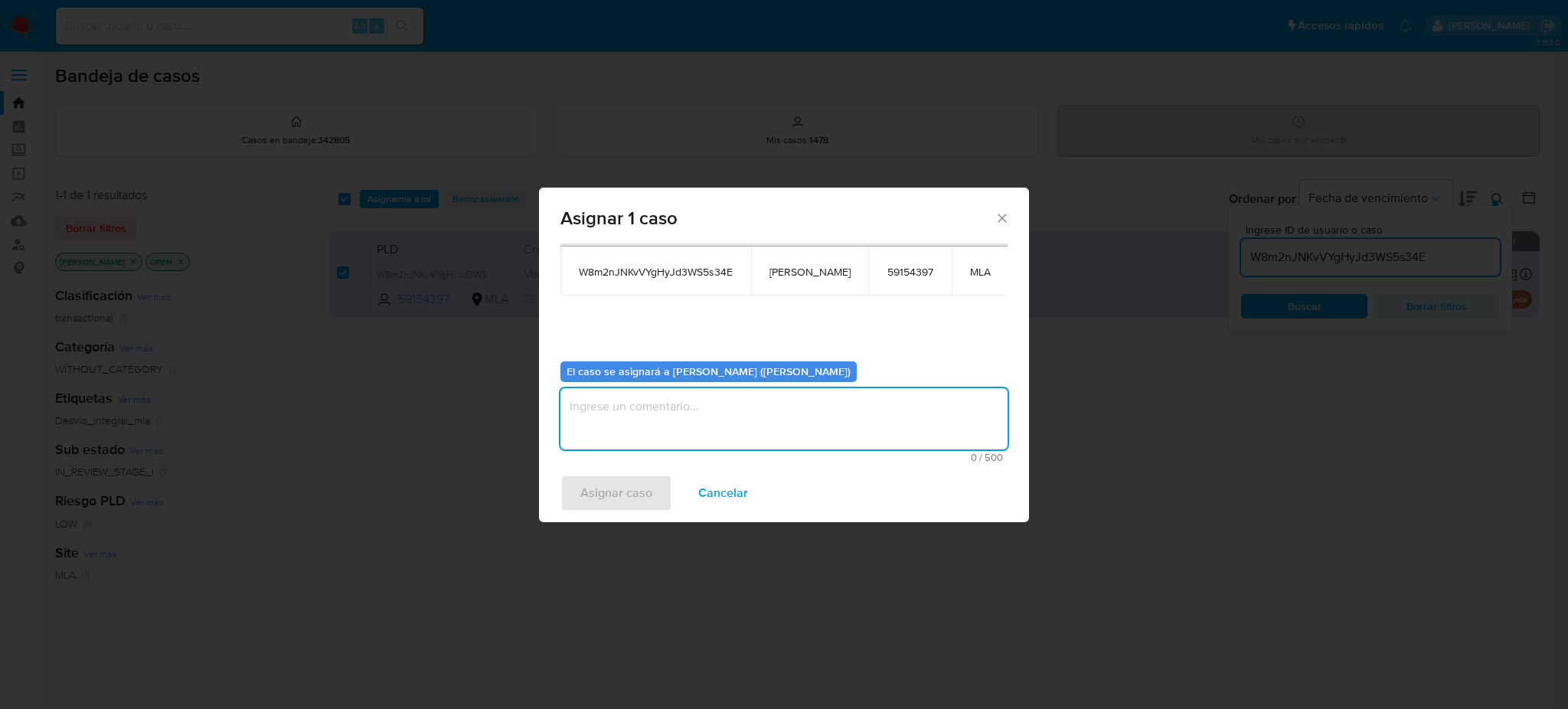
paste textarea "[PERSON_NAME]"
type textarea "[PERSON_NAME]"
click at [626, 489] on span "Asignar caso" at bounding box center [616, 493] width 72 height 33
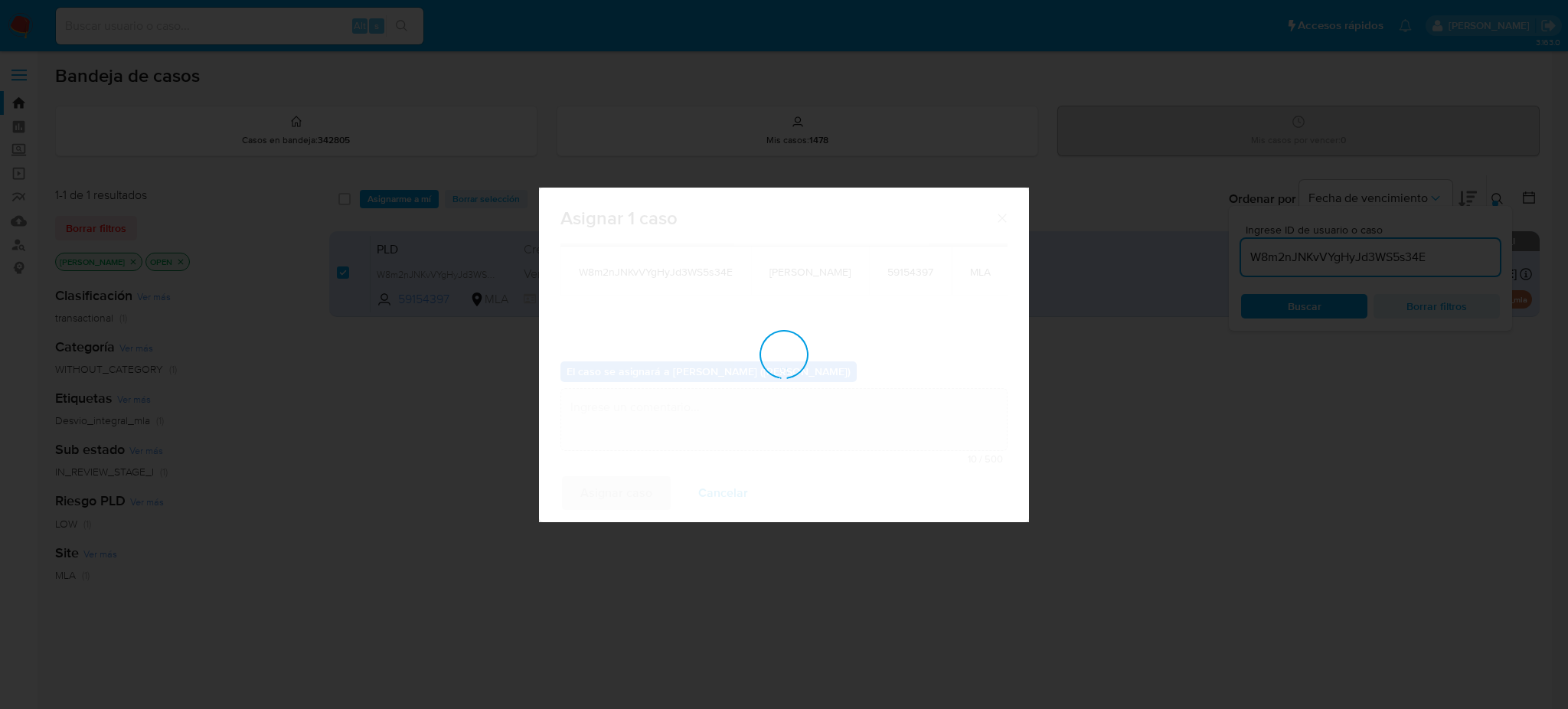
checkbox input "false"
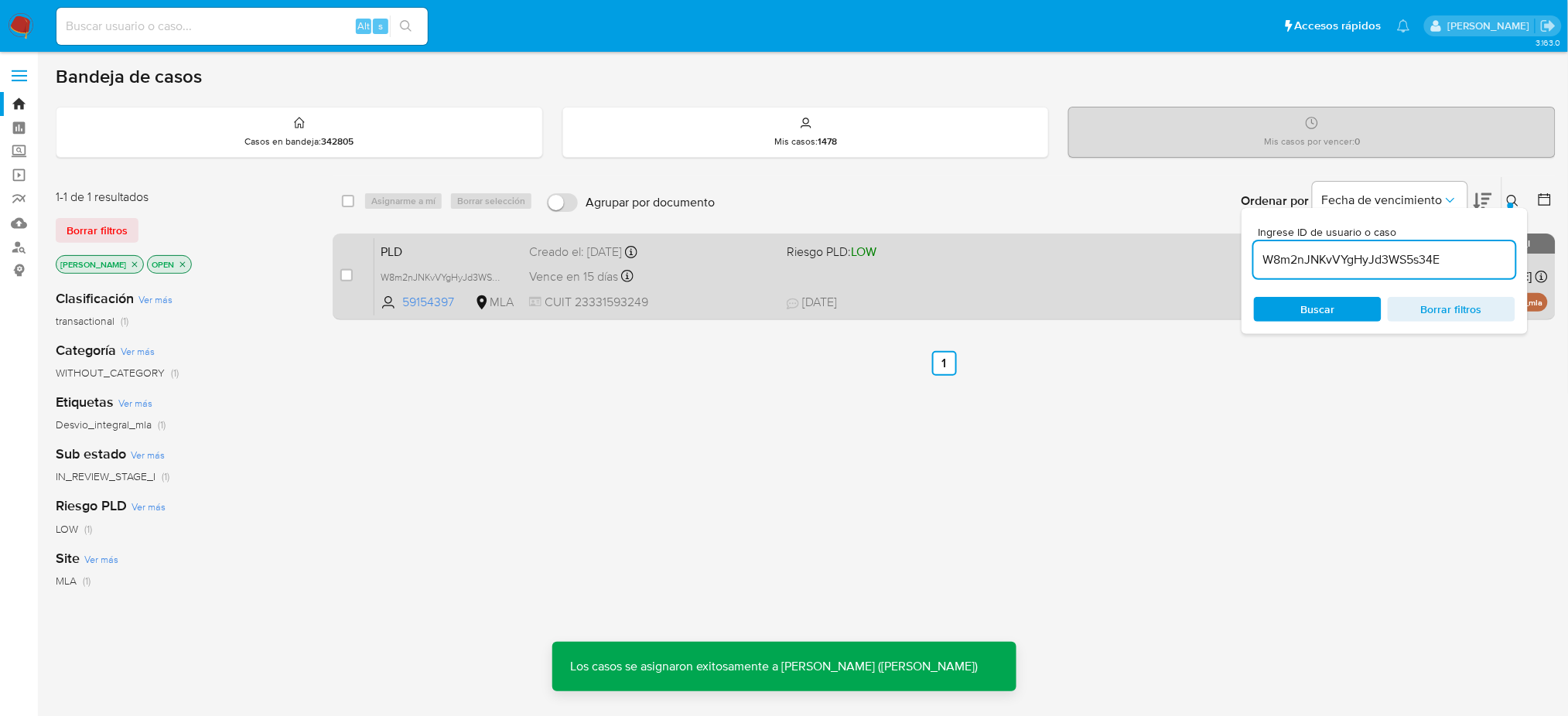
click at [738, 273] on div "Vence en 15 días Vence el [DATE] 12:41:02" at bounding box center [651, 276] width 245 height 21
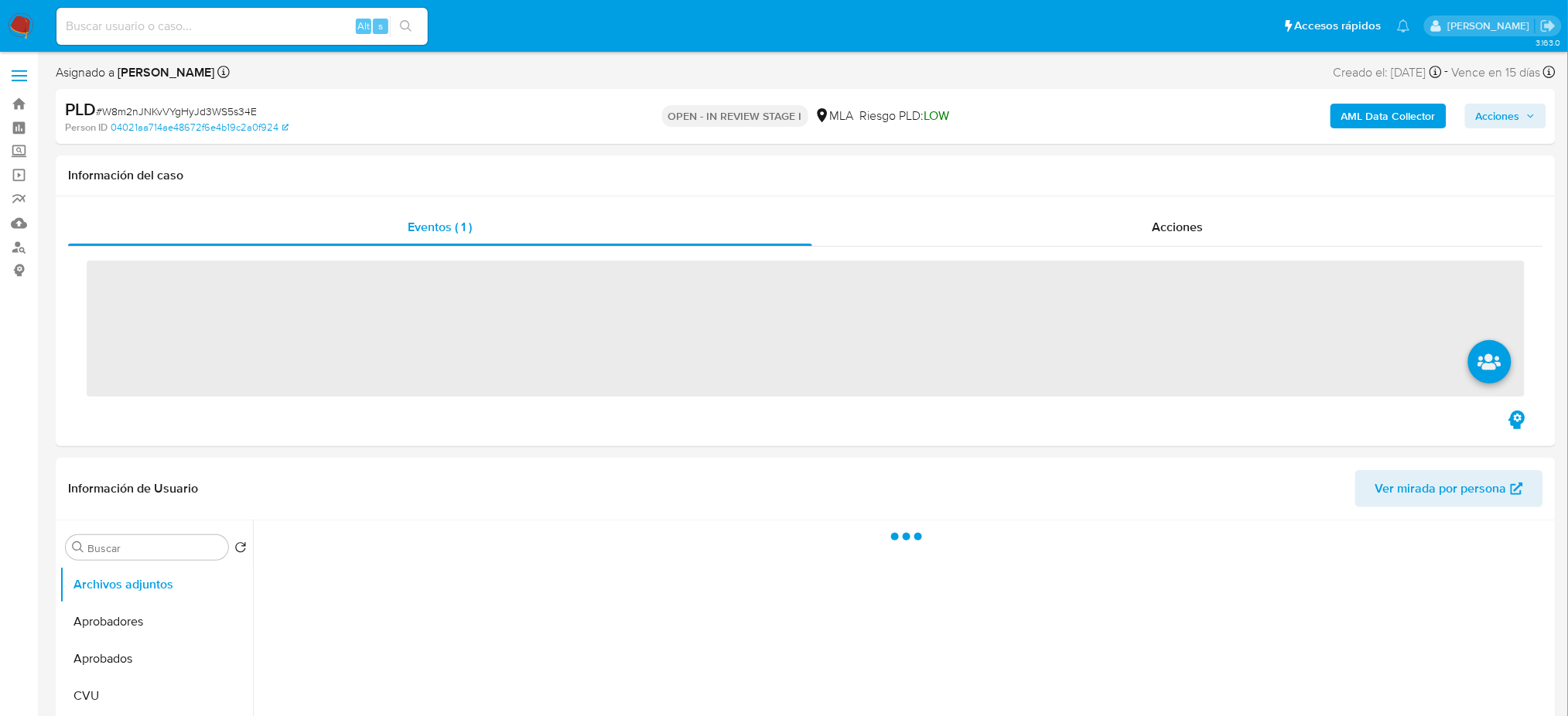
click at [216, 108] on span "# W8m2nJNKvVYgHyJd3WS5s34E" at bounding box center [176, 111] width 161 height 16
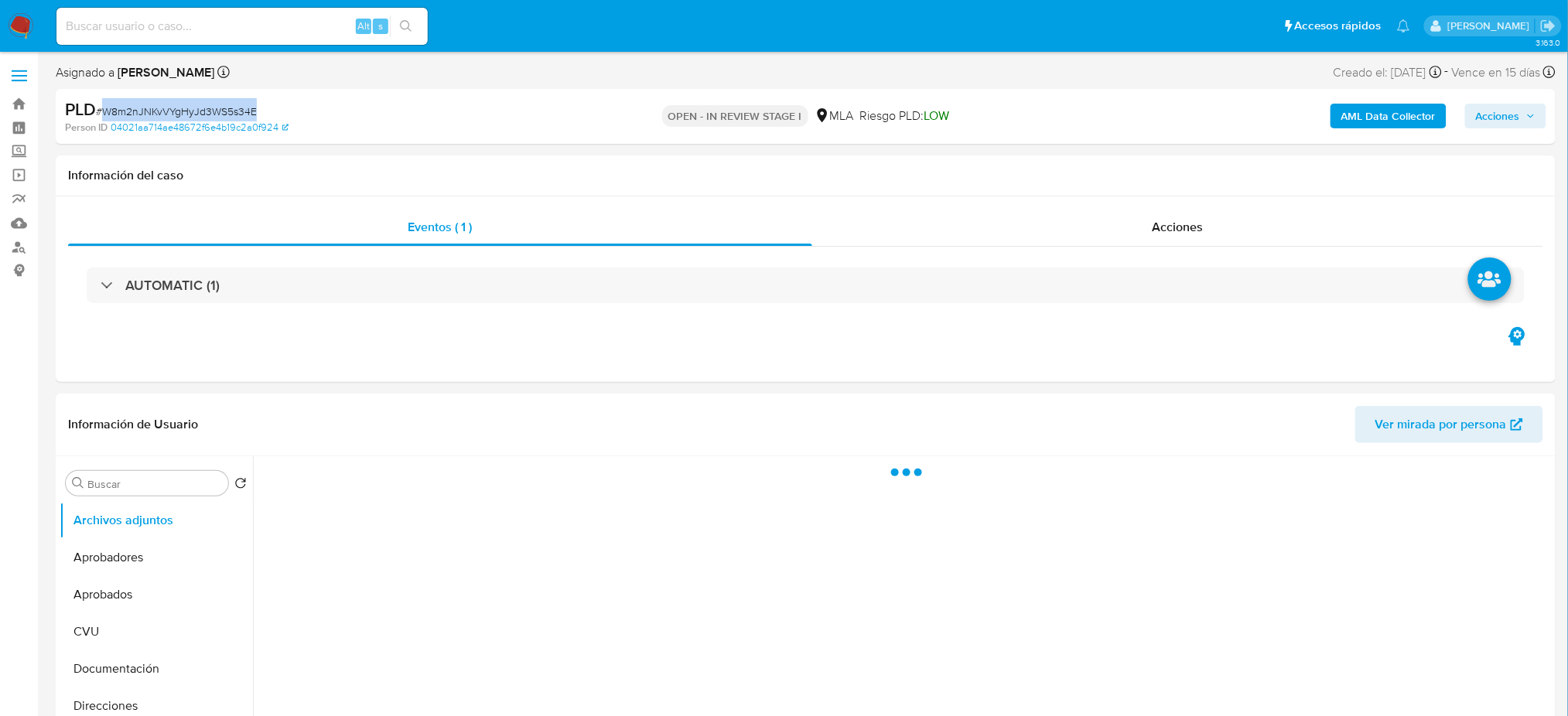
click at [216, 107] on span "# W8m2nJNKvVYgHyJd3WS5s34E" at bounding box center [176, 111] width 161 height 16
copy span "W8m2nJNKvVYgHyJd3WS5s34E"
select select "10"
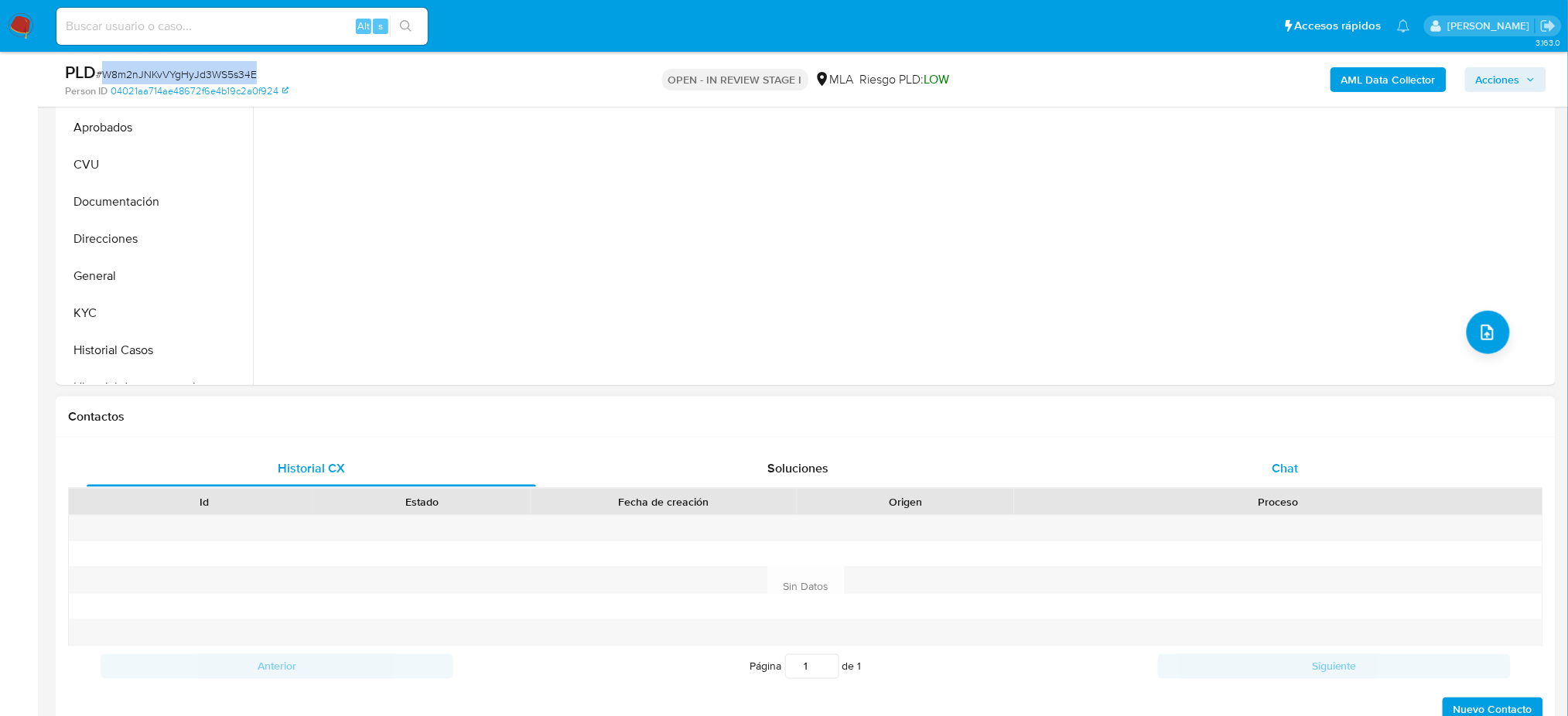
click at [1315, 471] on div "Chat" at bounding box center [1285, 468] width 450 height 37
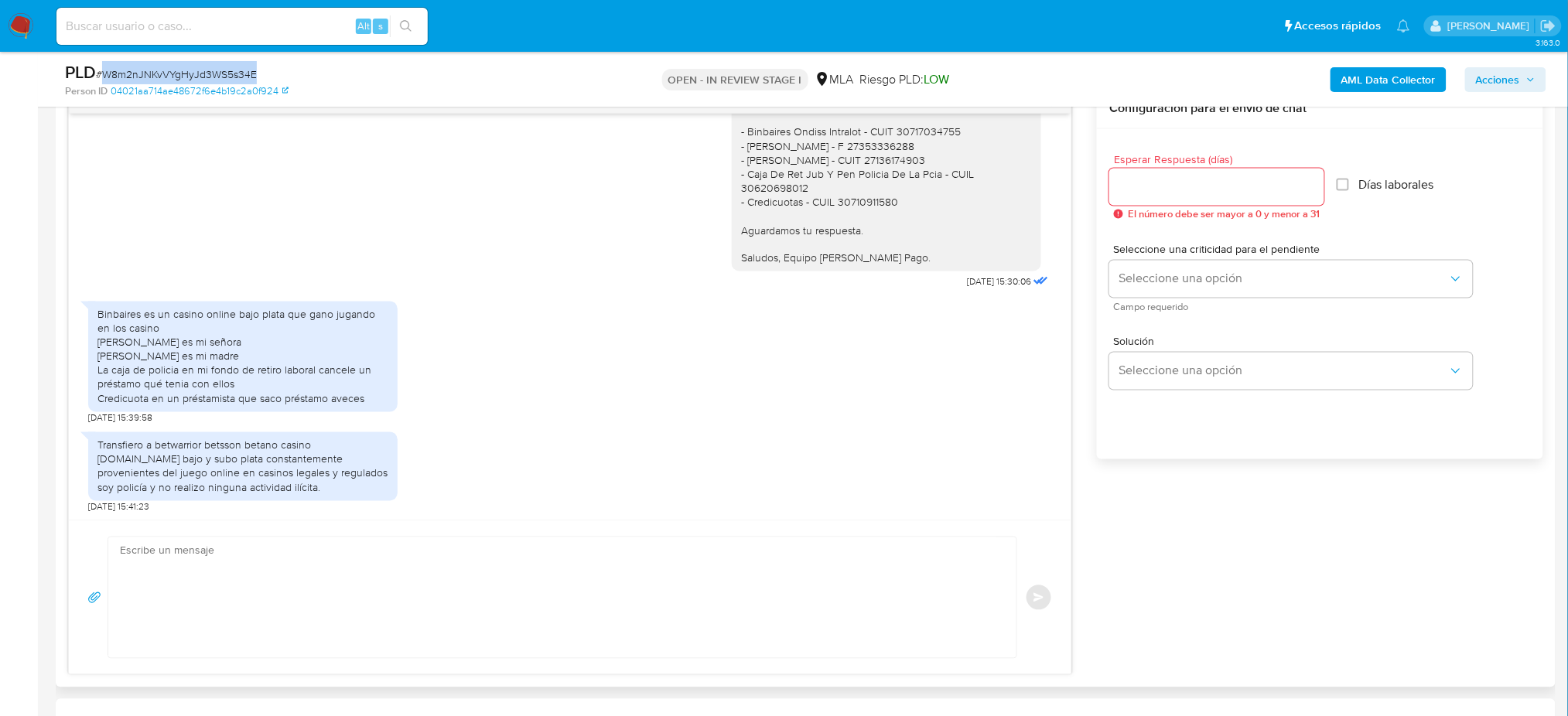
scroll to position [1269, 0]
click at [348, 563] on textarea at bounding box center [558, 597] width 877 height 120
paste textarea "Hola, Muchas gracias por la respuesta. Analizamos tu caso y notamos que la info…"
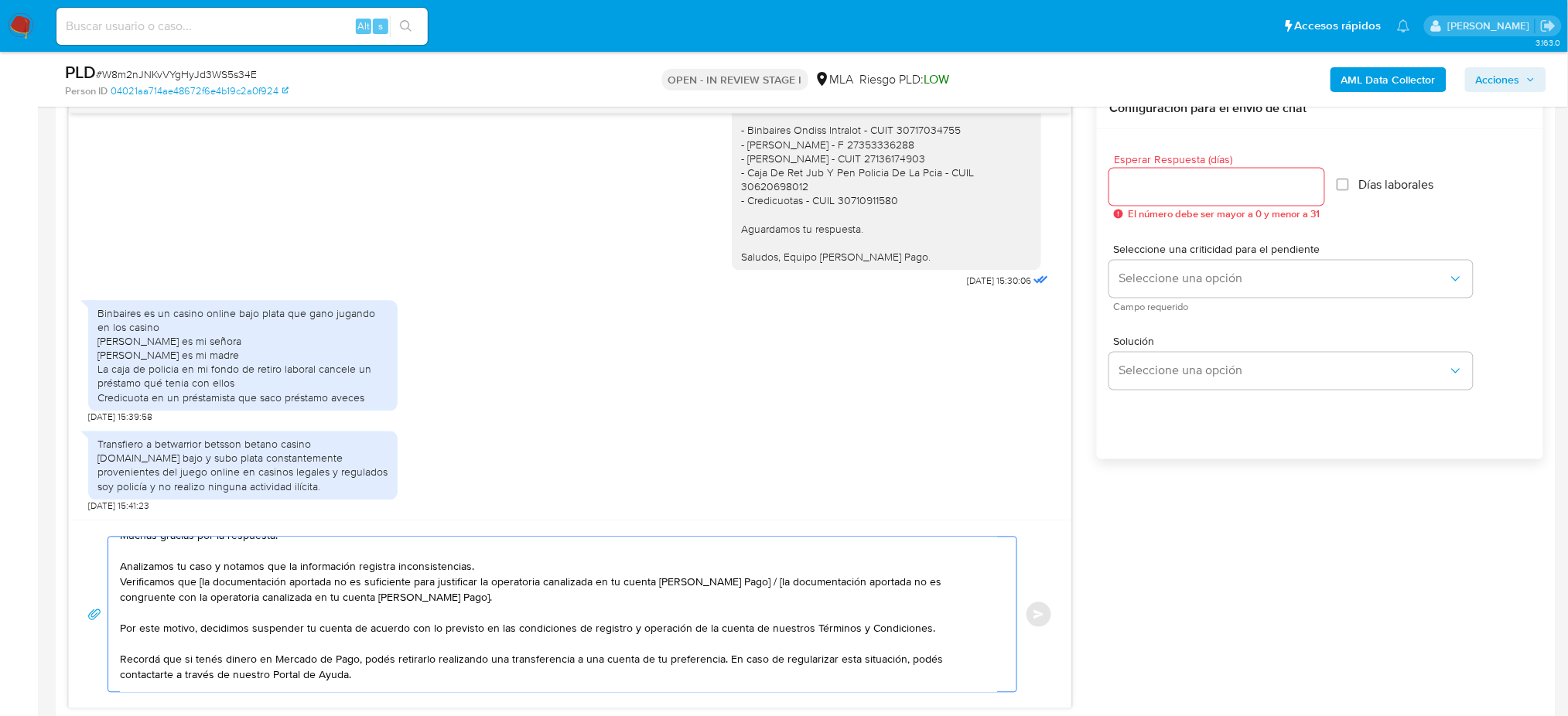
scroll to position [0, 0]
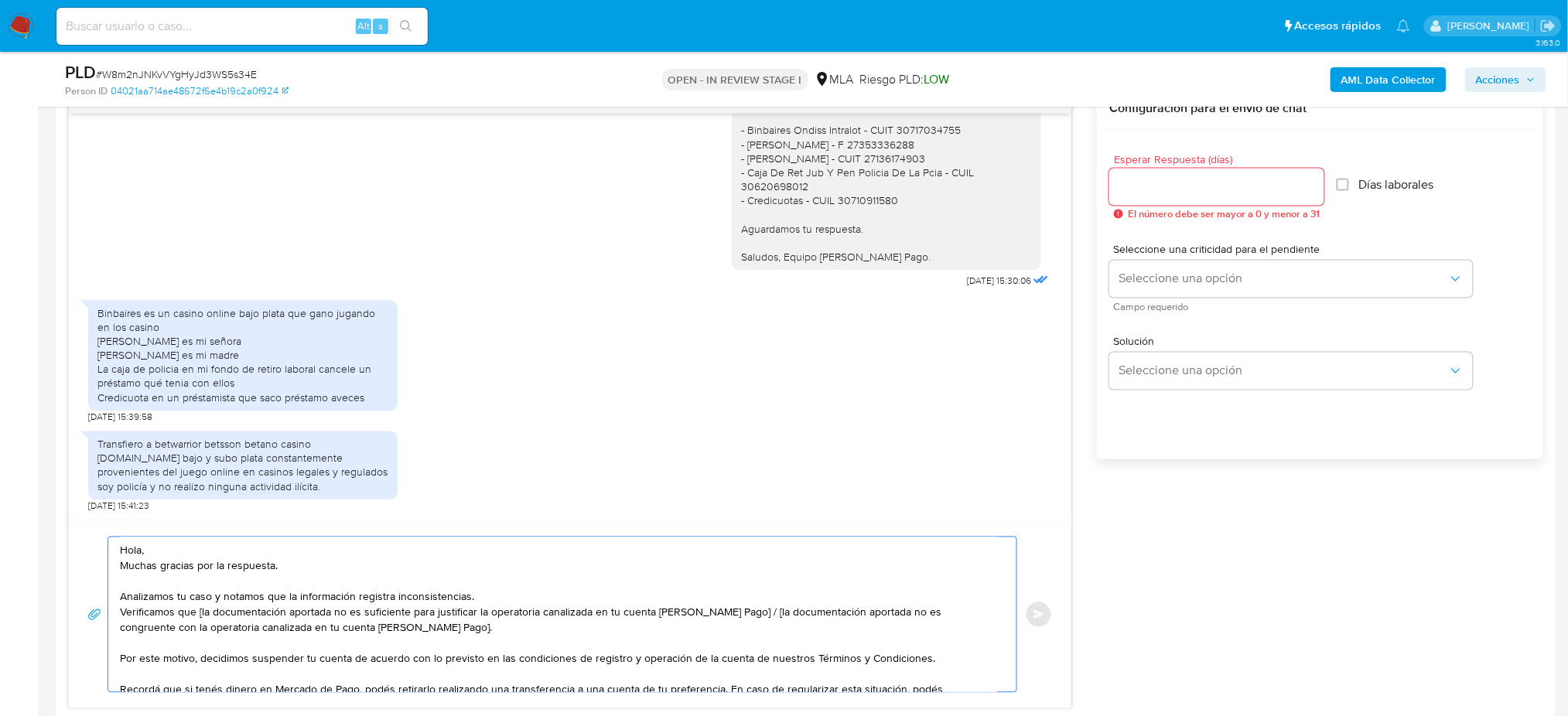
drag, startPoint x: 432, startPoint y: 637, endPoint x: 739, endPoint y: 610, distance: 308.2
click at [739, 610] on textarea "Hola, Muchas gracias por la respuesta. Analizamos tu caso y notamos que la info…" at bounding box center [558, 614] width 877 height 154
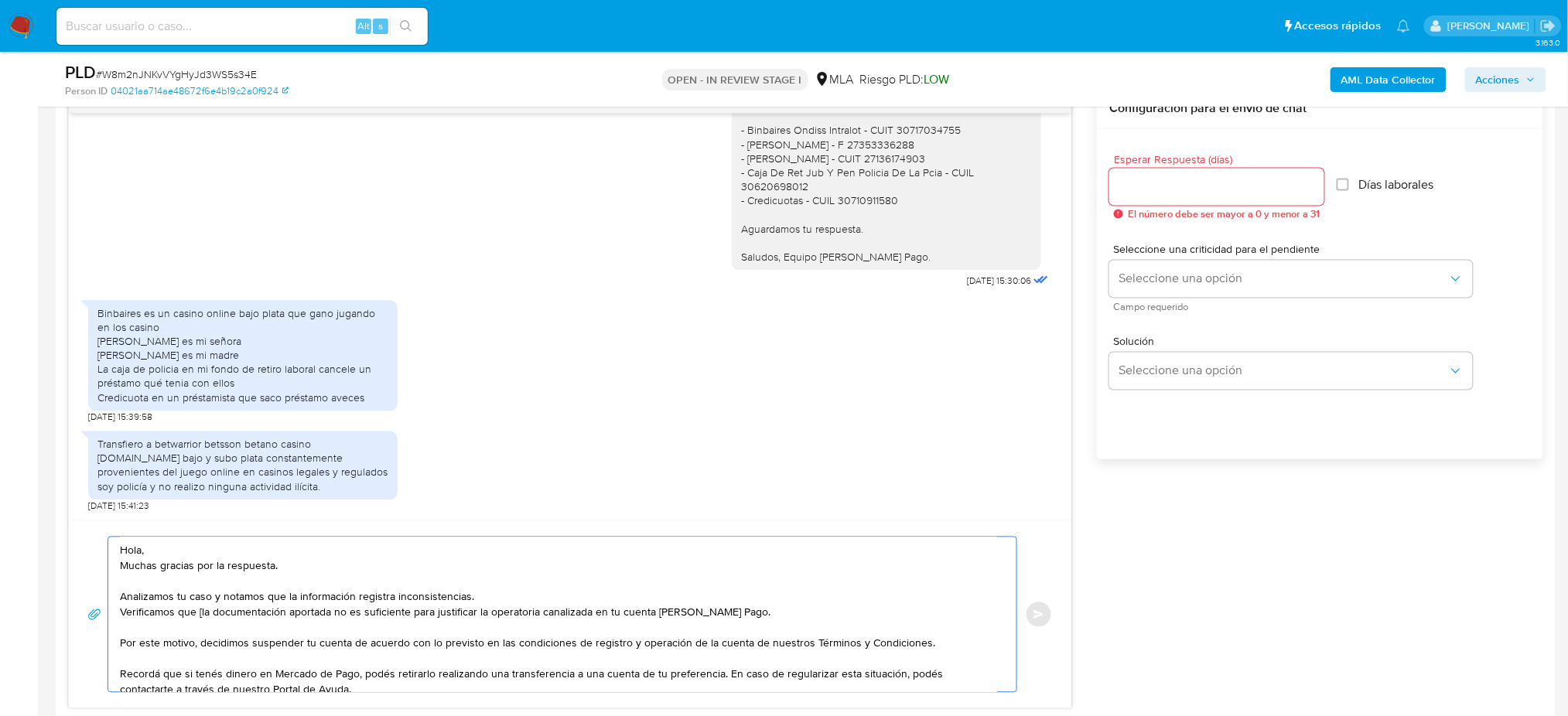
click at [200, 615] on textarea "Hola, Muchas gracias por la respuesta. Analizamos tu caso y notamos que la info…" at bounding box center [558, 614] width 877 height 154
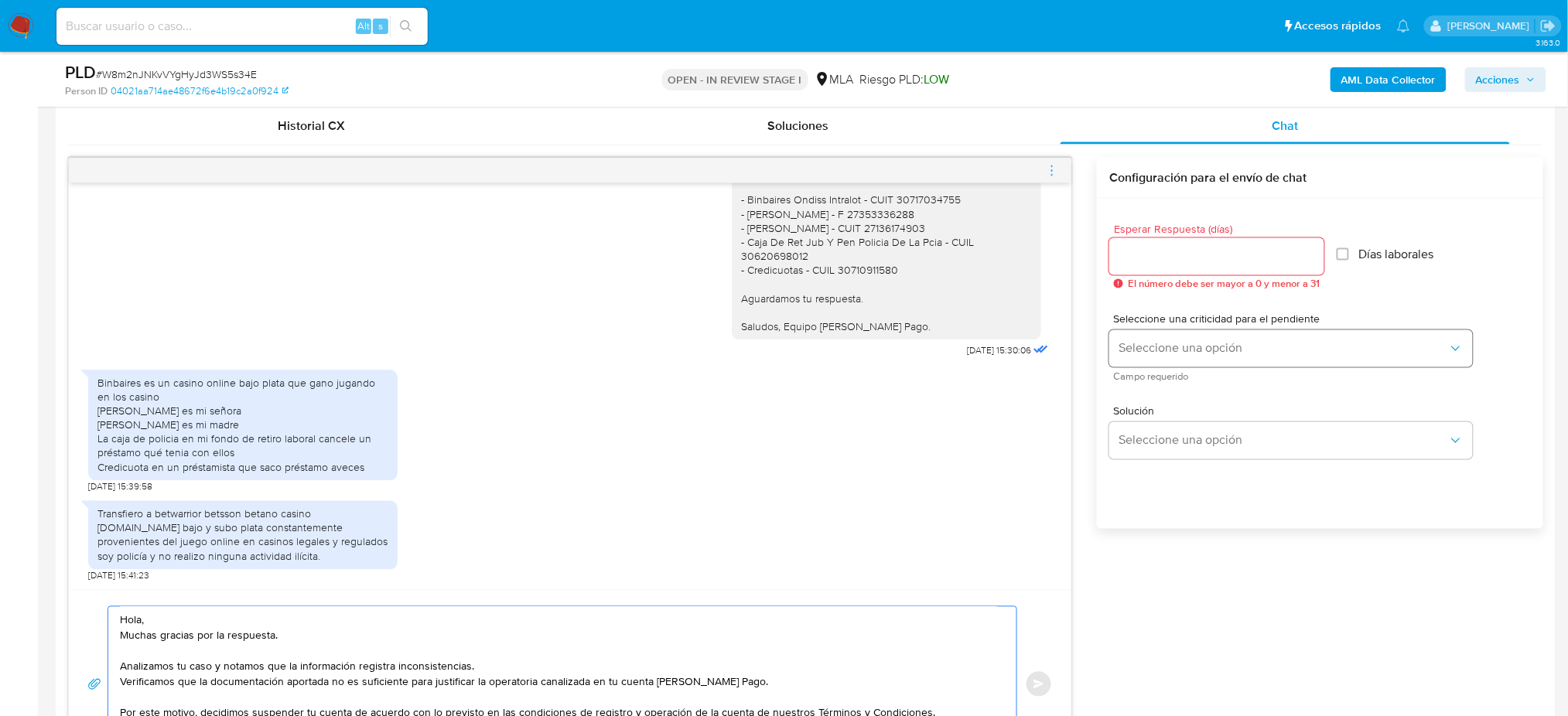
scroll to position [721, 0]
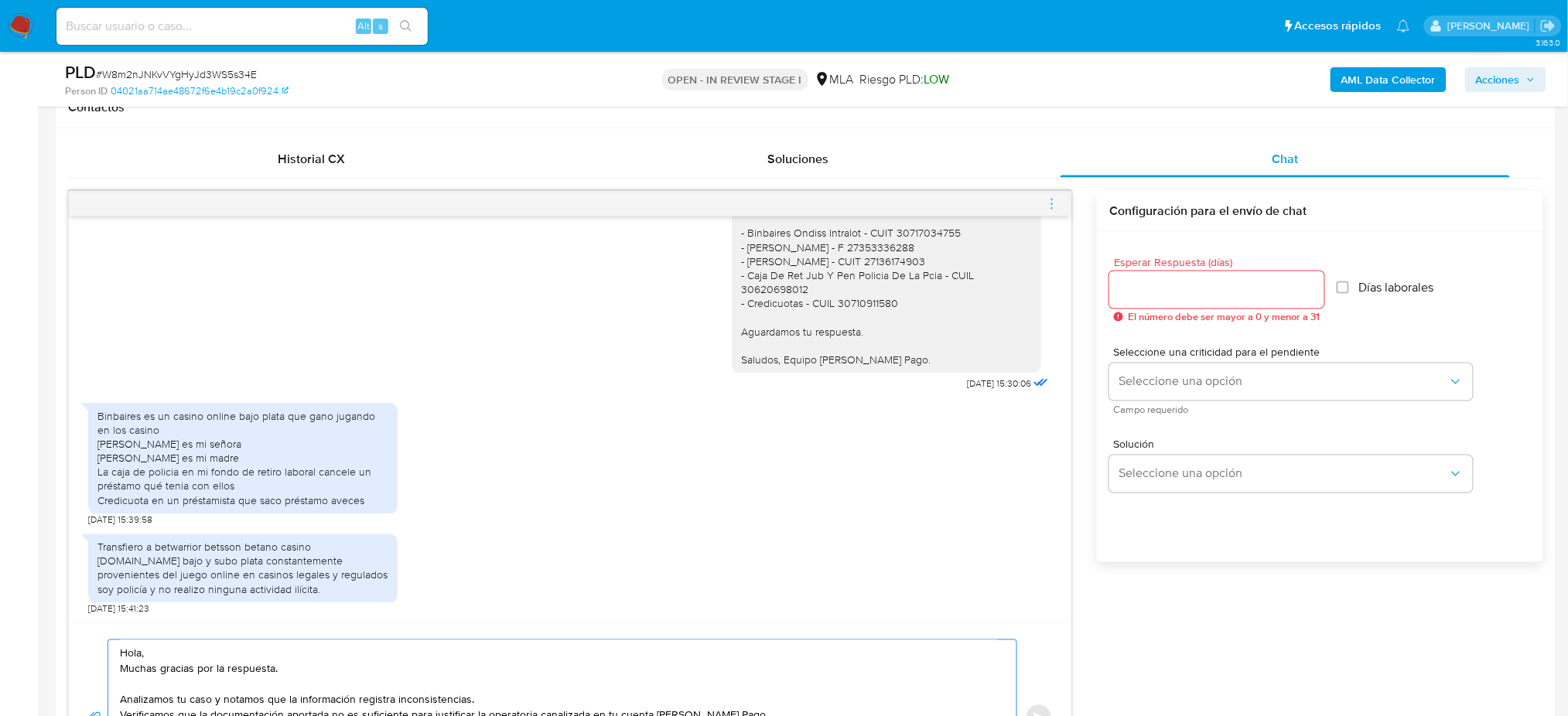
type textarea "Hola, Muchas gracias por la respuesta. Analizamos tu caso y notamos que la info…"
click at [1164, 289] on input "Esperar Respuesta (días)" at bounding box center [1216, 290] width 215 height 20
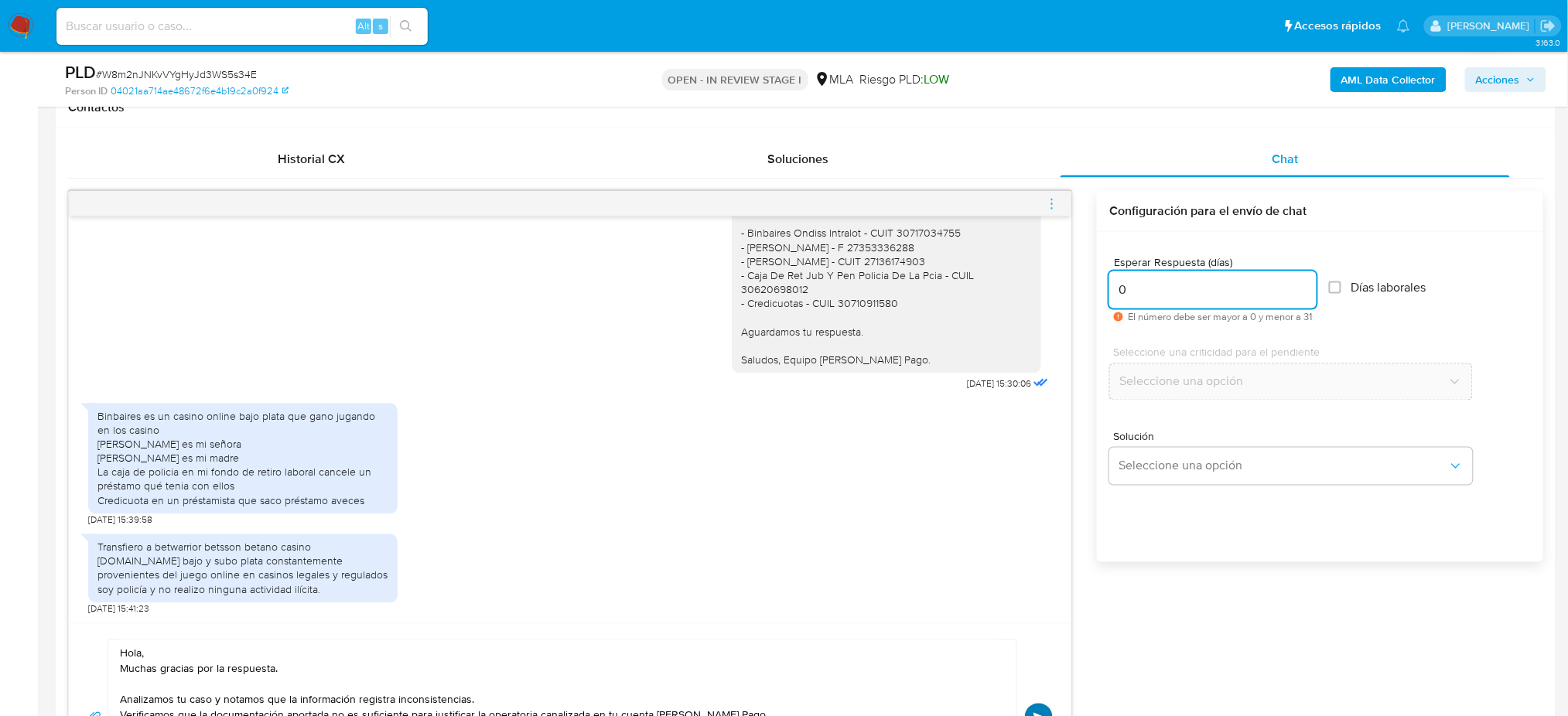
type input "0"
click at [1042, 706] on button "Enviar" at bounding box center [1039, 718] width 28 height 28
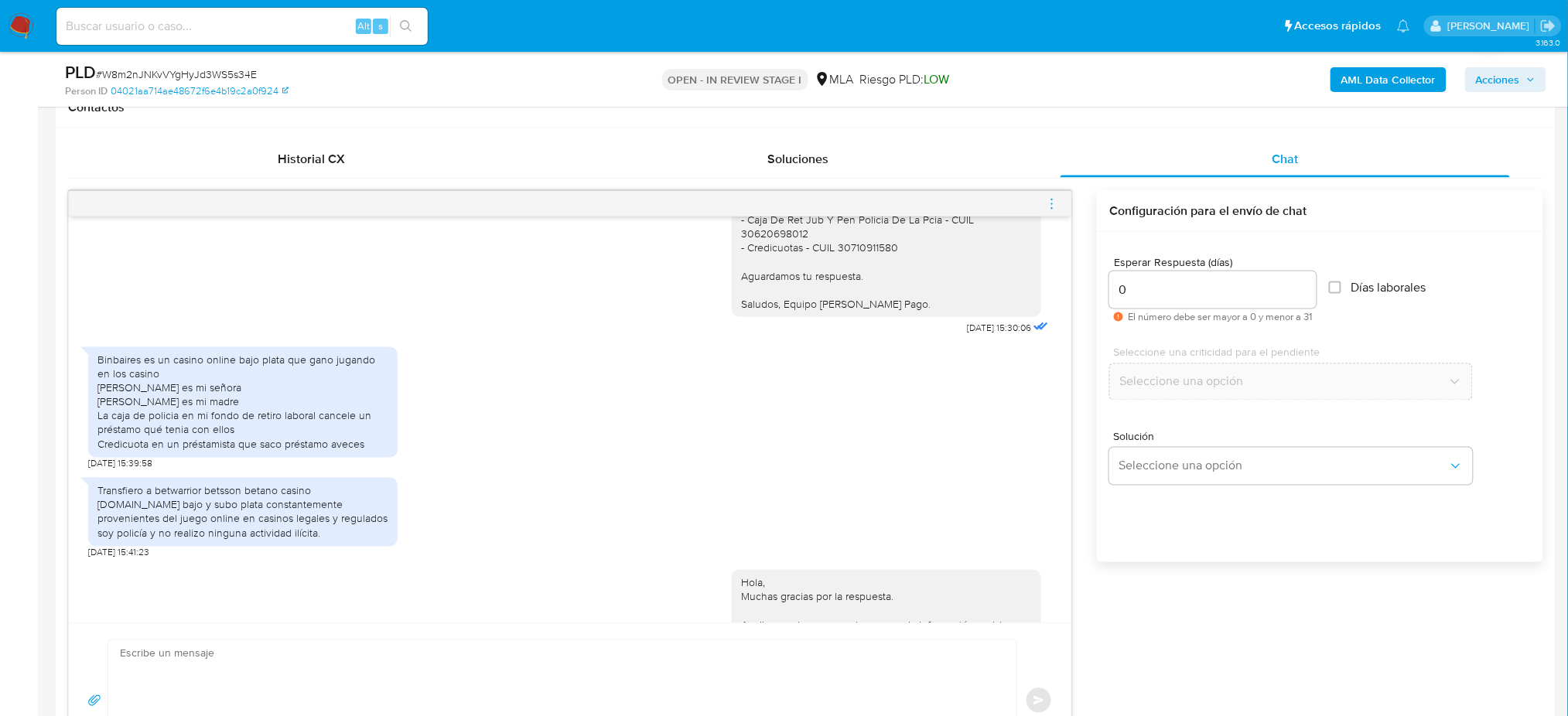
scroll to position [1596, 0]
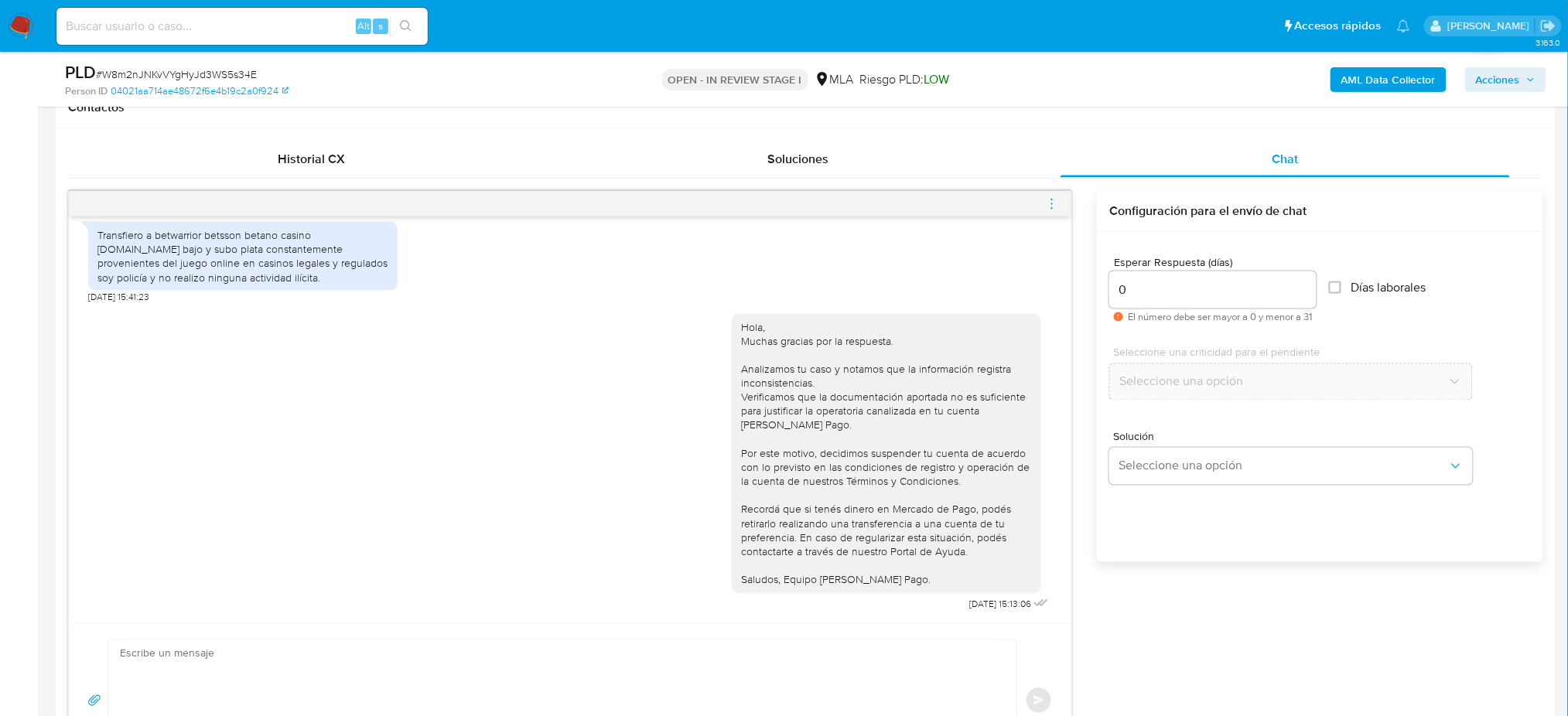
click at [1051, 203] on icon "menu-action" at bounding box center [1051, 204] width 14 height 14
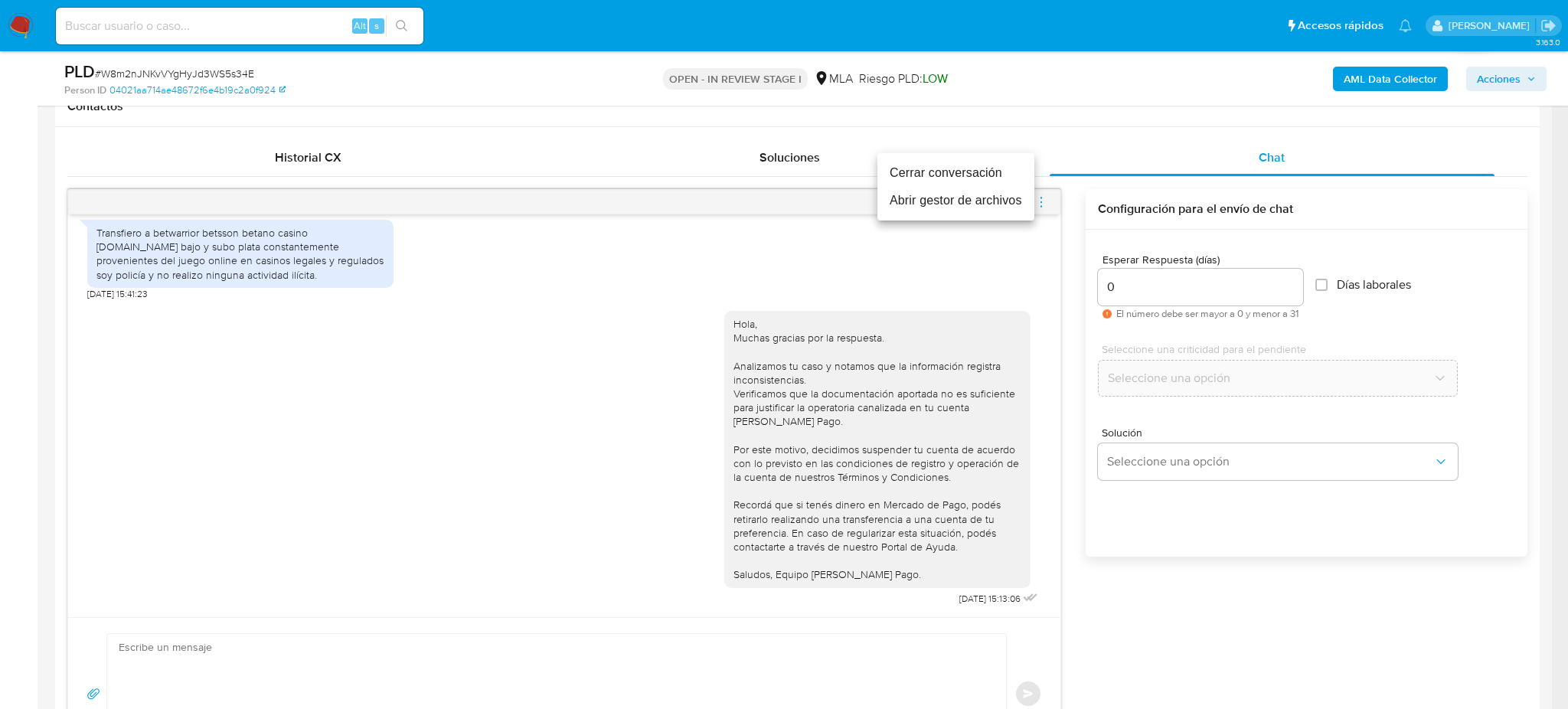
click at [901, 166] on li "Cerrar conversación" at bounding box center [956, 173] width 157 height 28
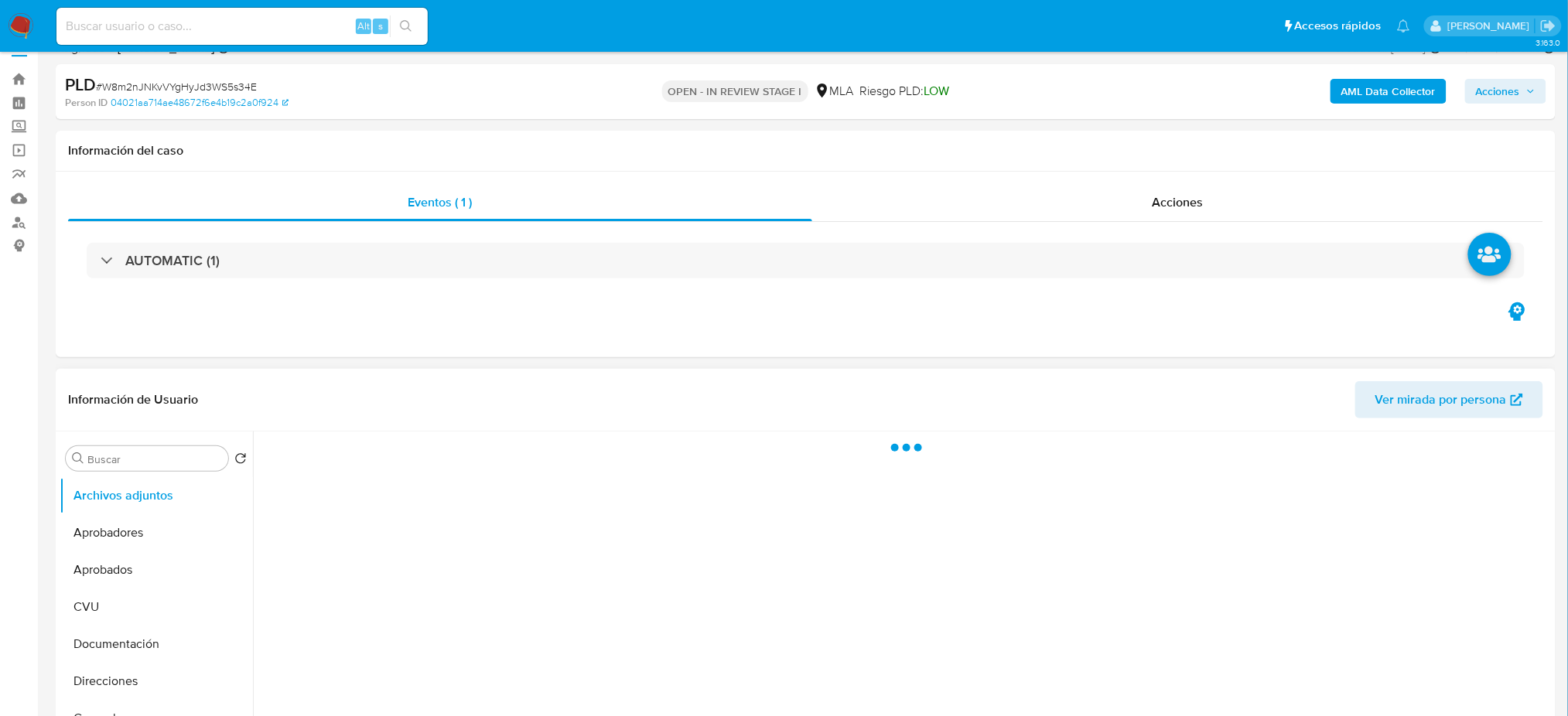
scroll to position [103, 0]
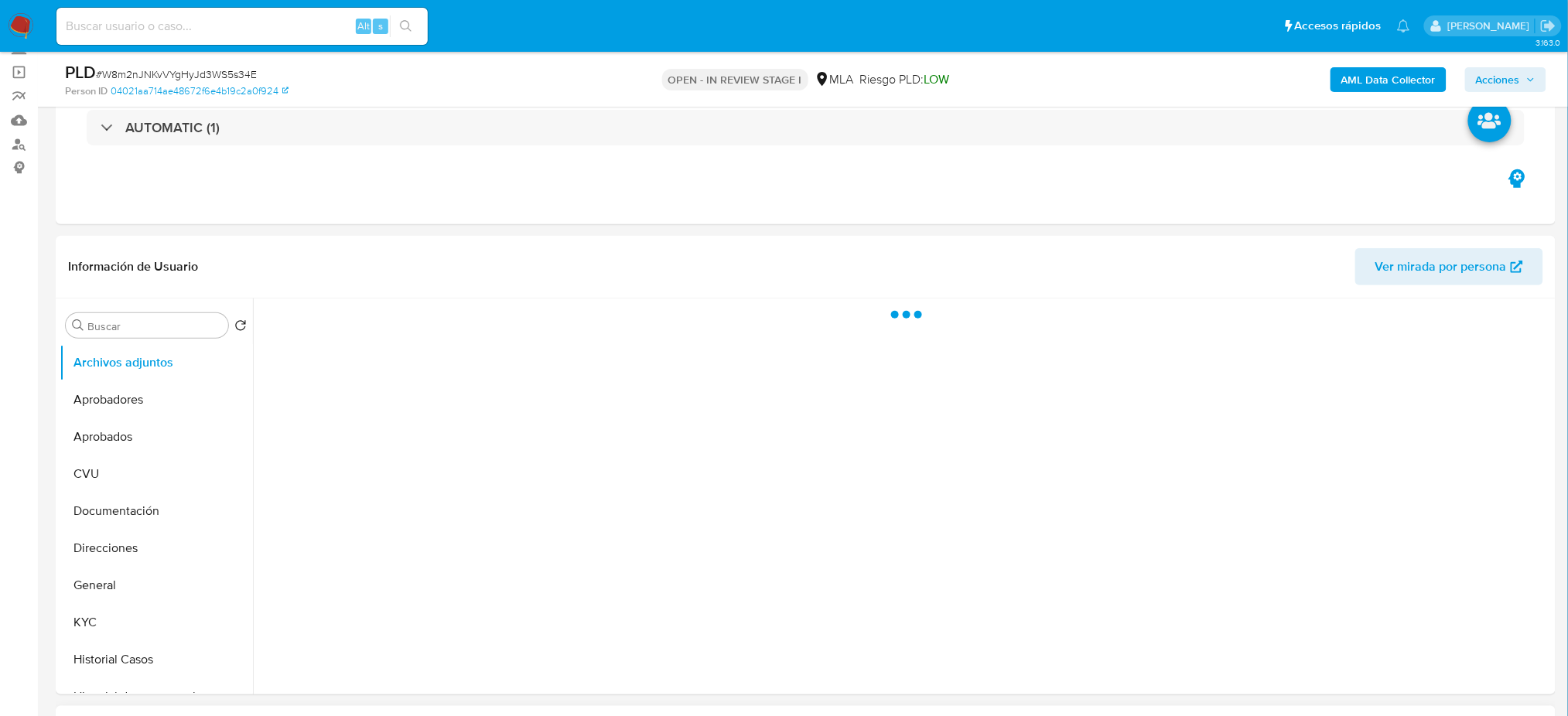
select select "10"
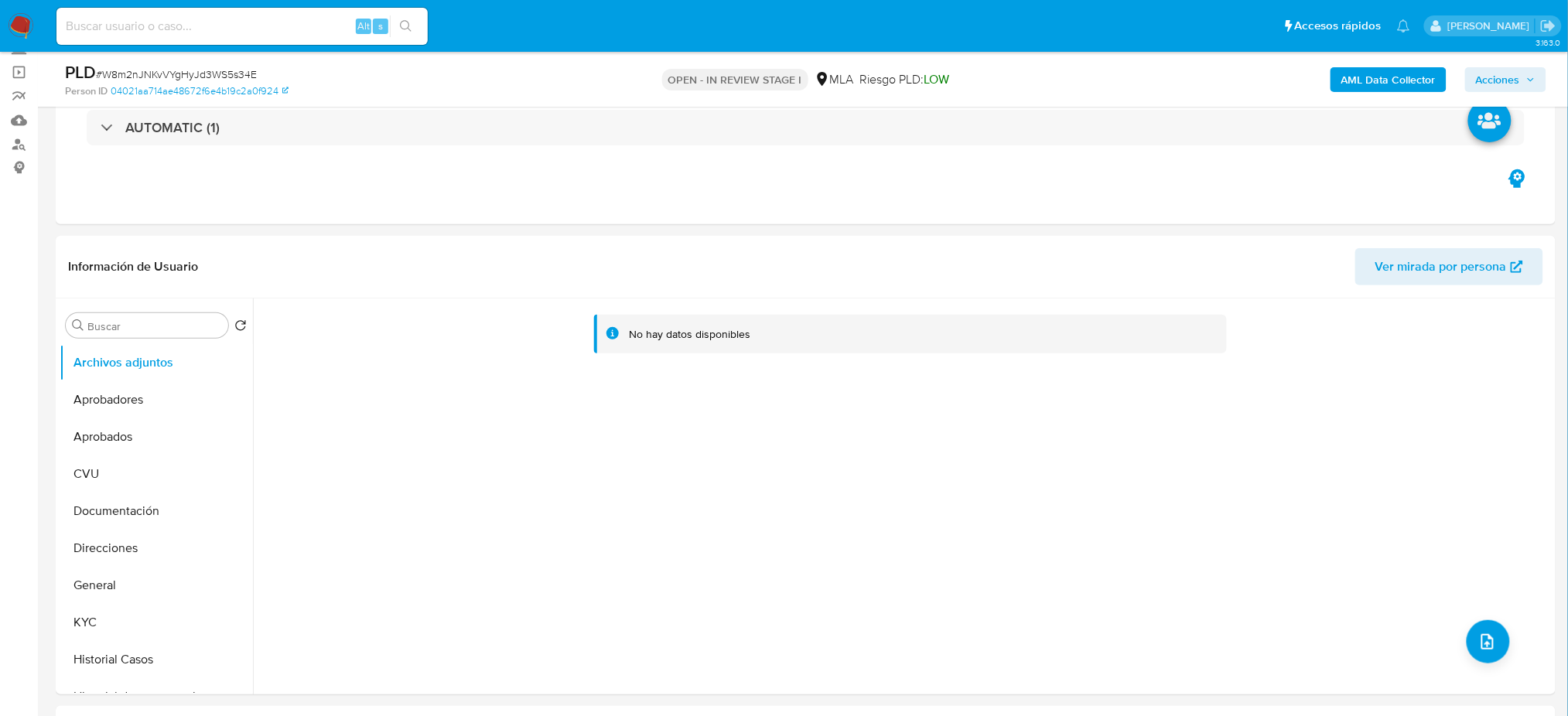
scroll to position [412, 0]
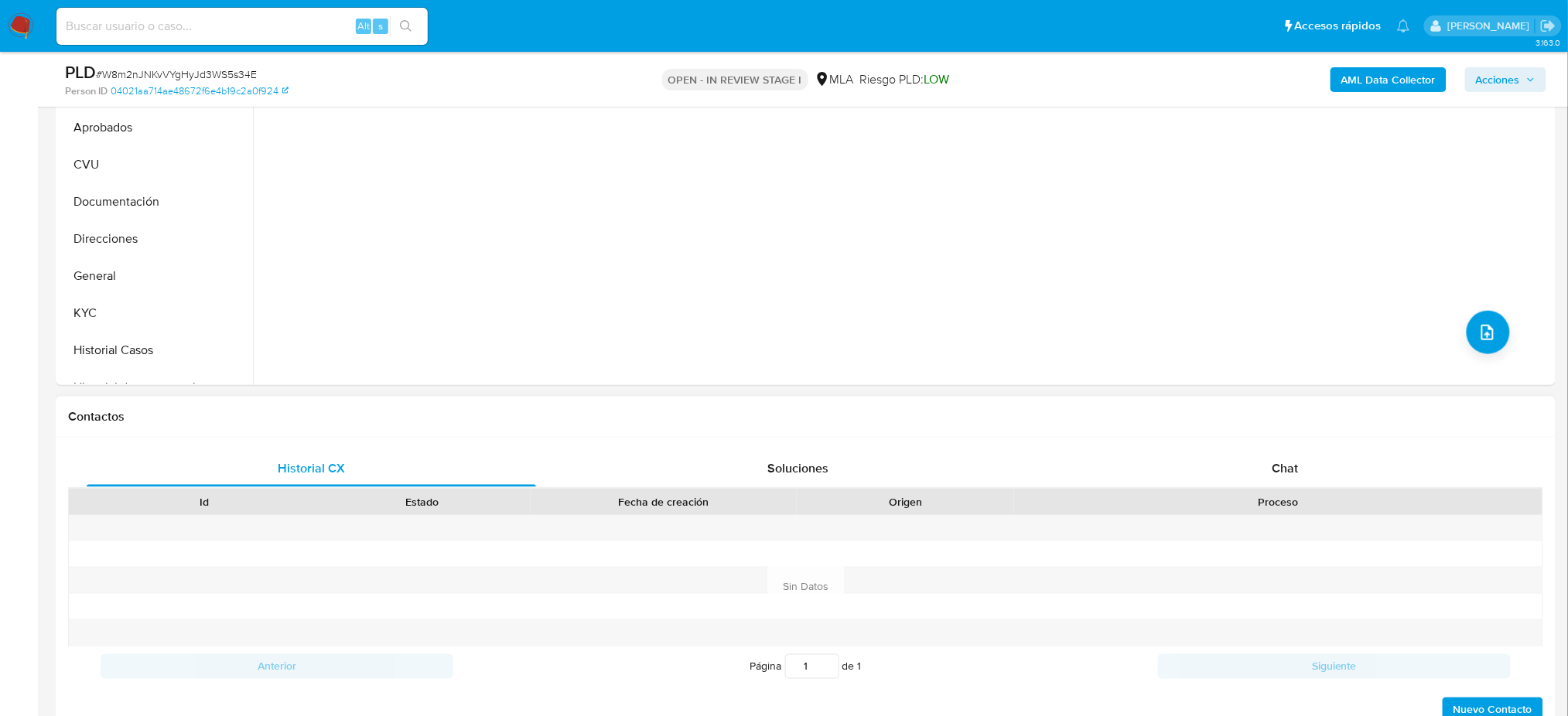
click at [1276, 498] on div "Proceso" at bounding box center [1278, 502] width 507 height 16
click at [1261, 469] on div "Chat" at bounding box center [1285, 468] width 450 height 37
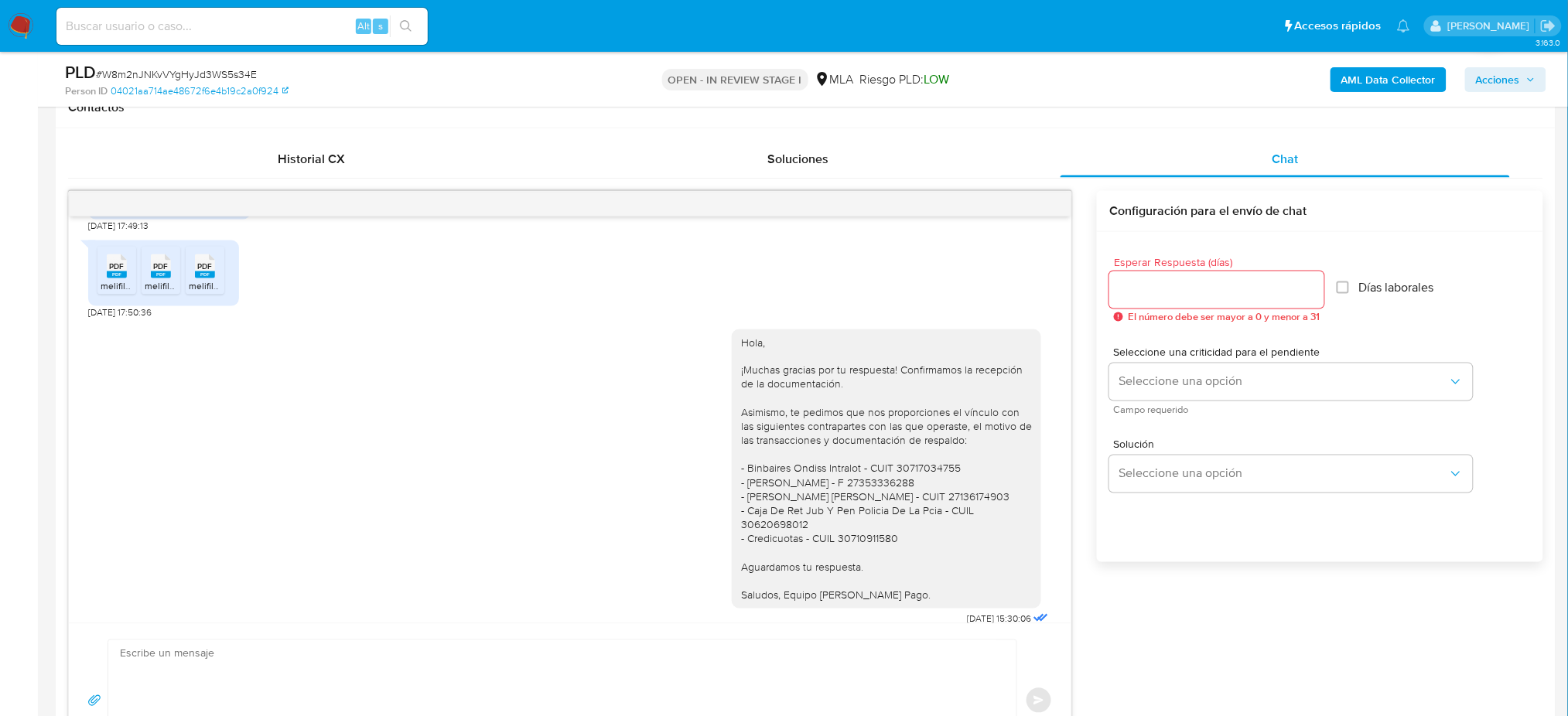
scroll to position [1390, 0]
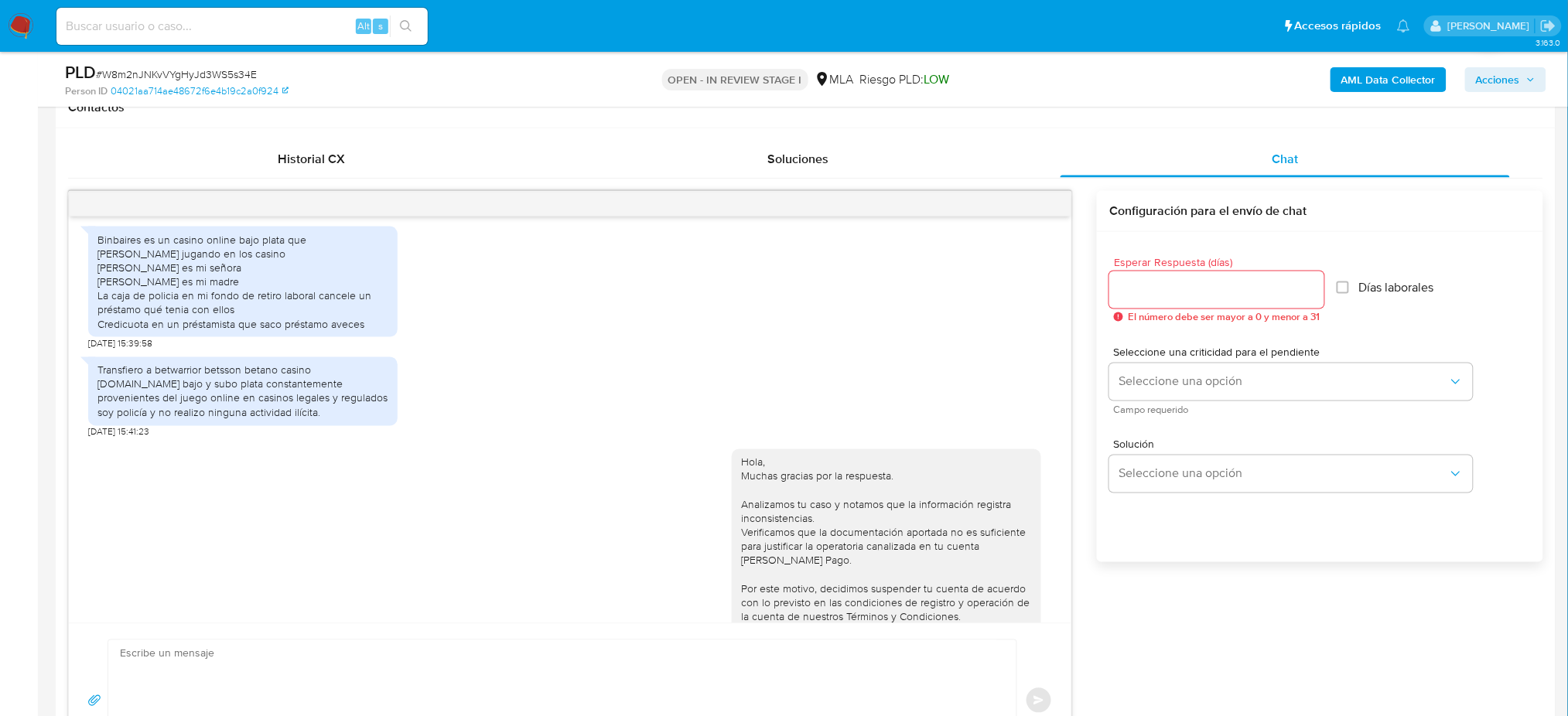
drag, startPoint x: 94, startPoint y: 297, endPoint x: 379, endPoint y: 379, distance: 296.6
click at [379, 337] on div "Binbaires es un casino online bajo plata que [PERSON_NAME] jugando en los casin…" at bounding box center [243, 282] width 309 height 111
copy div "Binbaires es un casino online bajo plata que [PERSON_NAME] jugando en los casin…"
drag, startPoint x: 135, startPoint y: 461, endPoint x: 92, endPoint y: 431, distance: 52.4
click at [92, 426] on div "Transfiero a betwarrior betsson betano casino [DOMAIN_NAME] bajo y subo plata c…" at bounding box center [243, 391] width 309 height 68
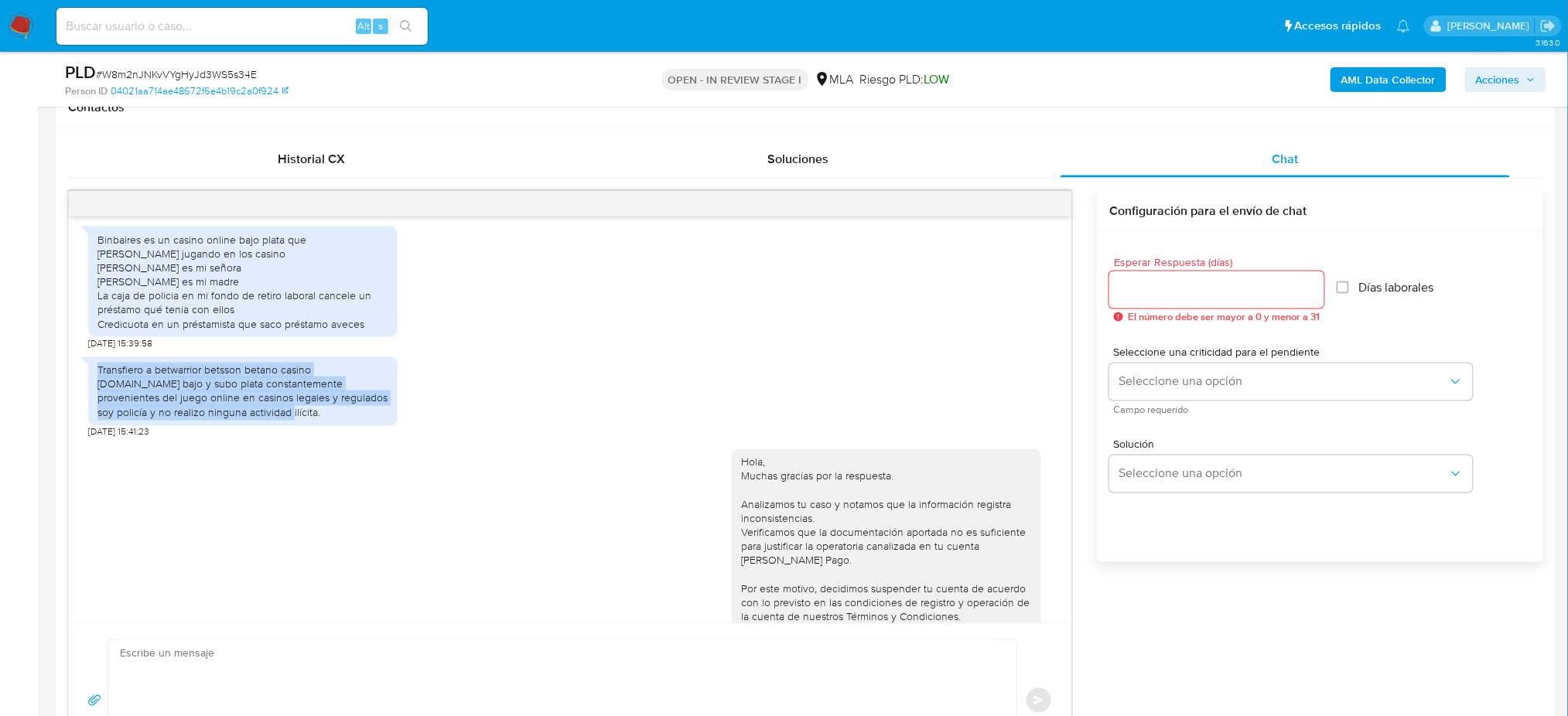
copy div "Transfiero a betwarrior betsson betano casino [DOMAIN_NAME] bajo y subo plata c…"
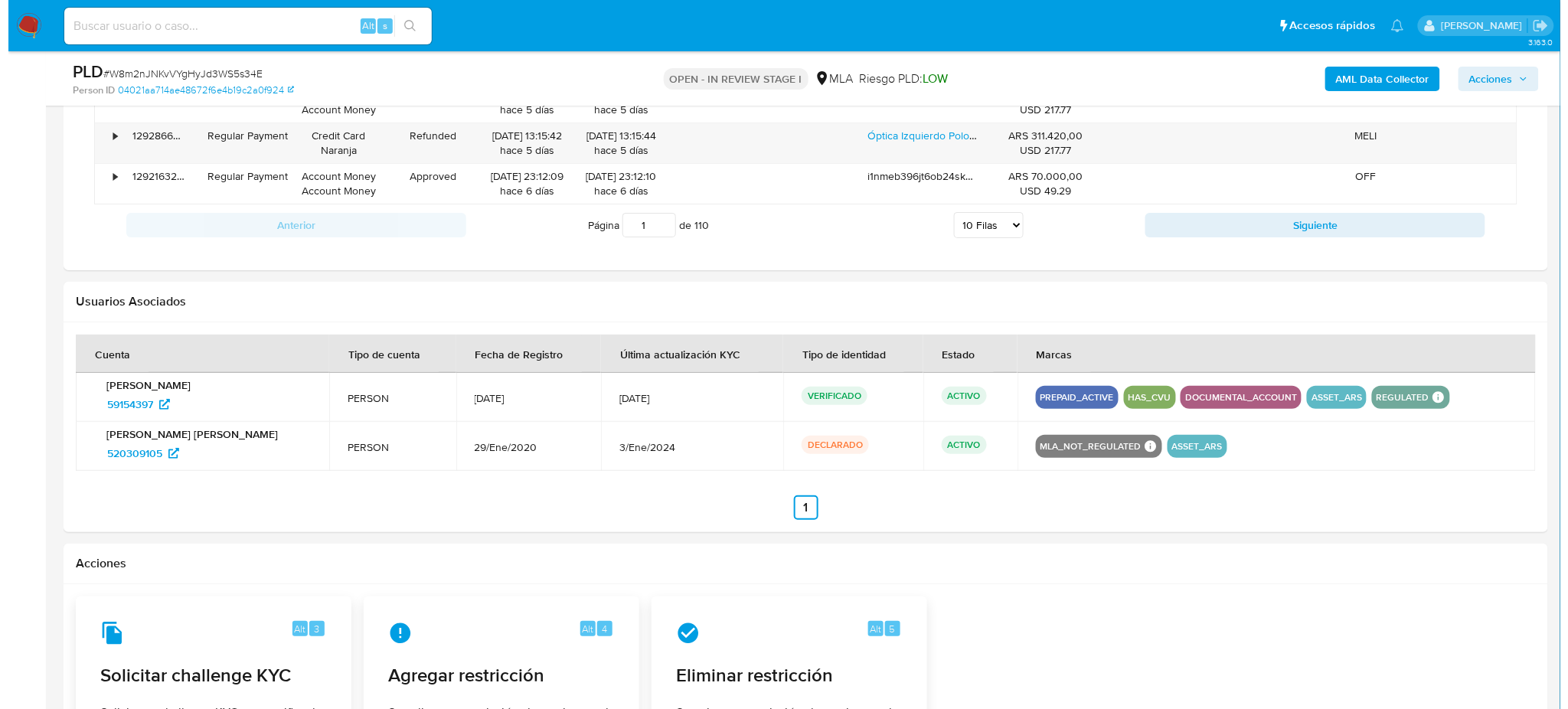
scroll to position [2245, 0]
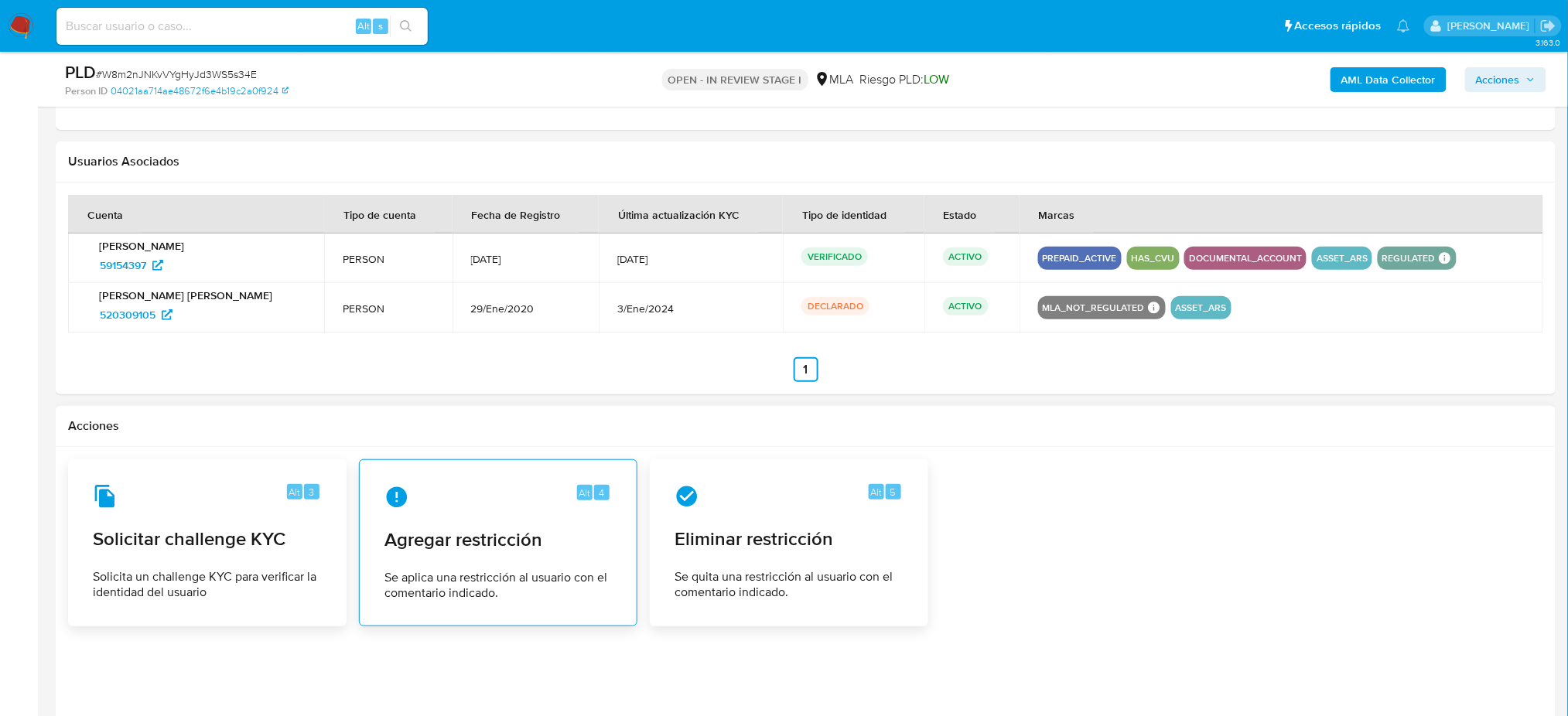
click at [473, 524] on div "Alt 4 Agregar restricción Se aplica una restricción al usuario con el comentari…" at bounding box center [498, 543] width 253 height 141
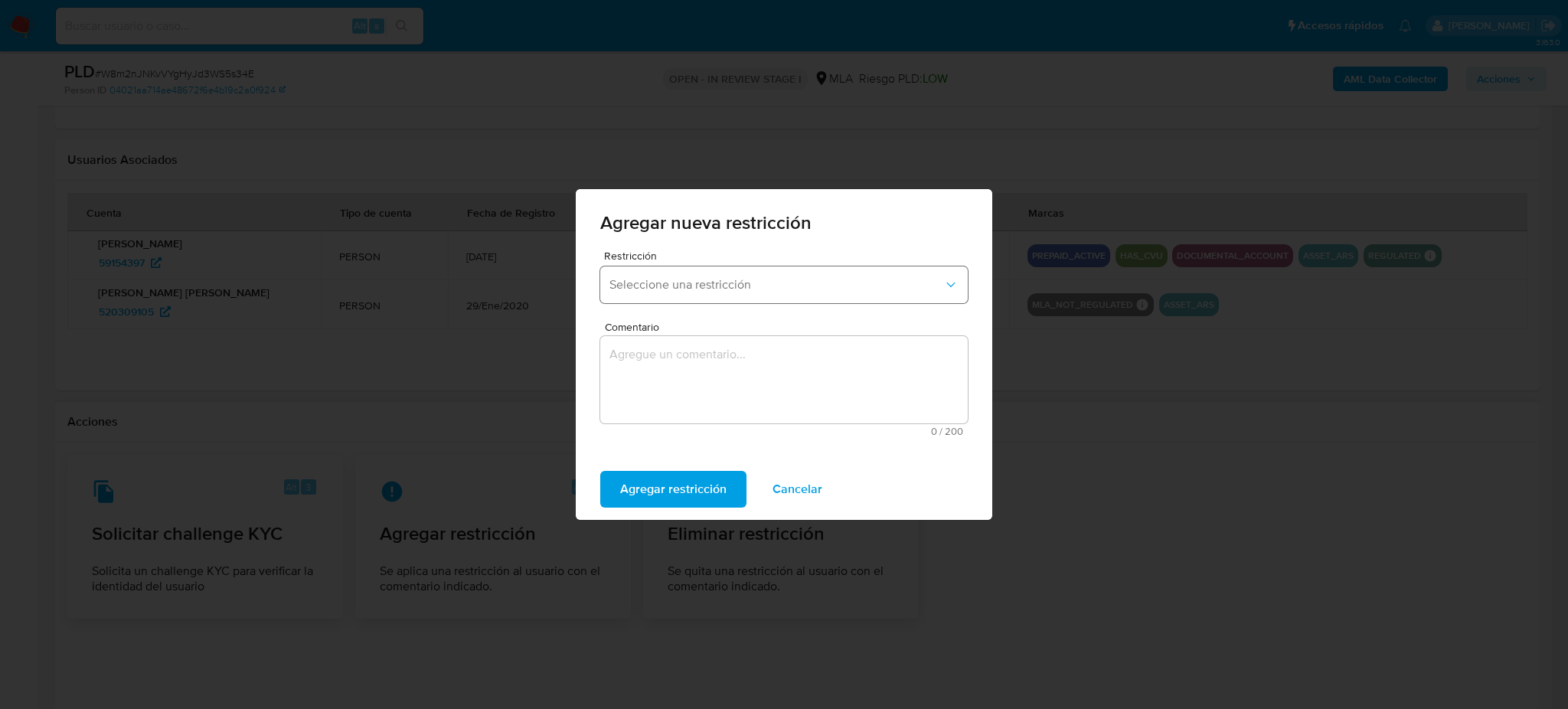
click at [711, 289] on span "Seleccione una restricción" at bounding box center [776, 284] width 334 height 16
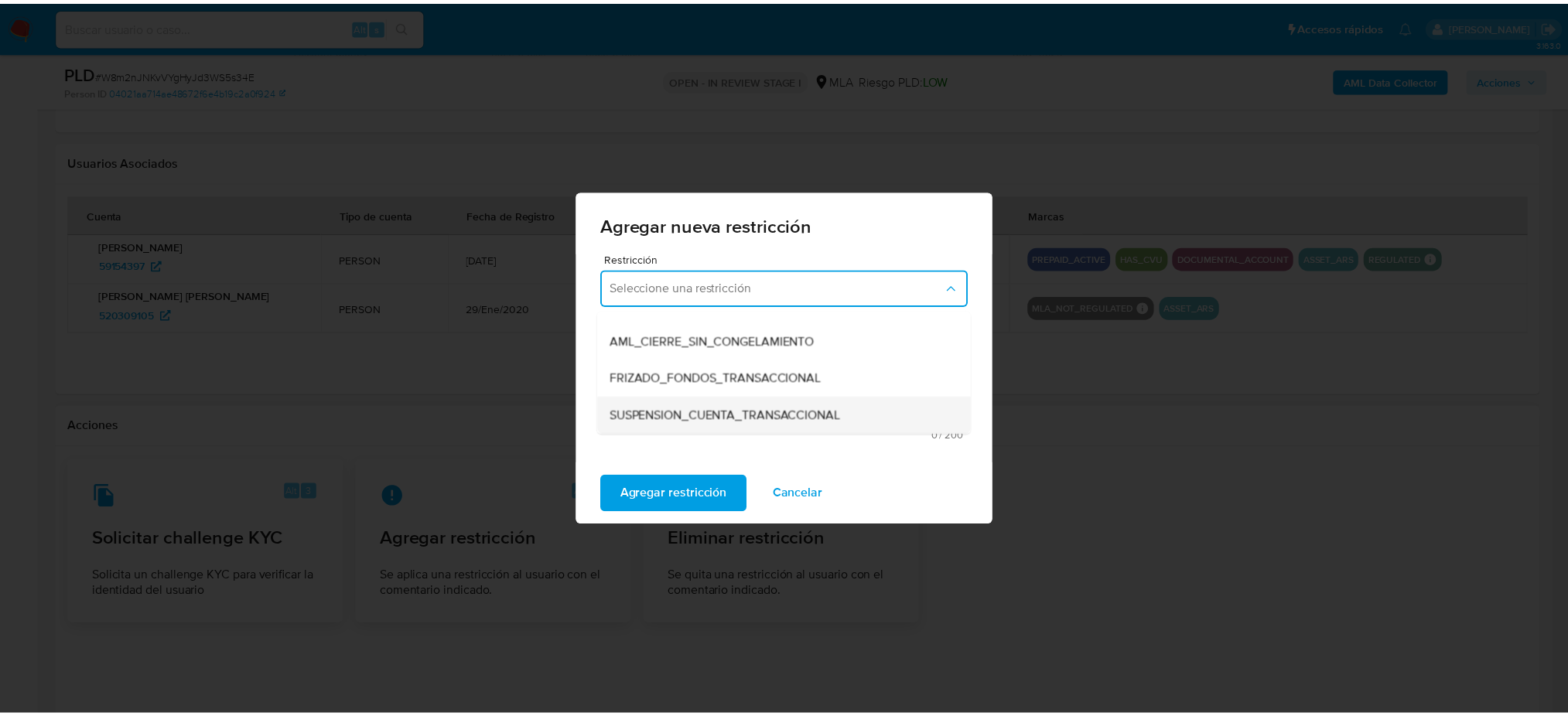
scroll to position [205, 0]
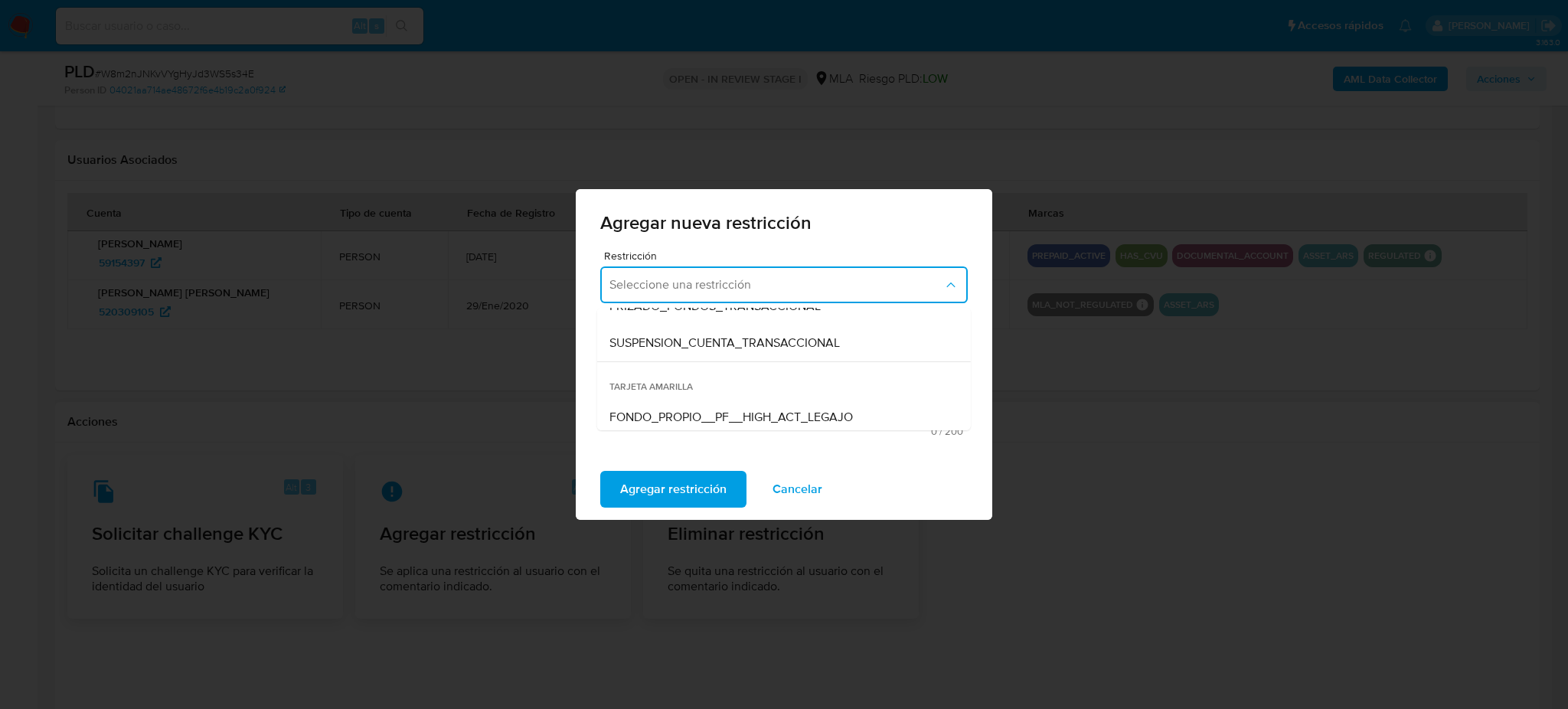
click at [710, 344] on span "SUSPENSION_CUENTA_TRANSACCIONAL" at bounding box center [724, 343] width 230 height 16
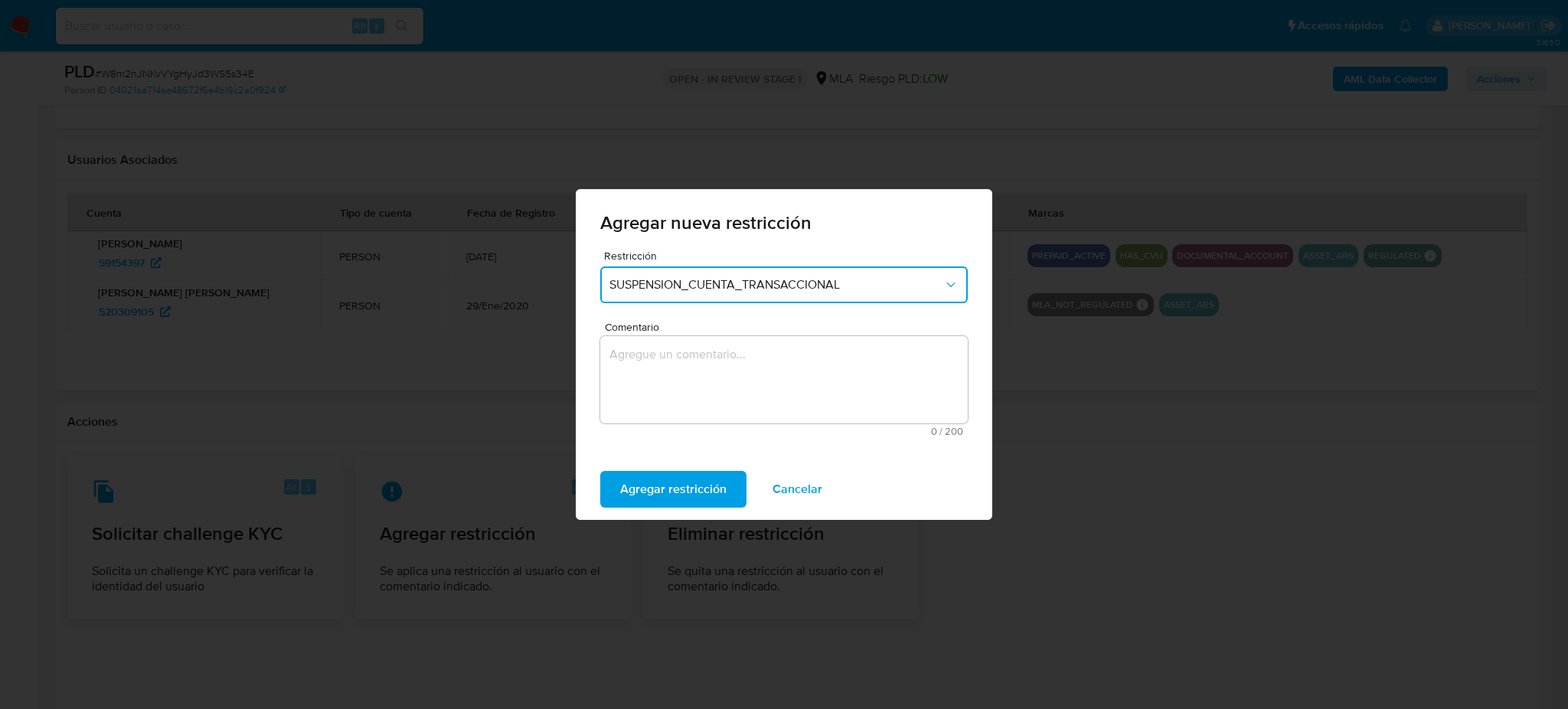
click at [723, 377] on textarea "Comentario" at bounding box center [784, 379] width 368 height 87
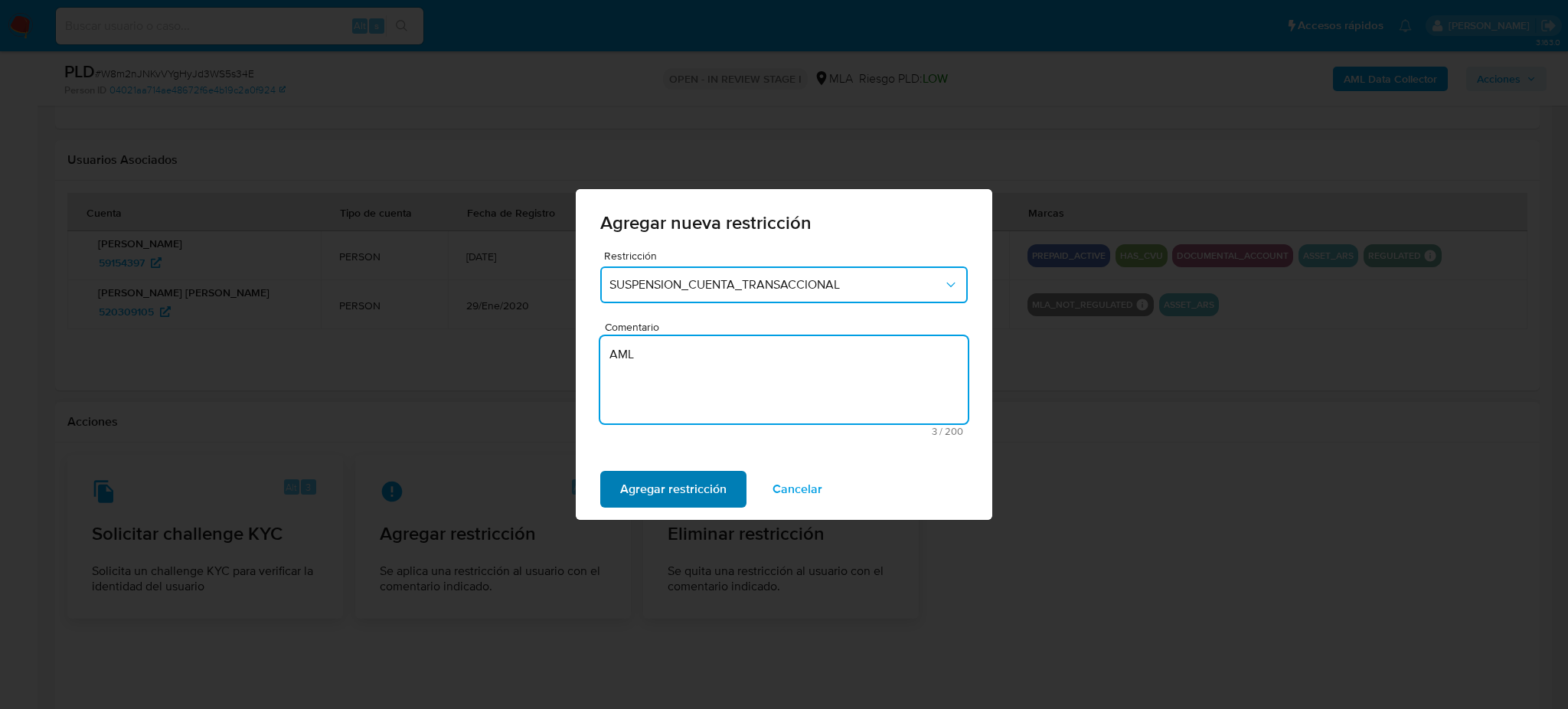
type textarea "AML"
click at [679, 472] on span "Agregar restricción" at bounding box center [673, 488] width 106 height 33
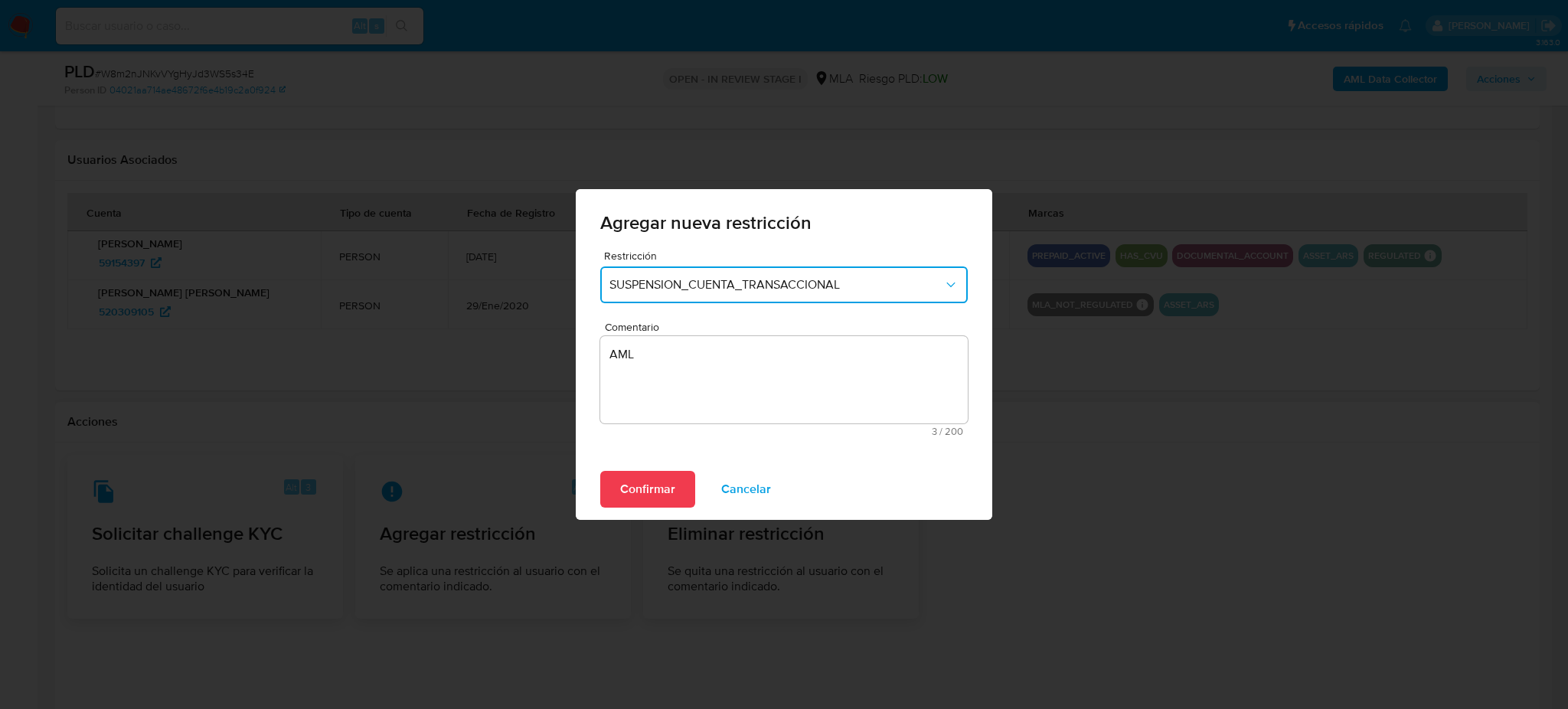
drag, startPoint x: 679, startPoint y: 471, endPoint x: 650, endPoint y: 496, distance: 38.3
click at [679, 470] on button "Confirmar" at bounding box center [648, 488] width 95 height 37
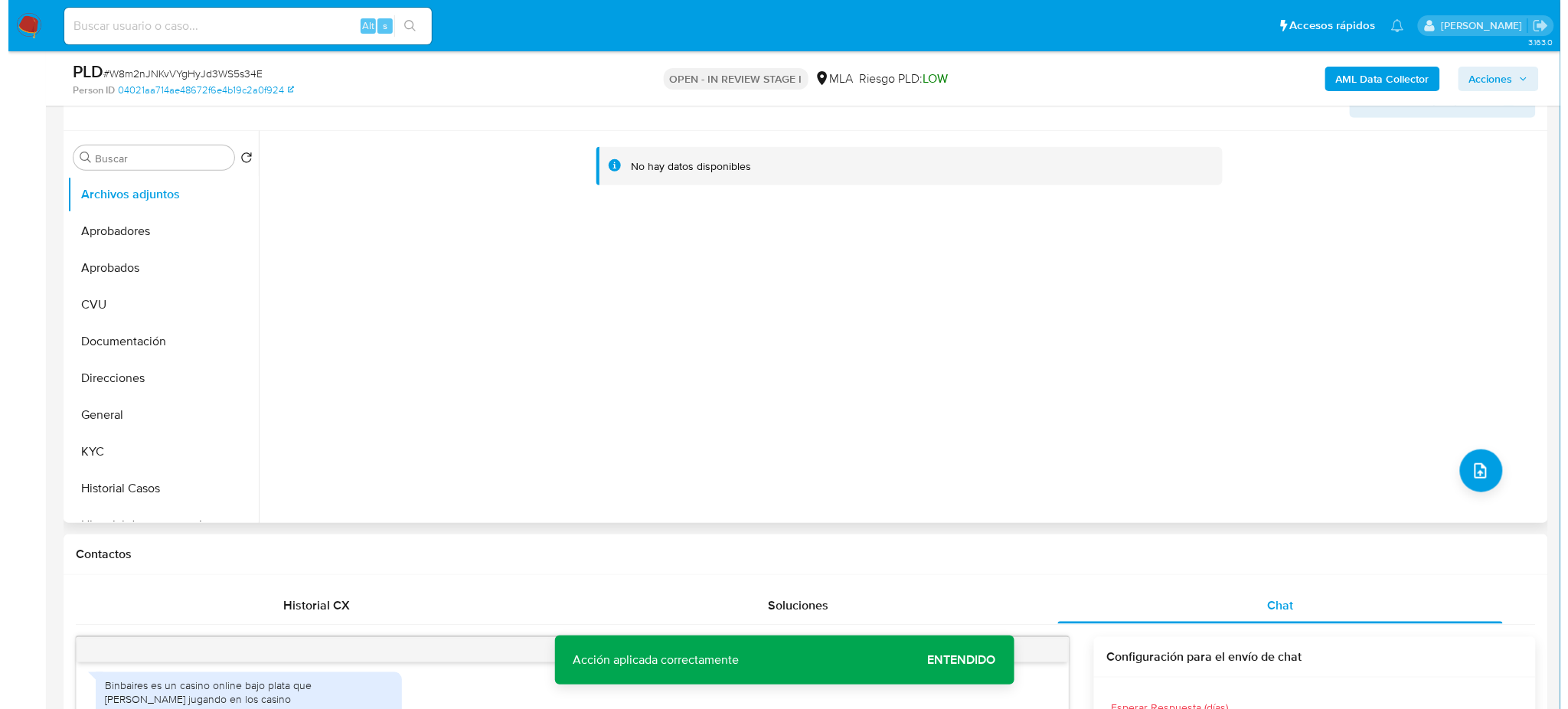
scroll to position [102, 0]
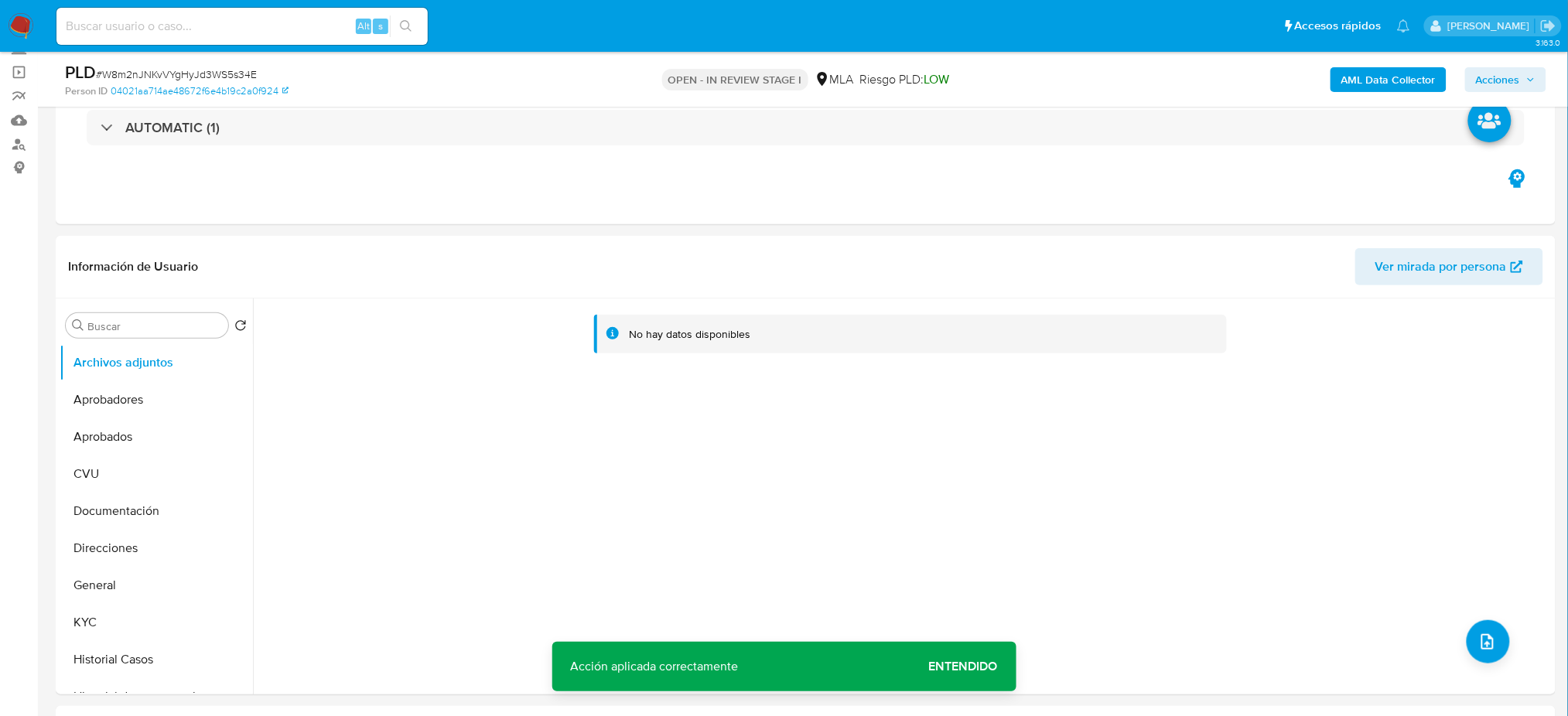
click at [1368, 84] on b "AML Data Collector" at bounding box center [1388, 80] width 94 height 25
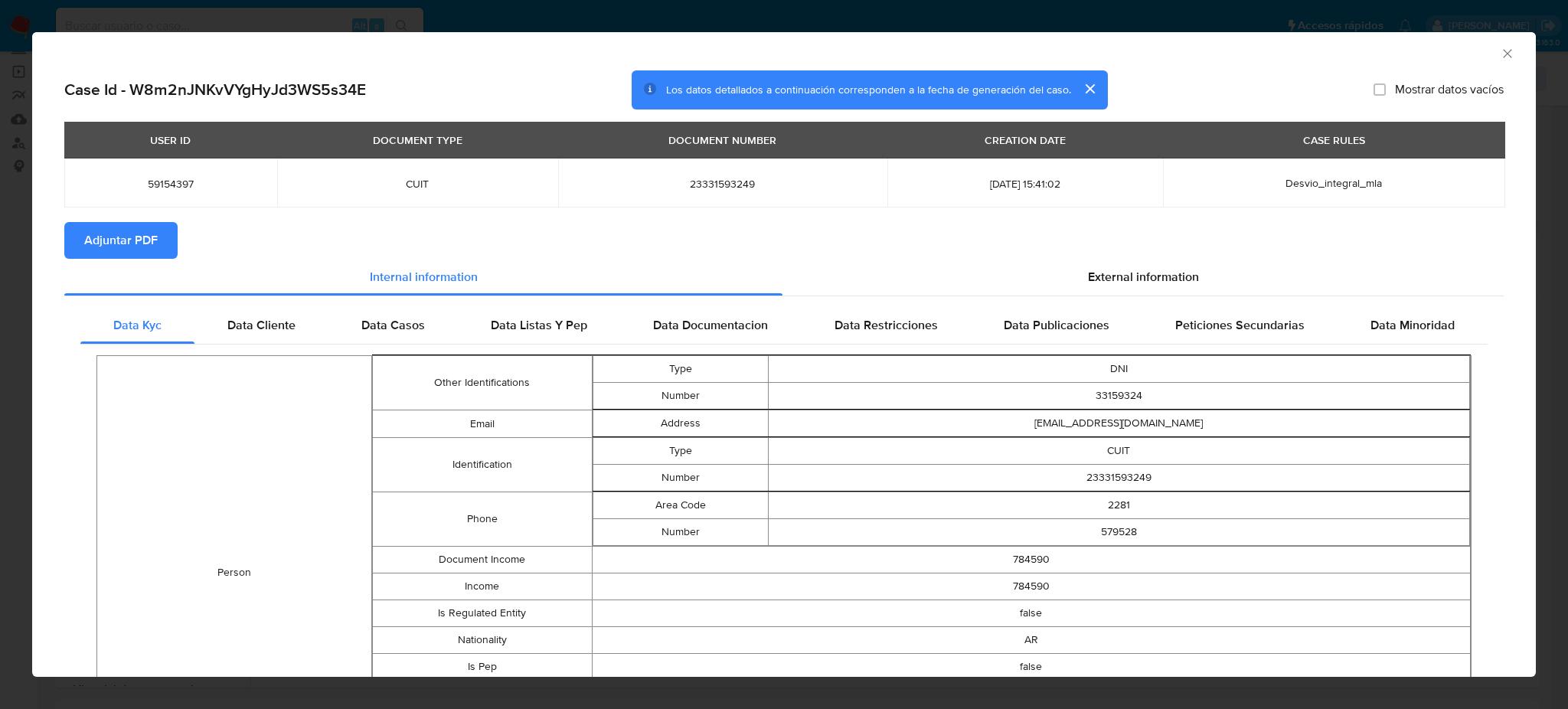
click at [155, 240] on span "Adjuntar PDF" at bounding box center [121, 240] width 74 height 33
click at [1499, 52] on icon "Cerrar ventana" at bounding box center [1507, 53] width 16 height 16
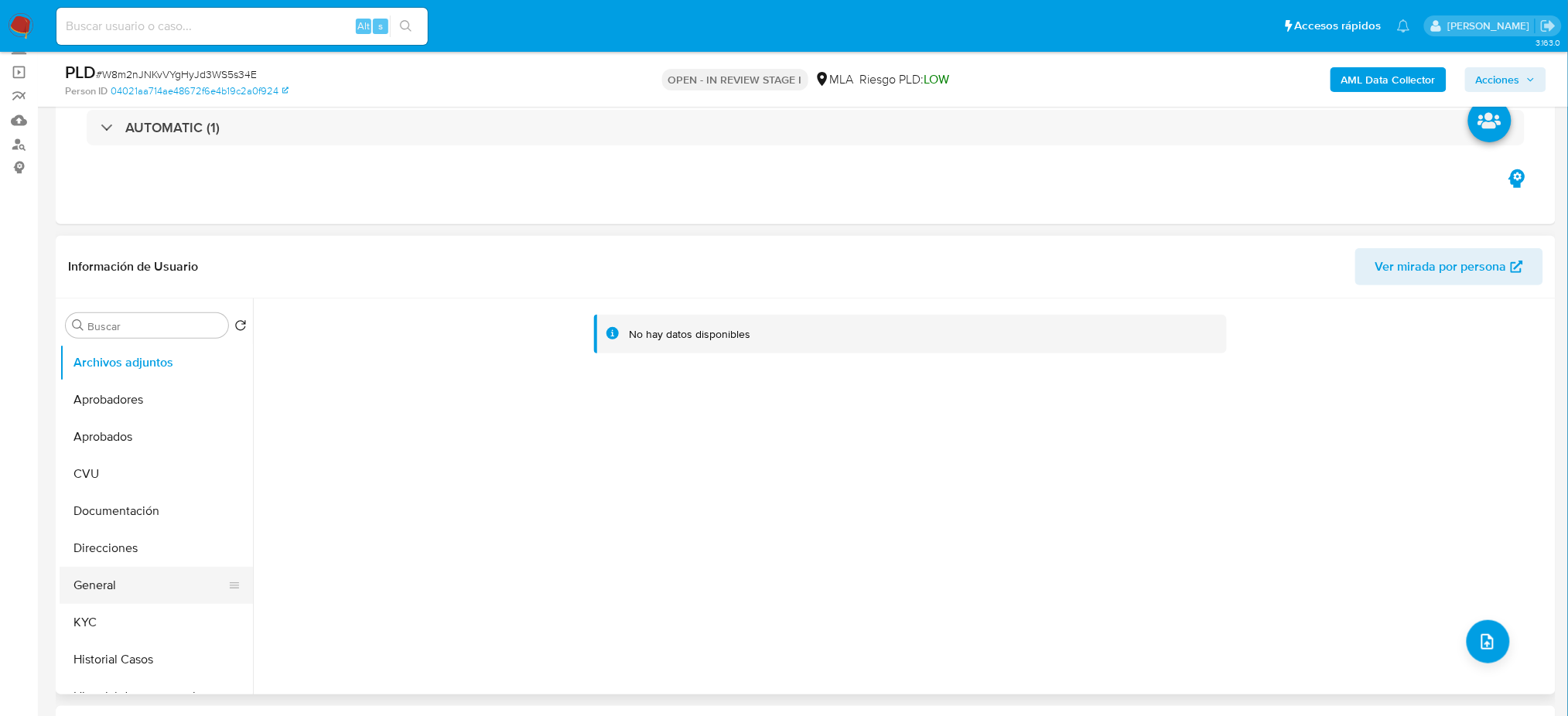
click at [139, 586] on button "General" at bounding box center [149, 585] width 181 height 37
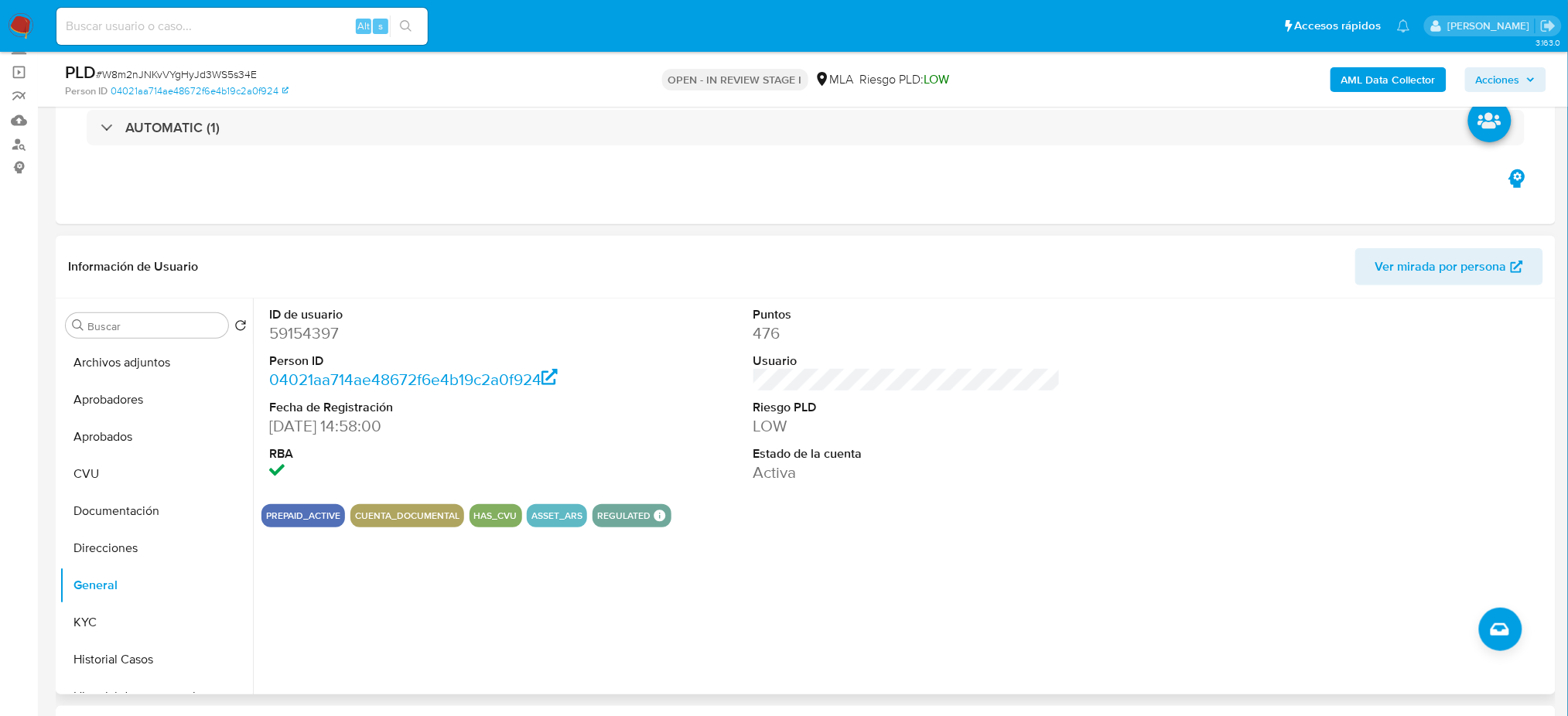
click at [288, 330] on dd "59154397" at bounding box center [423, 333] width 307 height 21
click at [288, 329] on dd "59154397" at bounding box center [423, 333] width 307 height 21
copy dd "59154397"
click at [68, 352] on button "Archivos adjuntos" at bounding box center [156, 362] width 193 height 37
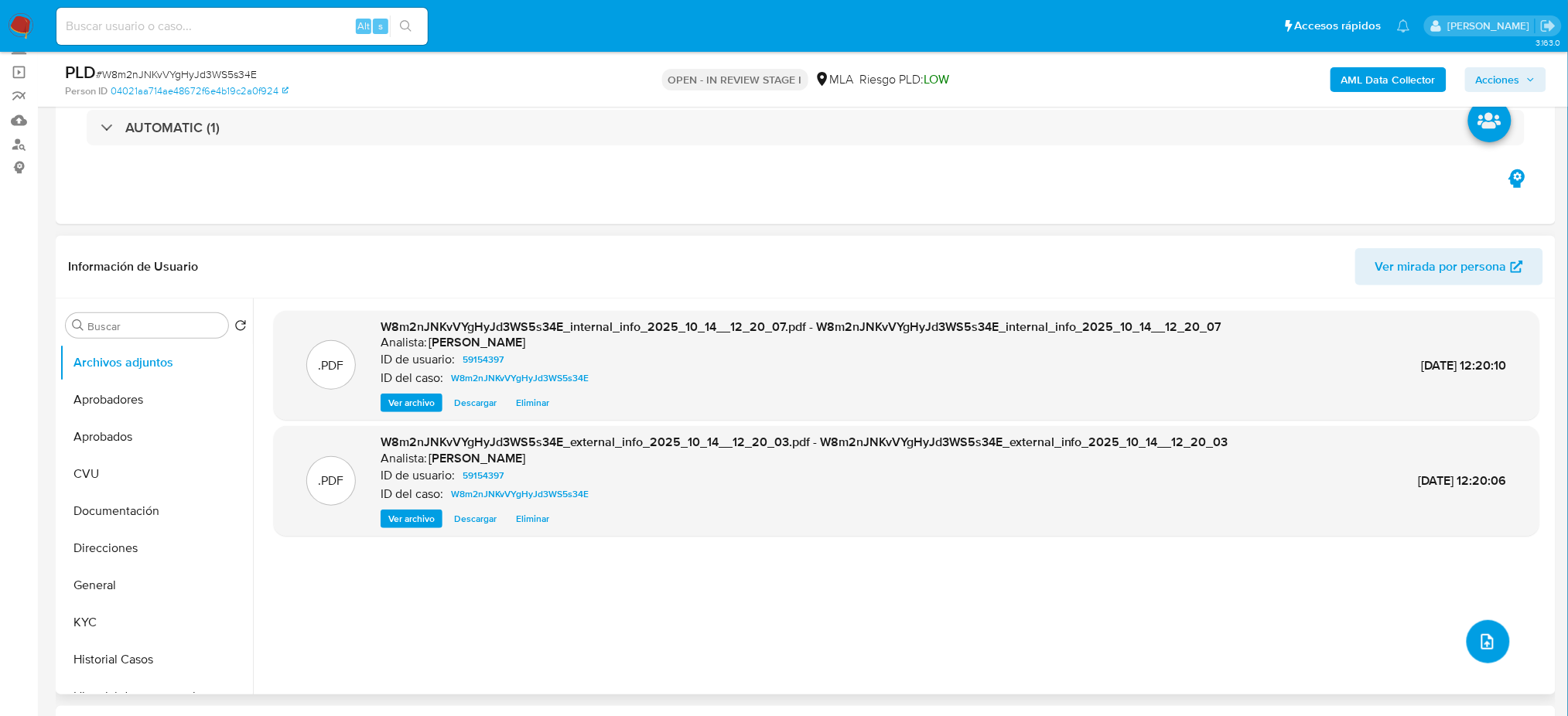
click at [1478, 649] on span "upload-file" at bounding box center [1487, 642] width 18 height 18
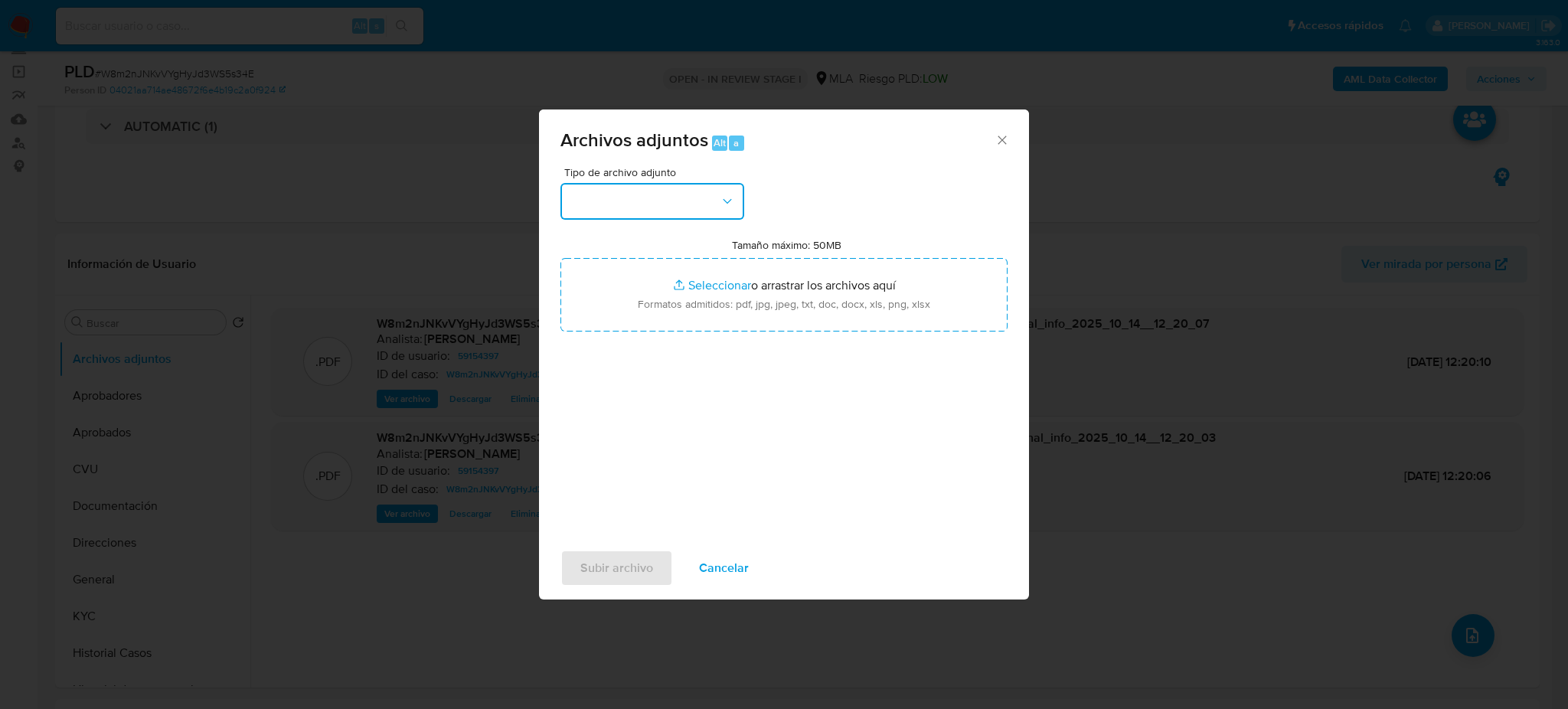
click at [694, 215] on button "button" at bounding box center [652, 201] width 184 height 37
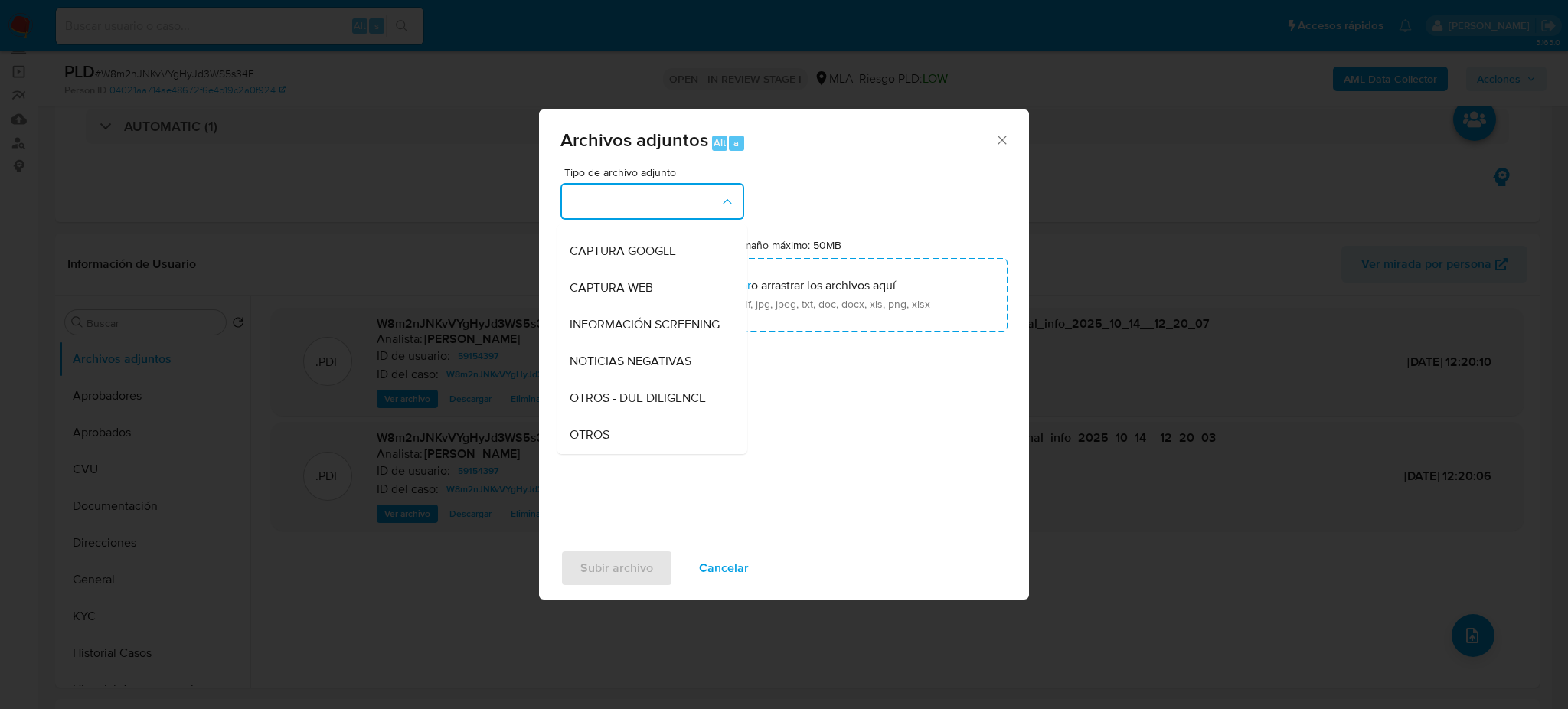
drag, startPoint x: 592, startPoint y: 439, endPoint x: 616, endPoint y: 412, distance: 36.1
click at [592, 438] on div "OTROS" at bounding box center [647, 435] width 156 height 37
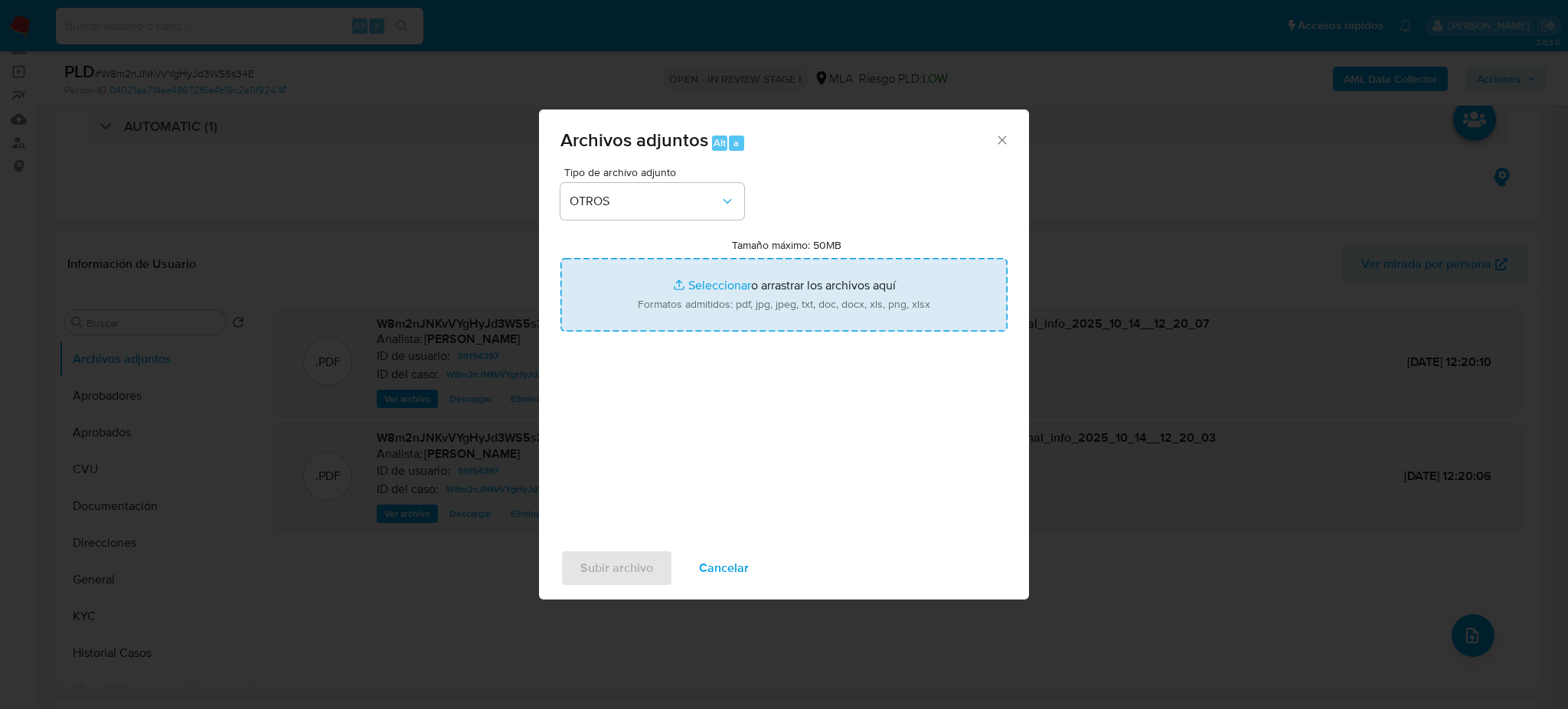
click at [695, 293] on input "Tamaño máximo: 50MB Seleccionar archivos" at bounding box center [783, 295] width 447 height 74
type input "C:\fakepath\Caselog W8m2nJNKvVYgHyJd3WS5s34E_2025_08_18_17_24_26.docx"
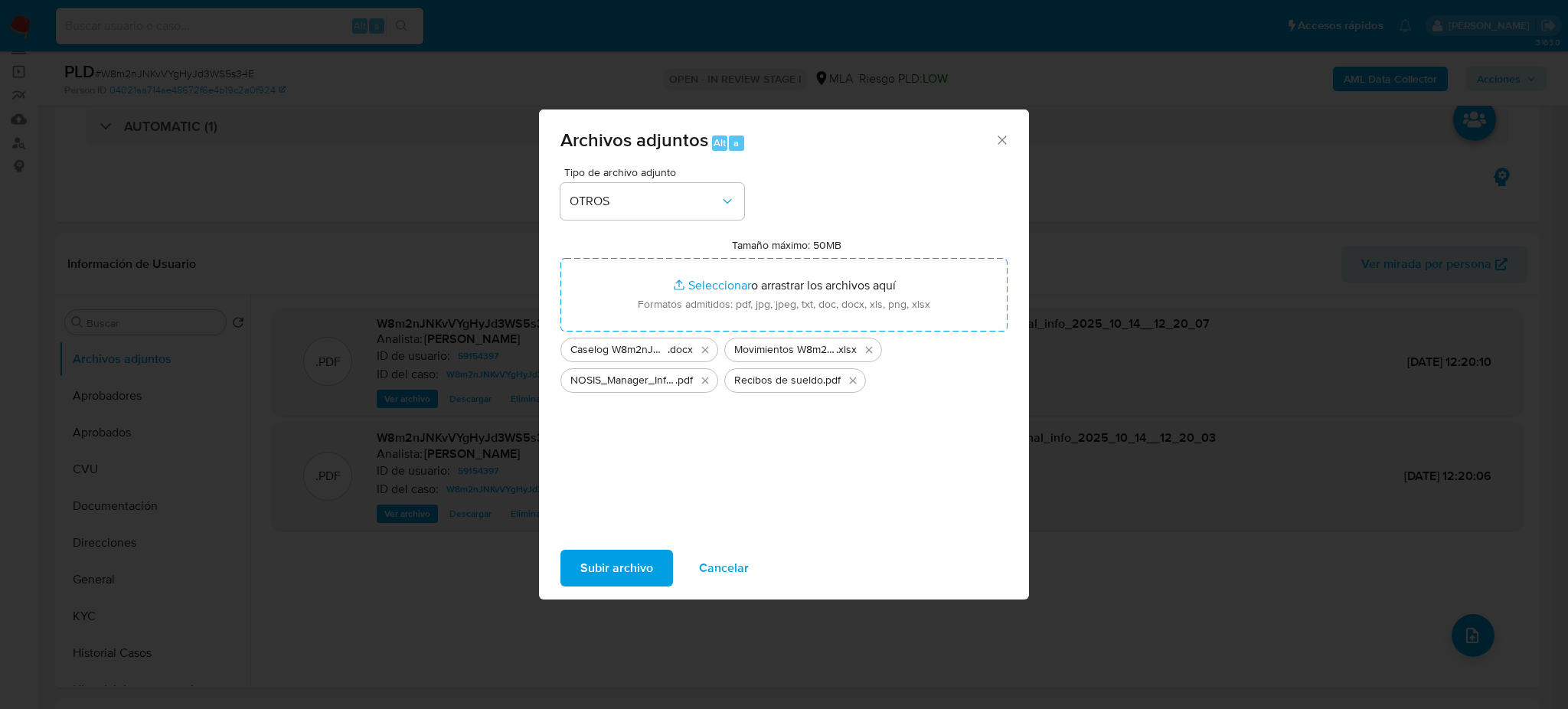
click at [573, 570] on button "Subir archivo" at bounding box center [617, 568] width 113 height 37
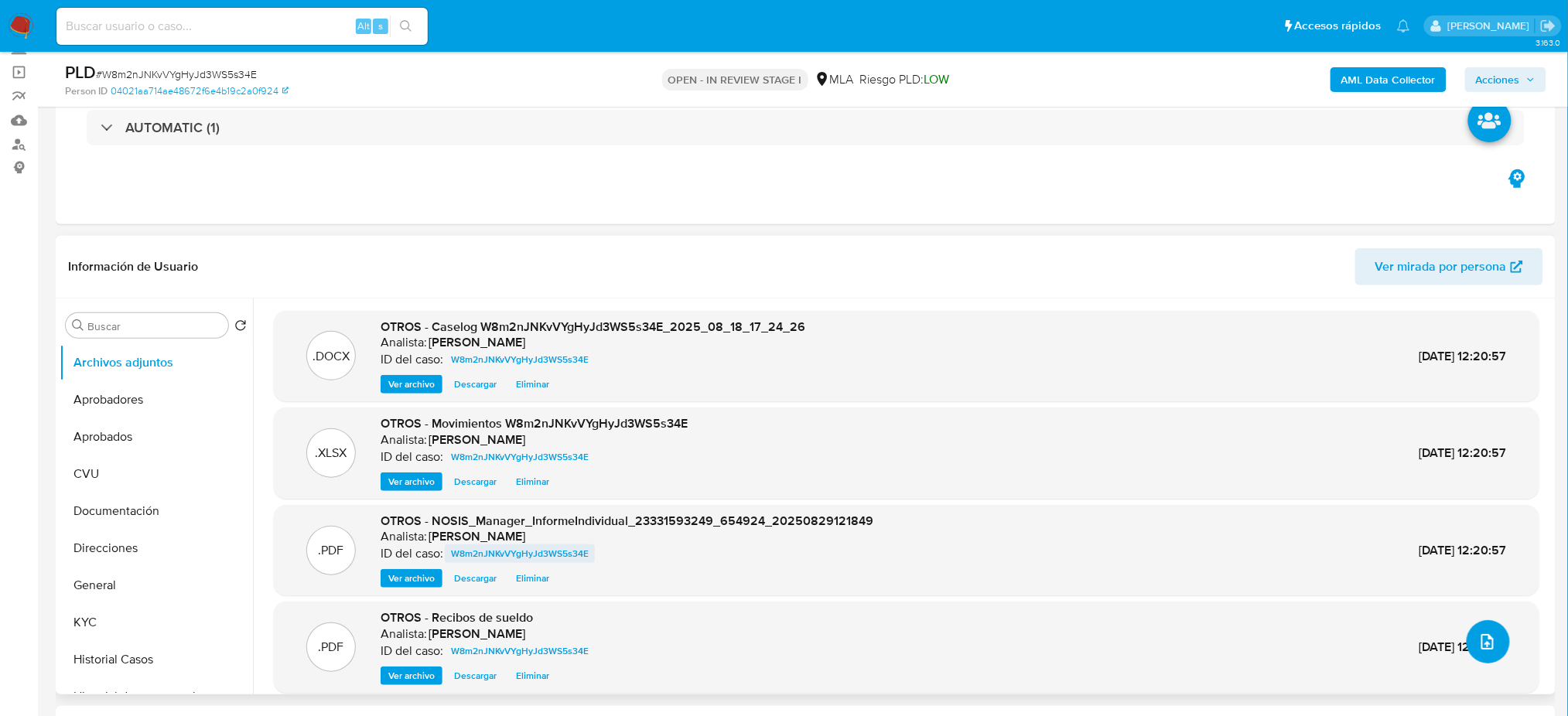
scroll to position [12, 0]
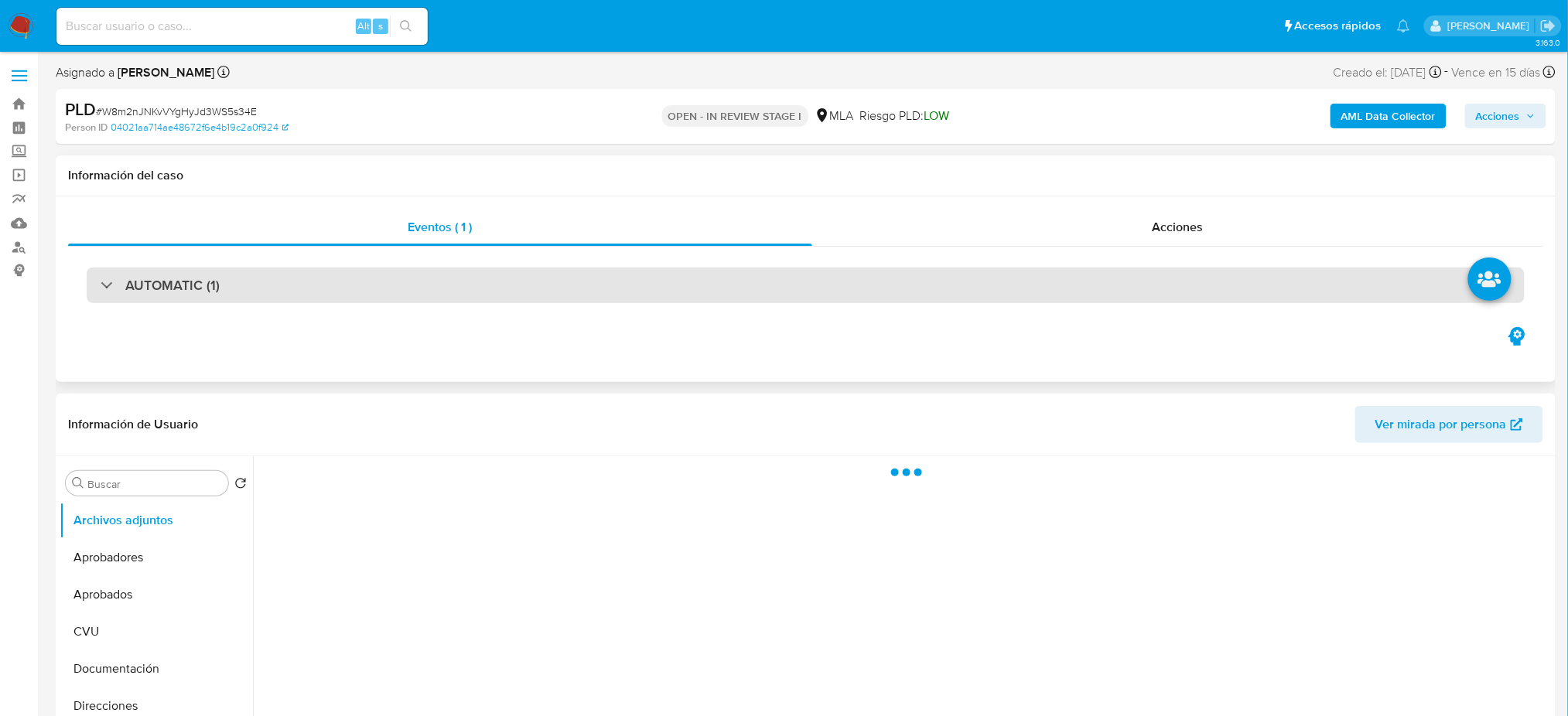
select select "10"
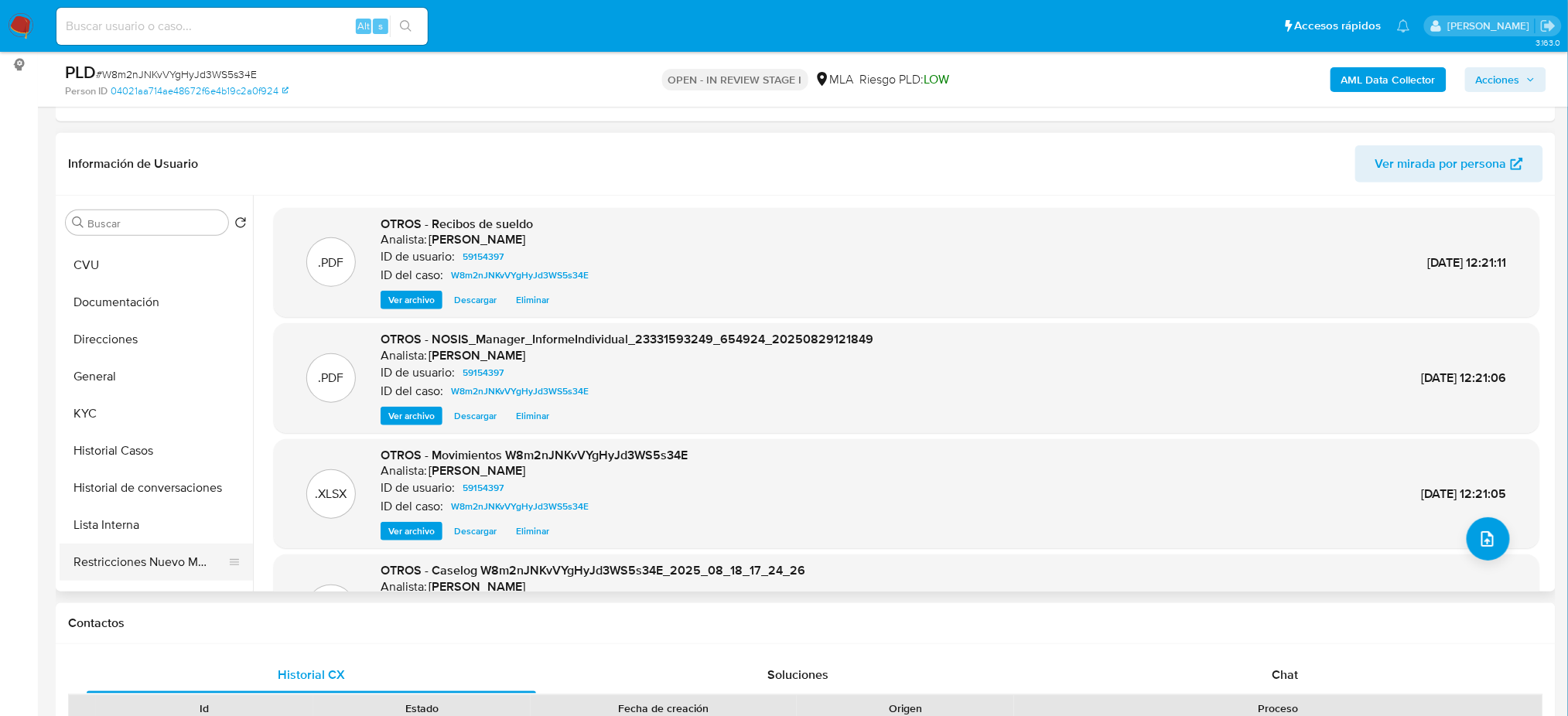
scroll to position [205, 0]
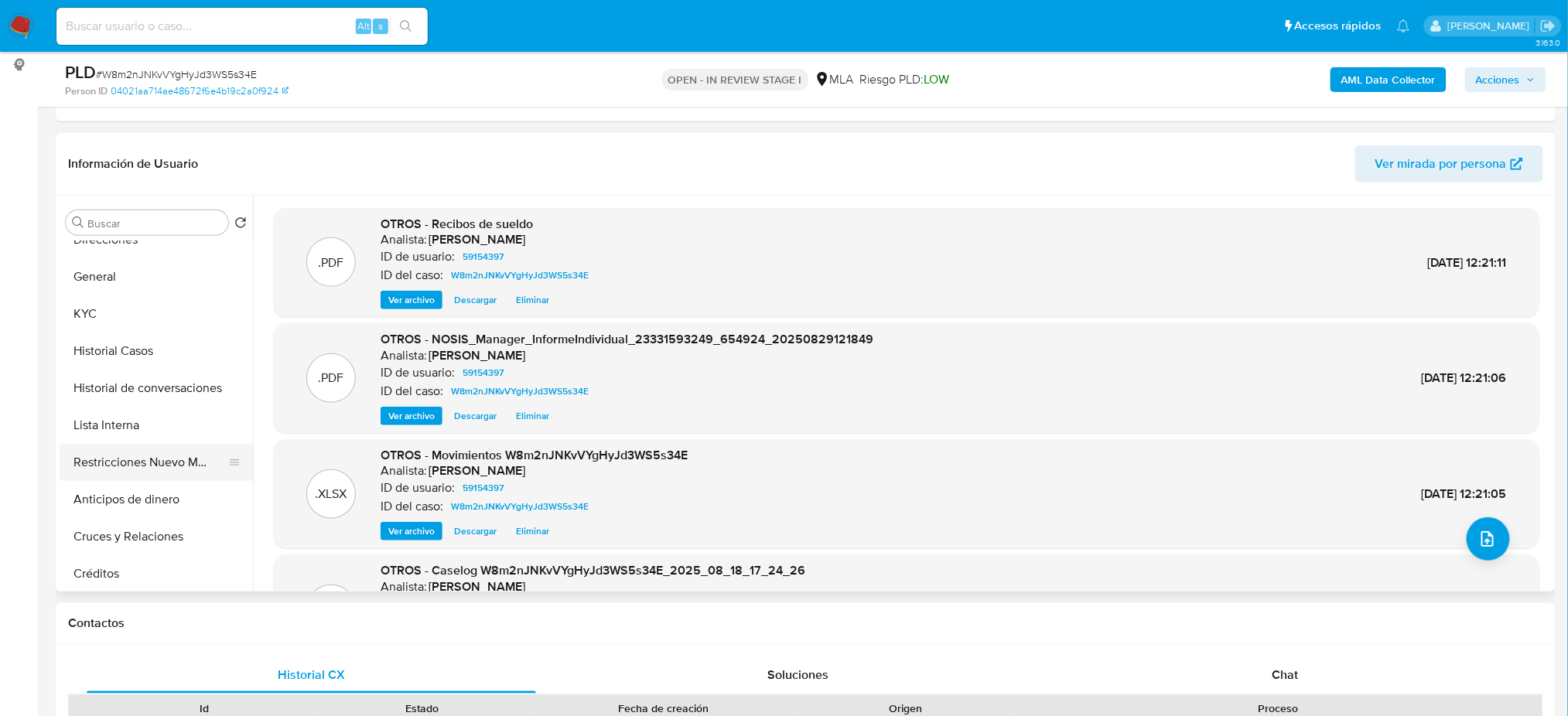
click at [122, 455] on button "Restricciones Nuevo Mundo" at bounding box center [149, 462] width 181 height 37
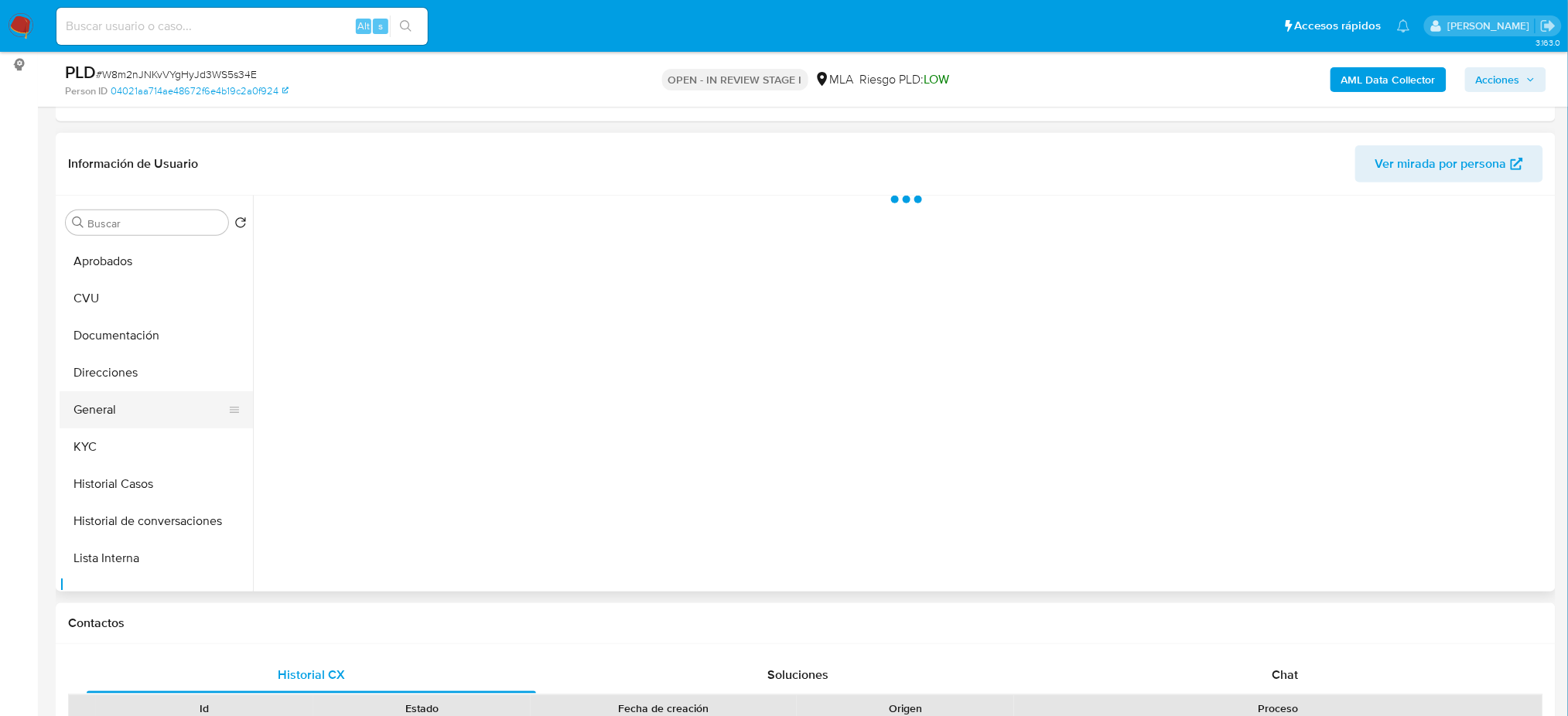
scroll to position [0, 0]
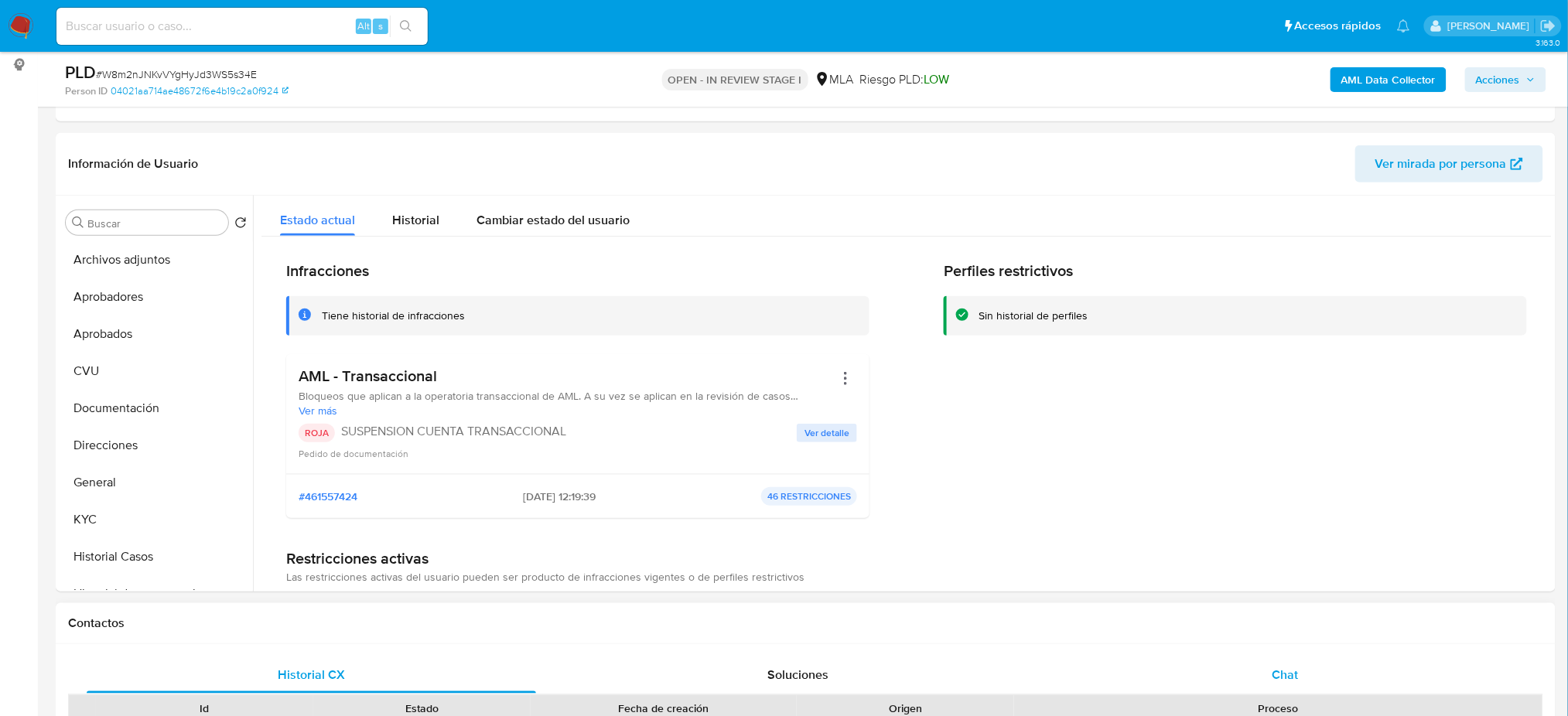
click at [1216, 682] on div "Chat" at bounding box center [1285, 675] width 450 height 37
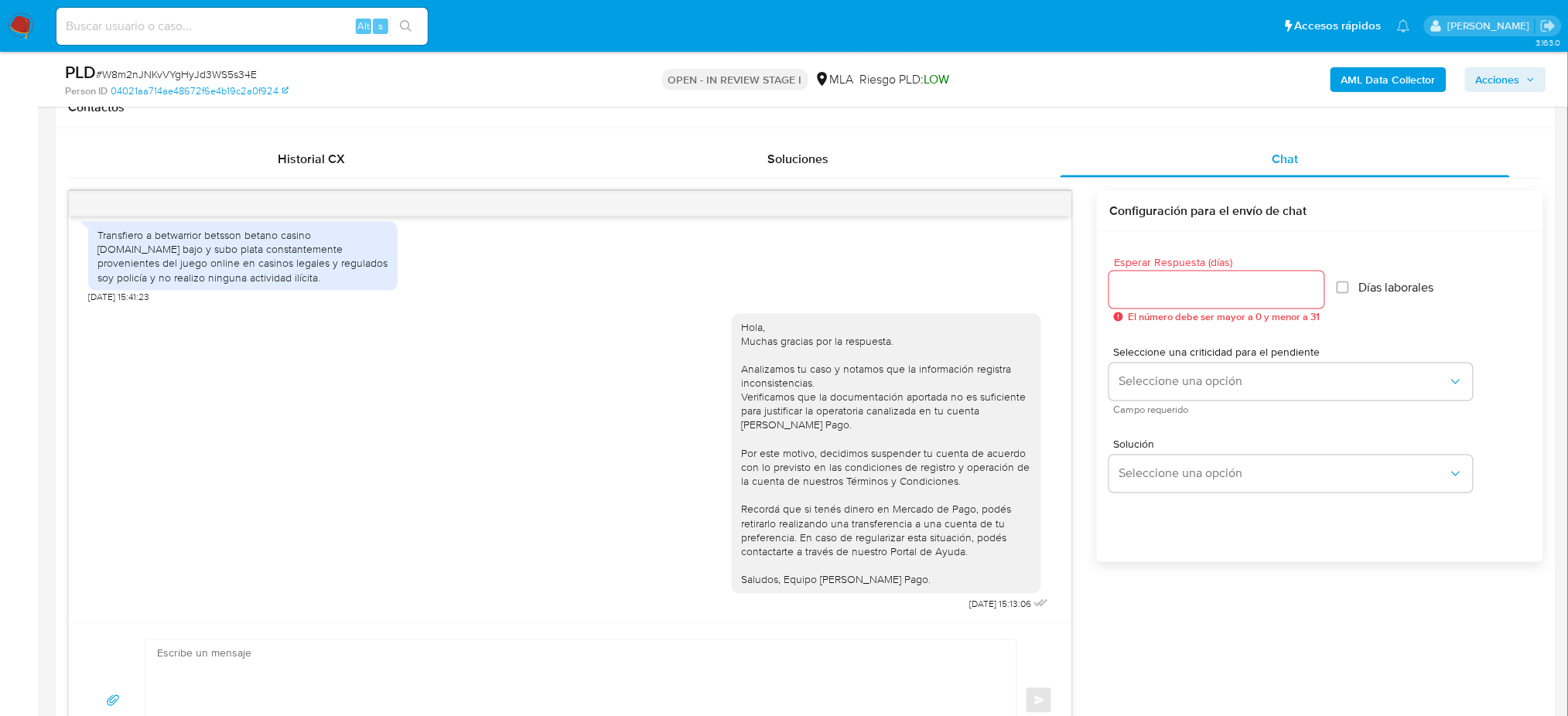
scroll to position [103, 0]
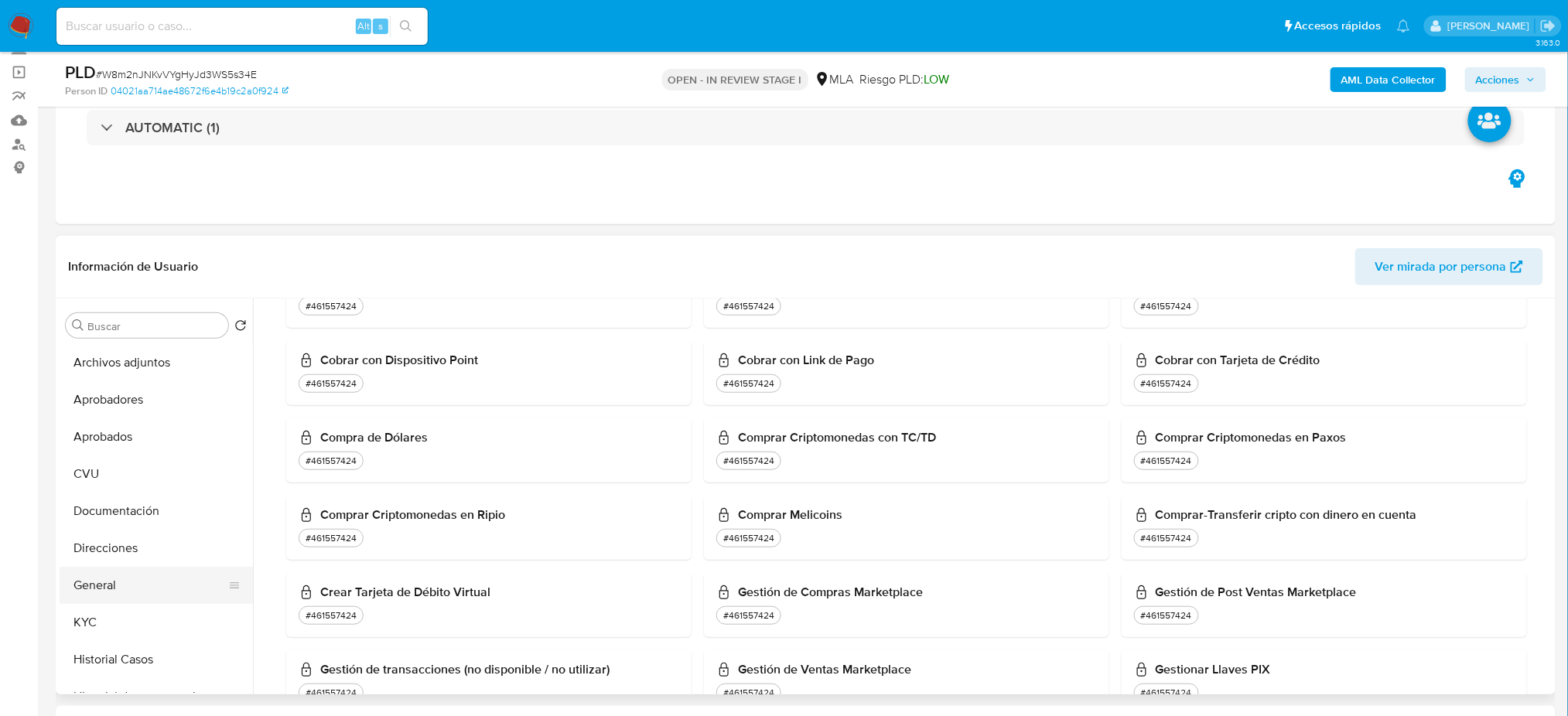
click at [158, 574] on button "General" at bounding box center [149, 585] width 181 height 37
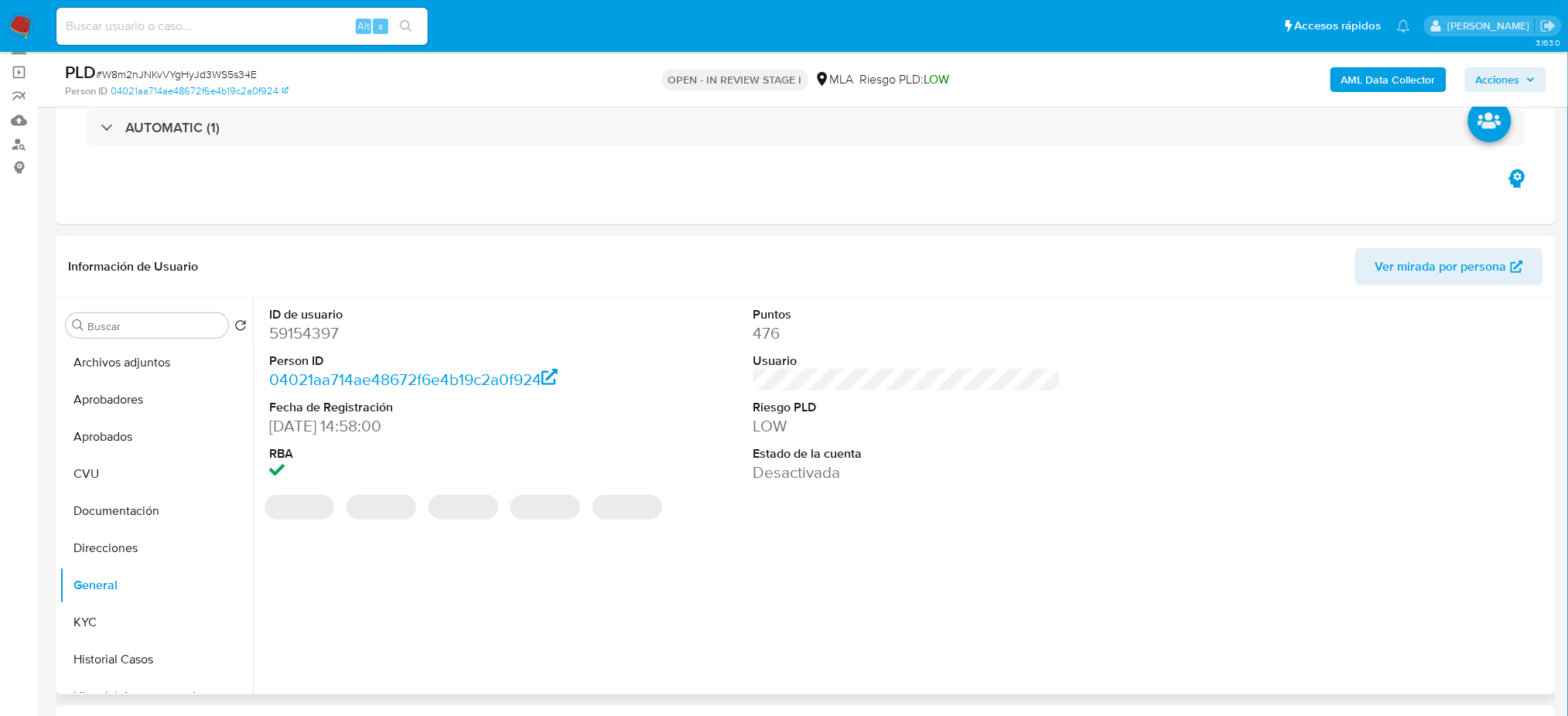
click at [299, 327] on dd "59154397" at bounding box center [423, 333] width 307 height 21
drag, startPoint x: 299, startPoint y: 327, endPoint x: 379, endPoint y: 332, distance: 80.2
click at [299, 326] on dd "59154397" at bounding box center [423, 333] width 307 height 21
copy dd "59154397"
click at [1519, 80] on span "Acciones" at bounding box center [1497, 80] width 44 height 25
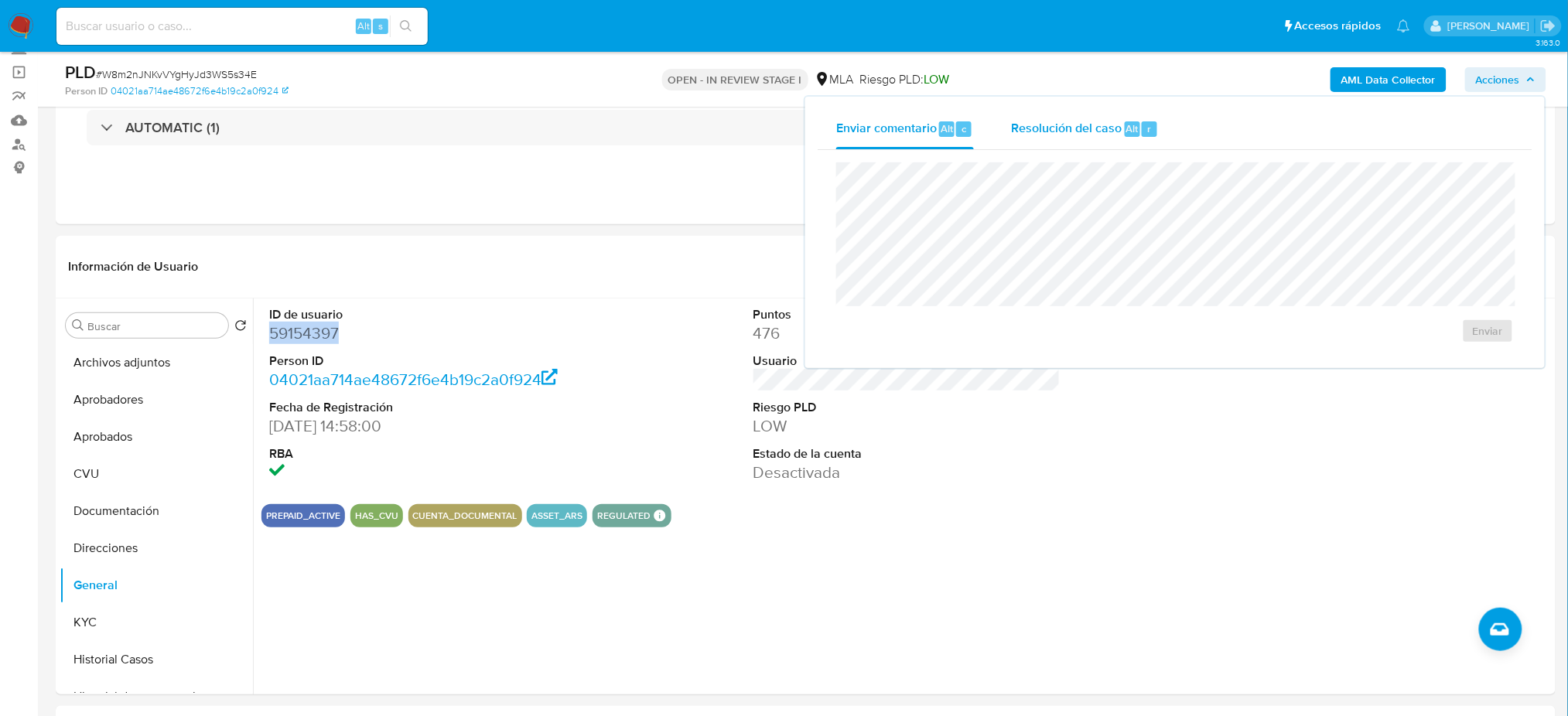
click at [1111, 130] on span "Resolución del caso" at bounding box center [1066, 128] width 111 height 18
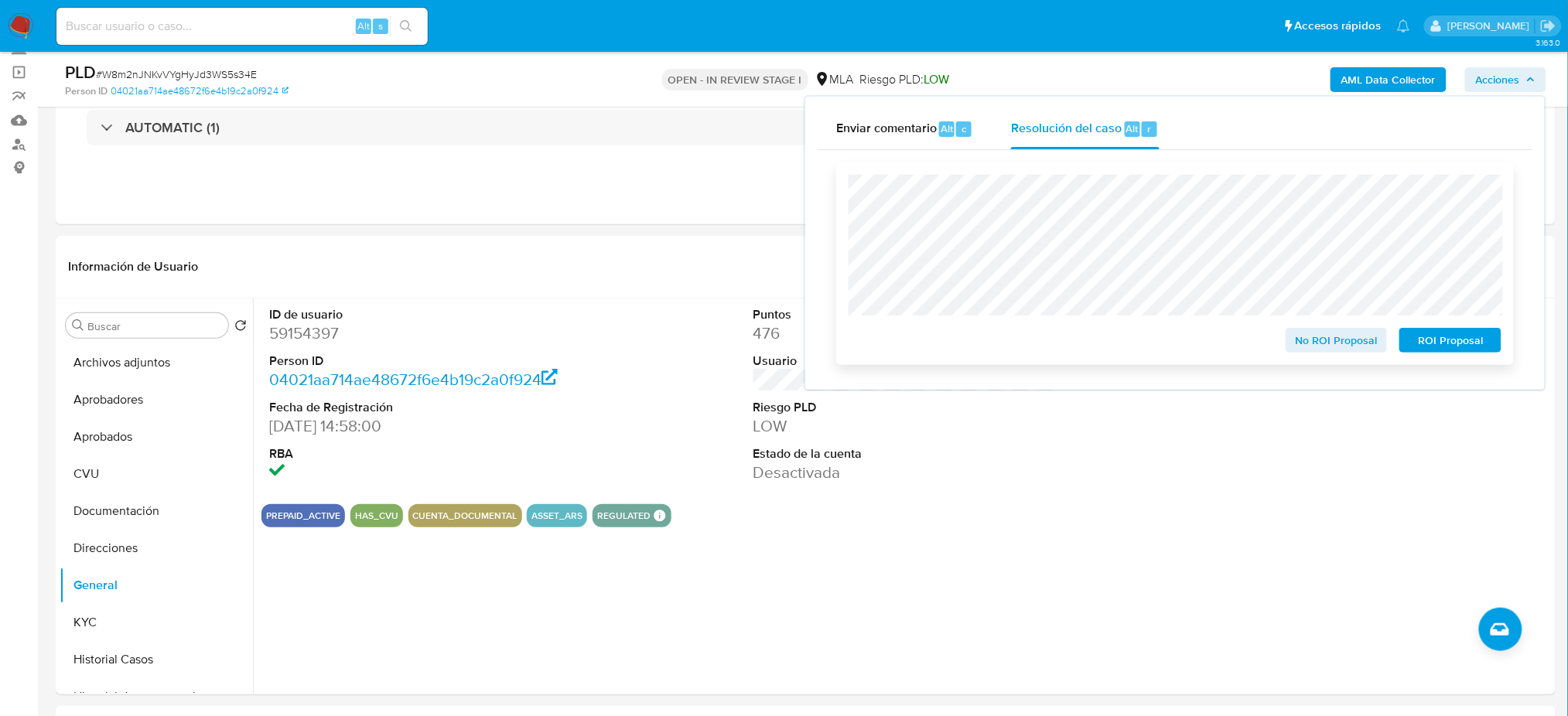
click at [1483, 344] on span "ROI Proposal" at bounding box center [1450, 340] width 80 height 21
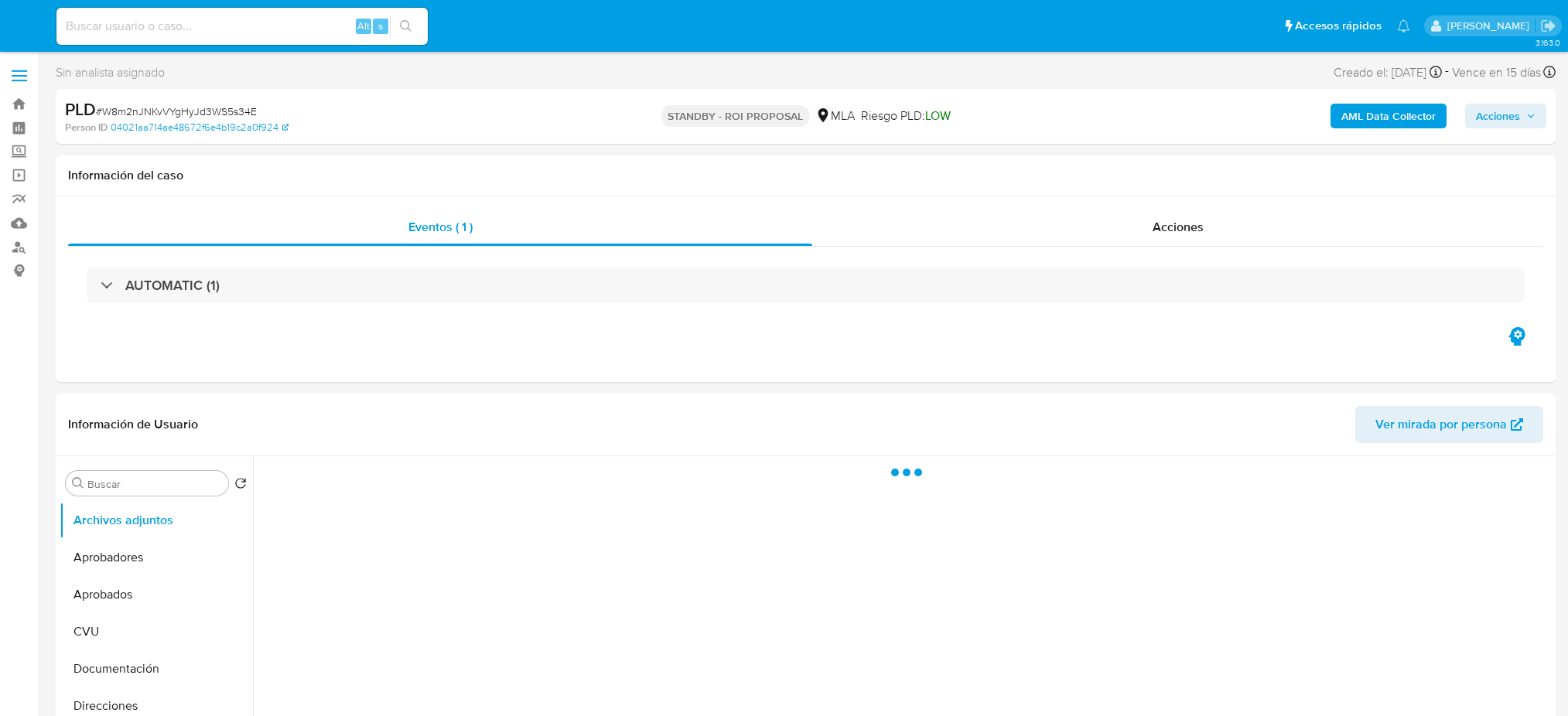
select select "10"
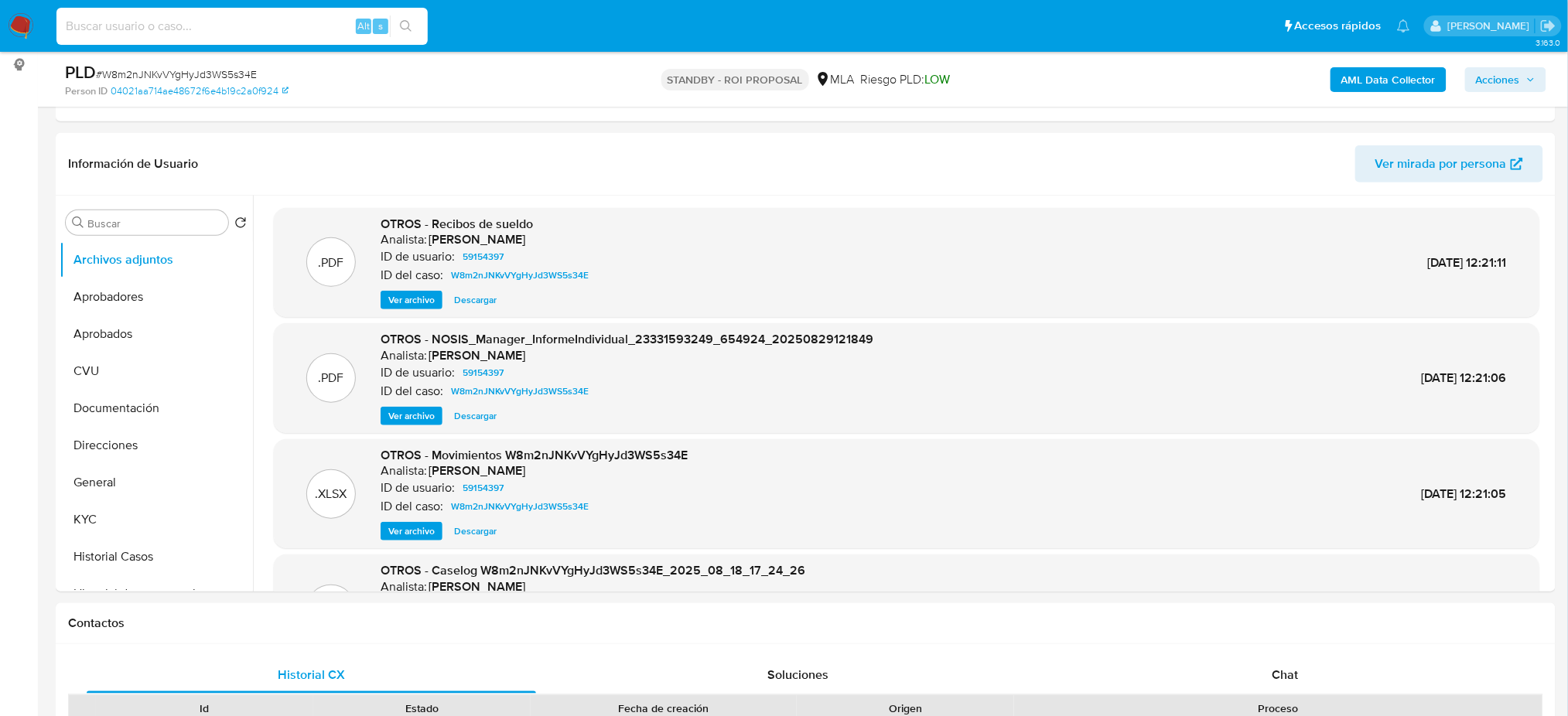
click at [278, 32] on input at bounding box center [242, 26] width 371 height 20
paste input "l1BS5Koja4aG6QbErKdkJonA"
type input "l1BS5Koja4aG6QbErKdkJonA"
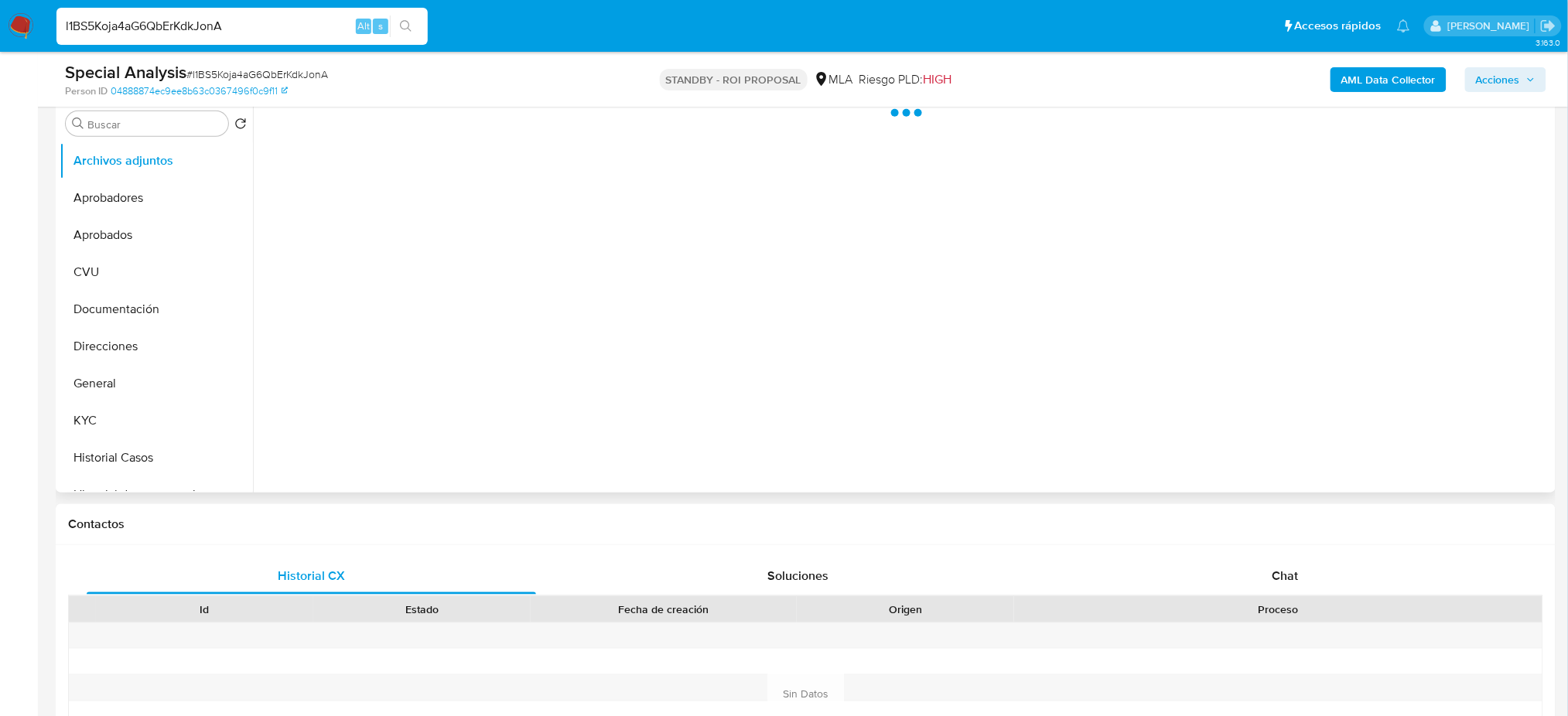
scroll to position [309, 0]
select select "10"
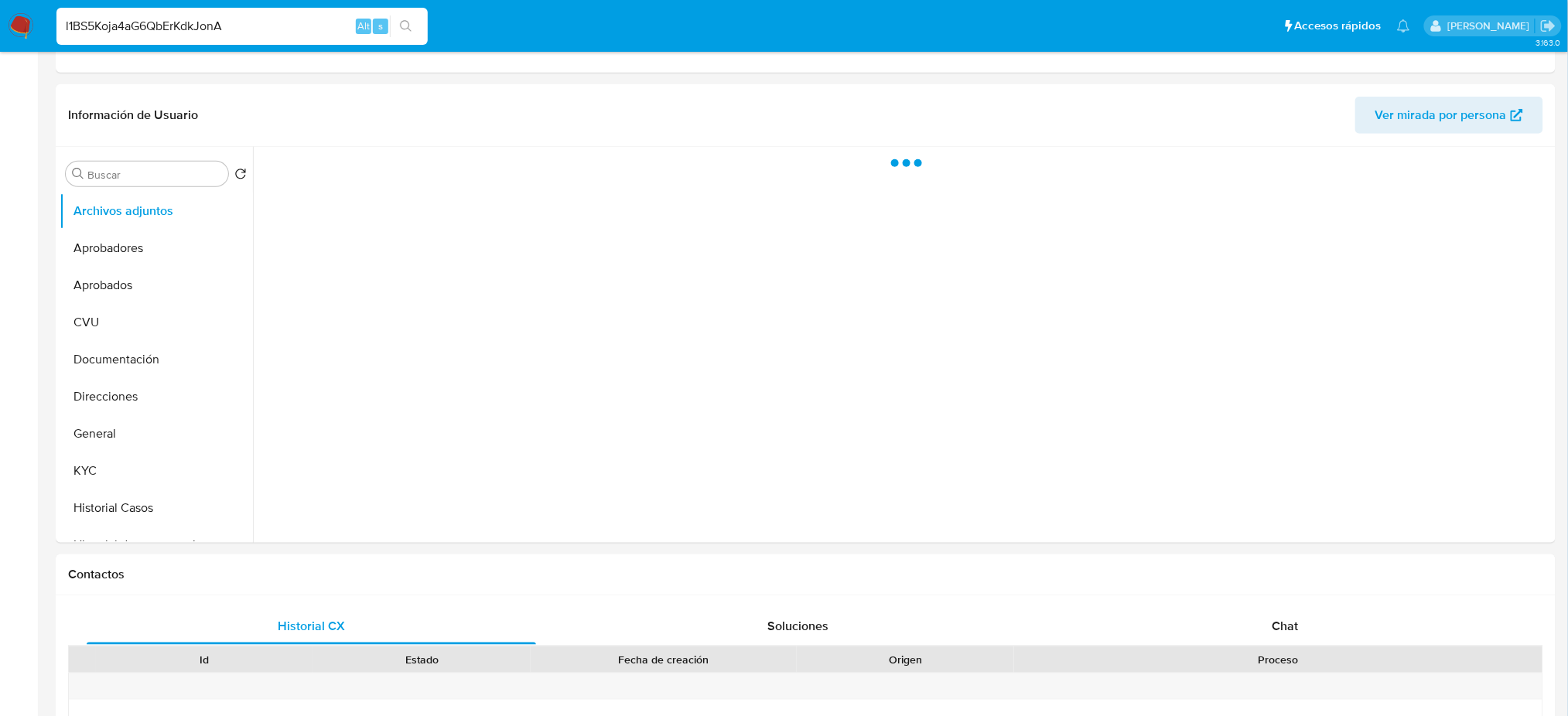
scroll to position [0, 0]
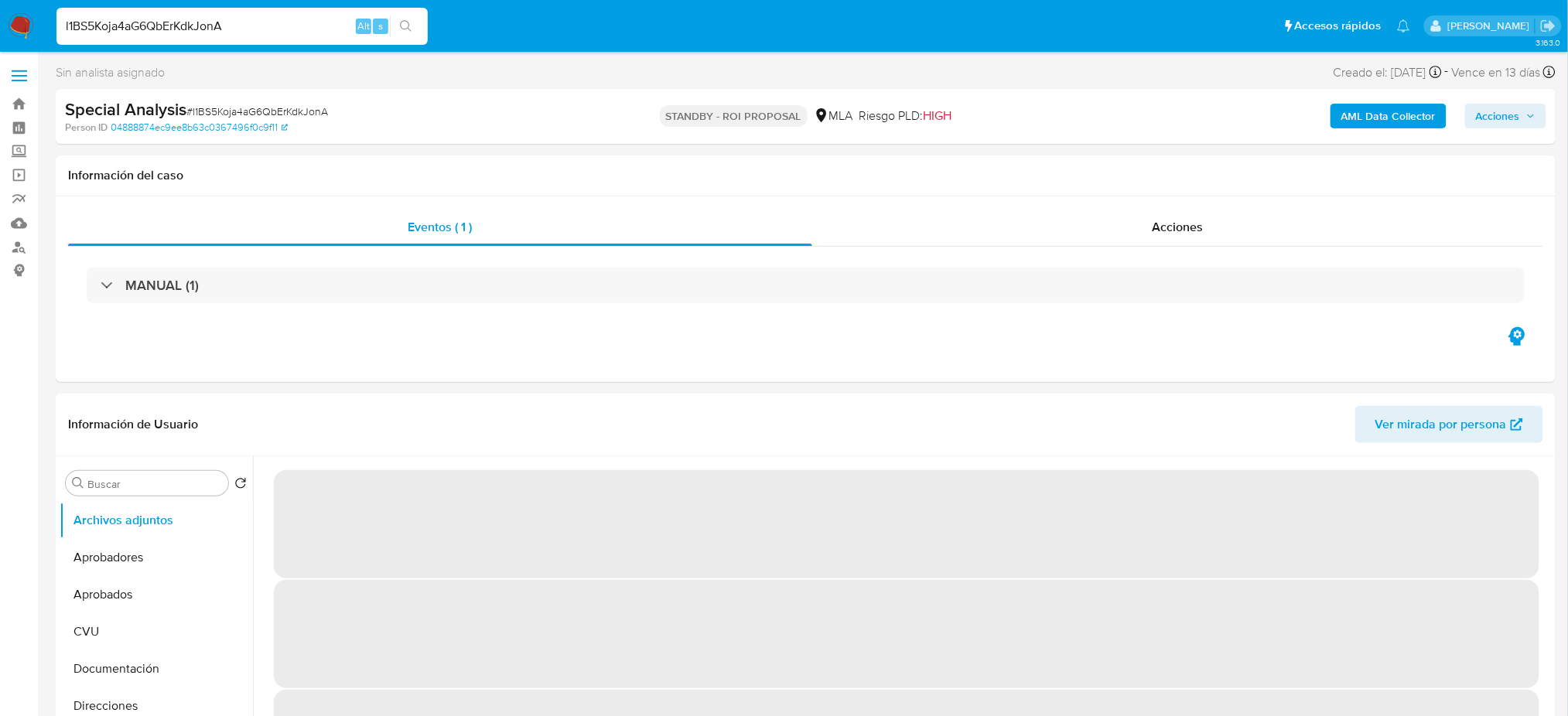
click at [23, 18] on img at bounding box center [21, 26] width 26 height 26
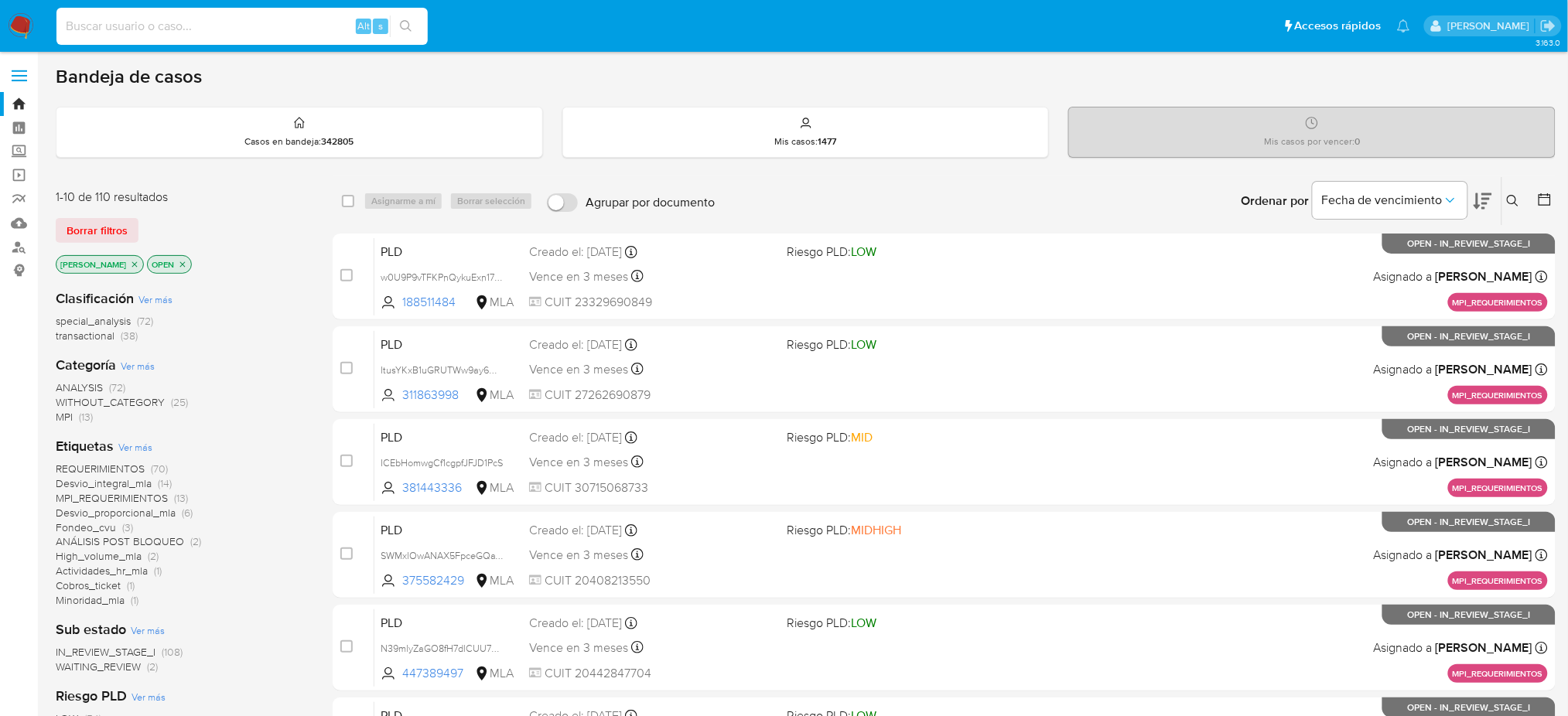
click at [216, 21] on input at bounding box center [242, 26] width 371 height 20
paste input "KMGNbOoEZBXMPG0I4g9qoRoN"
type input "KMGNbOoEZBXMPG0I4g9qoRoN"
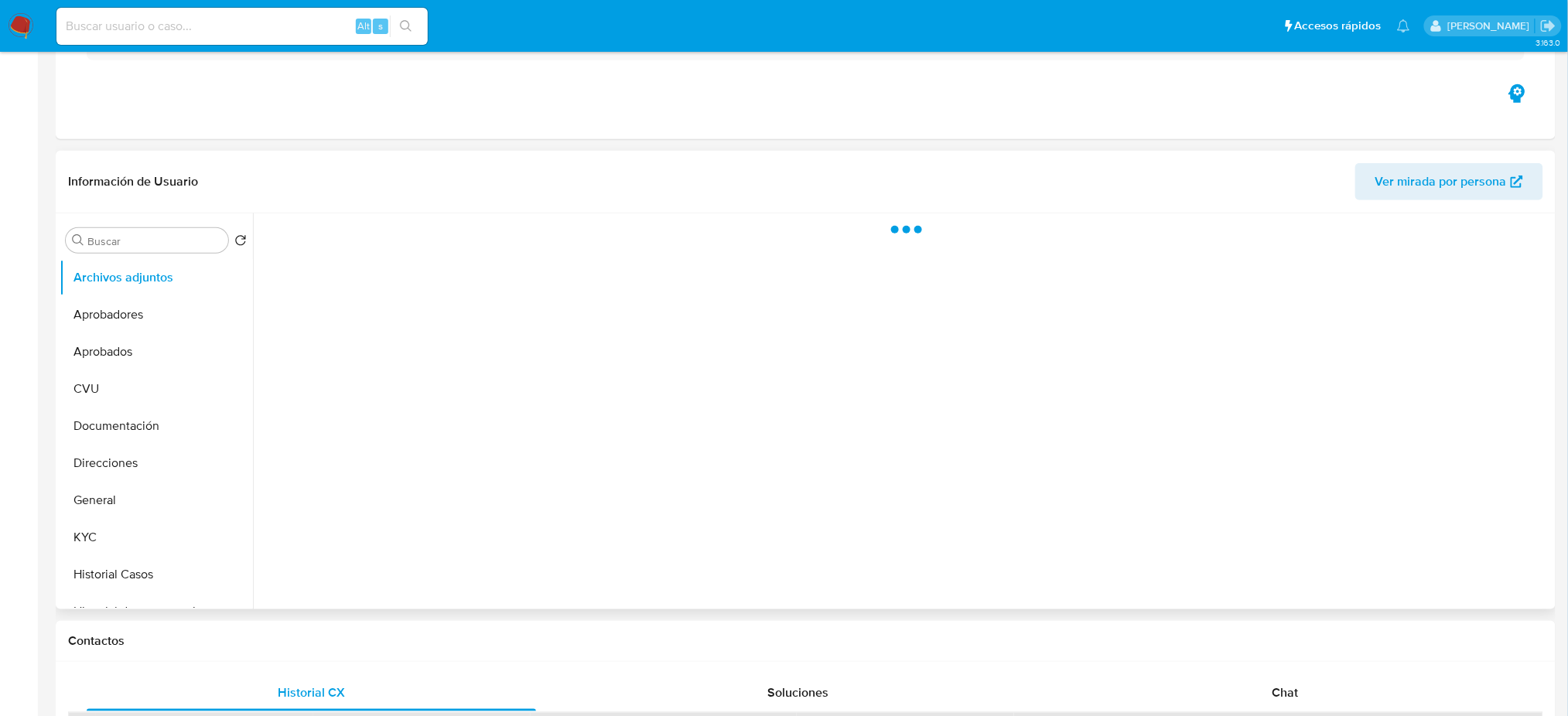
select select "10"
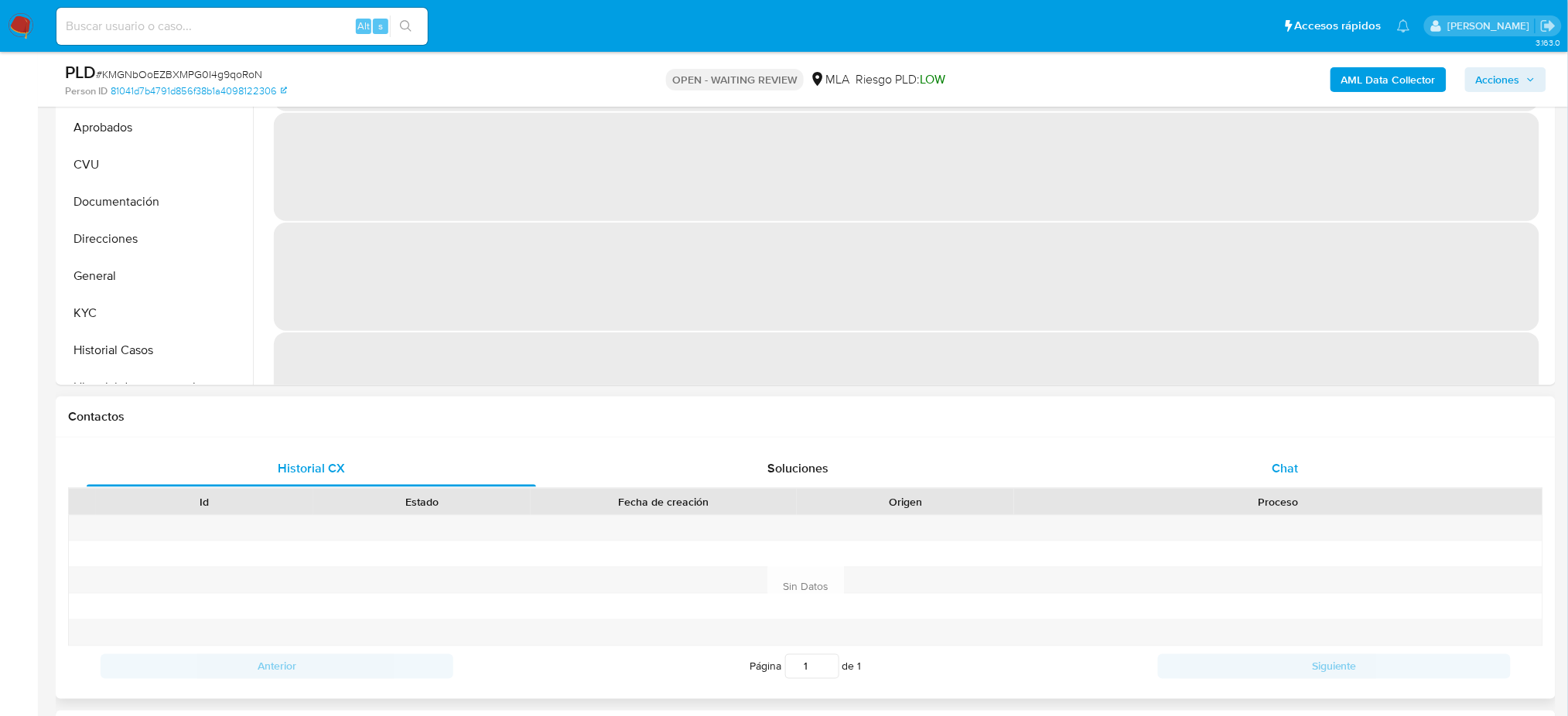
click at [1276, 455] on div "Chat" at bounding box center [1285, 468] width 450 height 37
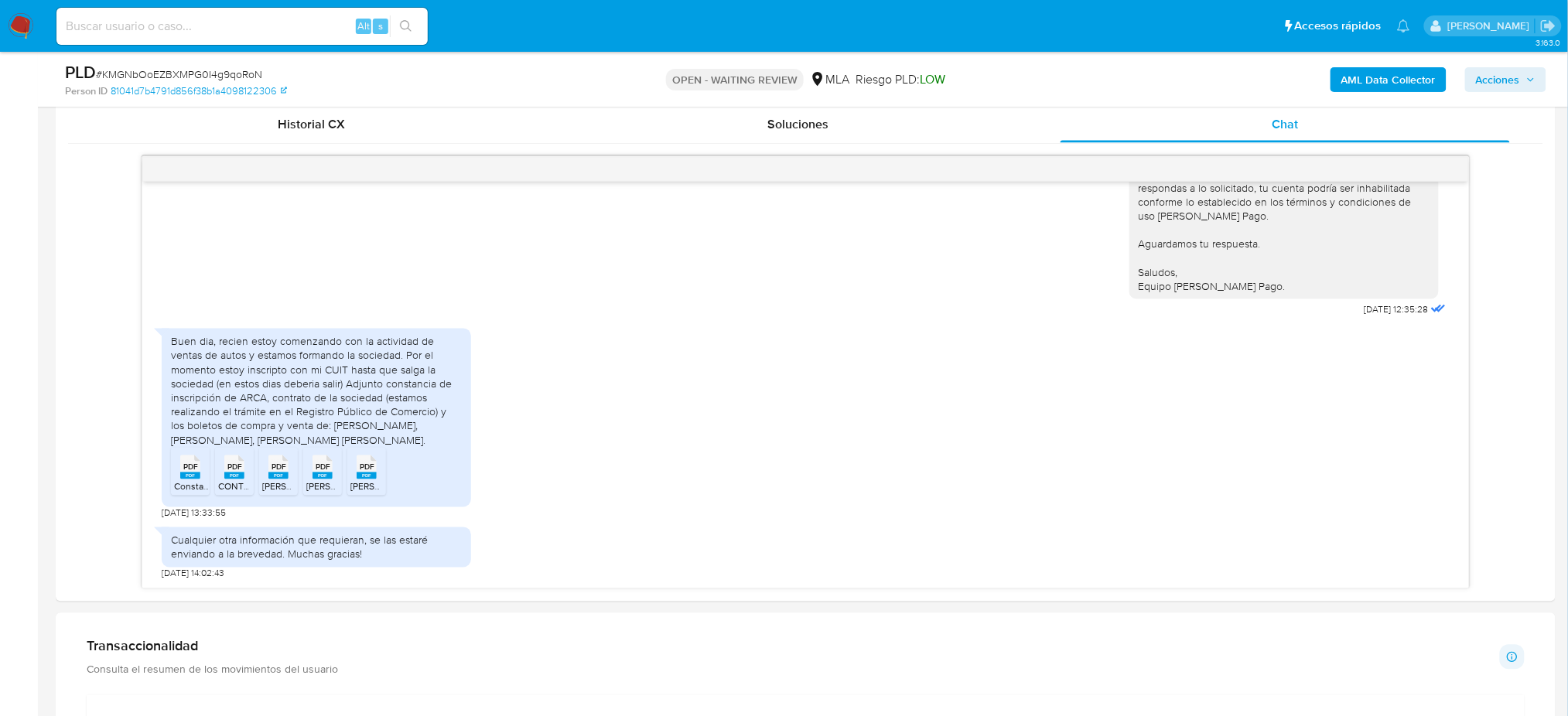
scroll to position [721, 0]
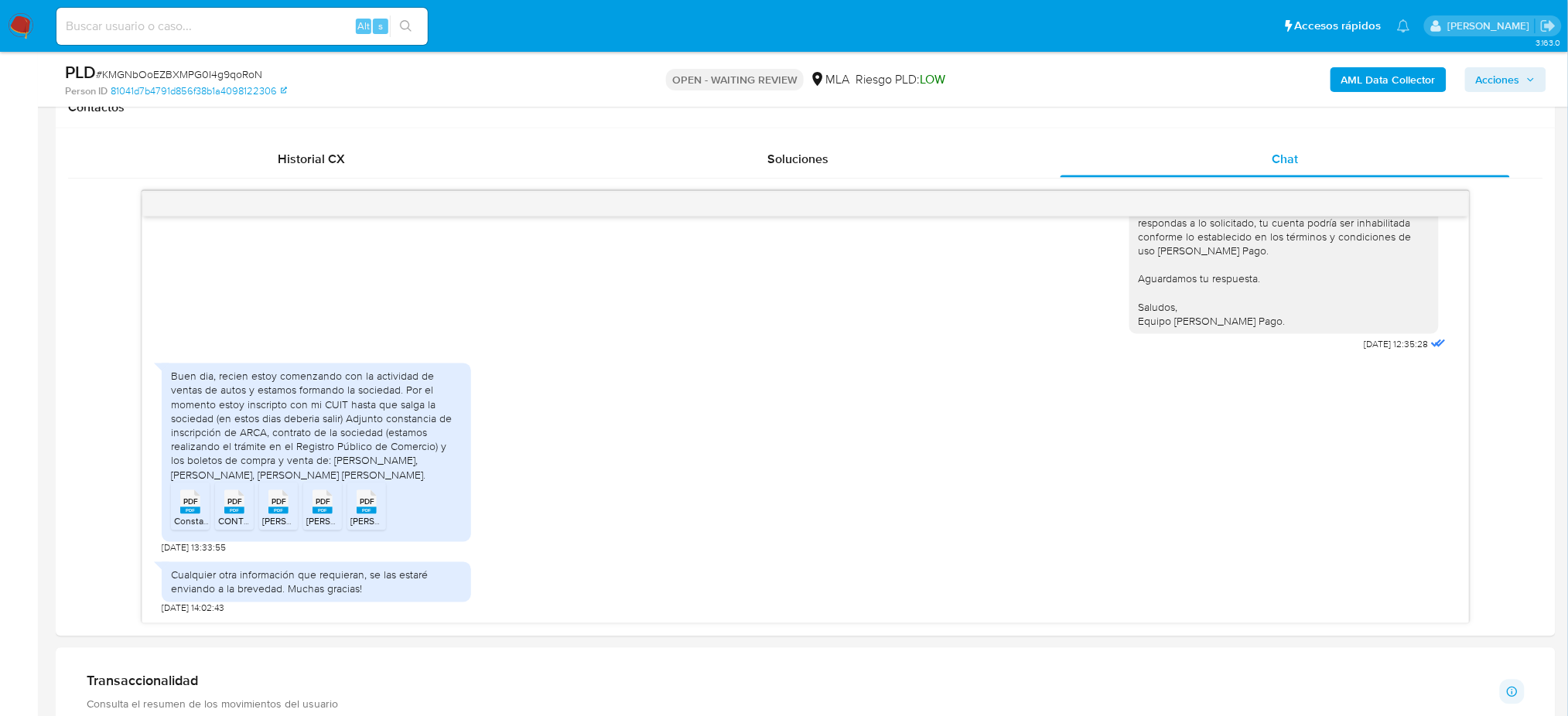
click at [238, 21] on input at bounding box center [242, 26] width 371 height 20
paste input "4KPK9PvAfLN213Ol4y9lH2Ai"
type input "4KPK9PvAfLN213Ol4y9lH2Ai"
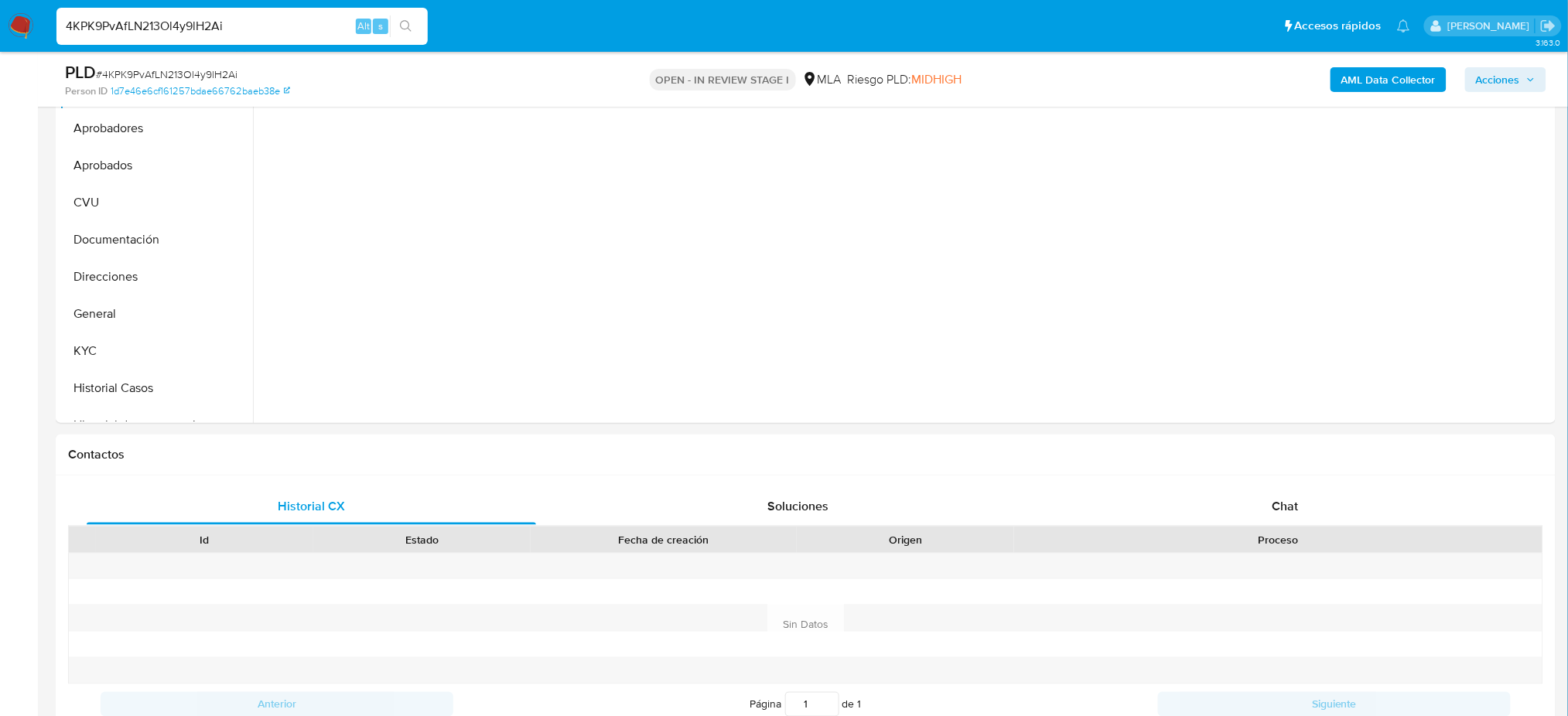
scroll to position [412, 0]
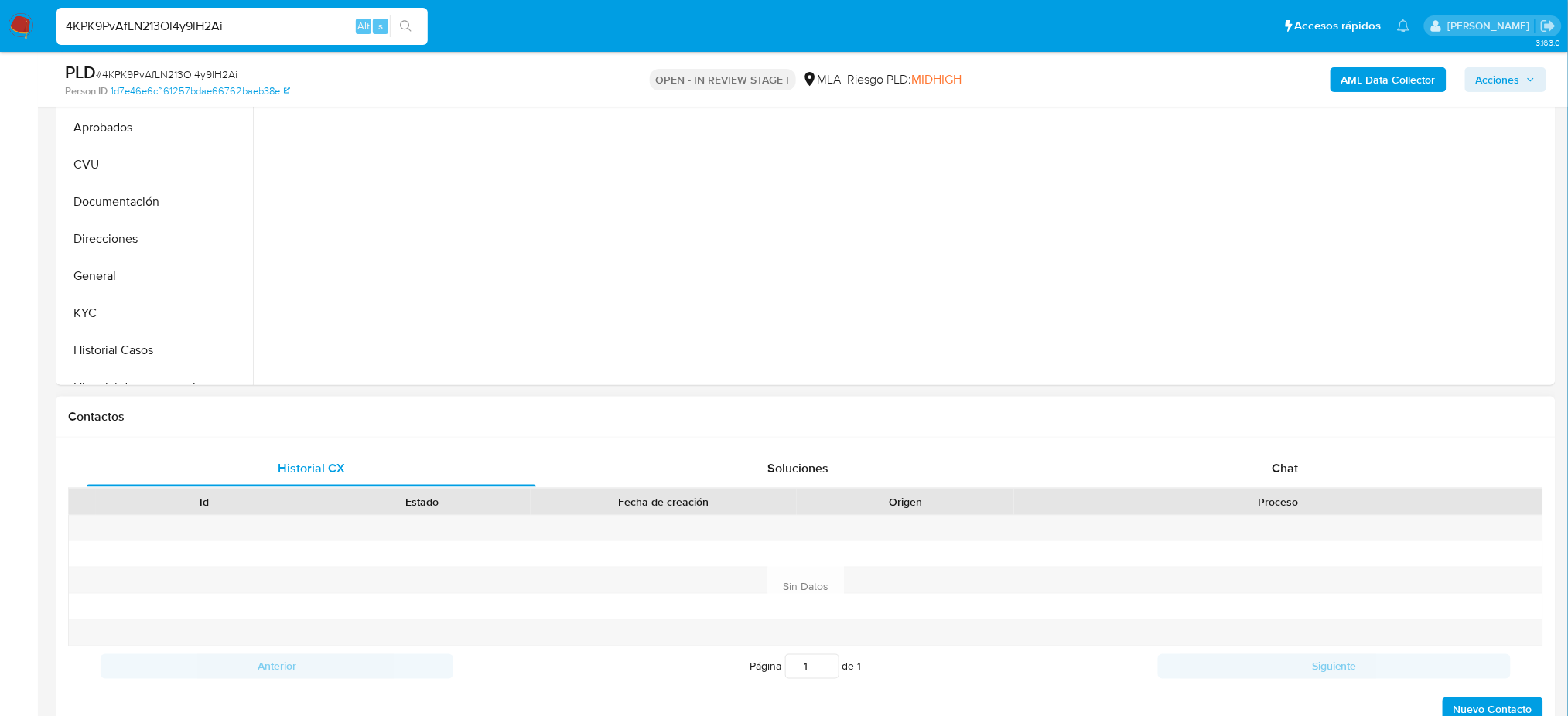
click at [1321, 446] on div "Historial CX Soluciones Chat Id Estado Fecha de creación Origen Proceso Anterio…" at bounding box center [805, 586] width 1500 height 299
select select "10"
click at [1322, 462] on div "Chat" at bounding box center [1285, 468] width 450 height 37
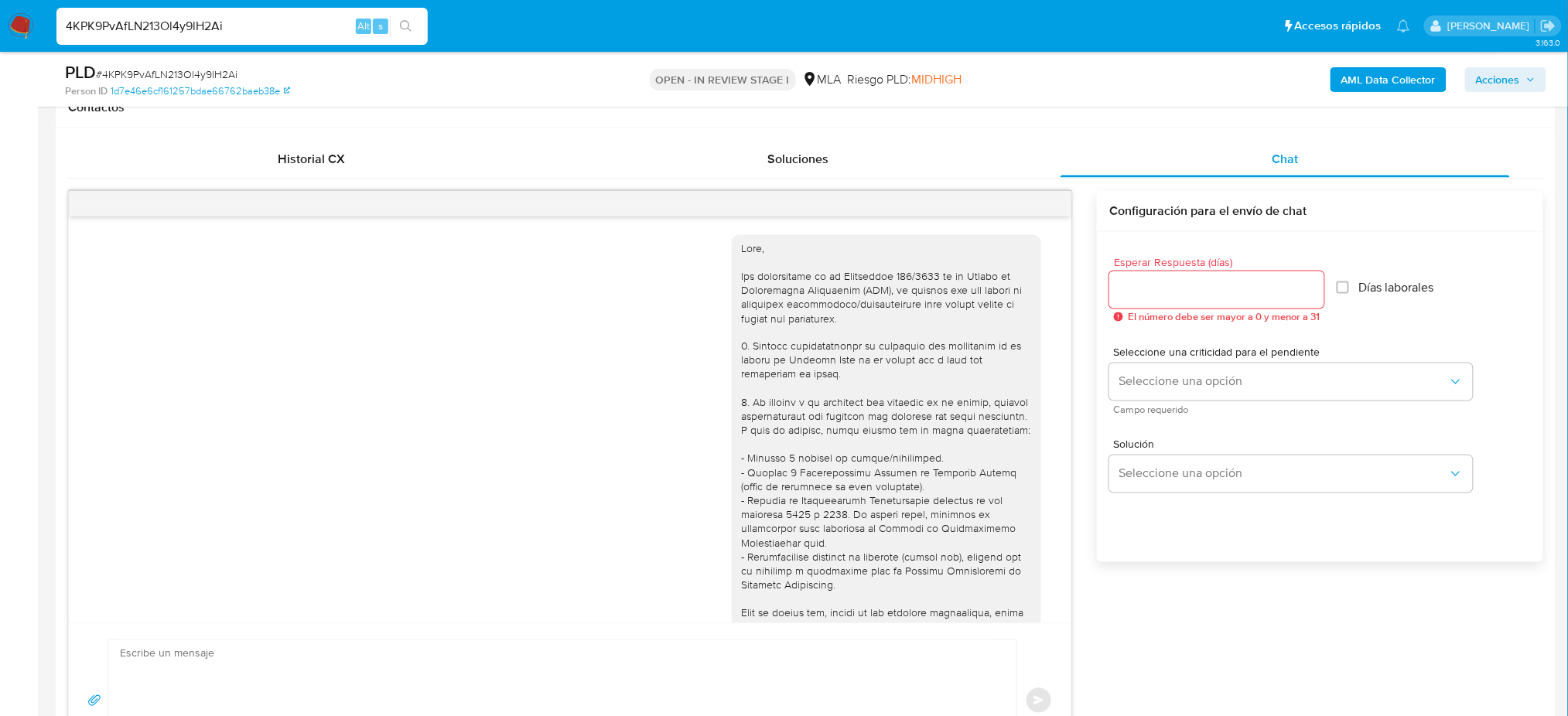
scroll to position [809, 0]
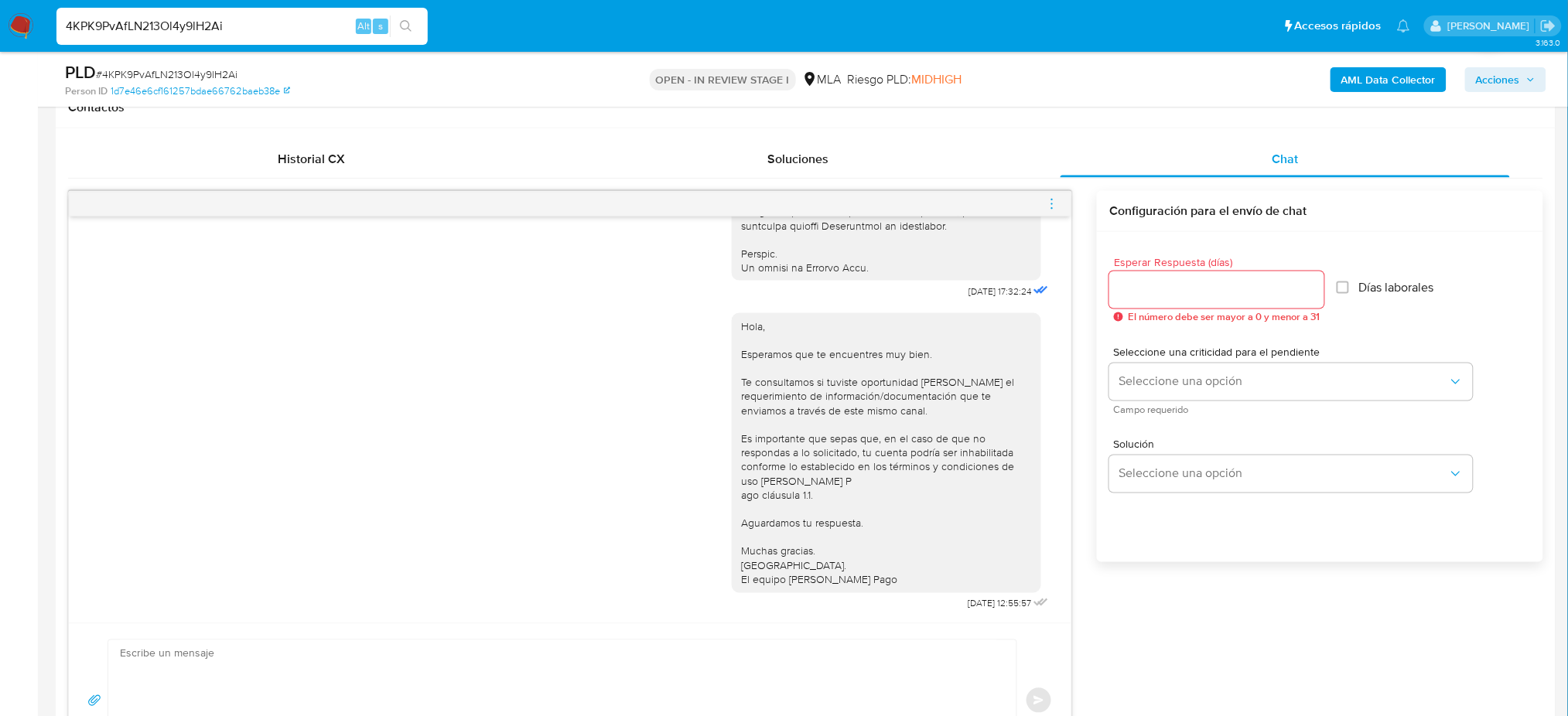
click at [0, 36] on nav "Pausado Ver notificaciones 4KPK9PvAfLN213Ol4y9lH2Ai Alt s Accesos rápidos Presi…" at bounding box center [784, 26] width 1568 height 52
paste input "Cl4V7f7iUYeKiRzV2U8k13ES"
type input "Cl4V7f7iUYeKiRzV2U8k13ES"
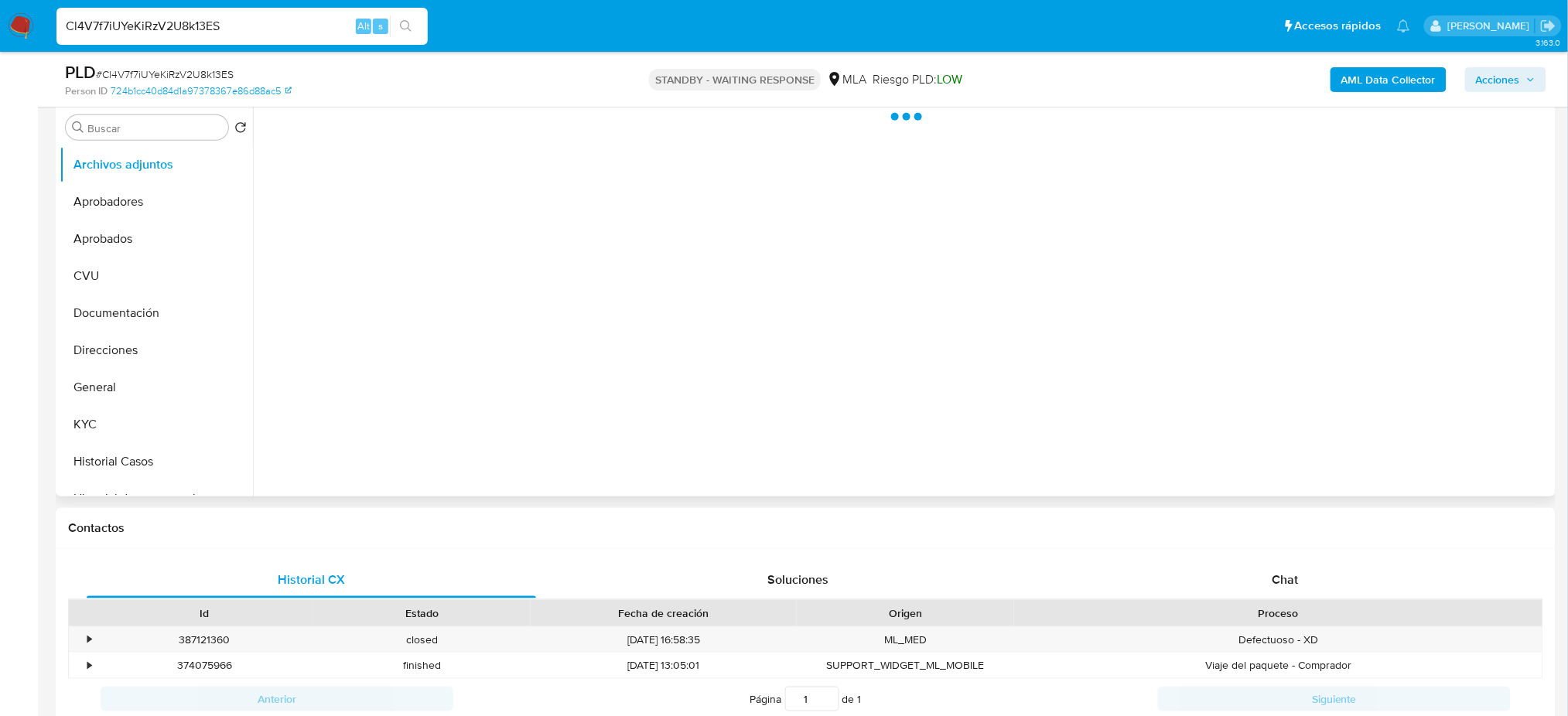
scroll to position [309, 0]
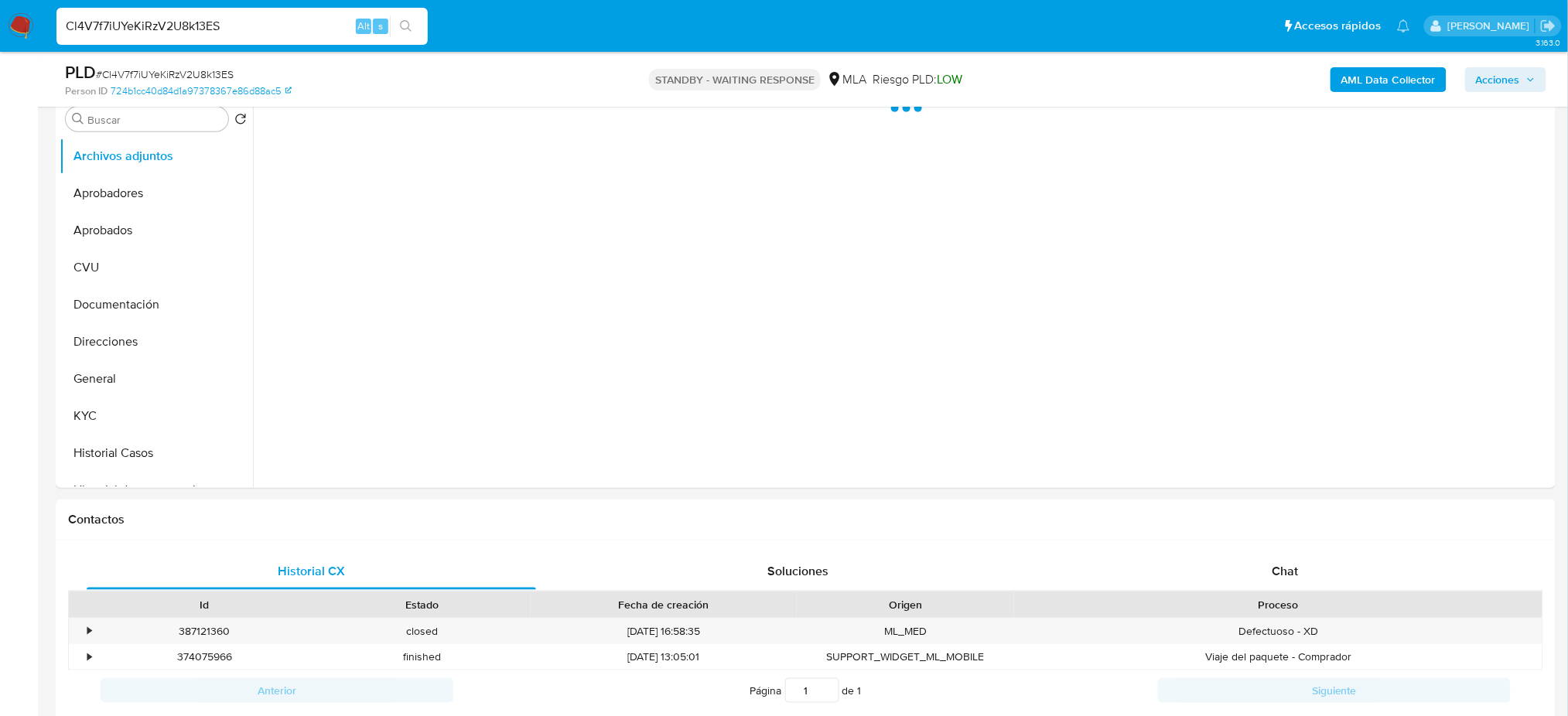
select select "10"
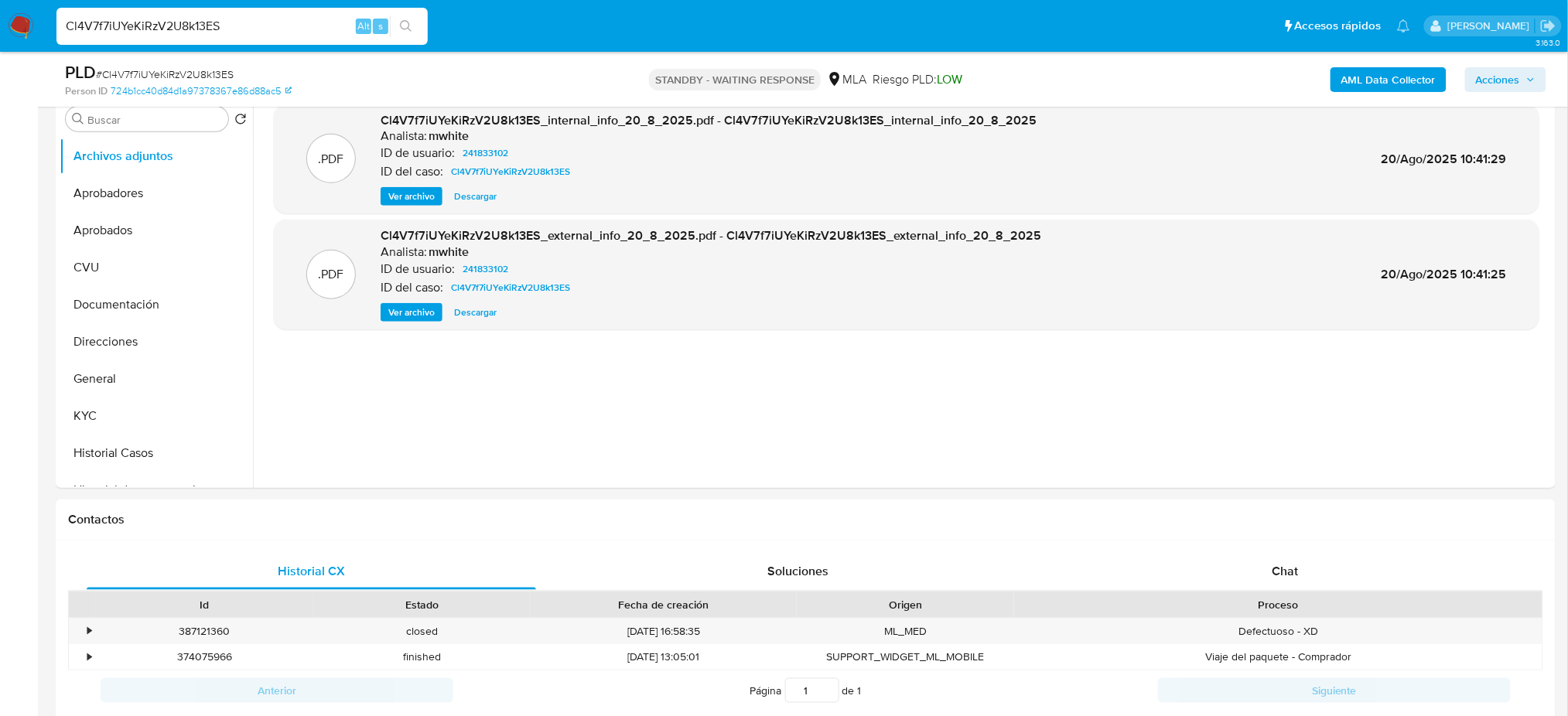
drag, startPoint x: 268, startPoint y: 31, endPoint x: 0, endPoint y: 51, distance: 268.7
click at [0, 49] on nav "Pausado Ver notificaciones Cl4V7f7iUYeKiRzV2U8k13ES Alt s Accesos rápidos Presi…" at bounding box center [784, 26] width 1568 height 52
paste input "11UV64wXkmifmnpFboNqsV1Q"
type input "11UV64wXkmifmnpFboNqsV1Q"
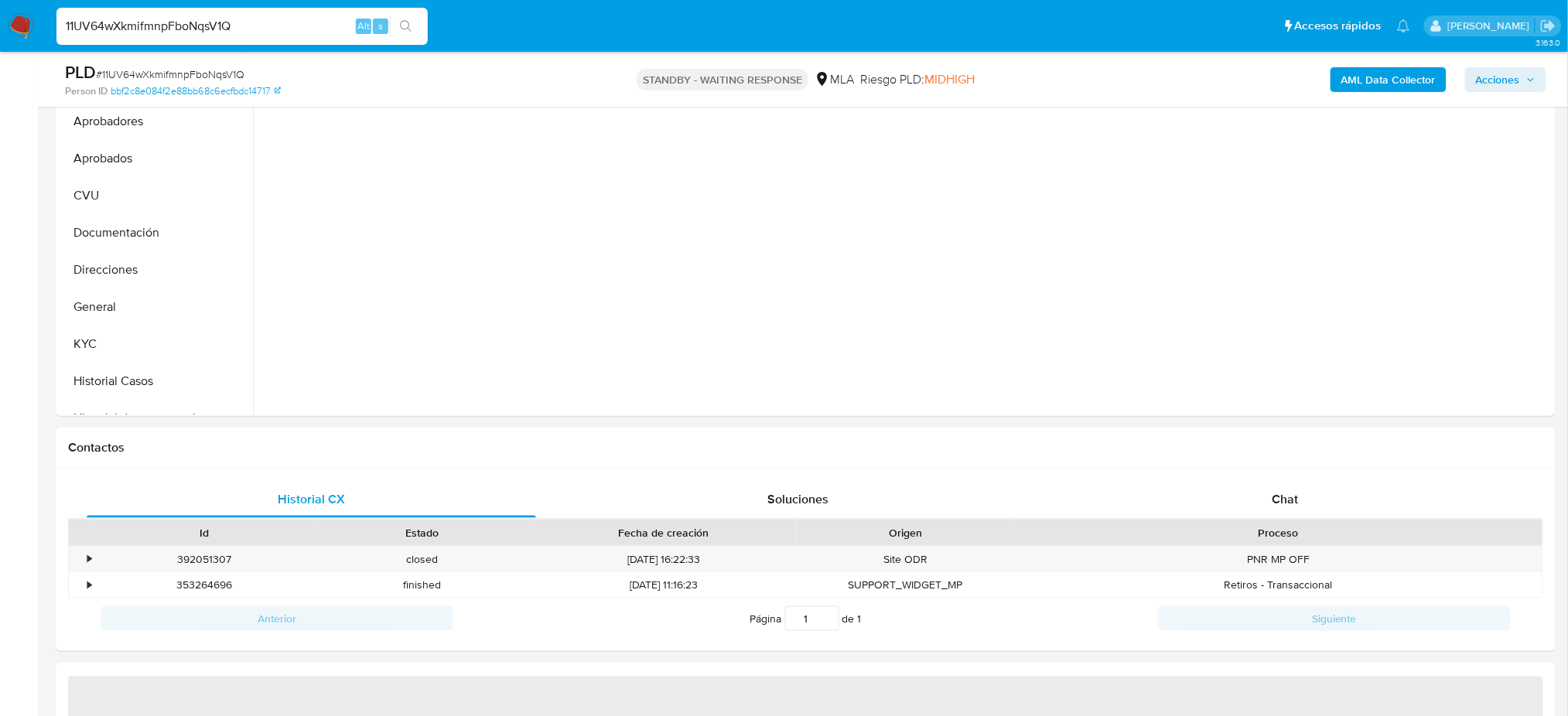
scroll to position [515, 0]
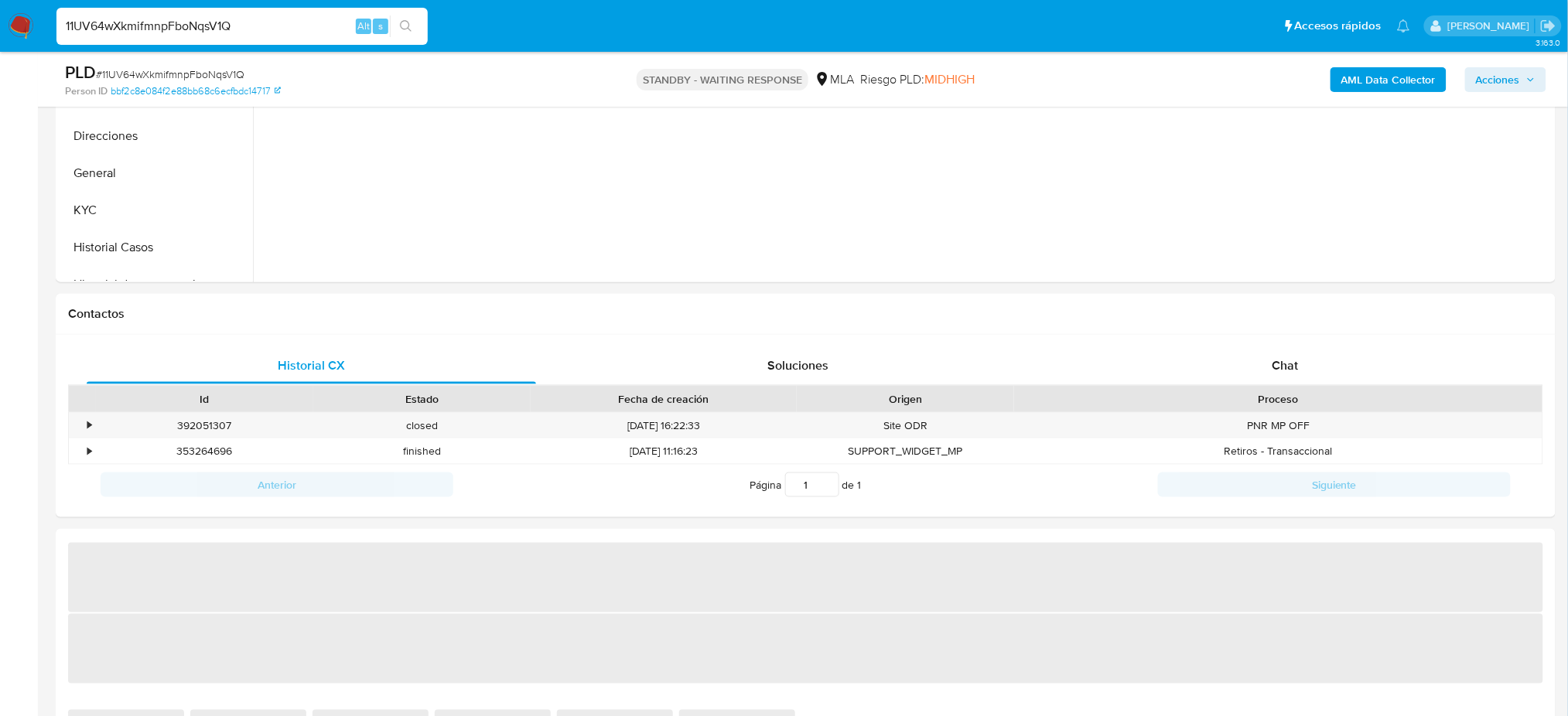
select select "10"
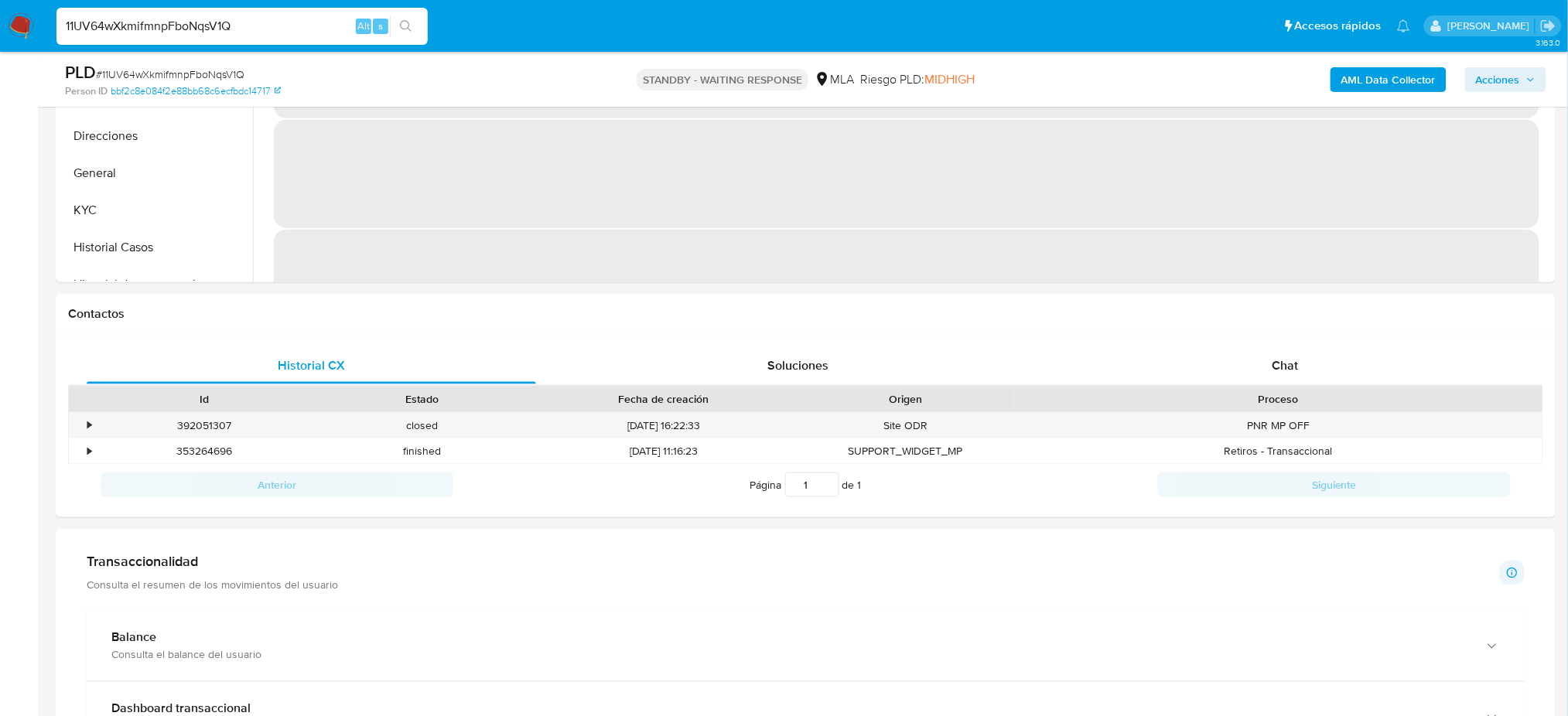
click at [27, 21] on img at bounding box center [21, 26] width 26 height 26
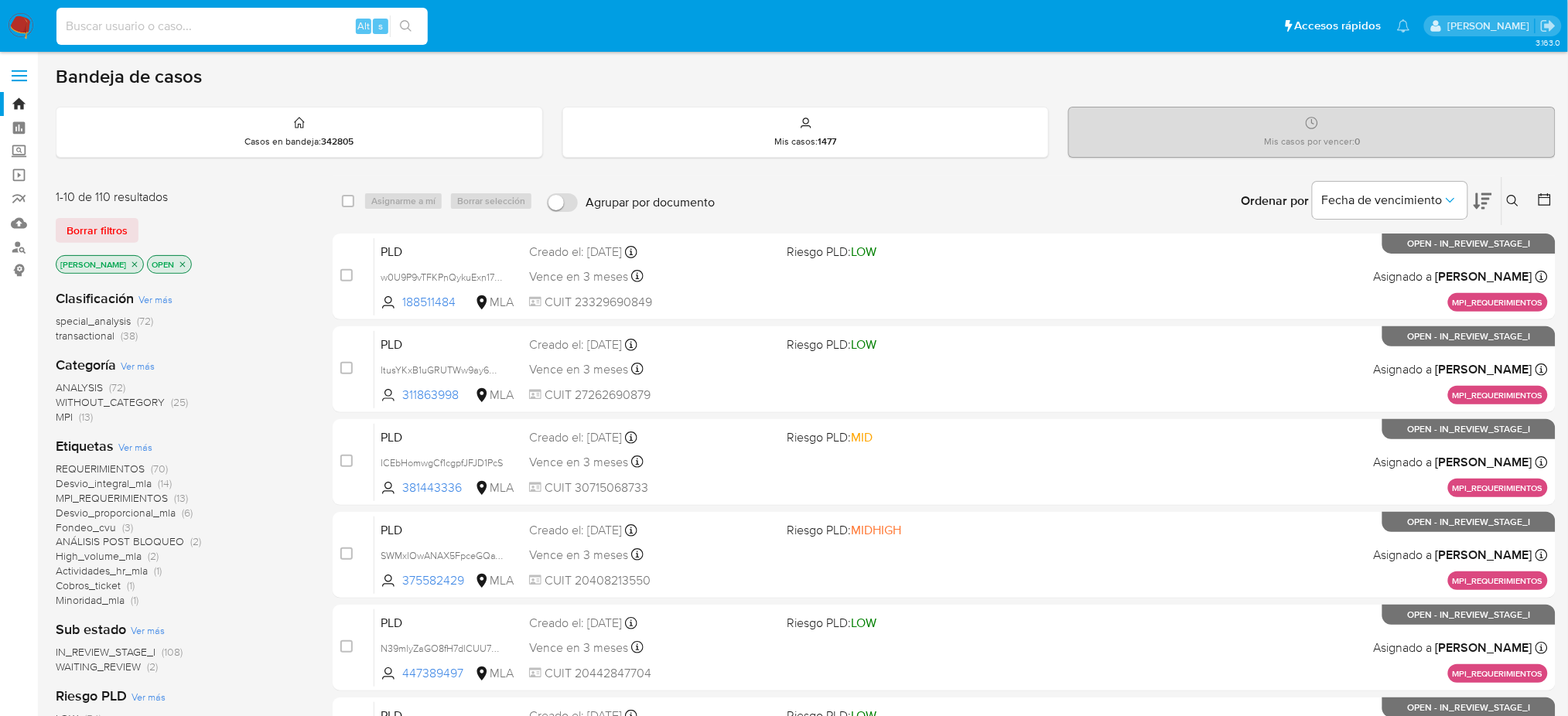
click at [337, 16] on input at bounding box center [242, 26] width 371 height 20
paste input "4KPK9PvAfLN213Ol4y9lH2Ai"
type input "4KPK9PvAfLN213Ol4y9lH2Ai"
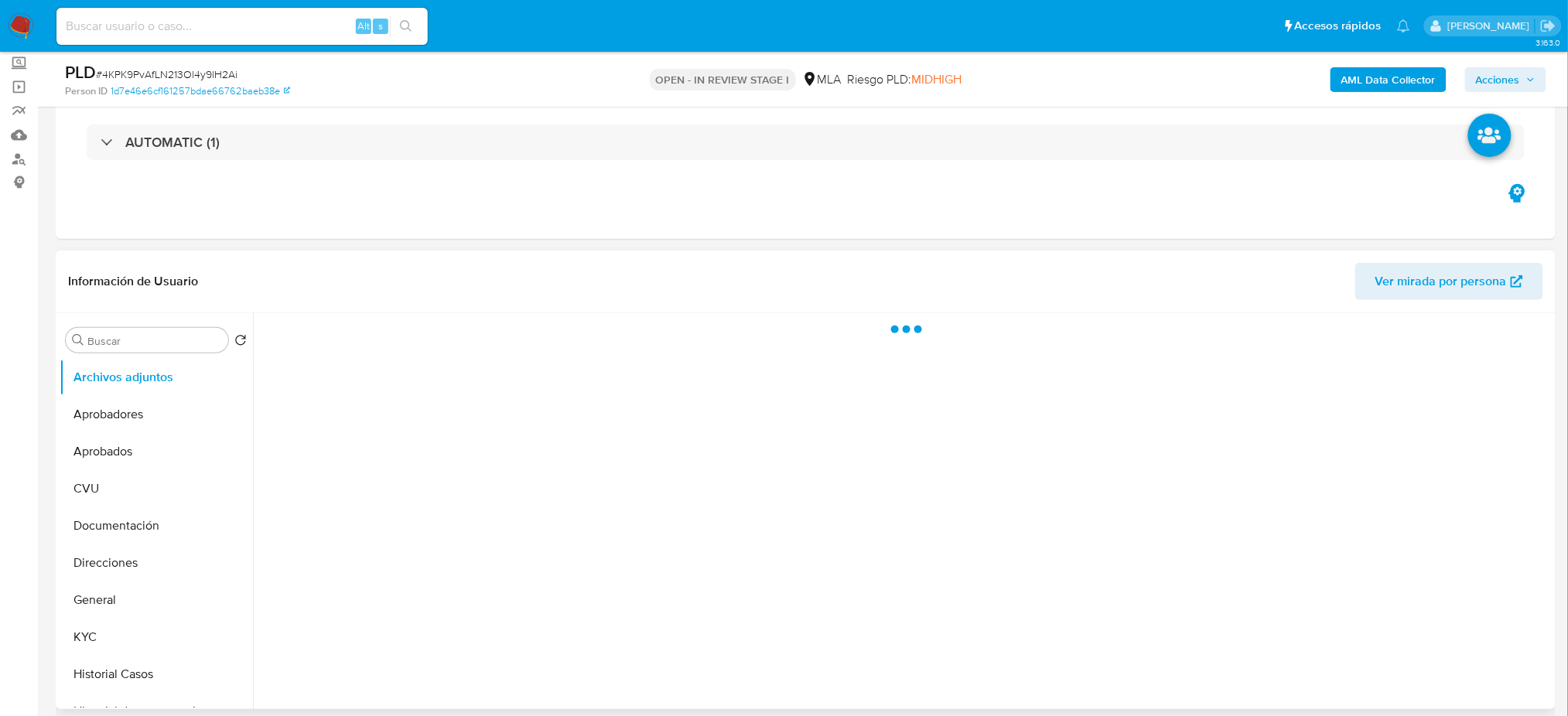
scroll to position [412, 0]
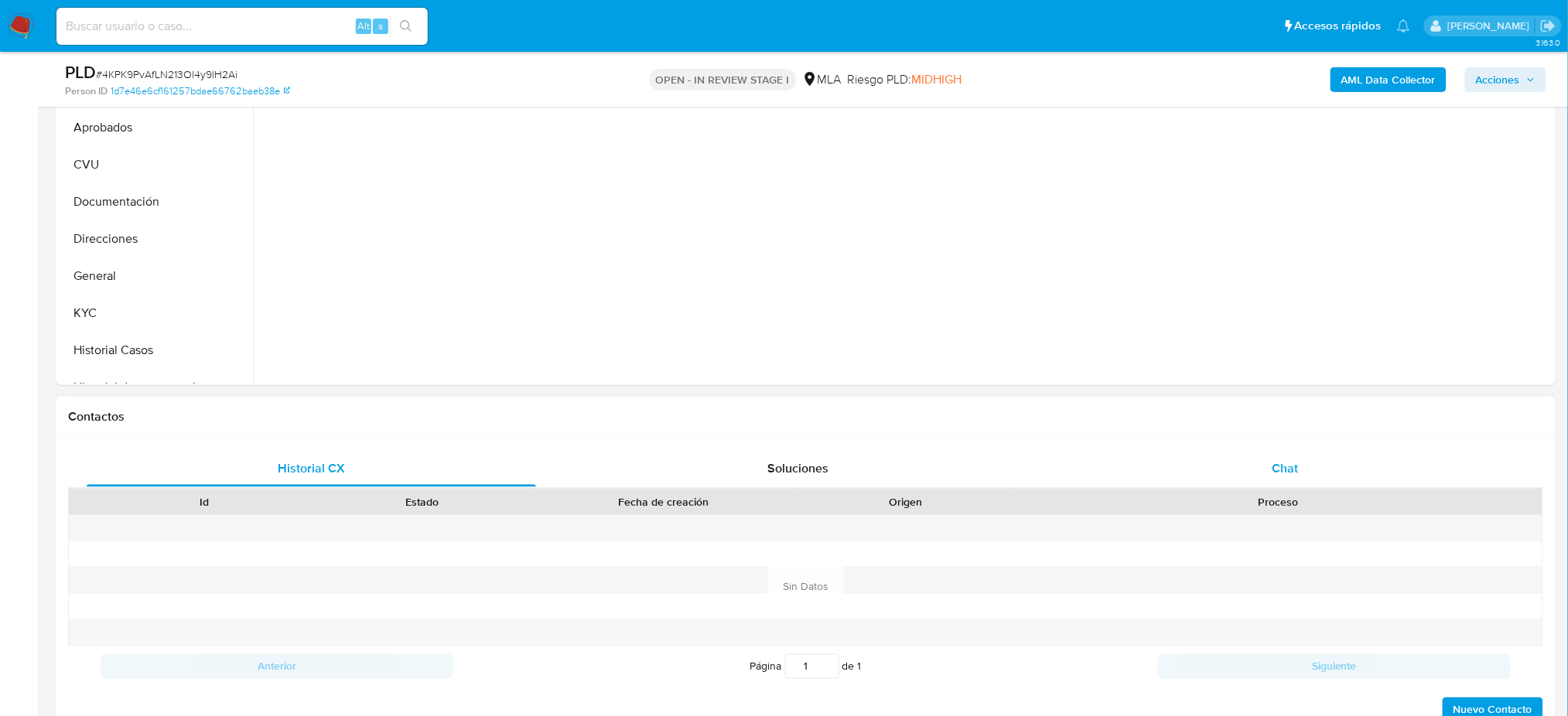
select select "10"
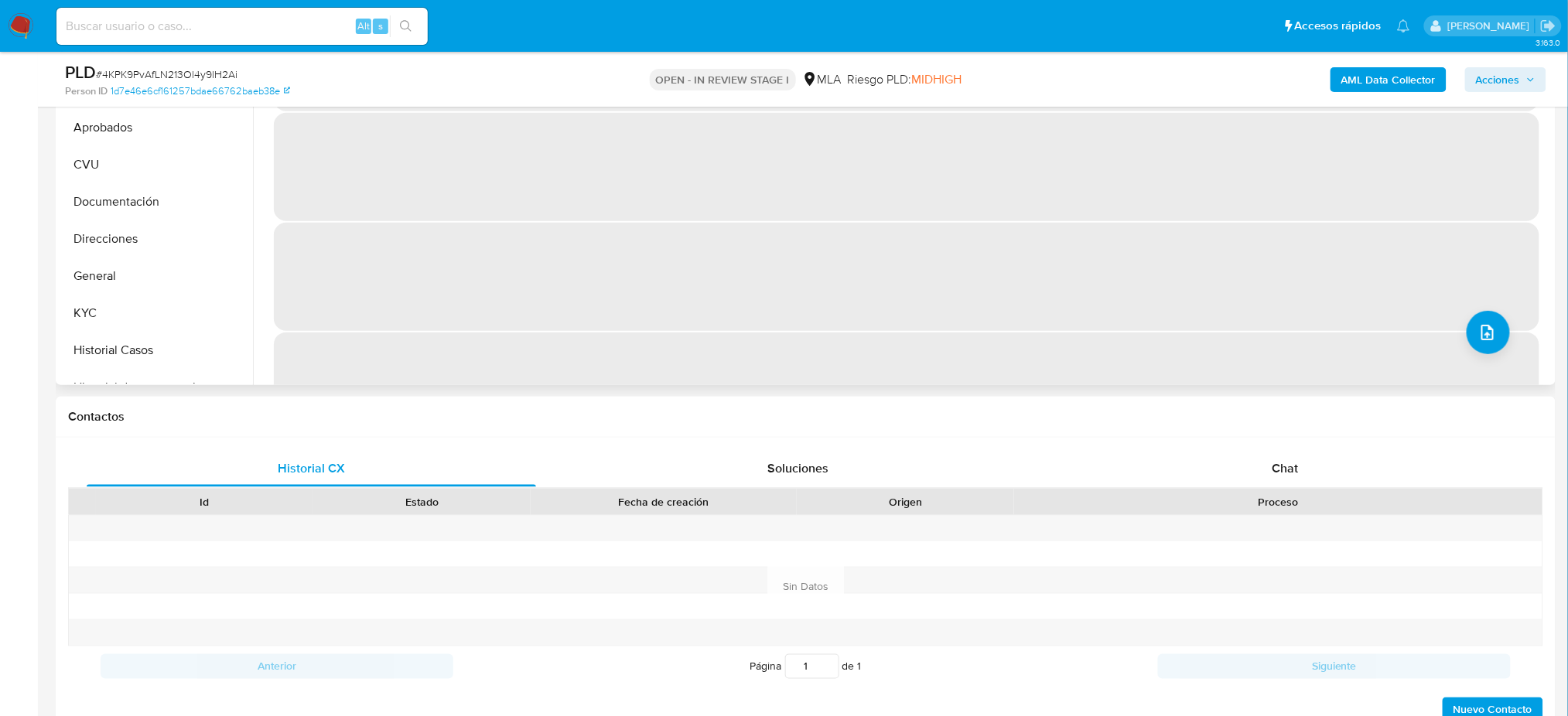
scroll to position [309, 0]
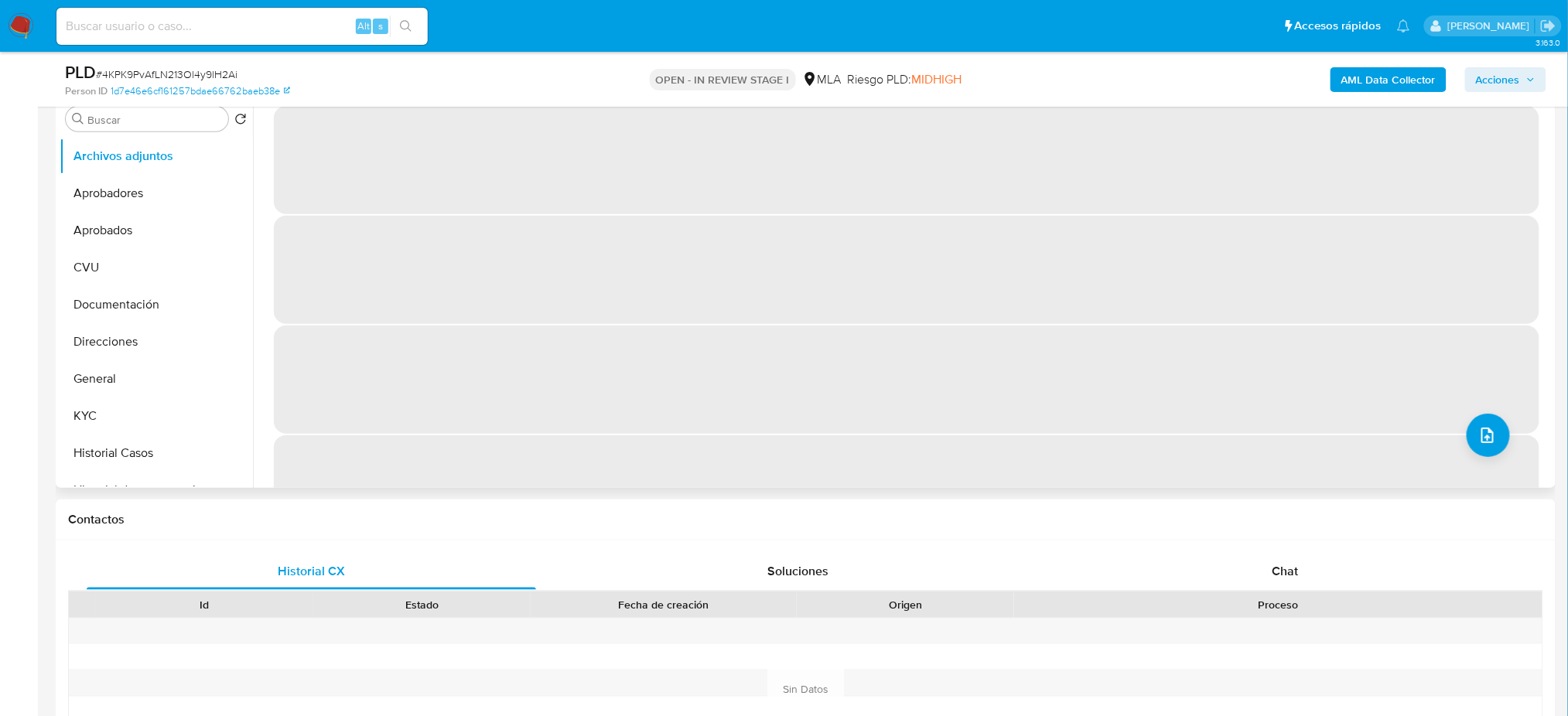
click at [58, 389] on div "Buscar Volver al orden por defecto Archivos adjuntos Aprobadores Aprobados CVU …" at bounding box center [805, 290] width 1500 height 396
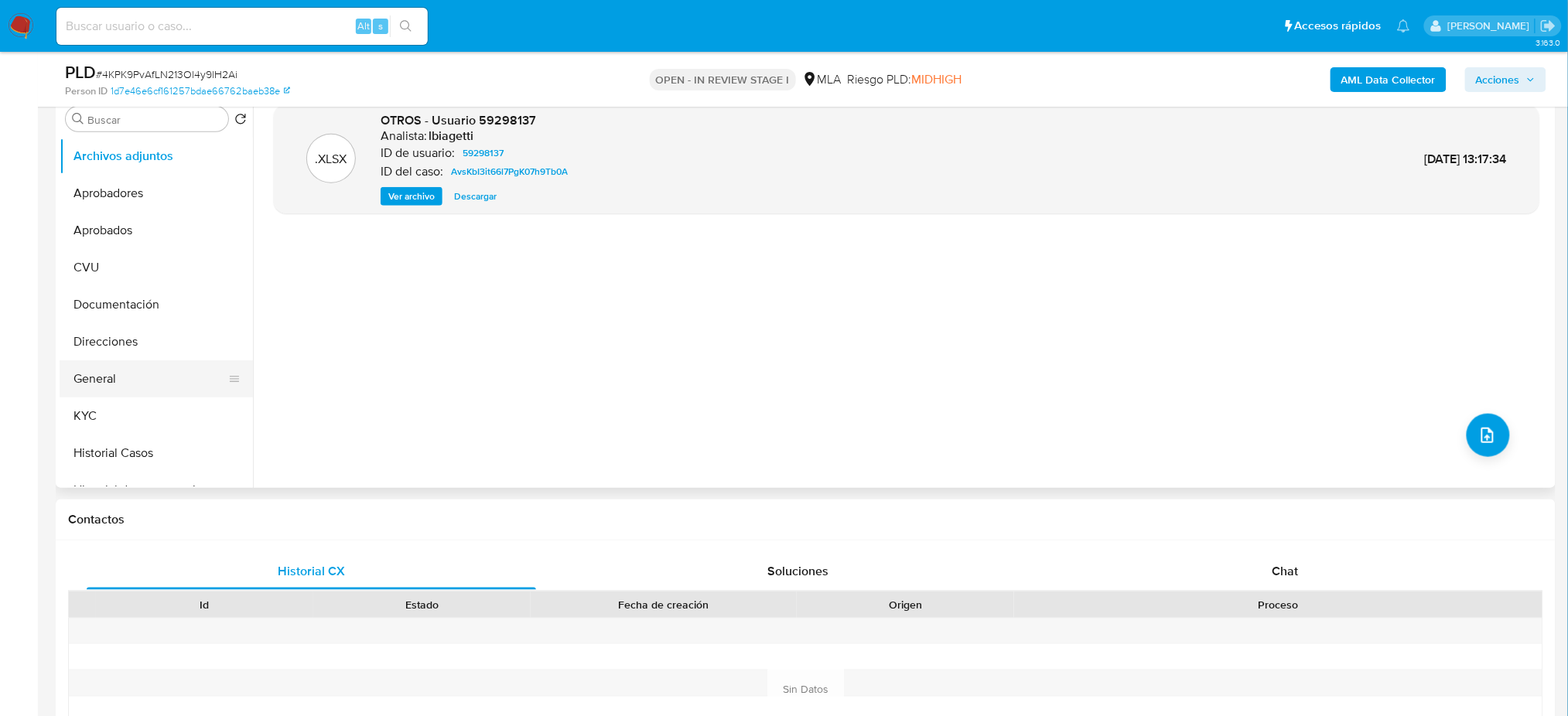
click at [76, 392] on button "General" at bounding box center [149, 379] width 181 height 37
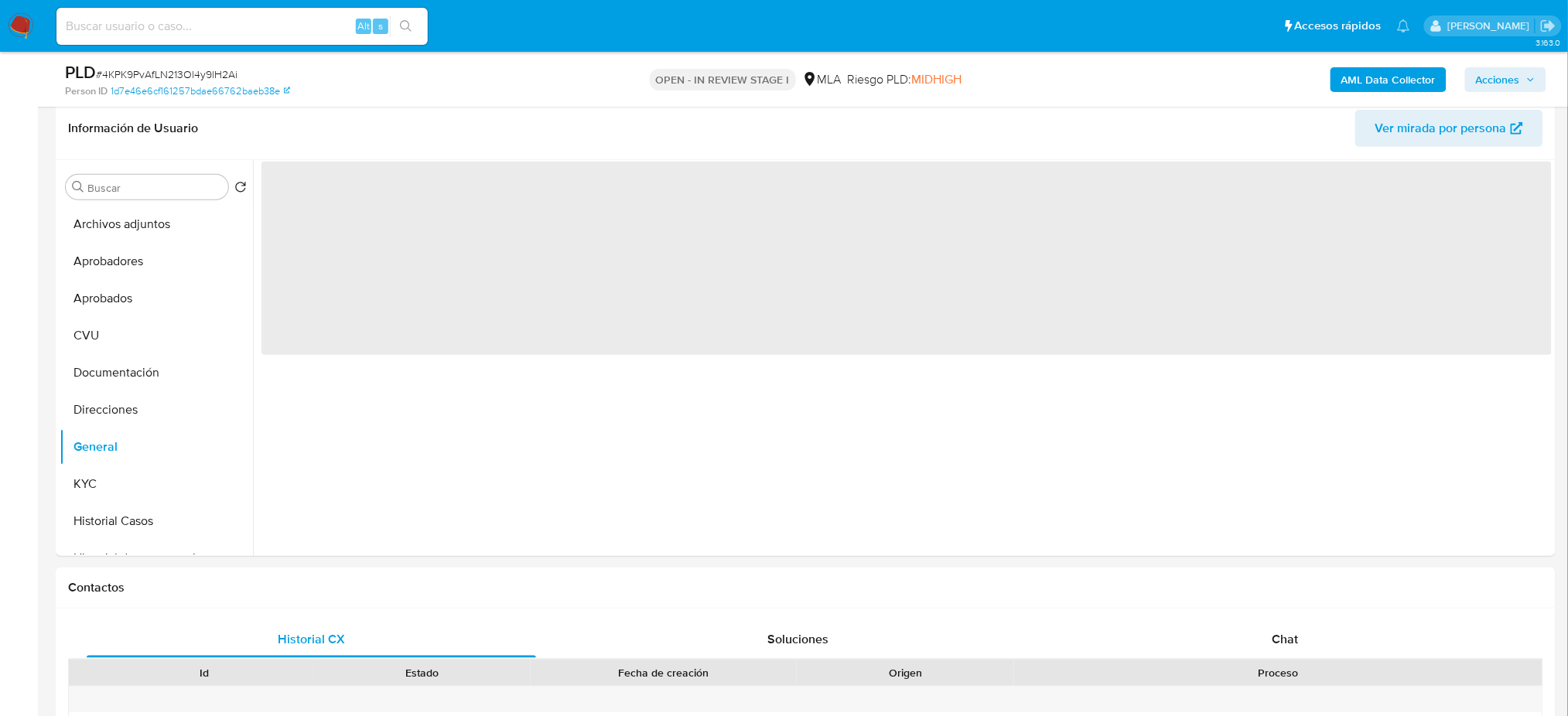
scroll to position [205, 0]
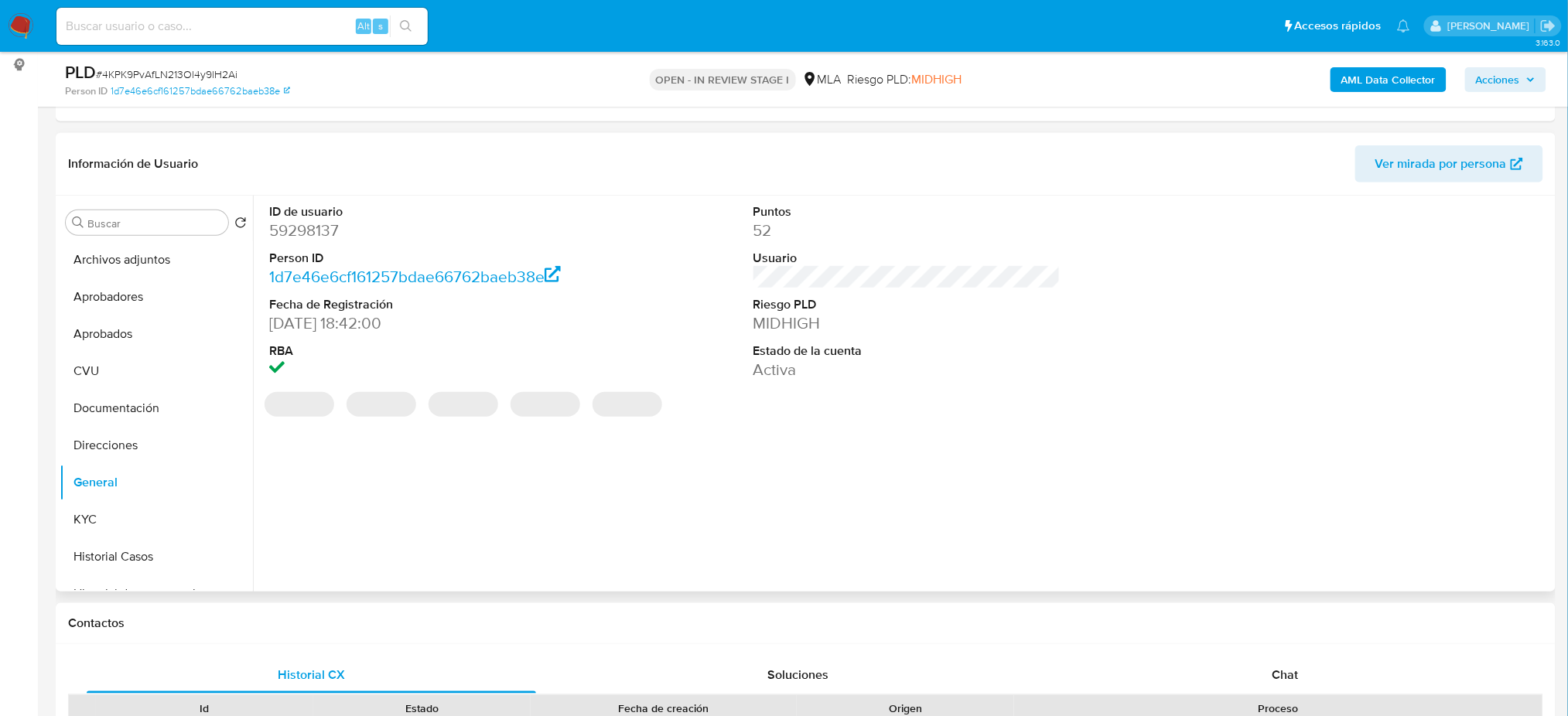
click at [322, 229] on dd "59298137" at bounding box center [423, 230] width 307 height 21
copy dd "59298137"
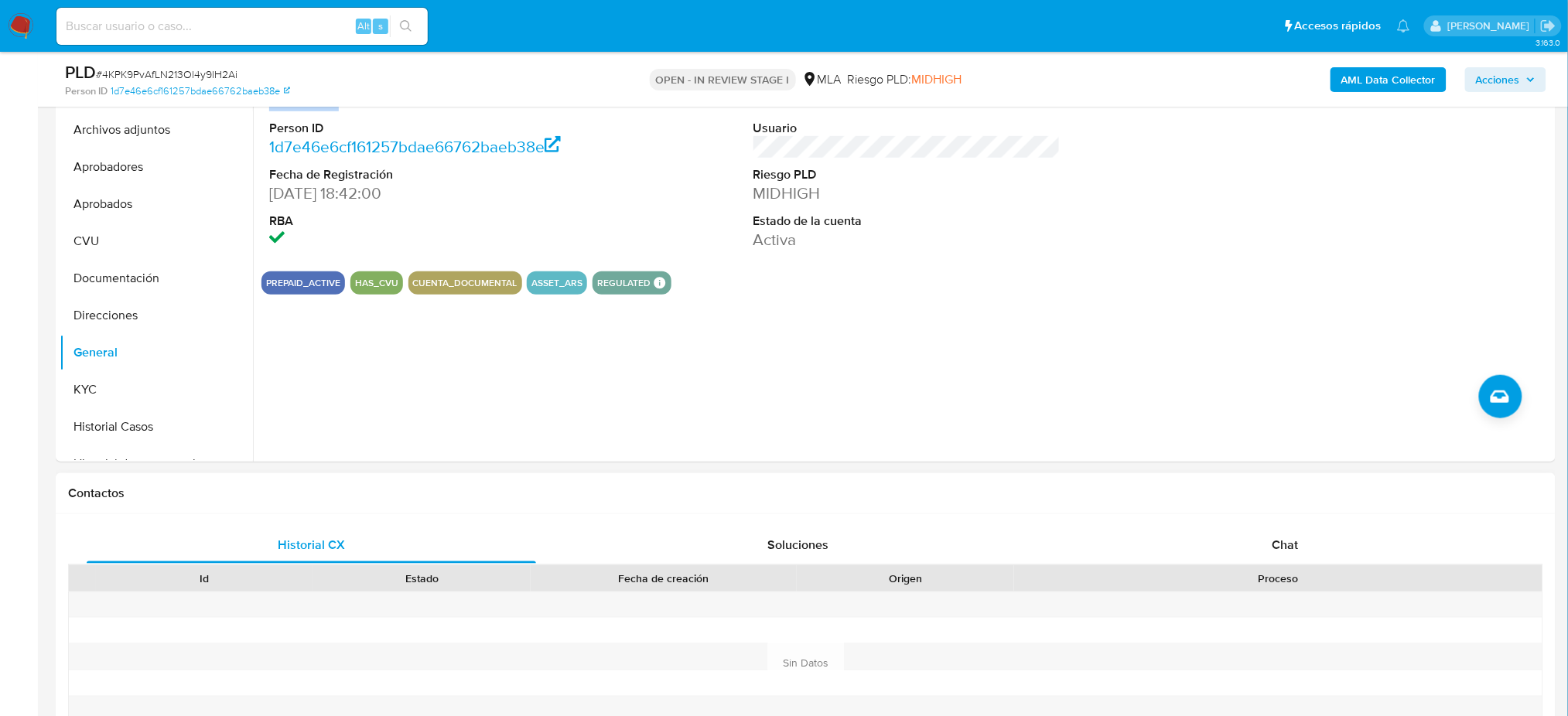
scroll to position [515, 0]
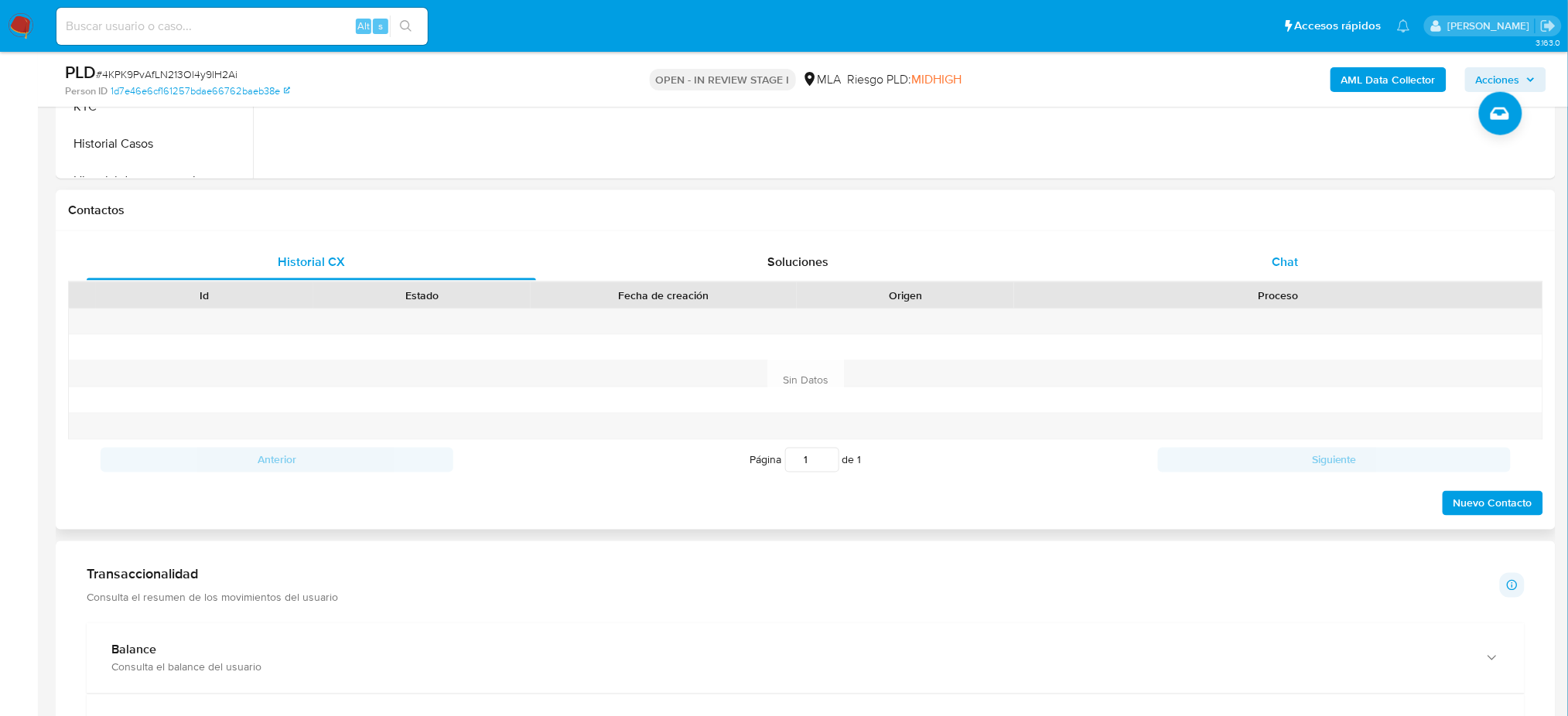
click at [1329, 245] on div "Chat" at bounding box center [1285, 261] width 450 height 37
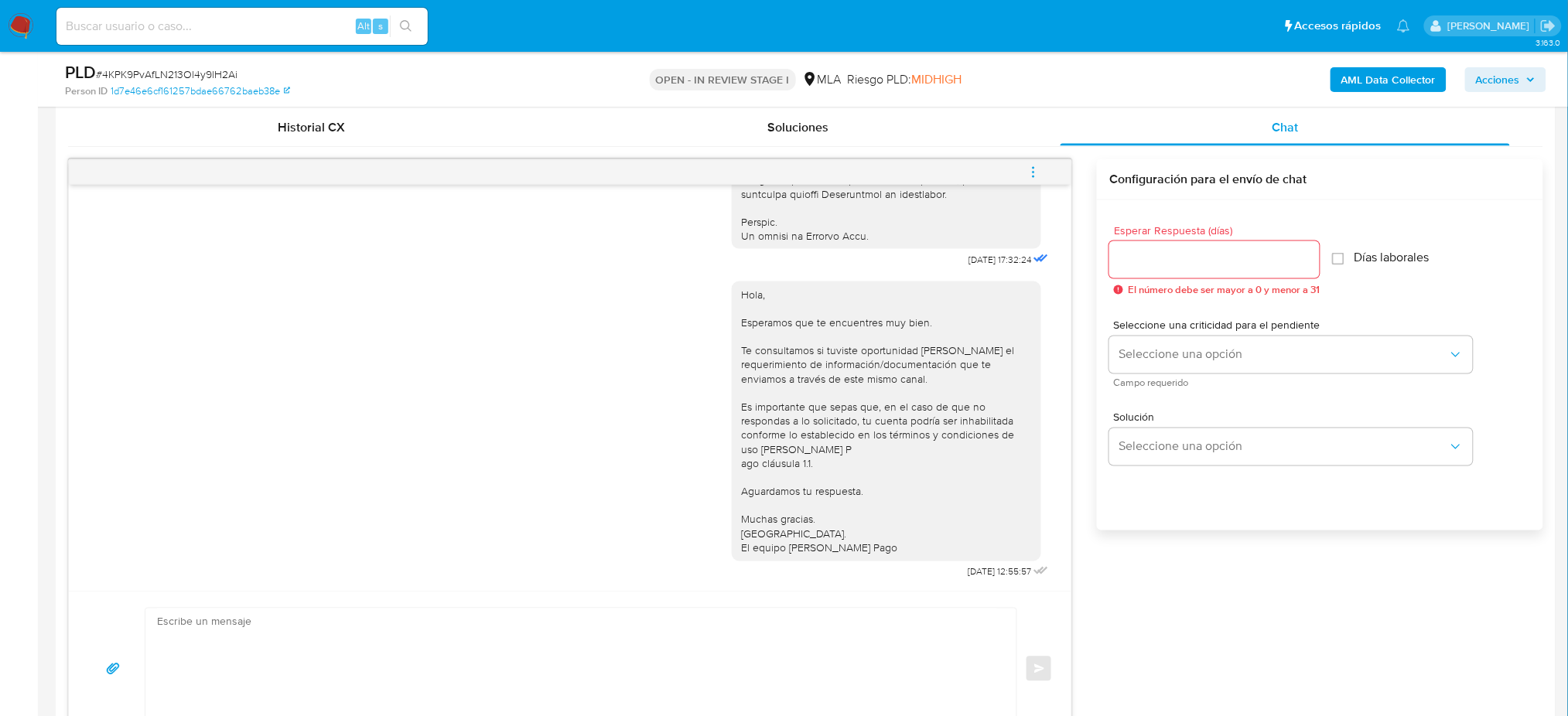
scroll to position [721, 0]
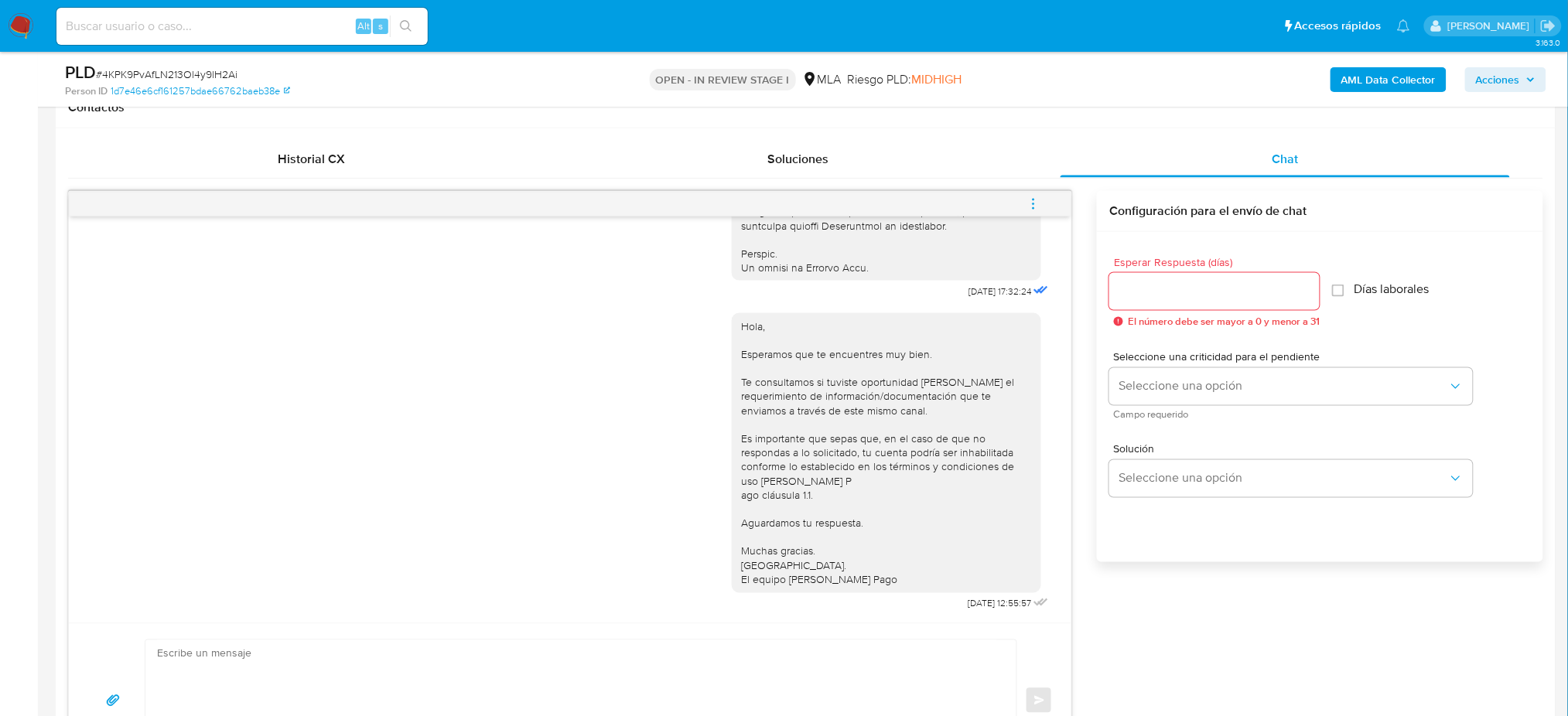
click at [1040, 205] on icon "menu-action" at bounding box center [1033, 204] width 14 height 14
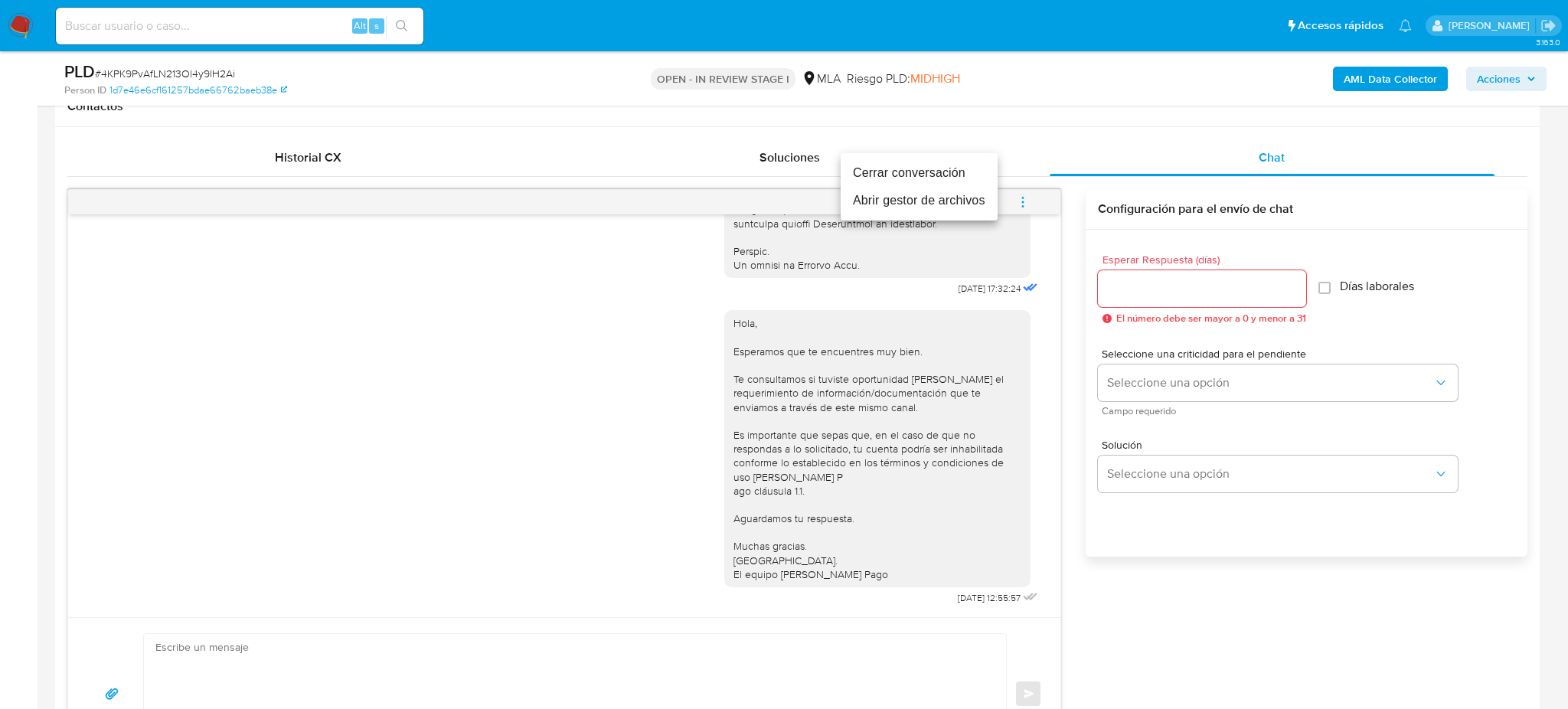
click at [921, 181] on li "Cerrar conversación" at bounding box center [919, 173] width 157 height 28
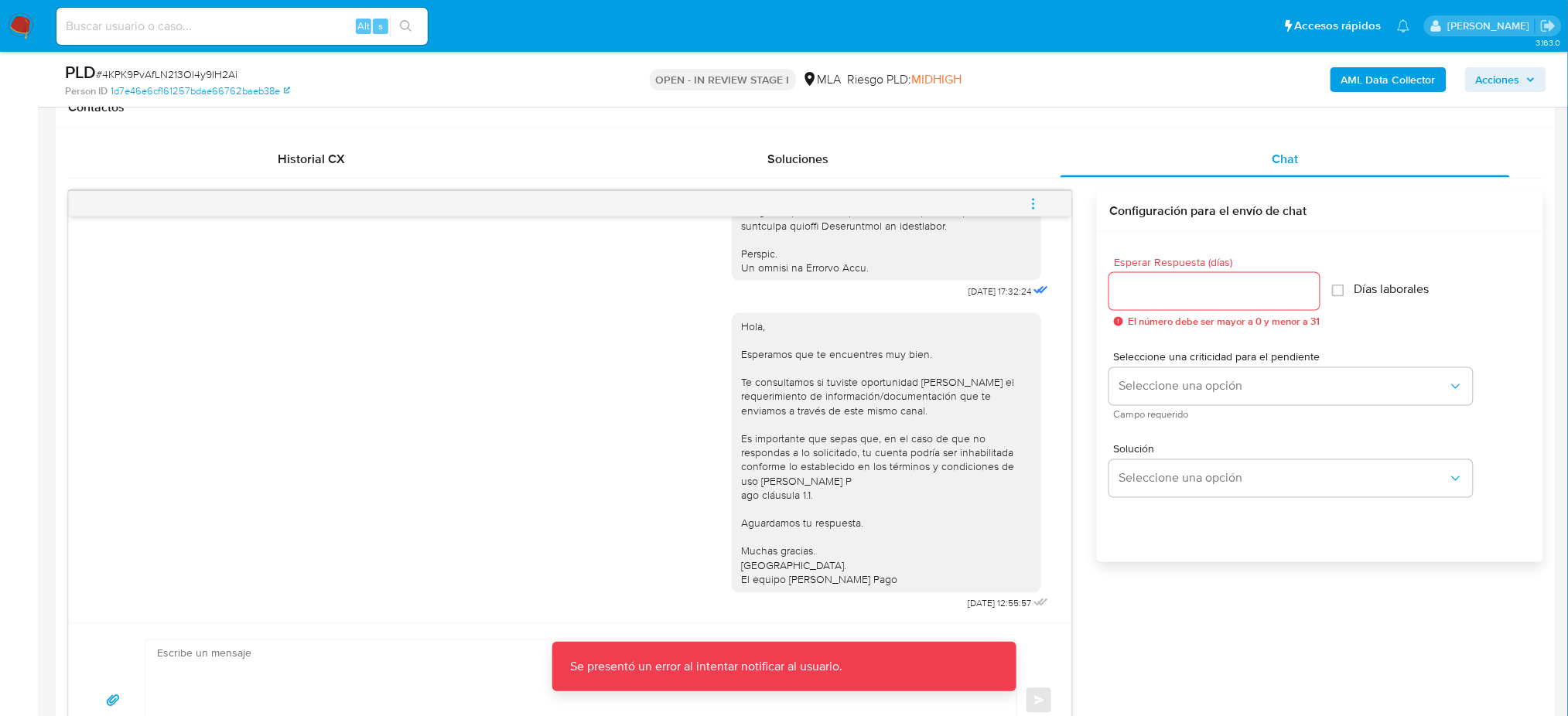
click at [1043, 207] on button "menu-action" at bounding box center [1033, 204] width 51 height 37
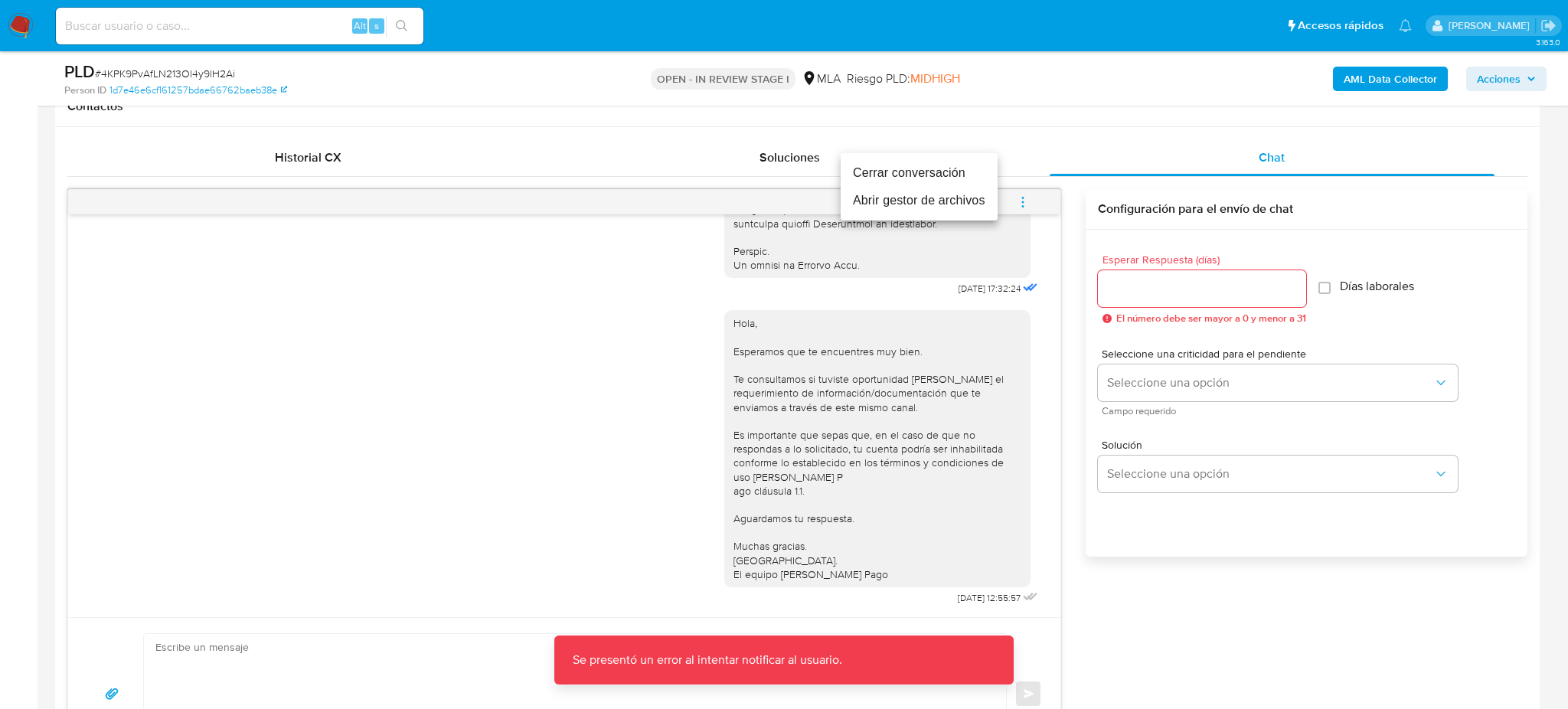
click at [921, 171] on li "Cerrar conversación" at bounding box center [919, 173] width 157 height 28
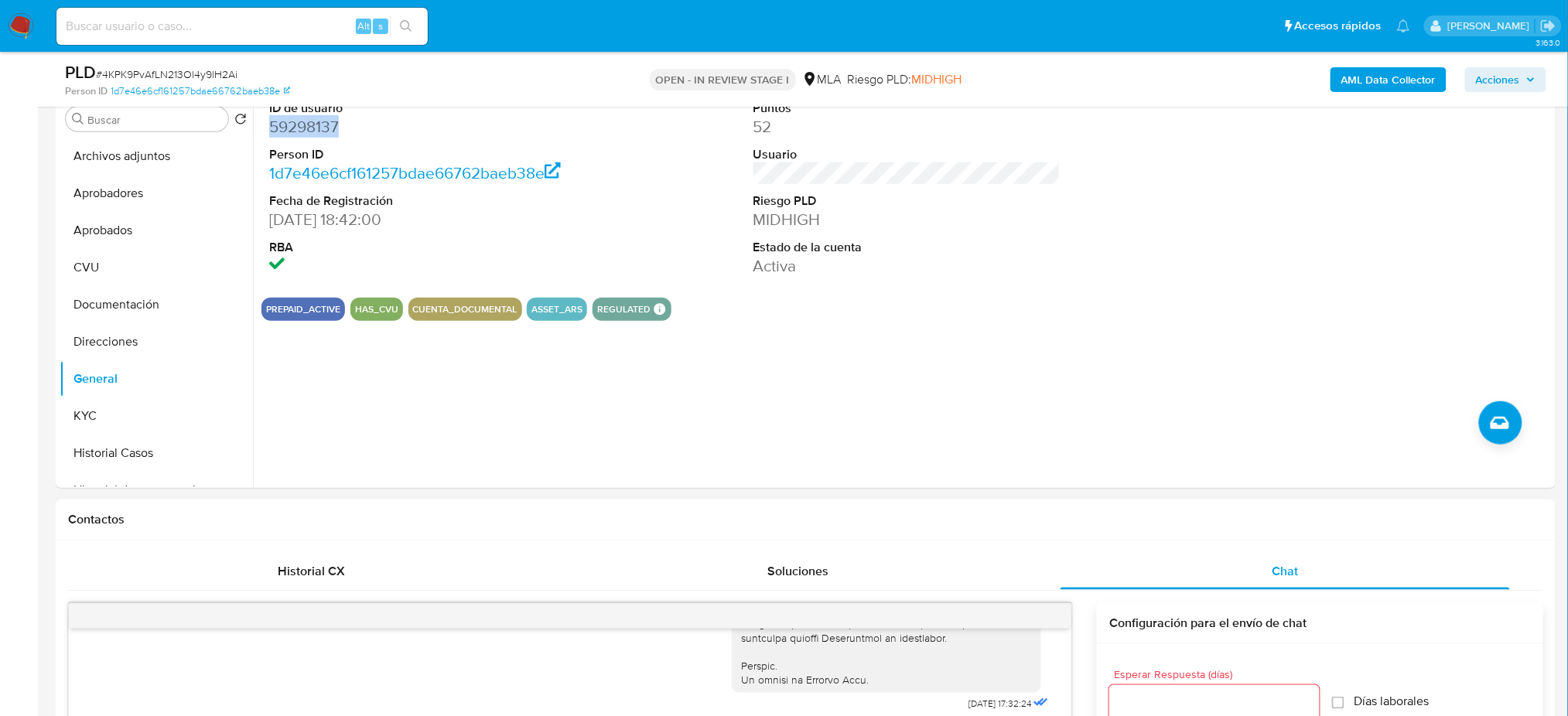
scroll to position [205, 0]
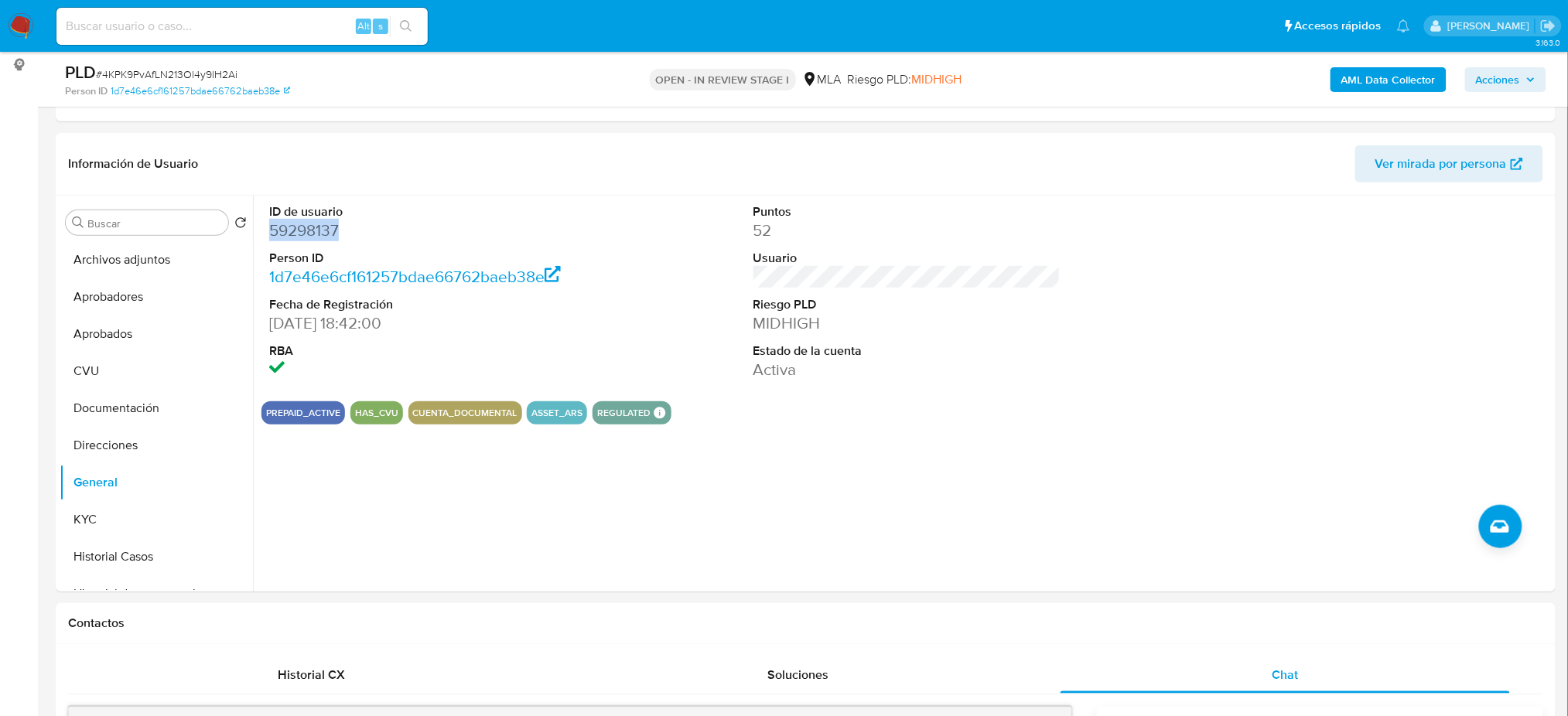
click at [1359, 81] on b "AML Data Collector" at bounding box center [1388, 80] width 94 height 25
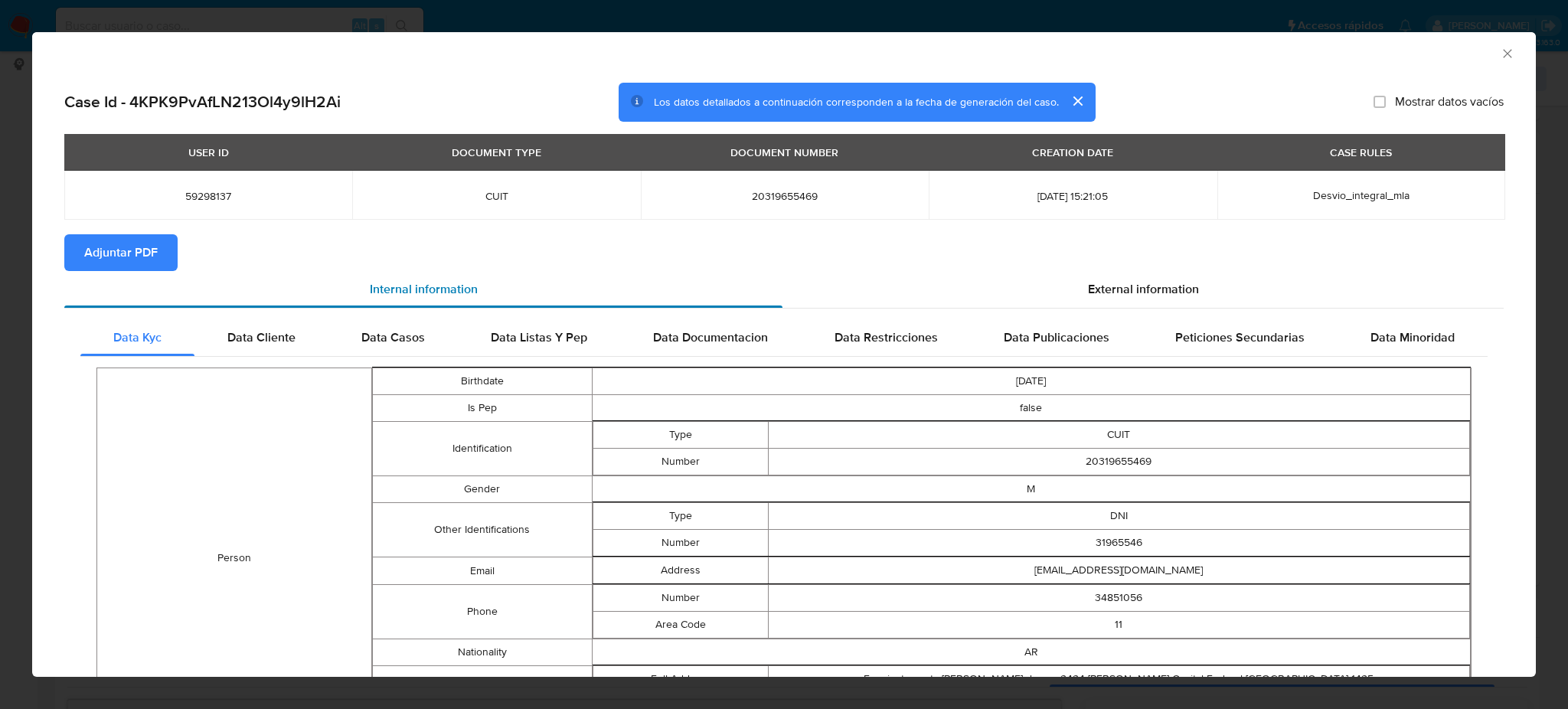
click at [152, 271] on div "Internal information" at bounding box center [423, 289] width 718 height 37
click at [144, 262] on span "Adjuntar PDF" at bounding box center [121, 252] width 74 height 33
drag, startPoint x: 1487, startPoint y: 49, endPoint x: 1369, endPoint y: 217, distance: 205.3
click at [1499, 48] on icon "Cerrar ventana" at bounding box center [1507, 53] width 16 height 16
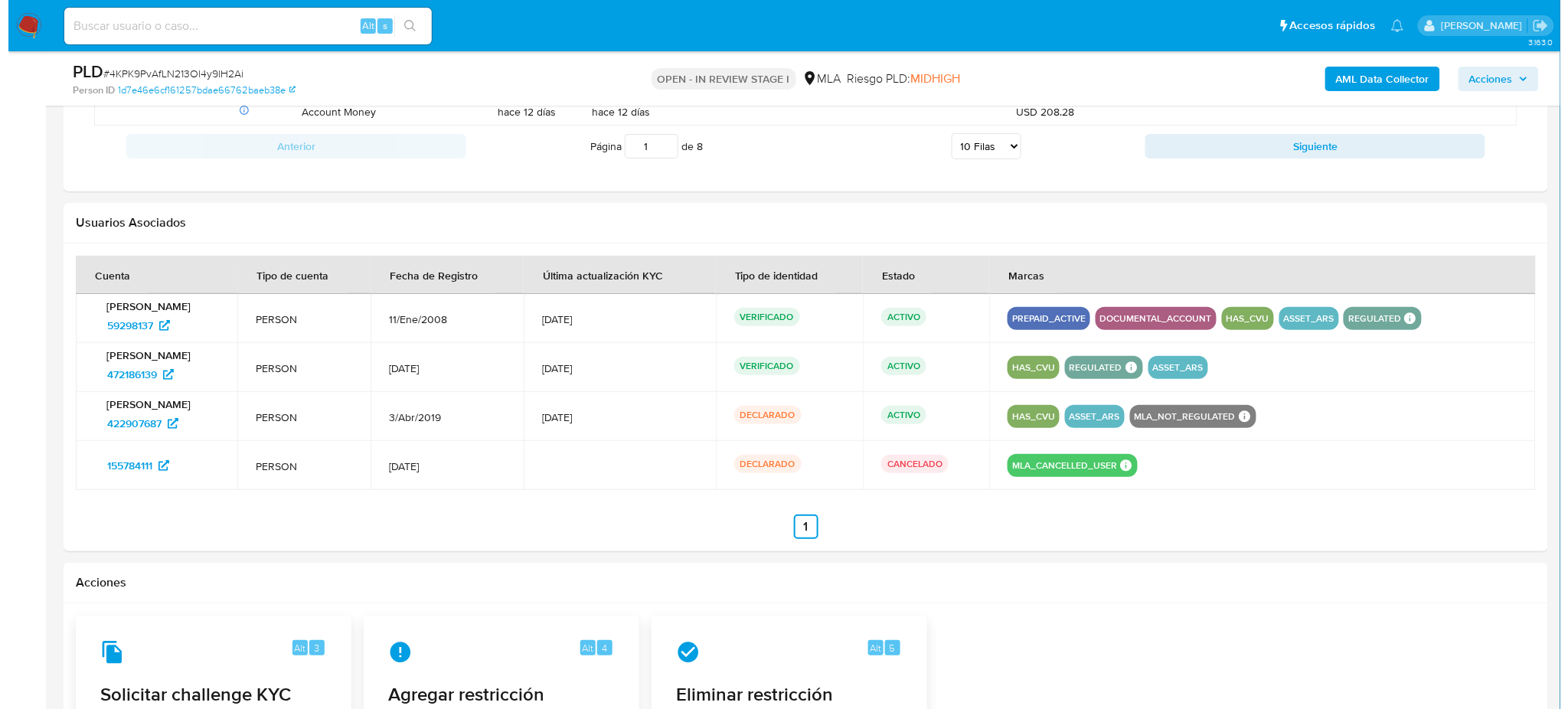
scroll to position [2245, 0]
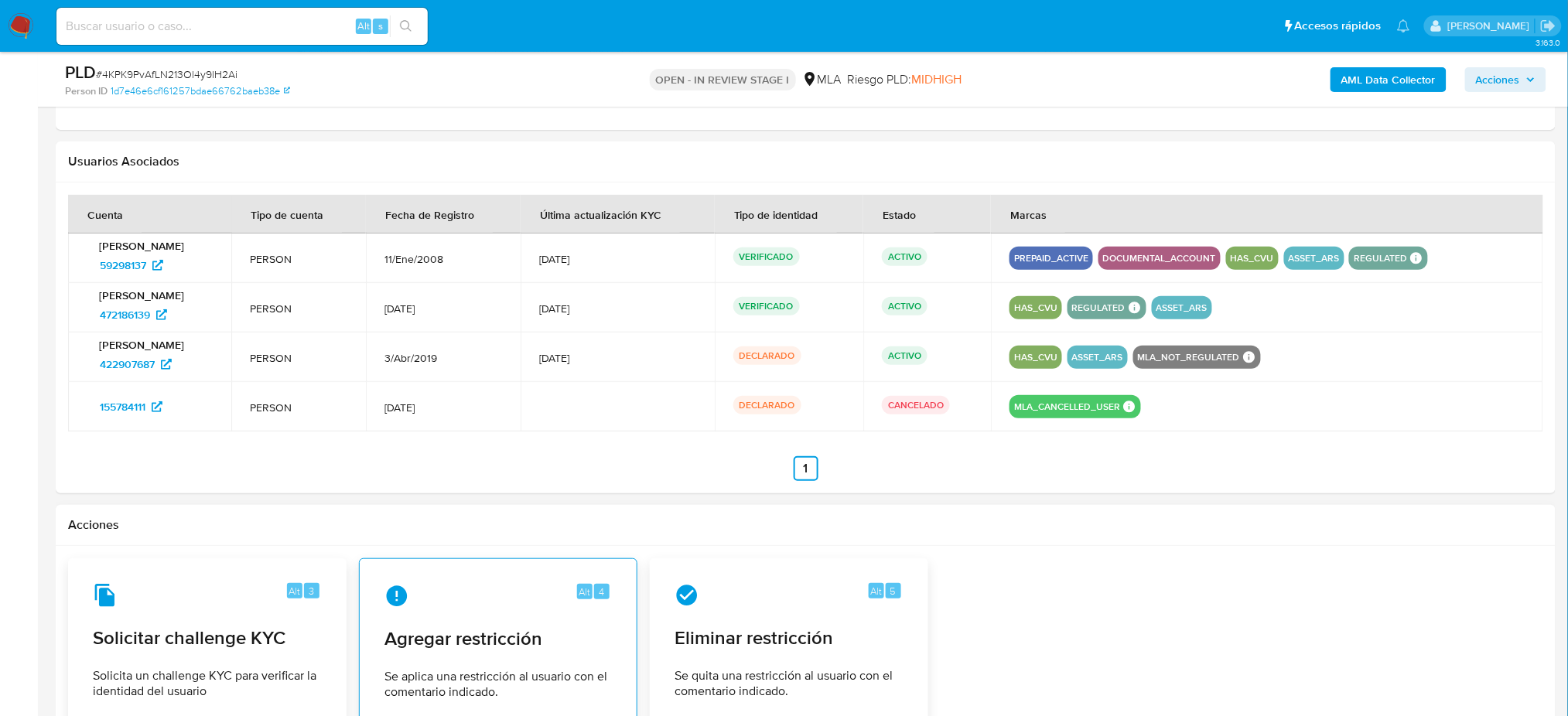
click at [522, 601] on div "Alt 4" at bounding box center [498, 596] width 228 height 25
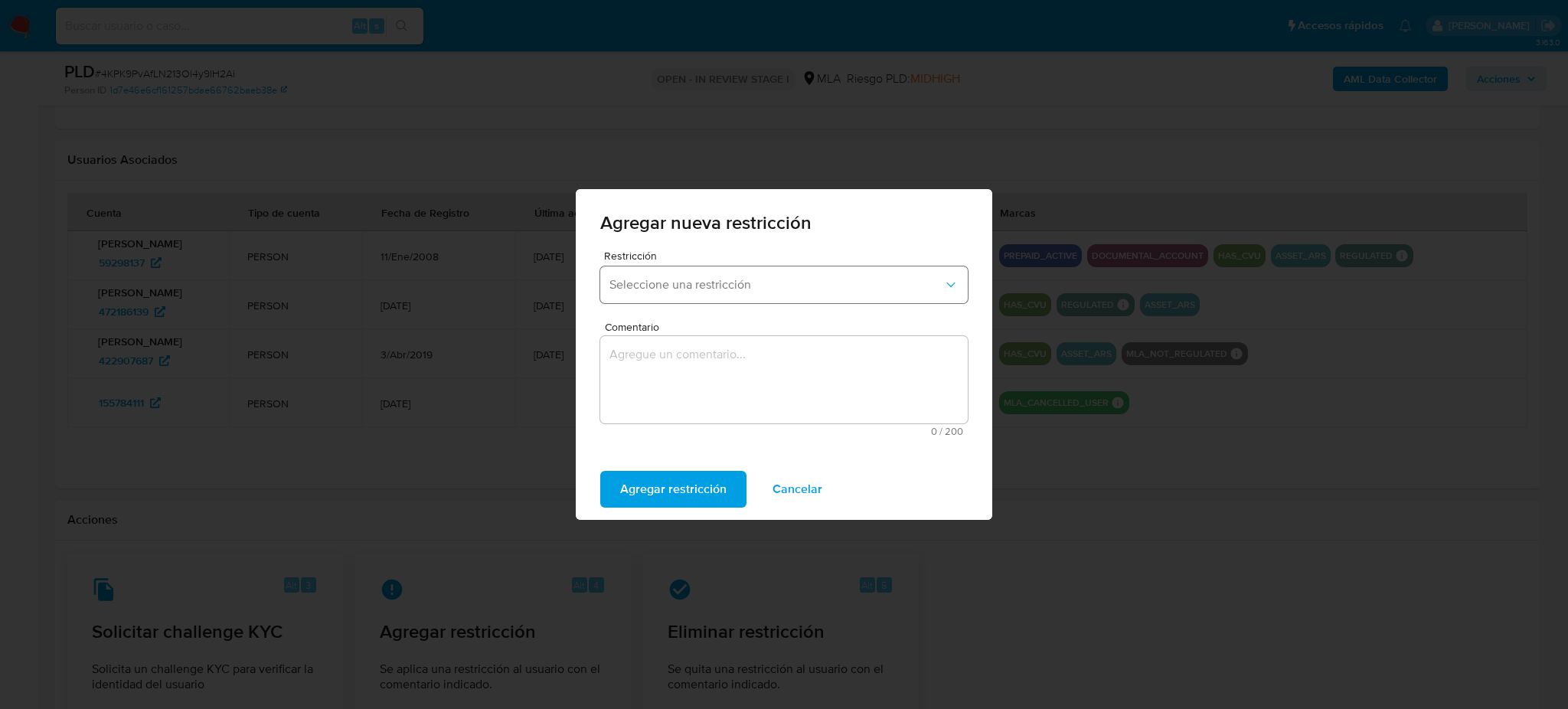
click at [731, 276] on button "Seleccione una restricción" at bounding box center [784, 284] width 368 height 37
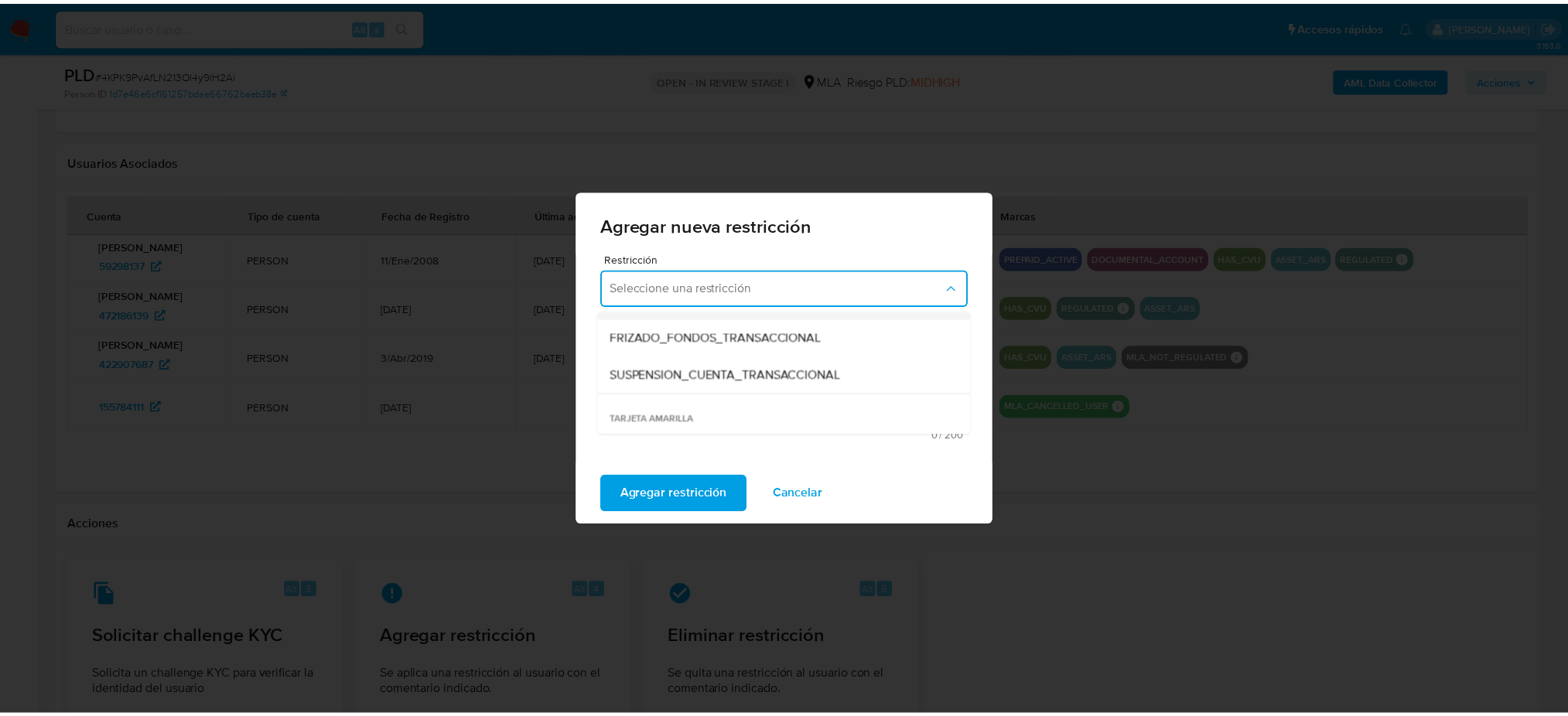
scroll to position [205, 0]
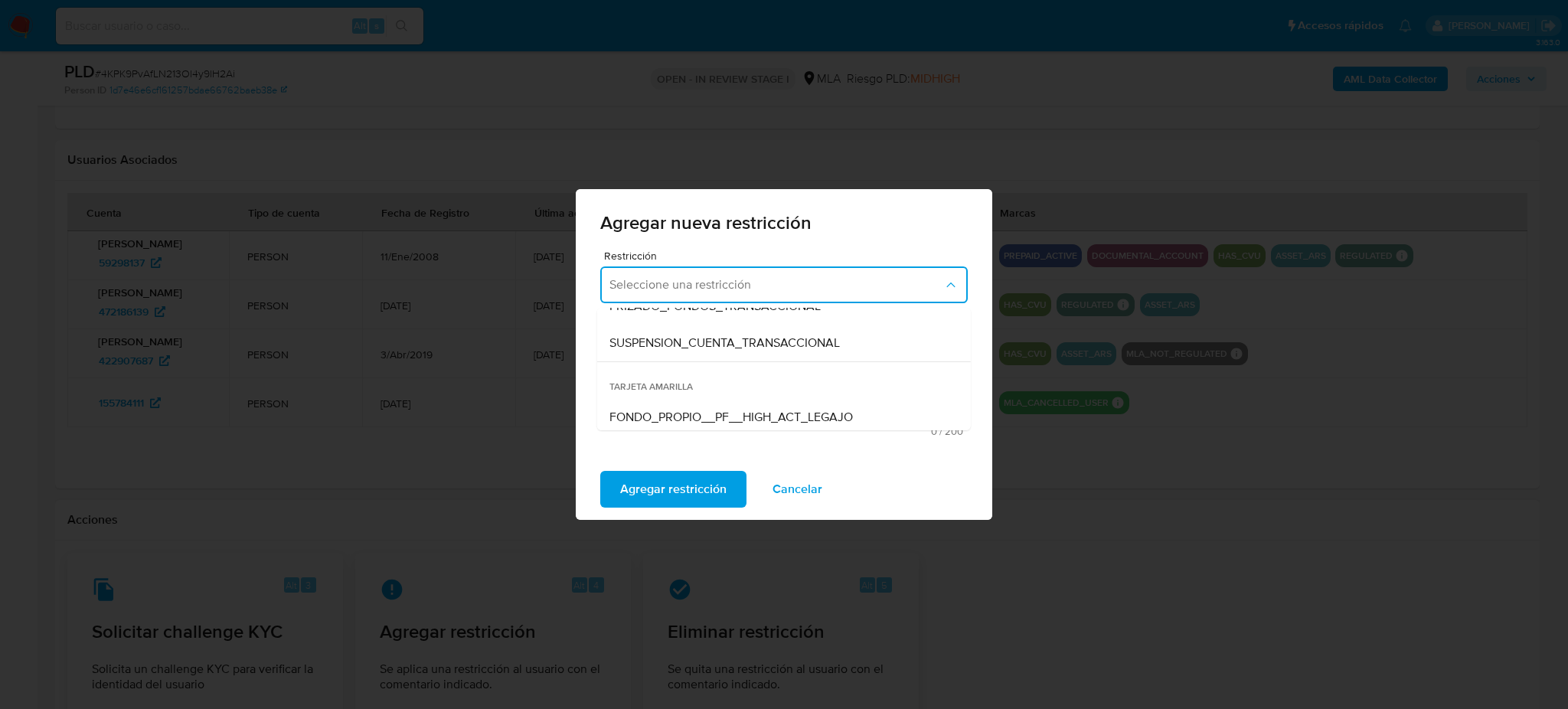
click at [701, 345] on span "SUSPENSION_CUENTA_TRANSACCIONAL" at bounding box center [724, 343] width 230 height 16
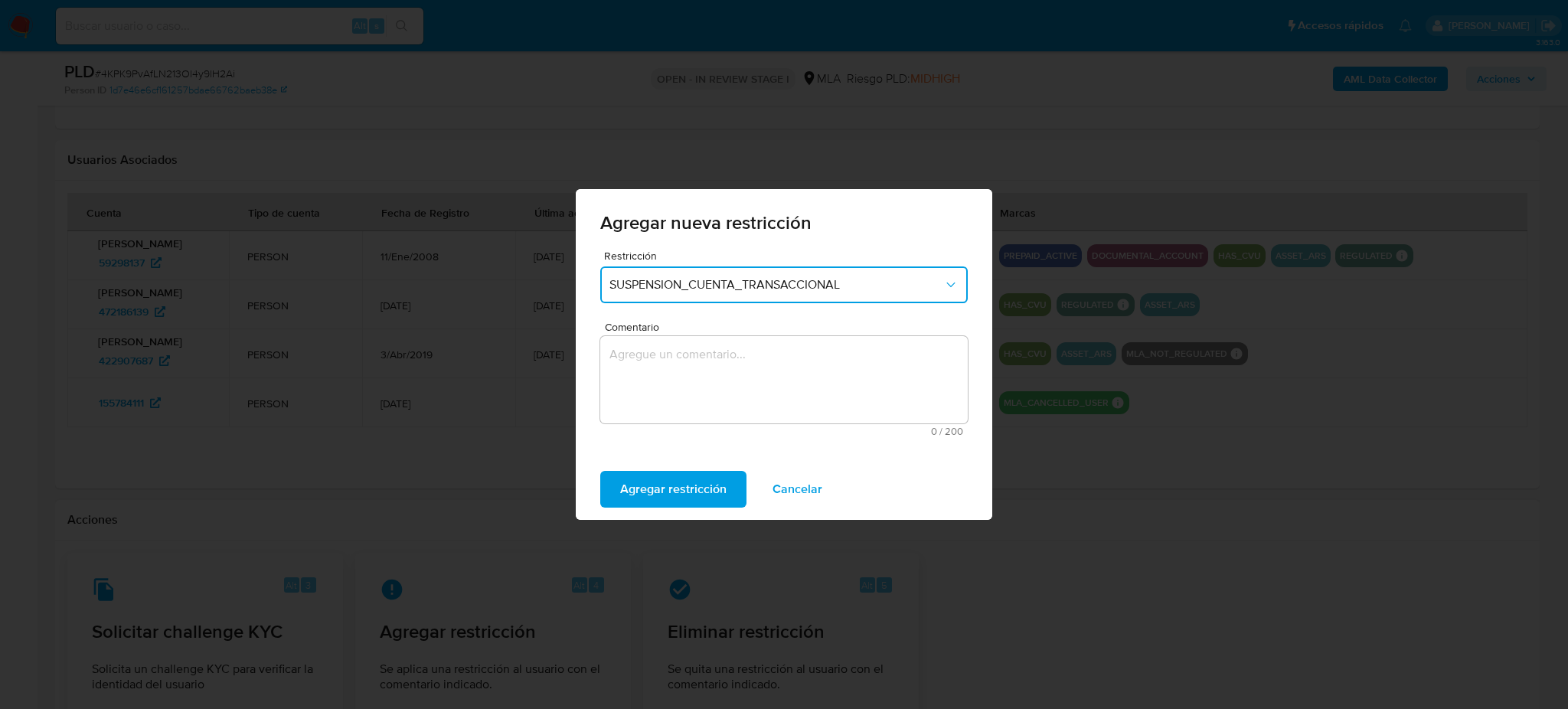
click at [699, 377] on textarea "Comentario" at bounding box center [784, 379] width 368 height 87
type textarea "AML"
click at [677, 465] on div "Agregar restricción Cancelar" at bounding box center [784, 488] width 416 height 61
click at [675, 481] on span "Agregar restricción" at bounding box center [673, 488] width 106 height 33
click at [675, 481] on button "Confirmar" at bounding box center [648, 488] width 95 height 37
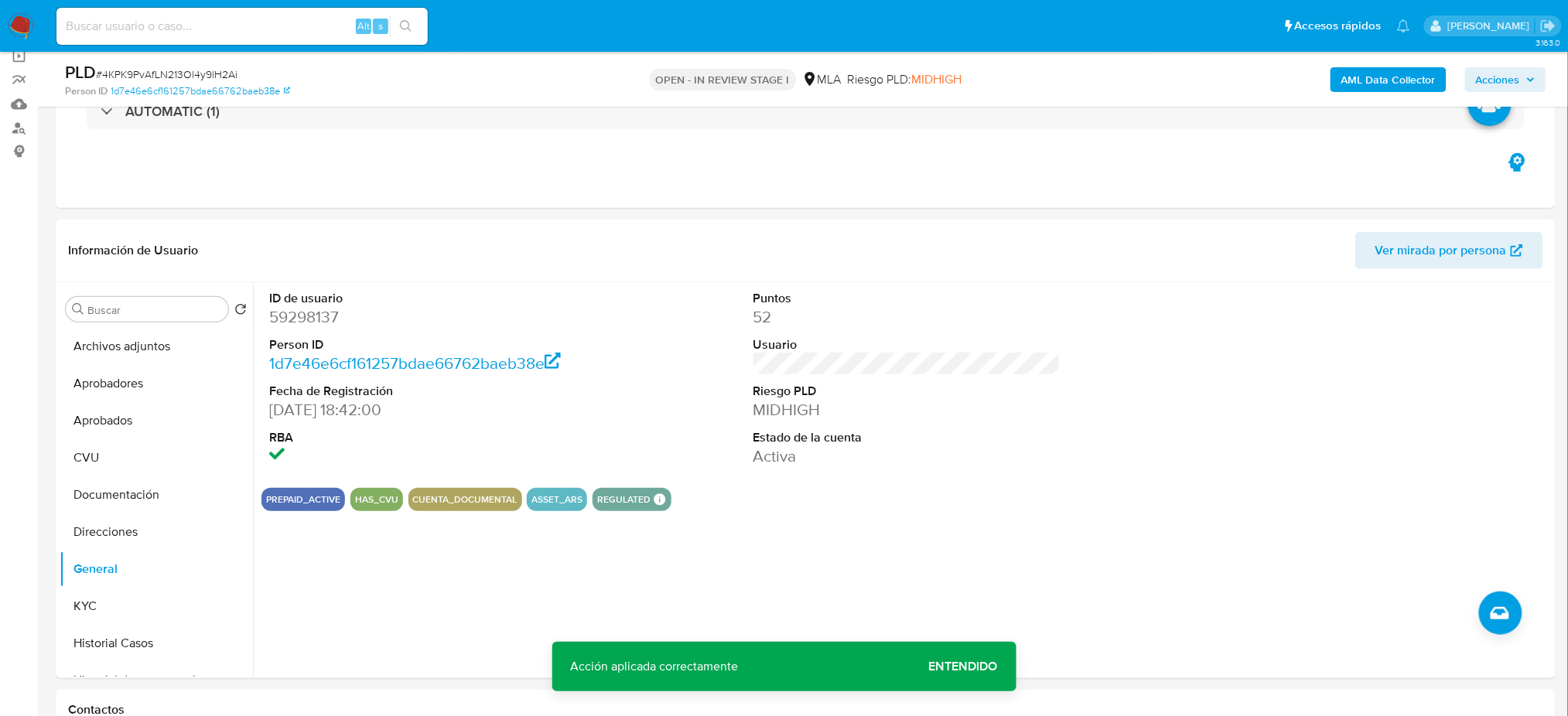
scroll to position [103, 0]
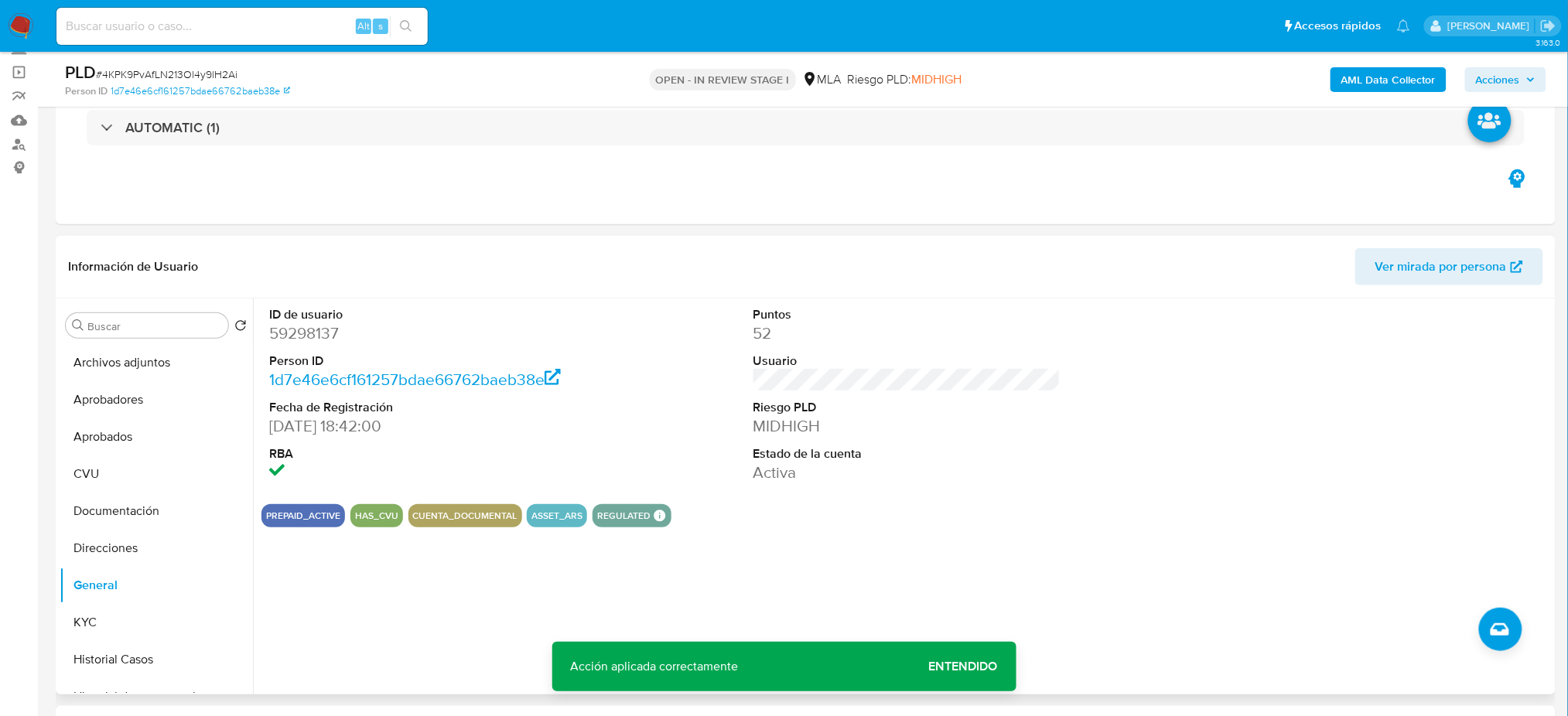
click at [319, 339] on dd "59298137" at bounding box center [423, 333] width 307 height 21
copy dd "59298137"
drag, startPoint x: 100, startPoint y: 363, endPoint x: 210, endPoint y: 373, distance: 110.5
click at [99, 363] on button "Archivos adjuntos" at bounding box center [149, 362] width 181 height 37
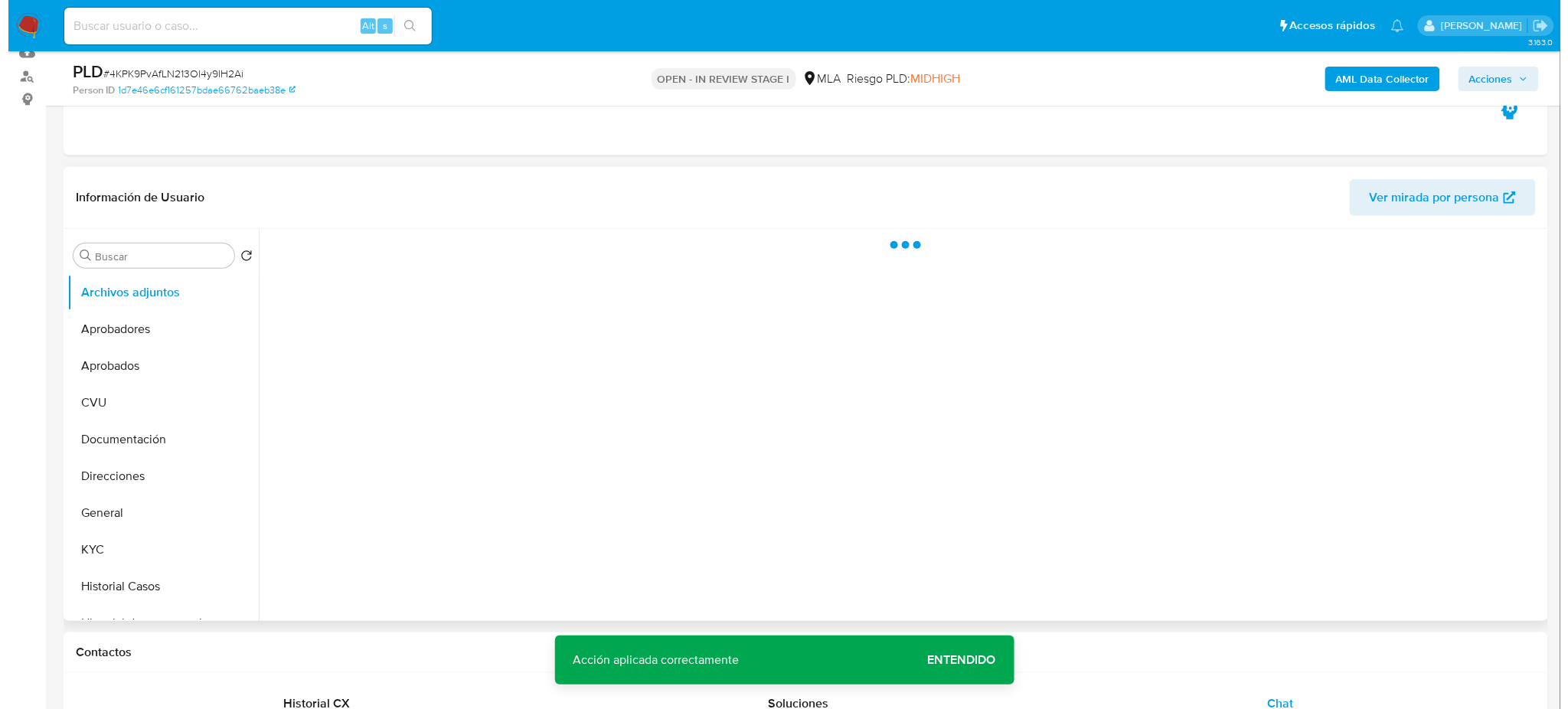
scroll to position [203, 0]
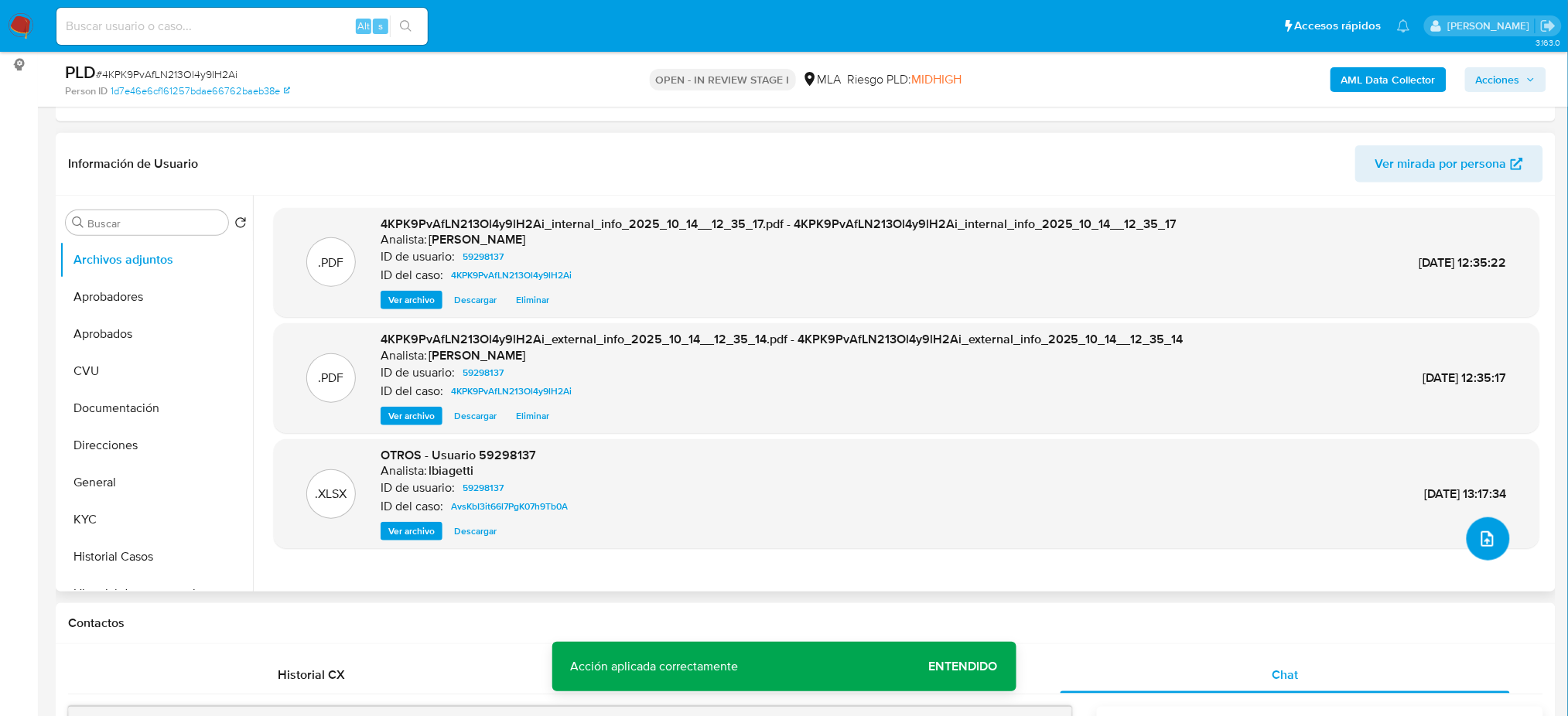
click at [1478, 544] on icon "upload-file" at bounding box center [1487, 539] width 18 height 18
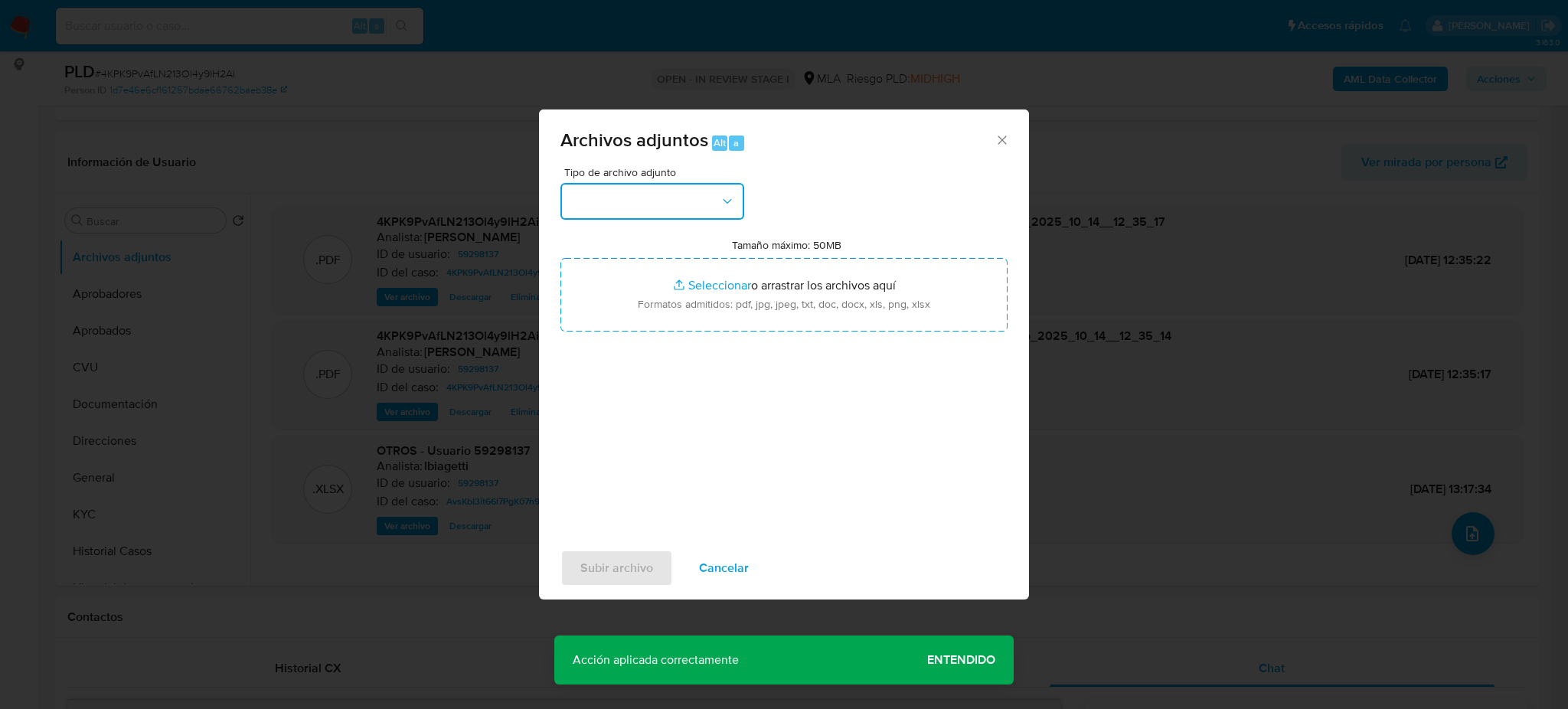
click at [656, 207] on button "button" at bounding box center [652, 201] width 184 height 37
click at [604, 341] on span "OTROS" at bounding box center [589, 332] width 40 height 16
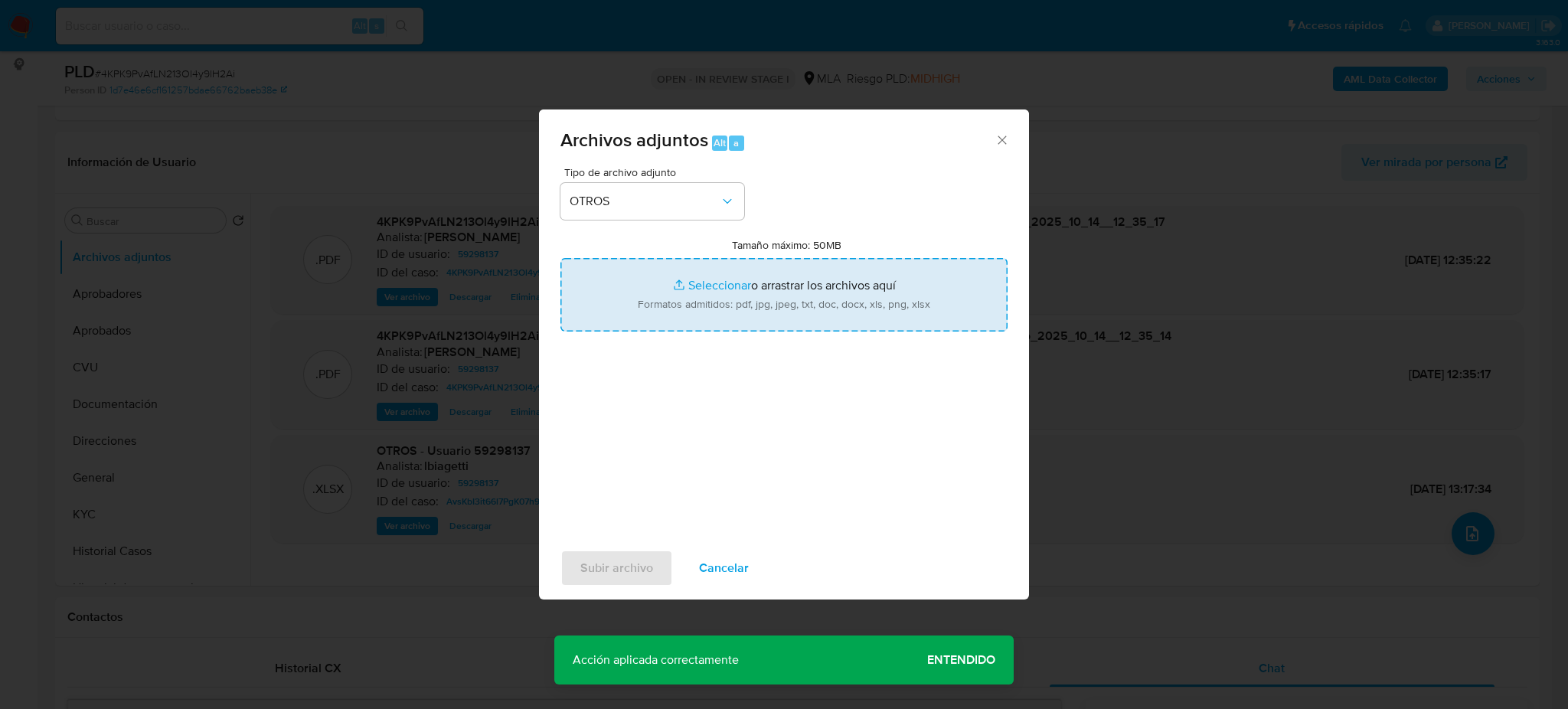
click at [708, 310] on input "Tamaño máximo: 50MB Seleccionar archivos" at bounding box center [783, 295] width 447 height 74
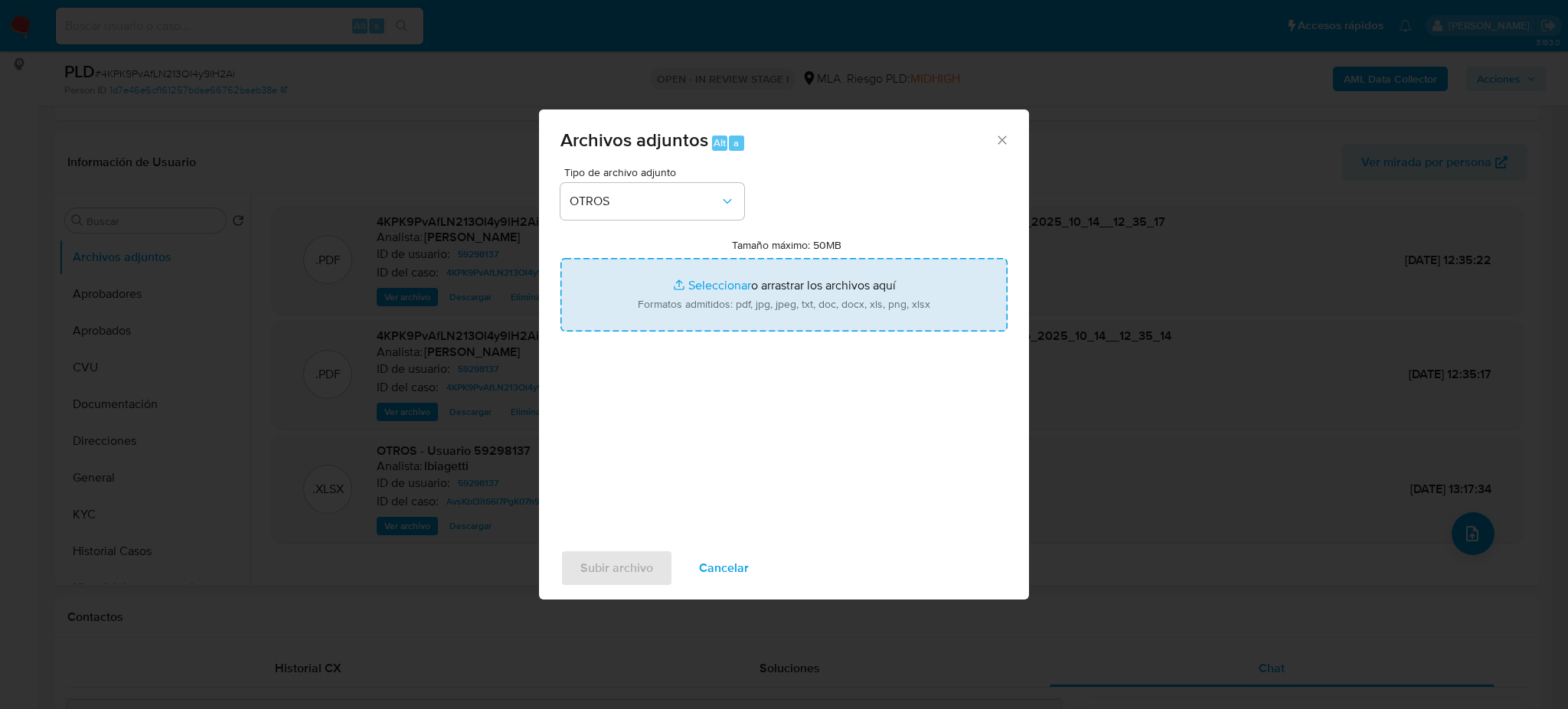
type input "C:\fakepath\Caselog 4KPK9PvAfLN213Ol4y9lH2Ai_2025_08_19_15_15_42.docx"
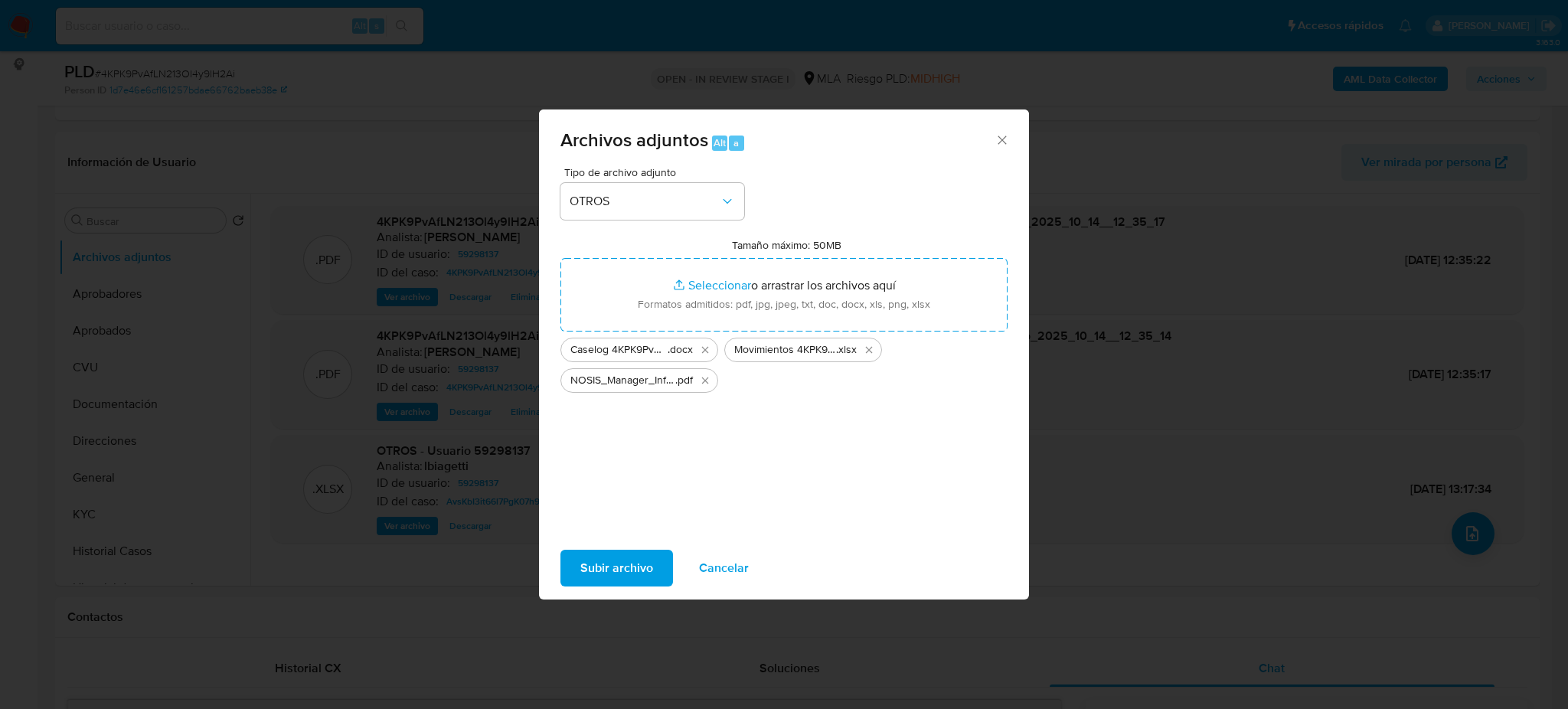
click at [611, 567] on span "Subir archivo" at bounding box center [616, 568] width 73 height 33
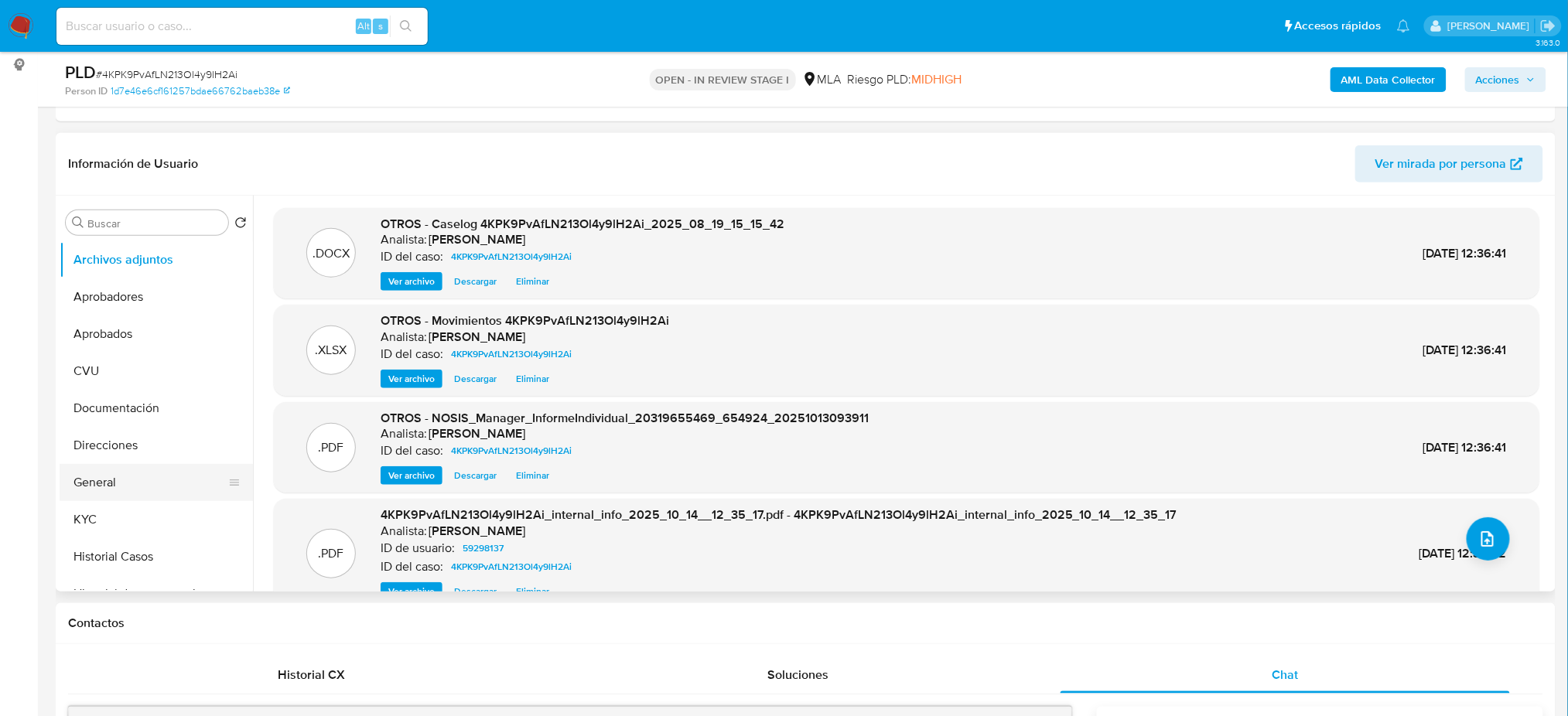
click at [135, 474] on button "General" at bounding box center [149, 482] width 181 height 37
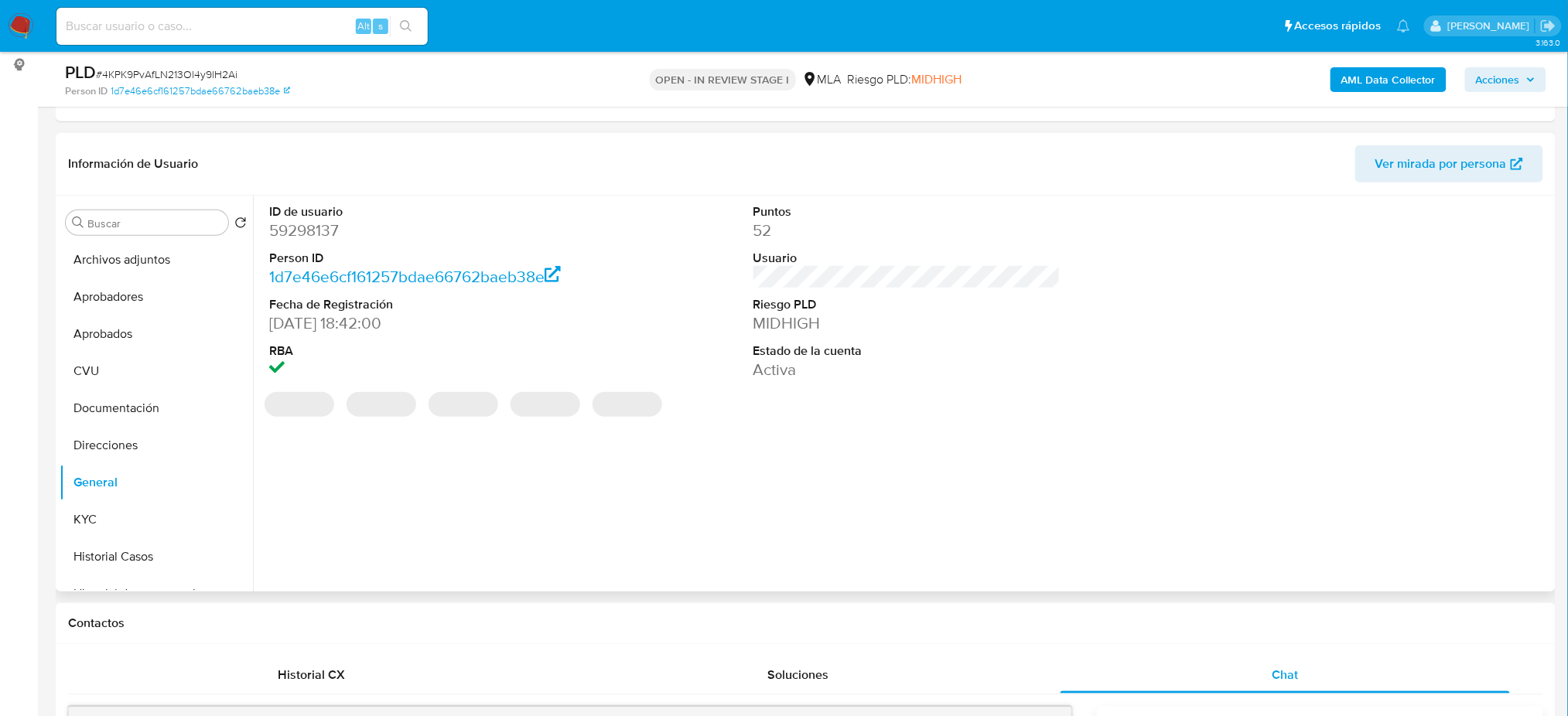
drag, startPoint x: 326, startPoint y: 220, endPoint x: 314, endPoint y: 224, distance: 12.6
click at [314, 224] on dd "59298137" at bounding box center [423, 230] width 307 height 21
click at [314, 224] on dd "59298137" at bounding box center [423, 230] width 307 height 21
copy dd "59298137"
click at [1529, 83] on icon "button" at bounding box center [1530, 79] width 9 height 9
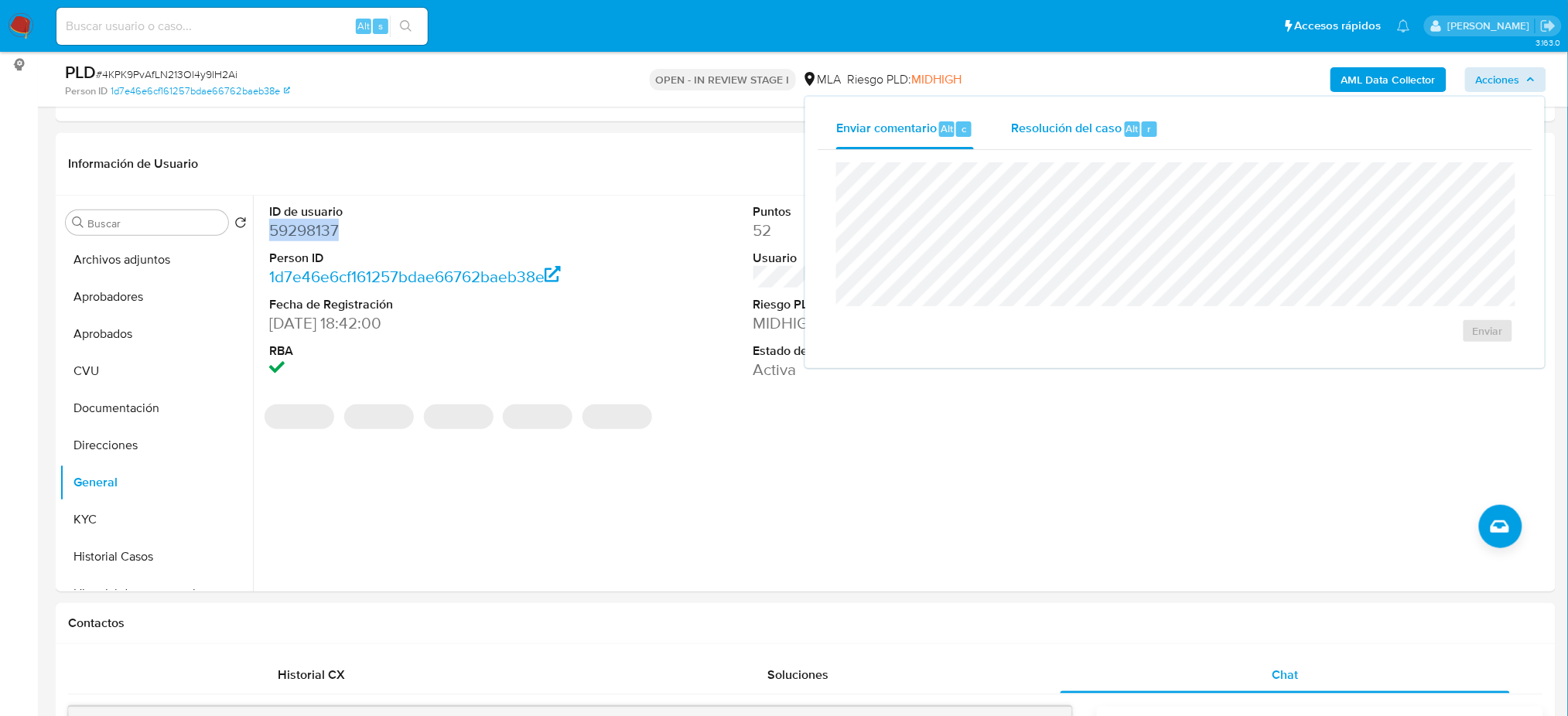
click at [1070, 117] on div "Resolución del caso Alt r" at bounding box center [1084, 129] width 148 height 40
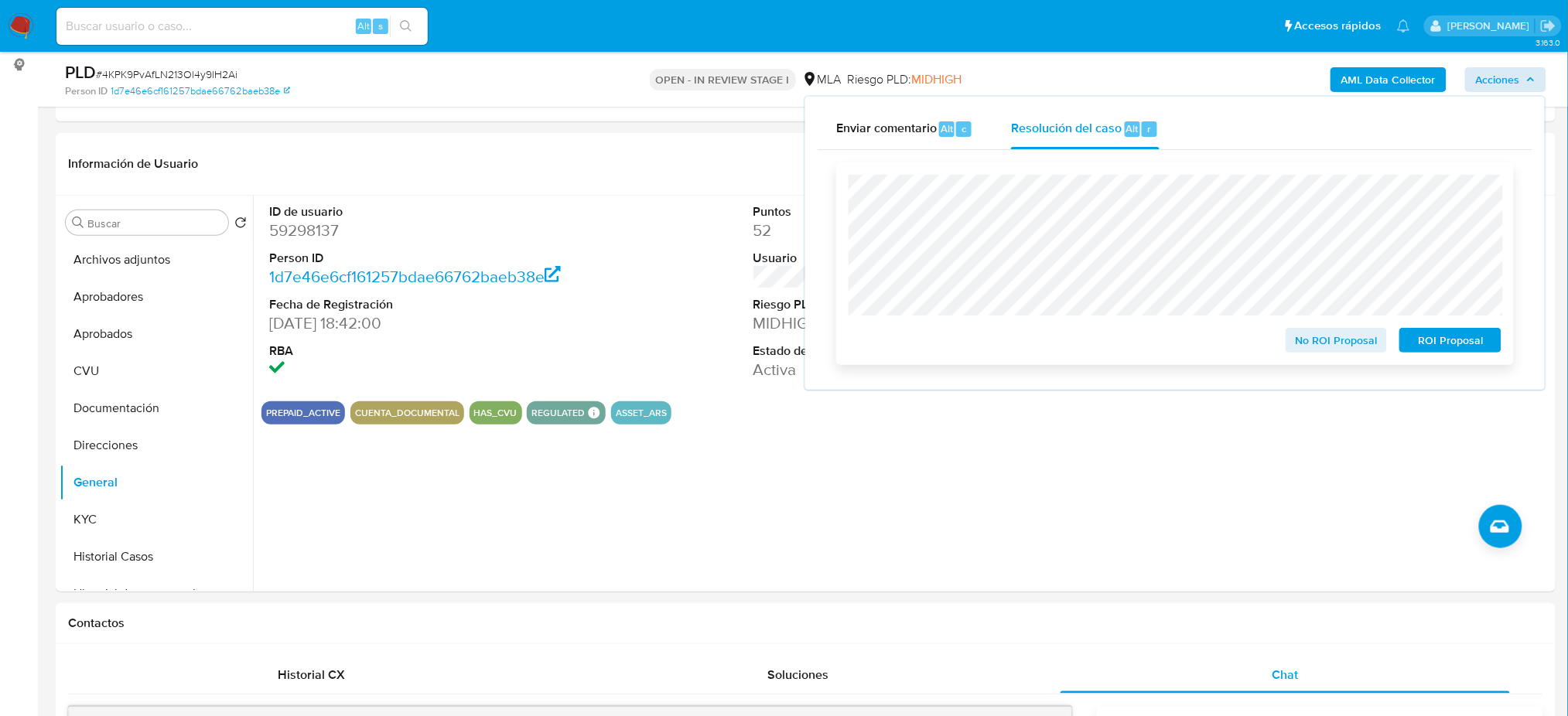
click at [1488, 339] on span "ROI Proposal" at bounding box center [1450, 340] width 80 height 21
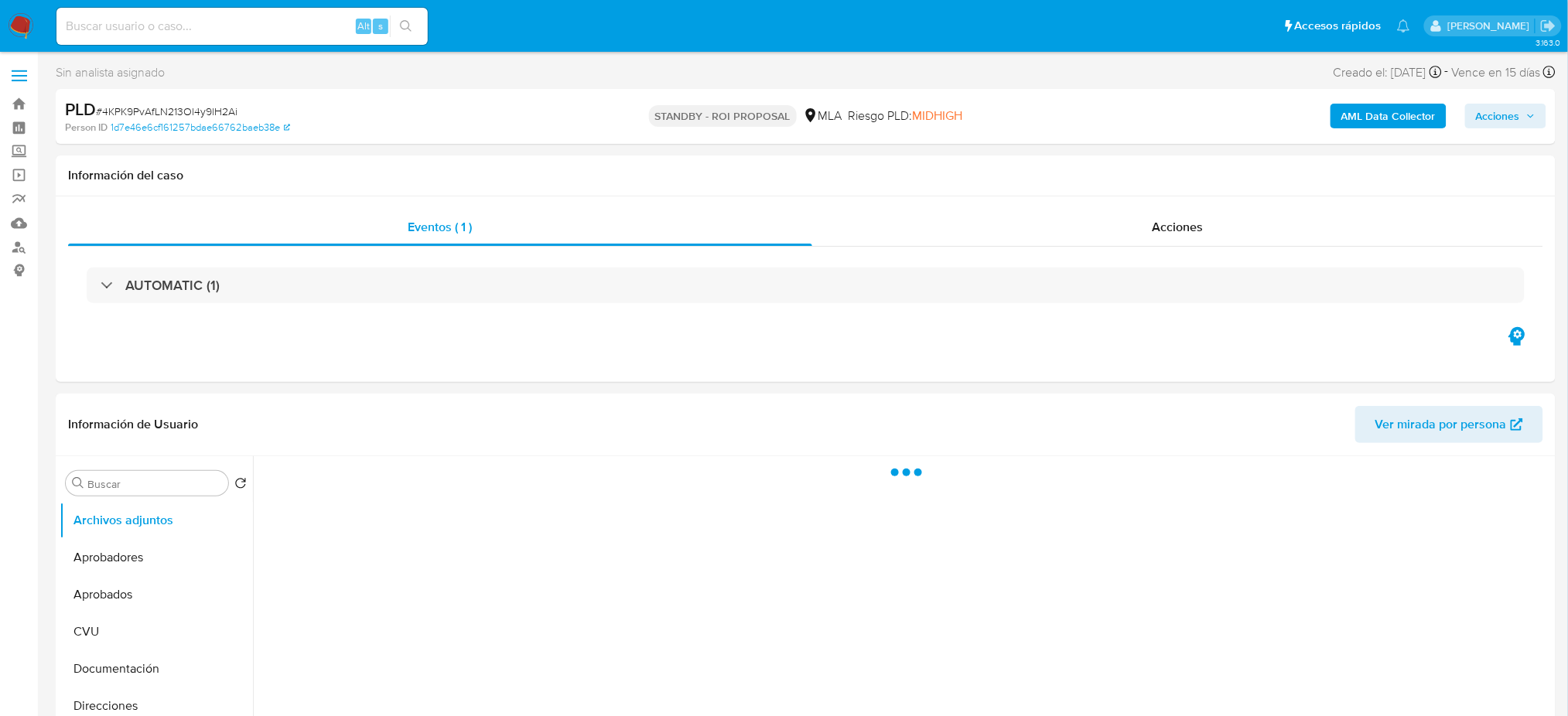
select select "10"
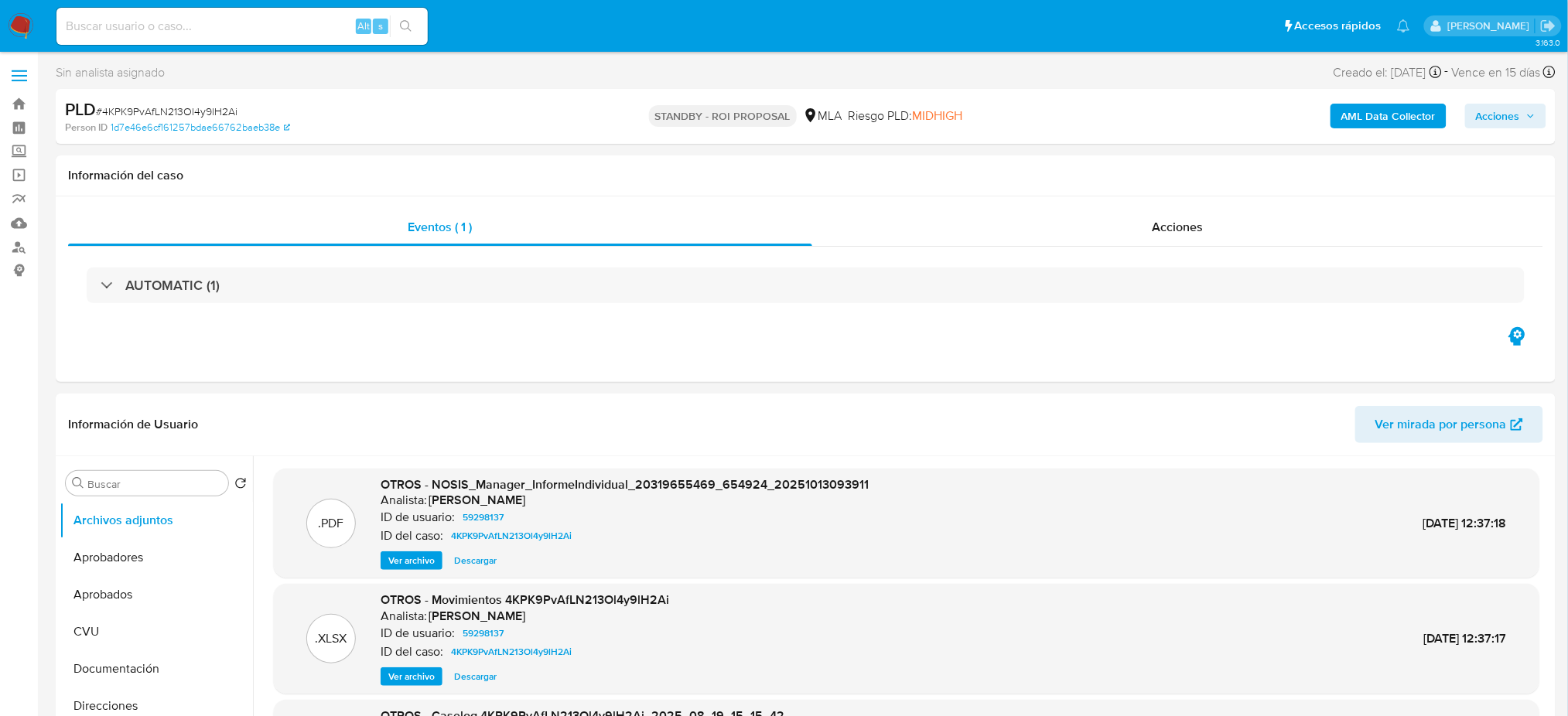
click at [18, 20] on img at bounding box center [21, 26] width 26 height 26
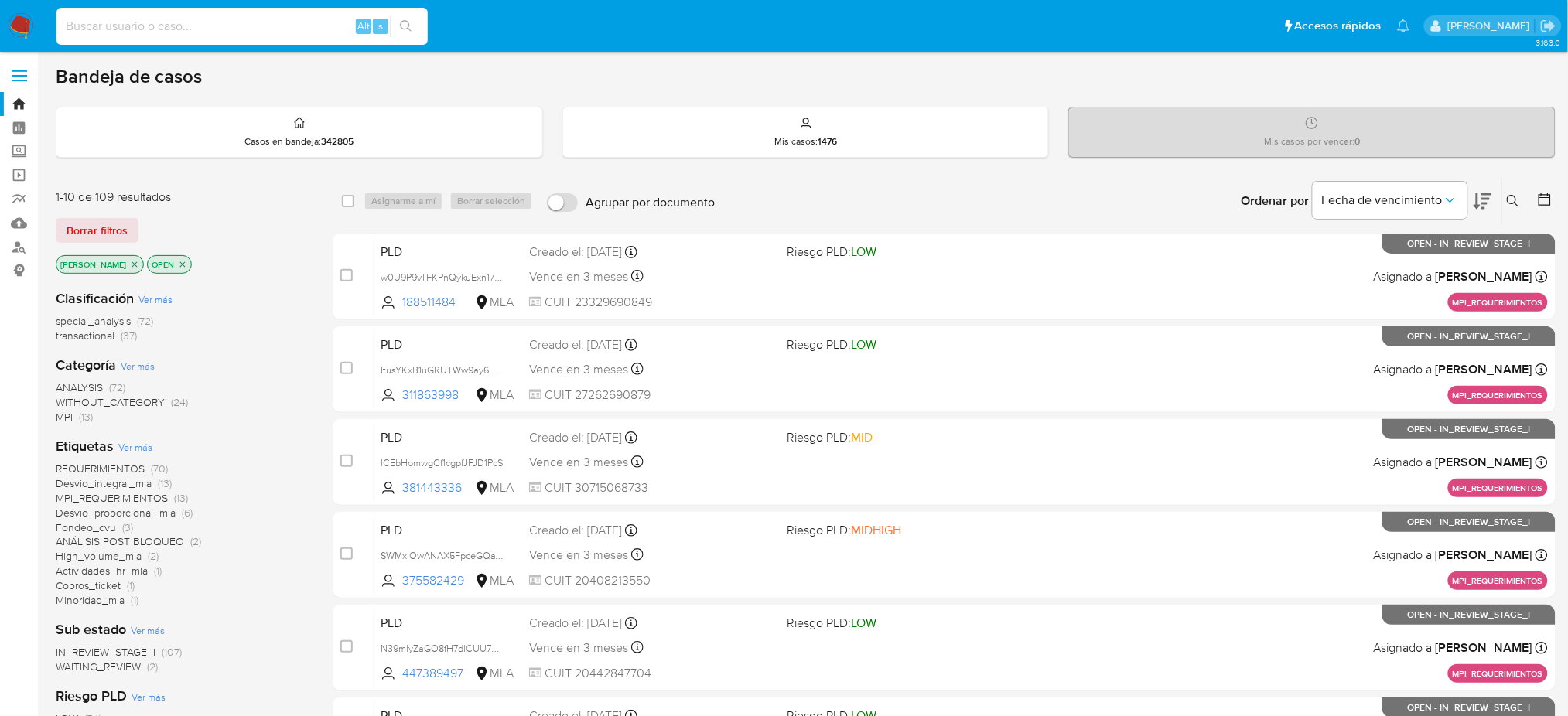
click at [325, 29] on input at bounding box center [242, 26] width 371 height 20
paste input "PCXM1RHtNh0Cr1ct2xuIgs7q"
type input "PCXM1RHtNh0Cr1ct2xuIgs7q"
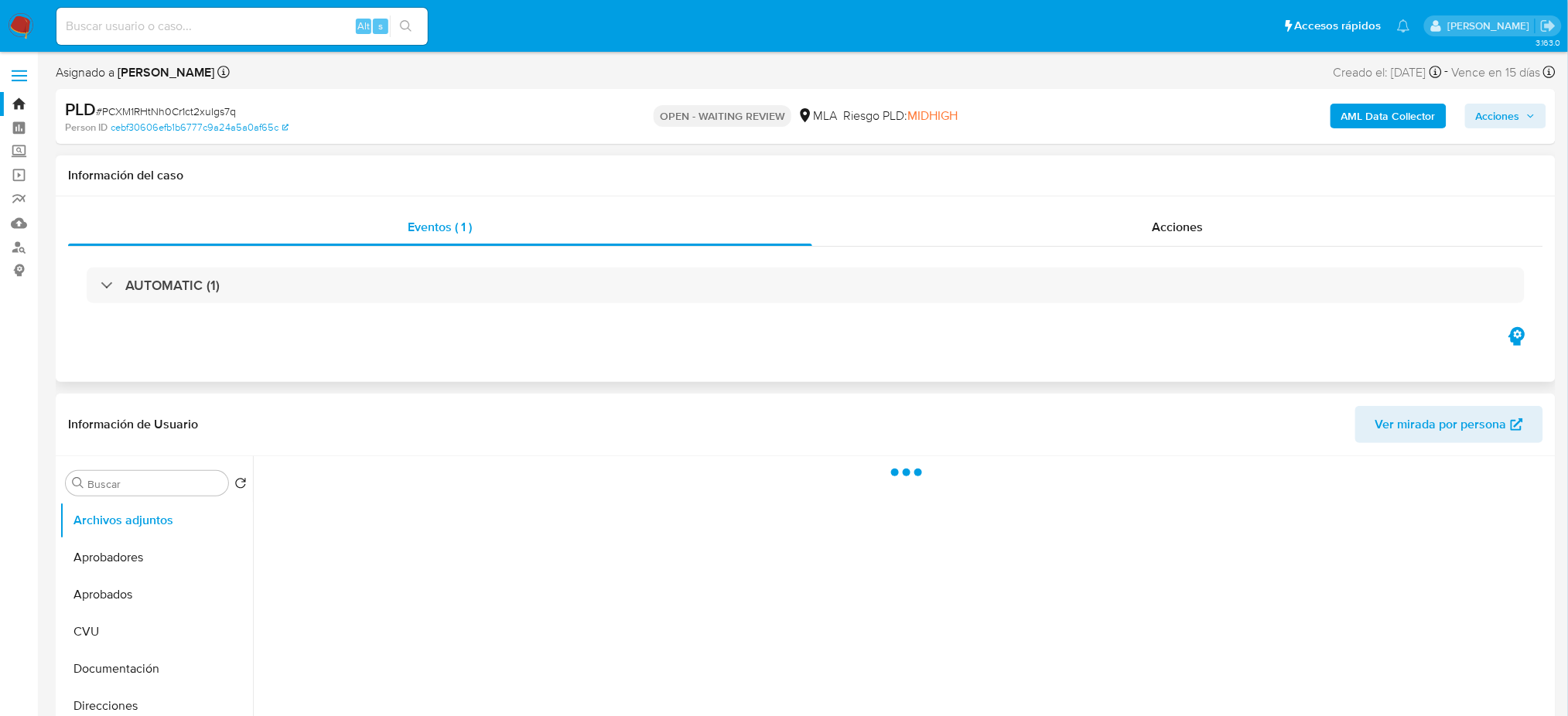
select select "10"
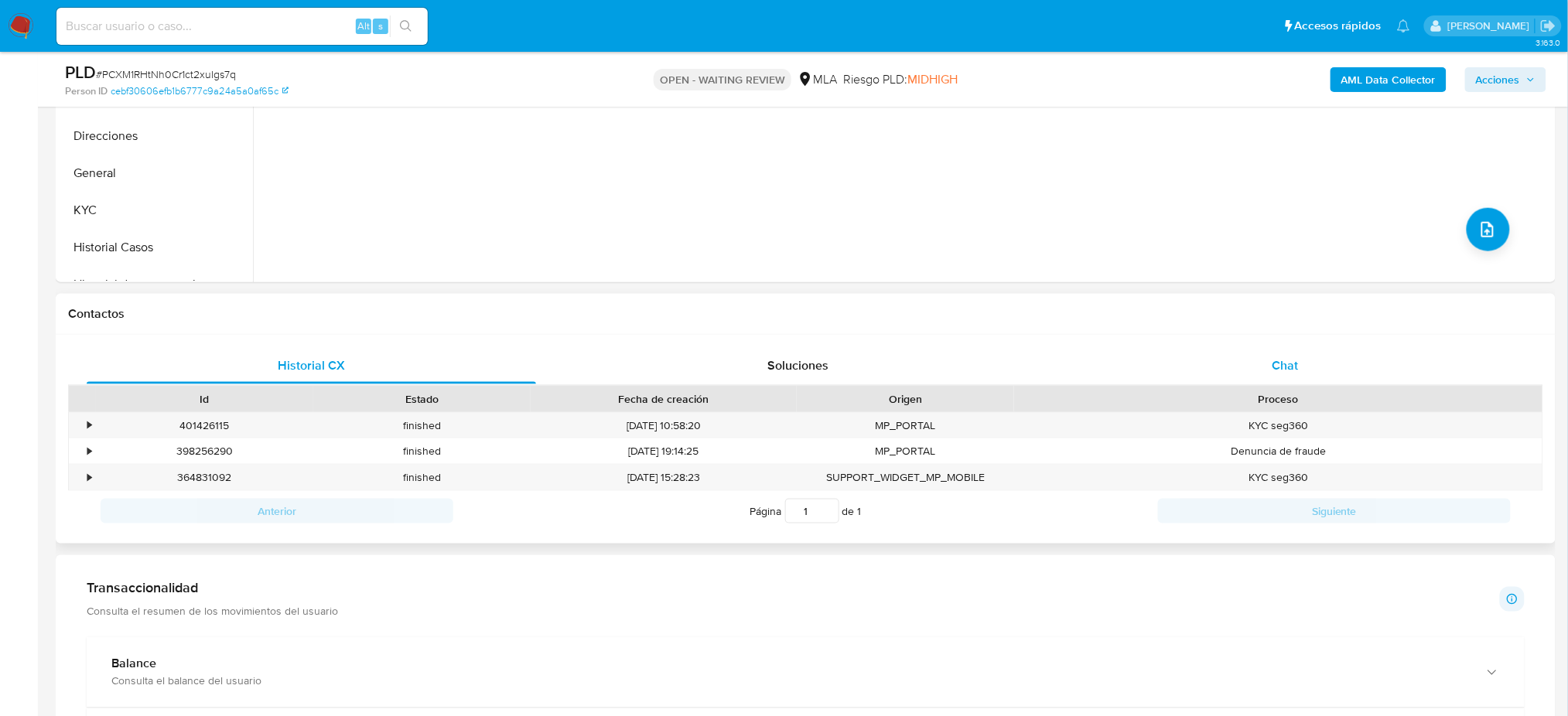
click at [1372, 347] on div "Chat" at bounding box center [1285, 365] width 450 height 37
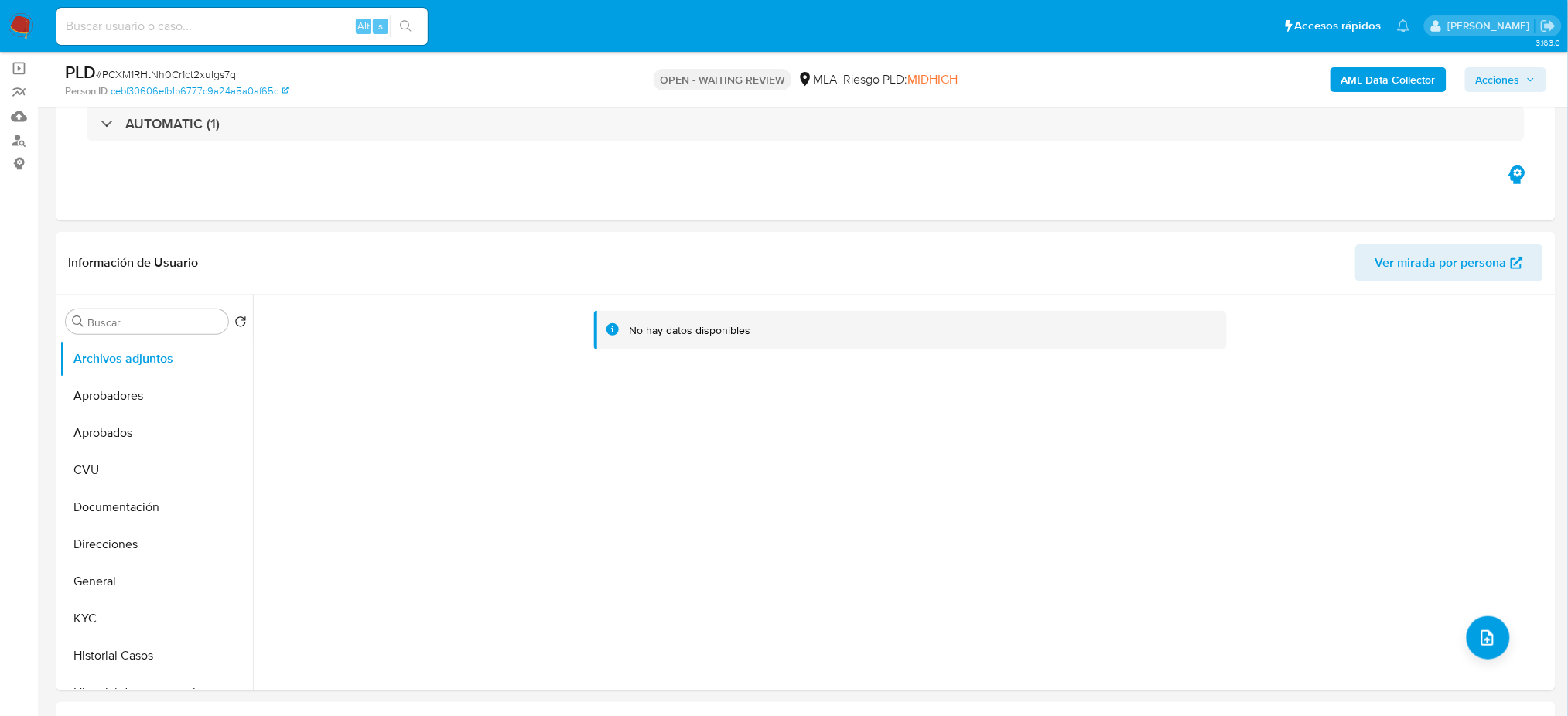
scroll to position [103, 0]
click at [106, 592] on button "General" at bounding box center [149, 585] width 181 height 37
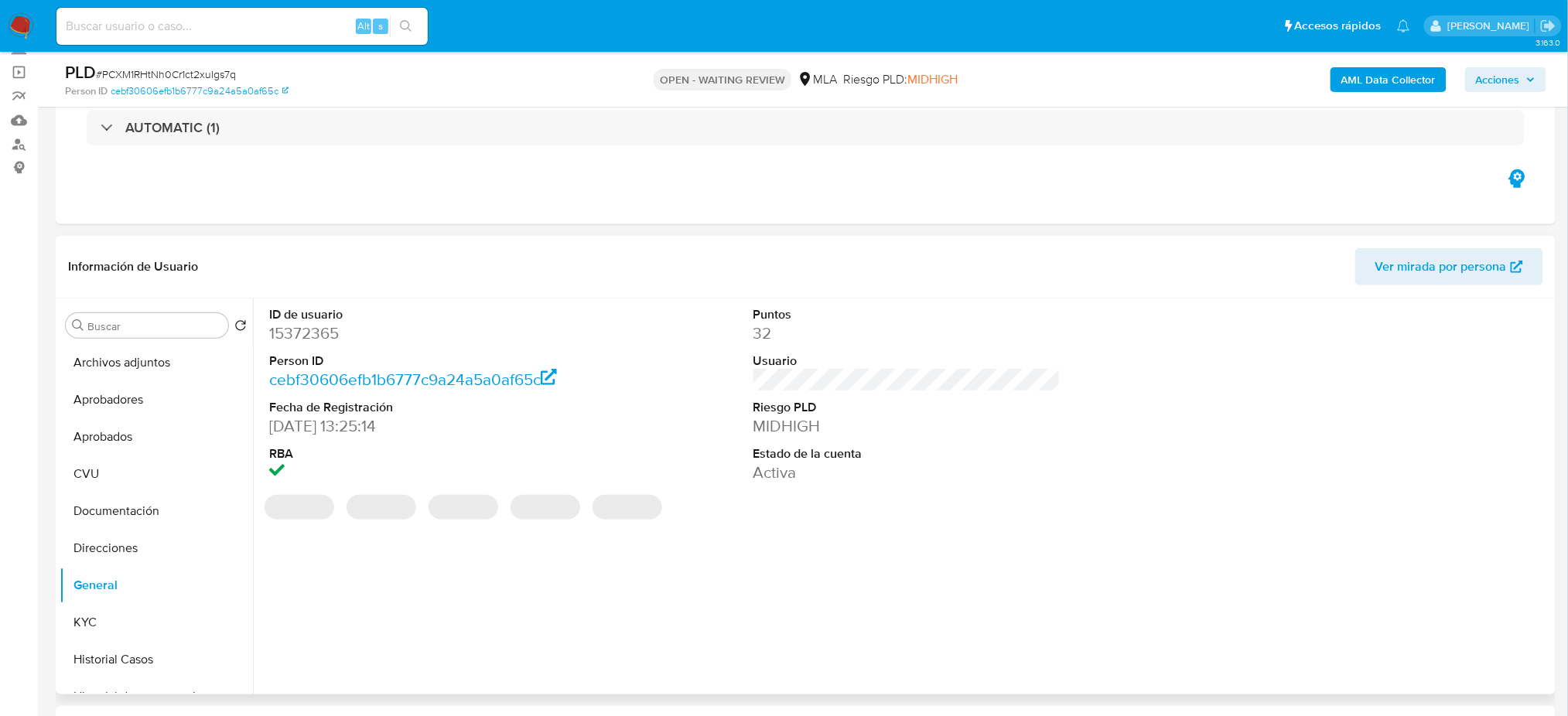
click at [300, 330] on dd "15372365" at bounding box center [423, 333] width 307 height 21
click at [300, 329] on dd "15372365" at bounding box center [423, 333] width 307 height 21
copy dd "15372365"
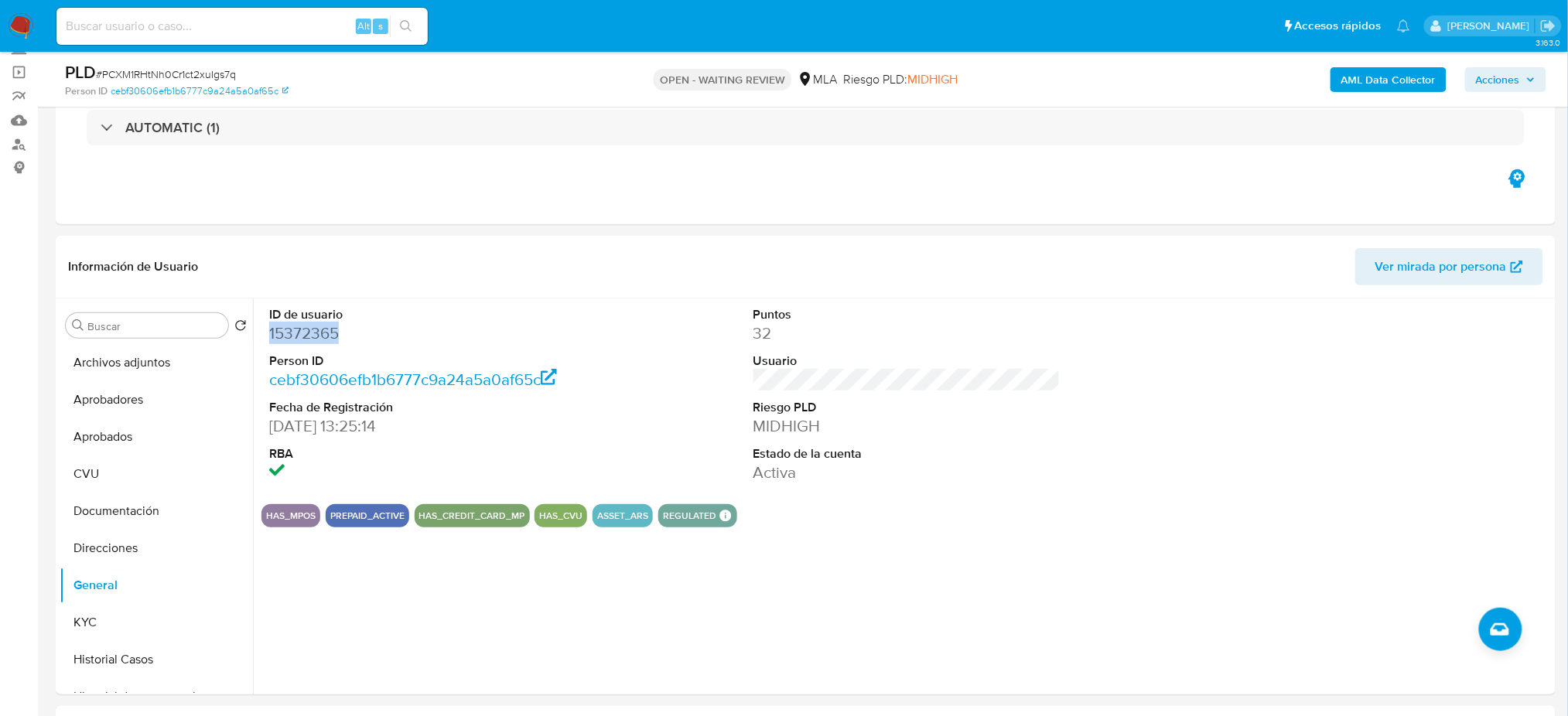
click at [169, 68] on span "# PCXM1RHtNh0Cr1ct2xuIgs7q" at bounding box center [166, 74] width 140 height 16
click at [169, 68] on span "# PCXM1RHtNh0Cr1ct2xuIgs7q" at bounding box center [166, 74] width 140 height 16
copy span "PCXM1RHtNh0Cr1ct2xuIgs7q"
drag, startPoint x: 27, startPoint y: 18, endPoint x: 31, endPoint y: 7, distance: 11.7
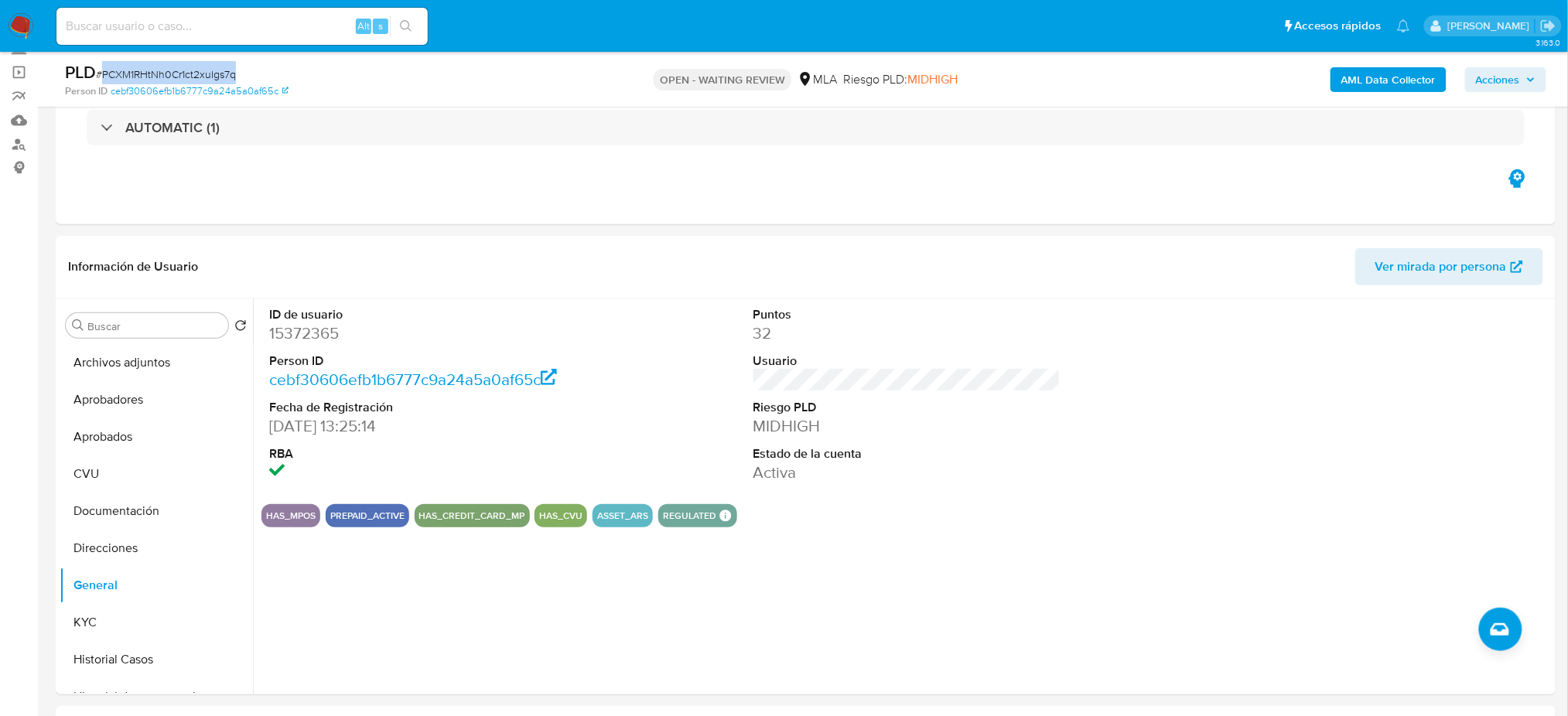
click at [27, 17] on img at bounding box center [21, 26] width 26 height 26
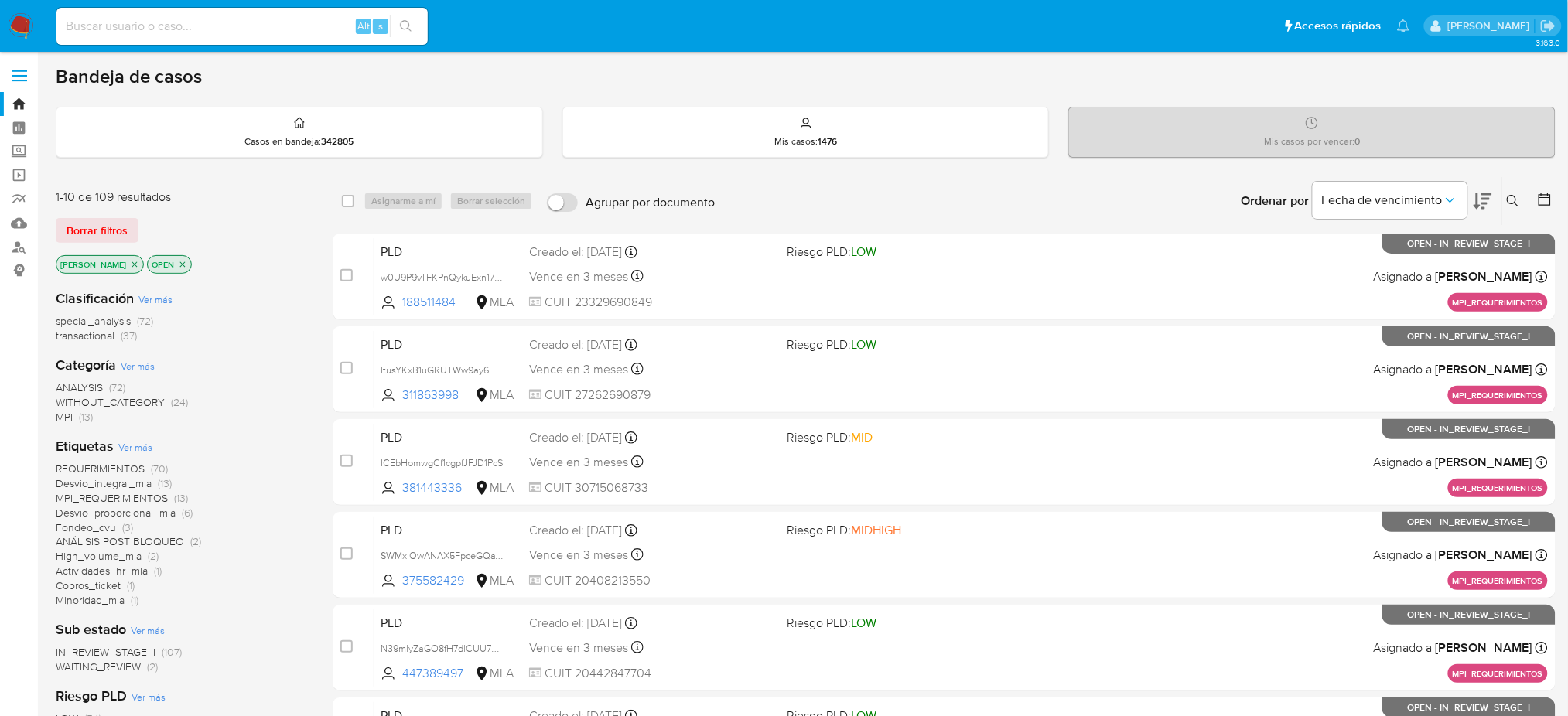
click at [1515, 196] on icon at bounding box center [1513, 200] width 12 height 12
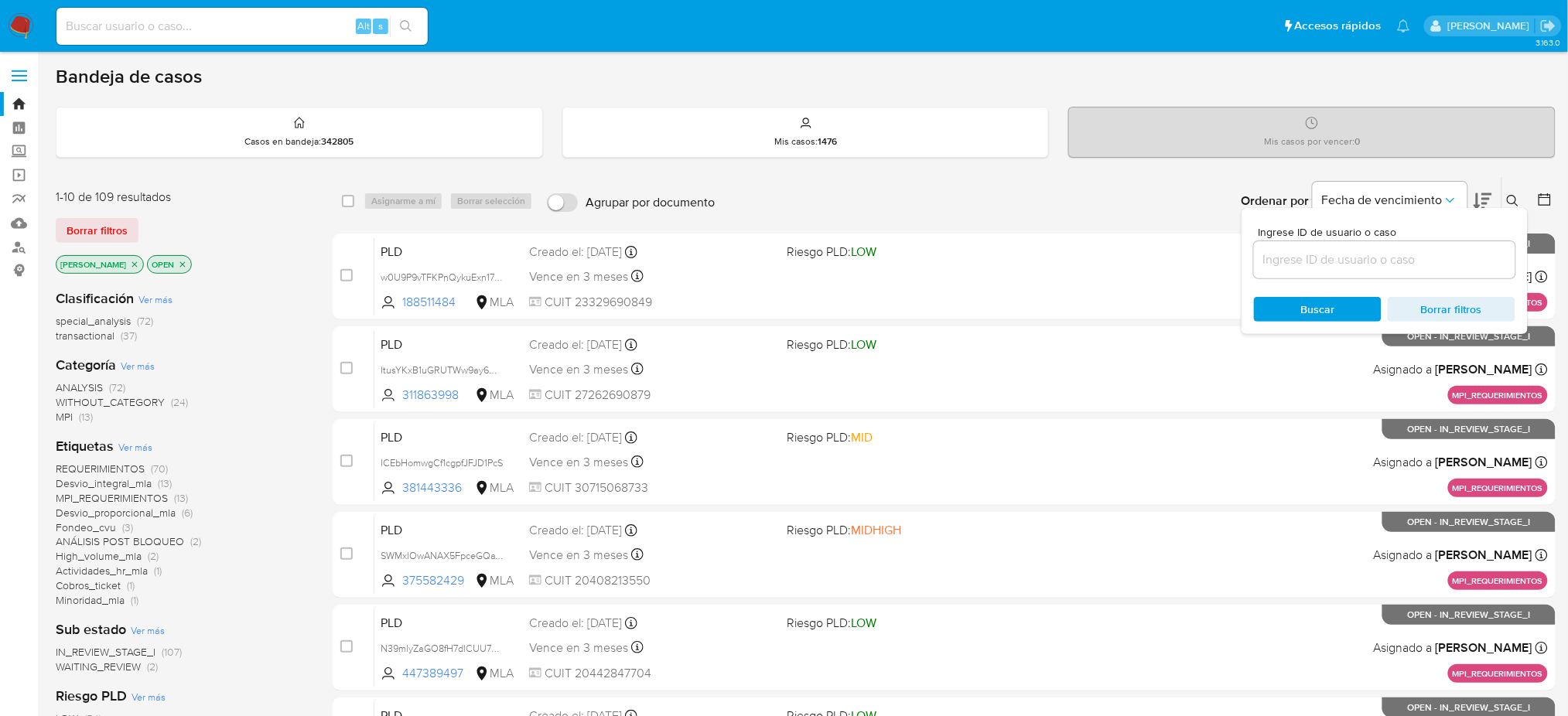
click at [1400, 250] on input at bounding box center [1384, 260] width 262 height 20
type input "PCXM1RHtNh0Cr1ct2xuIgs7q"
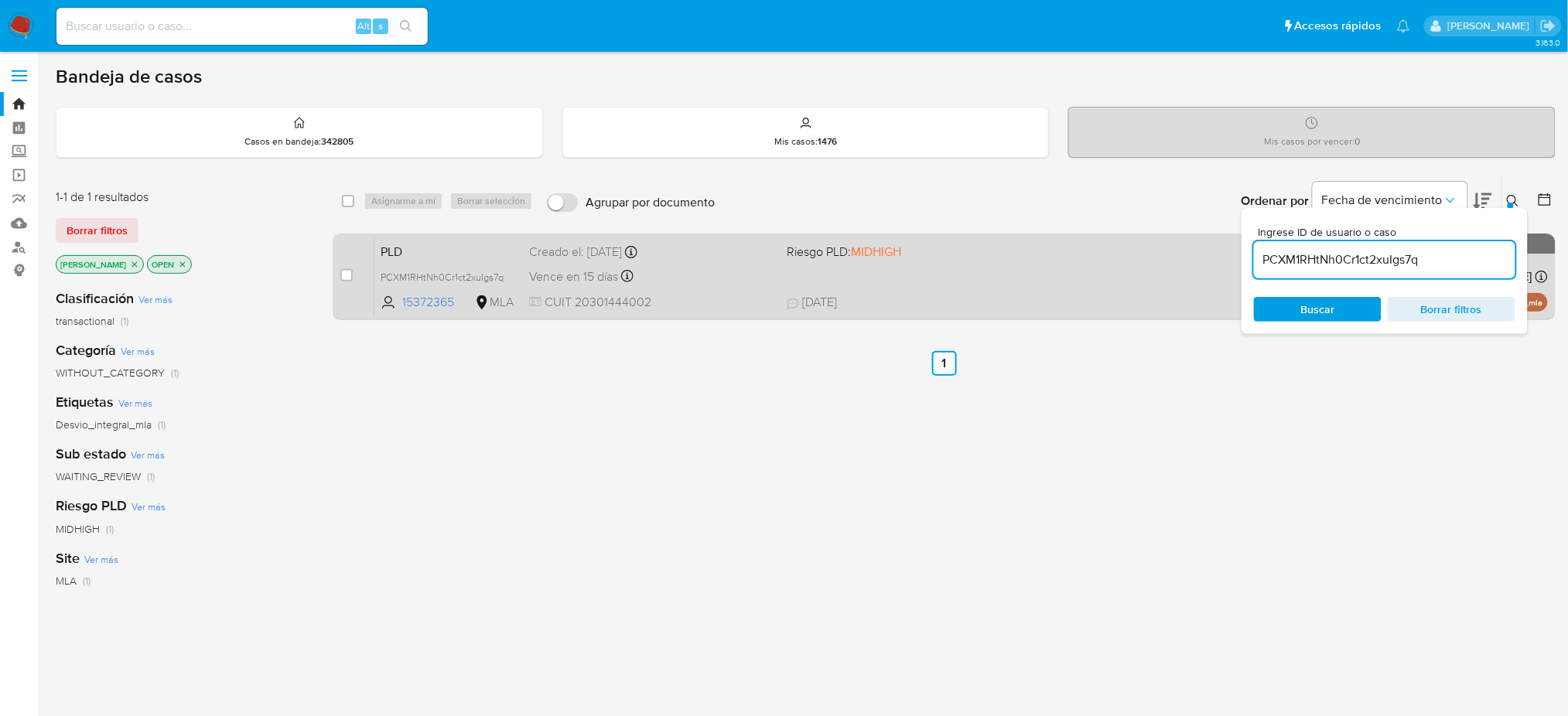
drag, startPoint x: 351, startPoint y: 268, endPoint x: 367, endPoint y: 254, distance: 21.3
click at [352, 269] on input "checkbox" at bounding box center [346, 275] width 12 height 12
checkbox input "true"
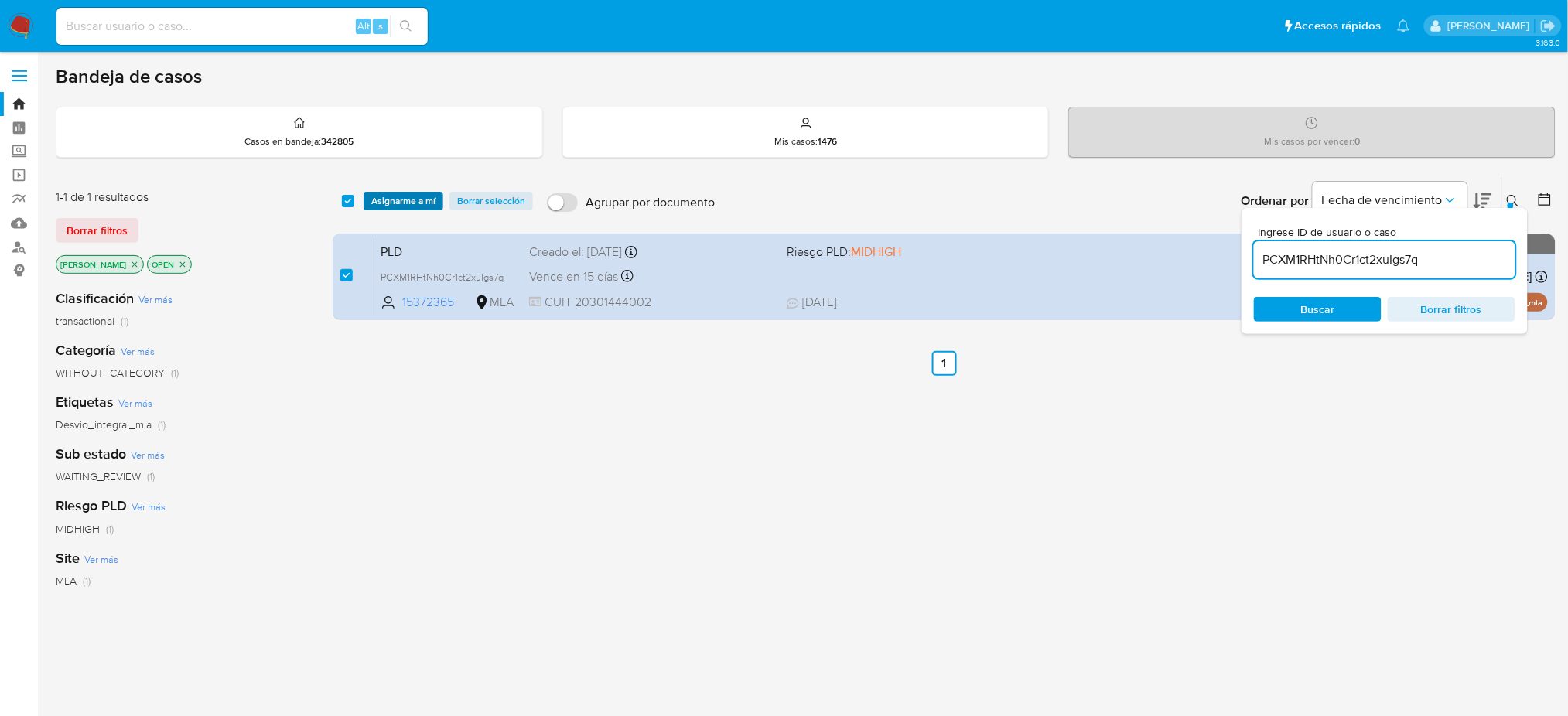
click at [399, 198] on span "Asignarme a mí" at bounding box center [404, 200] width 64 height 16
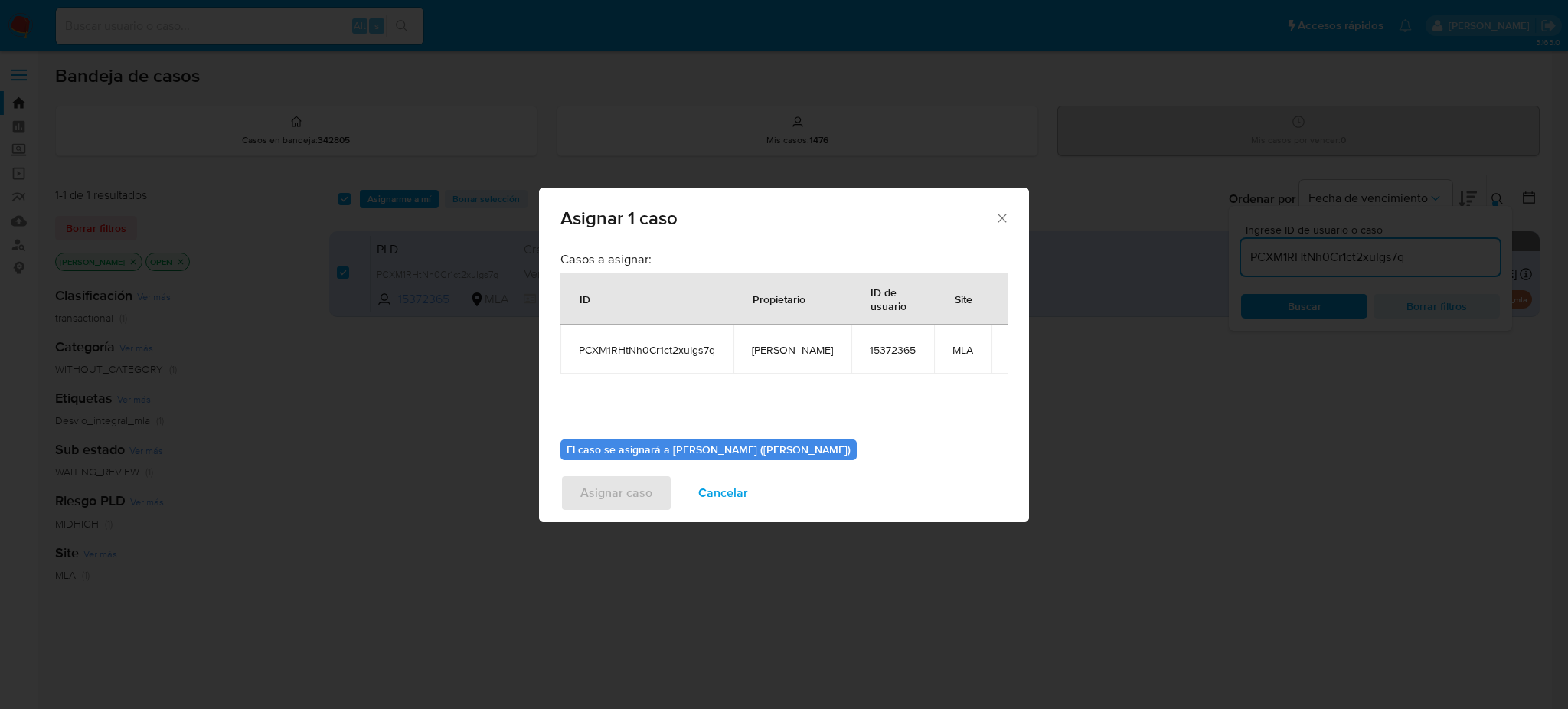
click at [768, 343] on span "[PERSON_NAME]" at bounding box center [791, 350] width 81 height 14
copy span "[PERSON_NAME]"
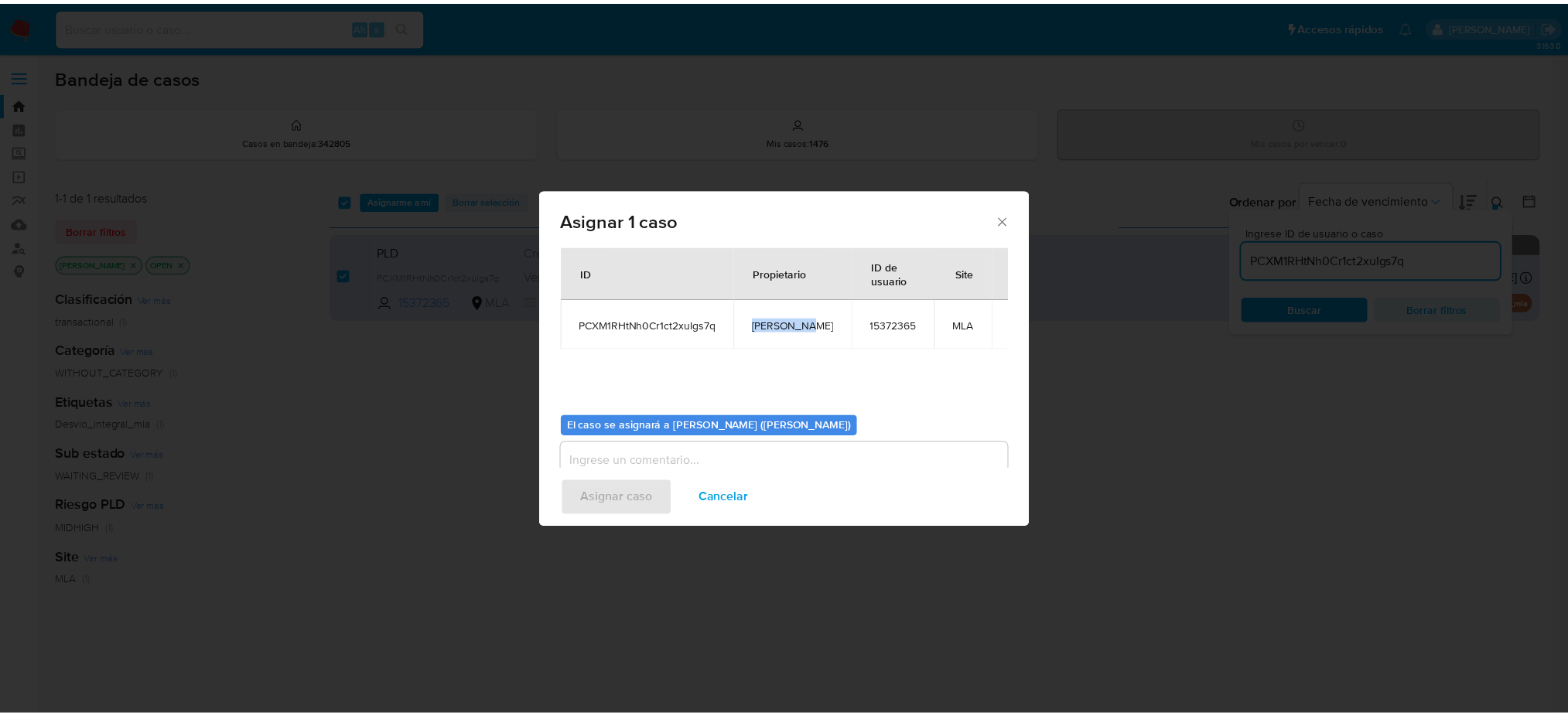
scroll to position [79, 0]
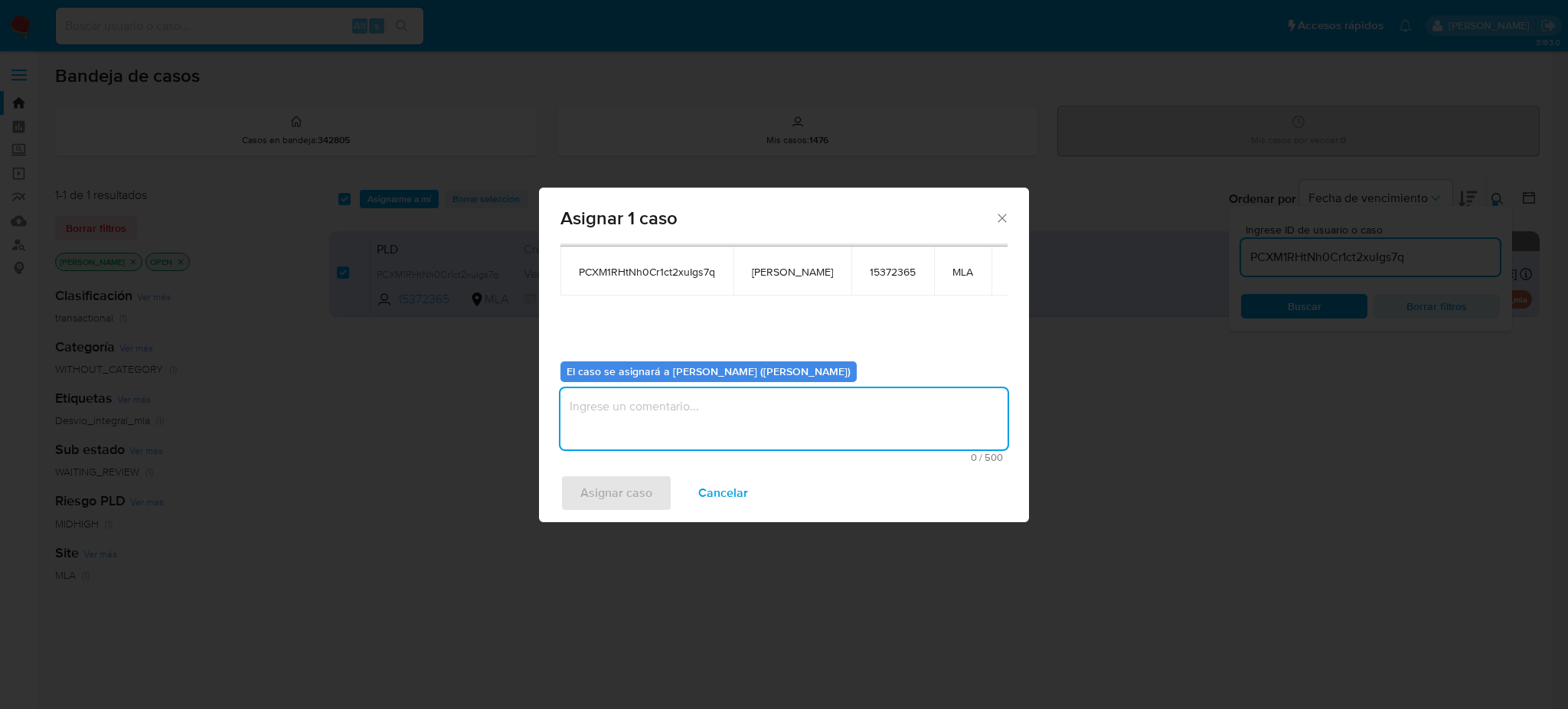
click at [706, 397] on textarea "assign-modal" at bounding box center [783, 418] width 447 height 61
paste textarea "[PERSON_NAME]"
type textarea "[PERSON_NAME]"
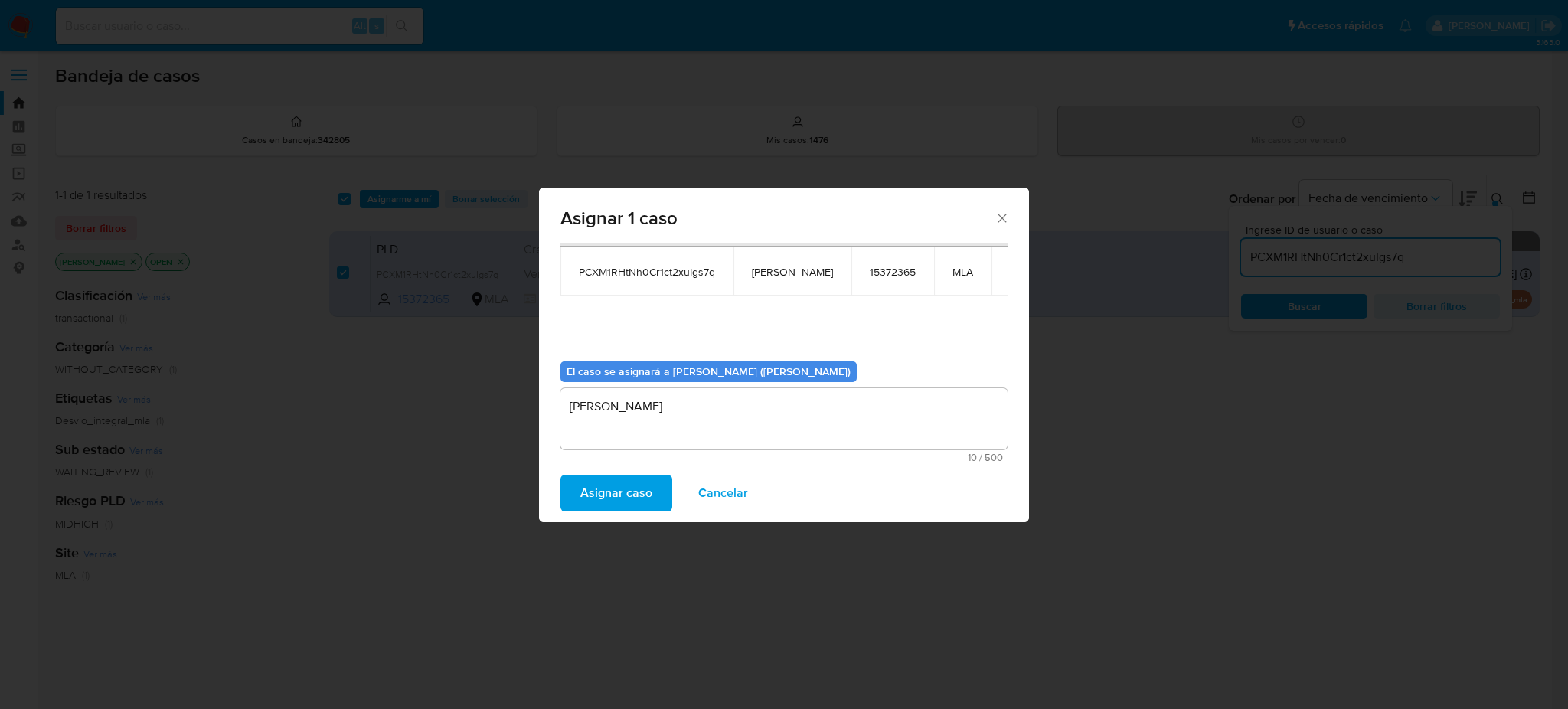
click at [615, 498] on span "Asignar caso" at bounding box center [616, 493] width 72 height 33
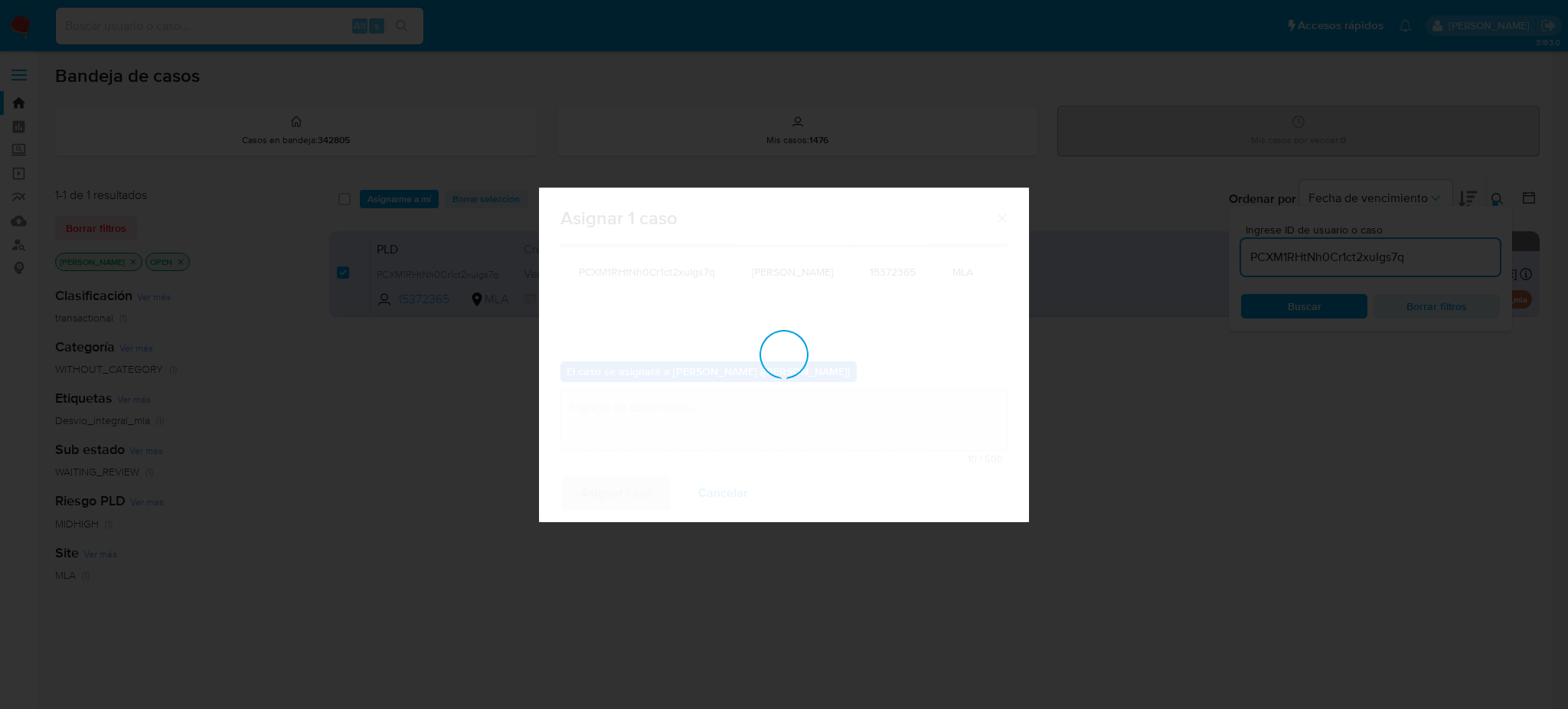
checkbox input "false"
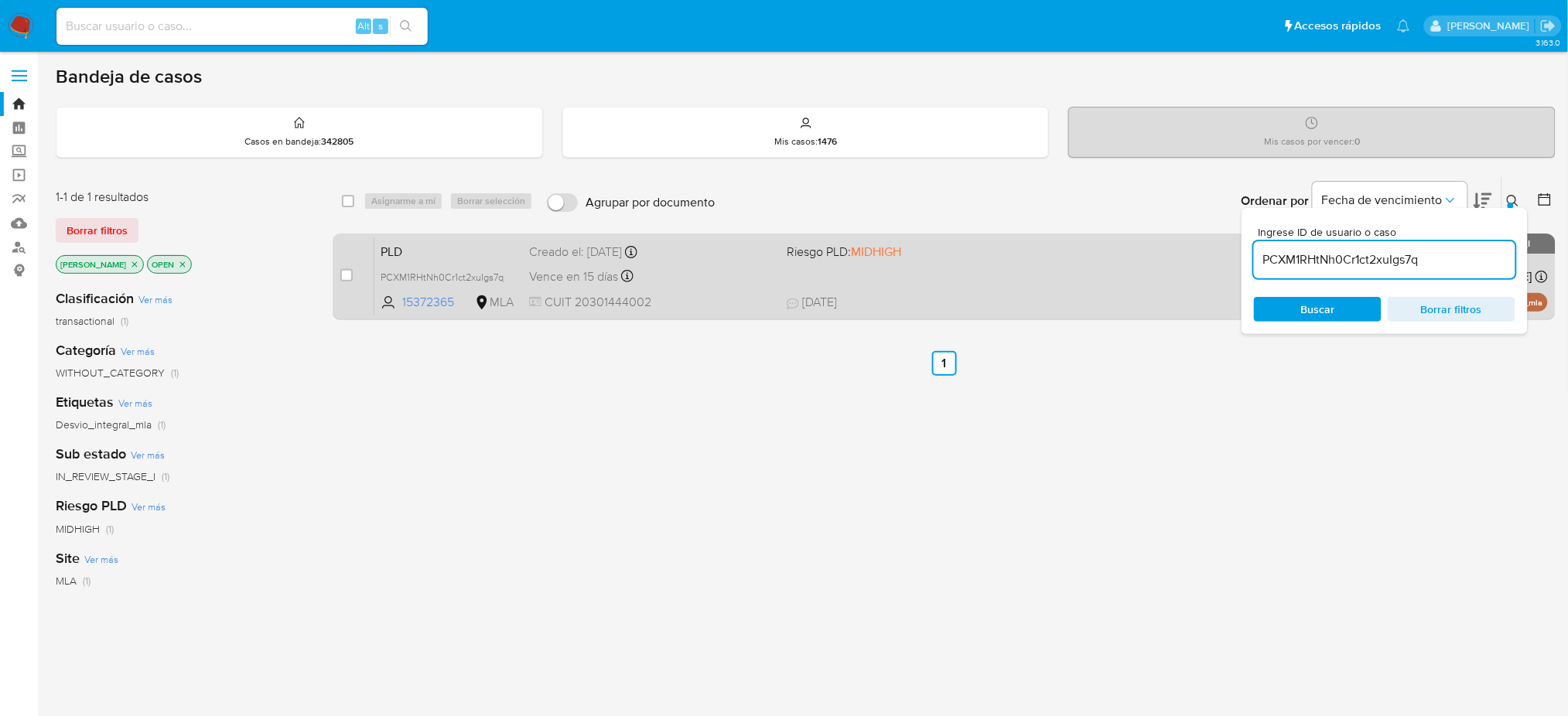
click at [706, 252] on div "Creado el: 12/08/2025 Creado el: 12/08/2025 12:41:34" at bounding box center [651, 252] width 245 height 17
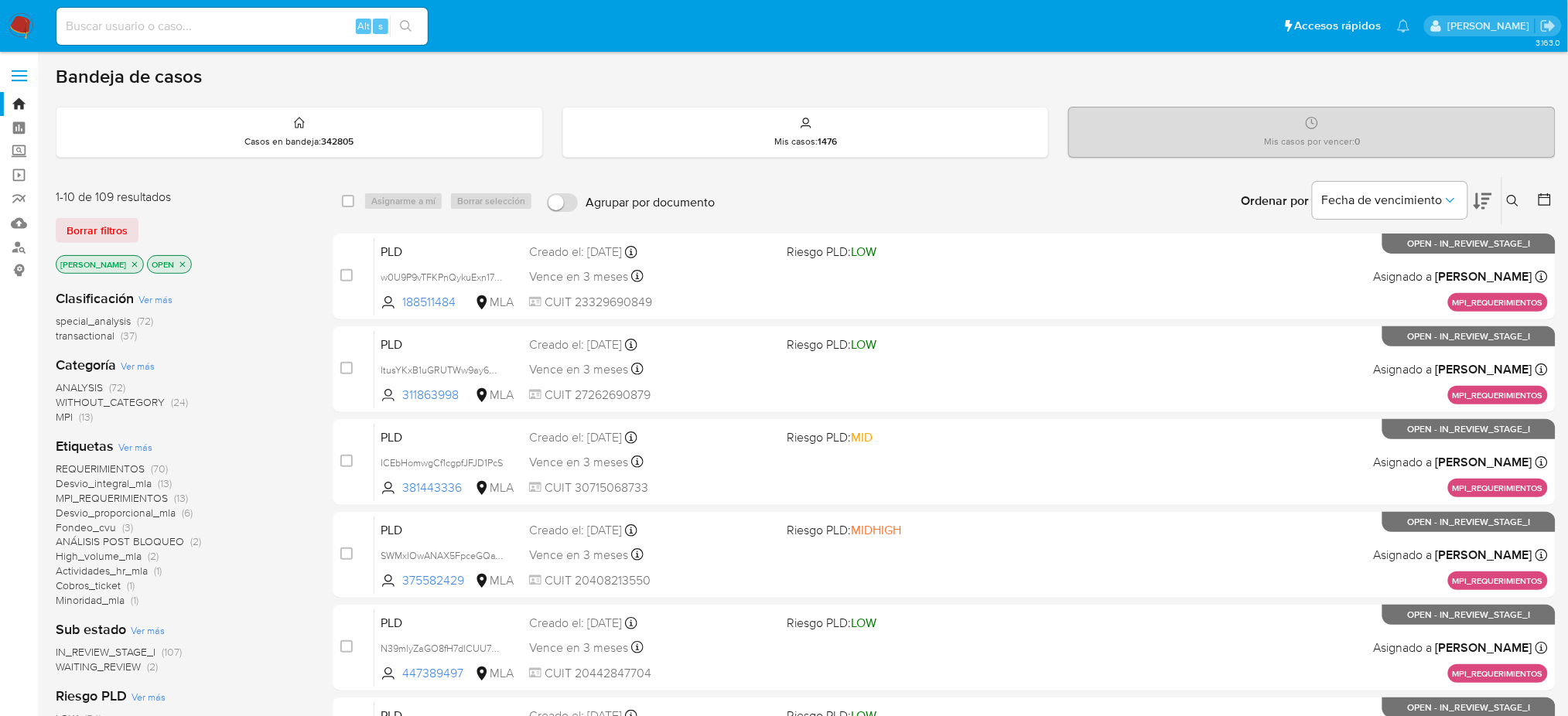
drag, startPoint x: 1515, startPoint y: 198, endPoint x: 1343, endPoint y: 261, distance: 183.2
click at [1188, 196] on icon at bounding box center [1513, 200] width 12 height 12
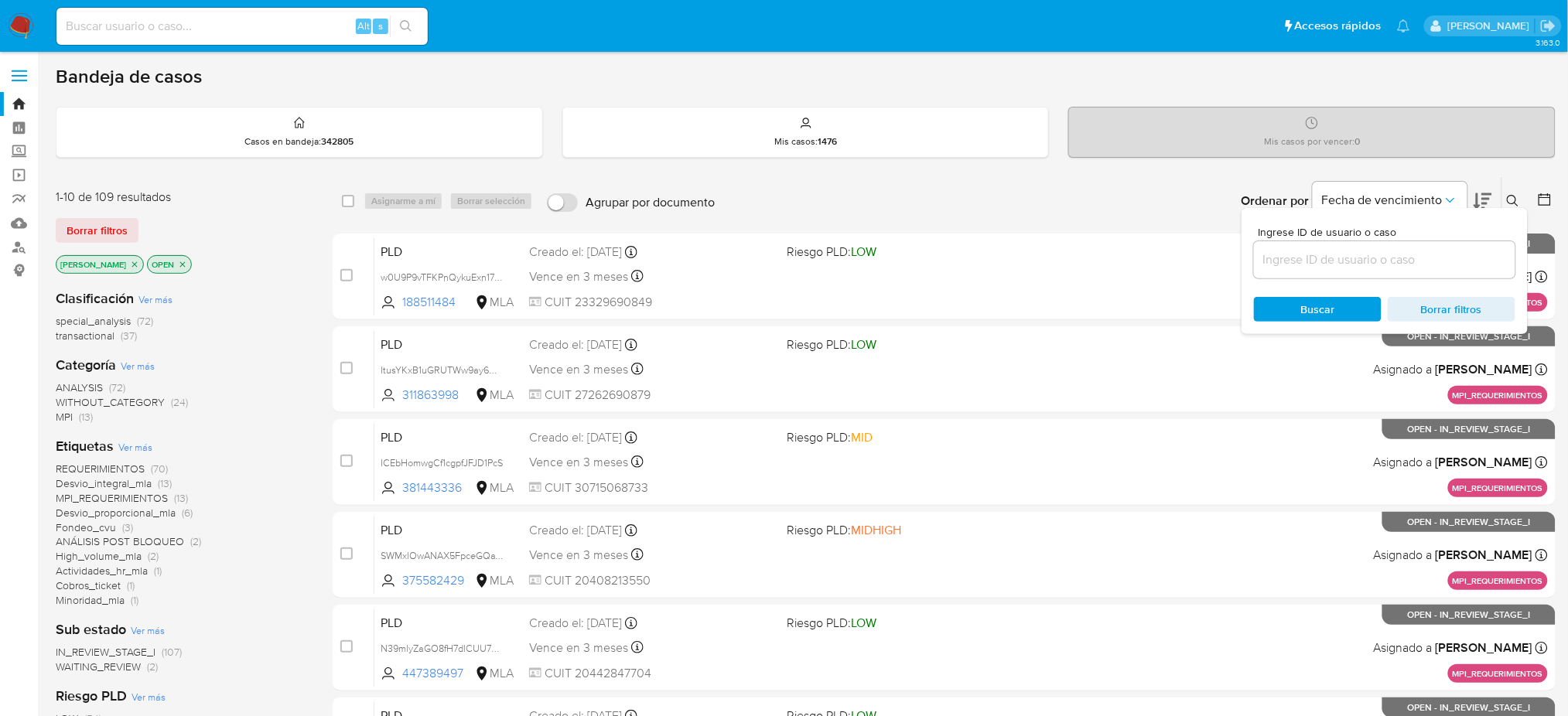
click at [1188, 261] on input at bounding box center [1384, 260] width 262 height 20
type input "PCXM1RHtNh0Cr1ct2xuIgs7q"
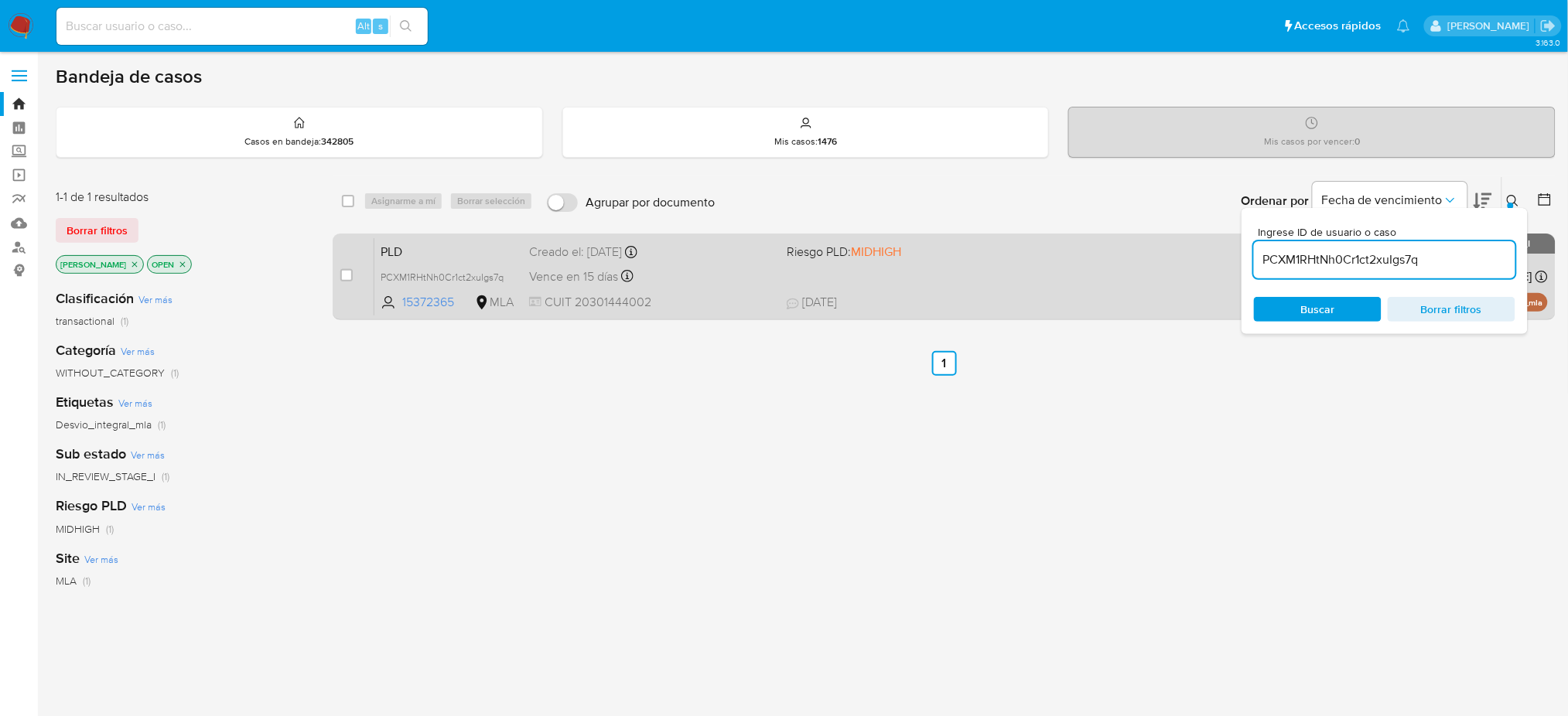
click at [355, 276] on div "case-item-checkbox No es posible asignar el caso" at bounding box center [357, 276] width 34 height 78
click at [340, 272] on input "checkbox" at bounding box center [346, 275] width 12 height 12
checkbox input "true"
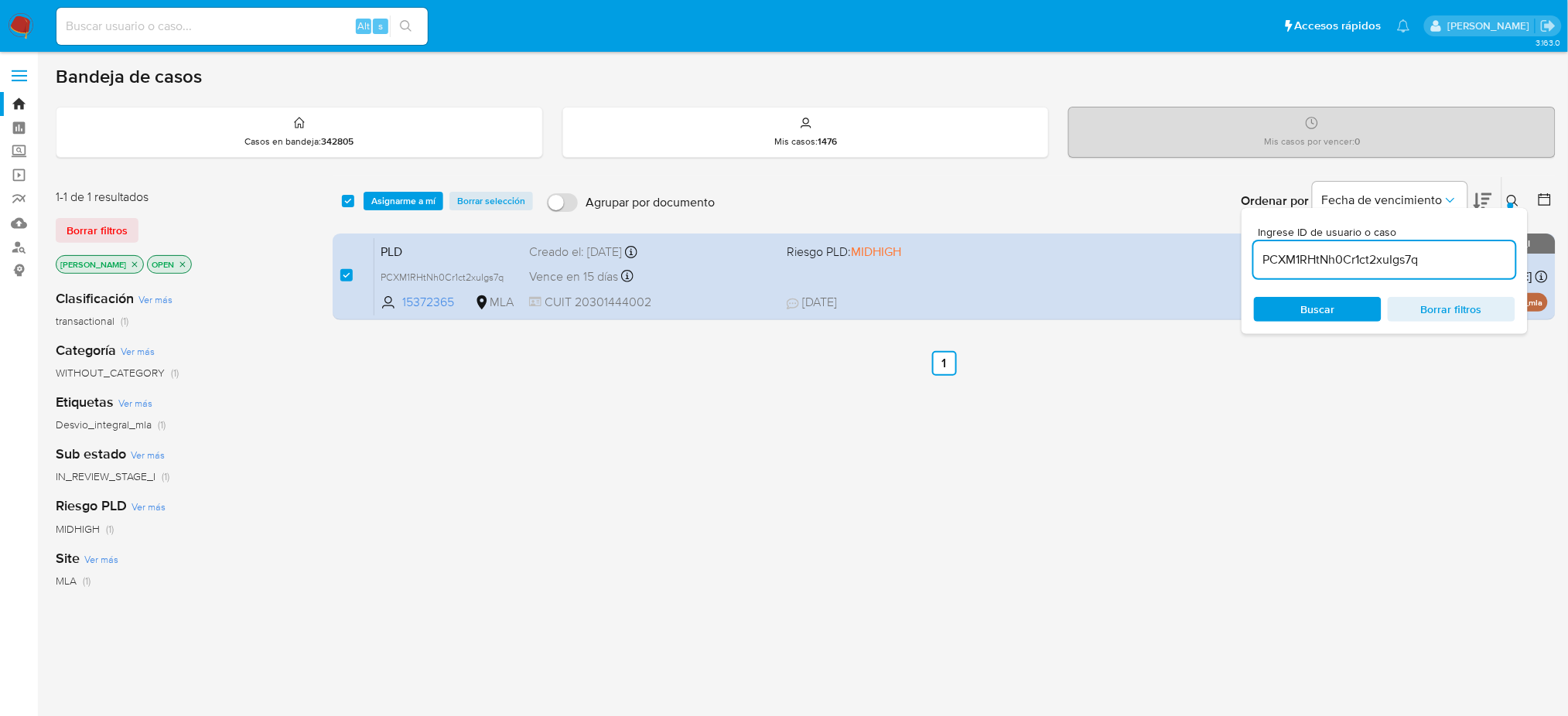
click at [380, 216] on div "select-all-cases-checkbox Asignarme a mí Borrar selección Agrupar por documento…" at bounding box center [944, 201] width 1223 height 48
click at [386, 209] on div "select-all-cases-checkbox Asignarme a mí Borrar selección Agrupar por documento…" at bounding box center [944, 201] width 1223 height 48
click at [390, 196] on span "Asignarme a mí" at bounding box center [404, 200] width 64 height 16
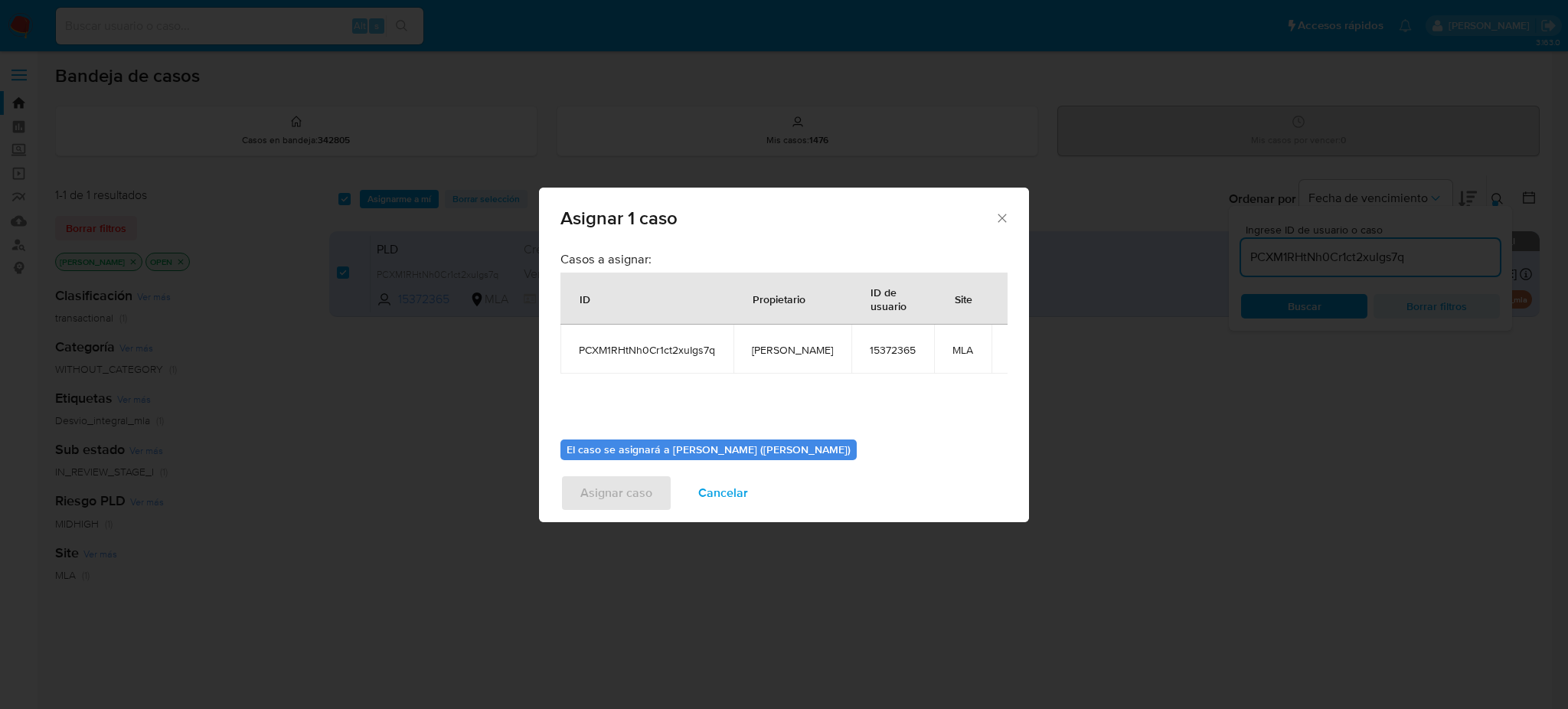
click at [760, 348] on span "[PERSON_NAME]" at bounding box center [791, 350] width 81 height 14
copy span "[PERSON_NAME]"
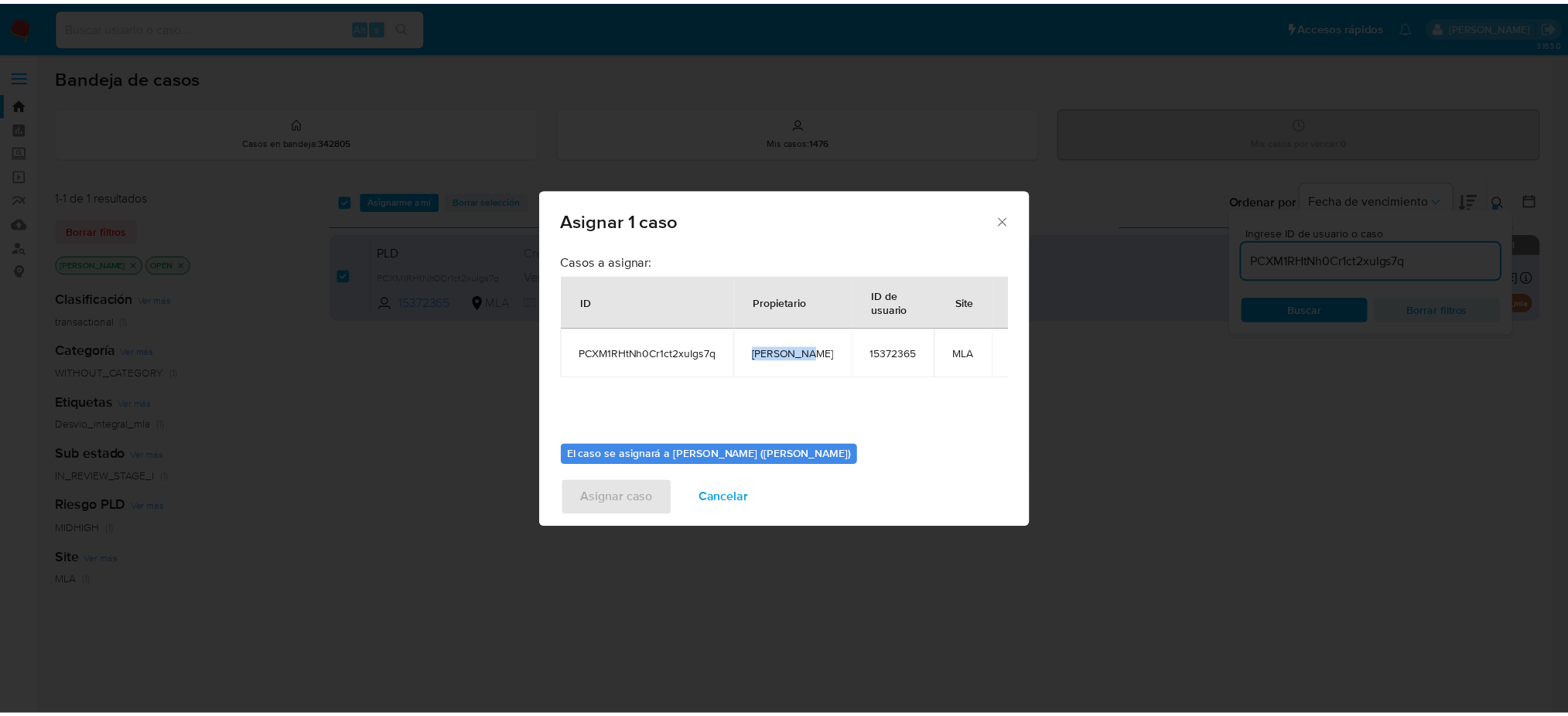
scroll to position [79, 0]
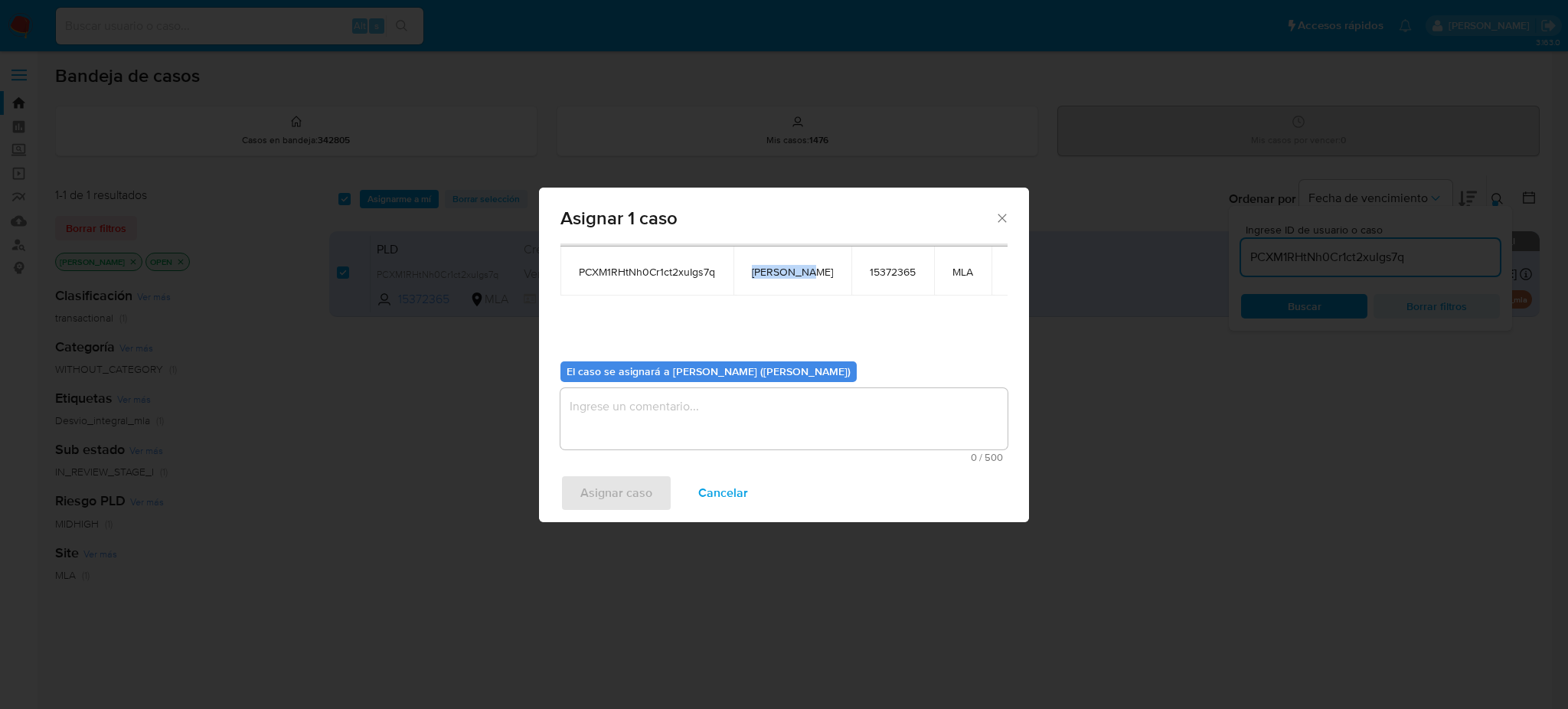
click at [684, 416] on textarea "assign-modal" at bounding box center [783, 418] width 447 height 61
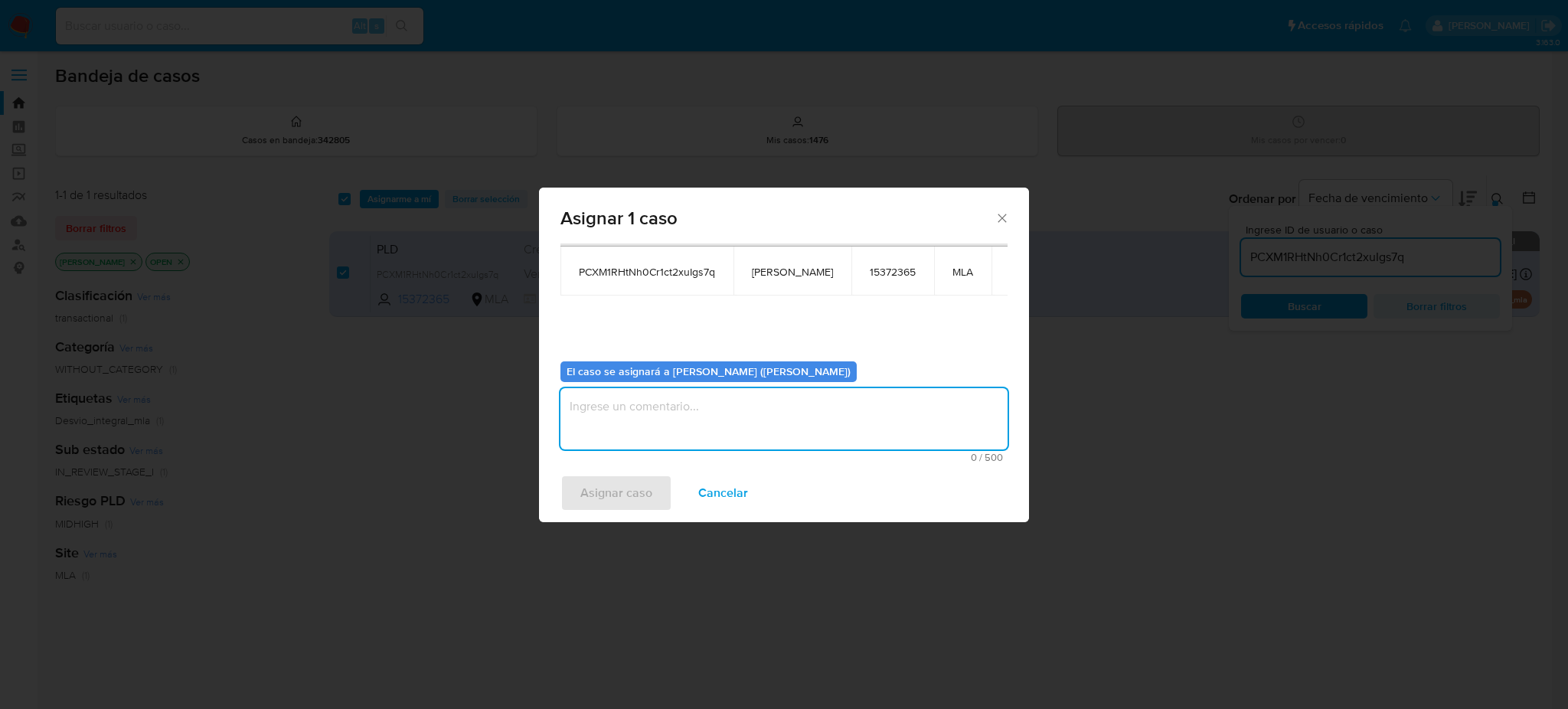
paste textarea "[PERSON_NAME]"
type textarea "[PERSON_NAME]"
click at [592, 496] on span "Asignar caso" at bounding box center [616, 493] width 72 height 33
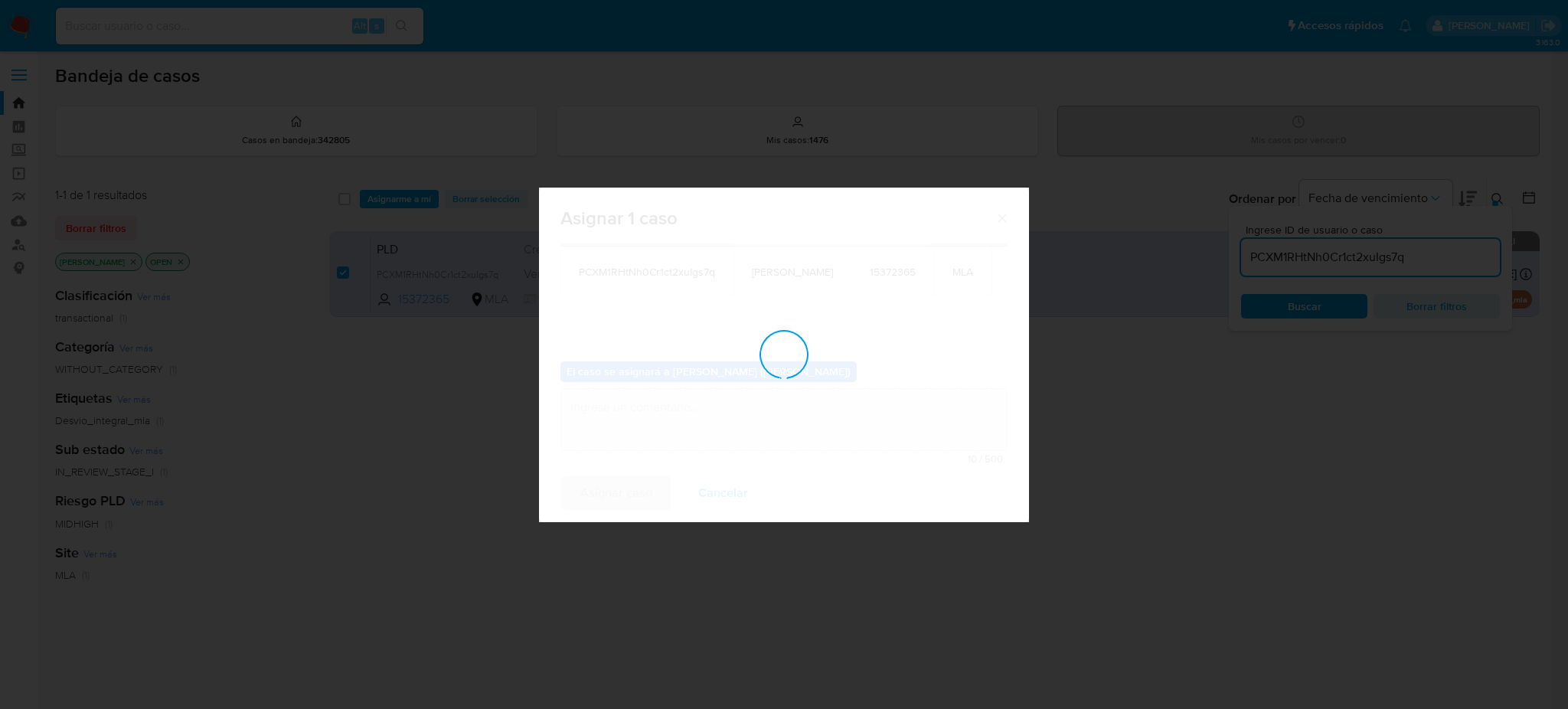
checkbox input "false"
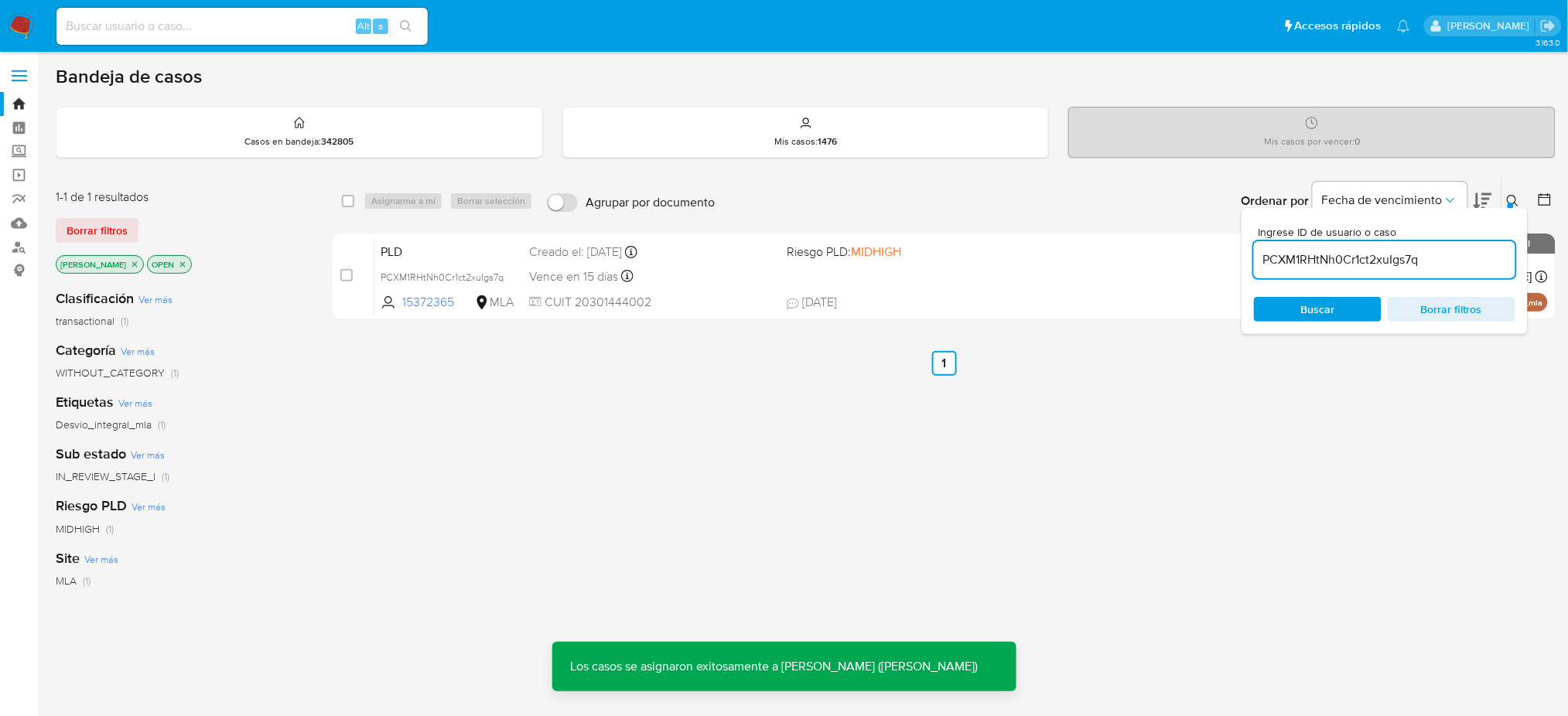
click at [449, 253] on span "PLD" at bounding box center [448, 250] width 136 height 20
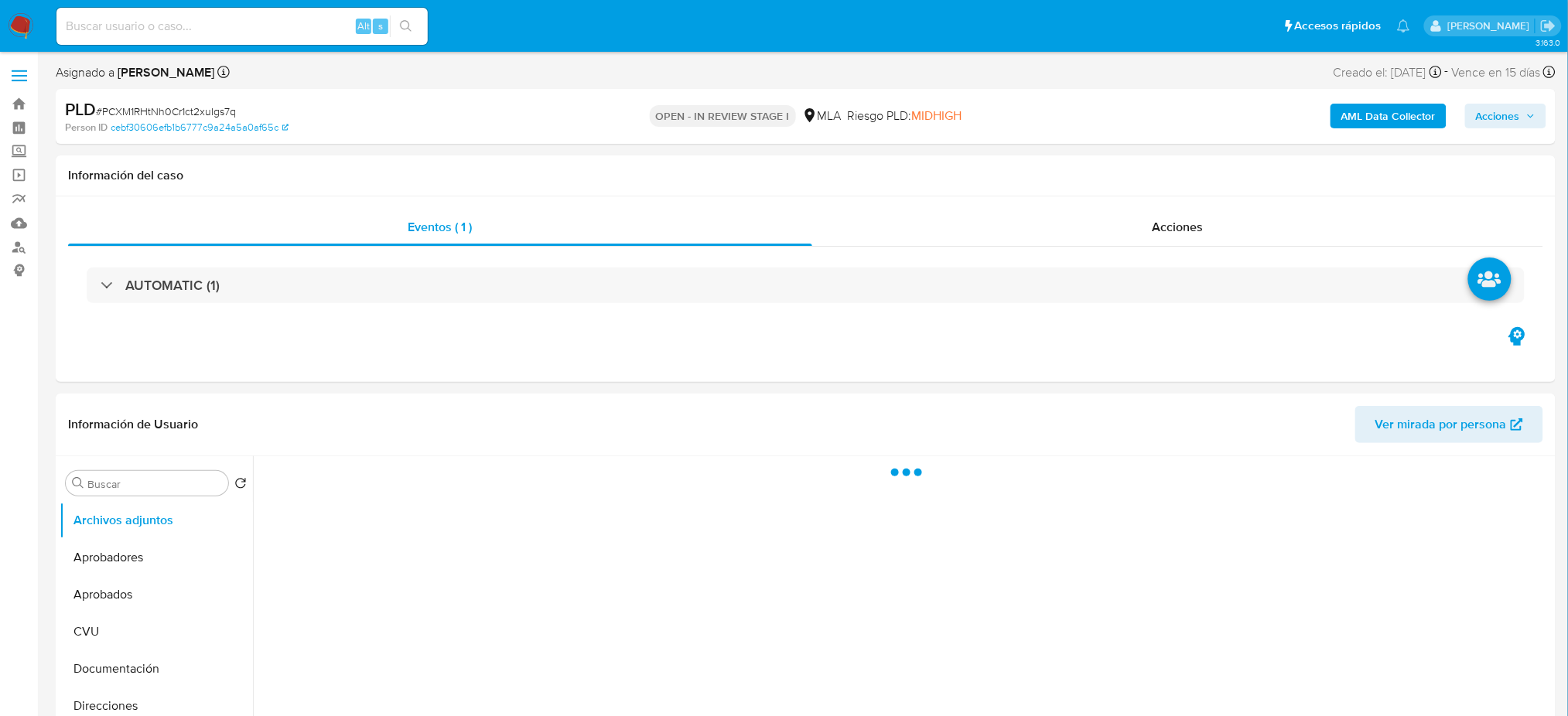
select select "10"
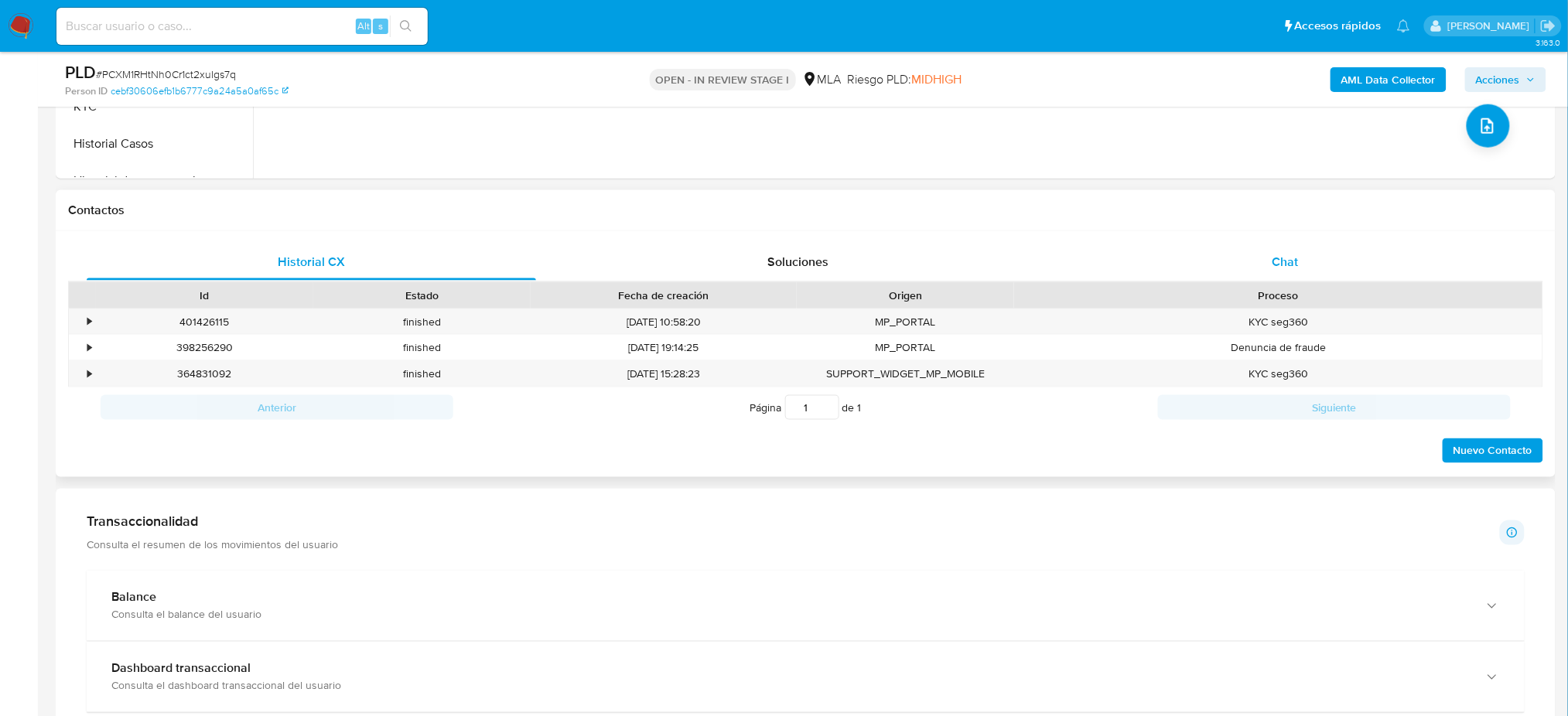
click at [1282, 254] on span "Chat" at bounding box center [1285, 261] width 26 height 18
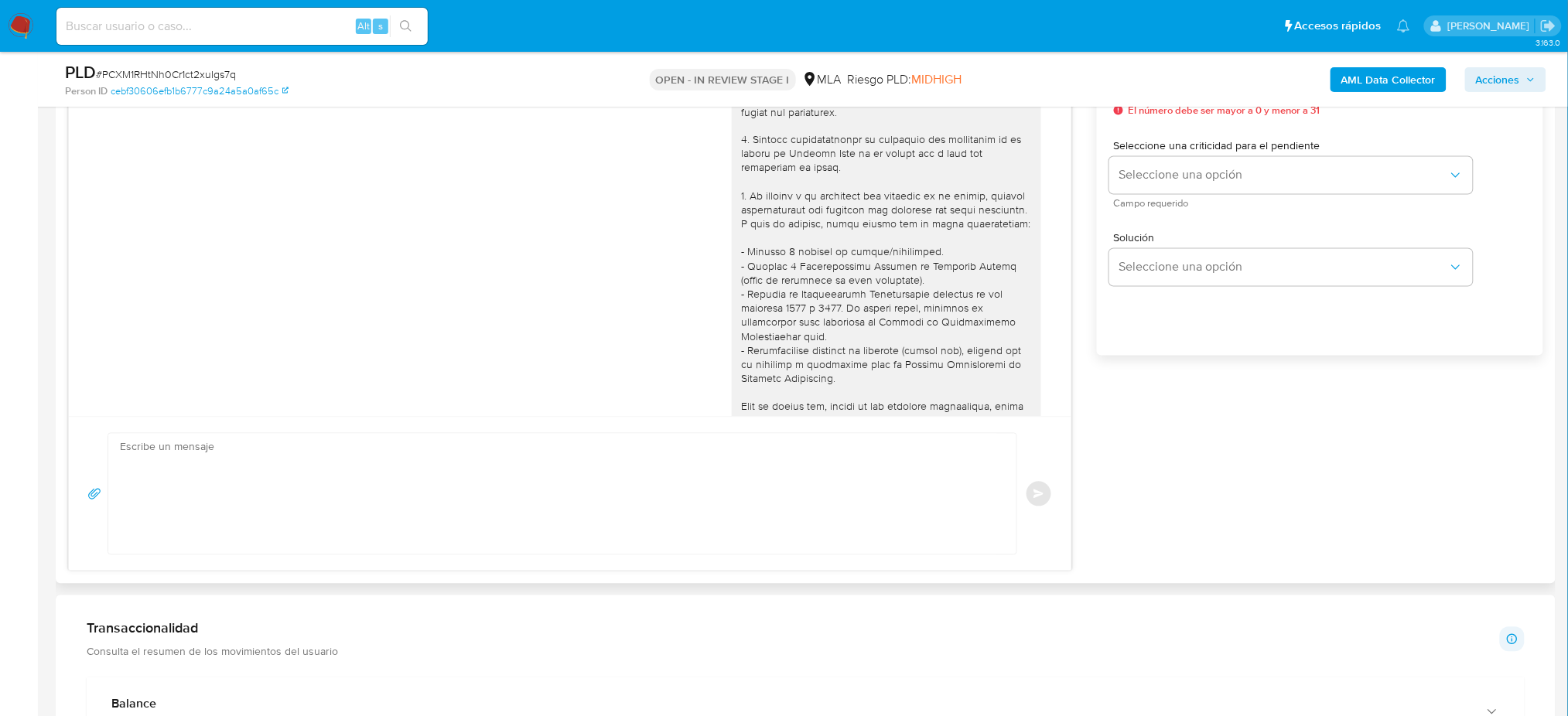
scroll to position [1514, 0]
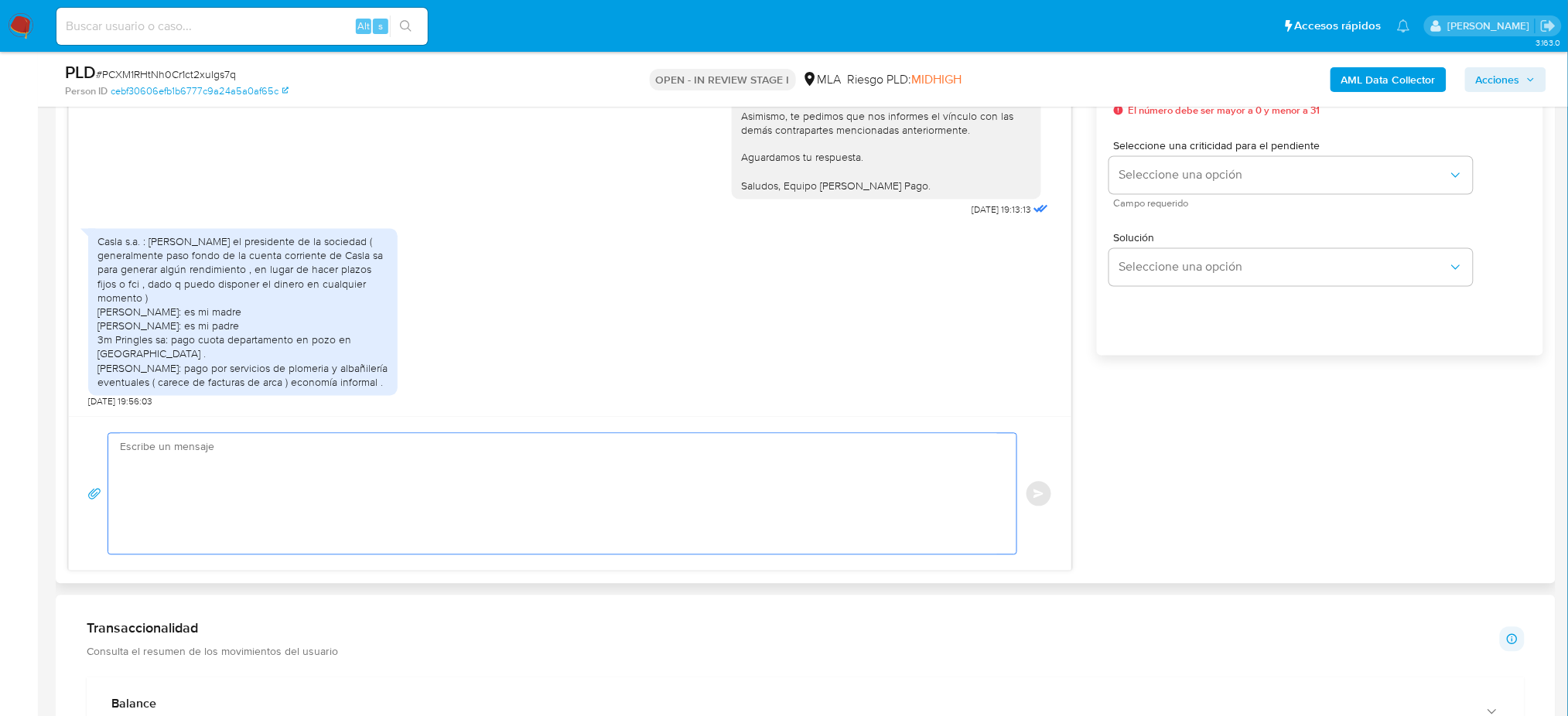
click at [240, 458] on textarea at bounding box center [558, 494] width 877 height 120
paste textarea "Hola, ¡Muchas gracias por tu respuesta! Confirmamos la recepción de la document…"
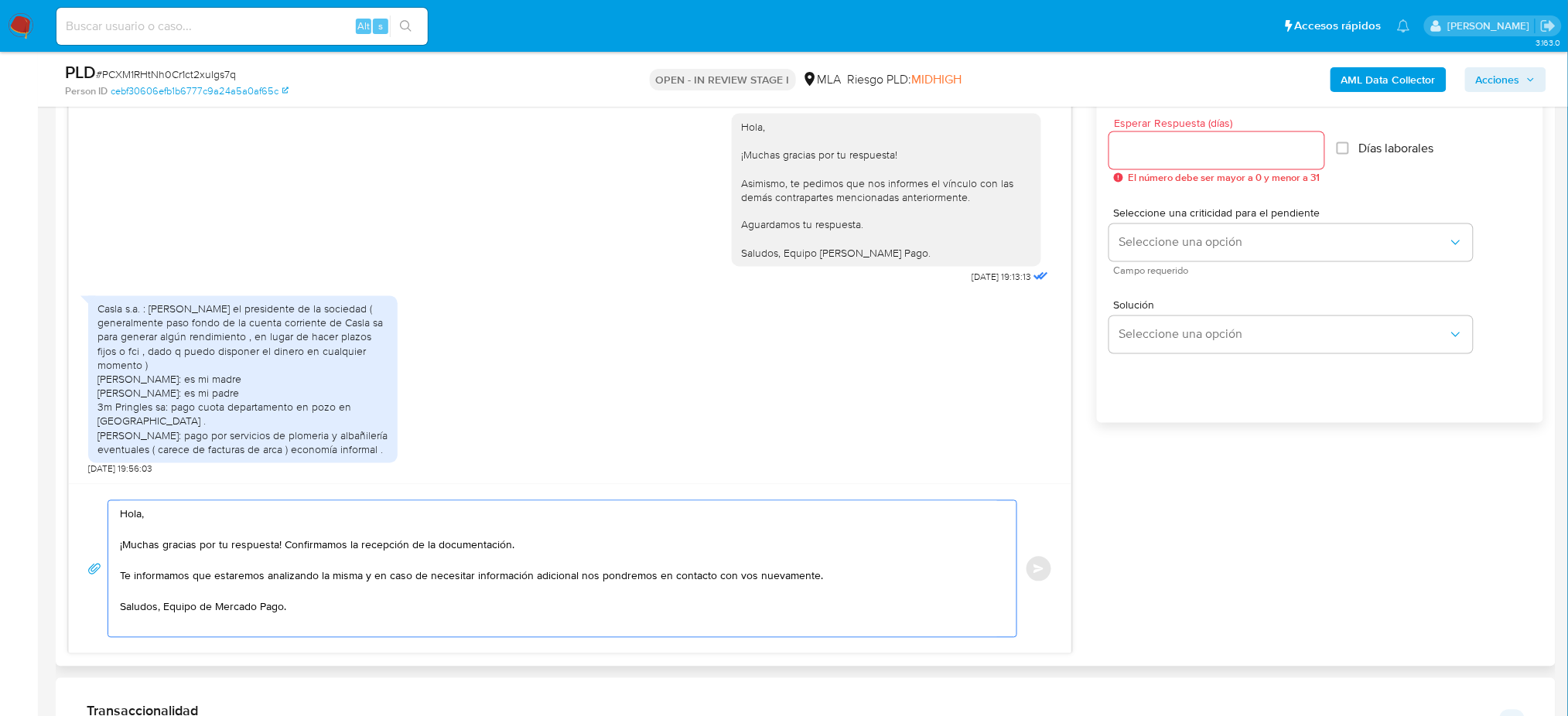
scroll to position [824, 0]
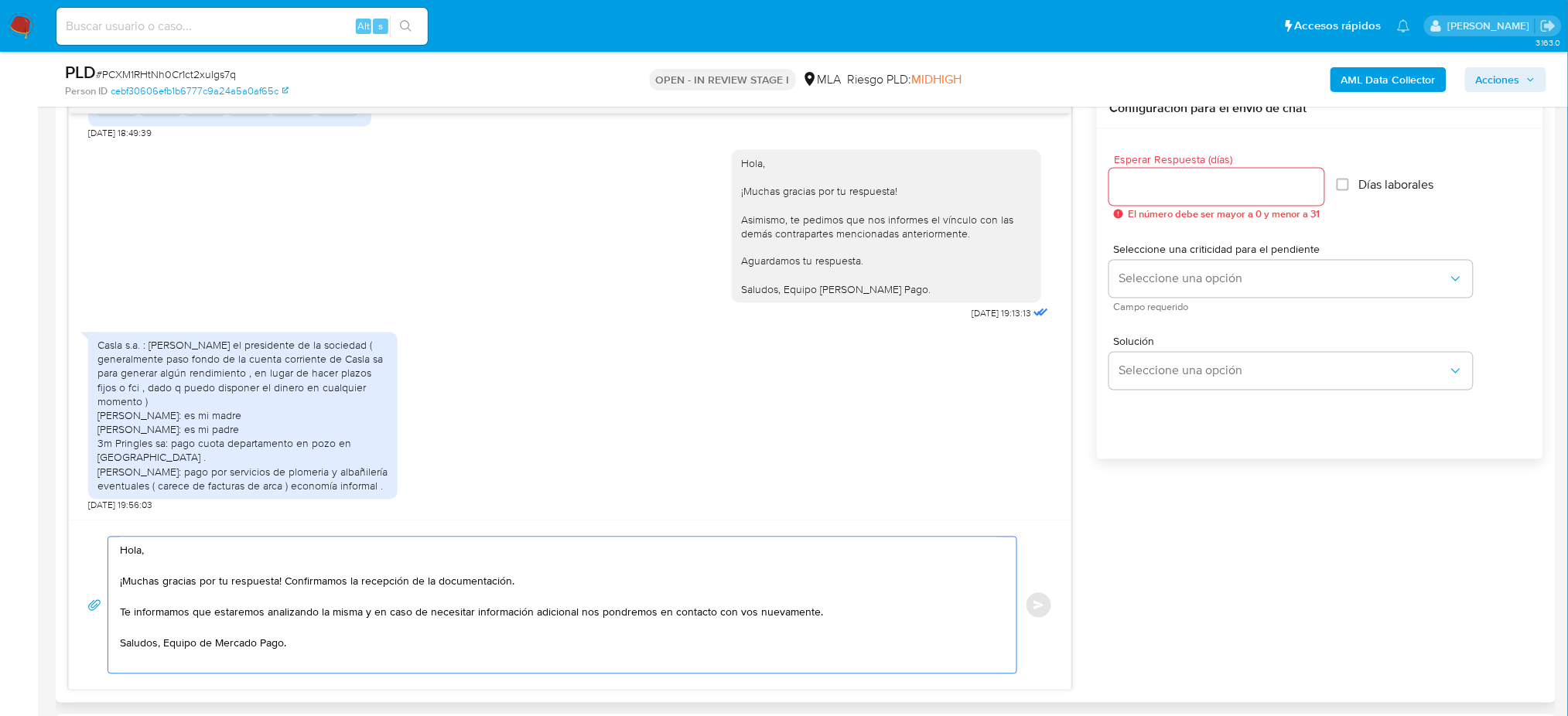
type textarea "Hola, ¡Muchas gracias por tu respuesta! Confirmamos la recepción de la document…"
click at [1144, 178] on input "Esperar Respuesta (días)" at bounding box center [1216, 187] width 215 height 20
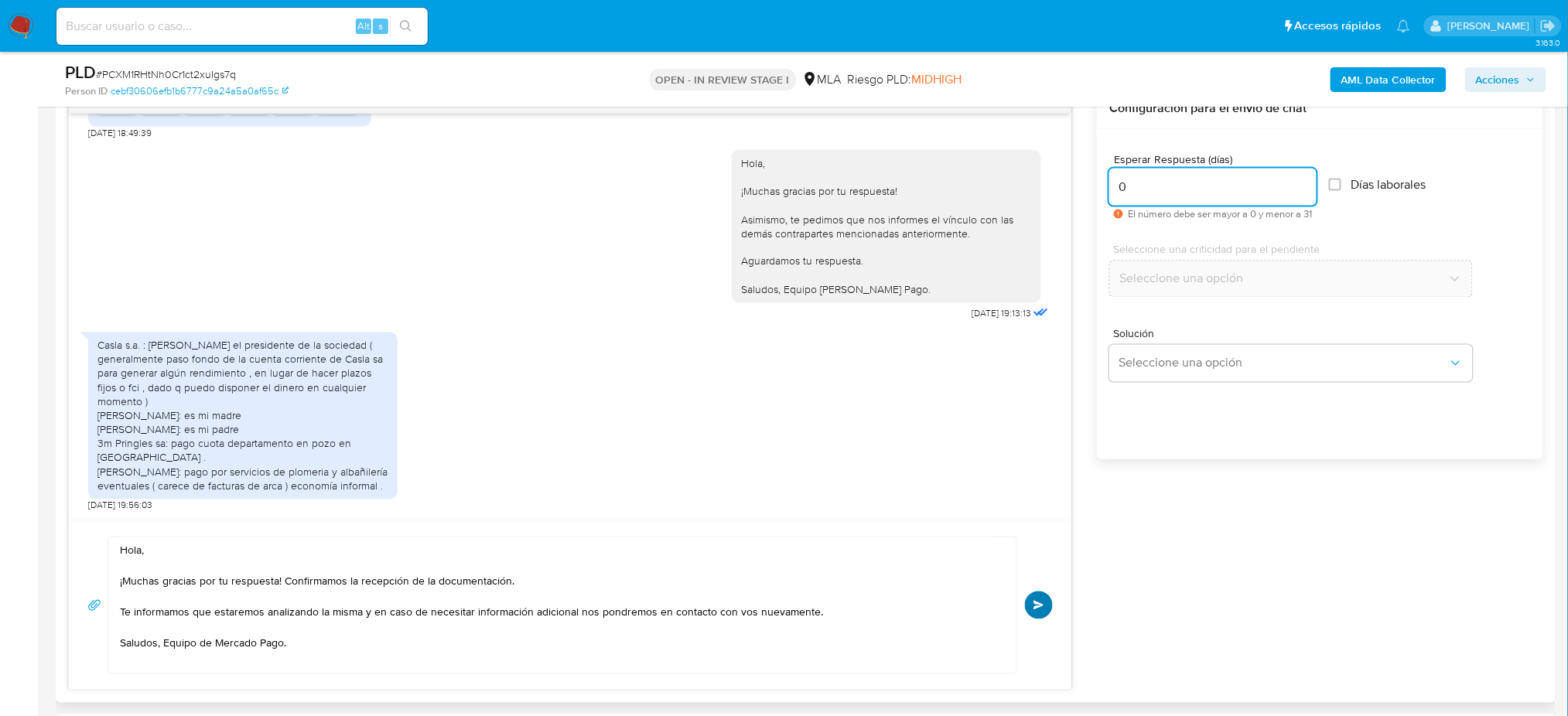
type input "0"
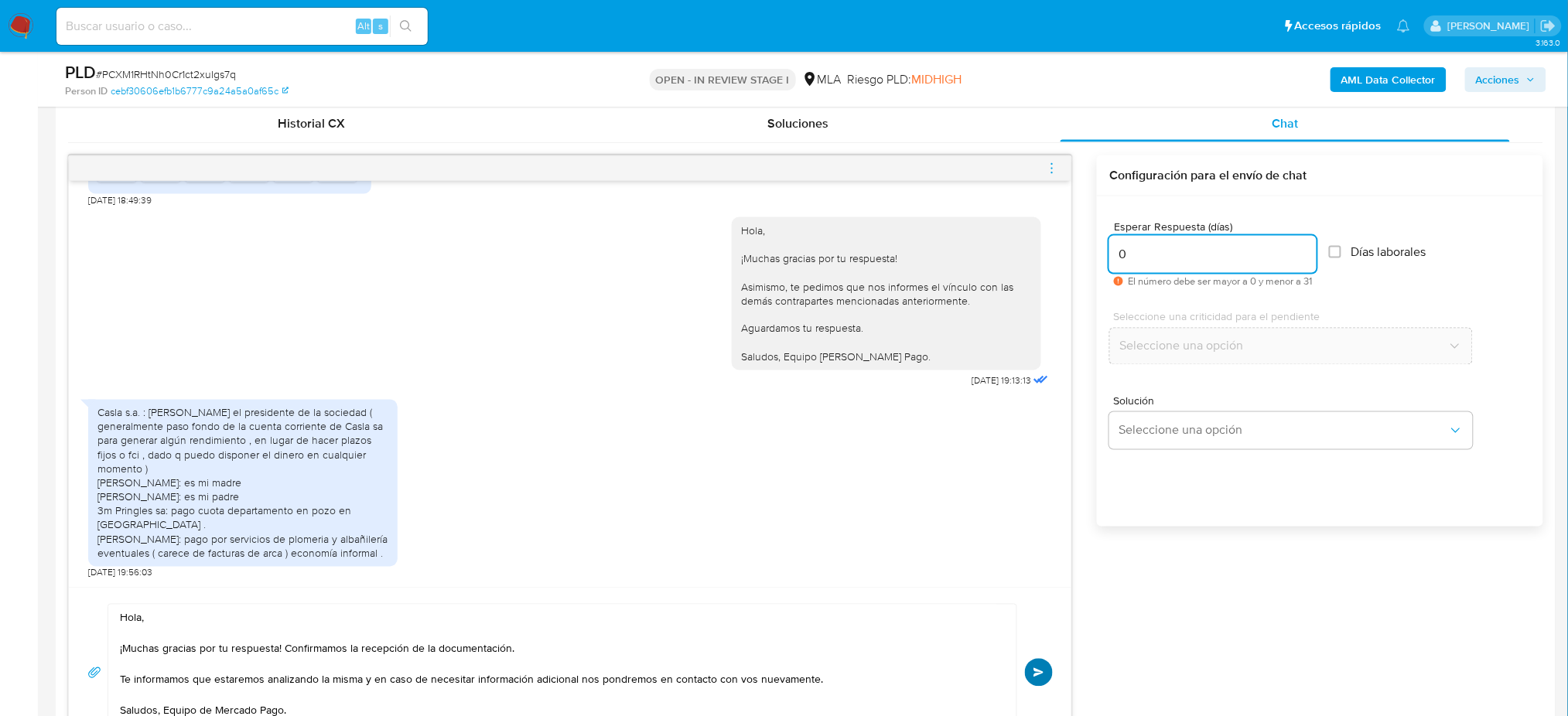
click at [1035, 593] on div "18/08/2025 17:33:19 Buenas tardes 20/08/2025 20:10:07 Buenos días 21/08/2025 14…" at bounding box center [569, 456] width 1004 height 602
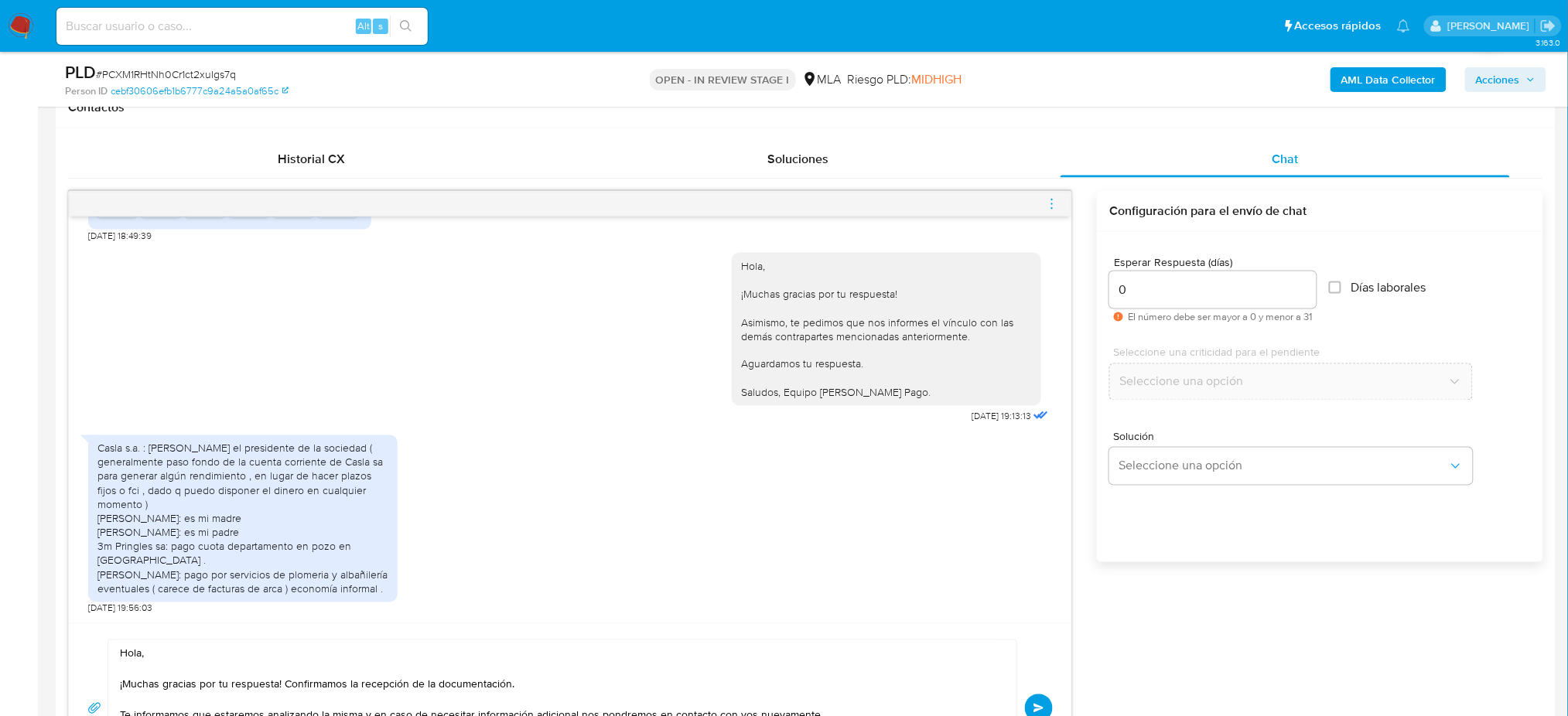
click at [1046, 697] on button "Enviar" at bounding box center [1039, 709] width 28 height 28
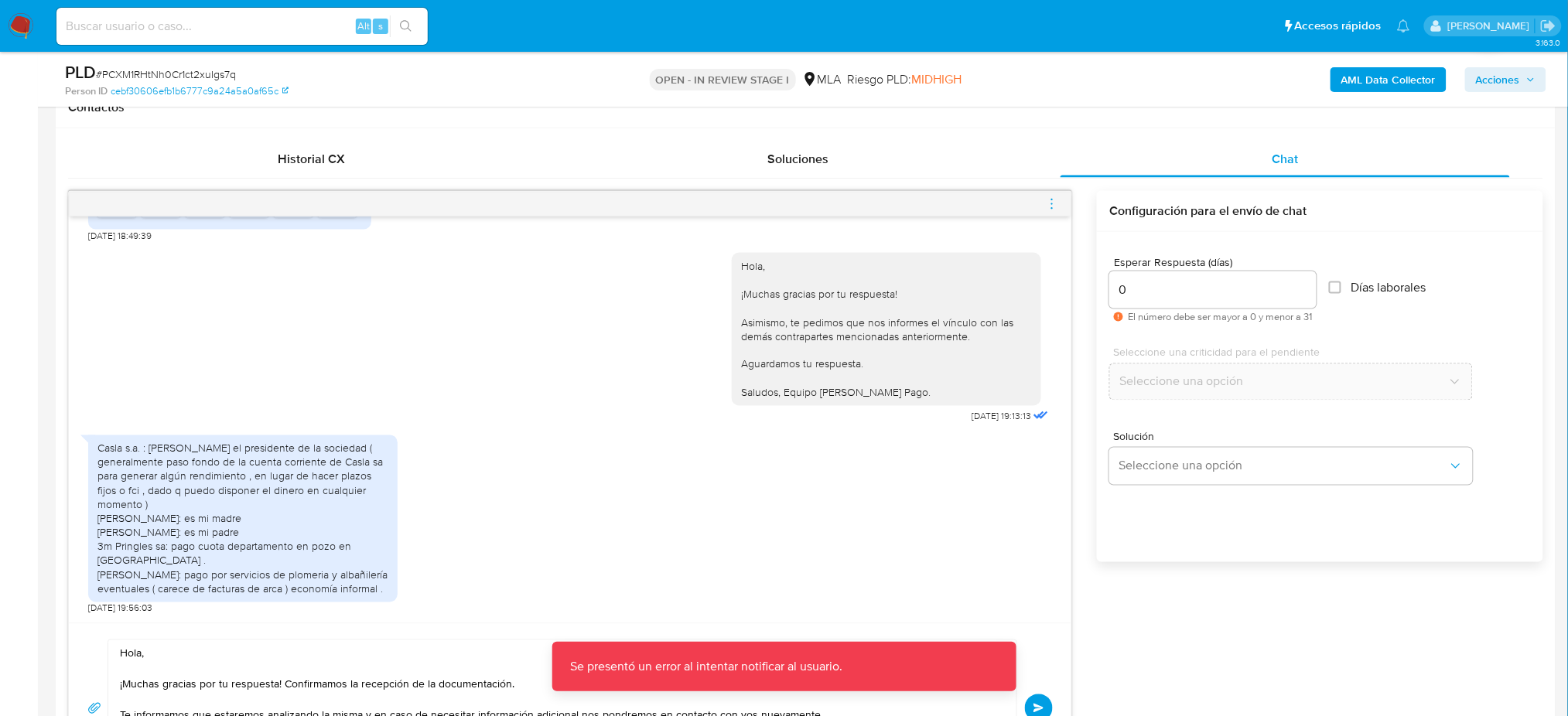
click at [1044, 700] on button "Enviar" at bounding box center [1039, 709] width 28 height 28
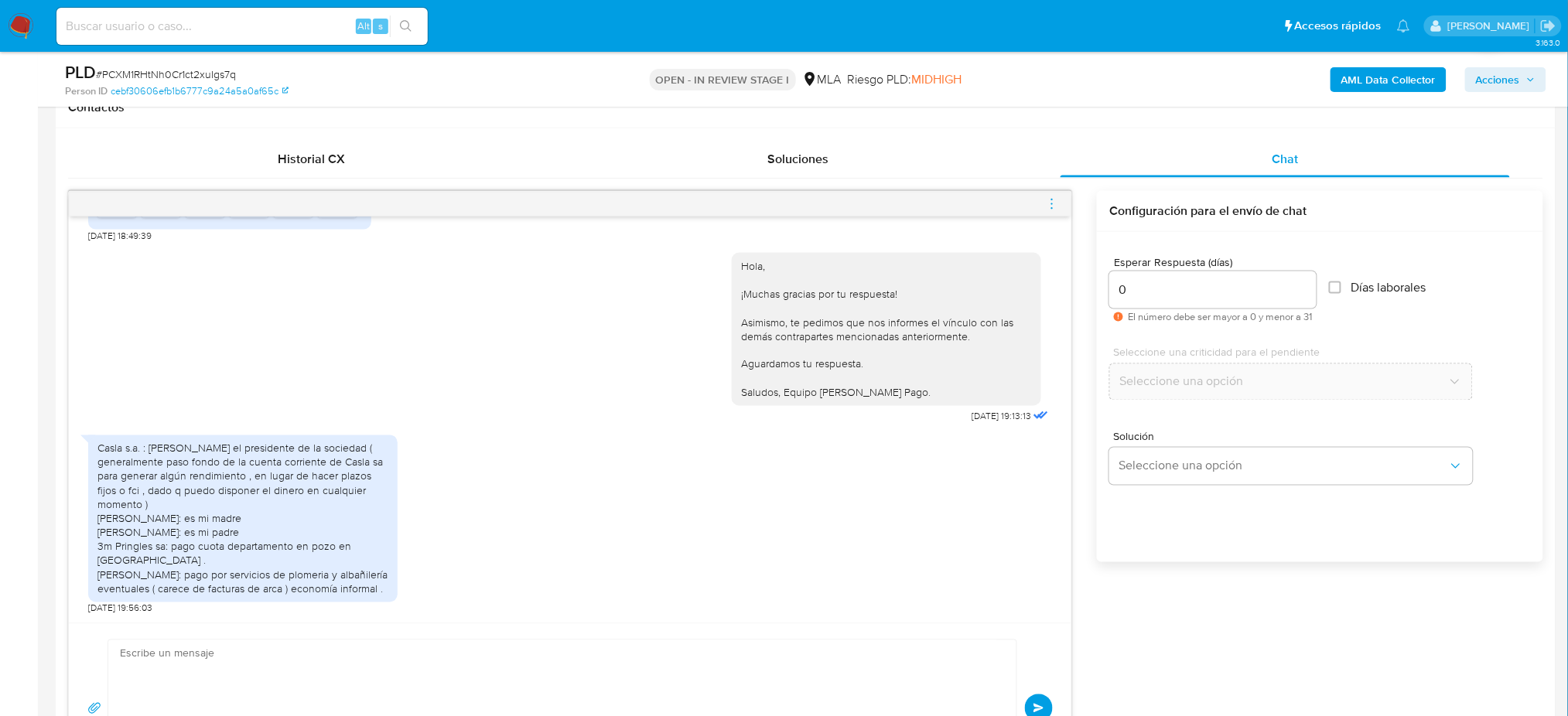
scroll to position [1699, 0]
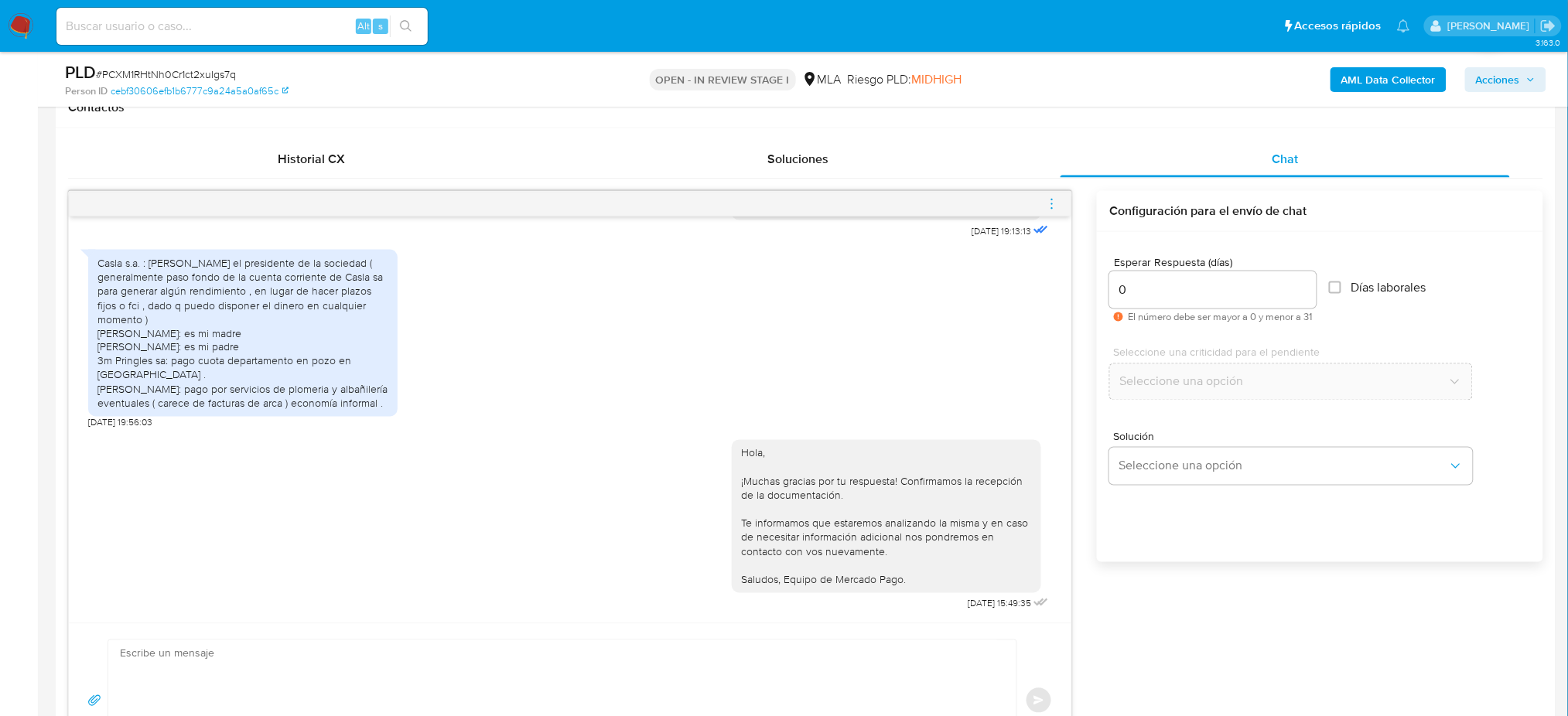
drag, startPoint x: 1050, startPoint y: 202, endPoint x: 981, endPoint y: 181, distance: 72.1
click at [1050, 200] on icon "menu-action" at bounding box center [1051, 204] width 14 height 14
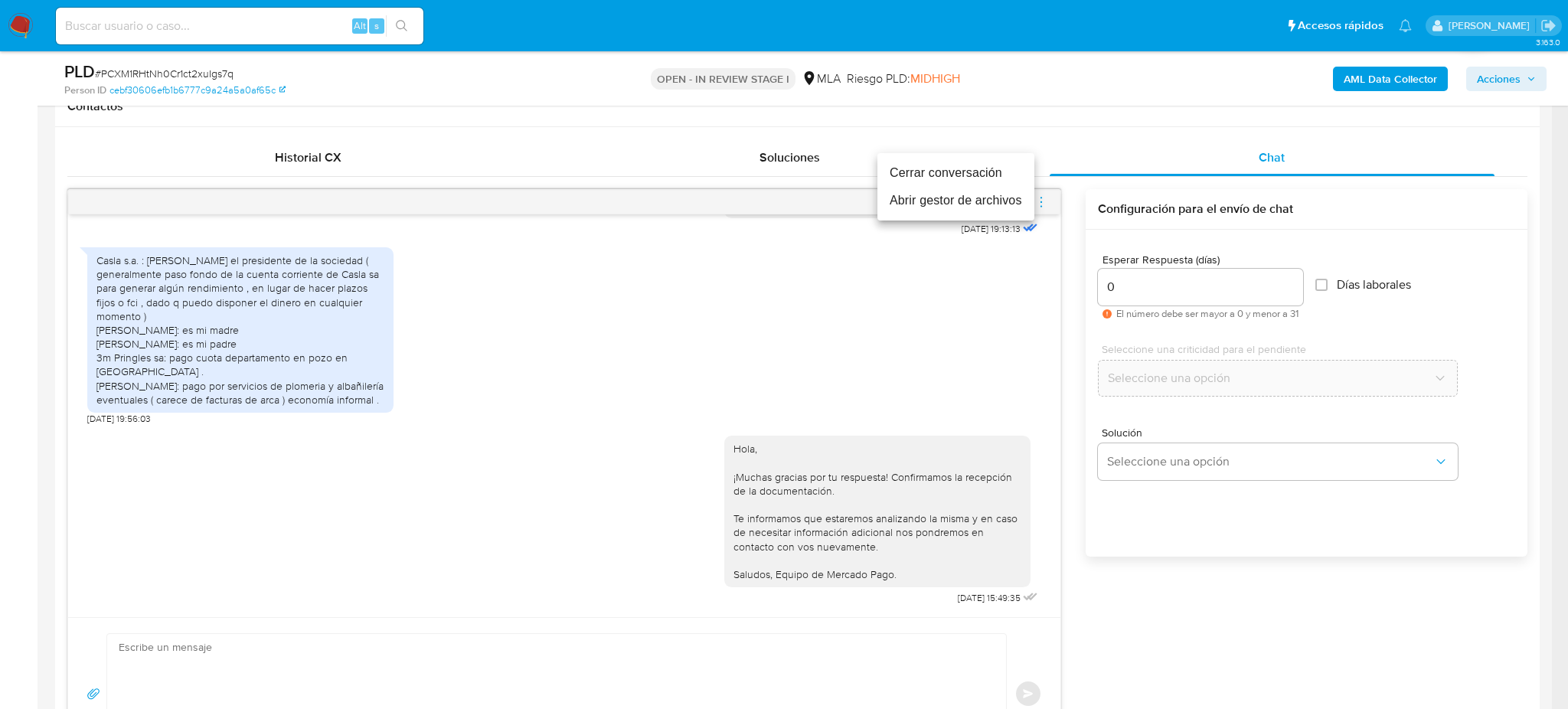
click at [929, 165] on li "Cerrar conversación" at bounding box center [956, 173] width 157 height 28
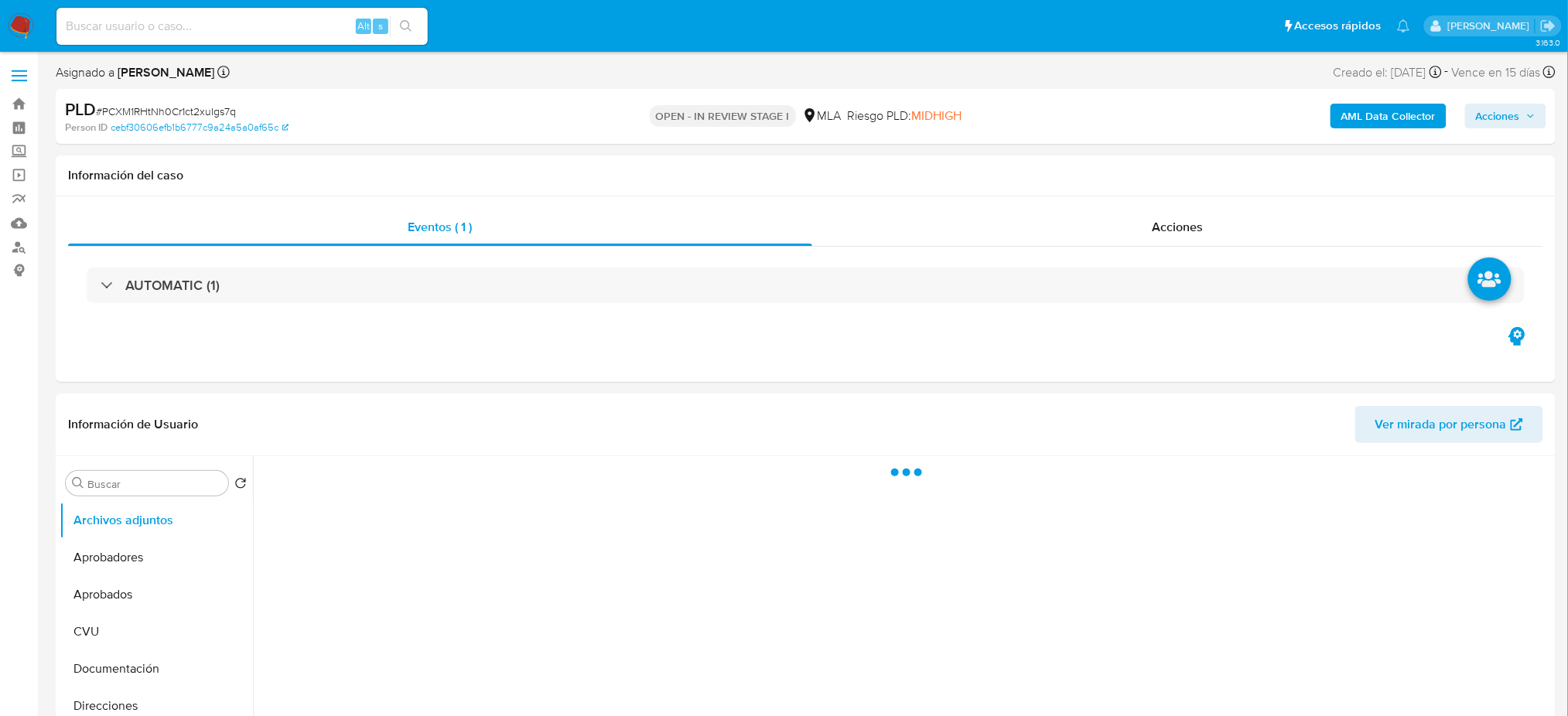
click at [1377, 98] on div "AML Data Collector Acciones" at bounding box center [1301, 116] width 489 height 36
select select "10"
click at [1377, 108] on b "AML Data Collector" at bounding box center [1388, 116] width 94 height 25
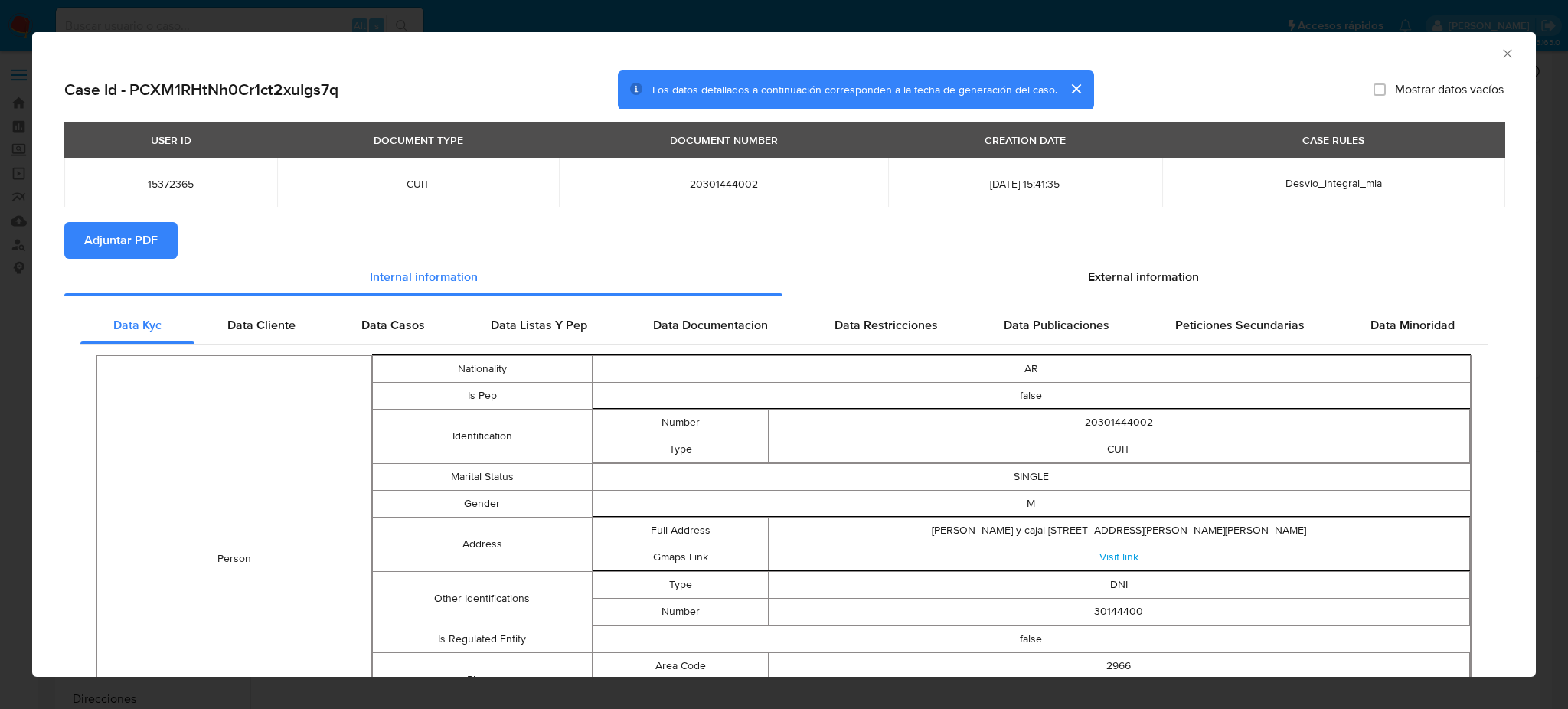
click at [152, 238] on span "Adjuntar PDF" at bounding box center [121, 240] width 74 height 33
click at [1499, 49] on icon "Cerrar ventana" at bounding box center [1507, 53] width 16 height 16
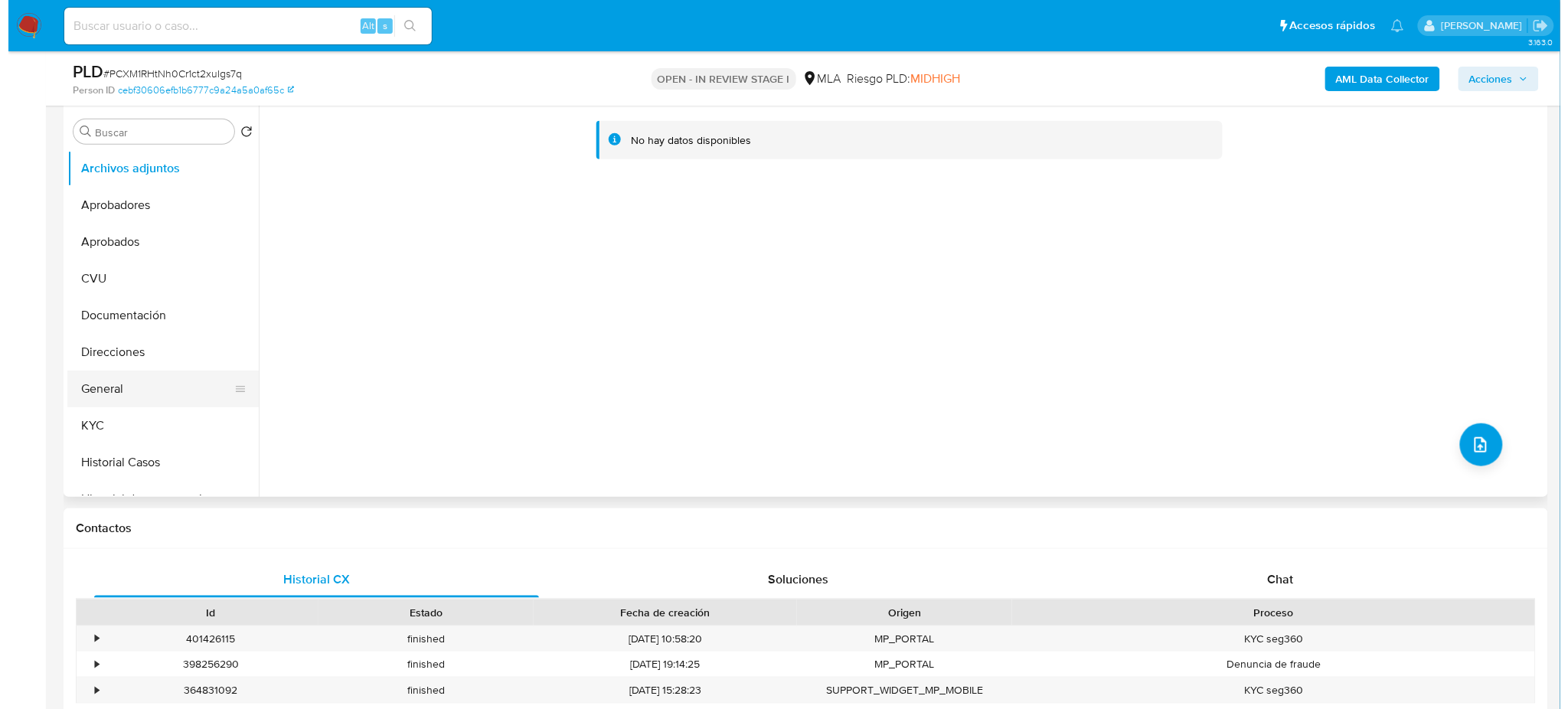
scroll to position [203, 0]
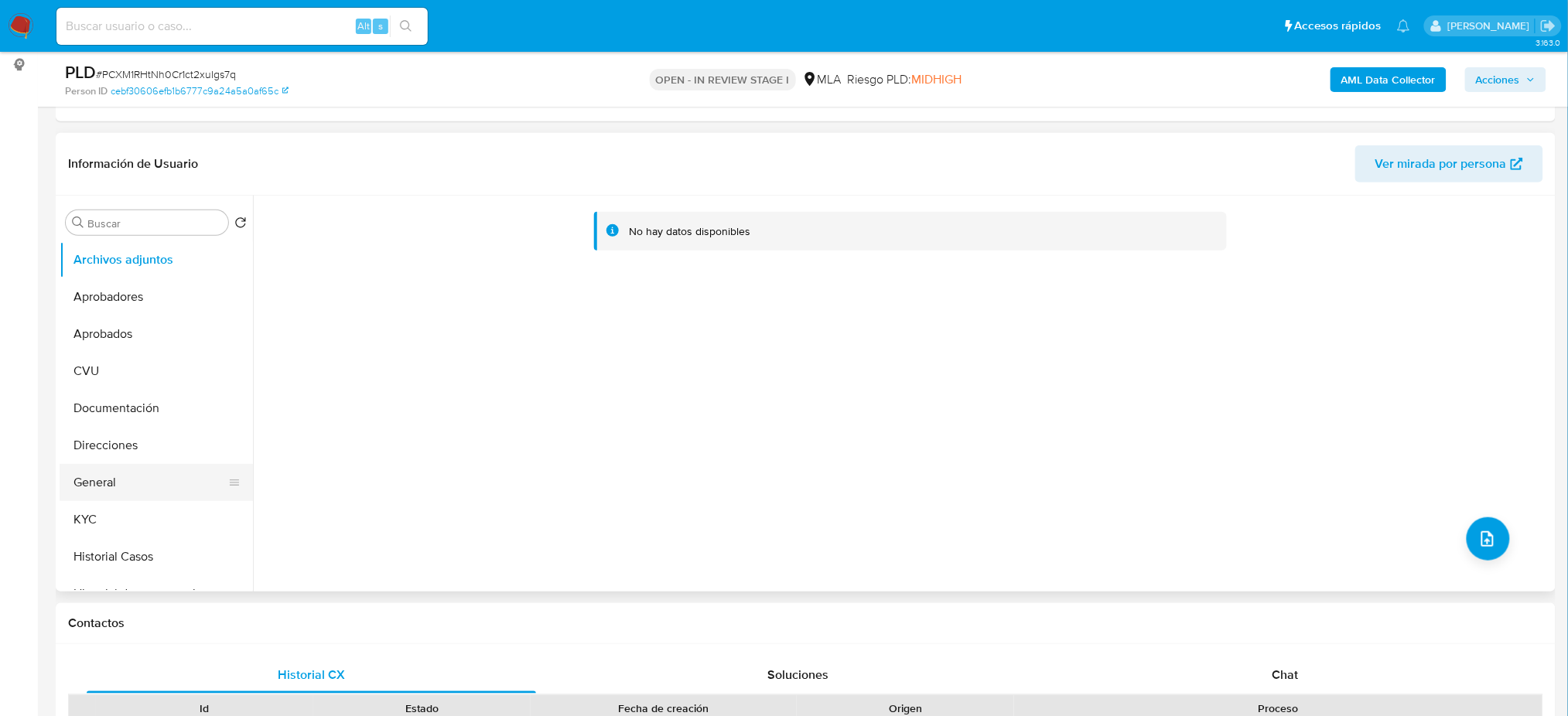
click at [121, 483] on button "General" at bounding box center [149, 482] width 181 height 37
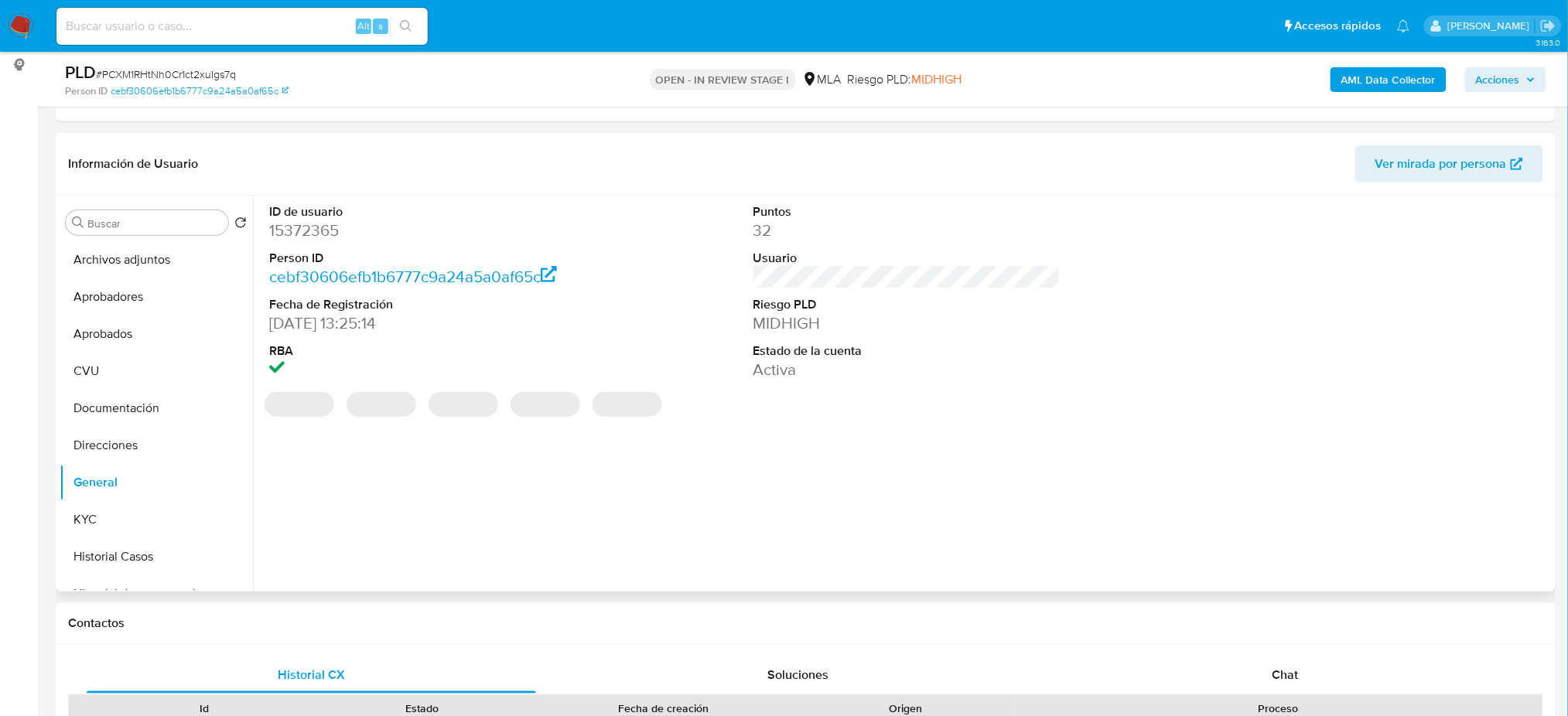
click at [301, 229] on dd "15372365" at bounding box center [423, 230] width 307 height 21
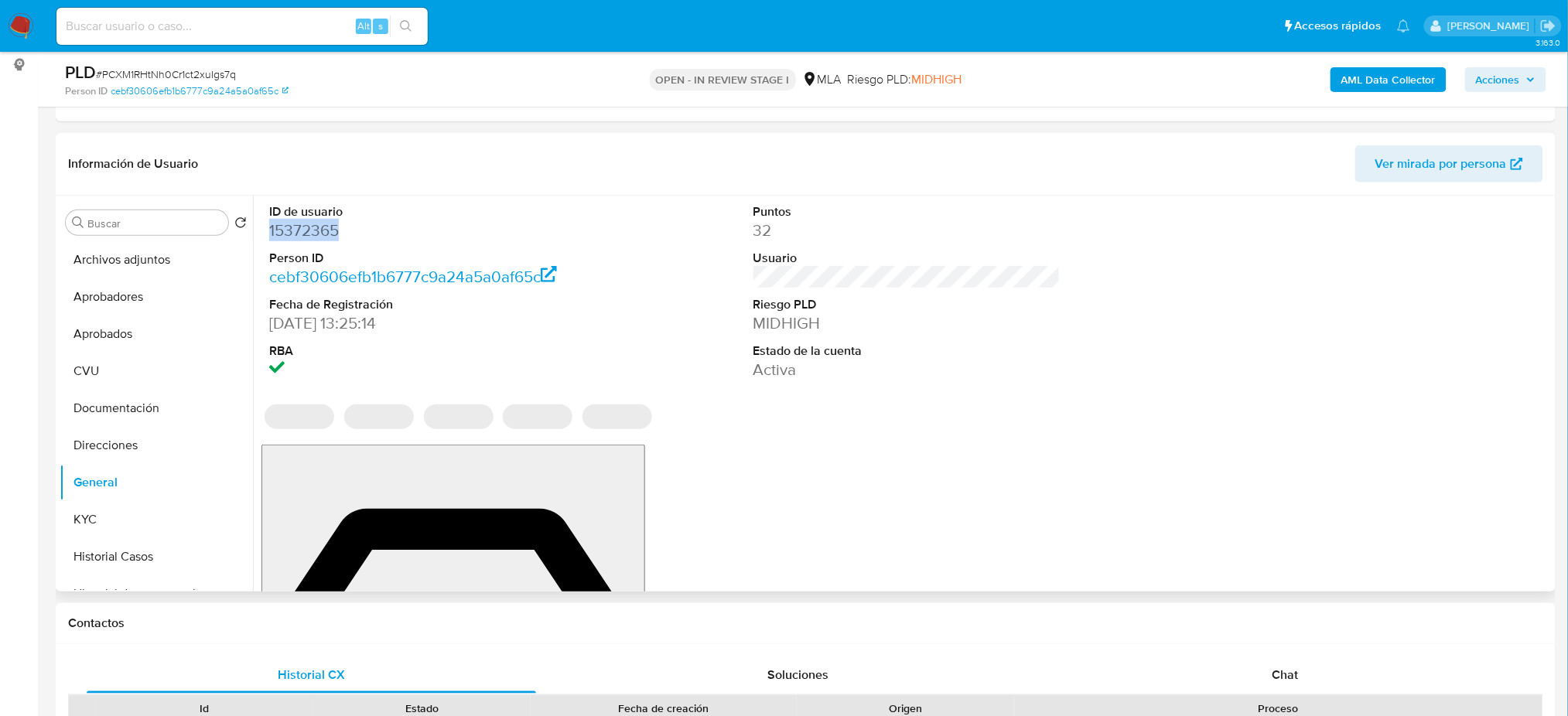
copy dd "15372365"
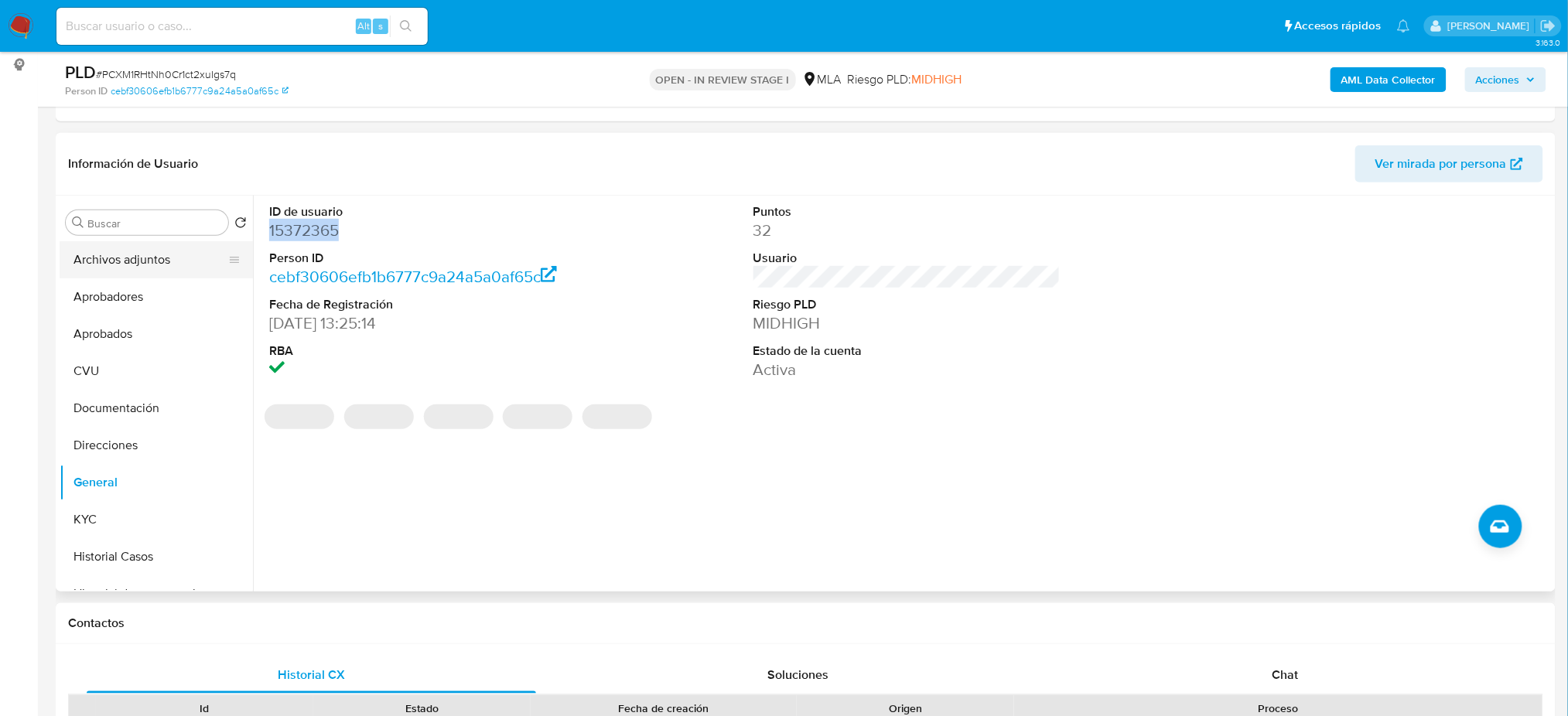
click at [130, 261] on button "Archivos adjuntos" at bounding box center [149, 259] width 181 height 37
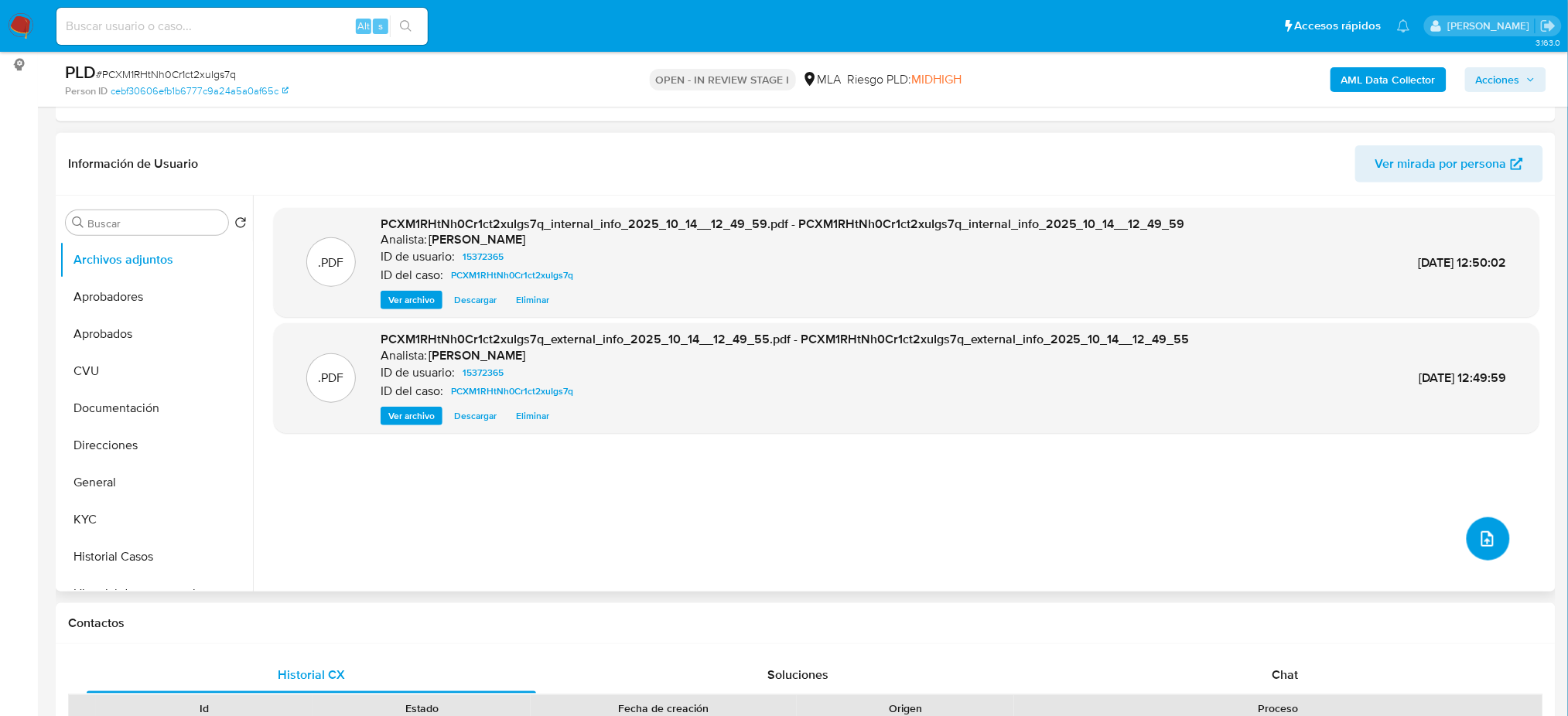
click at [1478, 534] on icon "upload-file" at bounding box center [1487, 539] width 18 height 18
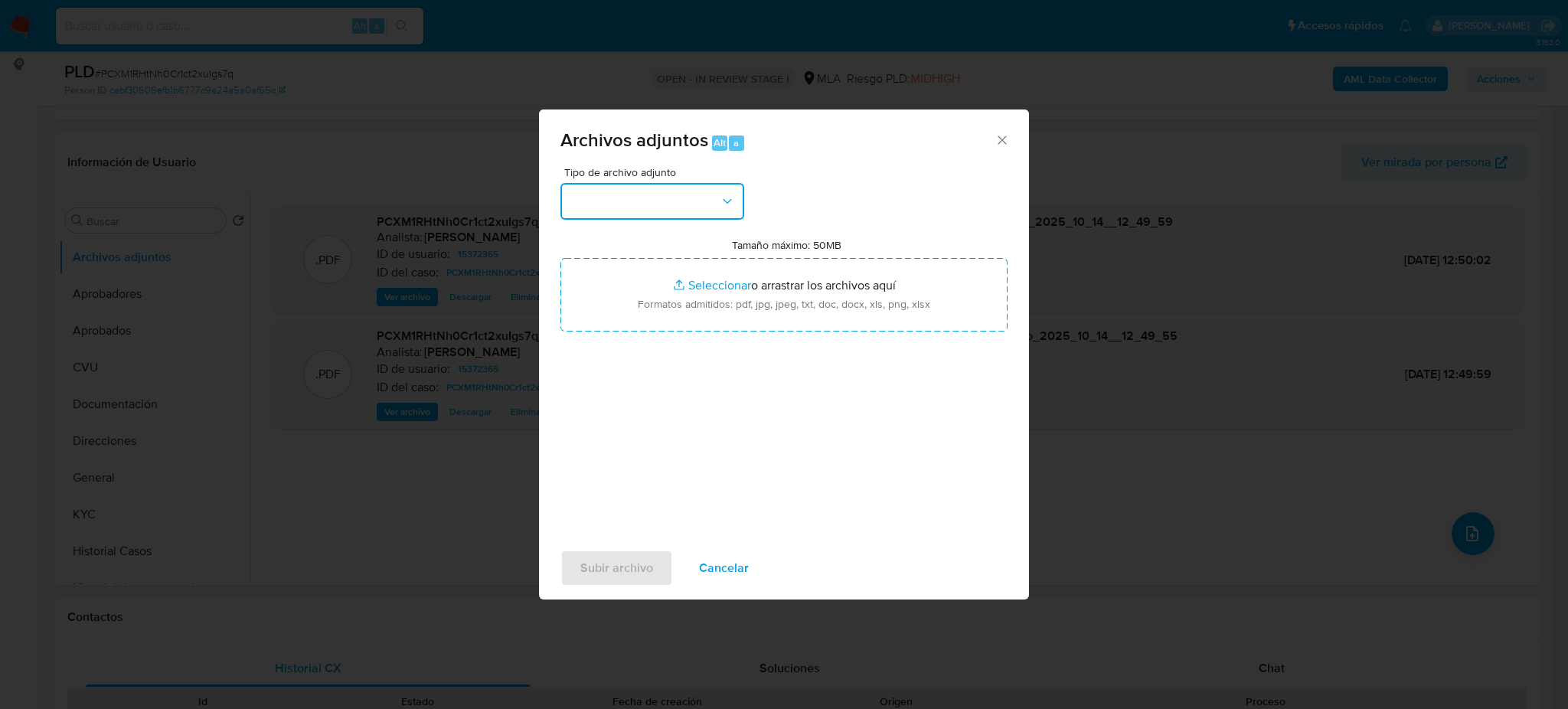
click at [651, 203] on button "button" at bounding box center [652, 201] width 184 height 37
click at [608, 341] on span "OTROS" at bounding box center [589, 332] width 40 height 16
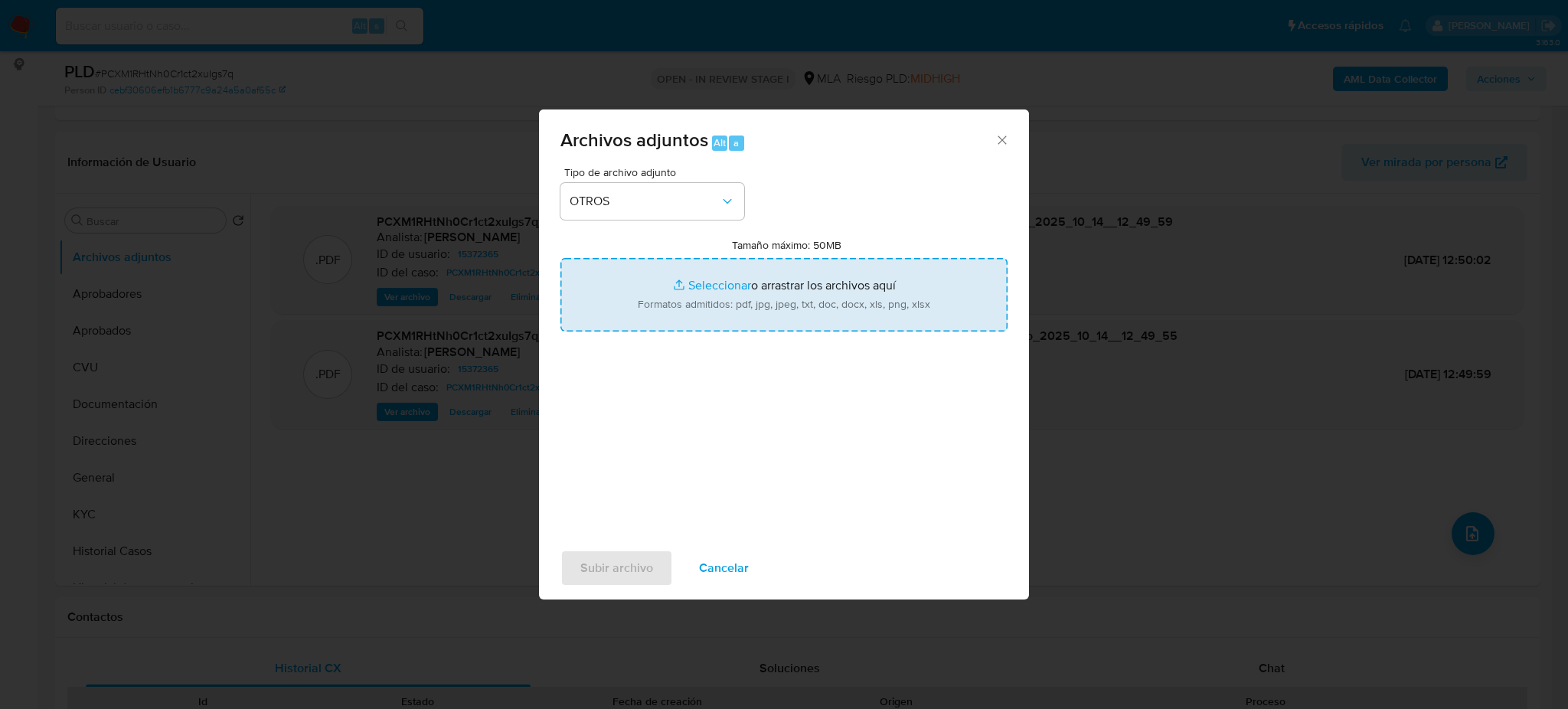
click at [655, 318] on input "Tamaño máximo: 50MB Seleccionar archivos" at bounding box center [783, 295] width 447 height 74
type input "C:\fakepath\Caselog PCXM1RHtNh0Cr1ct2xuIgs7q_2025_08_19_03_47_56.docx"
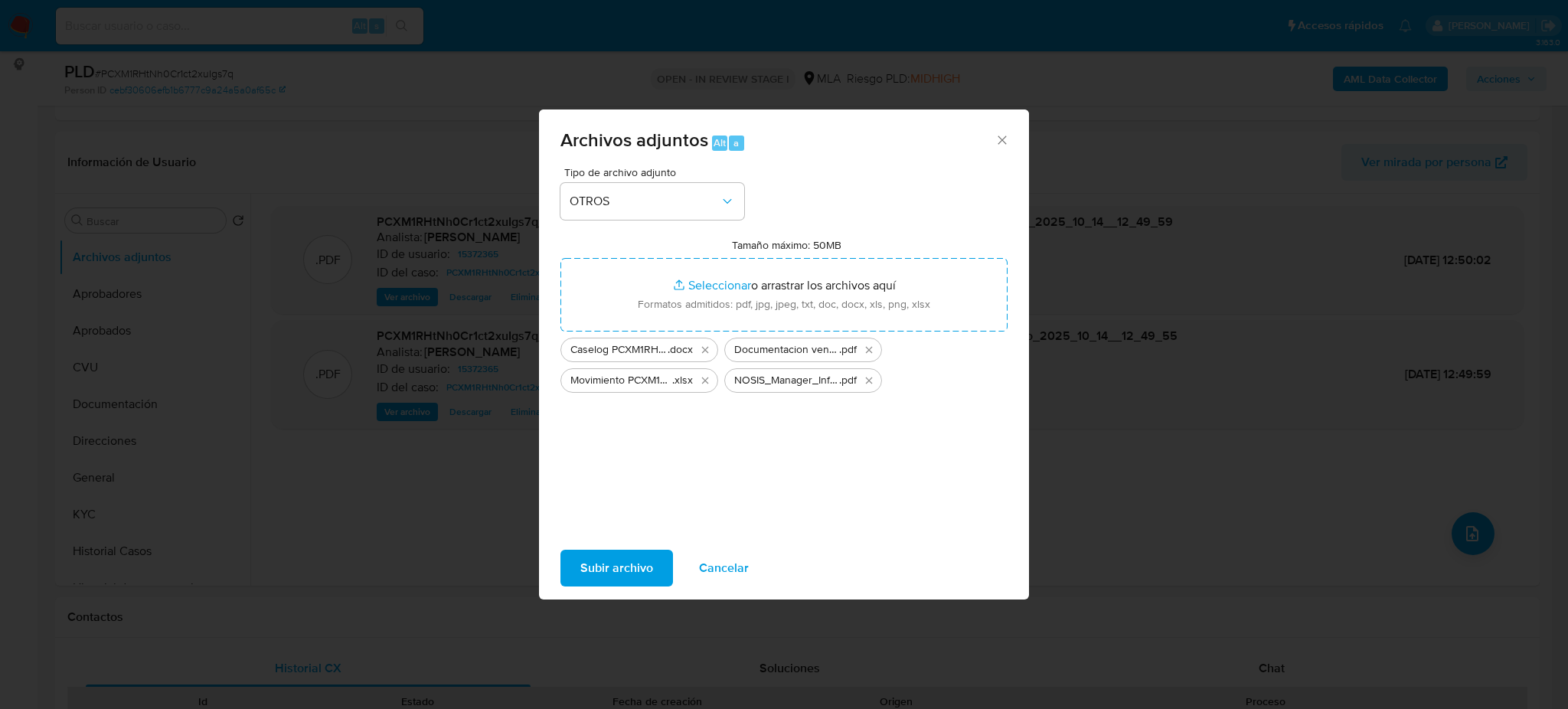
click at [649, 561] on span "Subir archivo" at bounding box center [616, 568] width 73 height 33
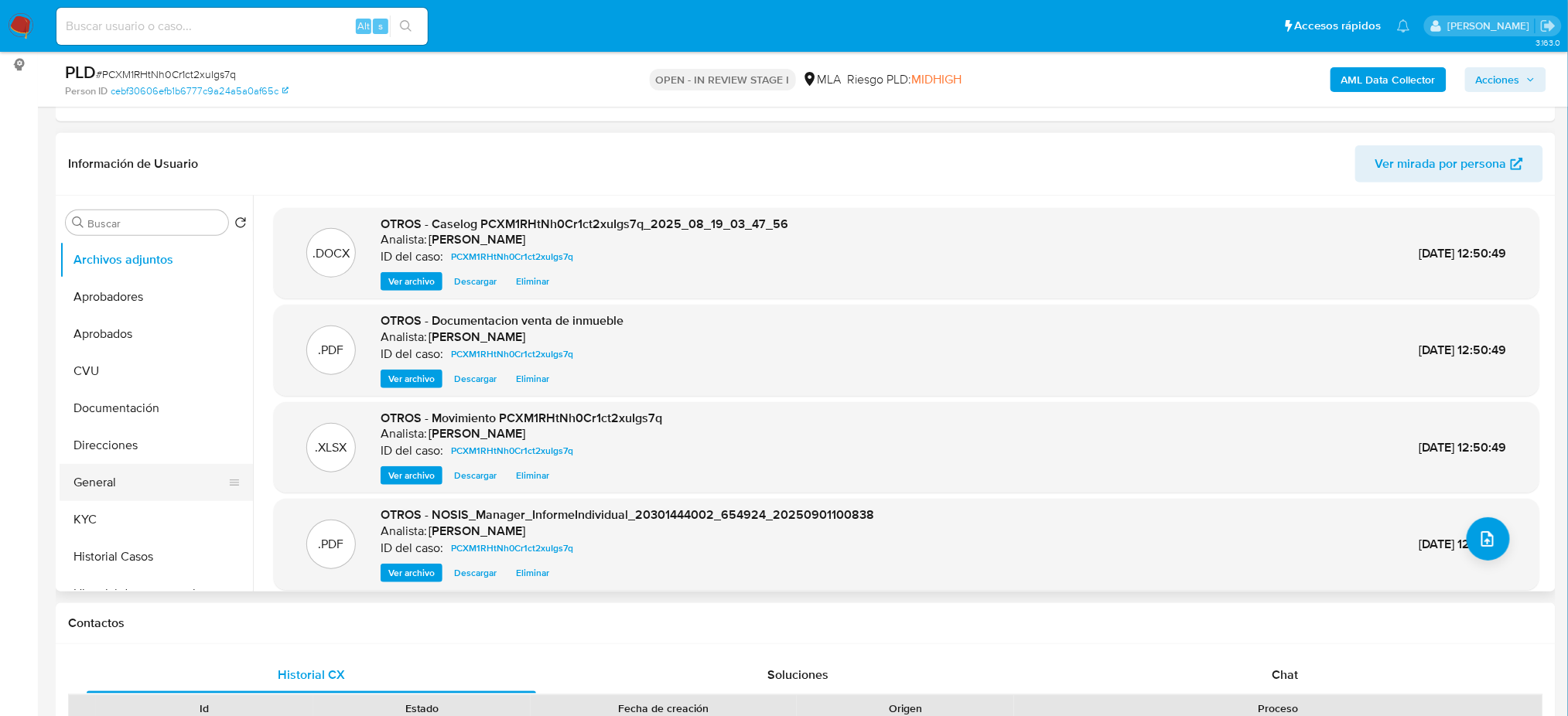
click at [89, 481] on button "General" at bounding box center [149, 482] width 181 height 37
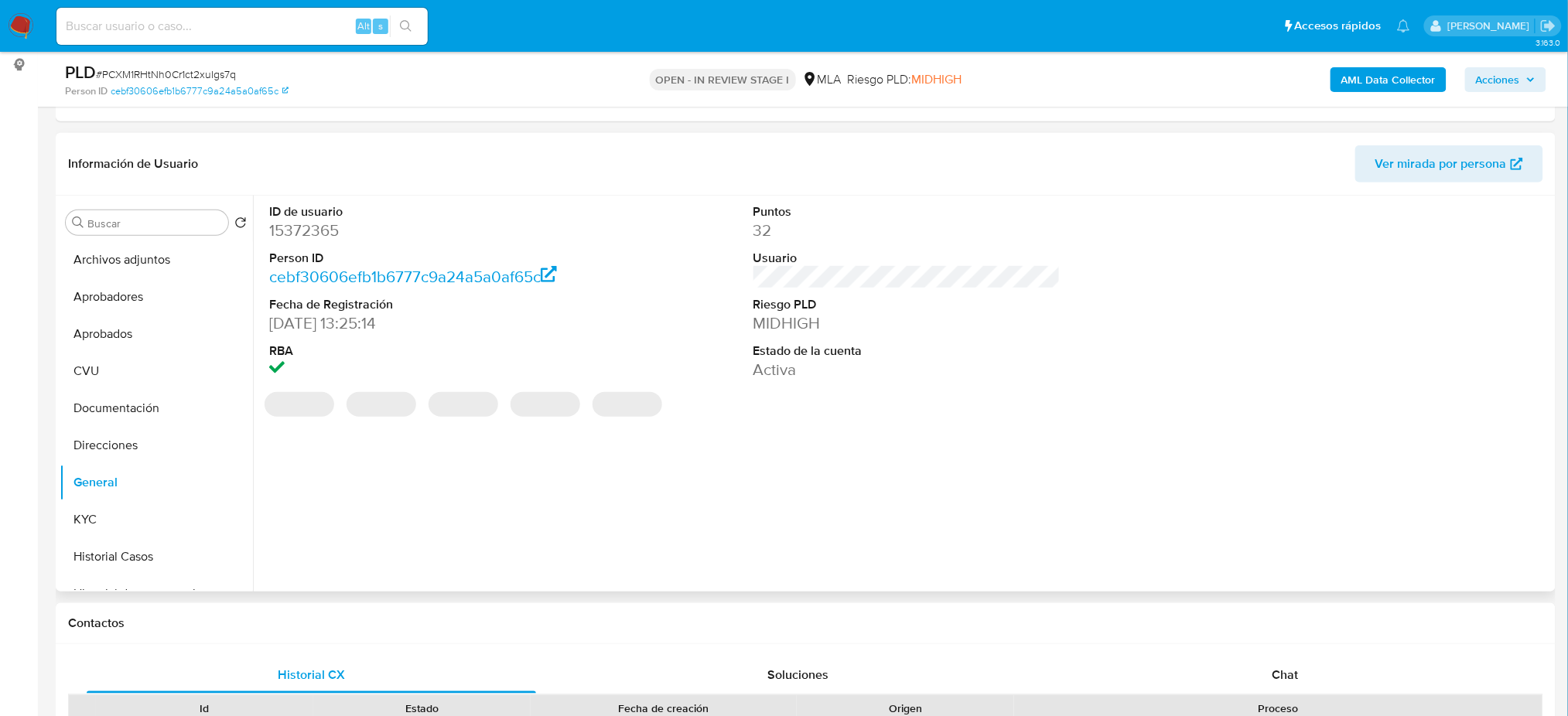
click at [303, 233] on dd "15372365" at bounding box center [423, 230] width 307 height 21
click at [303, 232] on dd "15372365" at bounding box center [423, 230] width 307 height 21
copy dd "15372365"
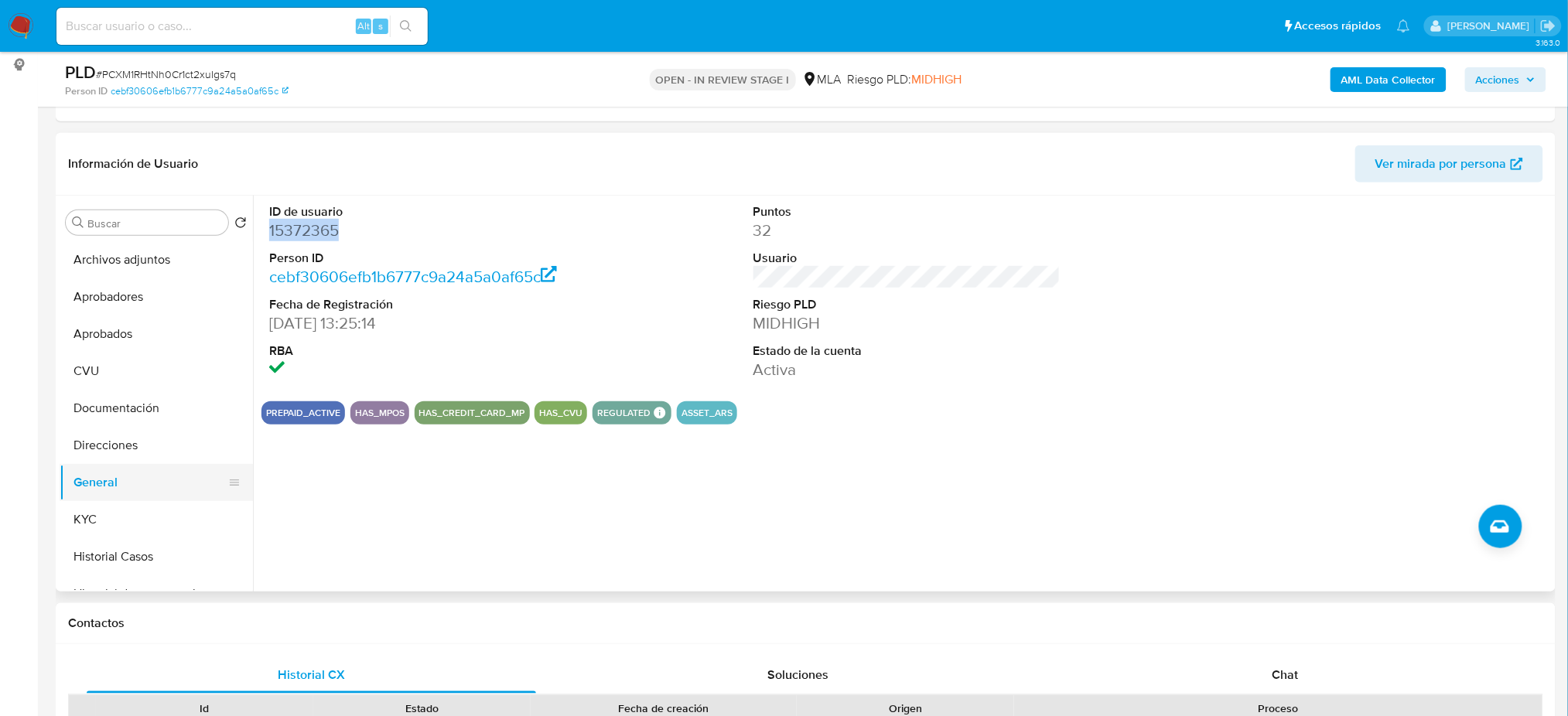
drag, startPoint x: 133, startPoint y: 520, endPoint x: 184, endPoint y: 498, distance: 55.5
click at [133, 519] on button "KYC" at bounding box center [156, 519] width 193 height 37
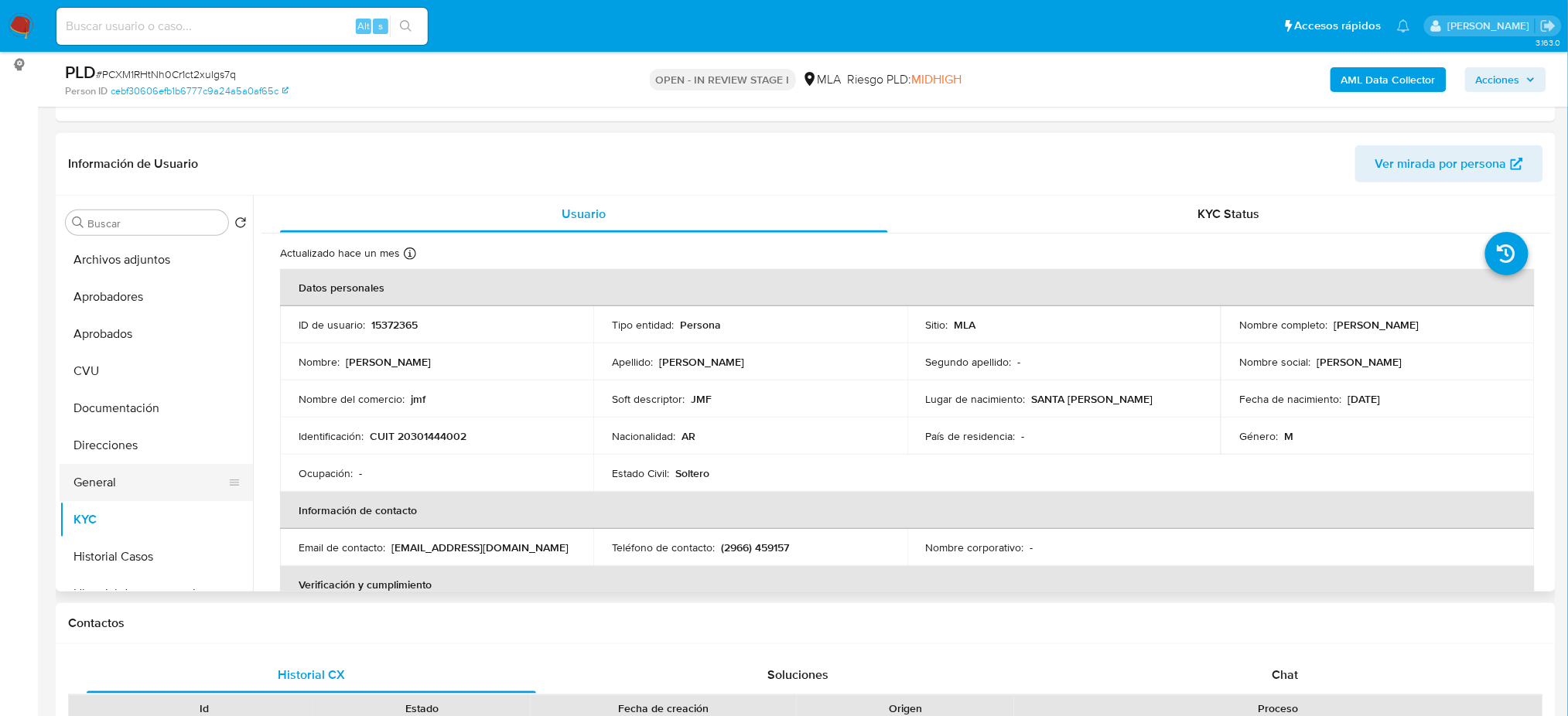
click at [95, 469] on button "General" at bounding box center [149, 482] width 181 height 37
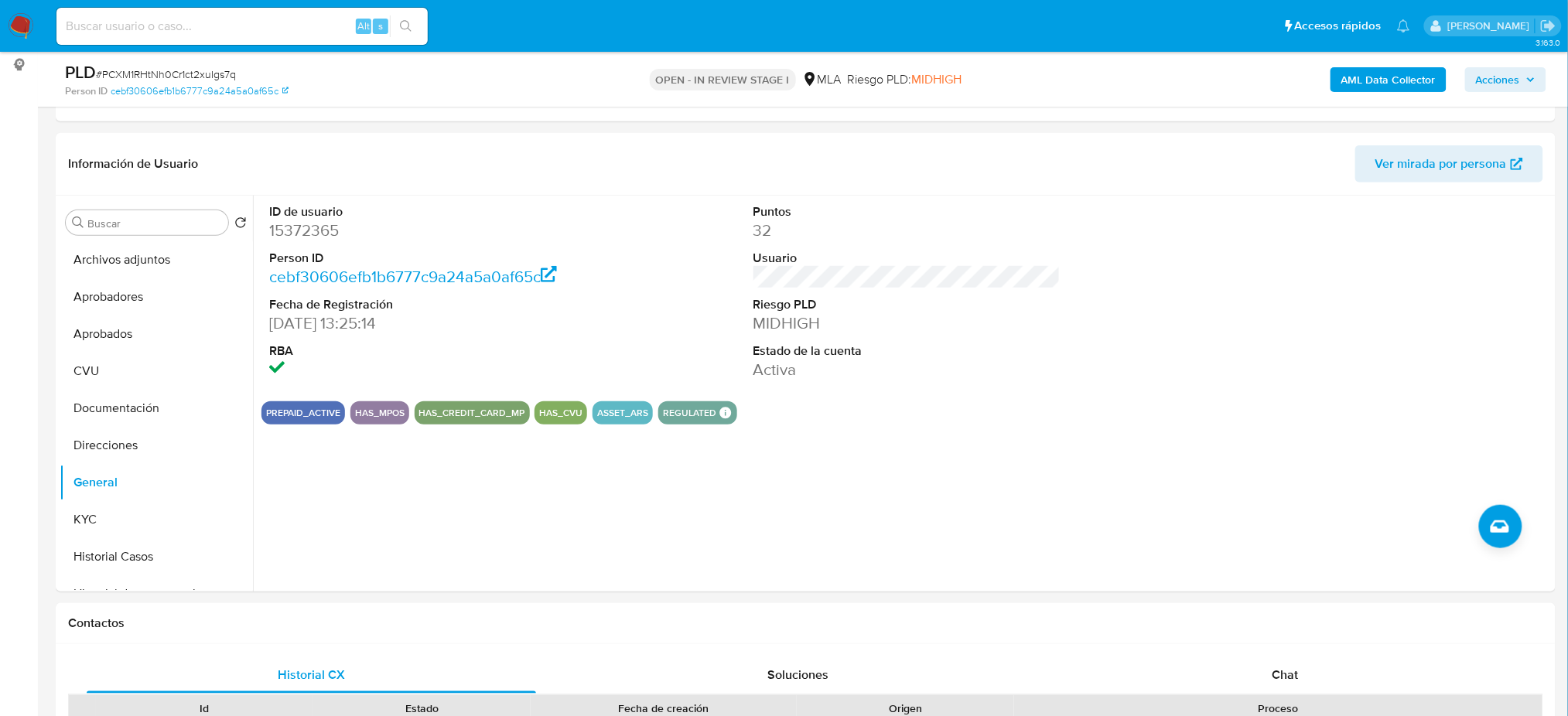
click at [1507, 83] on span "Acciones" at bounding box center [1497, 80] width 44 height 25
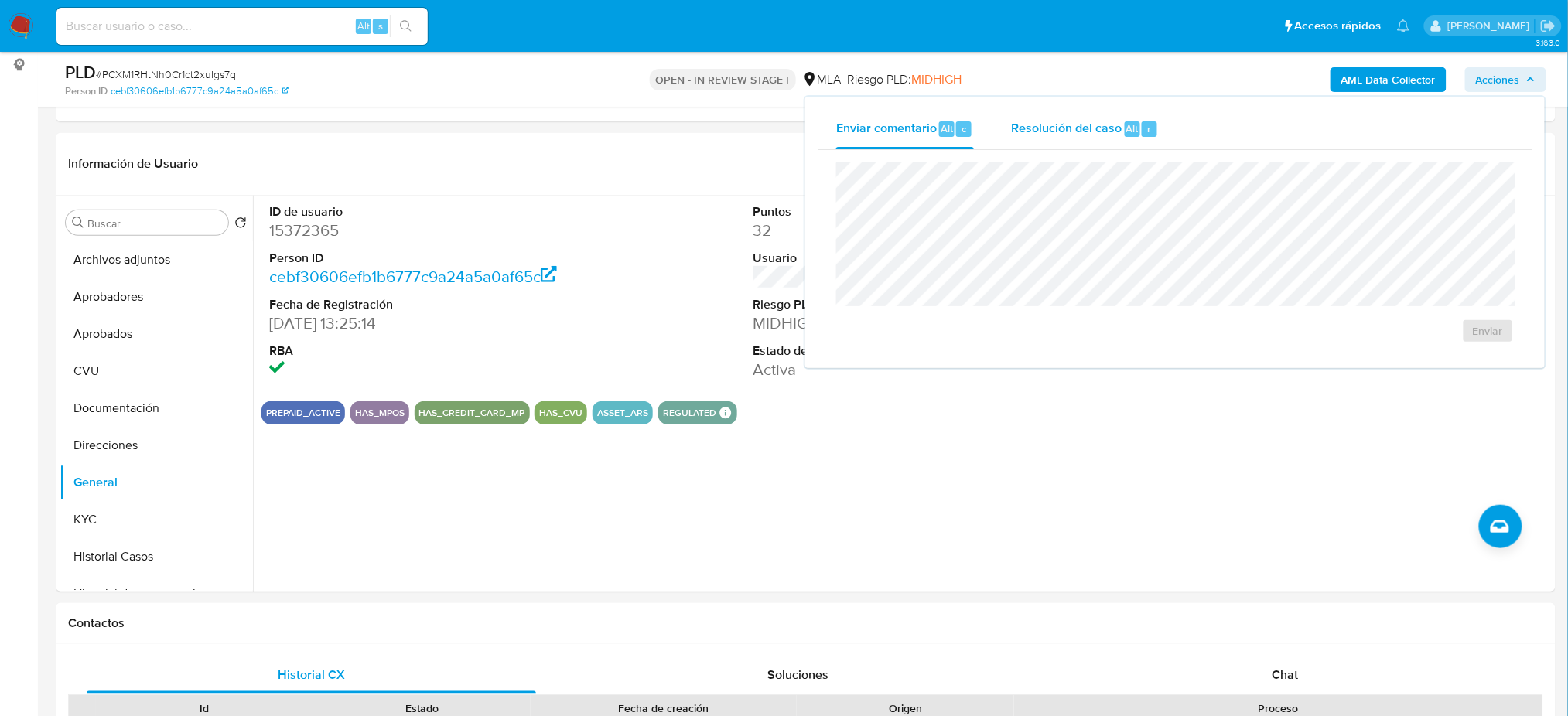
drag, startPoint x: 1108, startPoint y: 122, endPoint x: 1081, endPoint y: 144, distance: 34.8
click at [1108, 121] on span "Resolución del caso" at bounding box center [1066, 128] width 111 height 18
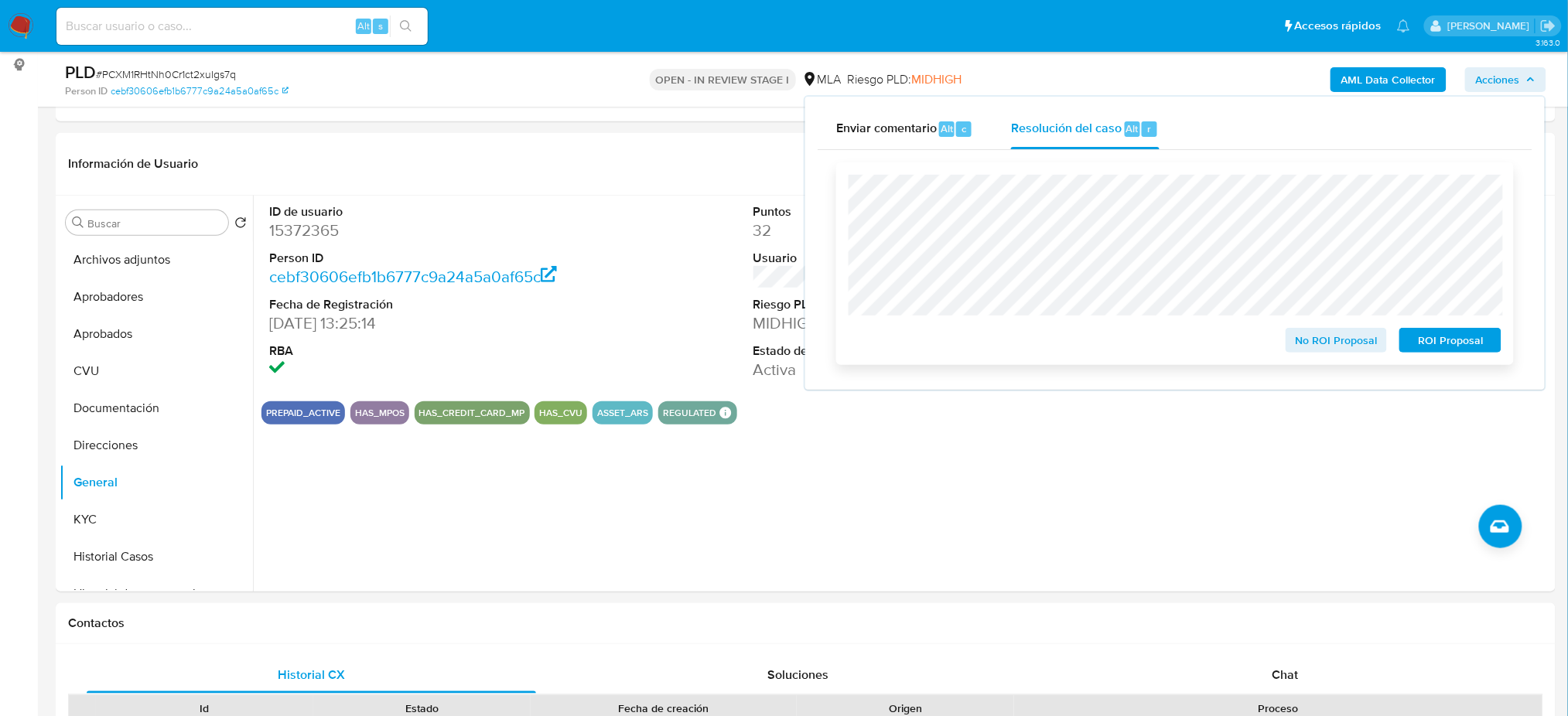
click at [1300, 337] on span "No ROI Proposal" at bounding box center [1336, 340] width 80 height 21
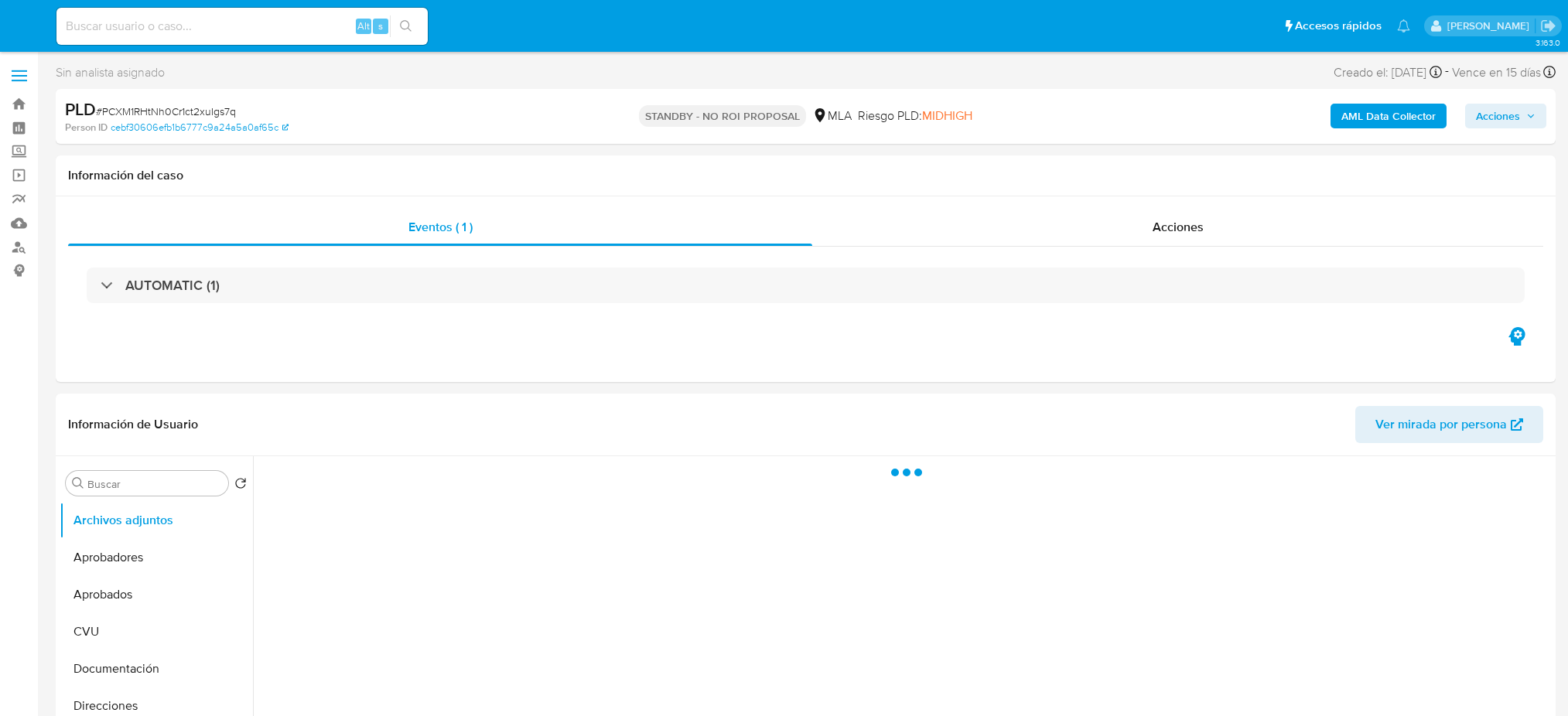
select select "10"
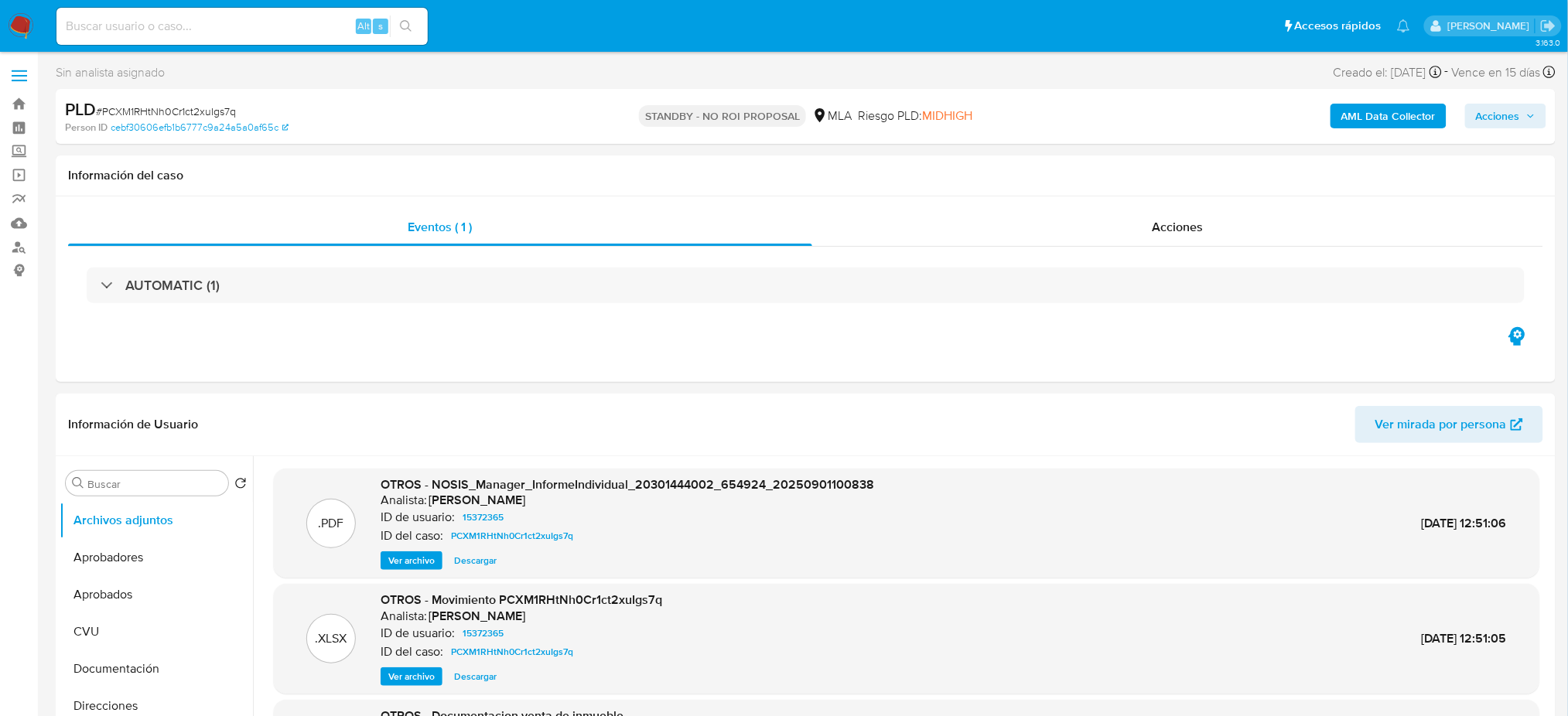
click at [6, 25] on nav "Pausado Ver notificaciones Alt s Accesos rápidos Presiona las siguientes teclas…" at bounding box center [784, 26] width 1568 height 52
click at [18, 26] on img at bounding box center [21, 26] width 26 height 26
